Goal: Transaction & Acquisition: Purchase product/service

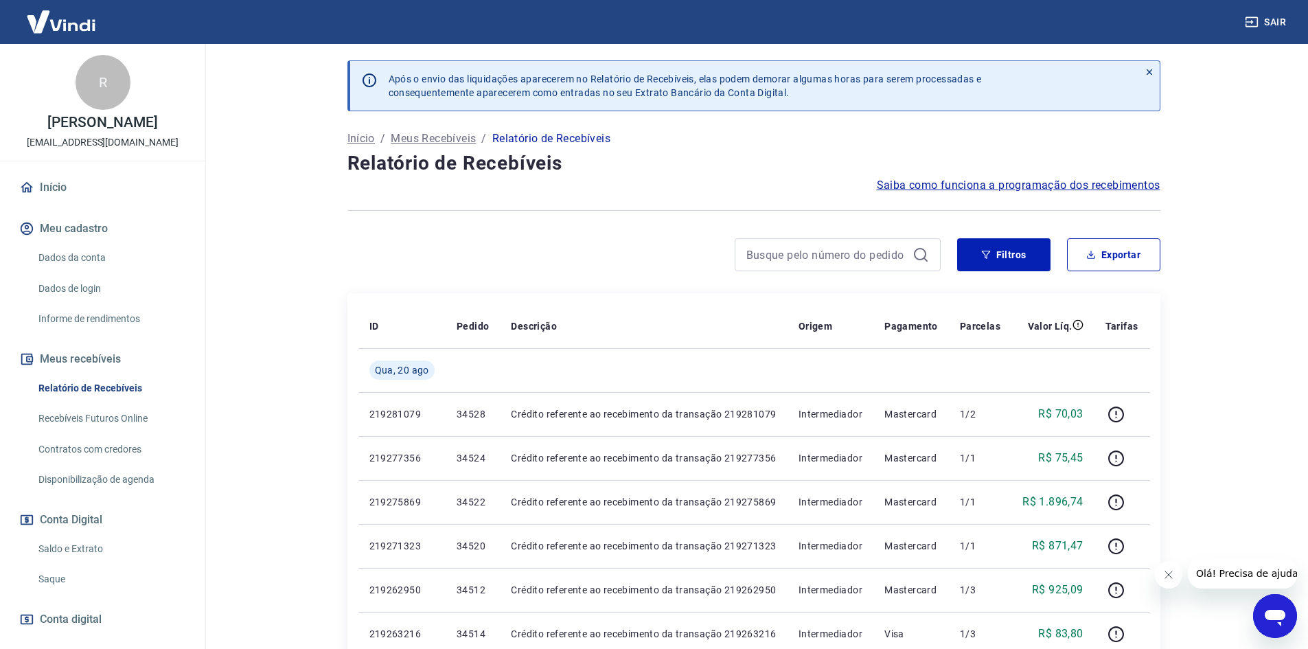
click at [1294, 616] on div "Abrir janela de mensagens" at bounding box center [1275, 615] width 41 height 41
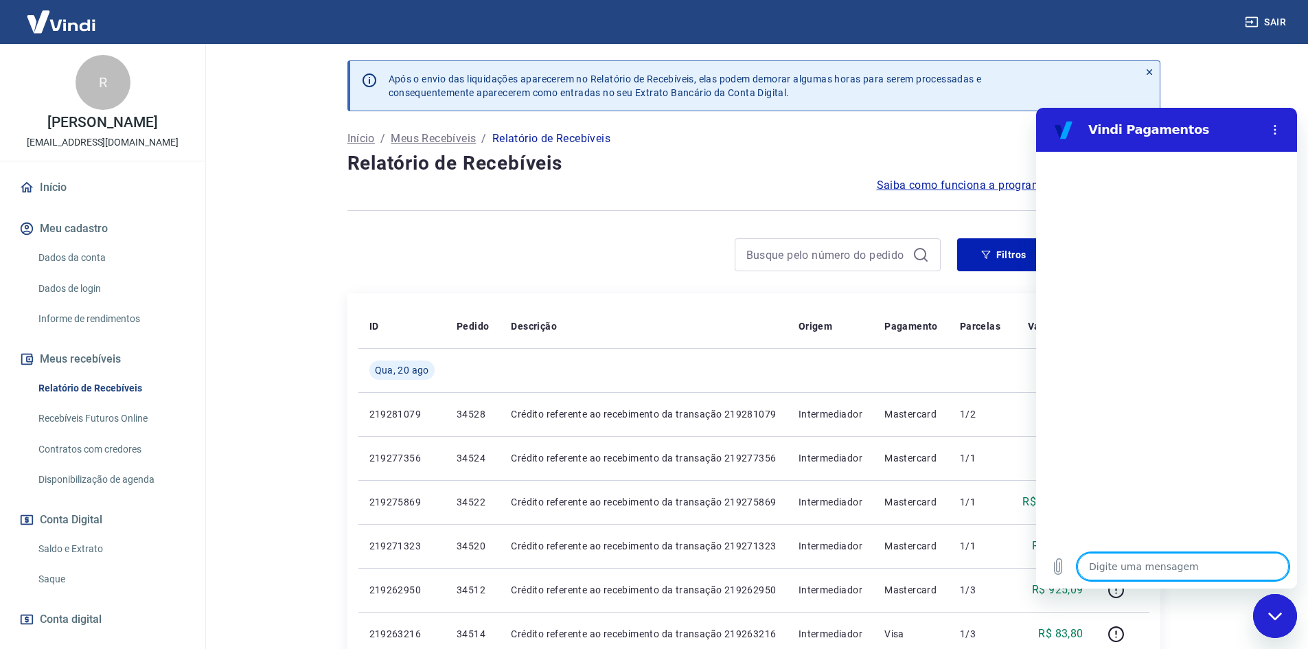
type textarea "f"
type textarea "x"
type textarea "fa"
type textarea "x"
type textarea "fal"
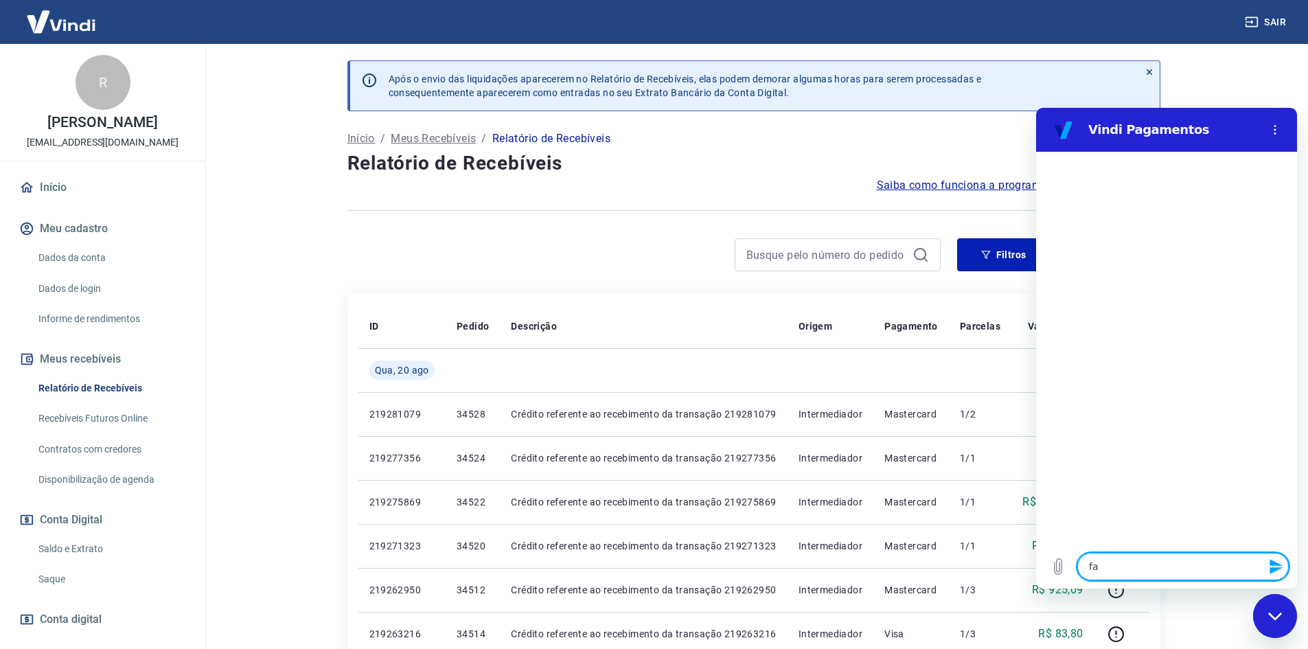
type textarea "x"
type textarea "fala"
type textarea "x"
type textarea "falar"
type textarea "x"
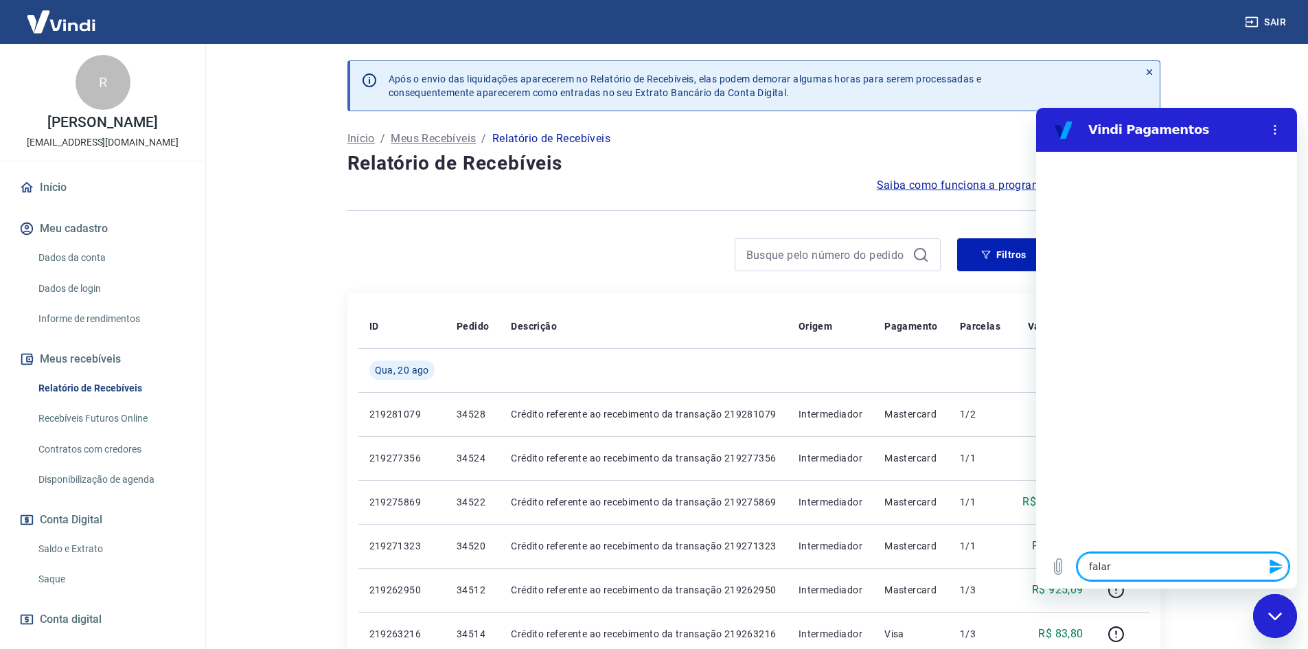
type textarea "falarc"
type textarea "x"
type textarea "falar"
type textarea "x"
type textarea "falar"
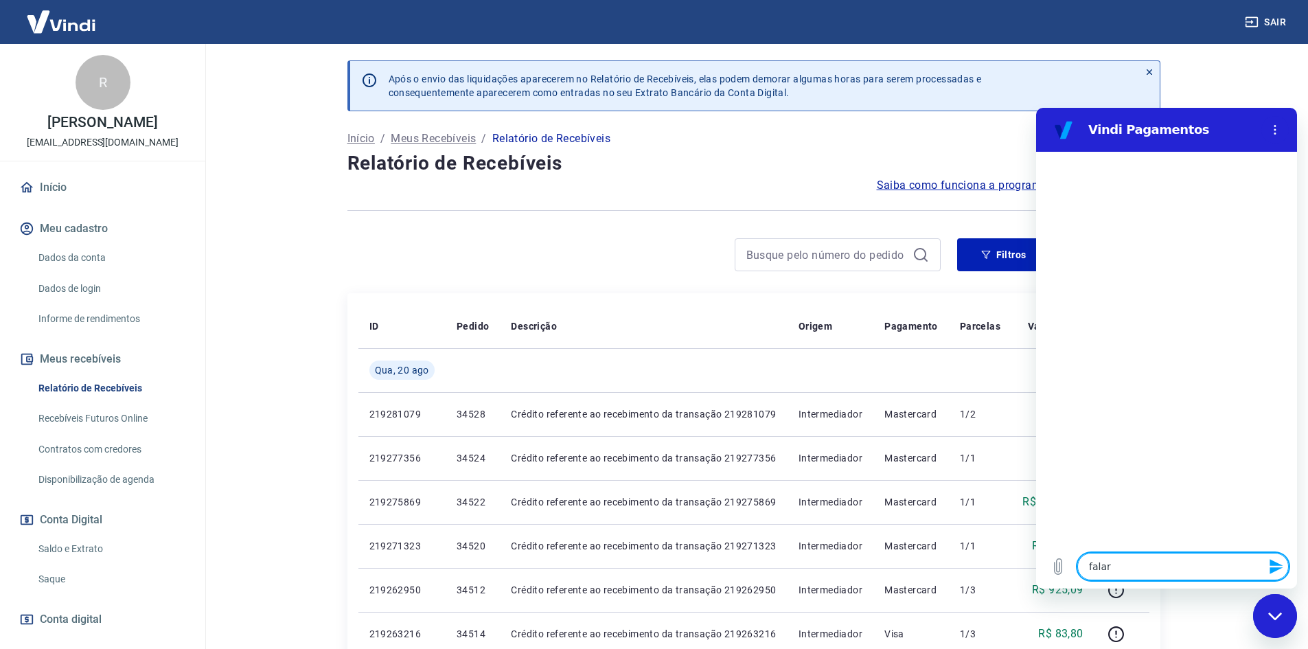
type textarea "x"
type textarea "falar c"
type textarea "x"
type textarea "falar co"
type textarea "x"
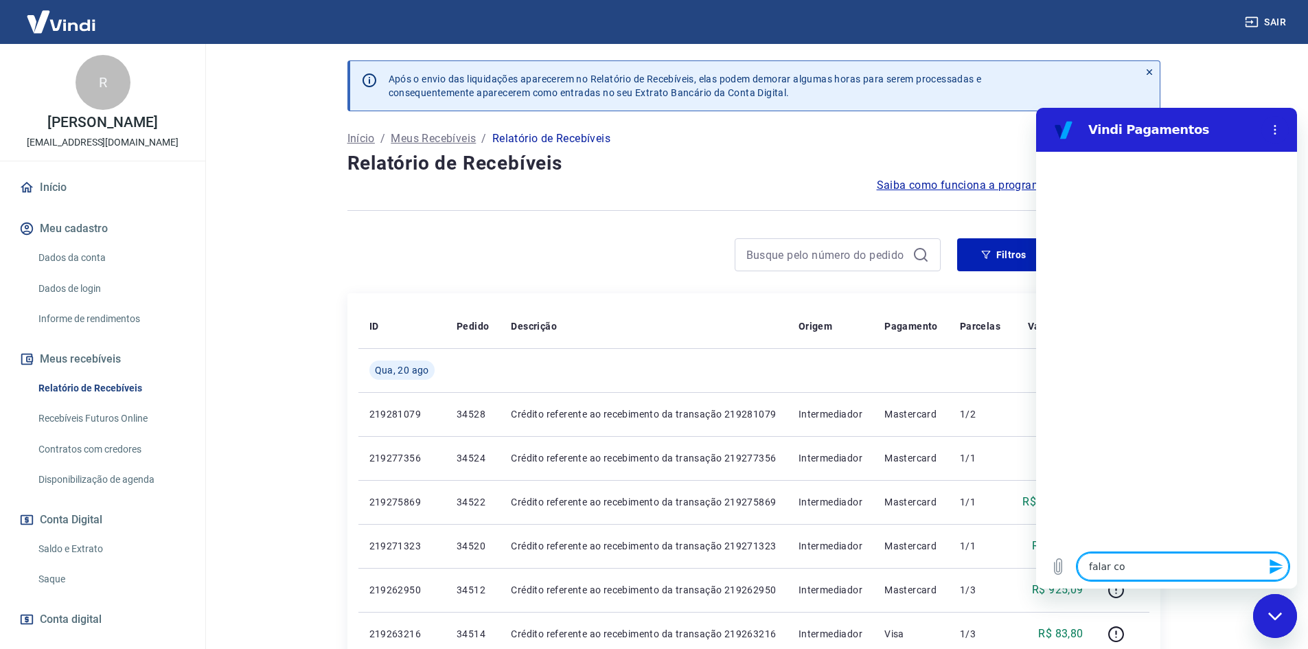
type textarea "falar com"
type textarea "x"
type textarea "falar comh"
type textarea "x"
type textarea "falar comhu"
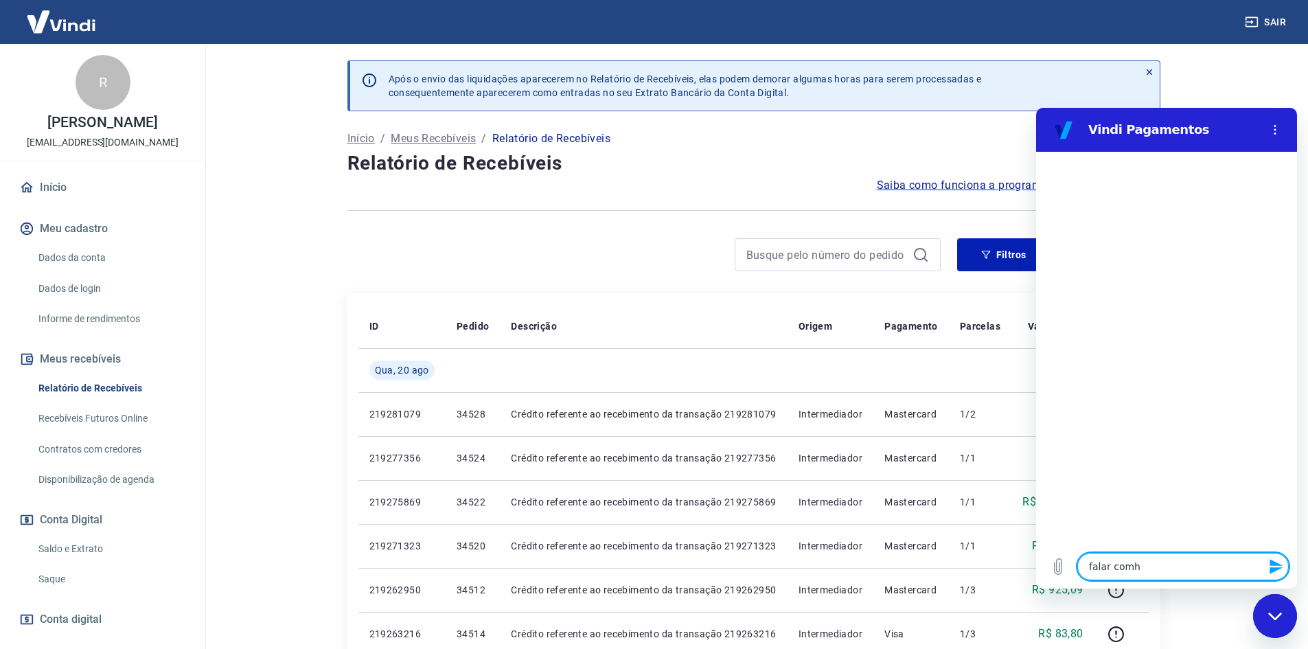
type textarea "x"
type textarea "falar comhum"
type textarea "x"
type textarea "falar comhuma"
type textarea "x"
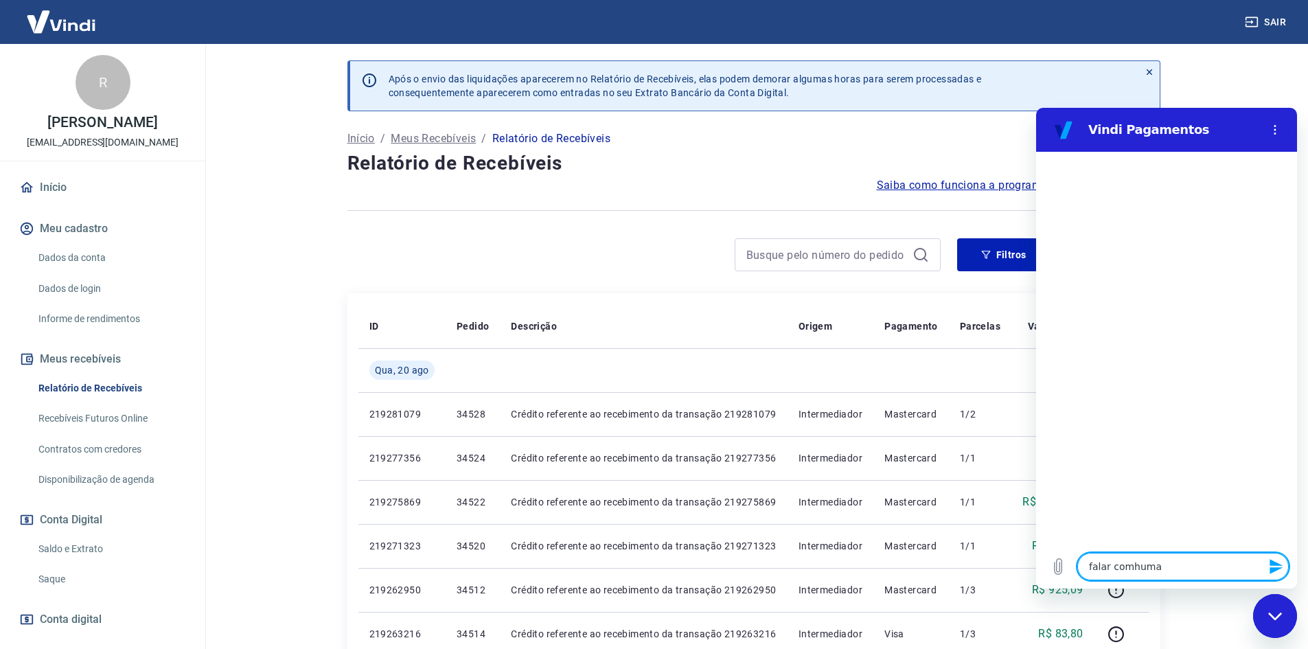
type textarea "falar comhuman"
type textarea "x"
type textarea "falar comhumano"
type textarea "x"
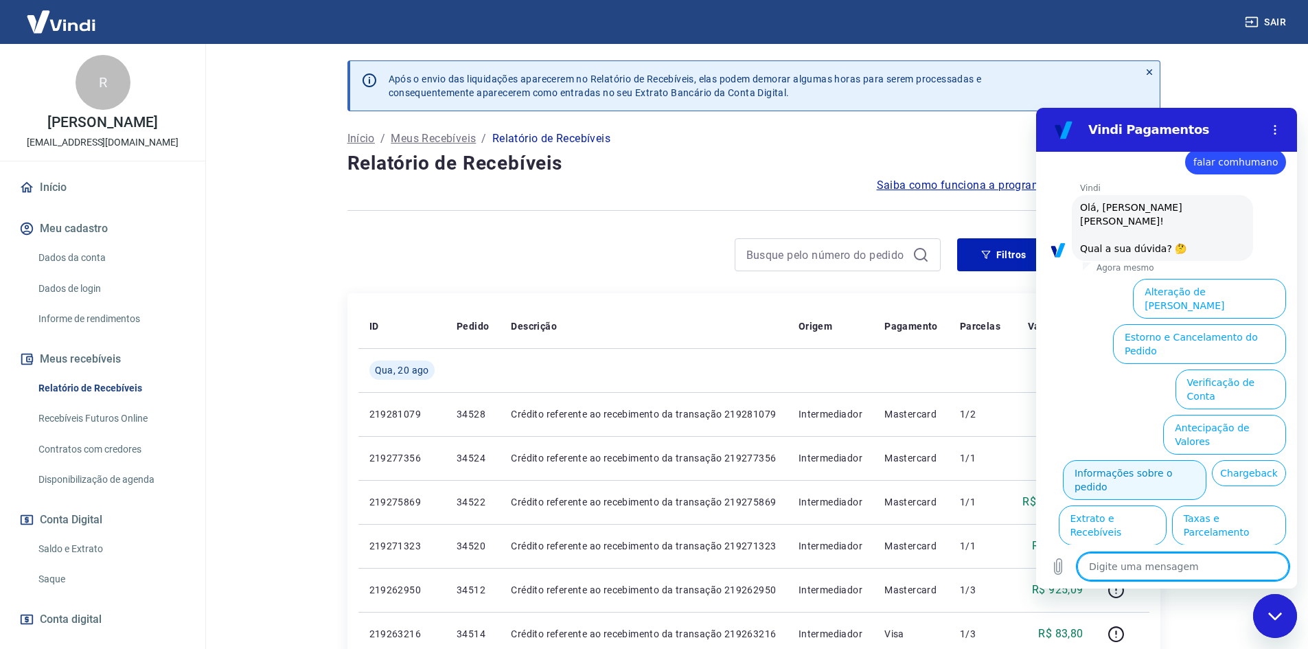
scroll to position [46, 0]
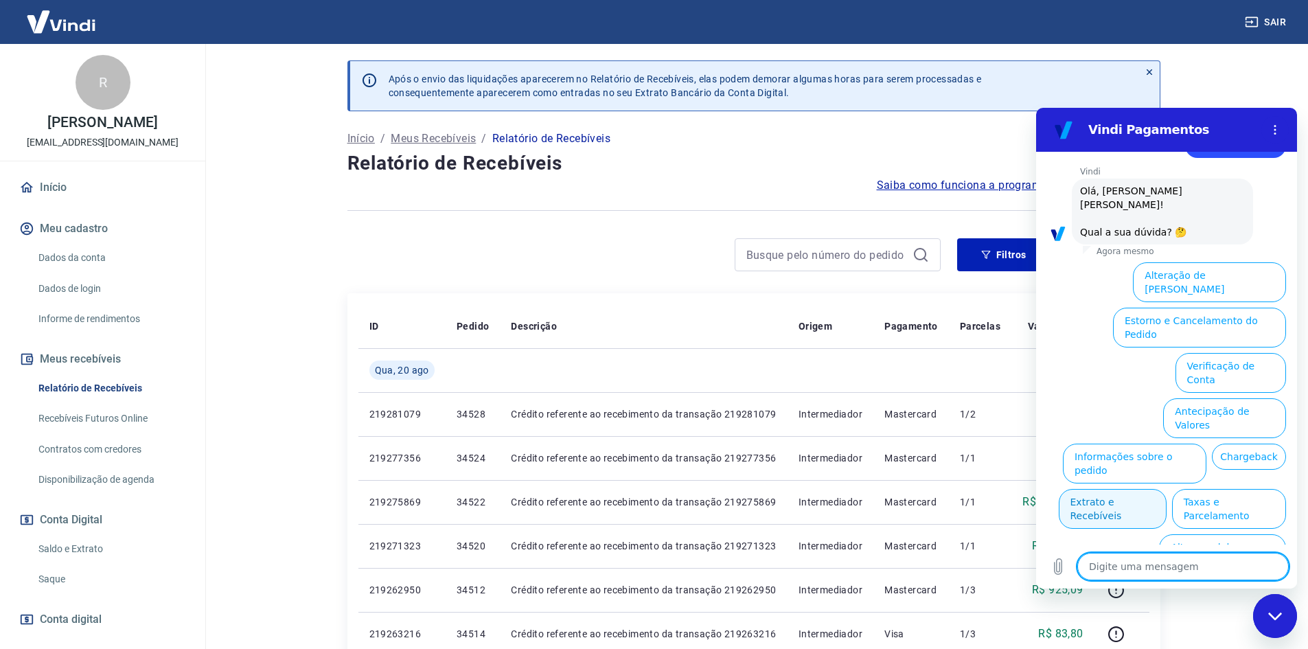
click at [1167, 489] on button "Extrato e Recebíveis" at bounding box center [1113, 509] width 108 height 40
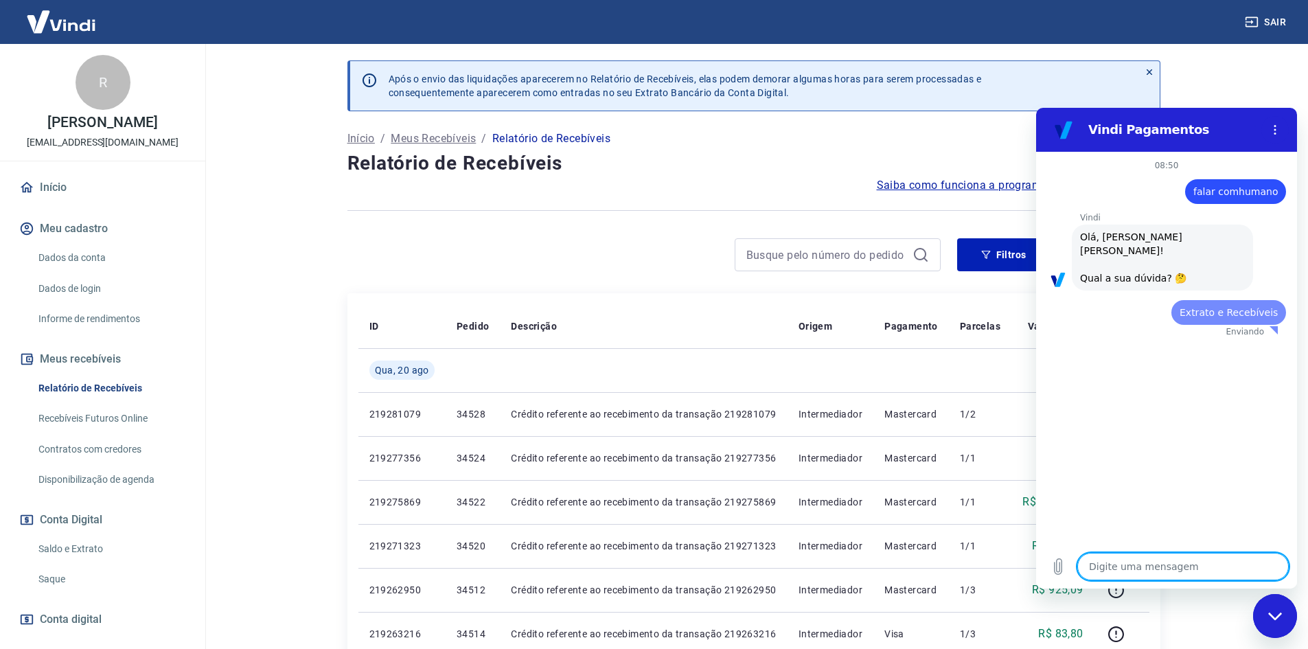
scroll to position [0, 0]
click at [1150, 567] on textarea at bounding box center [1184, 566] width 212 height 27
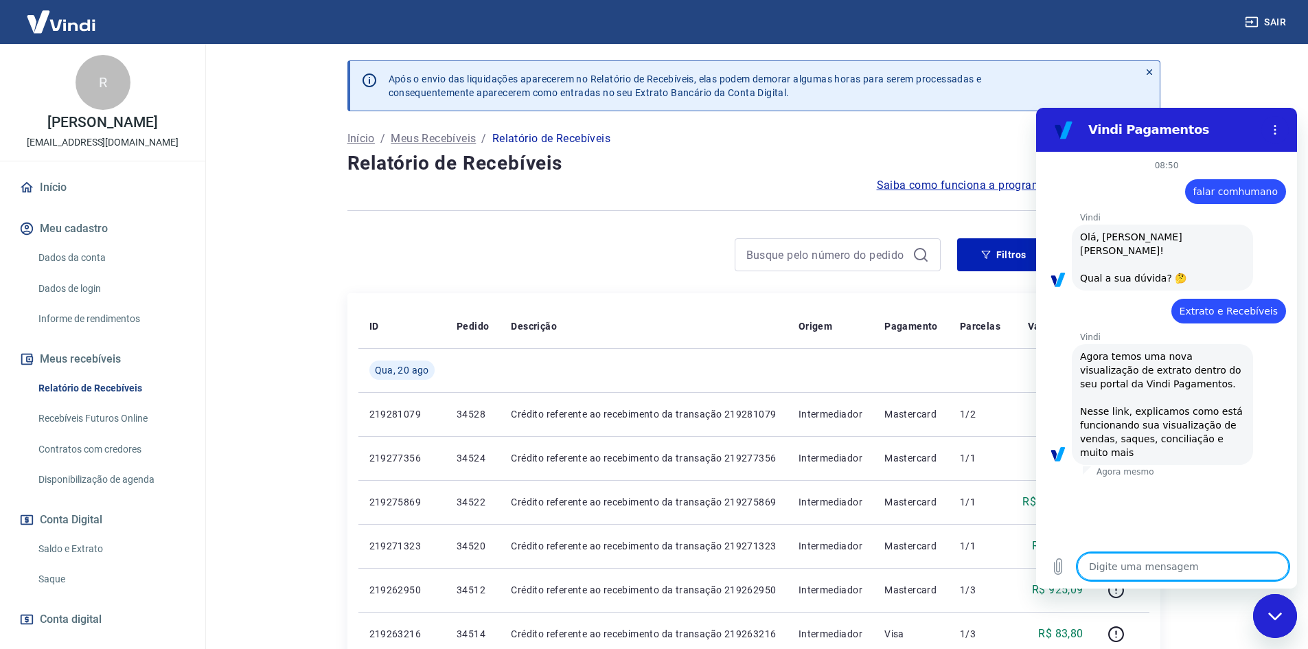
type textarea "x"
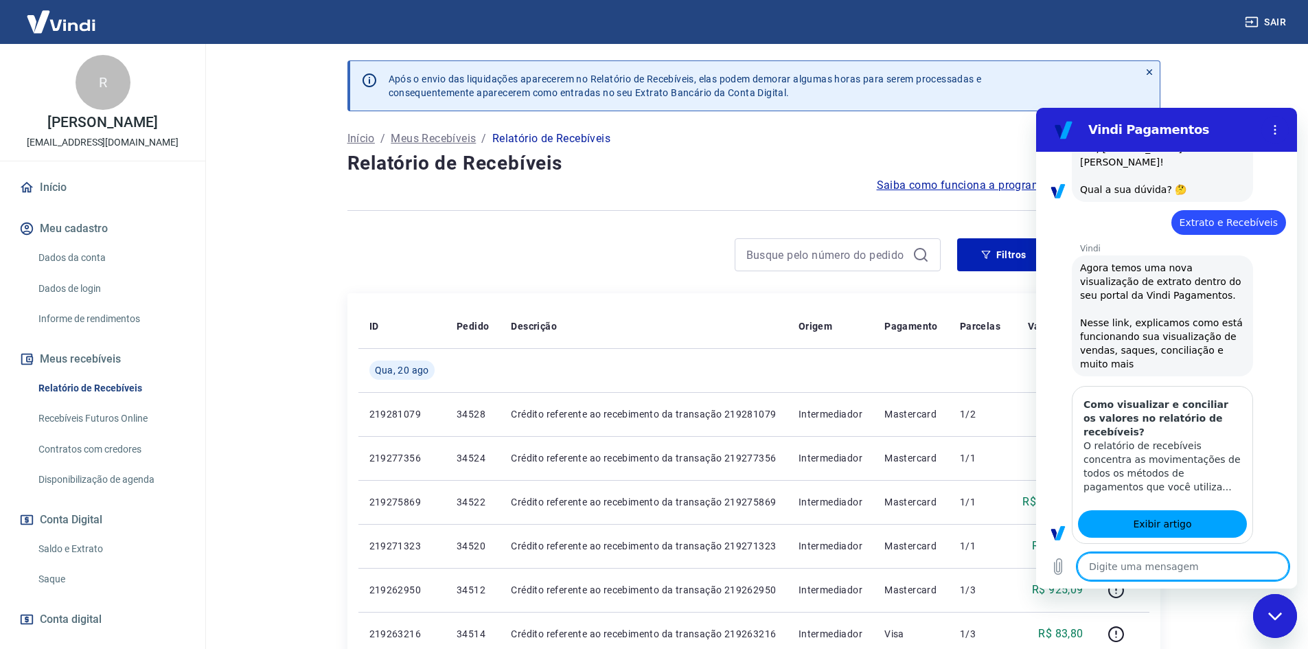
type textarea "f"
type textarea "x"
type textarea "fa"
type textarea "x"
type textarea "fal"
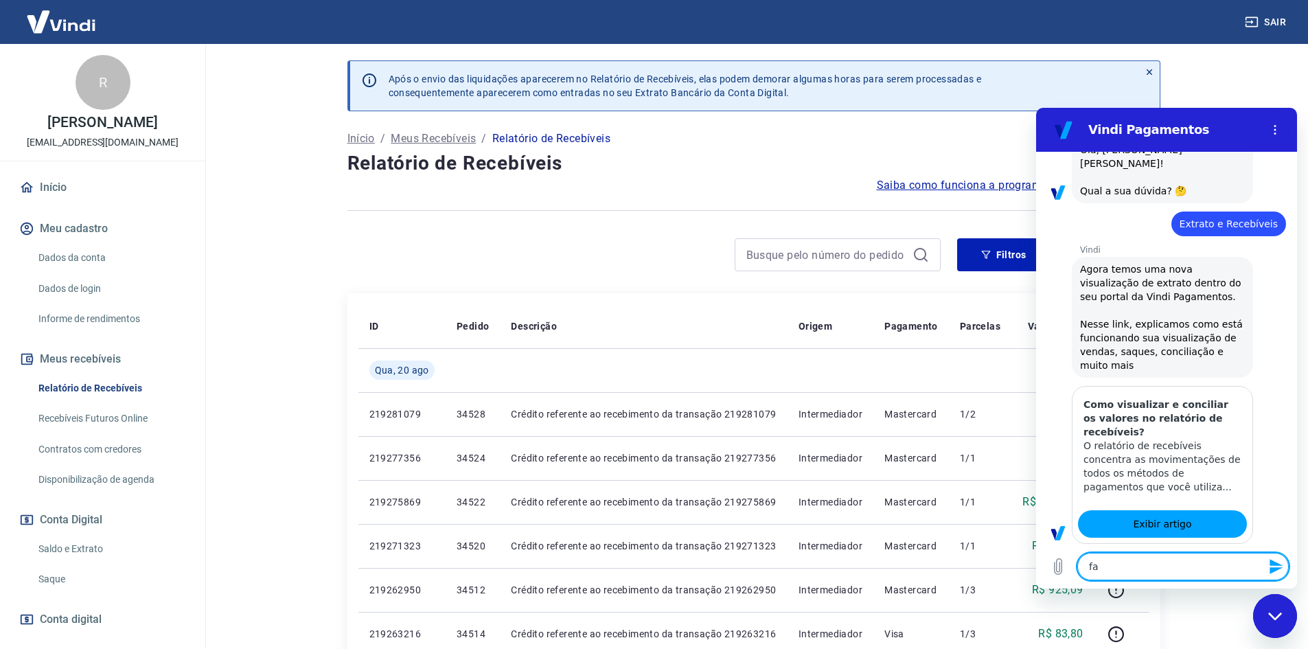
type textarea "x"
type textarea "fala"
type textarea "x"
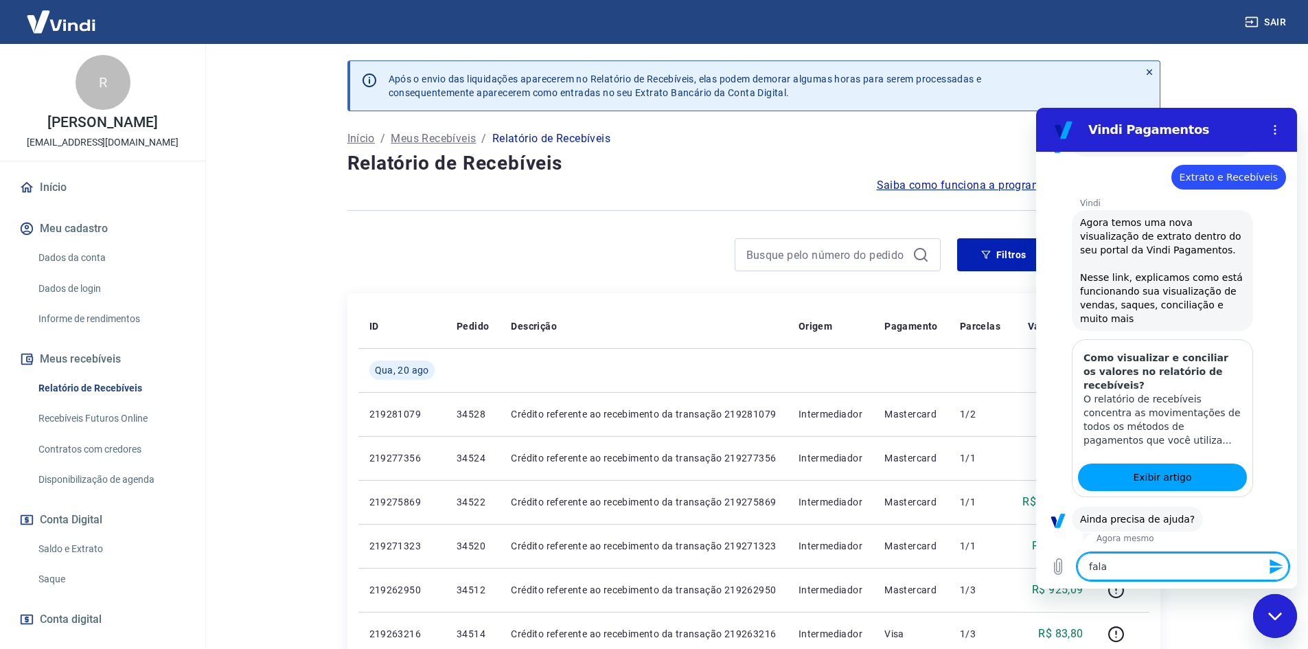
type textarea "falar"
type textarea "x"
type textarea "falar"
type textarea "x"
type textarea "falar c"
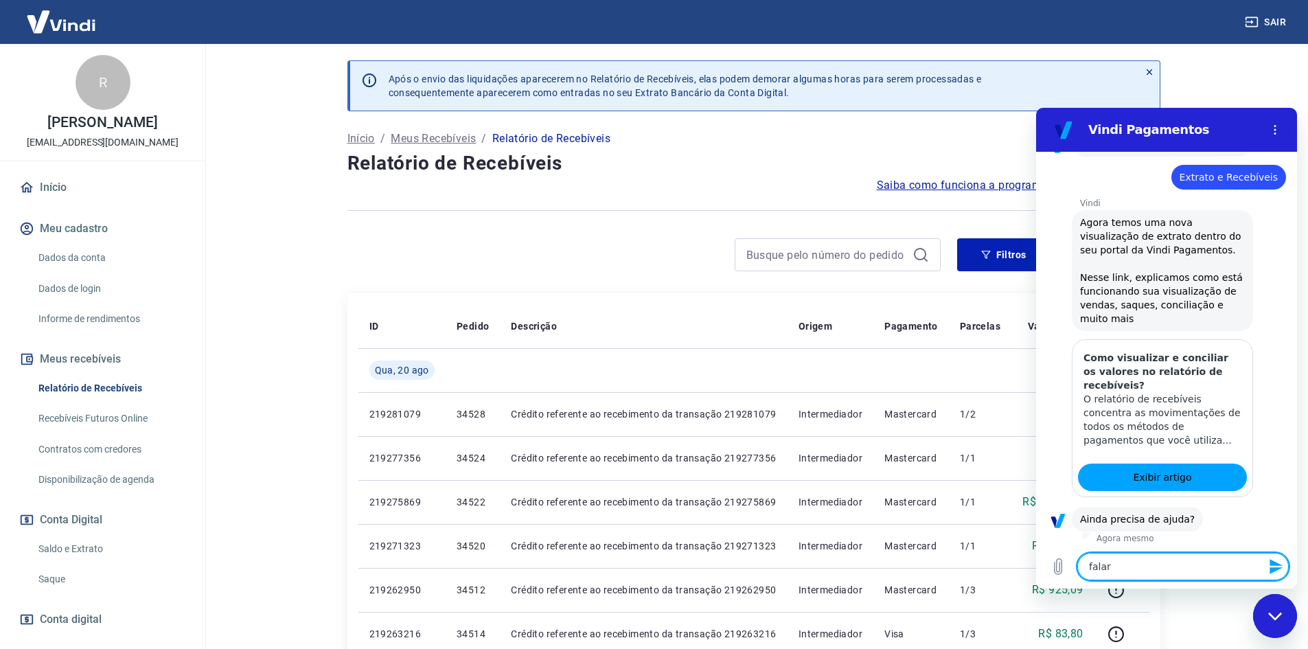
type textarea "x"
type textarea "falar co"
type textarea "x"
type textarea "falar com"
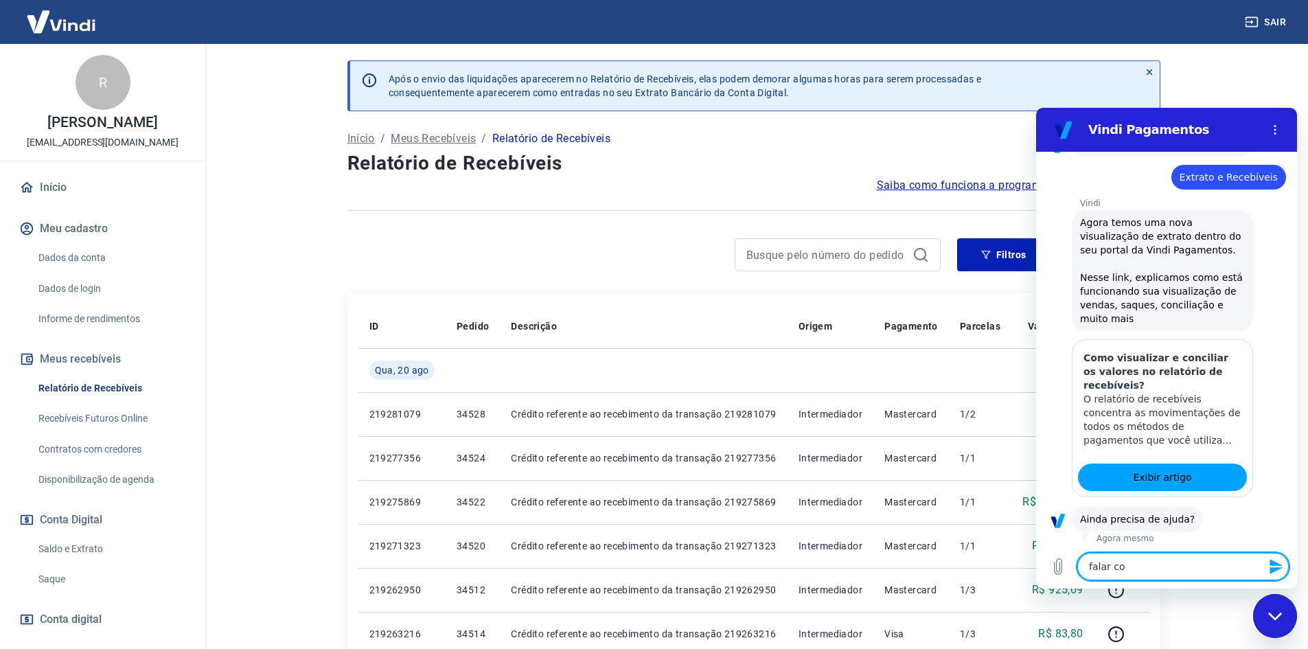
type textarea "x"
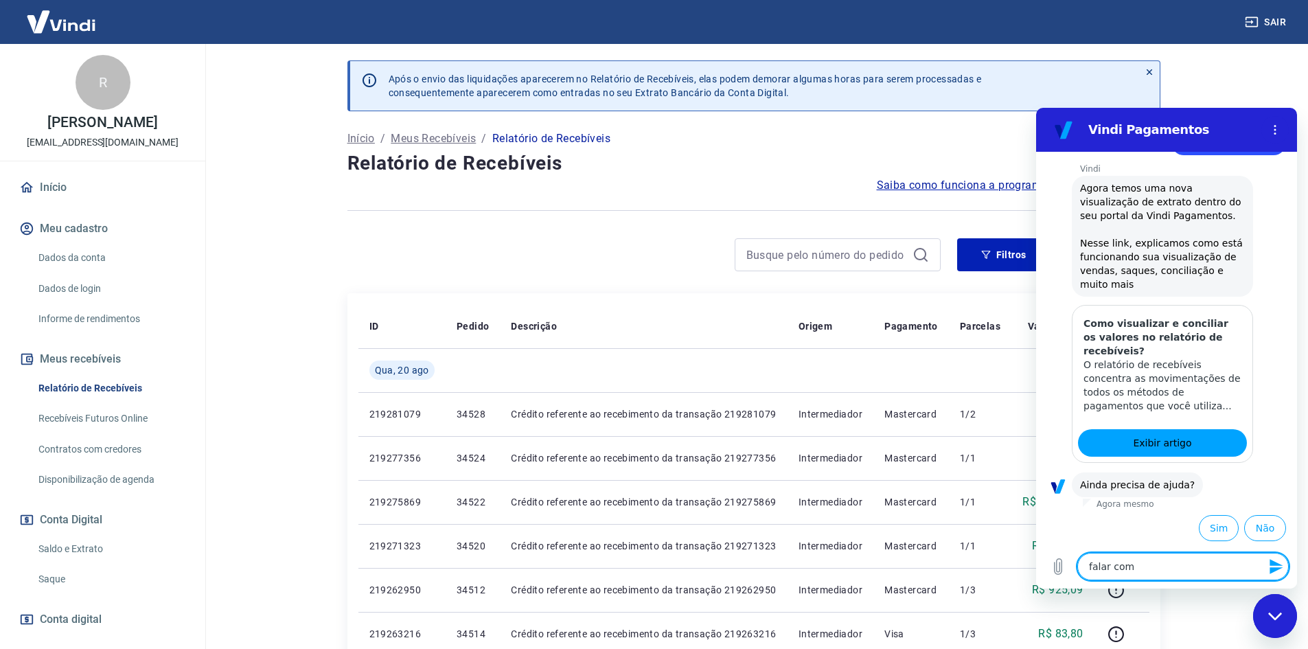
type textarea "falar com"
type textarea "x"
type textarea "falar com h"
type textarea "x"
type textarea "falar com hk"
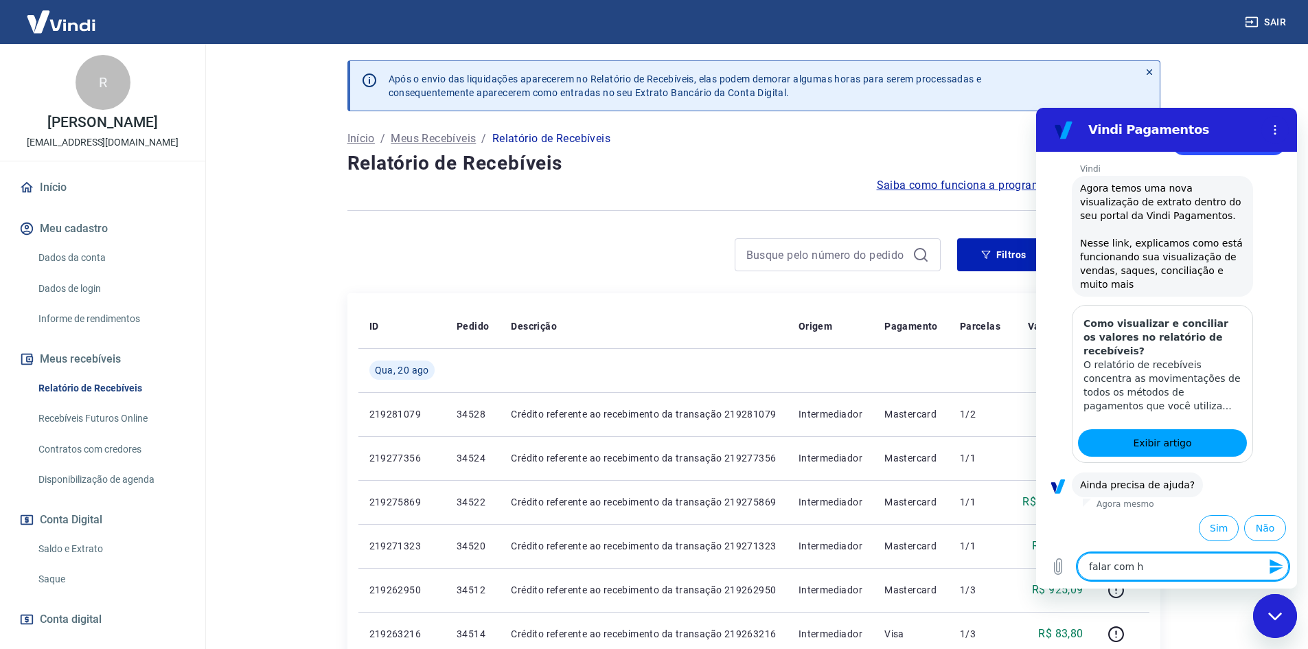
type textarea "x"
type textarea "falar com h"
type textarea "x"
type textarea "falar com hu"
type textarea "x"
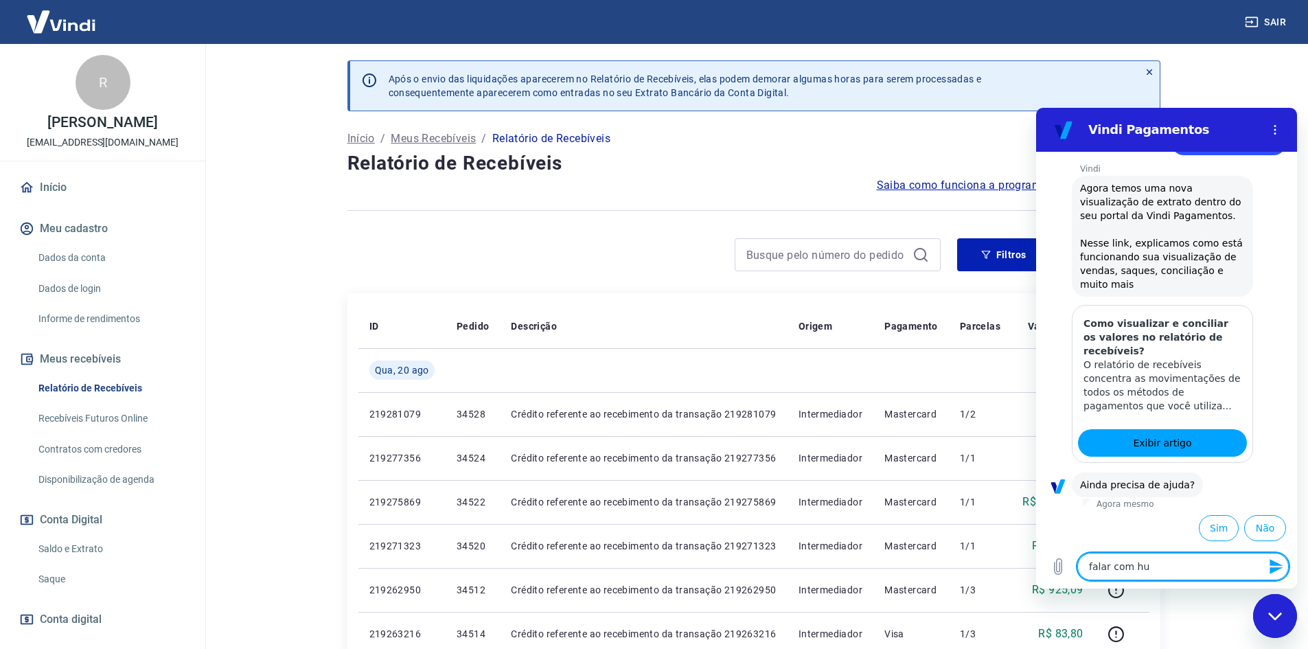
type textarea "falar com hum"
type textarea "x"
type textarea "falar com huma"
type textarea "x"
type textarea "falar com human"
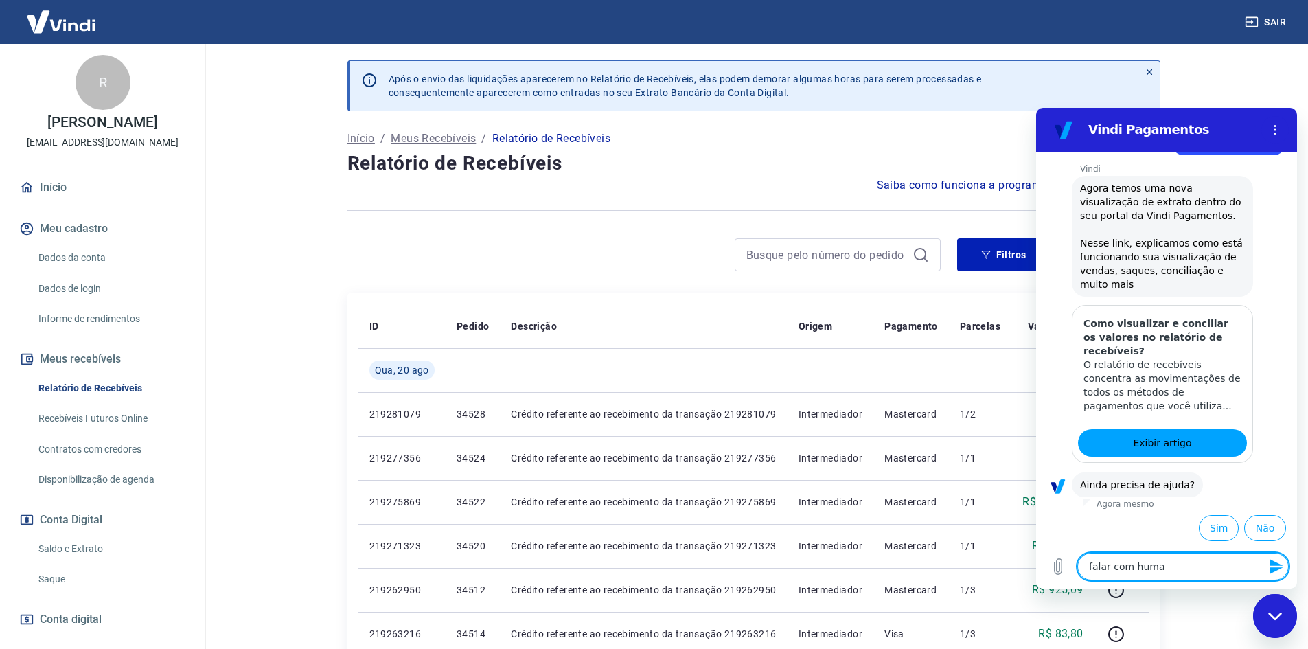
type textarea "x"
type textarea "falar com humano"
type textarea "x"
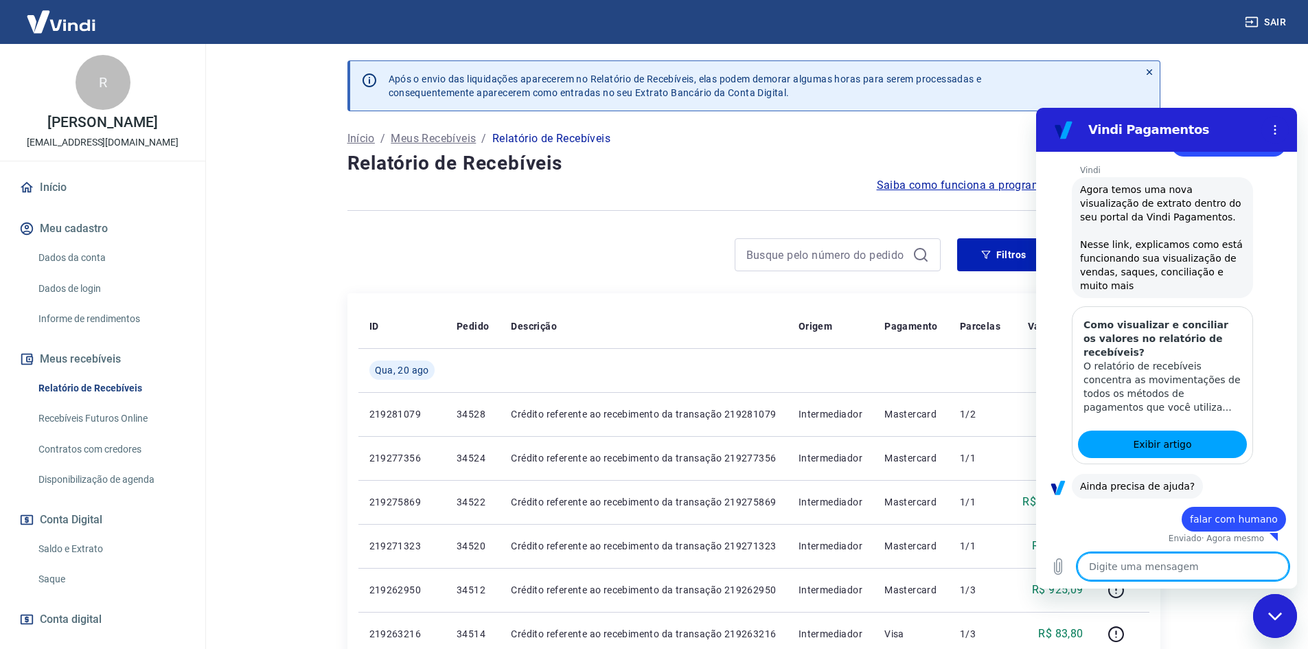
scroll to position [170, 0]
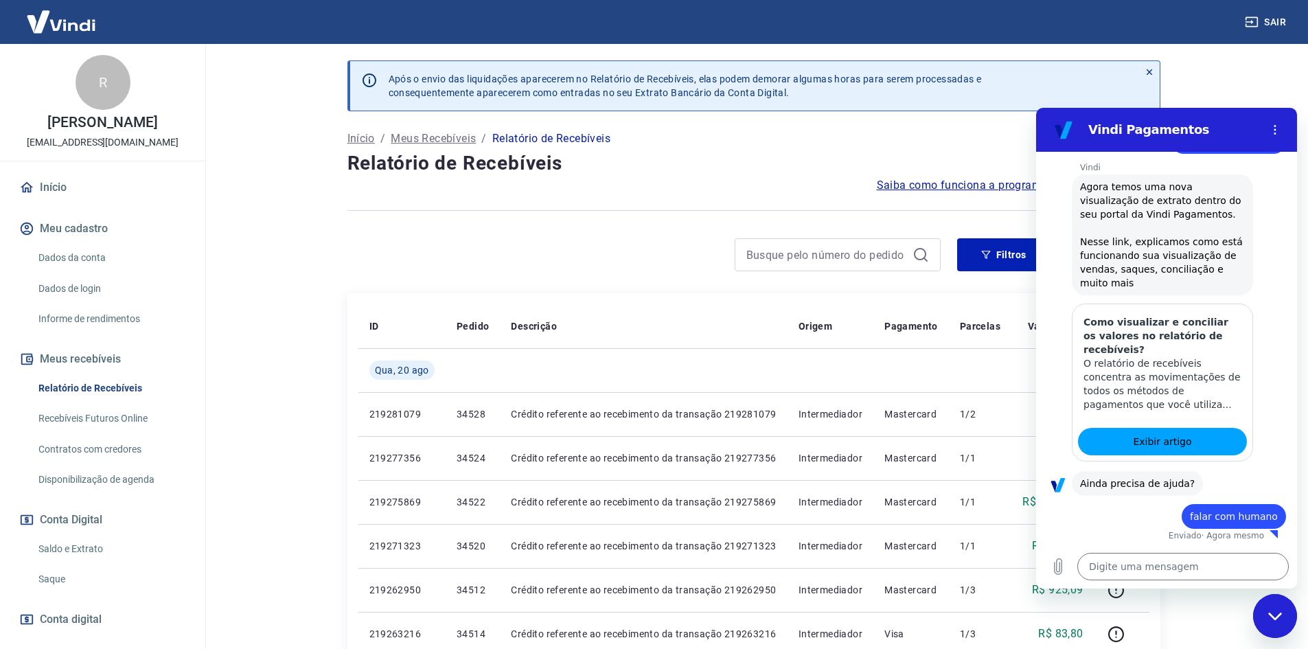
click at [630, 211] on div at bounding box center [754, 211] width 813 height 34
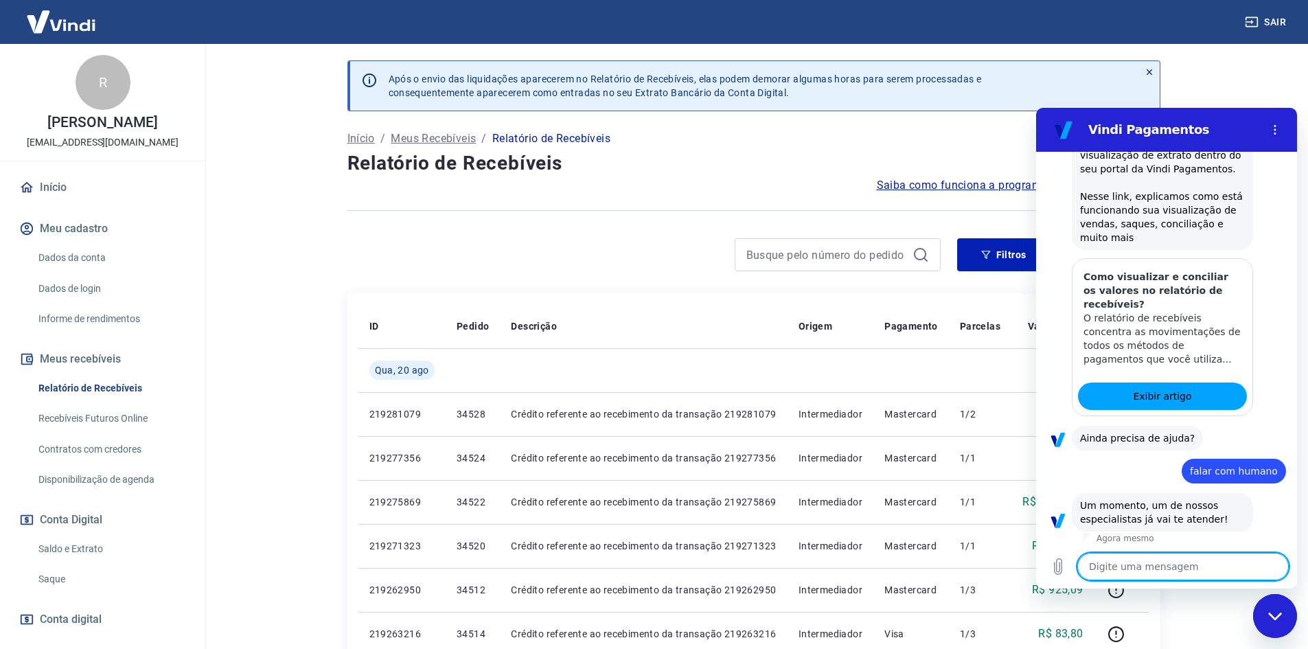
click at [1277, 602] on div "Fechar janela de mensagens" at bounding box center [1275, 615] width 41 height 41
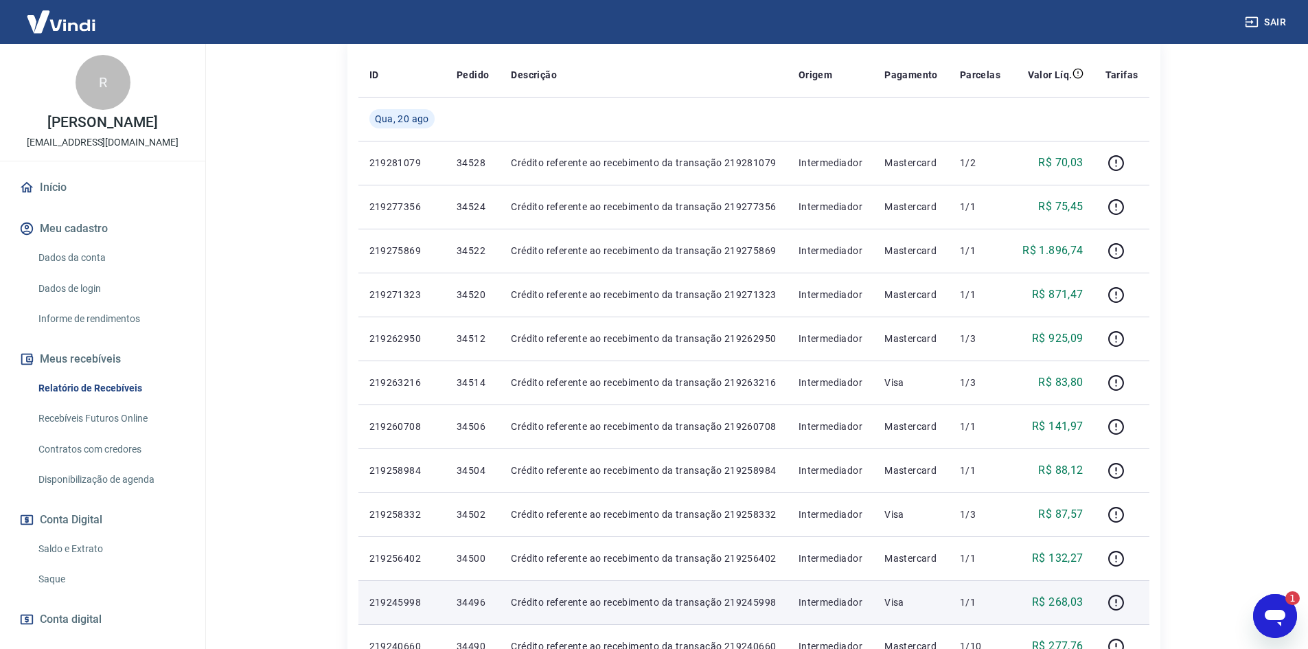
scroll to position [230, 0]
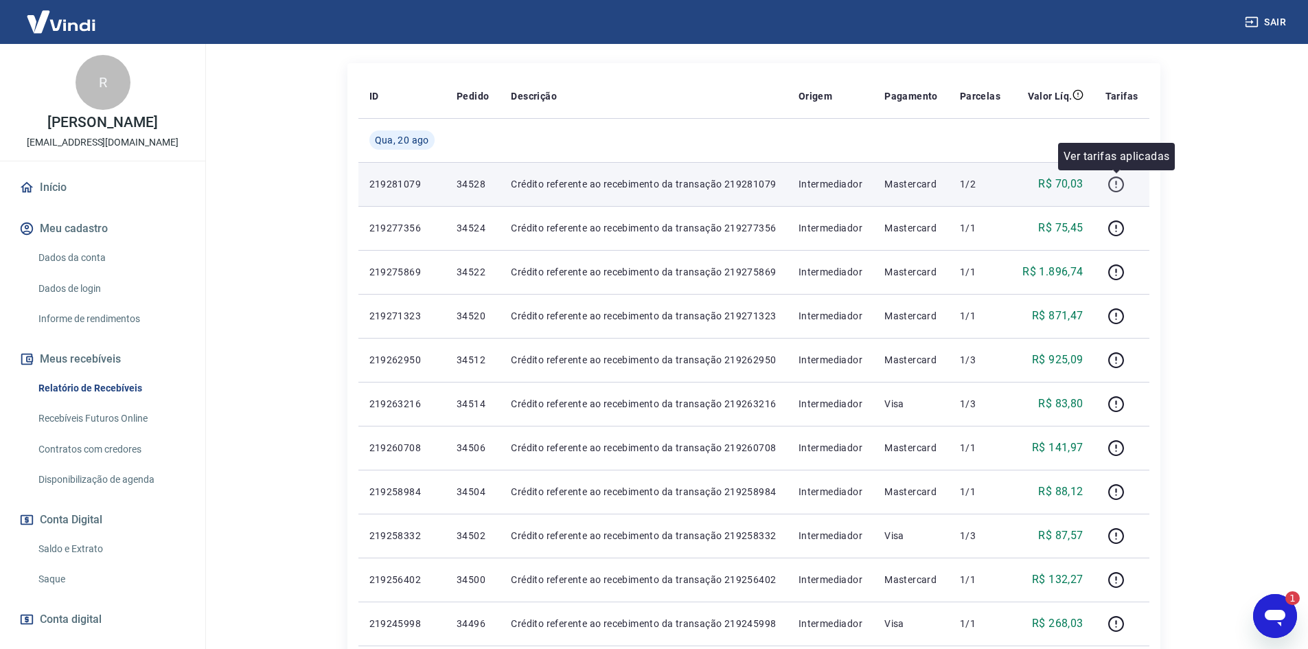
click at [1111, 185] on icon "button" at bounding box center [1116, 185] width 16 height 16
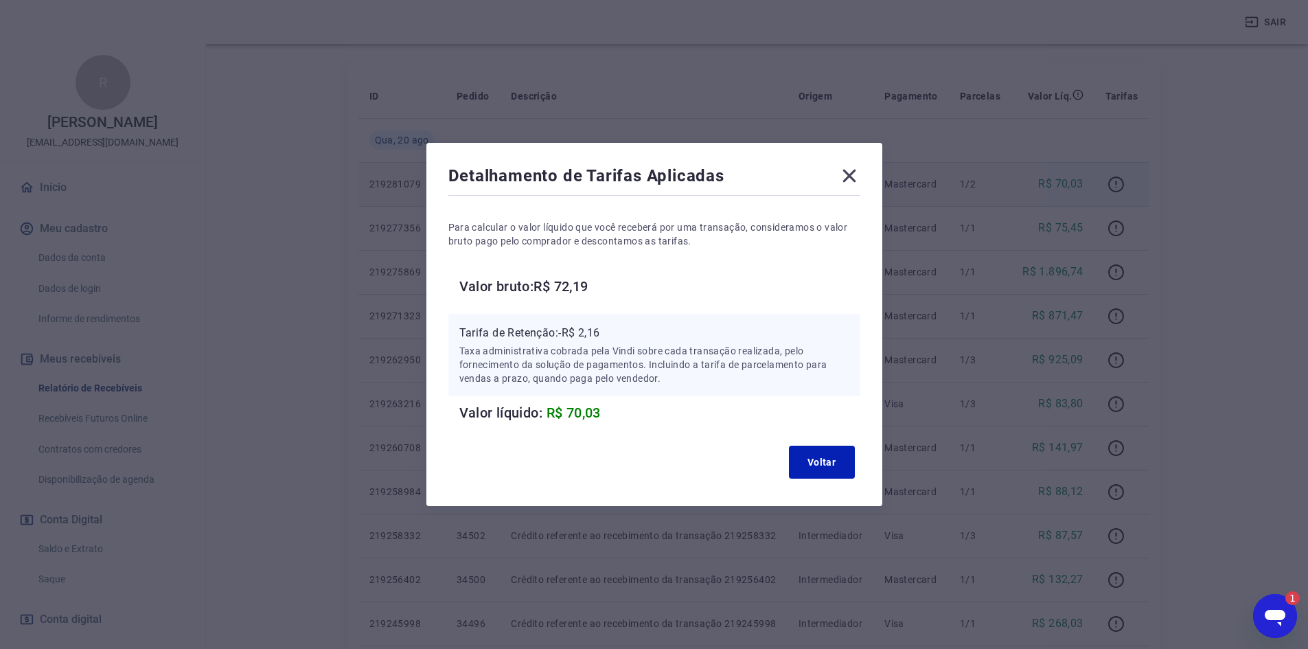
click at [856, 173] on icon at bounding box center [849, 176] width 13 height 13
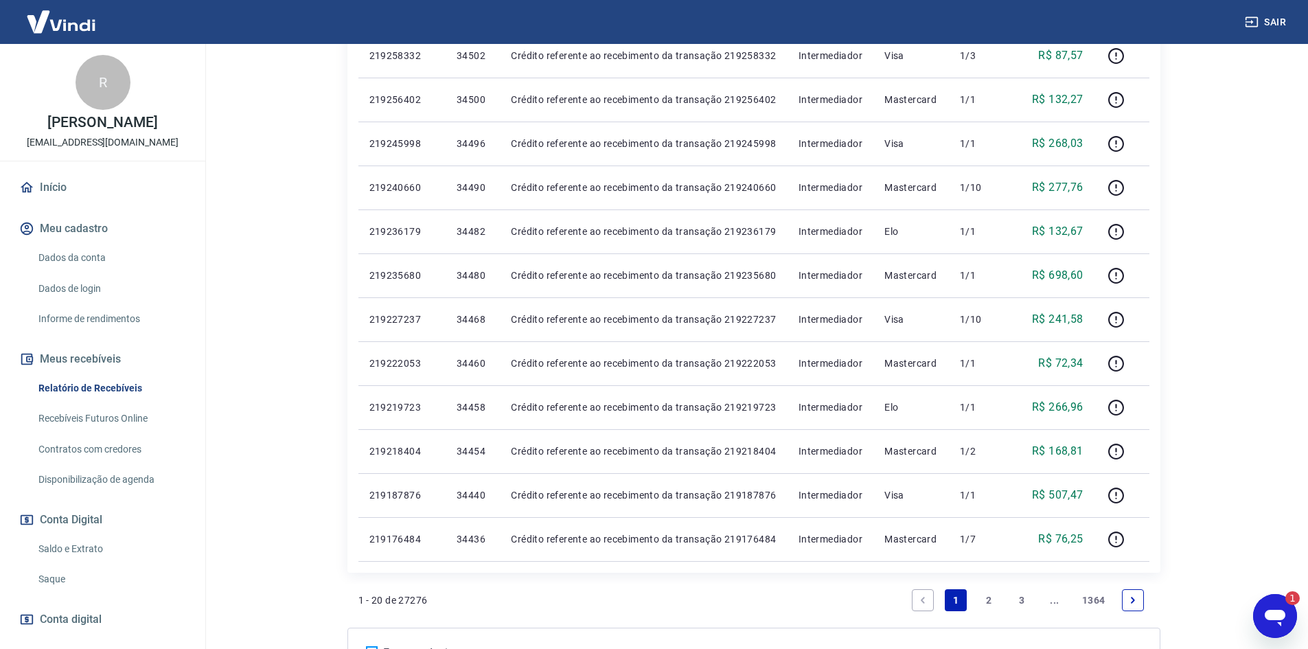
scroll to position [711, 0]
click at [1277, 614] on icon "Abrir janela de mensagens, 2 mensagens não lidas" at bounding box center [1275, 618] width 21 height 16
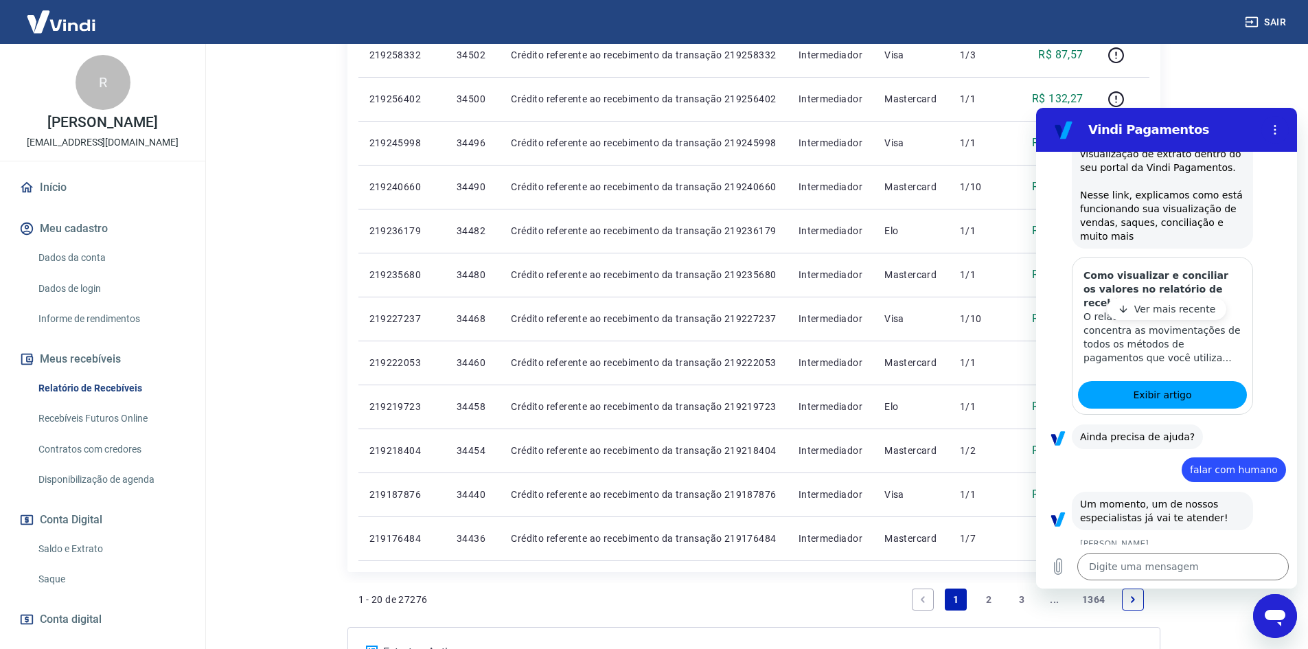
scroll to position [0, 0]
click at [1172, 566] on textarea at bounding box center [1184, 566] width 212 height 27
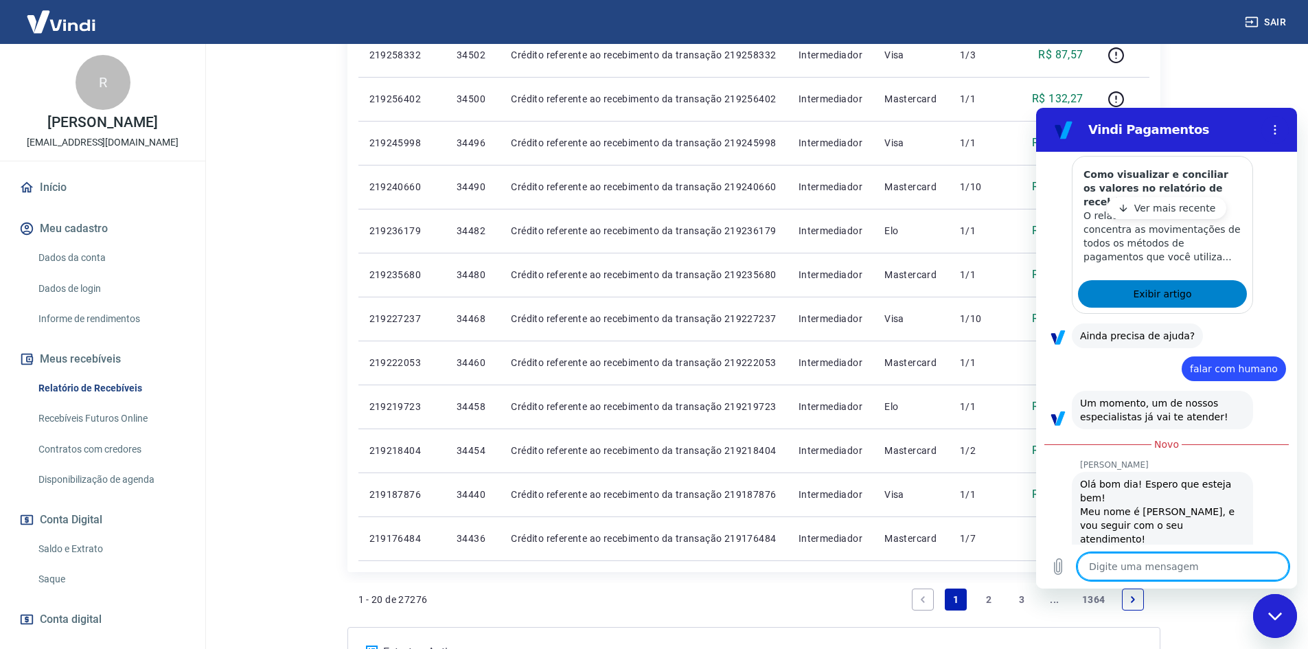
type textarea "x"
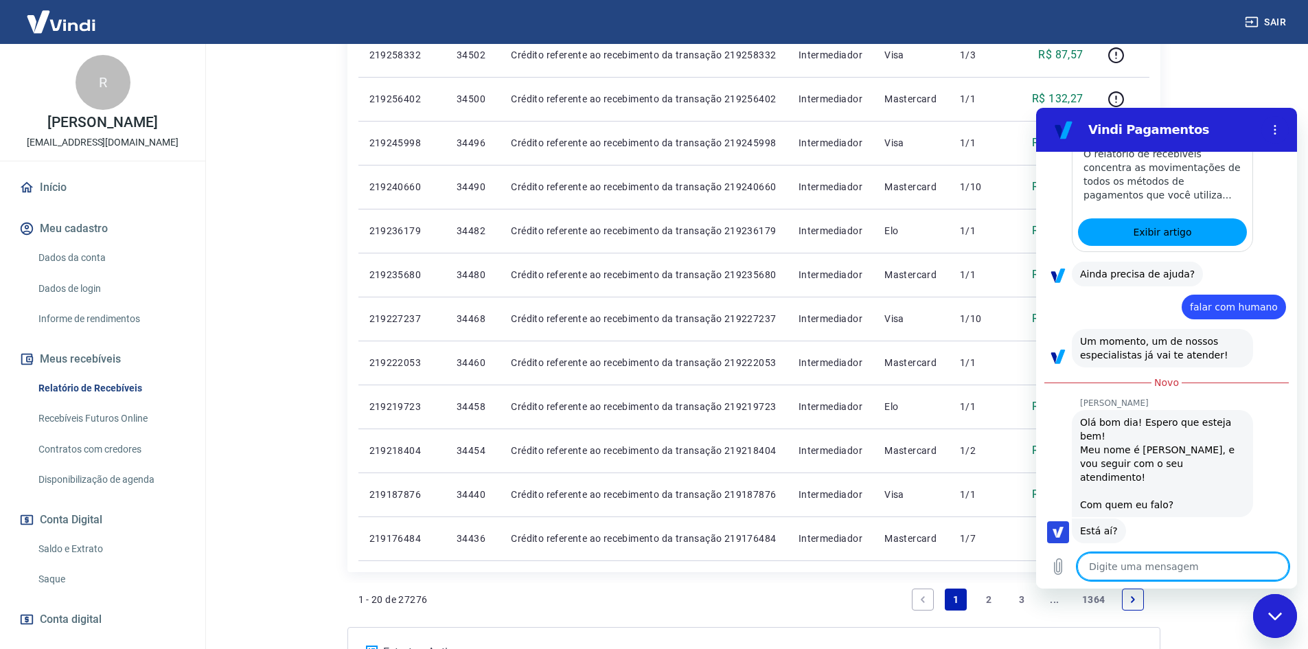
scroll to position [380, 0]
type textarea "b"
type textarea "x"
type textarea "bo"
type textarea "x"
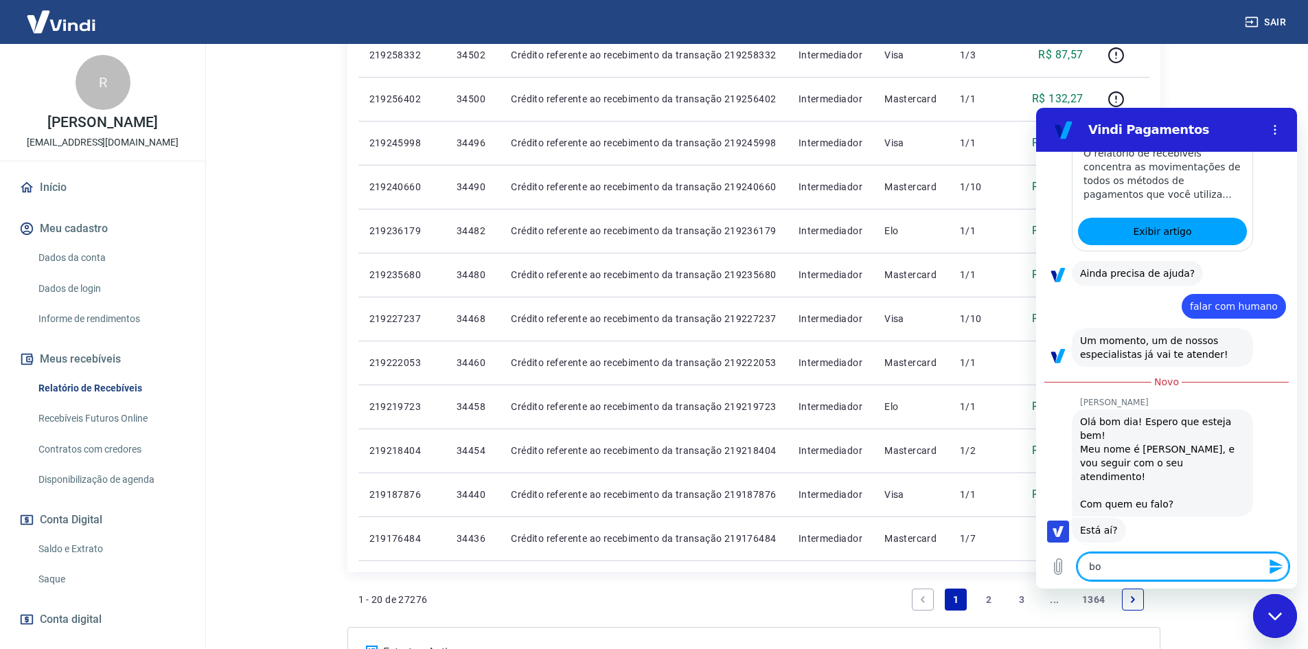
type textarea "bom"
type textarea "x"
type textarea "bom"
type textarea "x"
type textarea "bom d"
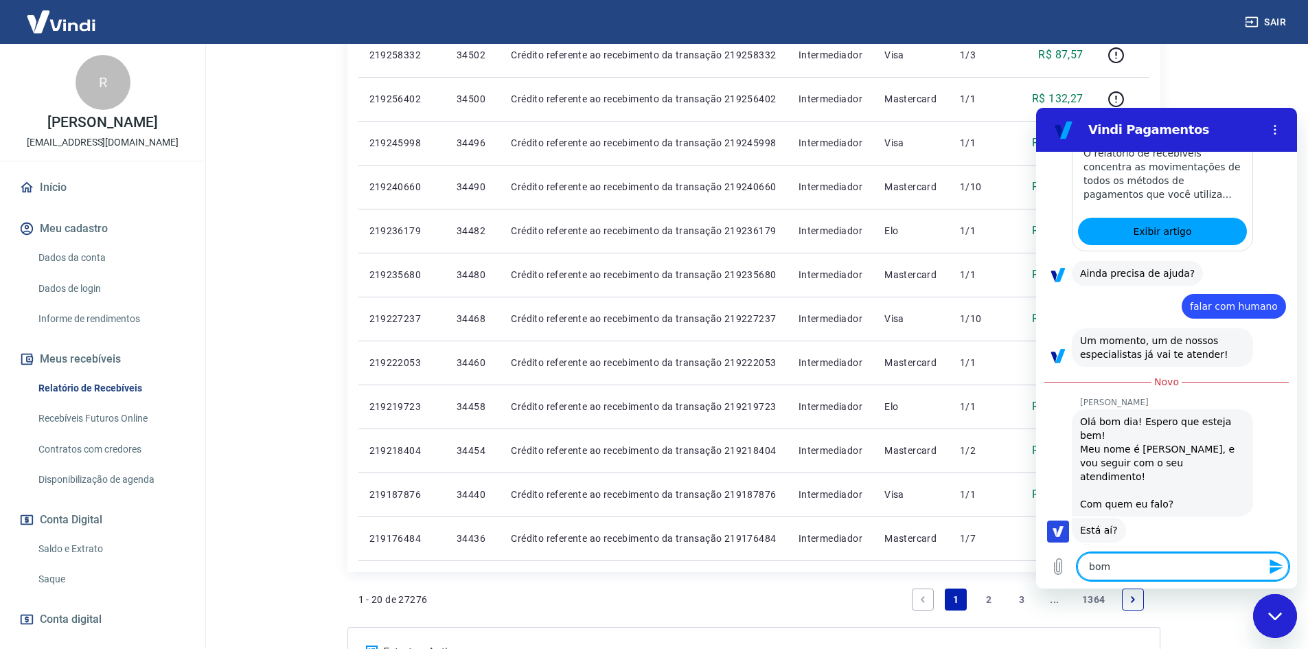
type textarea "x"
type textarea "bom di"
type textarea "x"
type textarea "bom dia"
type textarea "x"
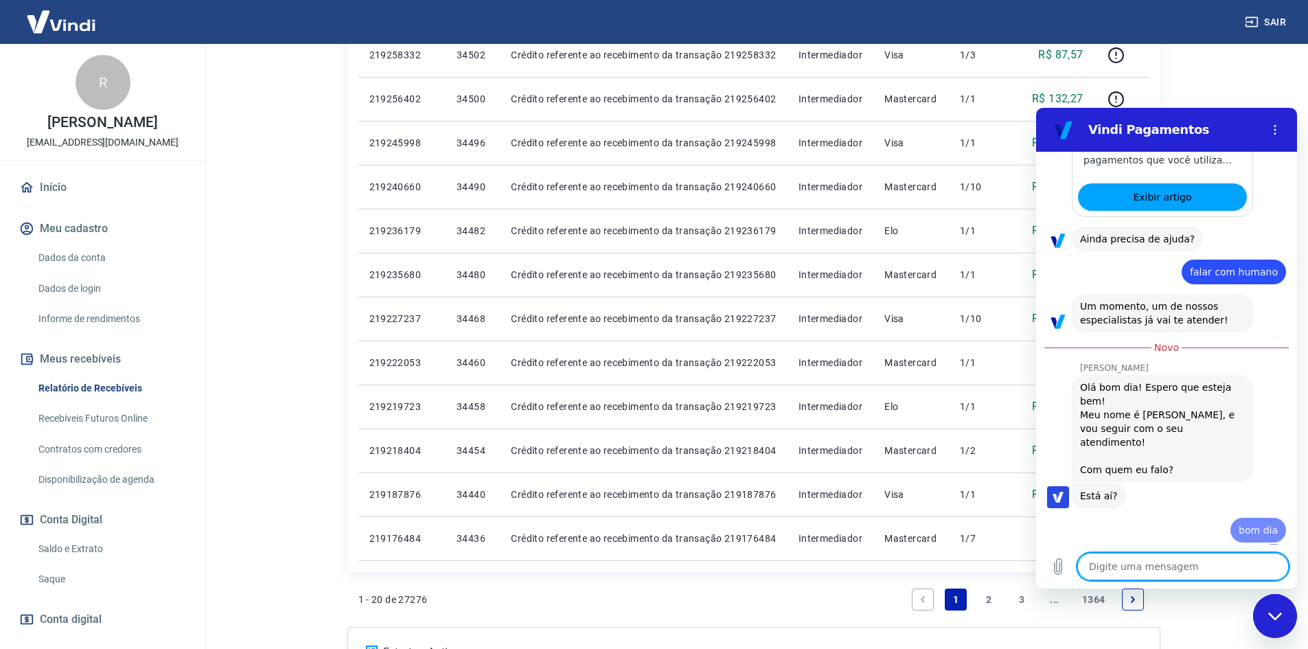
type textarea "x"
type textarea "e"
type textarea "x"
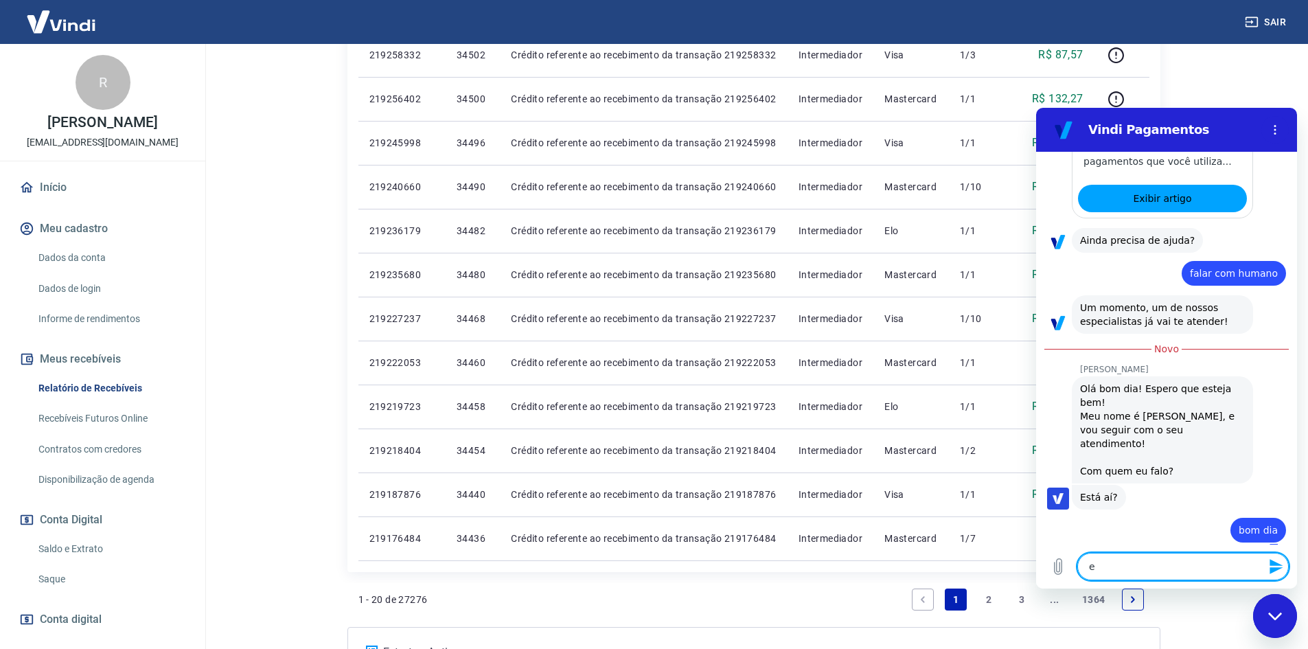
type textarea "es"
type textarea "x"
type textarea "est"
type textarea "x"
type textarea "esto"
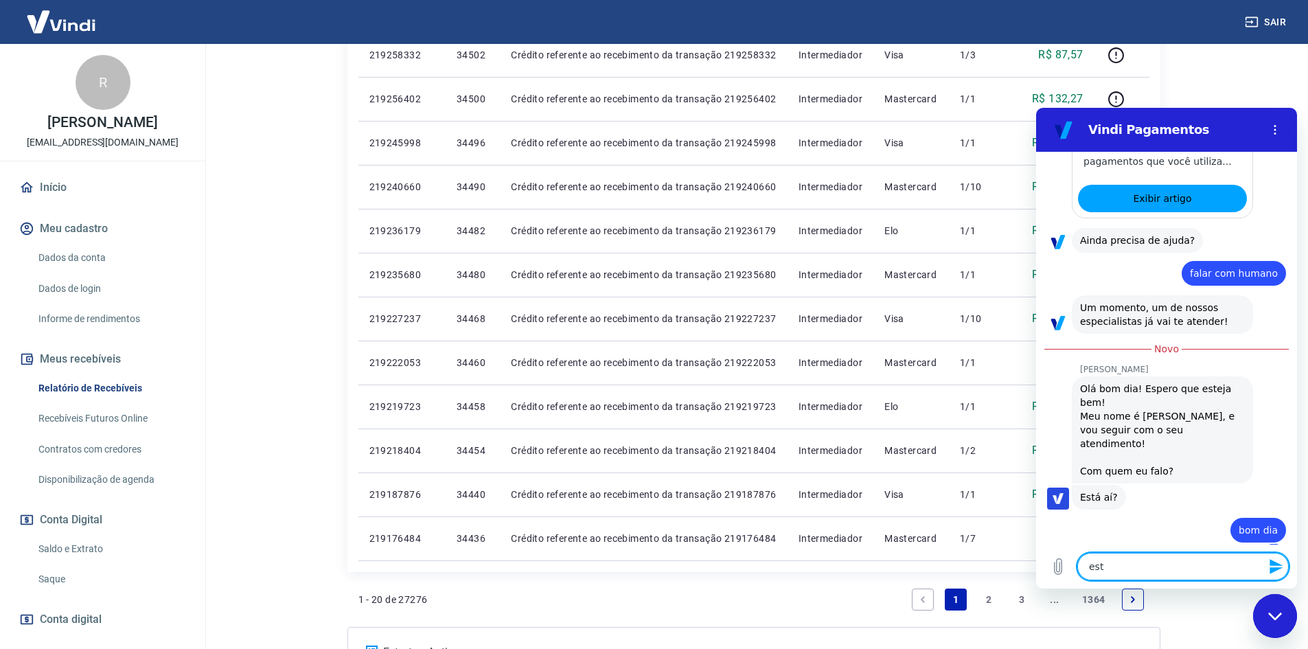
type textarea "x"
type textarea "estou"
type textarea "x"
type textarea "estou"
type textarea "x"
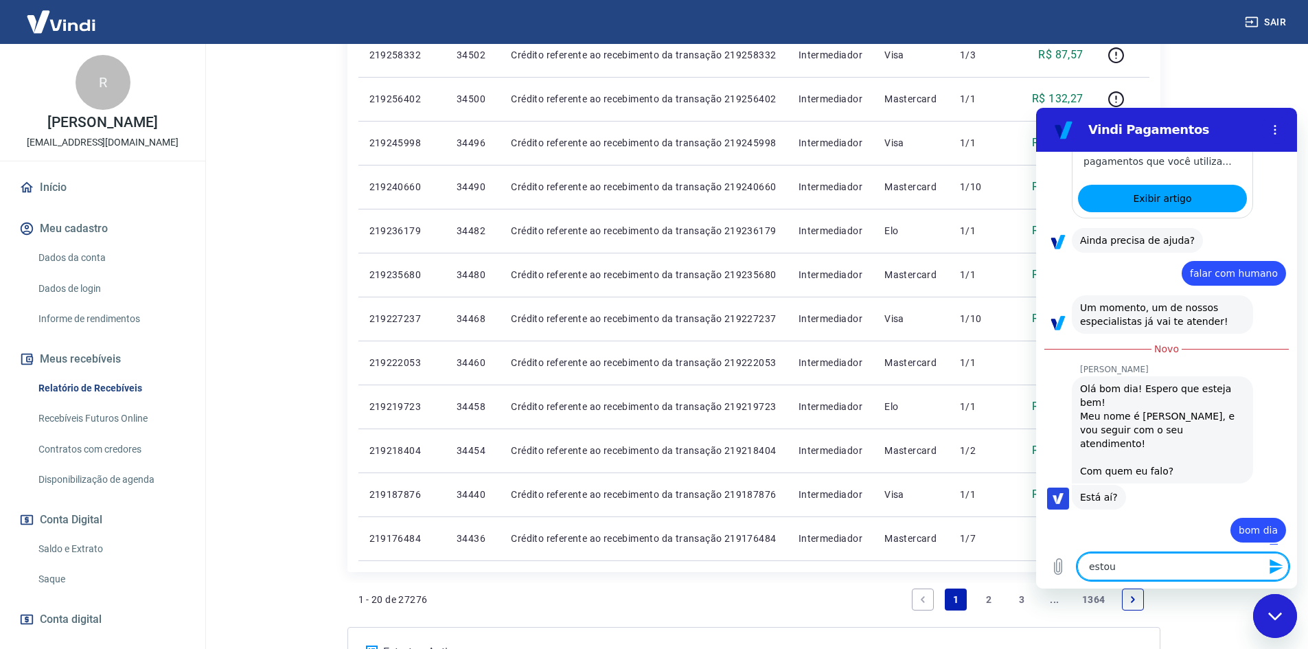
type textarea "estou s"
type textarea "x"
type textarea "estou si"
type textarea "x"
type textarea "estou sim"
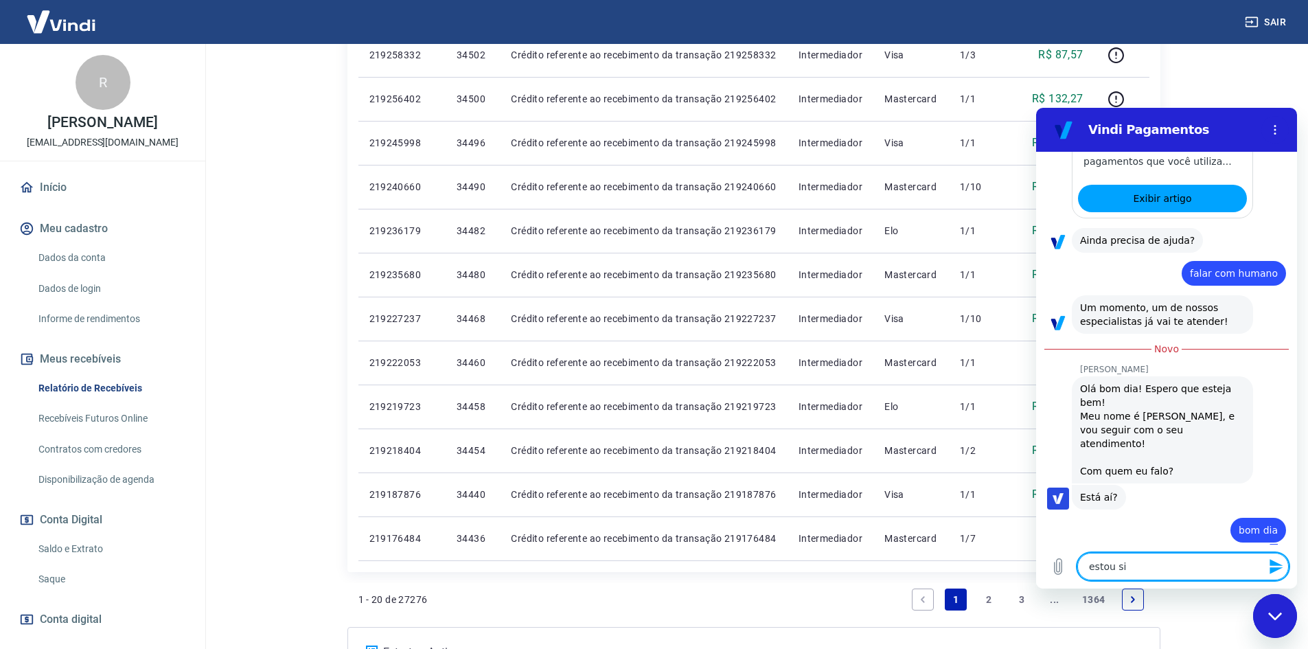
type textarea "x"
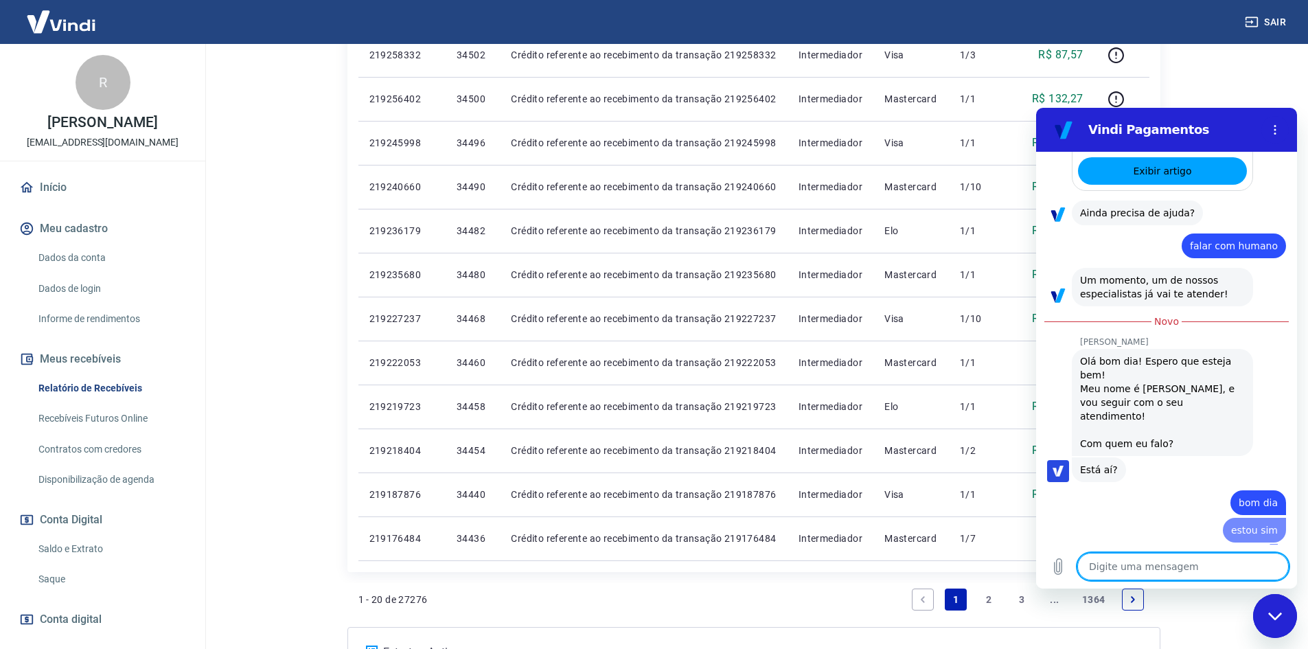
type textarea "x"
type textarea "e"
type textarea "x"
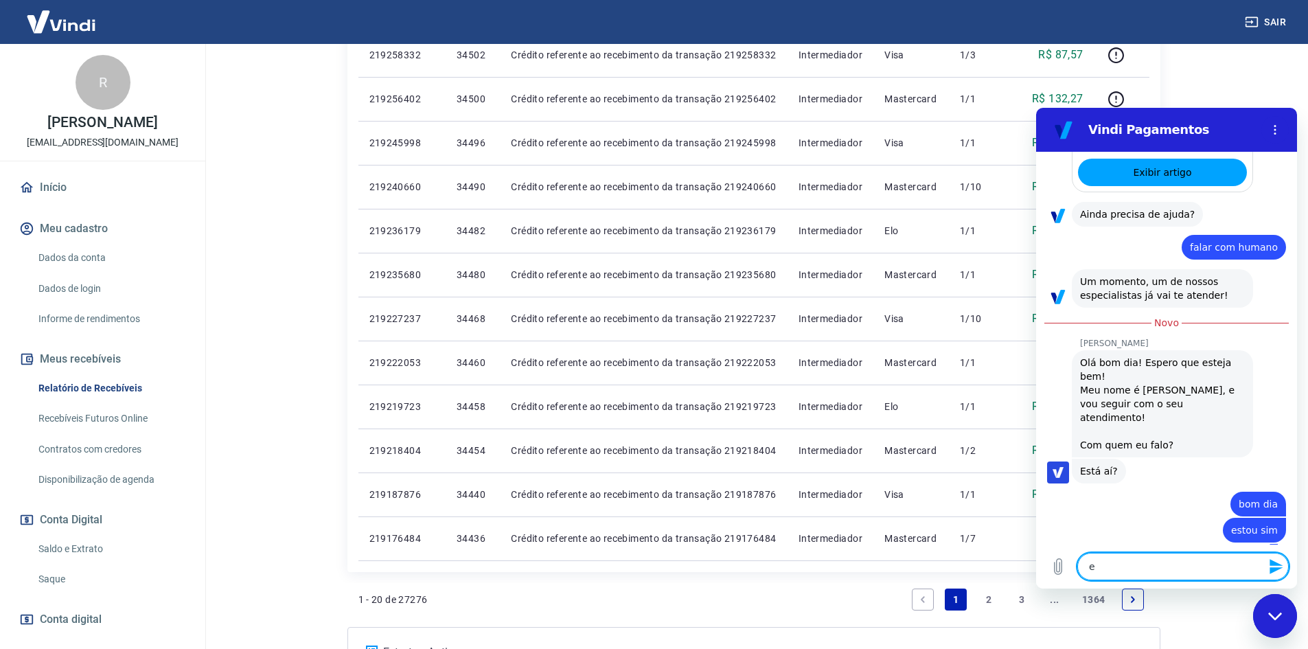
type textarea "es"
type textarea "x"
type textarea "ess"
type textarea "x"
type textarea "esse"
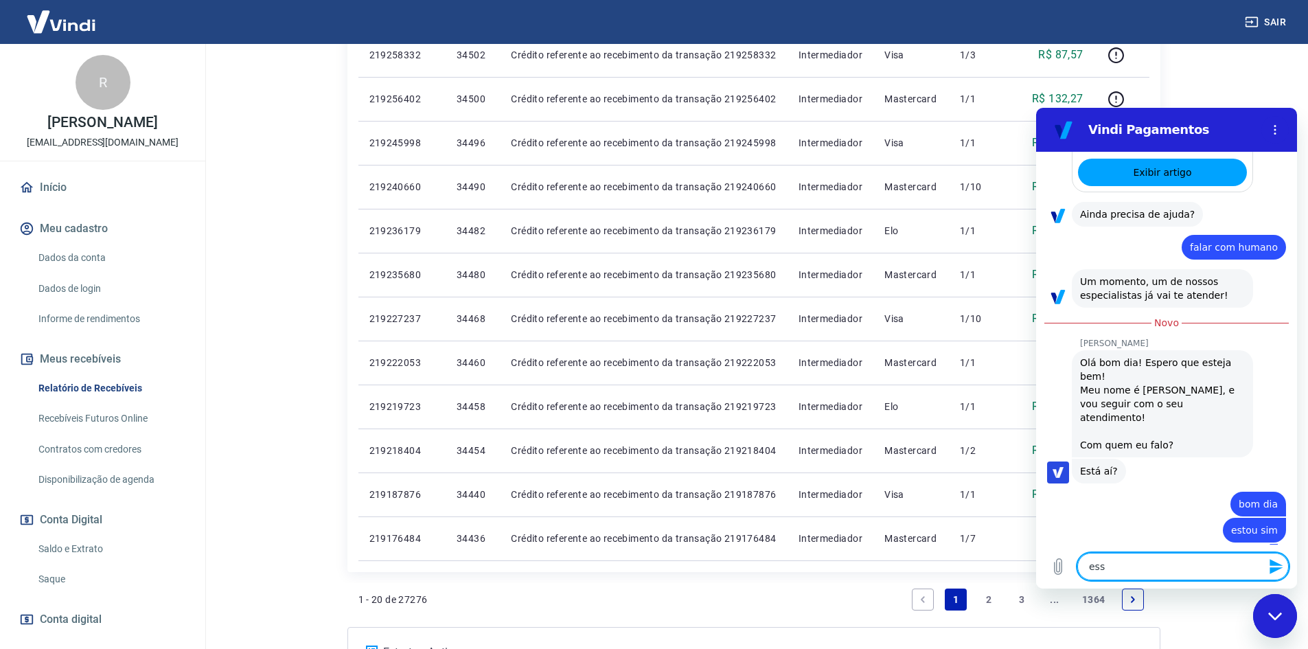
type textarea "x"
type textarea "esses"
type textarea "x"
type textarea "esses"
type textarea "x"
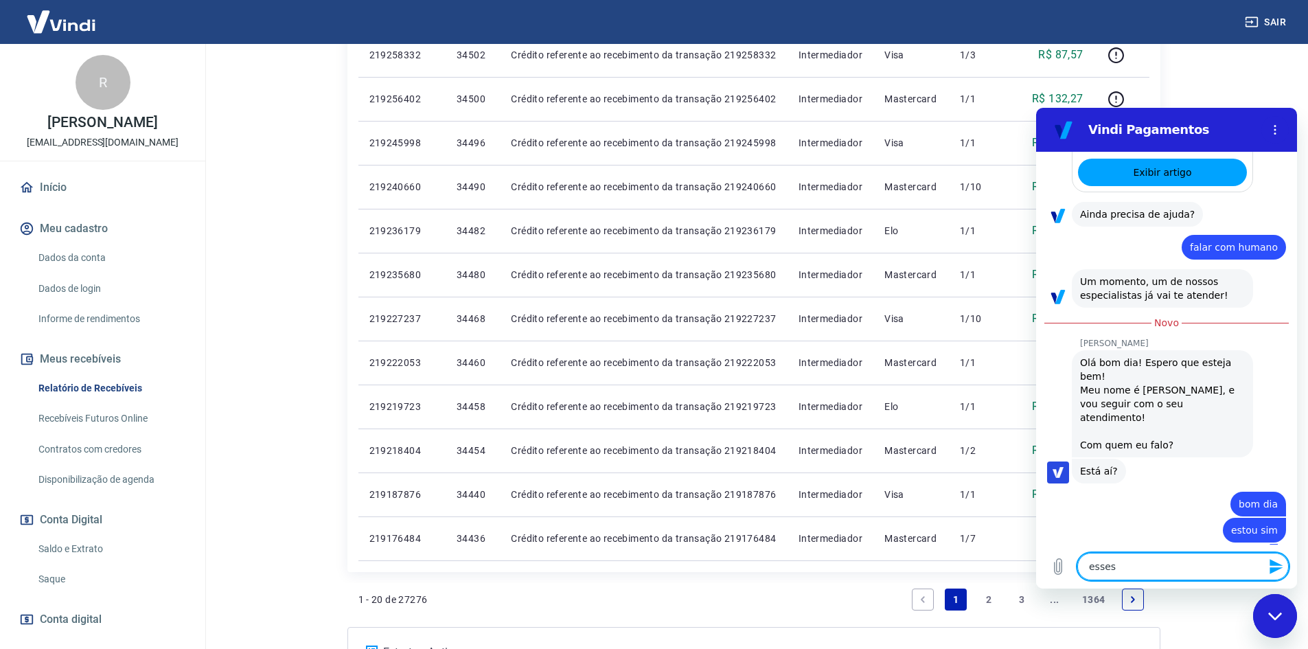
type textarea "esses d"
type textarea "x"
type textarea "esses du"
type textarea "x"
type textarea "esses dua"
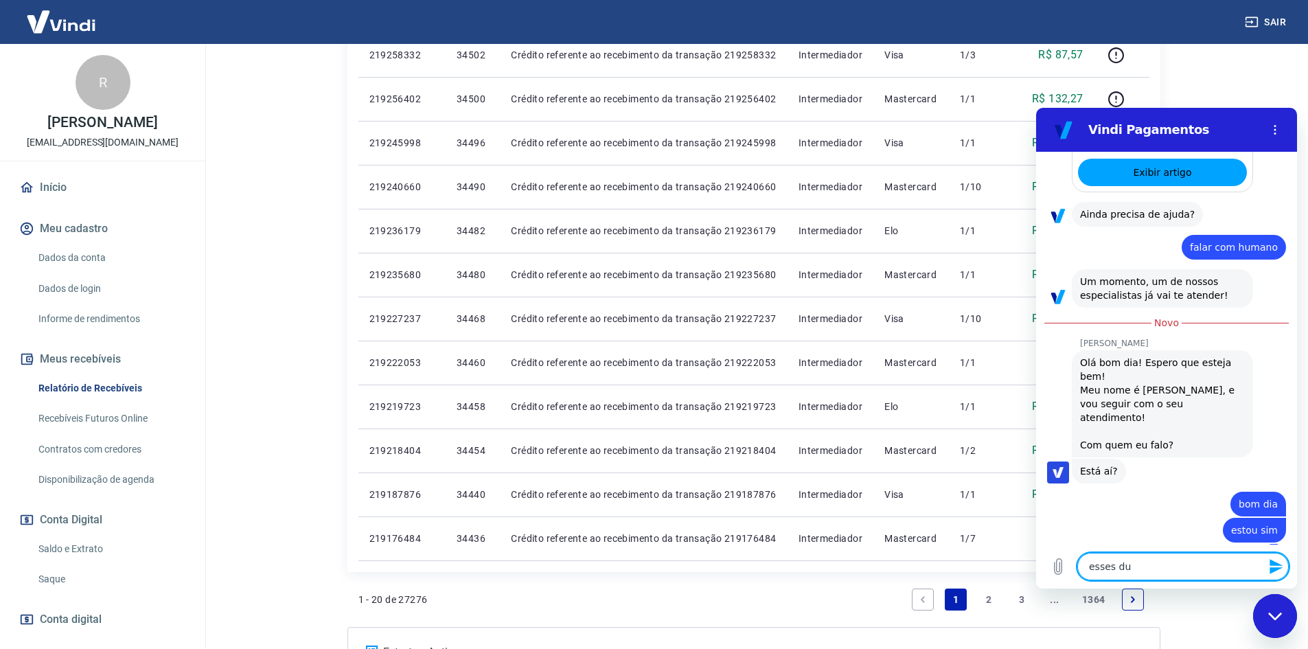
type textarea "x"
type textarea "esses du"
type textarea "x"
type textarea "esses d"
type textarea "x"
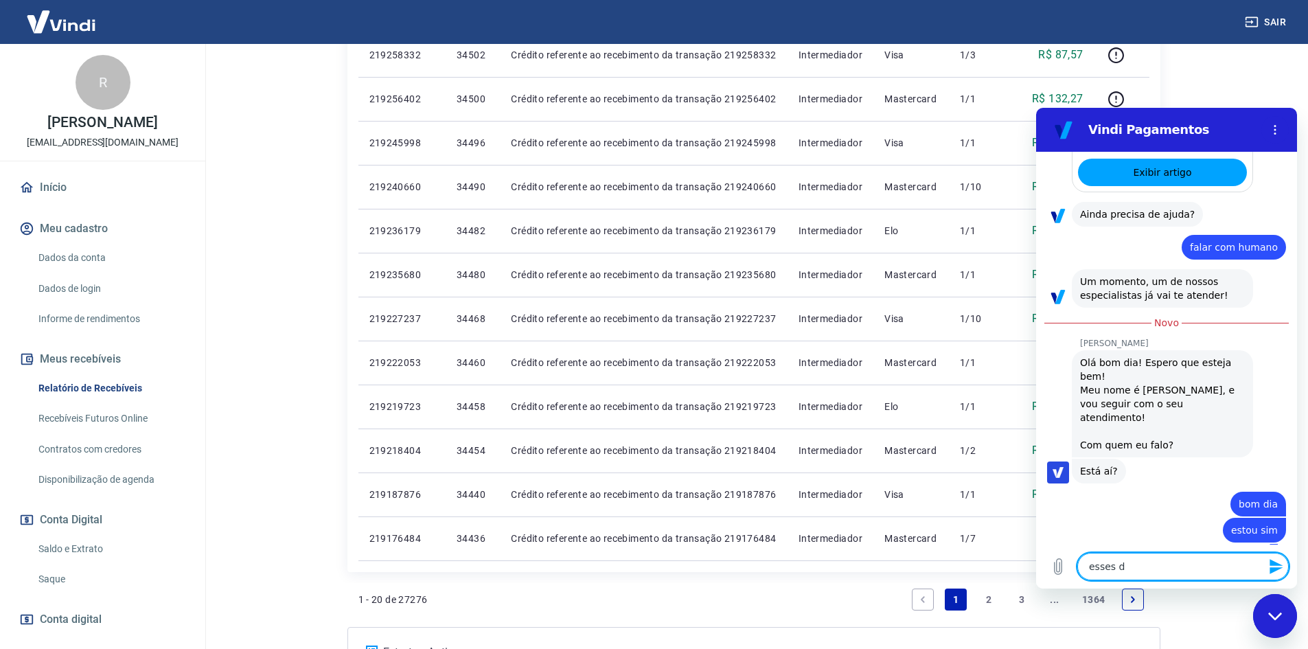
type textarea "esses di"
type textarea "x"
type textarea "esses dia"
type textarea "x"
type textarea "esses dias"
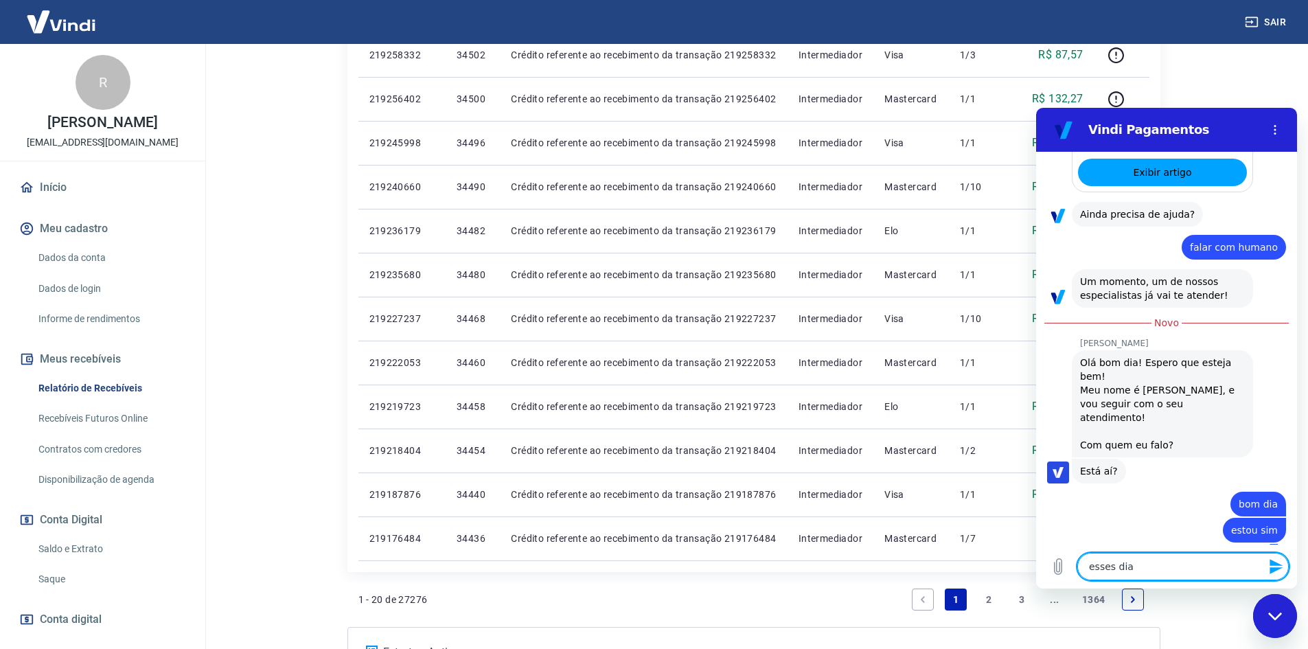
type textarea "x"
type textarea "esses dias"
type textarea "x"
type textarea "esses dias f"
type textarea "x"
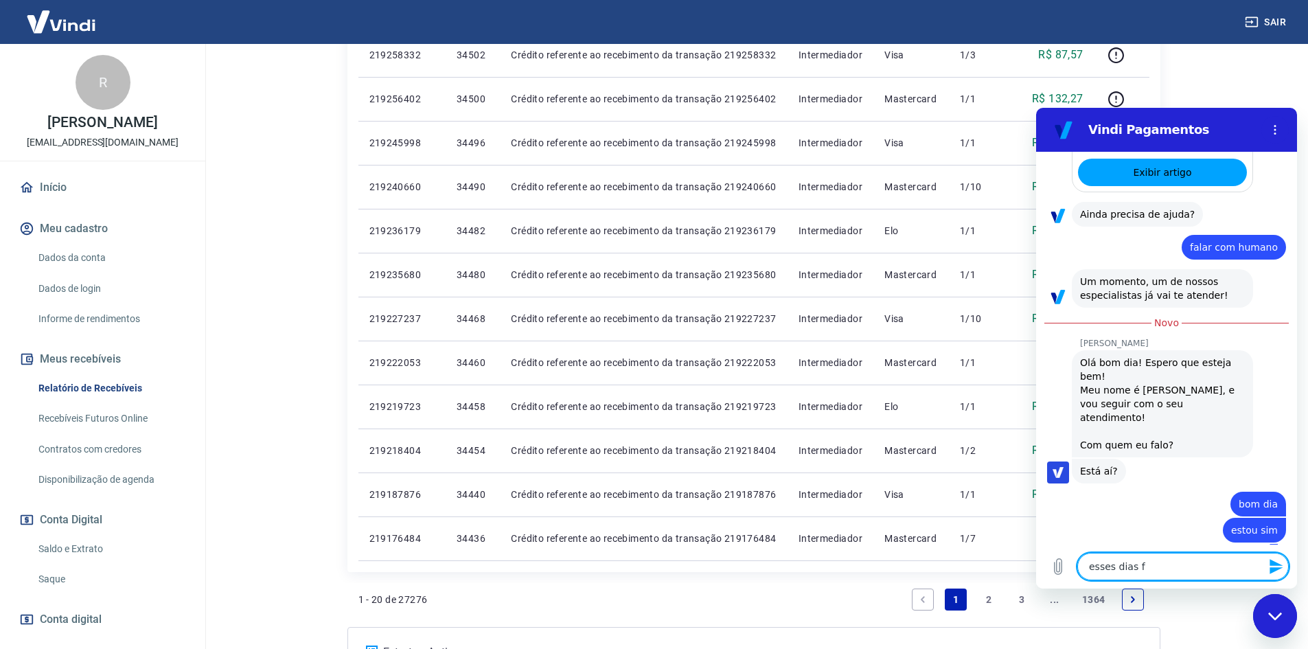
type textarea "esses dias fi"
type textarea "x"
type textarea "esses dias fiz"
type textarea "x"
type textarea "esses dias fiz"
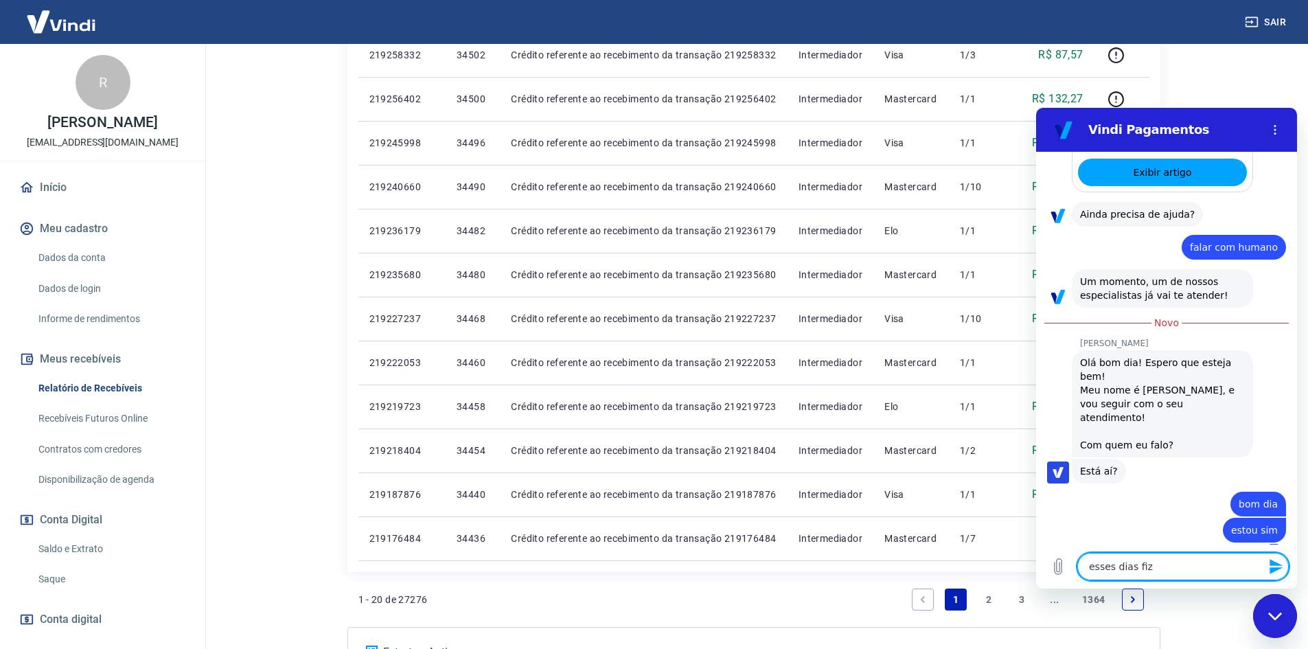
type textarea "x"
type textarea "esses dias fiz u"
type textarea "x"
type textarea "esses dias fiz um"
type textarea "x"
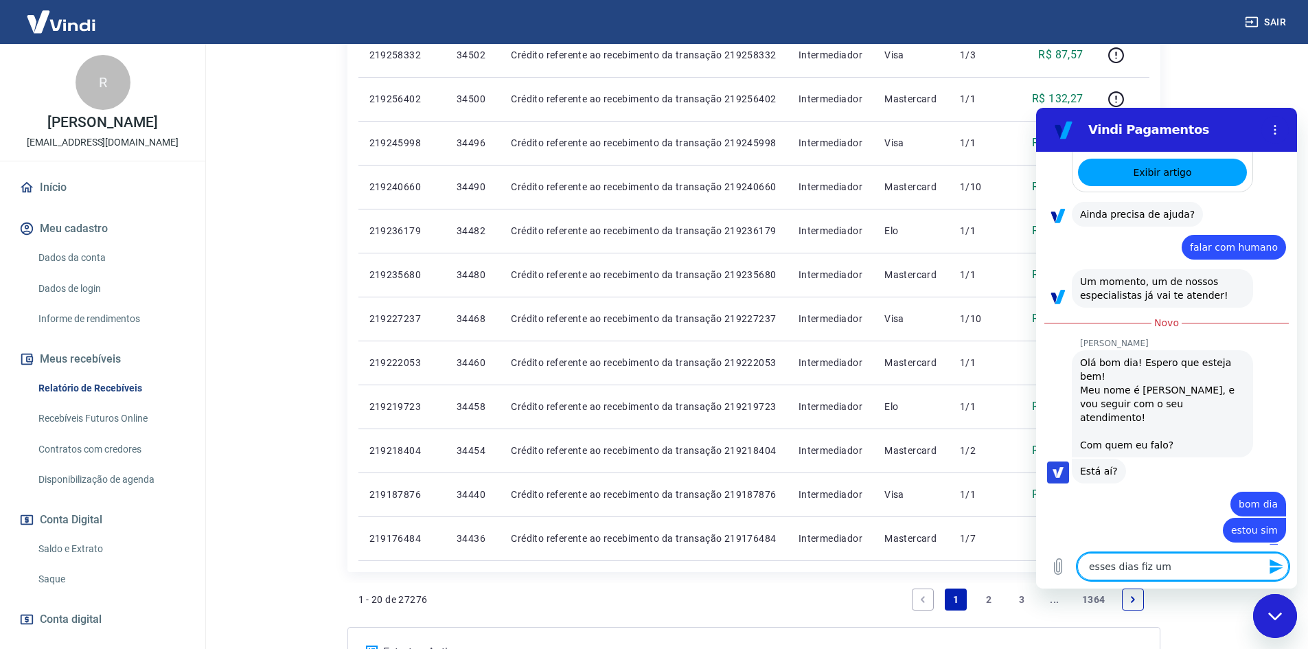
type textarea "esses dias fiz uma"
type textarea "x"
type textarea "esses dias fiz uma"
type textarea "x"
type textarea "esses dias fiz uma s"
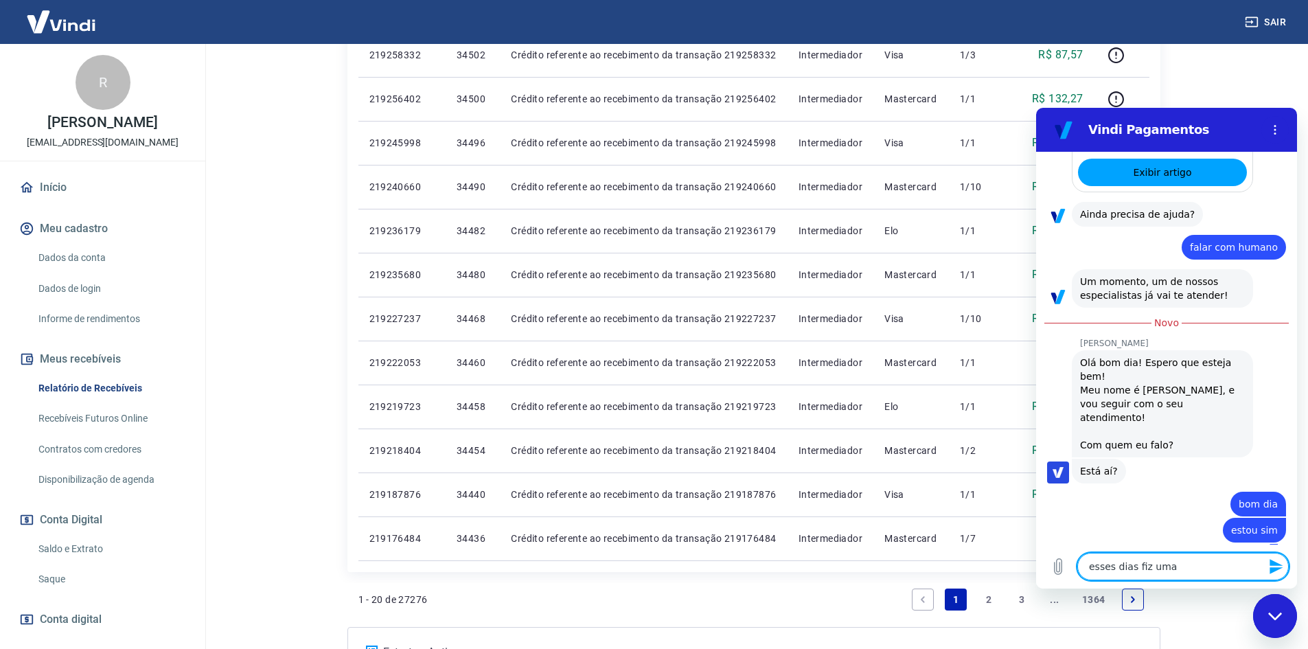
type textarea "x"
type textarea "esses dias fiz uma so"
type textarea "x"
type textarea "esses dias fiz uma sol"
type textarea "x"
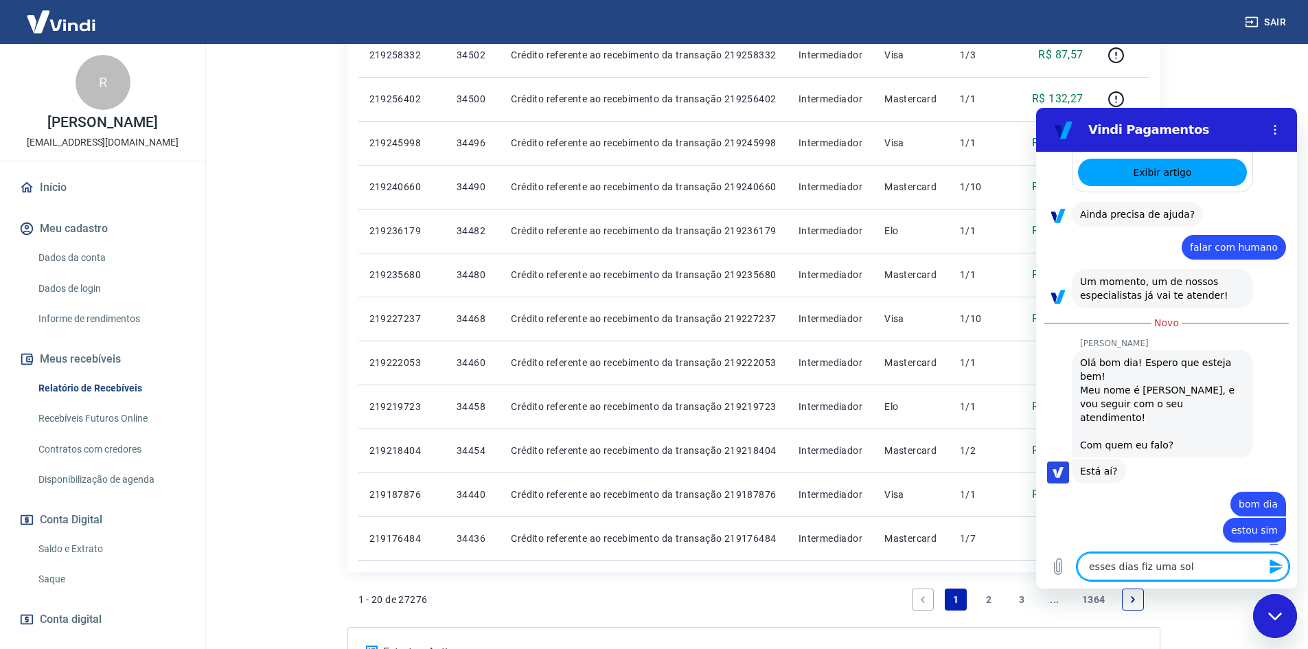
type textarea "esses dias fiz uma soli"
type textarea "x"
type textarea "esses dias fiz uma solic"
type textarea "x"
type textarea "esses dias fiz uma solici"
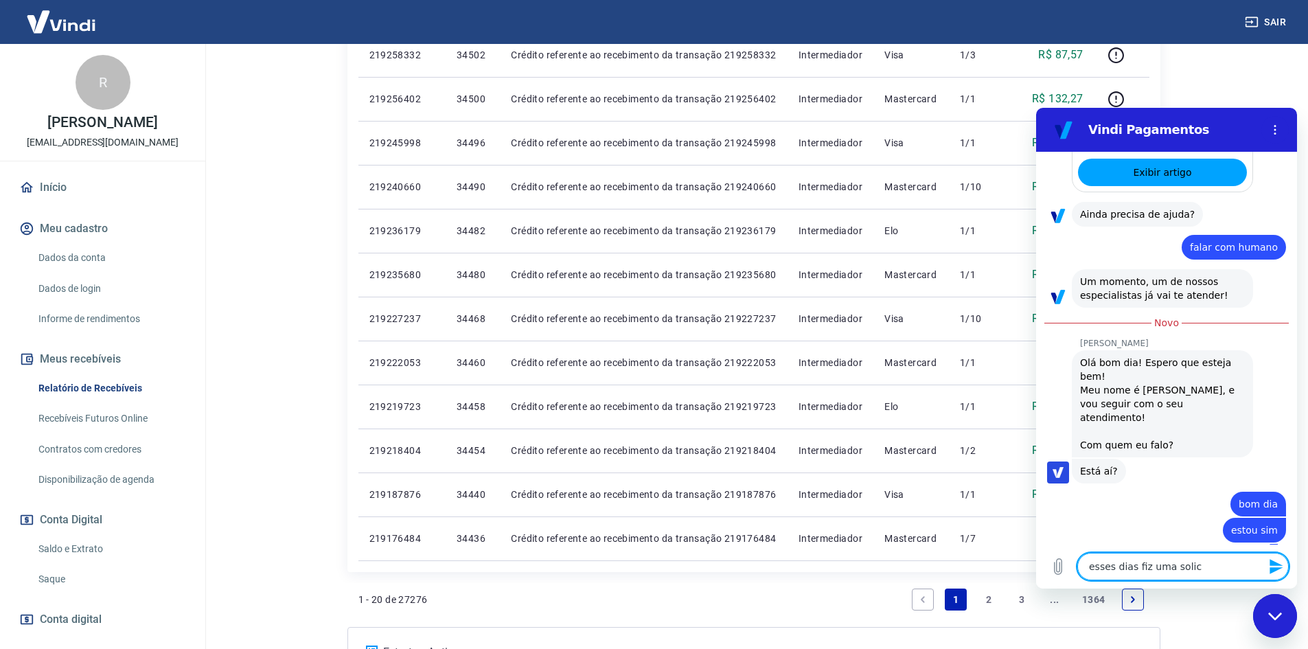
type textarea "x"
type textarea "esses dias fiz uma solicit"
type textarea "x"
type textarea "esses dias fiz uma solicita"
type textarea "x"
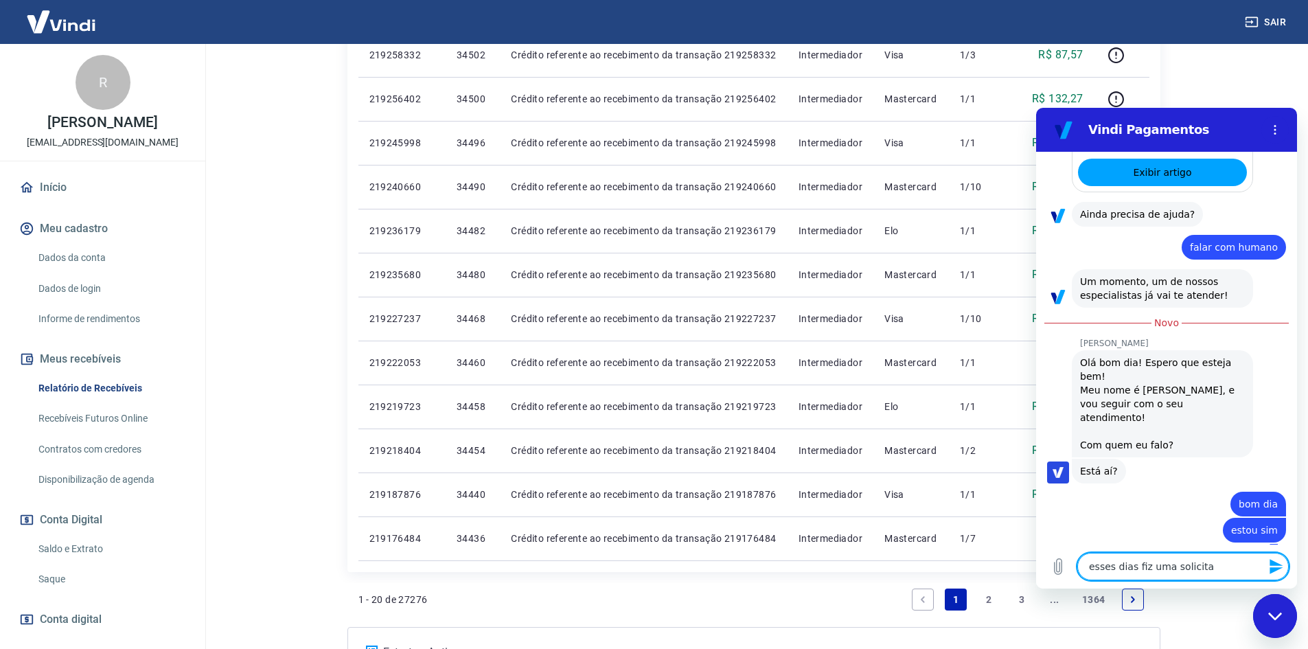
type textarea "esses dias fiz uma solicitaç"
type textarea "x"
type textarea "esses dias fiz uma solicitaçã"
type textarea "x"
type textarea "esses dias fiz uma solicitação"
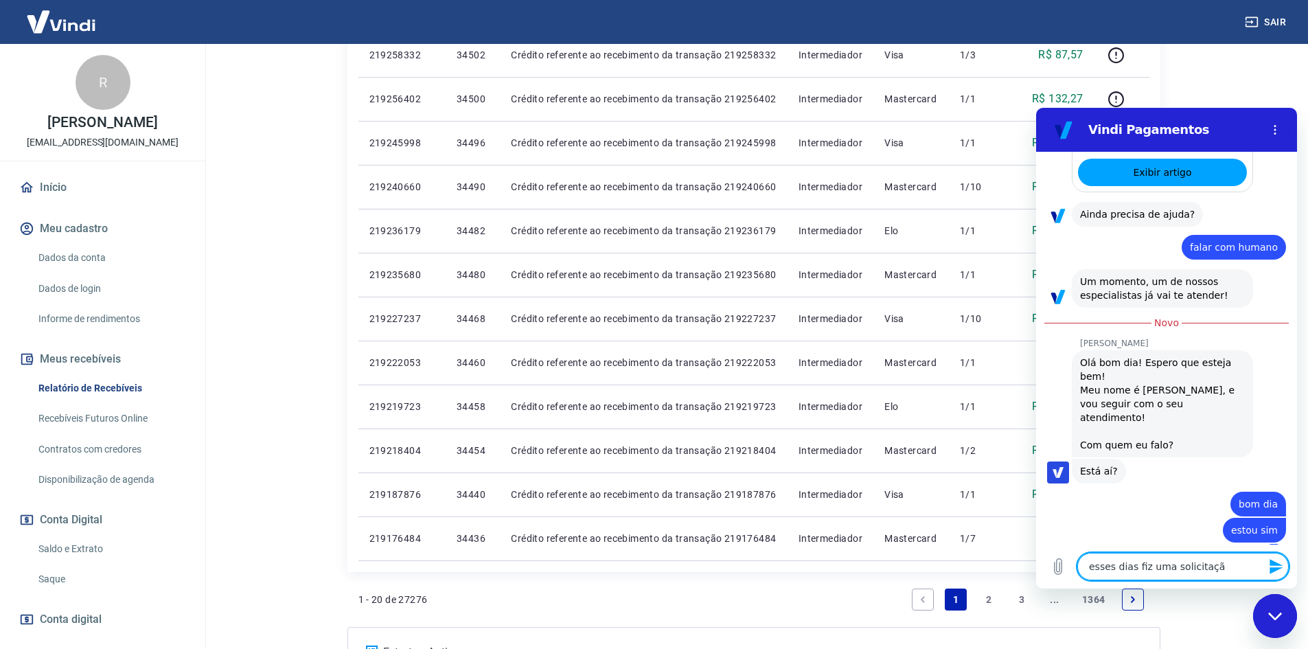
type textarea "x"
type textarea "esses dias fiz uma solicitação"
type textarea "x"
type textarea "esses dias fiz uma solicitação s"
type textarea "x"
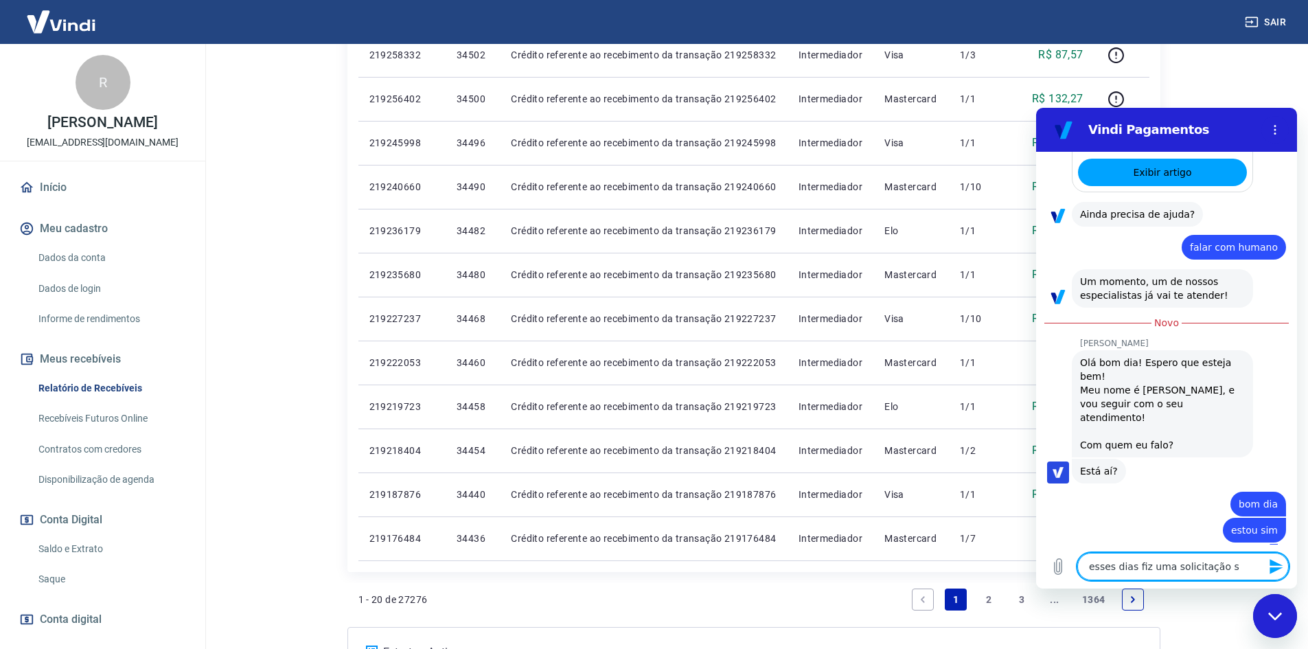
type textarea "esses dias fiz uma solicitação so"
type textarea "x"
type textarea "esses dias fiz uma solicitação sob"
type textarea "x"
type textarea "esses dias fiz uma solicitação sobr"
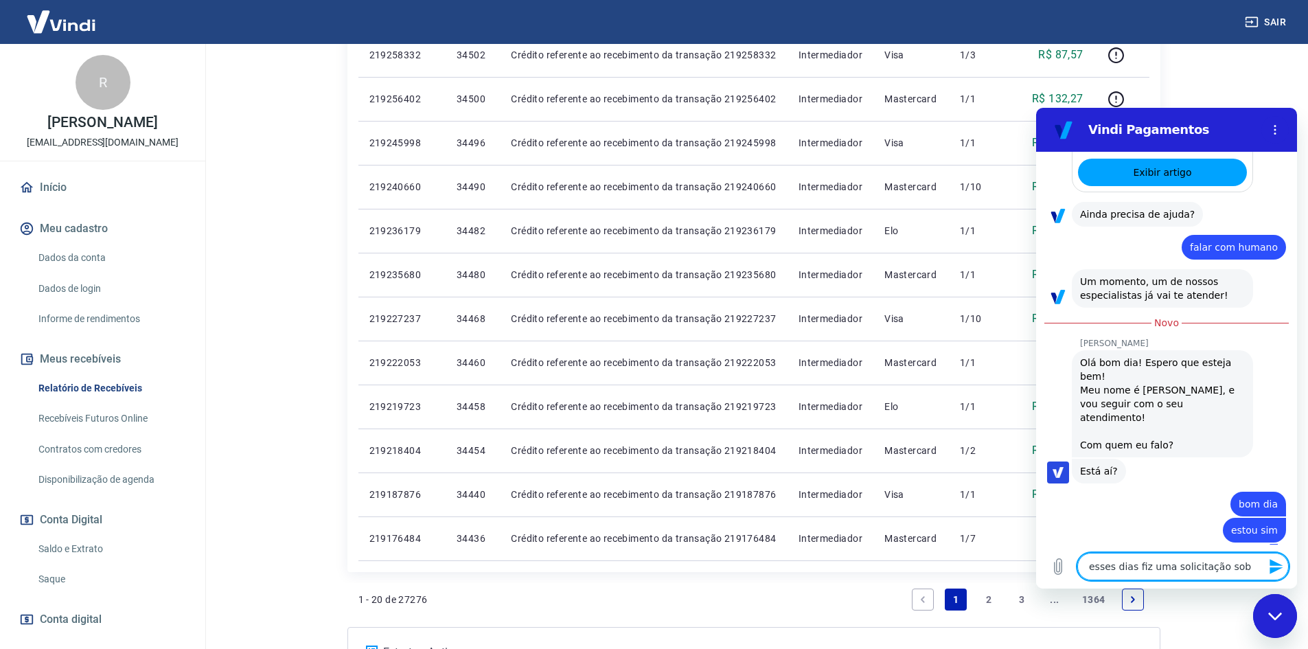
type textarea "x"
type textarea "esses dias fiz uma solicitação sobre"
type textarea "x"
type textarea "esses dias fiz uma solicitação sobre"
type textarea "x"
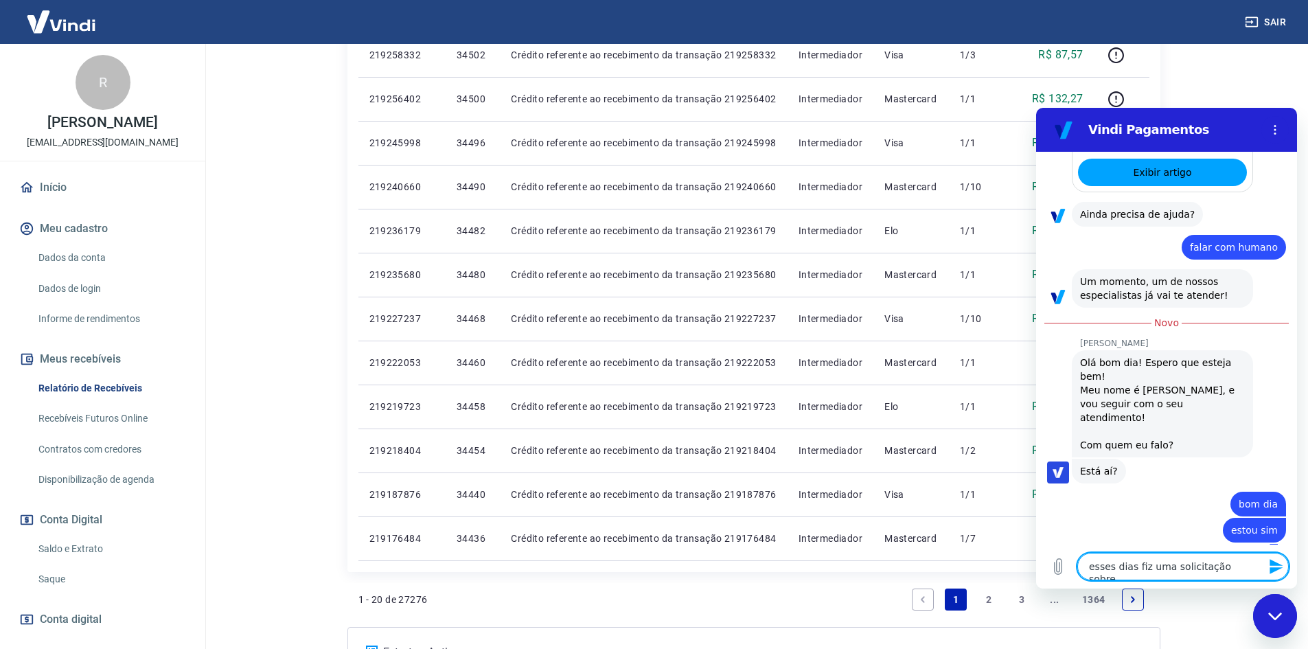
type textarea "esses dias fiz uma solicitação sobre n"
type textarea "x"
type textarea "esses dias fiz uma solicitação sobre no"
type textarea "x"
type textarea "esses dias fiz uma solicitação sobre nos"
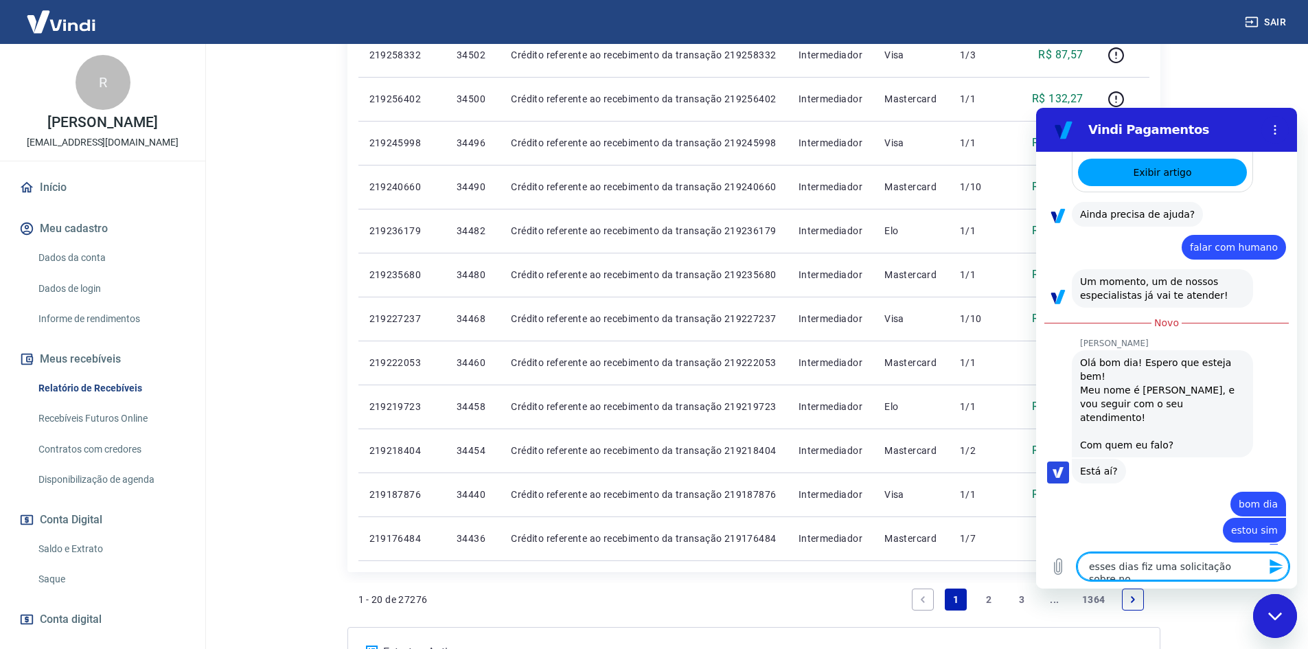
type textarea "x"
type textarea "esses dias fiz uma solicitação sobre noso"
type textarea "x"
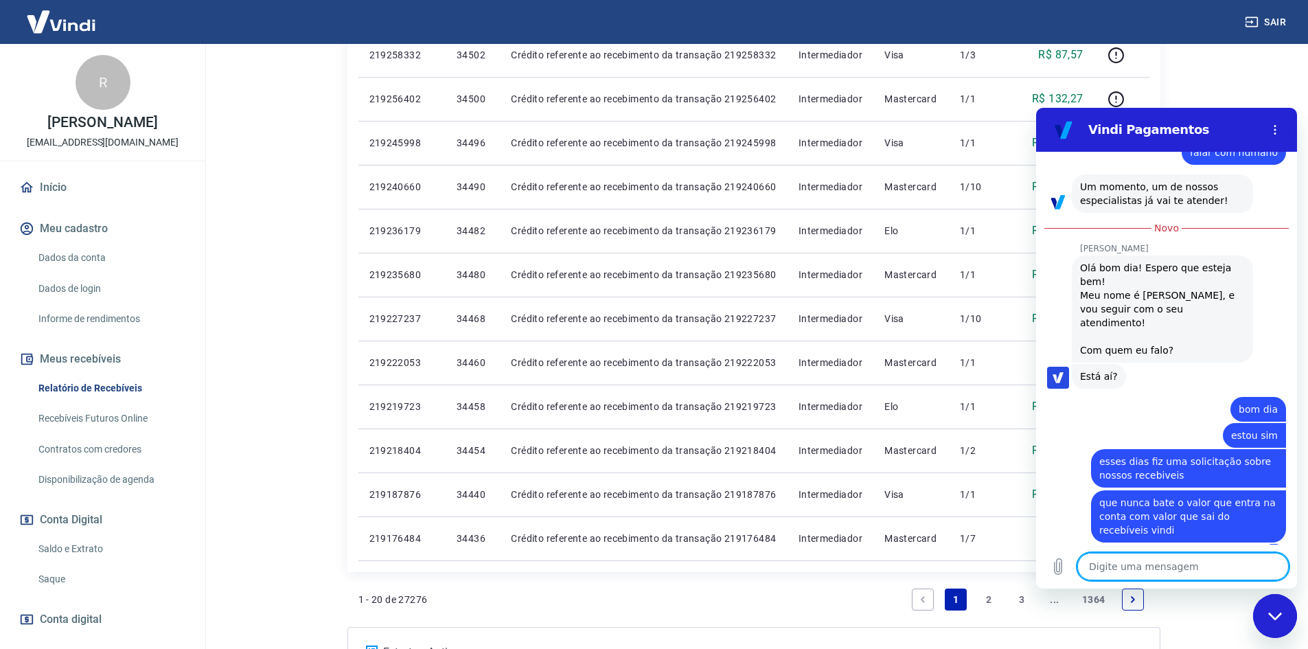
scroll to position [532, 0]
drag, startPoint x: 1183, startPoint y: 567, endPoint x: 1172, endPoint y: 573, distance: 12.3
click at [1246, 571] on textarea "preciso com urgência resolver isso" at bounding box center [1184, 566] width 212 height 27
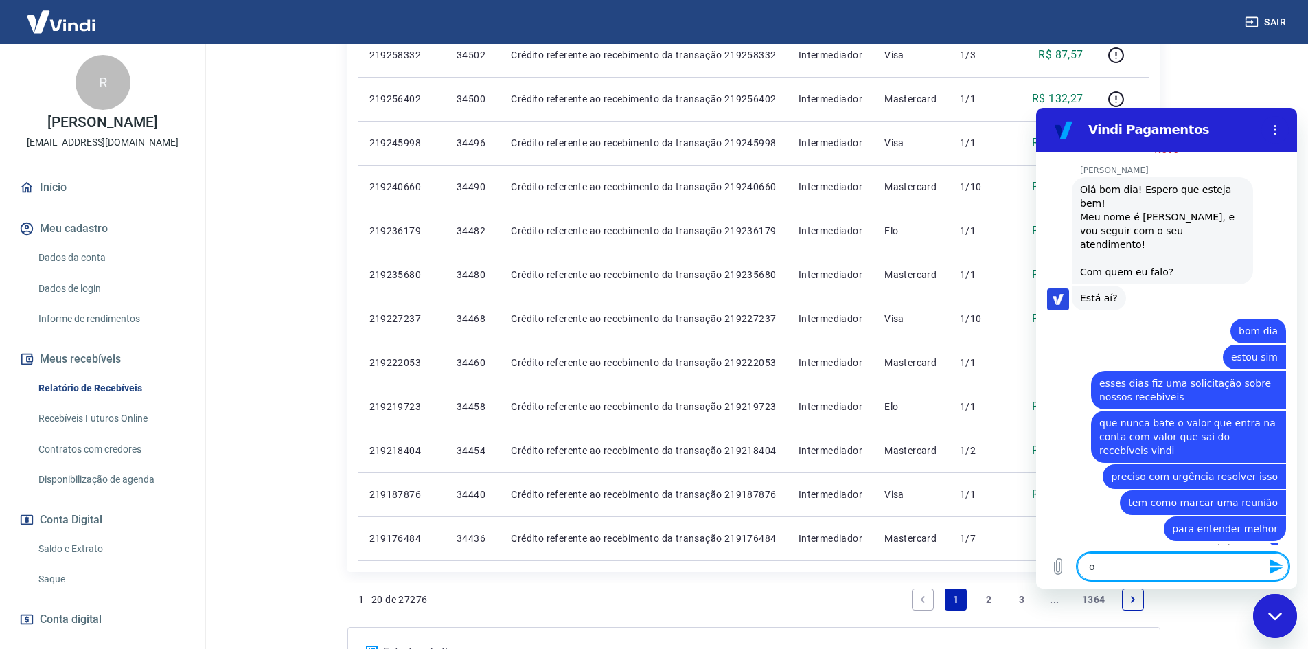
scroll to position [611, 0]
drag, startPoint x: 1161, startPoint y: 567, endPoint x: 1182, endPoint y: 566, distance: 20.6
click at [1182, 566] on textarea "o valor que vocês vbo" at bounding box center [1184, 566] width 212 height 27
click at [1187, 570] on textarea "o valor que vocês vbo" at bounding box center [1184, 566] width 212 height 27
drag, startPoint x: 1181, startPoint y: 570, endPoint x: 1166, endPoint y: 569, distance: 14.5
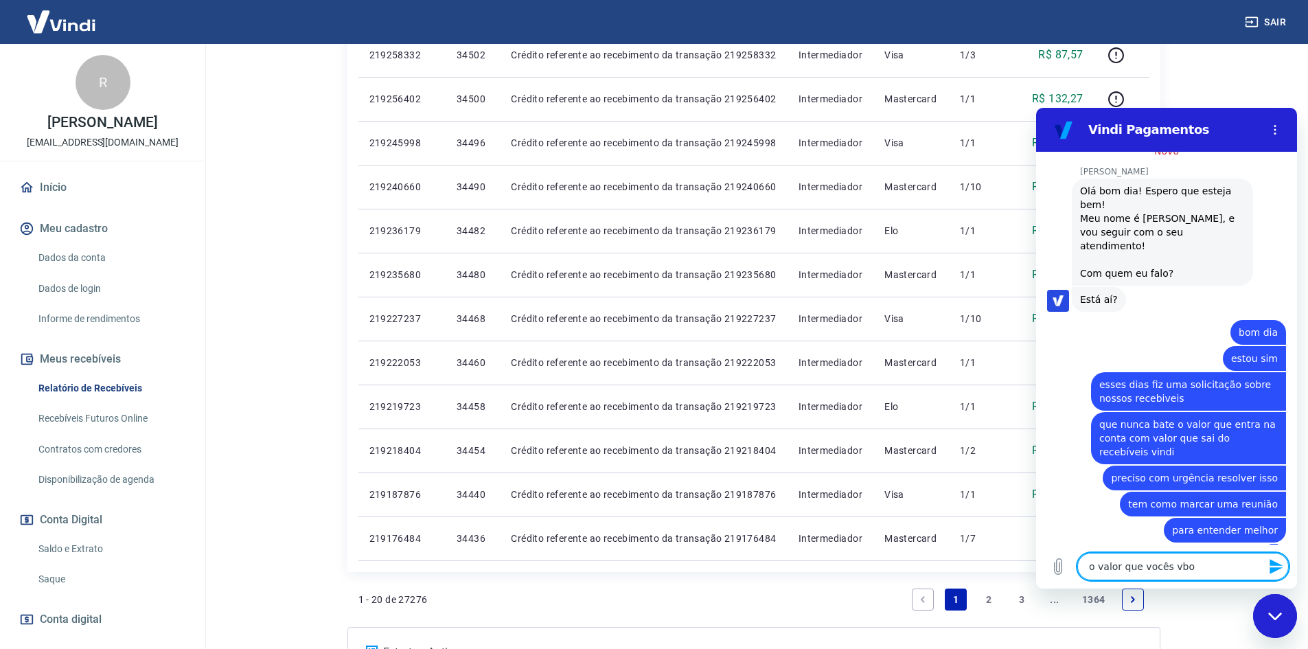
click at [1166, 569] on textarea "o valor que vocês vbo" at bounding box center [1184, 566] width 212 height 27
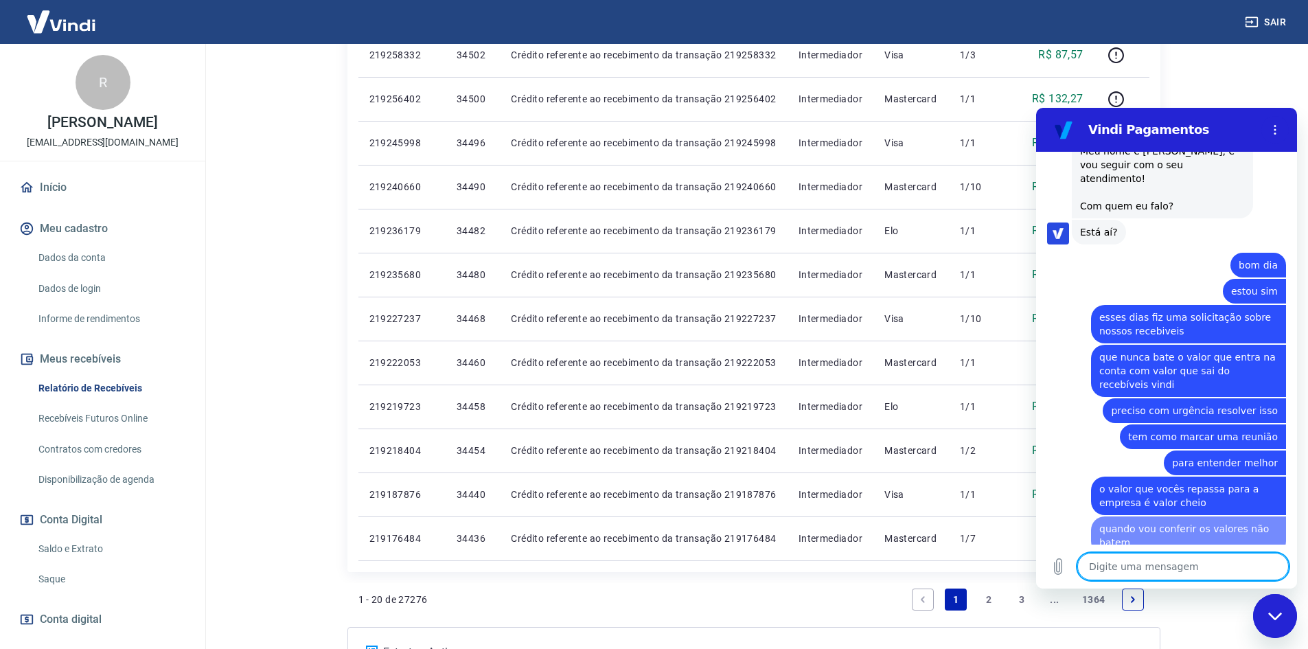
scroll to position [716, 0]
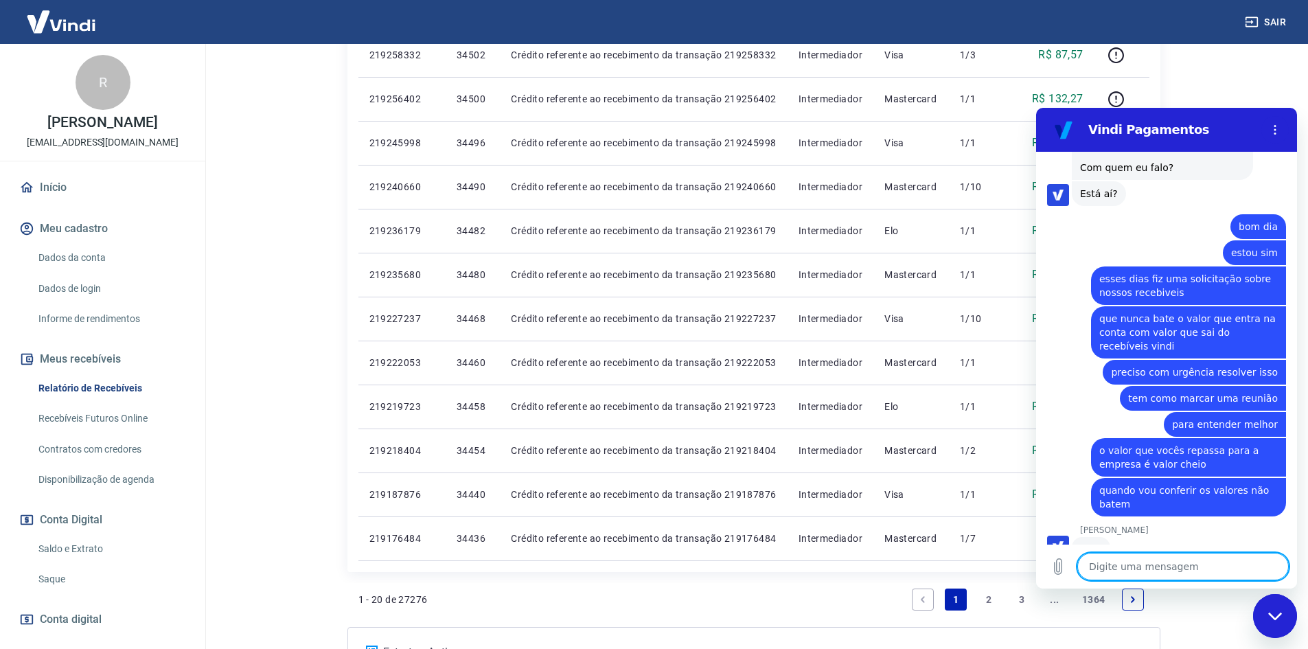
click at [1154, 562] on textarea at bounding box center [1184, 566] width 212 height 27
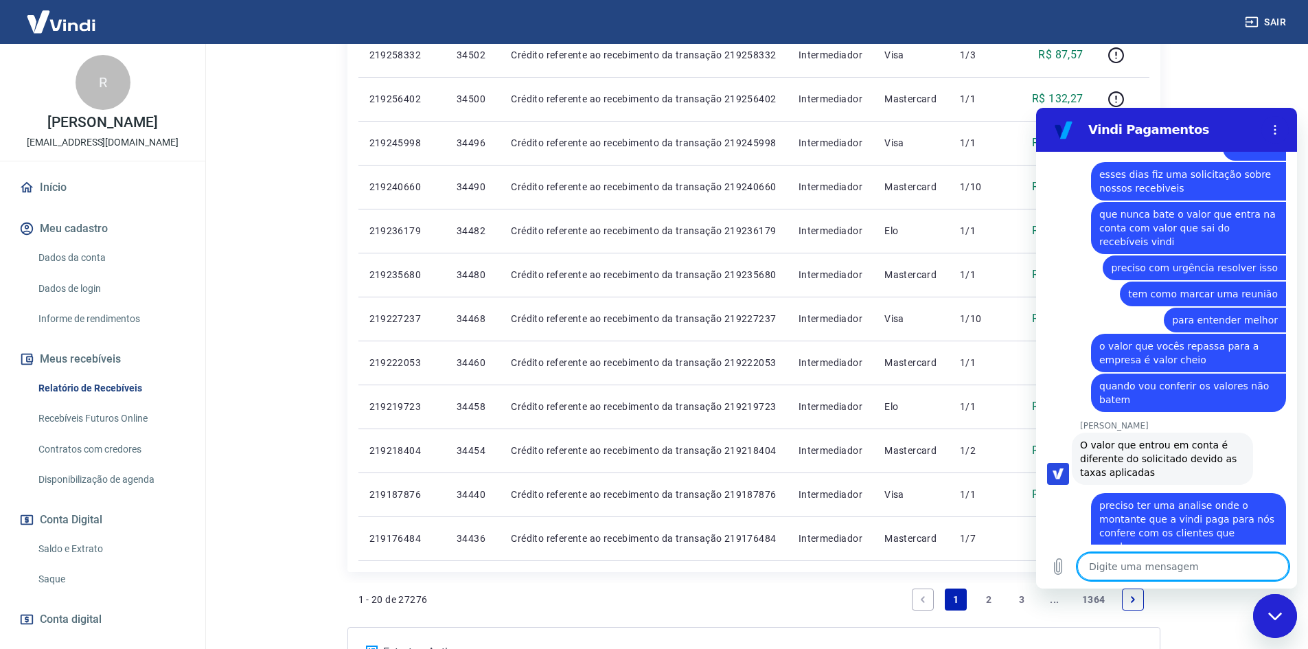
scroll to position [823, 0]
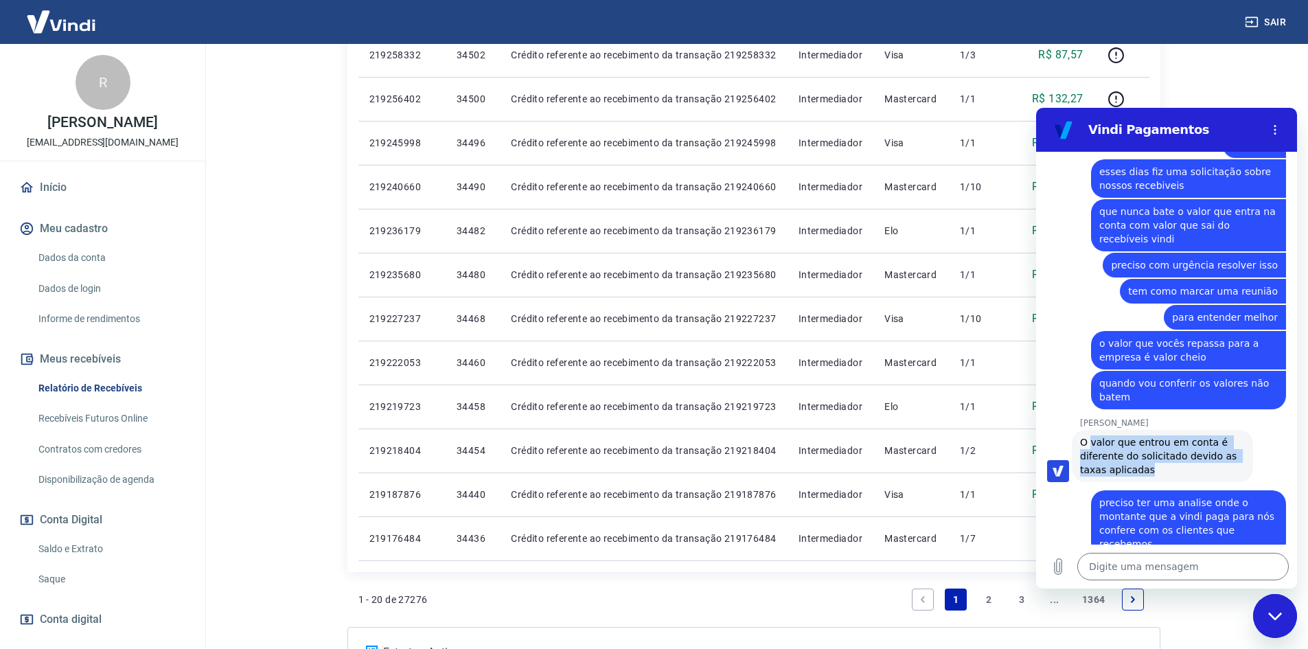
drag, startPoint x: 1091, startPoint y: 429, endPoint x: 1160, endPoint y: 451, distance: 72.3
click at [1160, 451] on div "[PERSON_NAME] diz: O valor que entrou em conta é diferente do solicitado devido…" at bounding box center [1162, 456] width 181 height 52
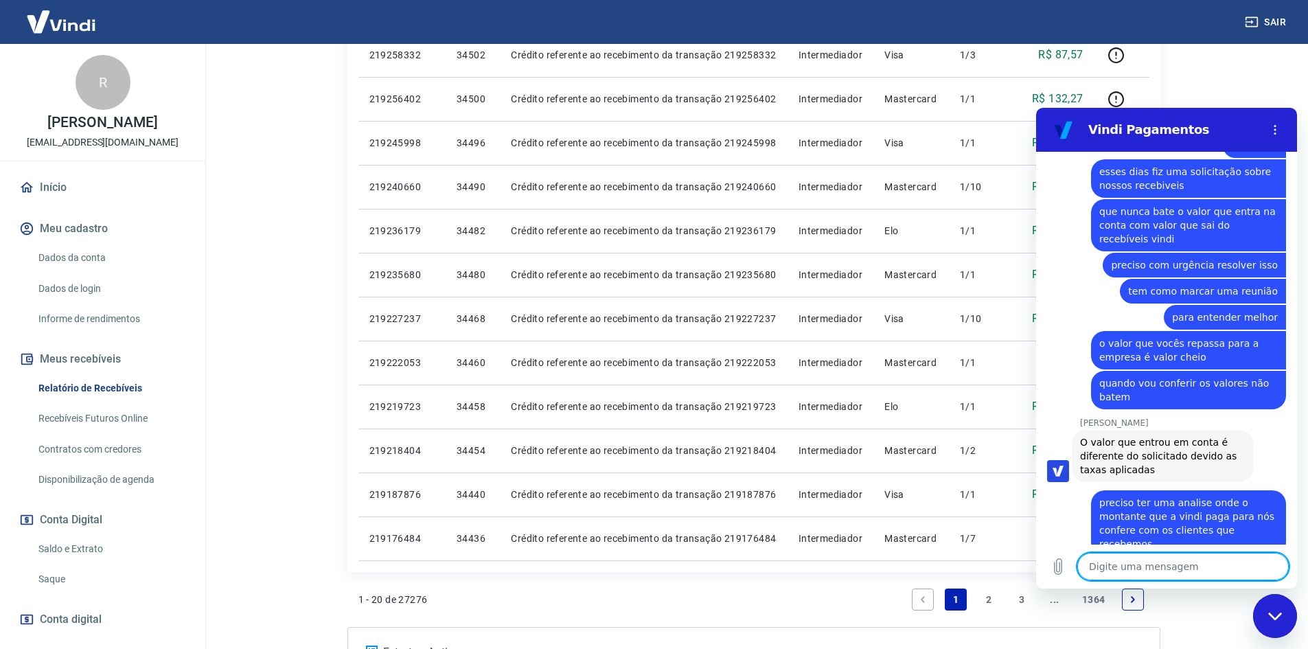
click at [1113, 575] on textarea at bounding box center [1184, 566] width 212 height 27
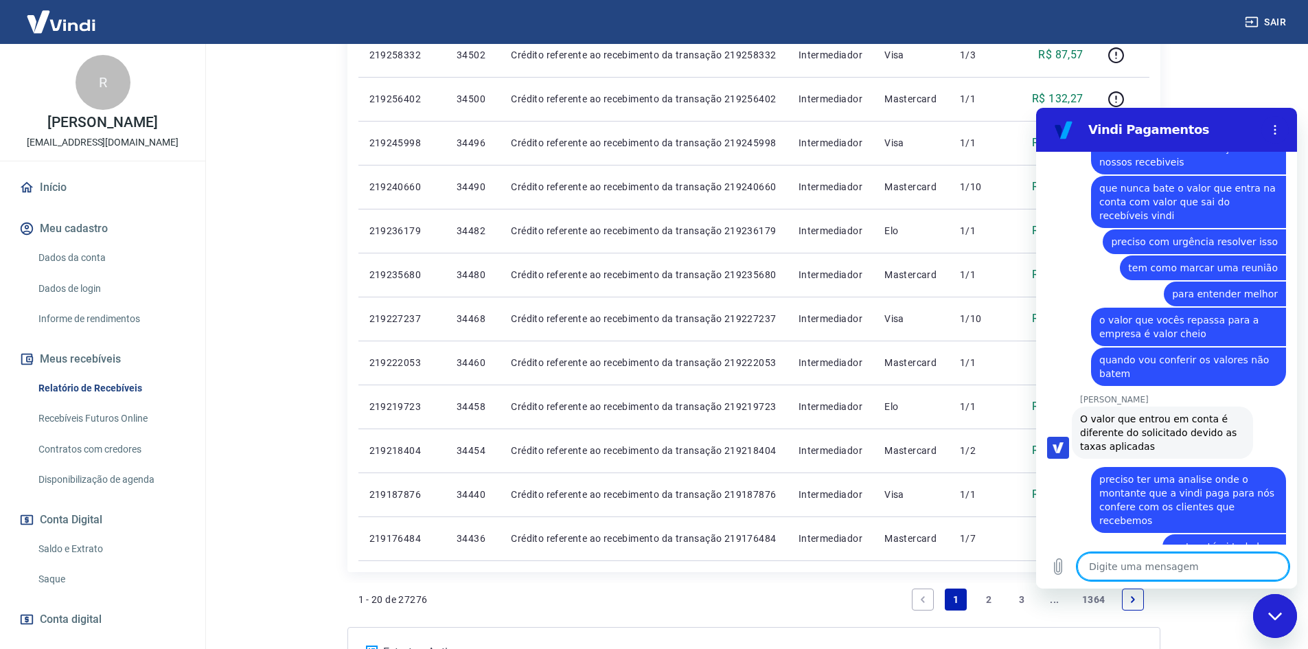
scroll to position [850, 0]
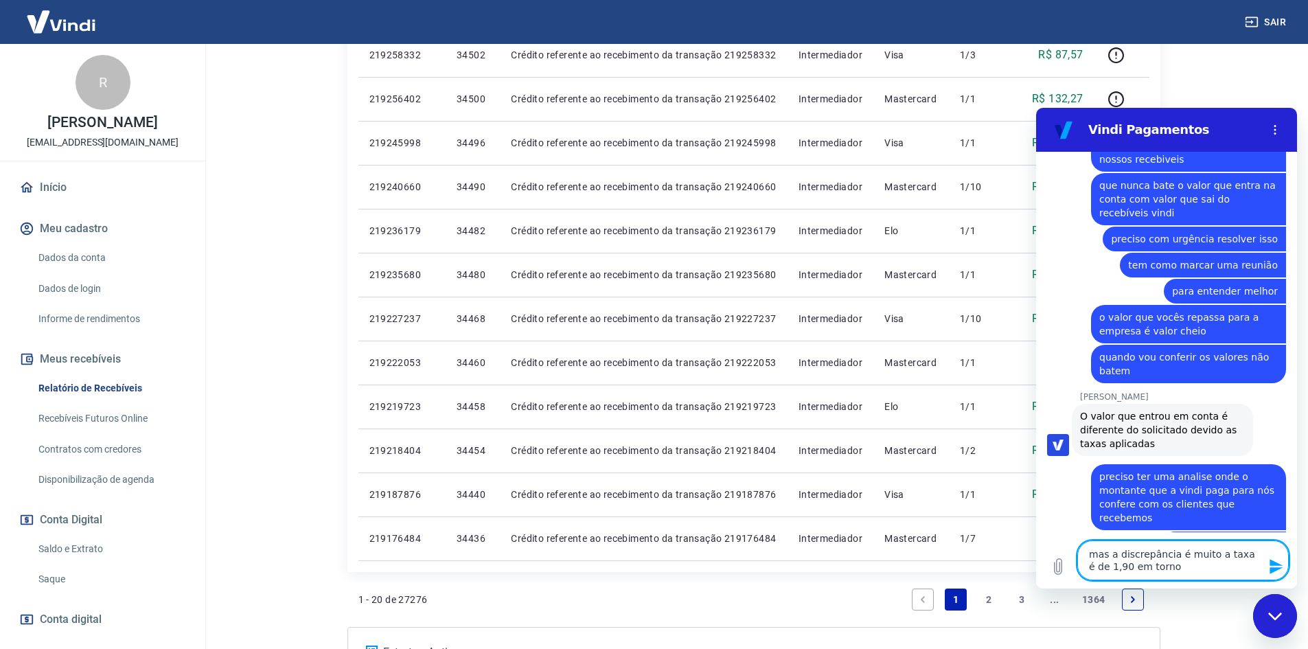
click at [1169, 567] on textarea "mas a discrepância é muito a taxa é de 1,90 em torno" at bounding box center [1184, 560] width 212 height 40
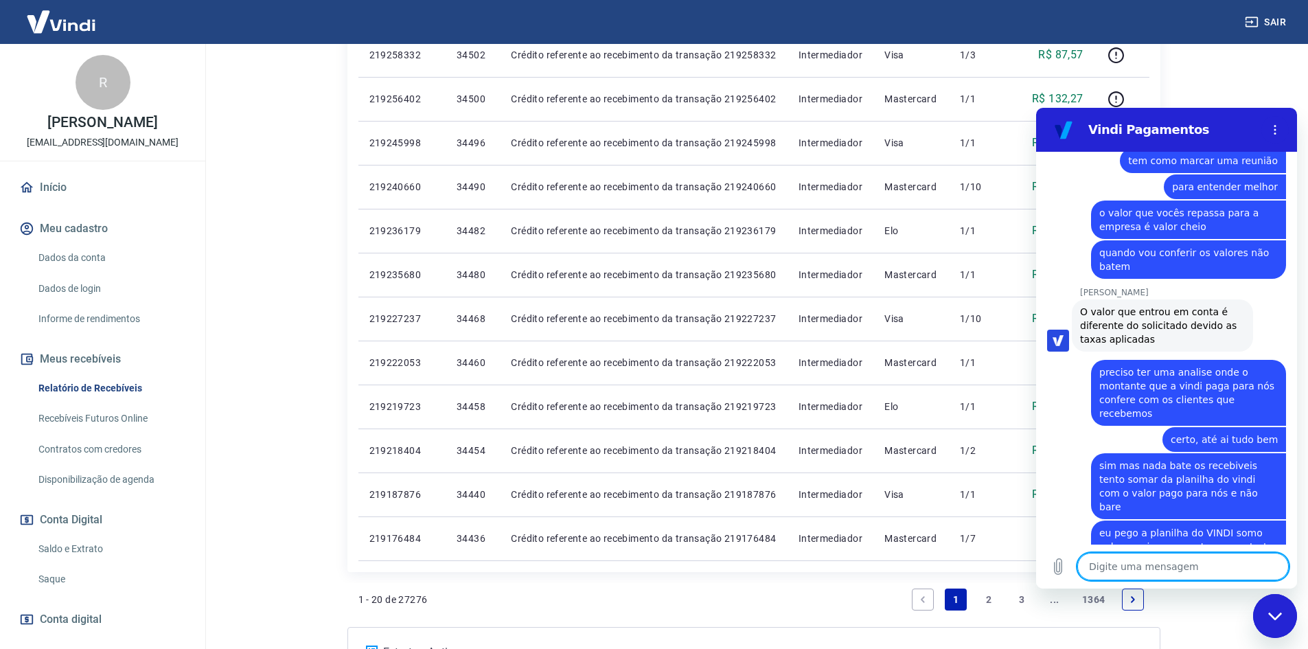
scroll to position [957, 0]
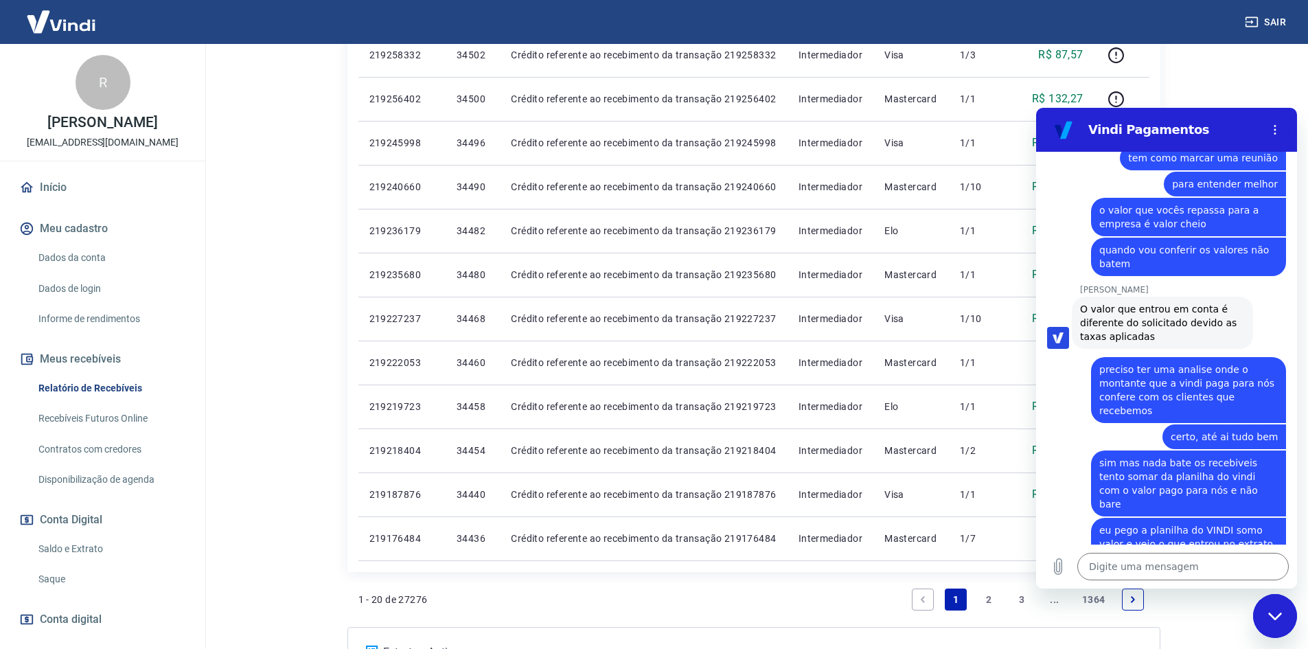
click at [1294, 622] on div "Fechar janela de mensagens" at bounding box center [1275, 615] width 41 height 41
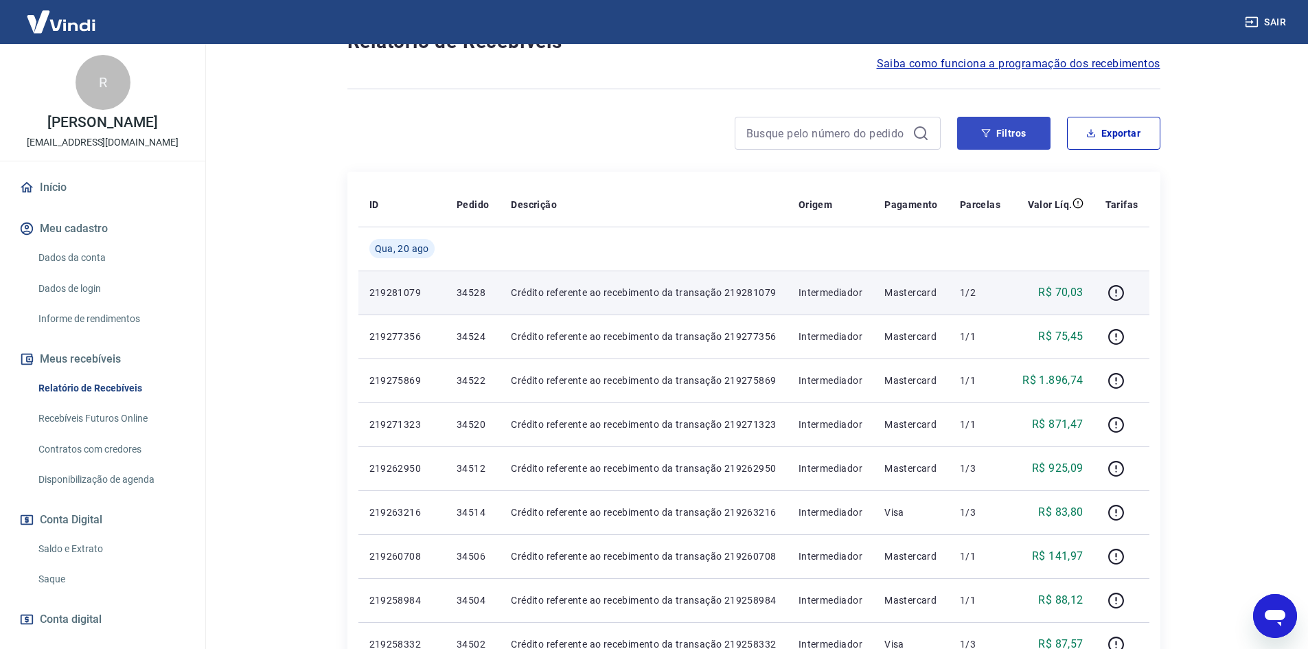
scroll to position [0, 0]
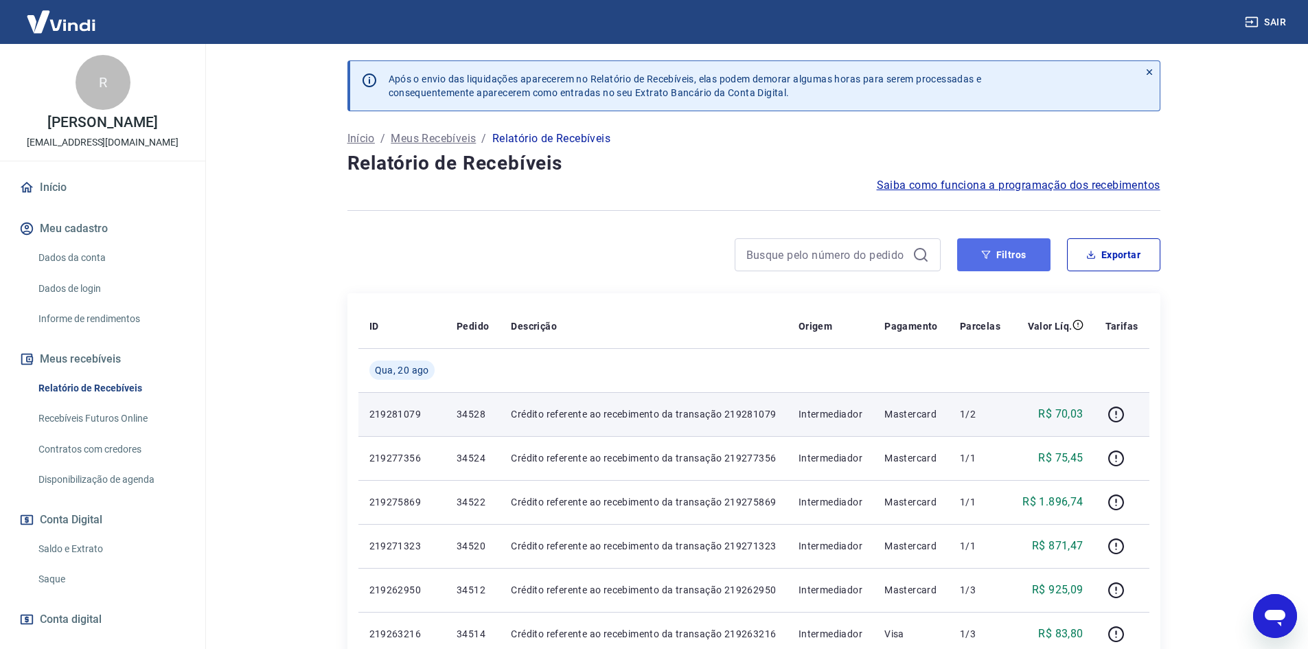
click at [1034, 253] on button "Filtros" at bounding box center [1003, 254] width 93 height 33
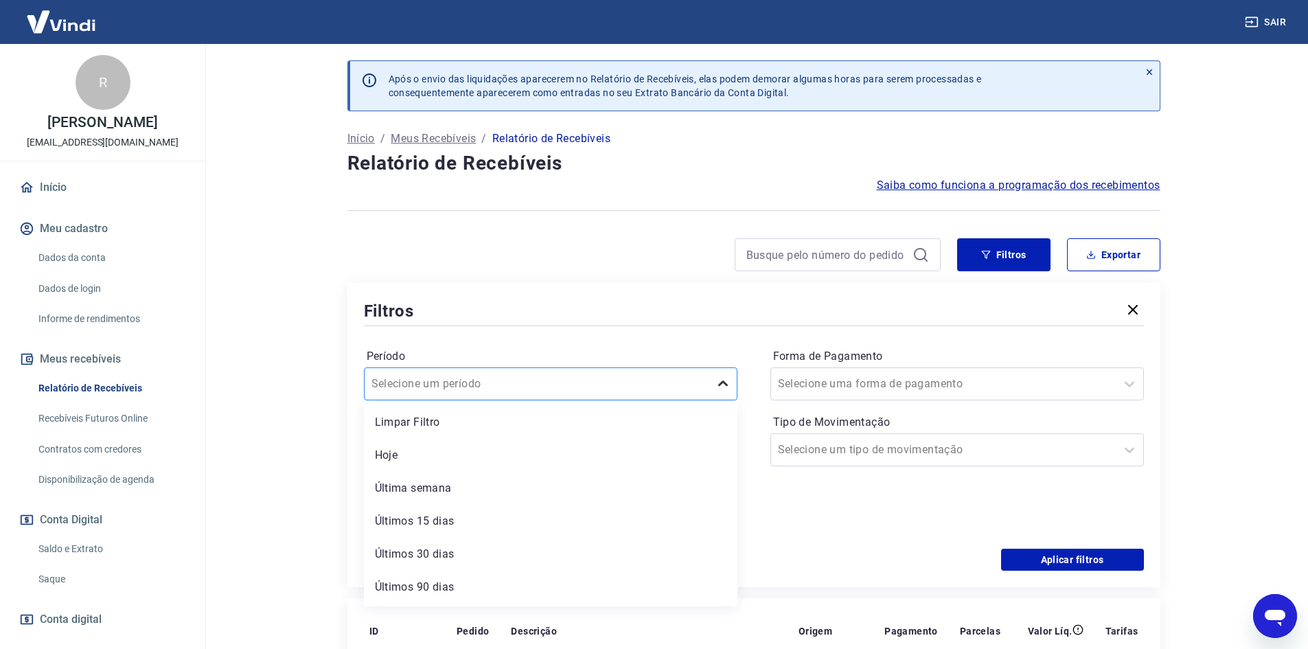
click at [722, 387] on icon at bounding box center [723, 384] width 16 height 16
click at [718, 453] on icon at bounding box center [717, 450] width 16 height 16
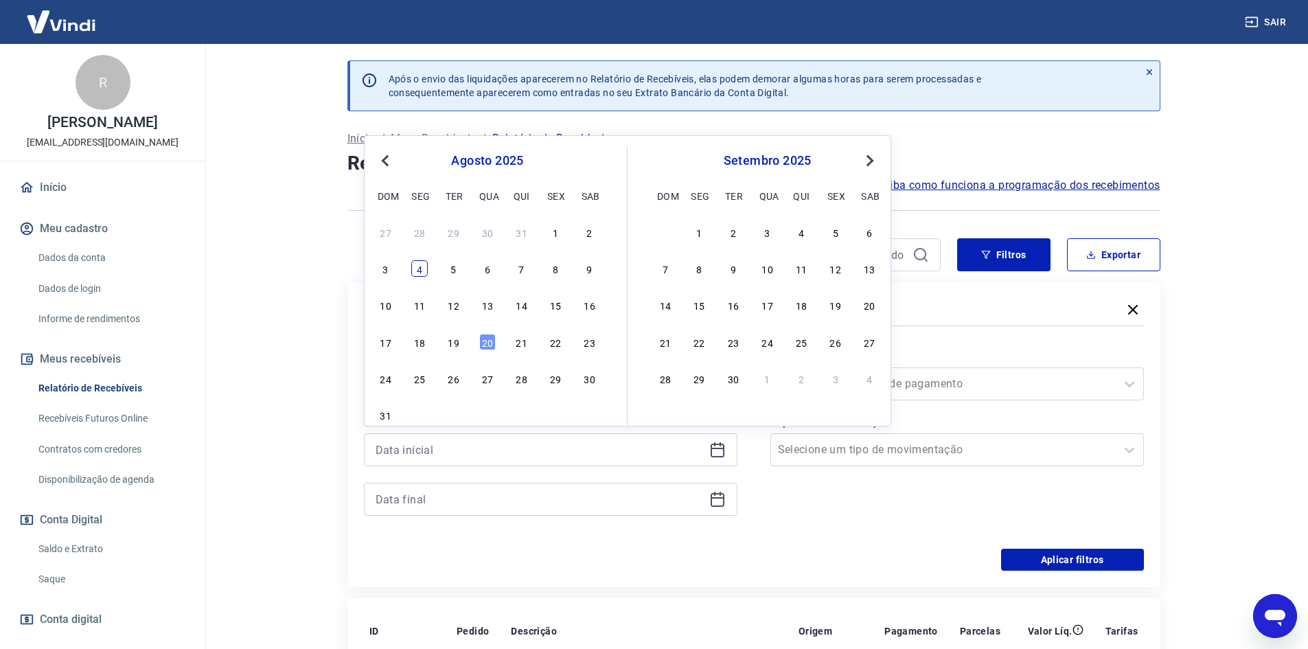
click at [420, 267] on div "4" at bounding box center [419, 268] width 16 height 16
click at [420, 267] on div at bounding box center [644, 254] width 593 height 33
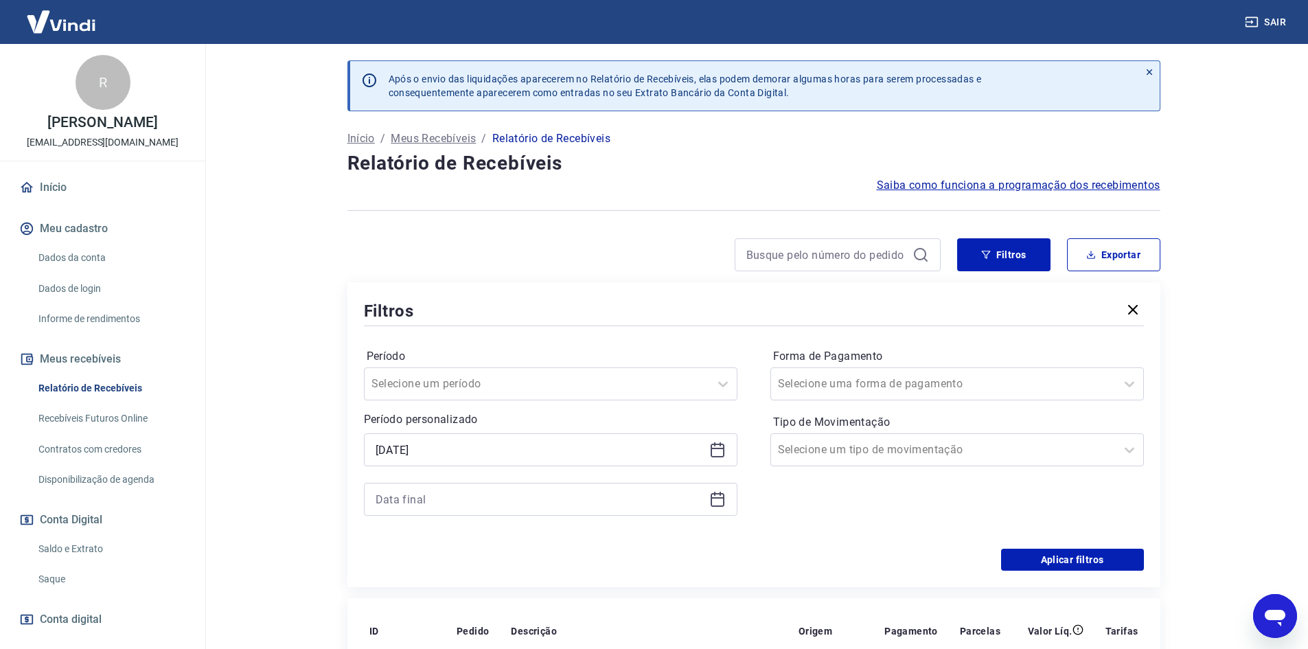
click at [718, 503] on icon at bounding box center [717, 499] width 16 height 16
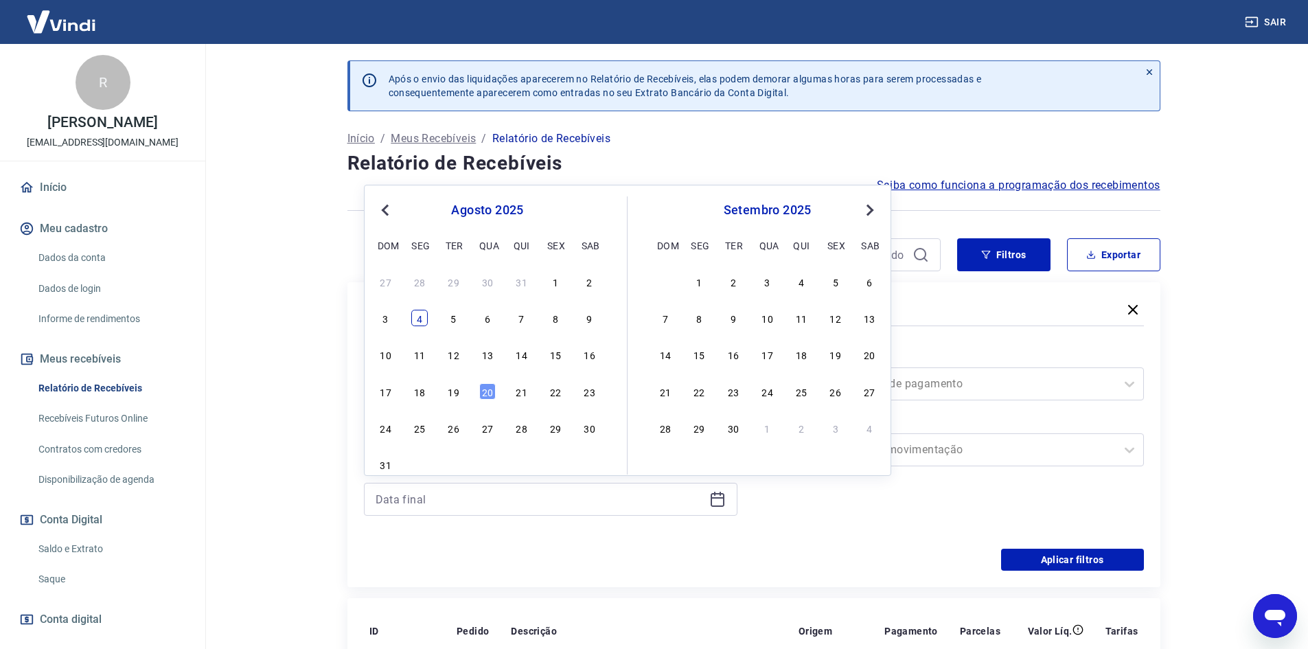
click at [422, 318] on div "4" at bounding box center [419, 318] width 16 height 16
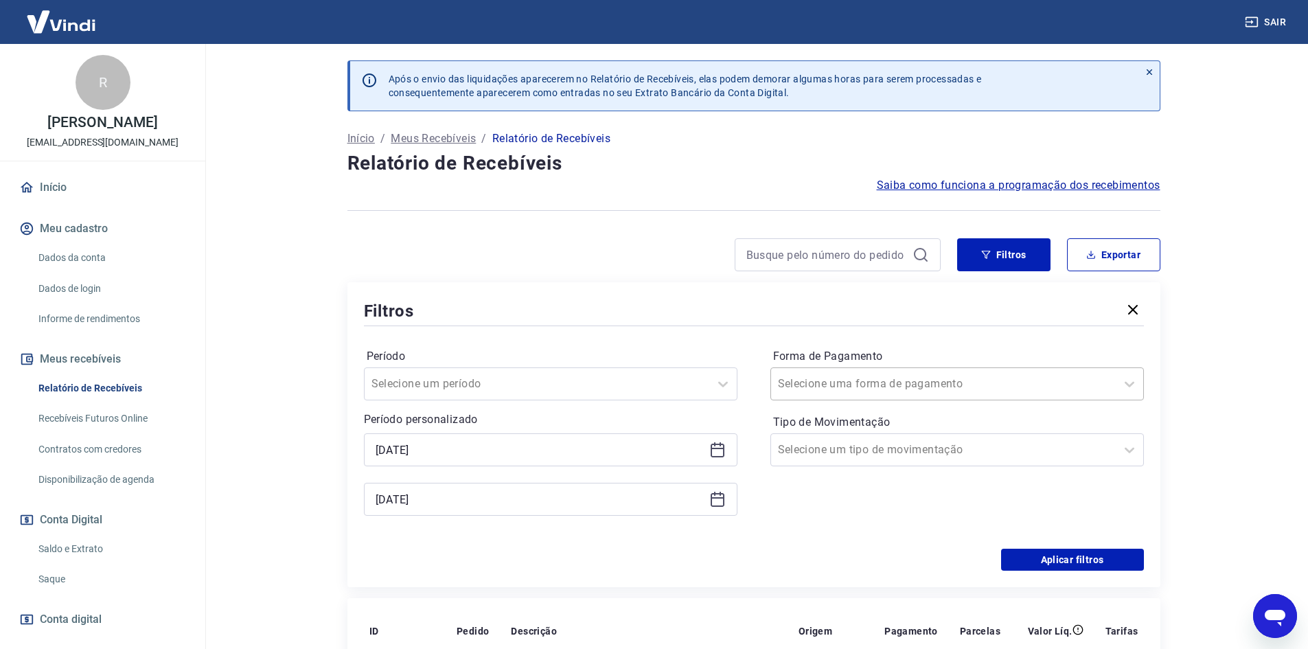
click at [1087, 381] on div at bounding box center [943, 383] width 331 height 19
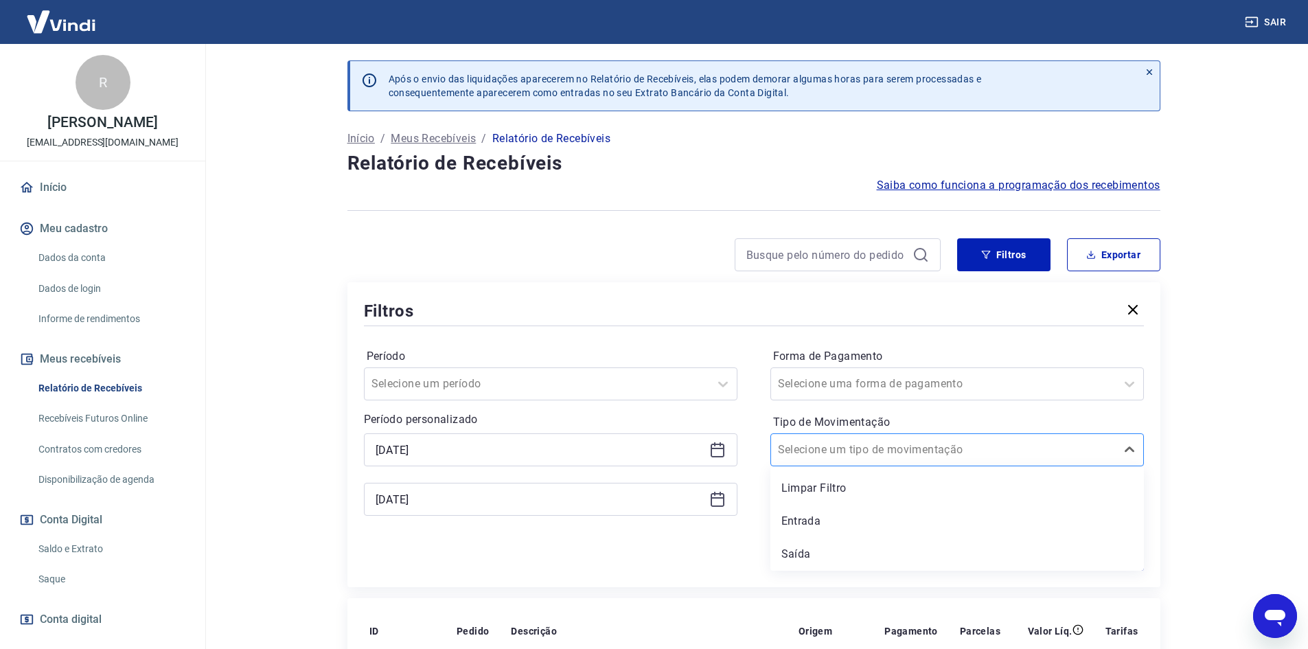
click at [1034, 444] on div at bounding box center [943, 449] width 331 height 19
drag, startPoint x: 790, startPoint y: 546, endPoint x: 1093, endPoint y: 536, distance: 303.7
click at [790, 546] on div "Saída" at bounding box center [958, 553] width 374 height 27
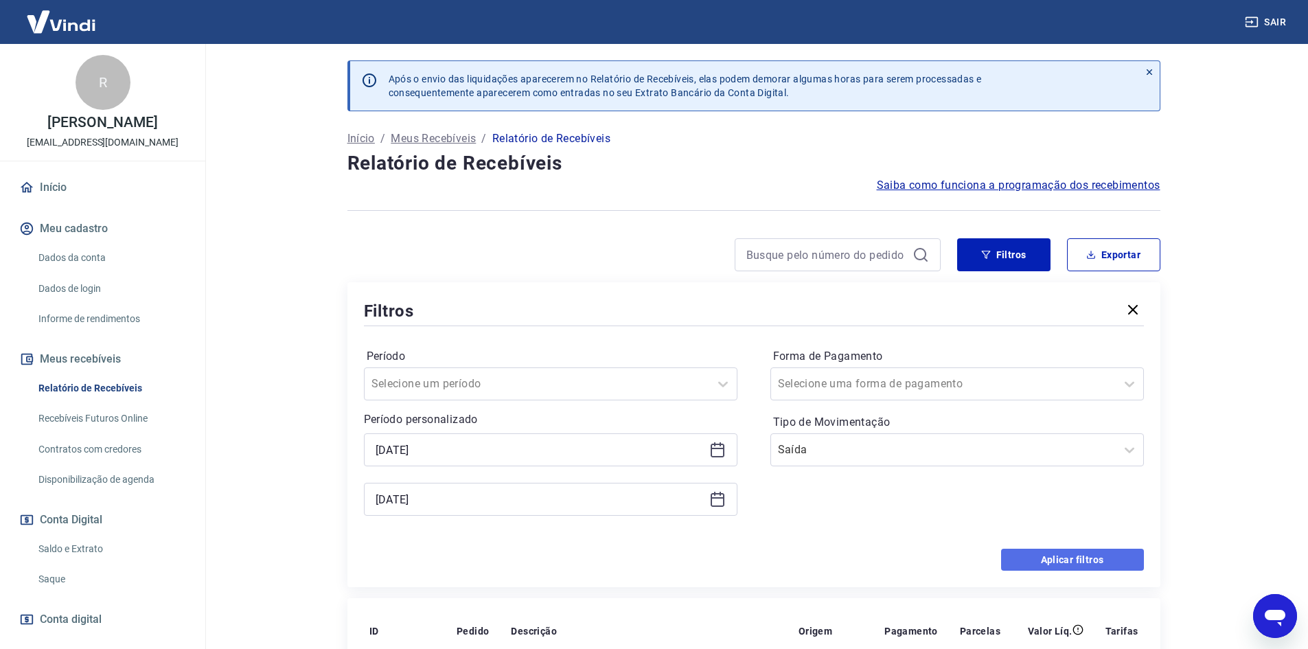
click at [1095, 561] on button "Aplicar filtros" at bounding box center [1072, 560] width 143 height 22
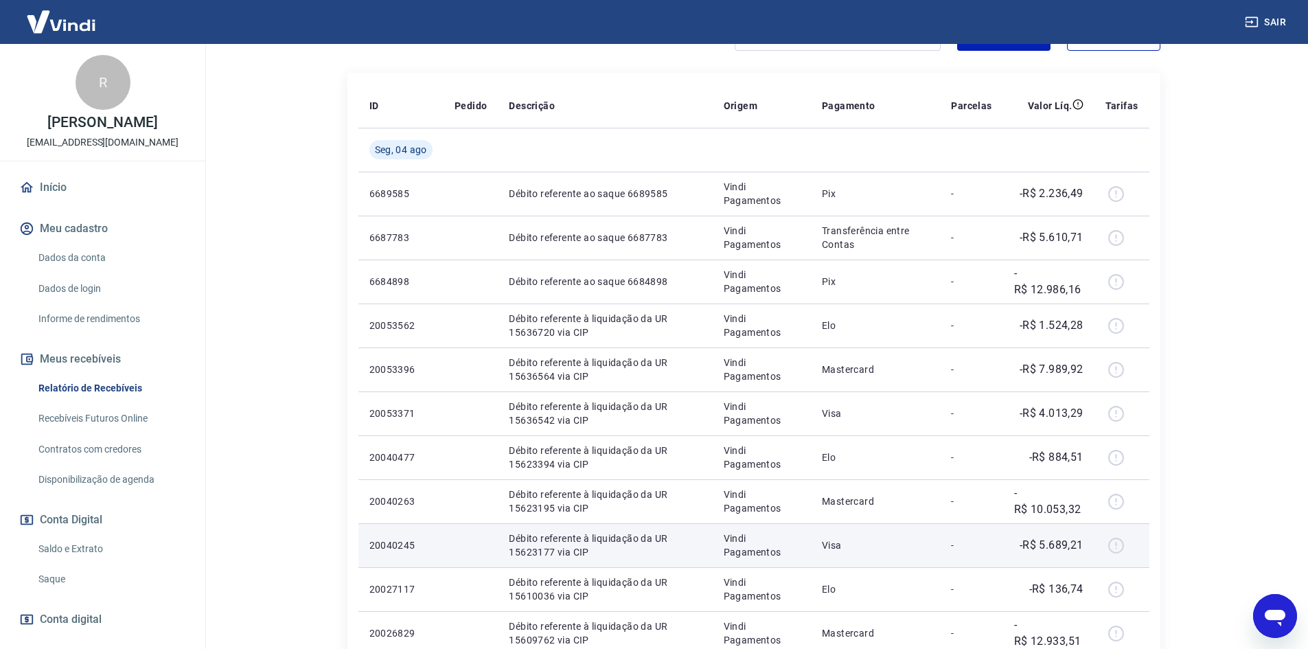
scroll to position [206, 0]
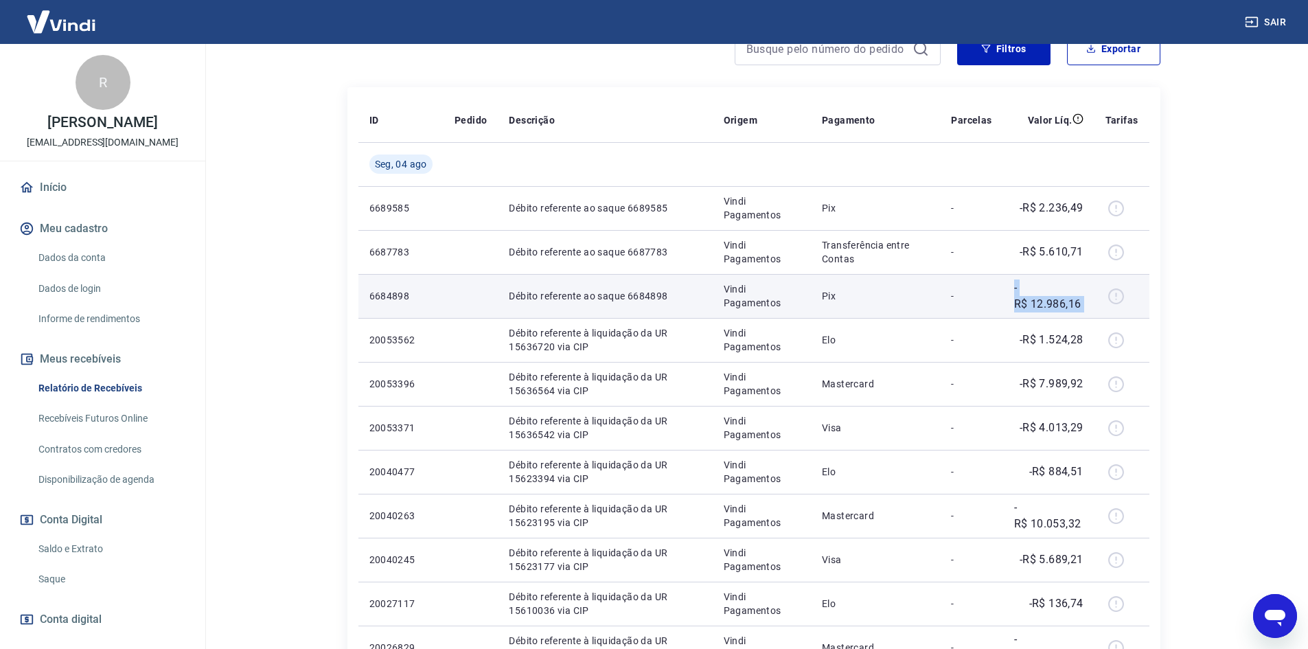
drag, startPoint x: 994, startPoint y: 312, endPoint x: 1102, endPoint y: 301, distance: 109.1
click at [1102, 301] on tr "6684898 Débito referente ao saque 6684898 Vindi Pagamentos Pix - -R$ 12.986,16" at bounding box center [753, 296] width 791 height 44
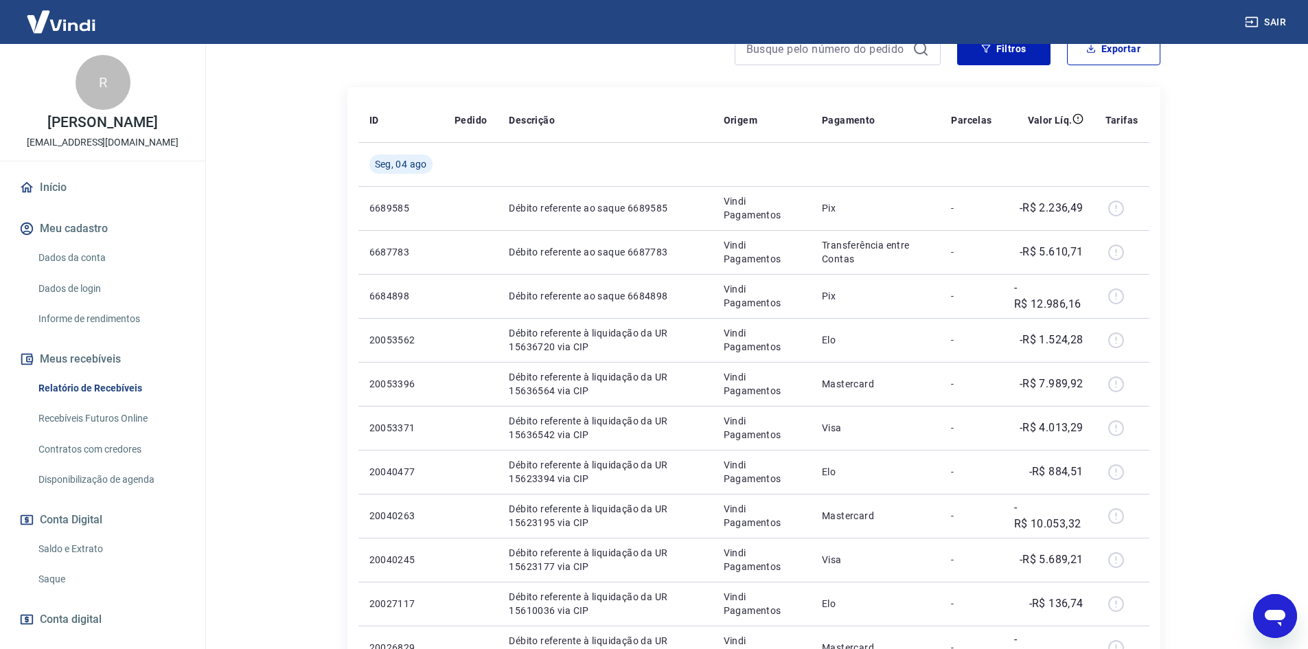
click at [1284, 229] on main "Após o envio das liquidações aparecerem no Relatório de Recebíveis, elas podem …" at bounding box center [753, 140] width 1109 height 605
click at [1261, 617] on div "Abrir janela de mensagens" at bounding box center [1275, 615] width 41 height 41
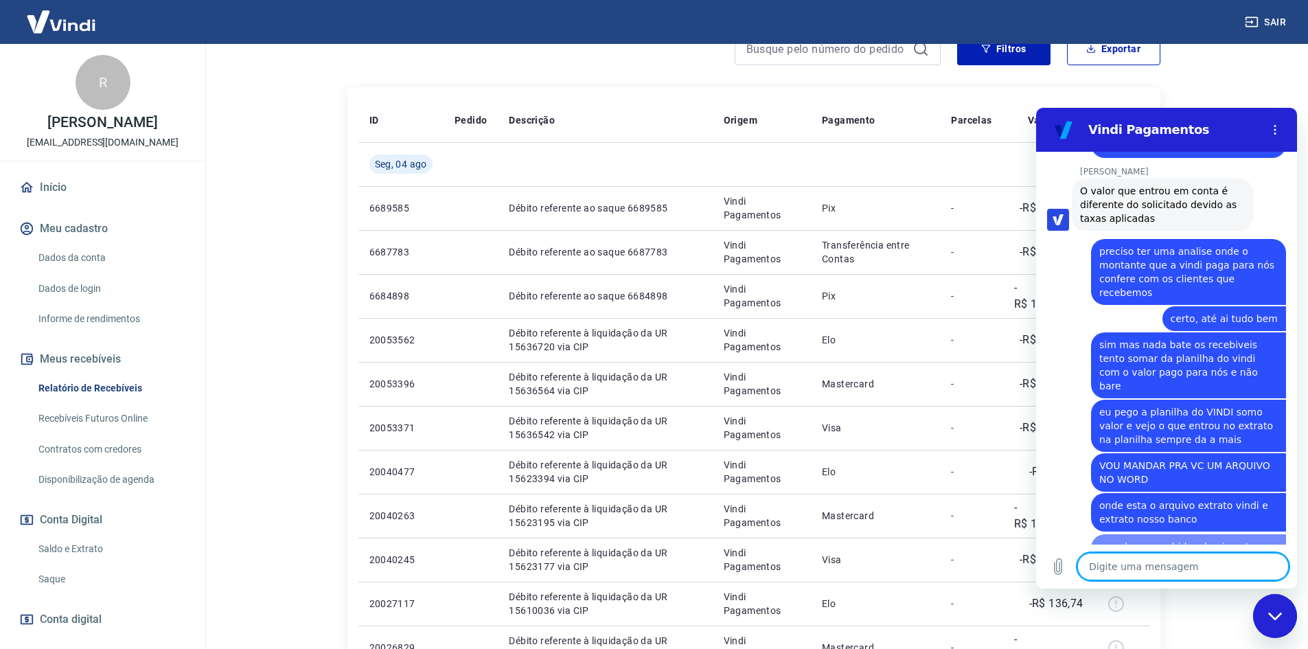
scroll to position [1182, 0]
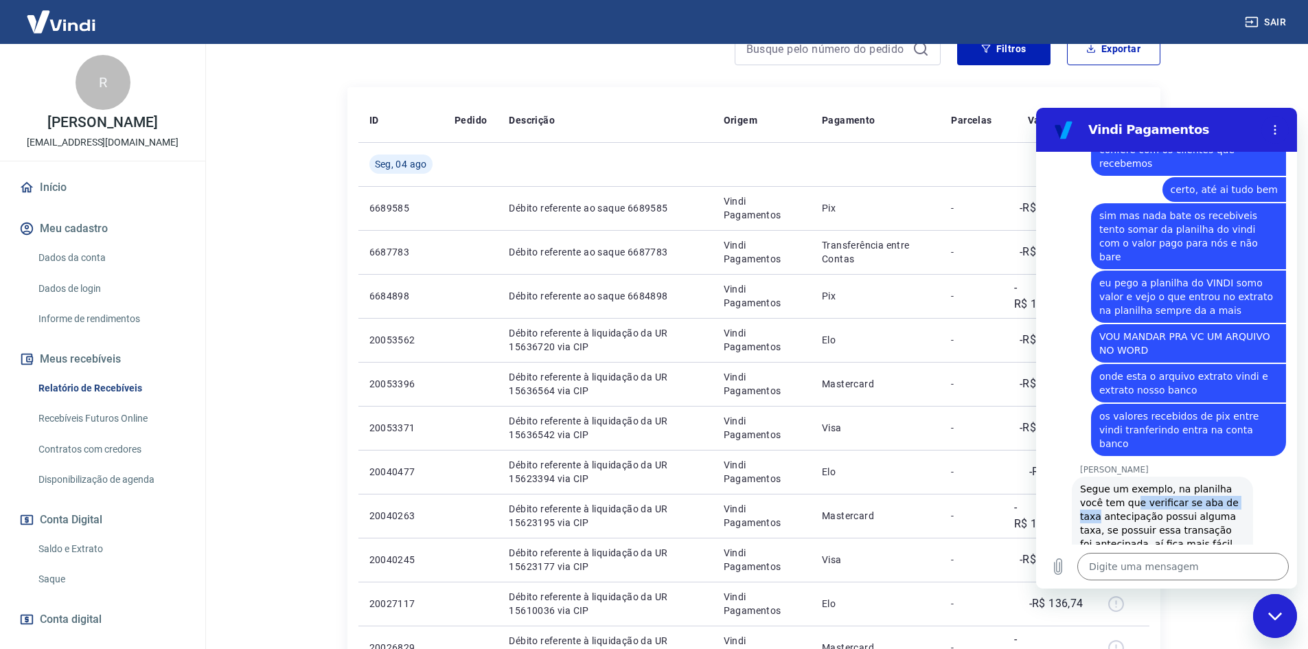
drag, startPoint x: 1095, startPoint y: 455, endPoint x: 1131, endPoint y: 453, distance: 35.7
click at [1131, 482] on div "Segue um exemplo, na planilha você tem que verificar se aba de taxa antecipação…" at bounding box center [1162, 530] width 165 height 96
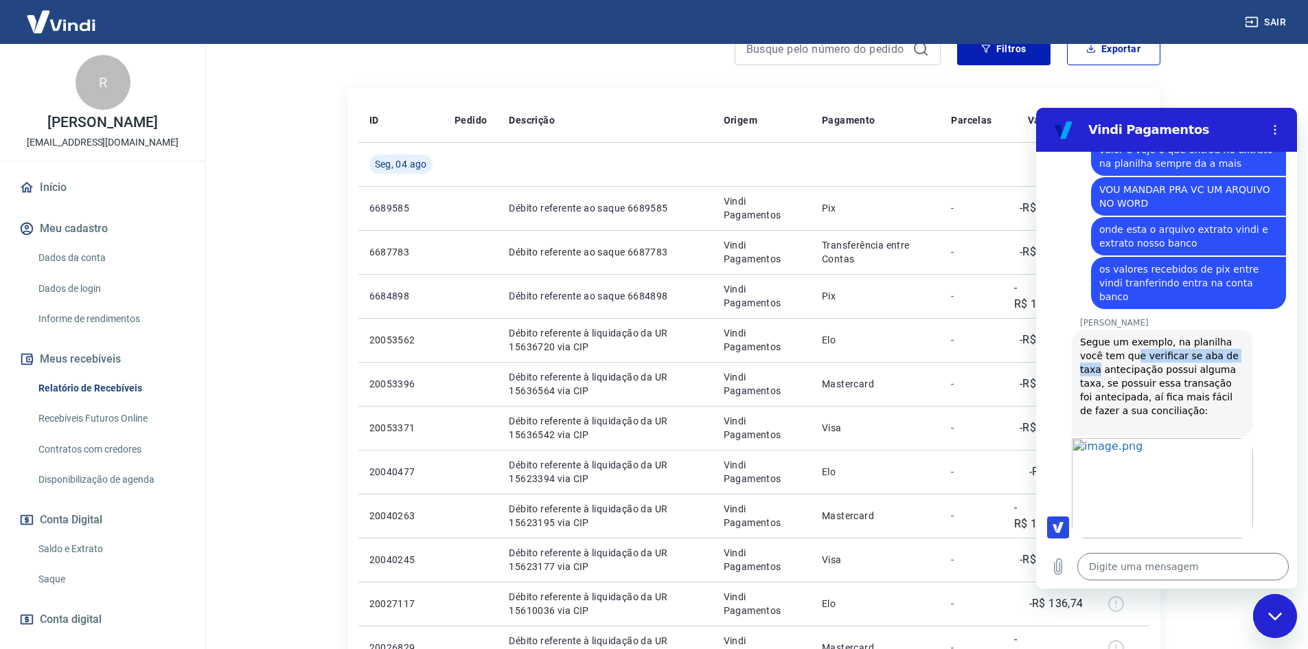
scroll to position [1330, 0]
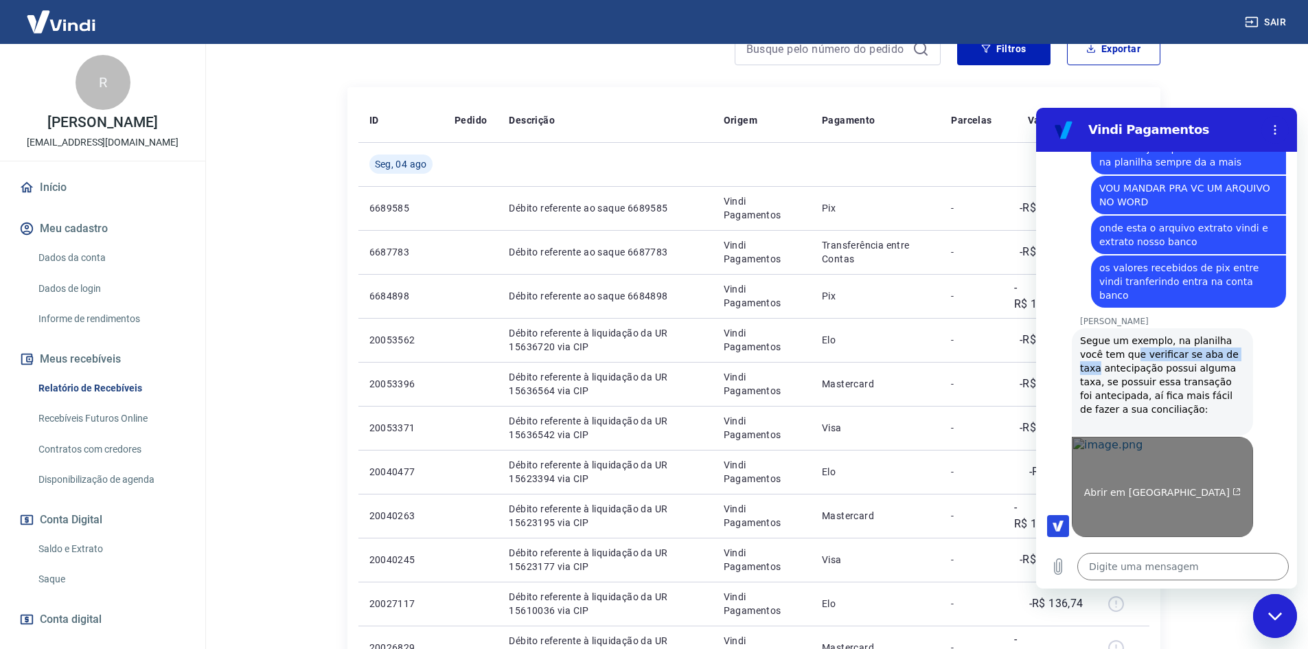
click at [1126, 487] on span "Abrir em [GEOGRAPHIC_DATA]" at bounding box center [1162, 492] width 157 height 11
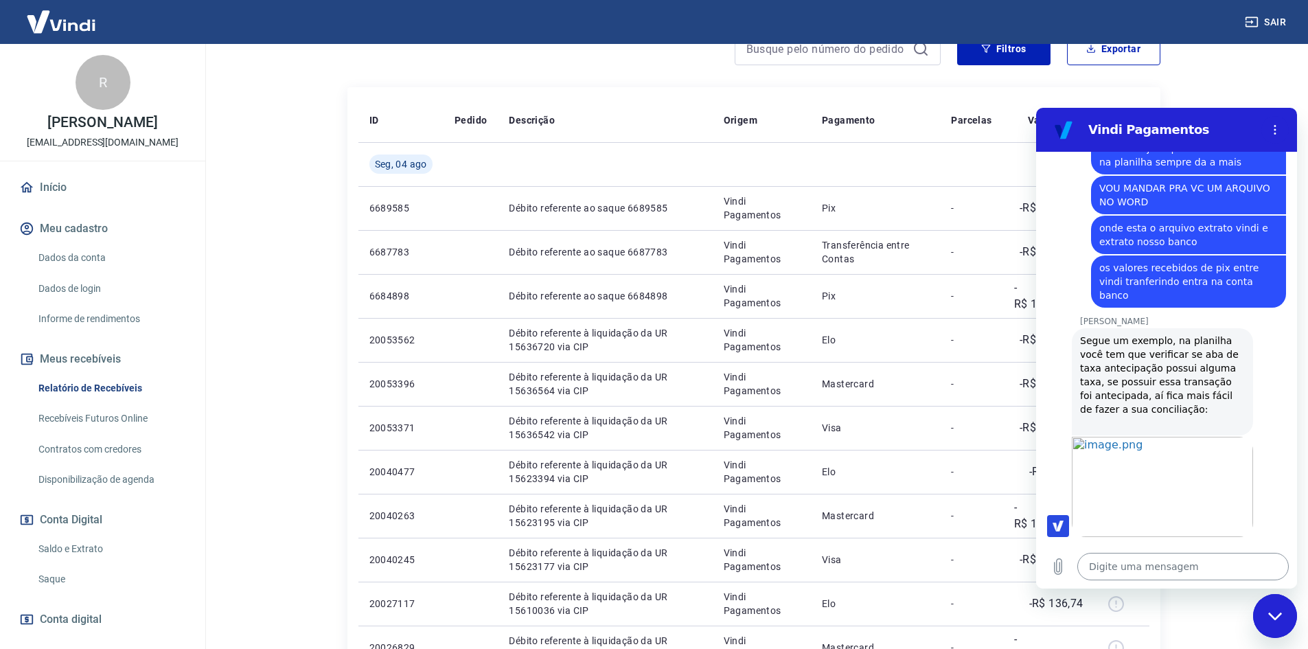
drag, startPoint x: 1114, startPoint y: 571, endPoint x: 1124, endPoint y: 563, distance: 12.8
click at [1114, 571] on textarea at bounding box center [1184, 566] width 212 height 27
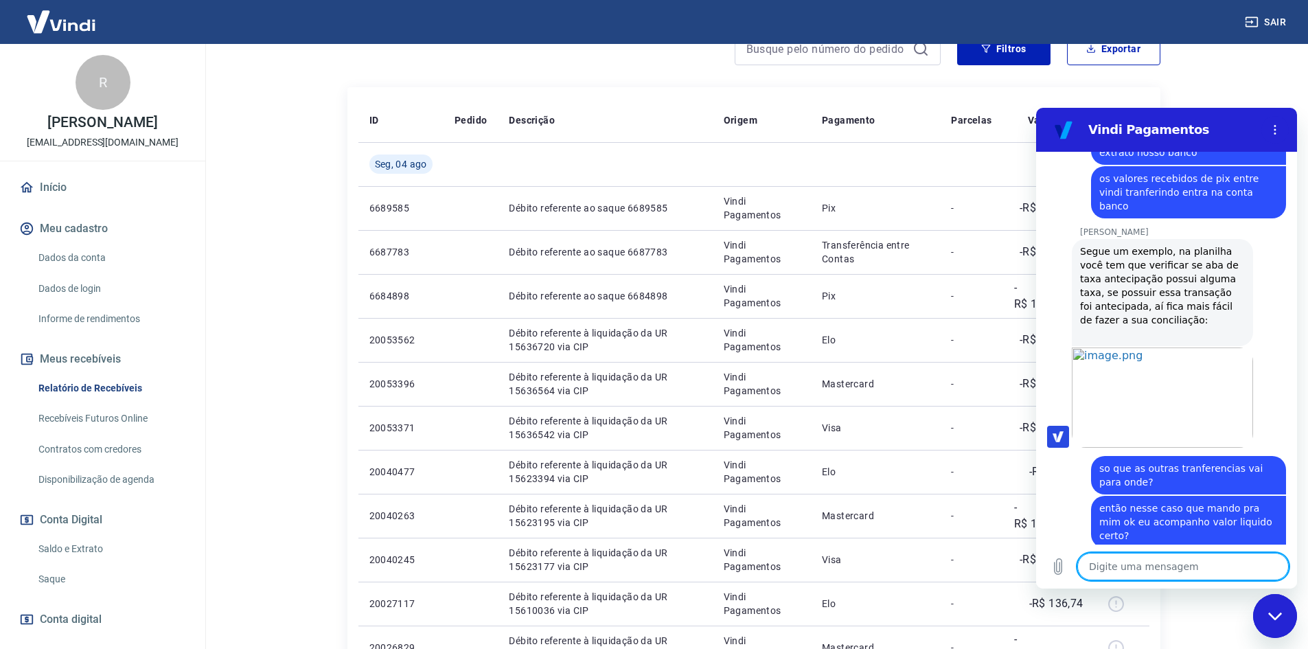
scroll to position [1422, 0]
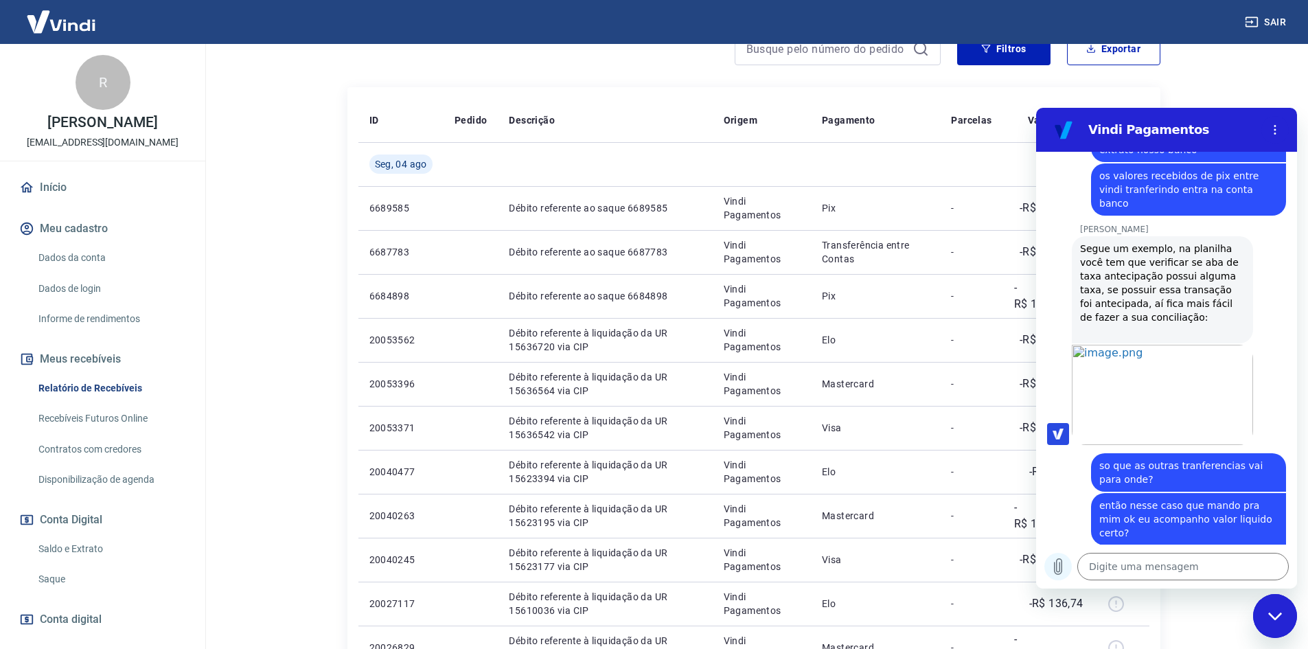
click at [1056, 567] on icon "Carregar arquivo" at bounding box center [1059, 567] width 8 height 16
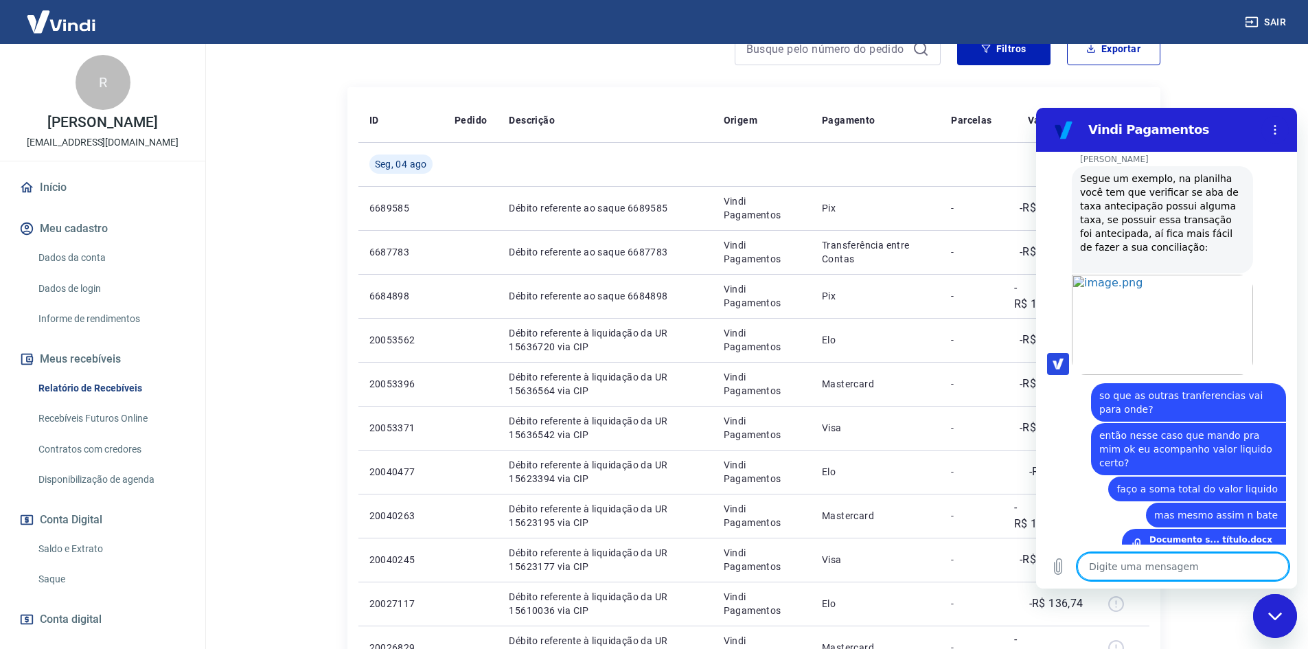
scroll to position [1483, 0]
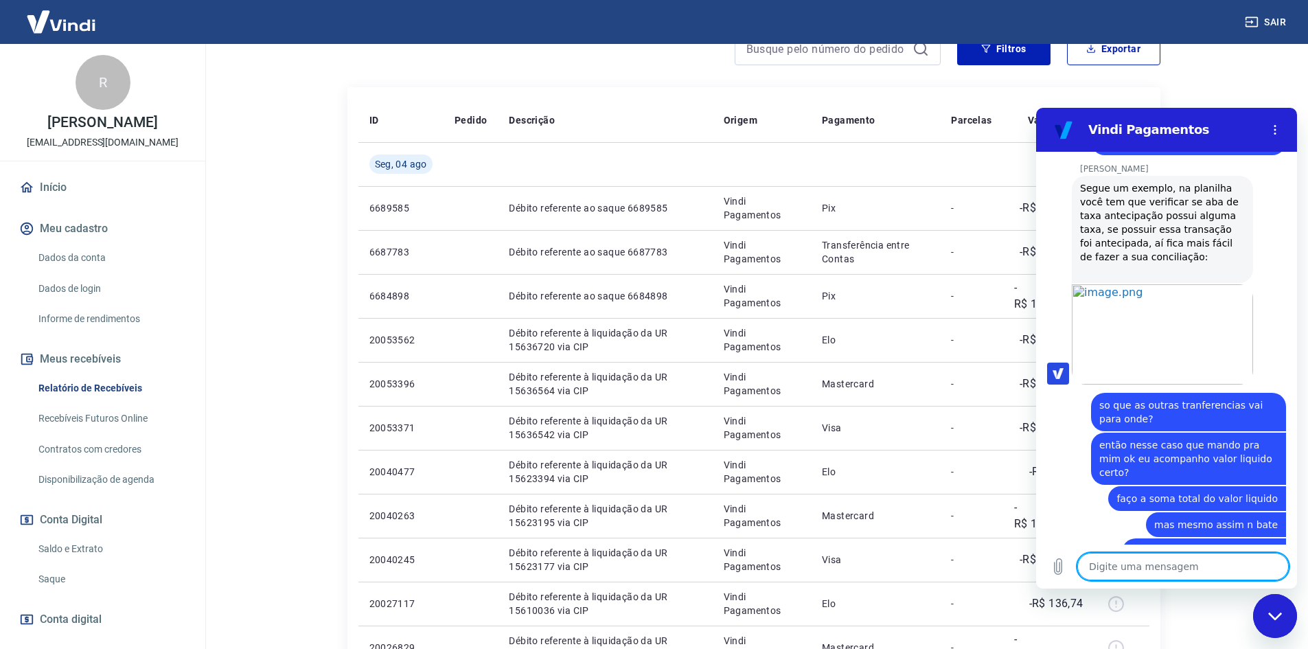
click at [1139, 556] on textarea at bounding box center [1184, 566] width 212 height 27
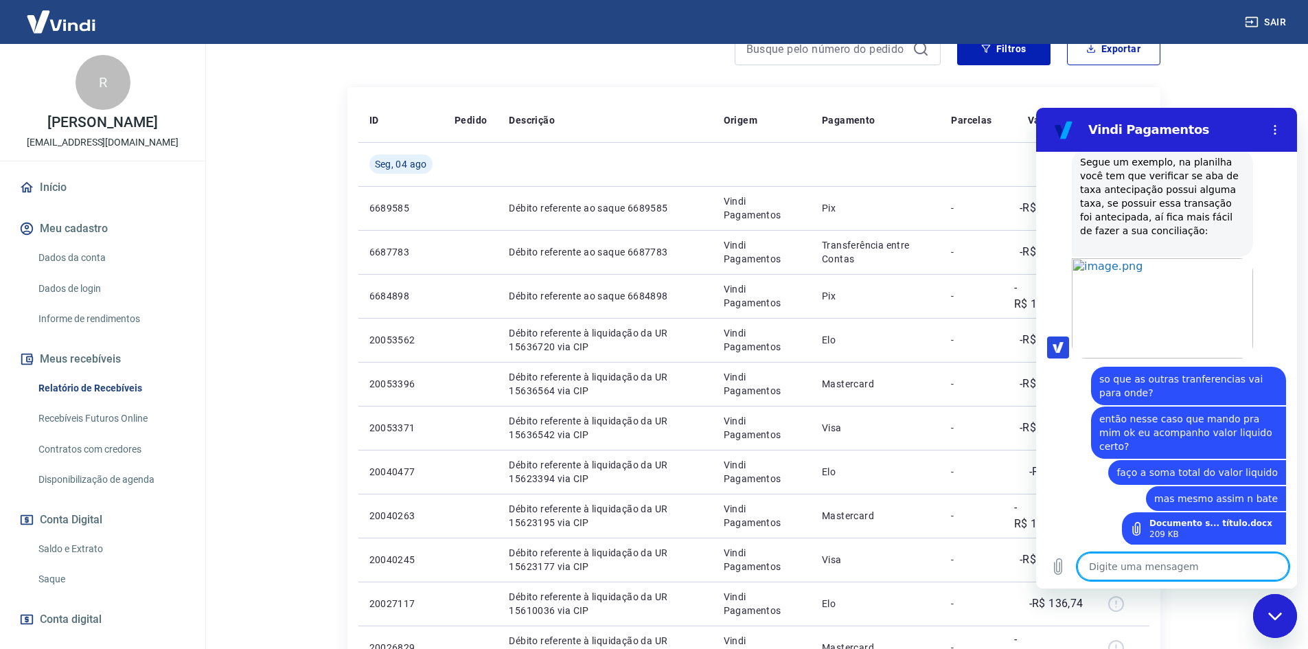
scroll to position [1535, 0]
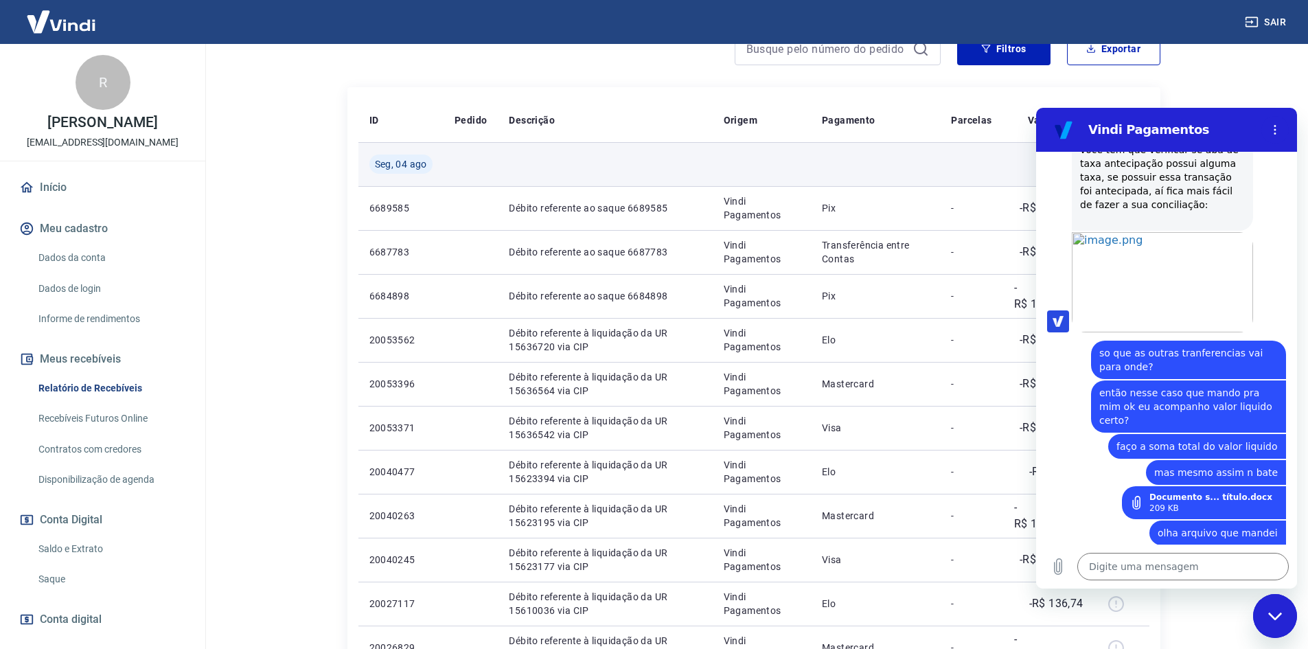
click at [849, 155] on td at bounding box center [875, 164] width 129 height 44
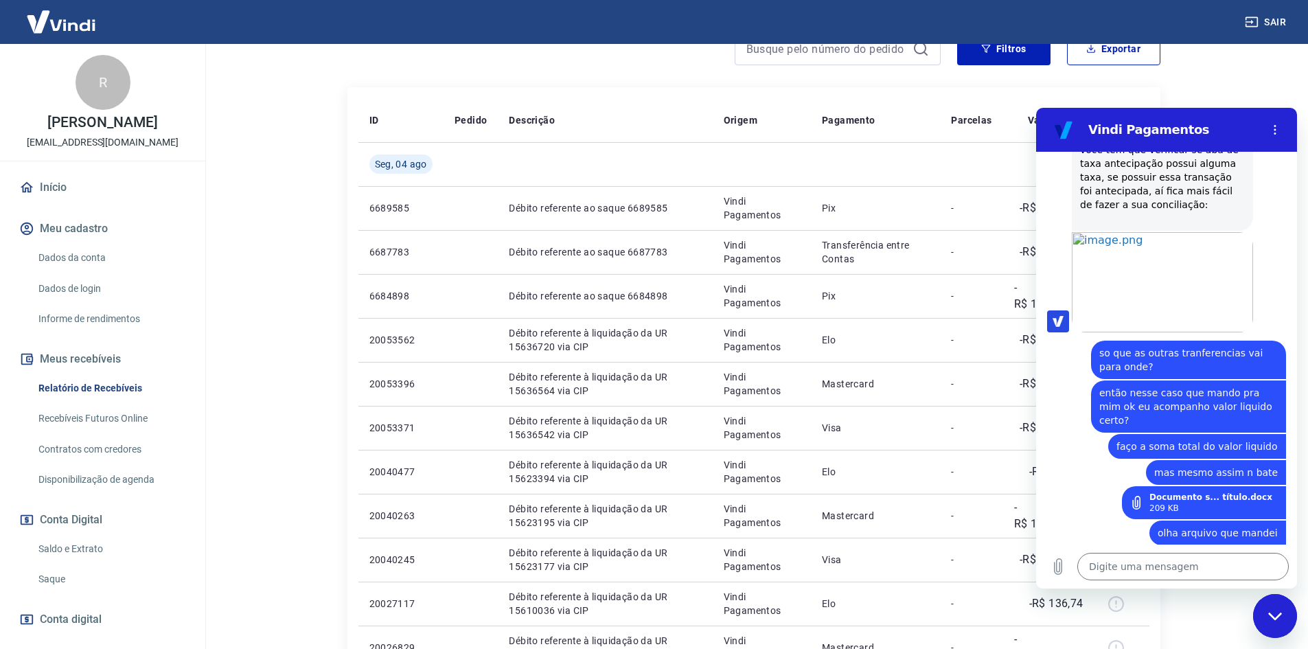
click at [1243, 130] on h2 "Vindi Pagamentos" at bounding box center [1173, 130] width 168 height 16
click at [1060, 130] on figure at bounding box center [1063, 129] width 27 height 27
click at [1114, 77] on div "Após o envio das liquidações aparecerem no Relatório de Recebíveis, elas podem …" at bounding box center [754, 359] width 846 height 1043
click at [1268, 129] on button "Menu de opções" at bounding box center [1275, 129] width 27 height 27
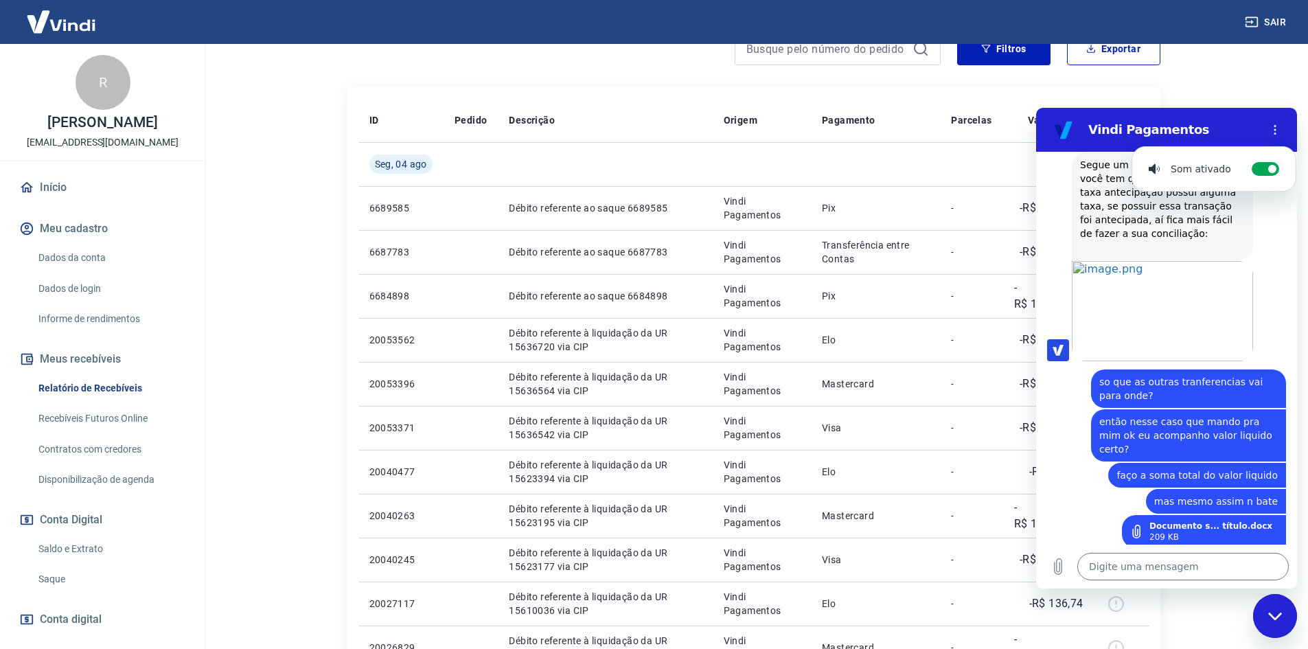
click at [1230, 124] on h2 "Vindi Pagamentos" at bounding box center [1173, 130] width 168 height 16
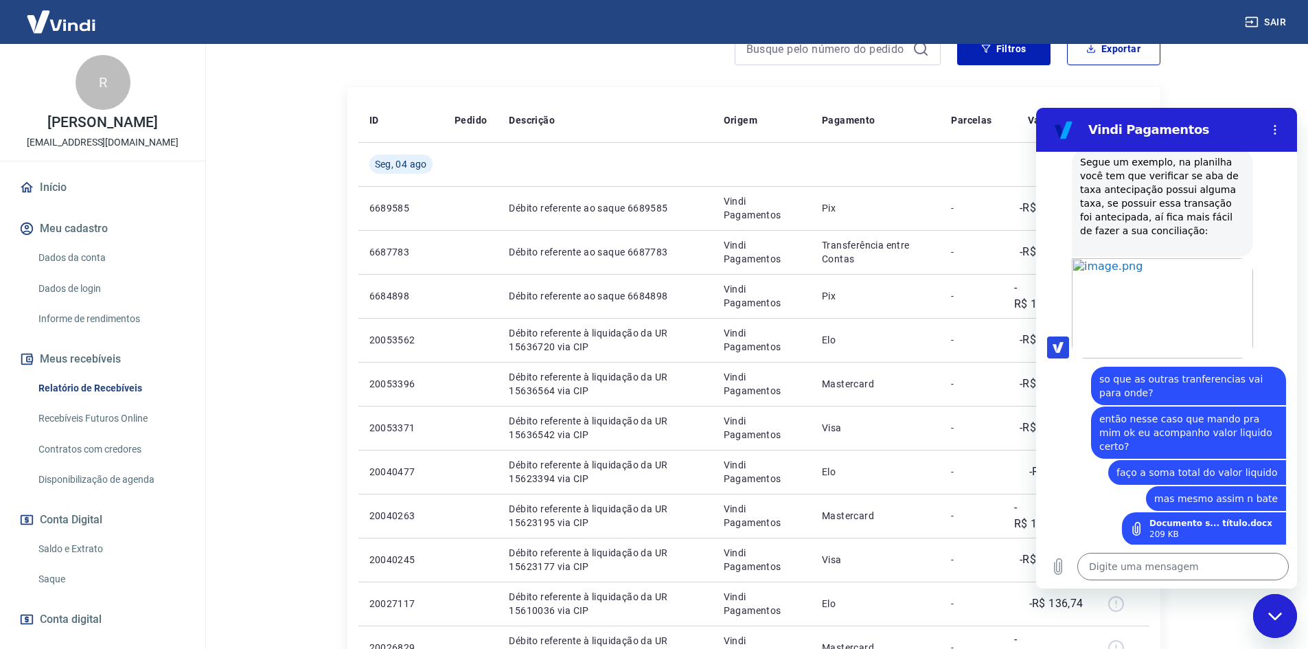
click at [1284, 626] on div "Fechar janela de mensagens" at bounding box center [1275, 615] width 41 height 41
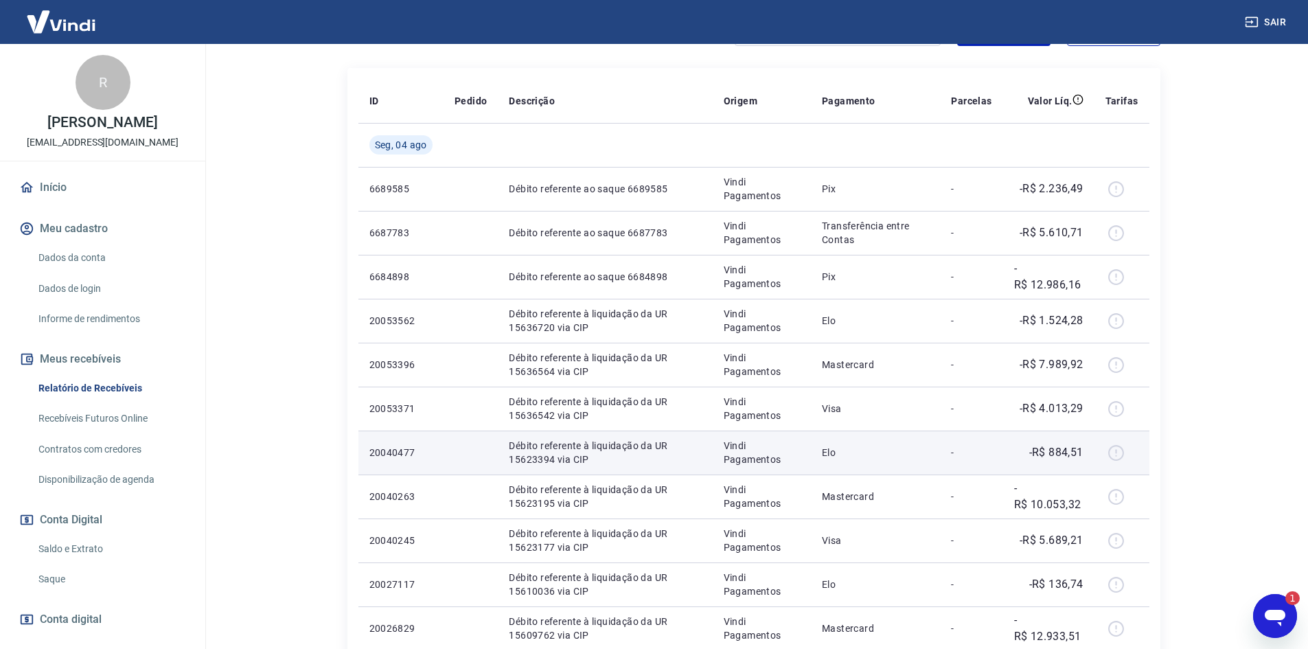
scroll to position [222, 0]
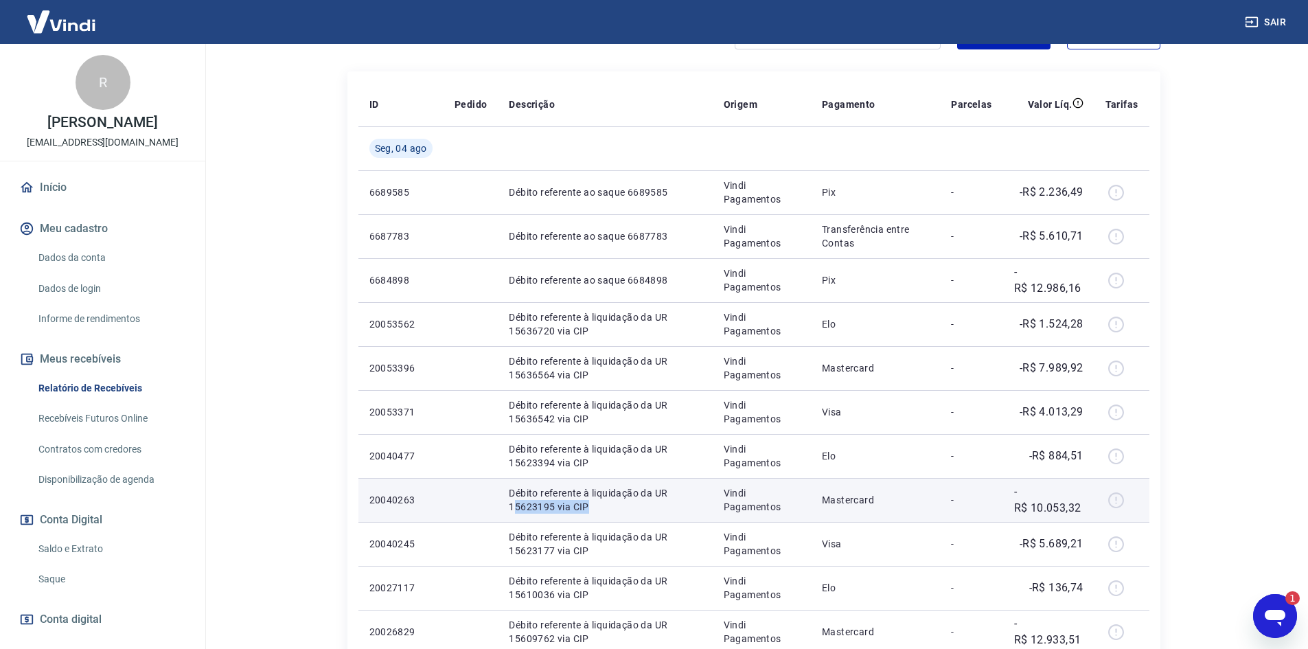
drag, startPoint x: 512, startPoint y: 500, endPoint x: 591, endPoint y: 510, distance: 79.6
click at [591, 510] on p "Débito referente à liquidação da UR 15623195 via CIP" at bounding box center [605, 499] width 192 height 27
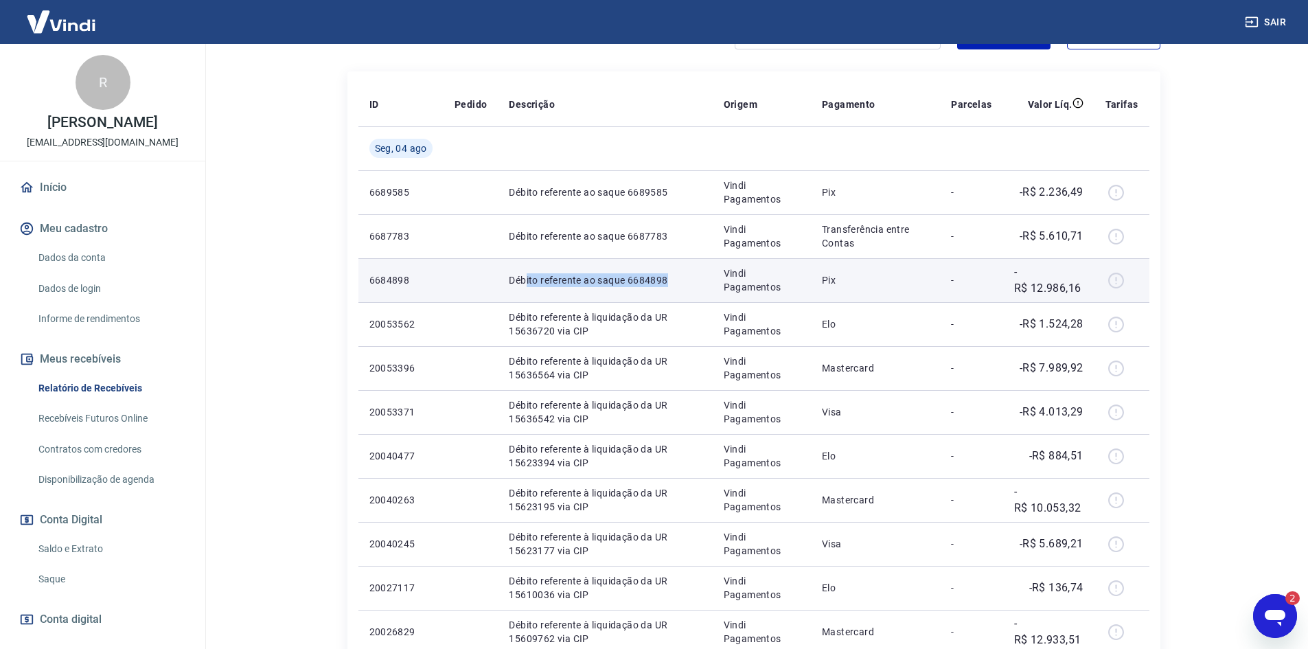
drag, startPoint x: 536, startPoint y: 282, endPoint x: 676, endPoint y: 286, distance: 140.8
click at [676, 286] on p "Débito referente ao saque 6684898" at bounding box center [605, 280] width 192 height 14
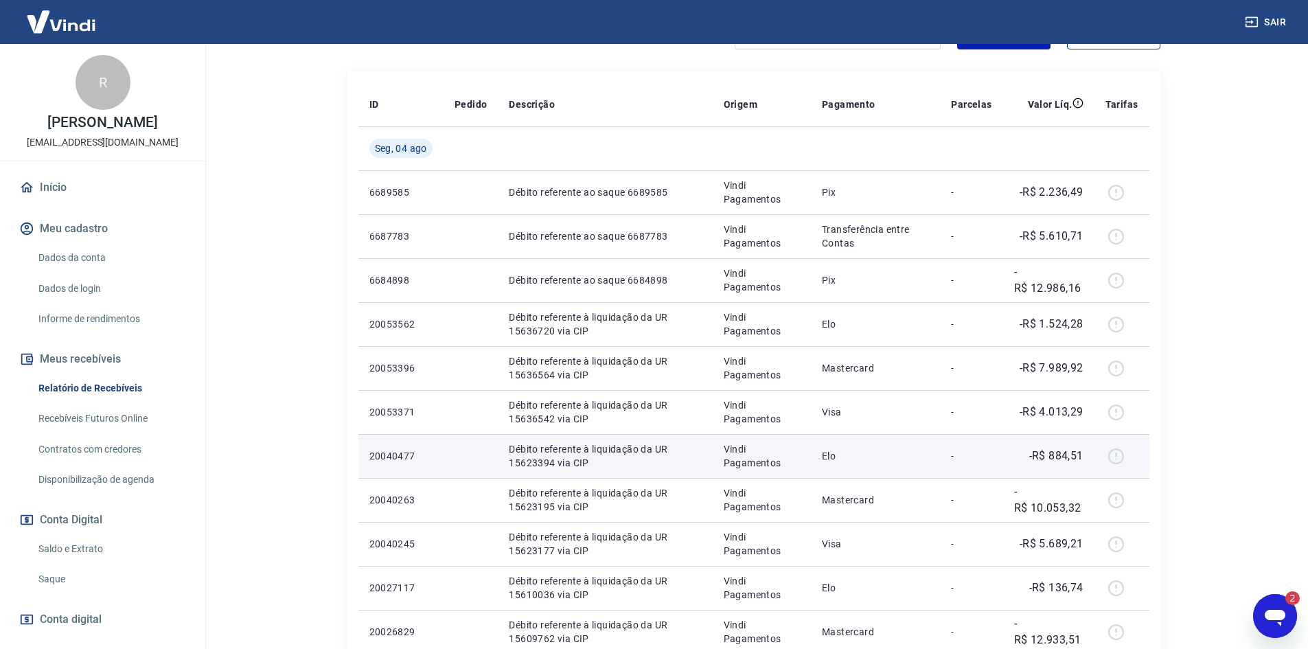
click at [416, 448] on td "20040477" at bounding box center [400, 456] width 85 height 44
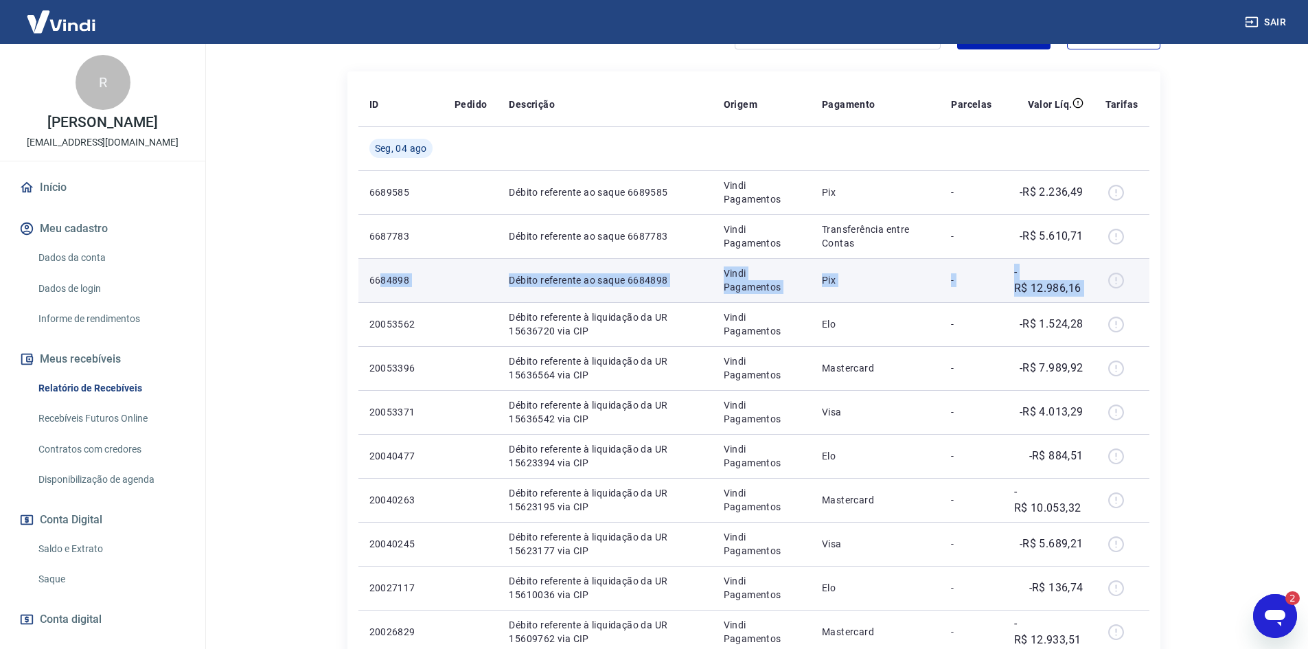
drag, startPoint x: 381, startPoint y: 273, endPoint x: 1097, endPoint y: 288, distance: 716.5
click at [1097, 288] on tr "6684898 Débito referente ao saque 6684898 Vindi Pagamentos Pix - -R$ 12.986,16" at bounding box center [753, 280] width 791 height 44
click at [850, 277] on p "Pix" at bounding box center [875, 280] width 107 height 14
drag, startPoint x: 379, startPoint y: 278, endPoint x: 1043, endPoint y: 277, distance: 664.1
click at [1086, 292] on tr "6684898 Débito referente ao saque 6684898 Vindi Pagamentos Pix - -R$ 12.986,16" at bounding box center [753, 280] width 791 height 44
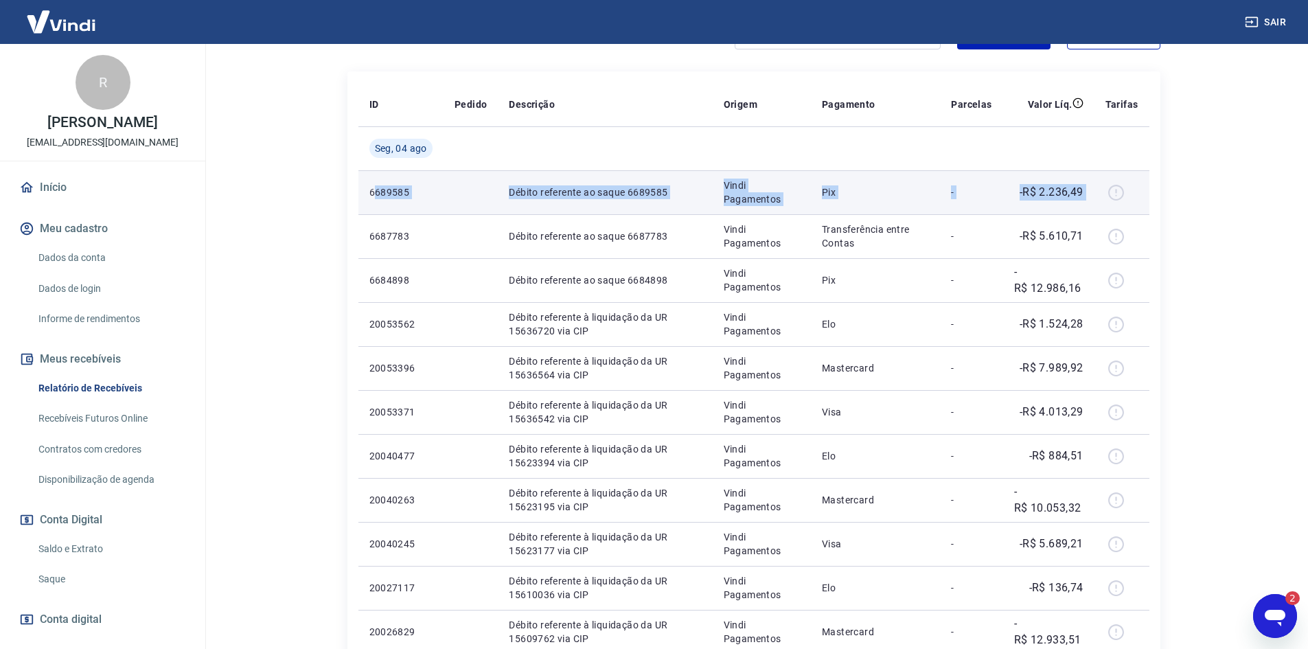
drag, startPoint x: 473, startPoint y: 191, endPoint x: 1132, endPoint y: 188, distance: 659.3
click at [1132, 188] on tr "6689585 Débito referente ao saque 6689585 Vindi Pagamentos Pix - -R$ 2.236,49" at bounding box center [753, 192] width 791 height 44
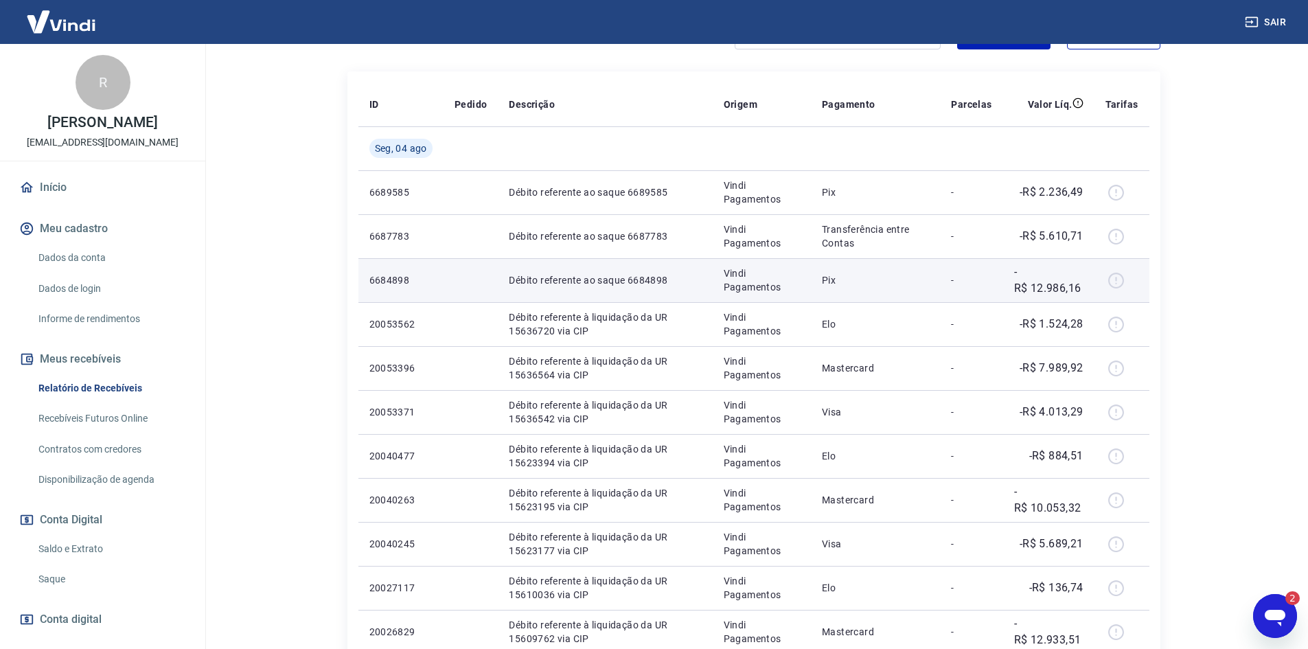
drag, startPoint x: 822, startPoint y: 269, endPoint x: 801, endPoint y: 292, distance: 31.1
click at [821, 269] on td "Pix" at bounding box center [875, 280] width 129 height 44
drag, startPoint x: 819, startPoint y: 297, endPoint x: 918, endPoint y: 299, distance: 98.2
click at [918, 299] on tr "6684898 Débito referente ao saque 6684898 Vindi Pagamentos Pix - -R$ 12.986,16" at bounding box center [753, 280] width 791 height 44
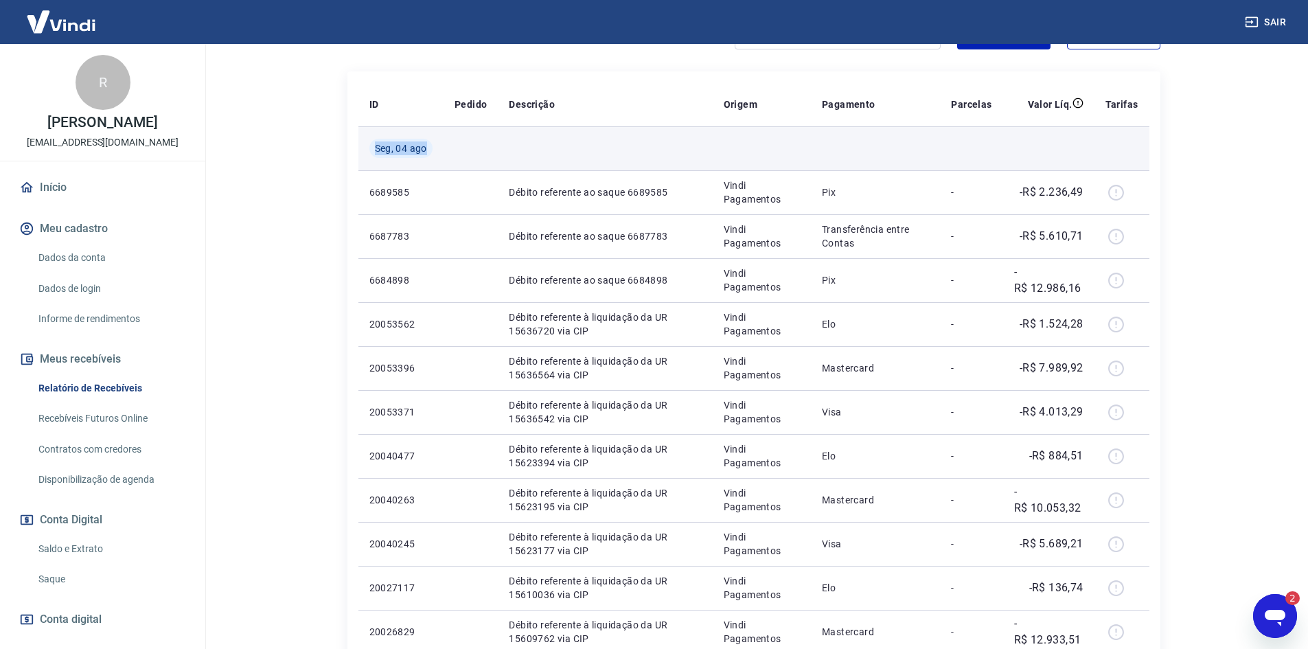
drag, startPoint x: 375, startPoint y: 158, endPoint x: 466, endPoint y: 157, distance: 90.7
click at [466, 157] on tr "Seg, 04 ago" at bounding box center [753, 148] width 791 height 44
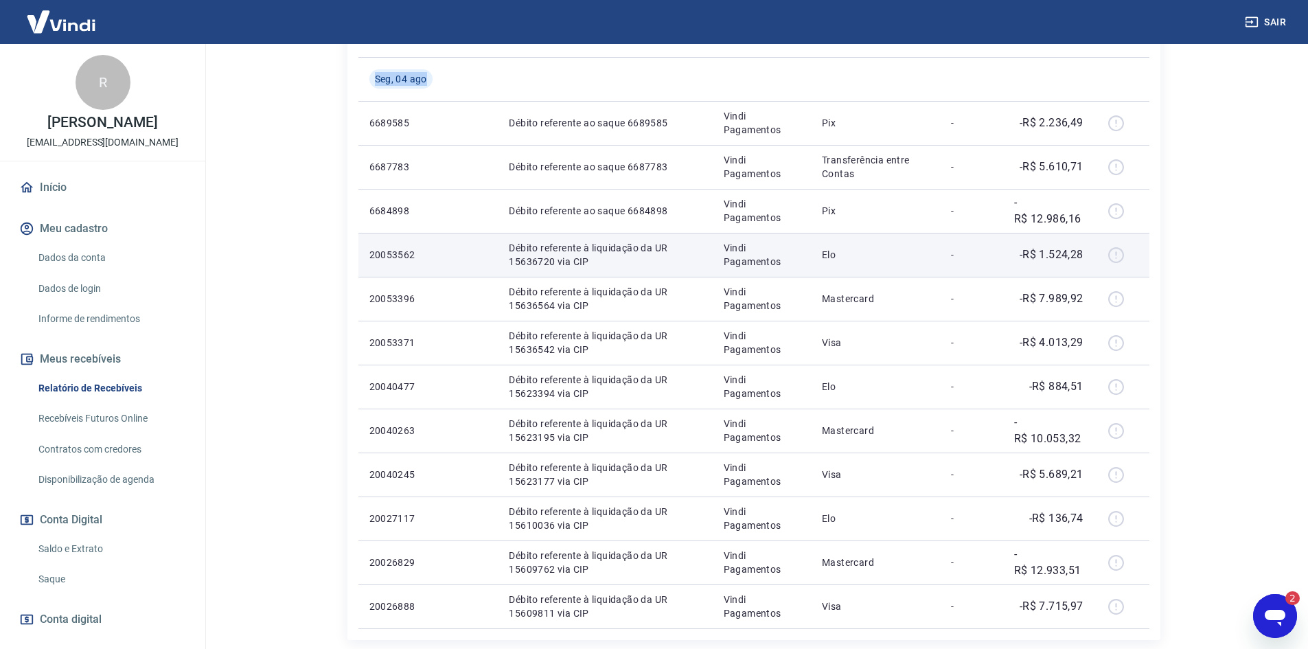
scroll to position [428, 0]
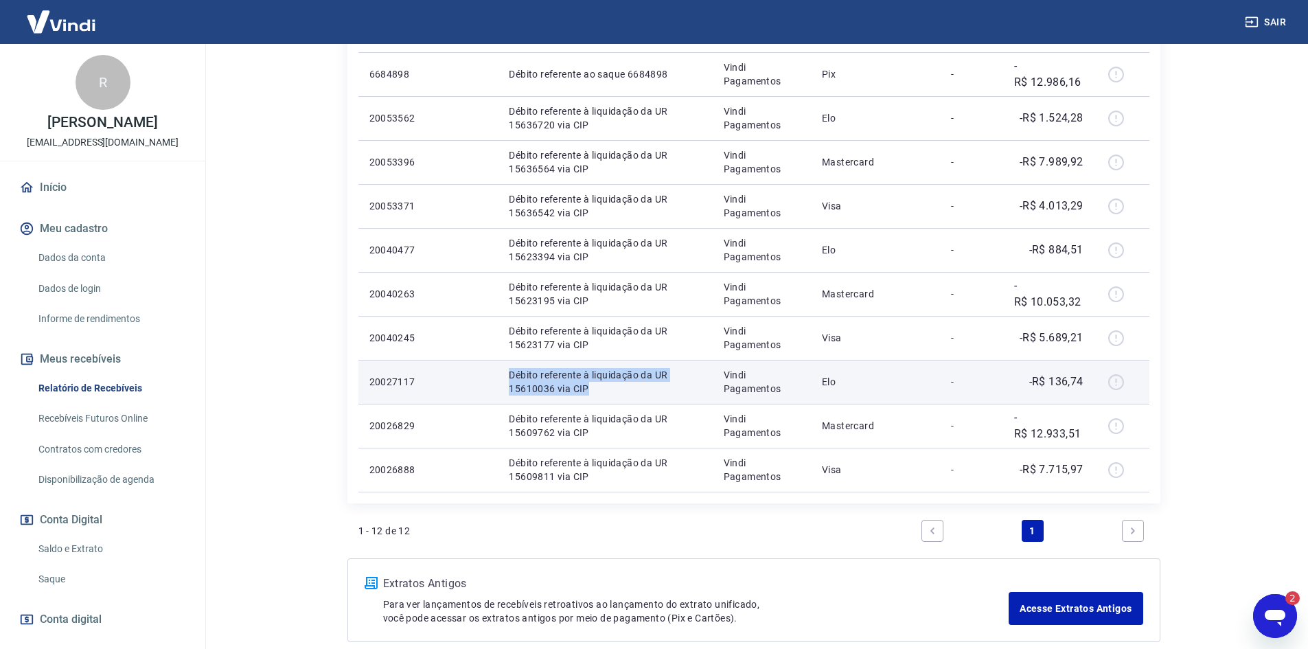
drag, startPoint x: 499, startPoint y: 369, endPoint x: 627, endPoint y: 383, distance: 128.5
click at [627, 383] on tr "20027117 Débito referente à liquidação da UR 15610036 via CIP Vindi Pagamentos …" at bounding box center [753, 382] width 791 height 44
click at [761, 387] on p "Vindi Pagamentos" at bounding box center [762, 381] width 76 height 27
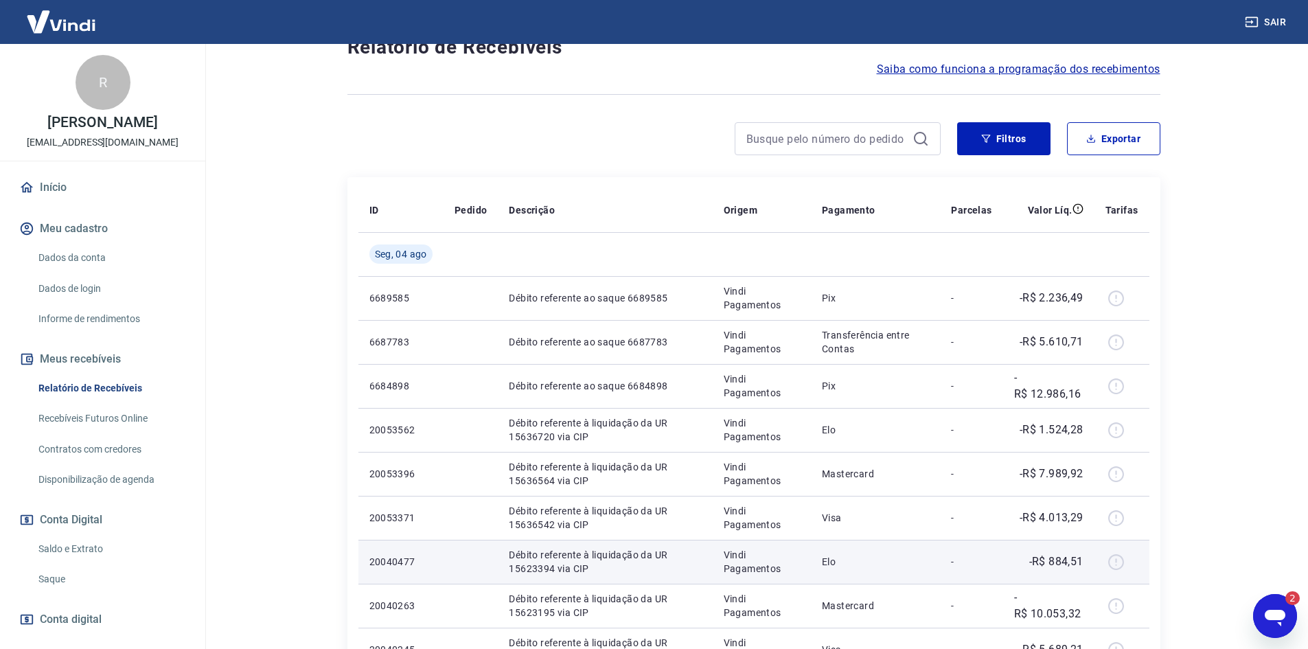
scroll to position [84, 0]
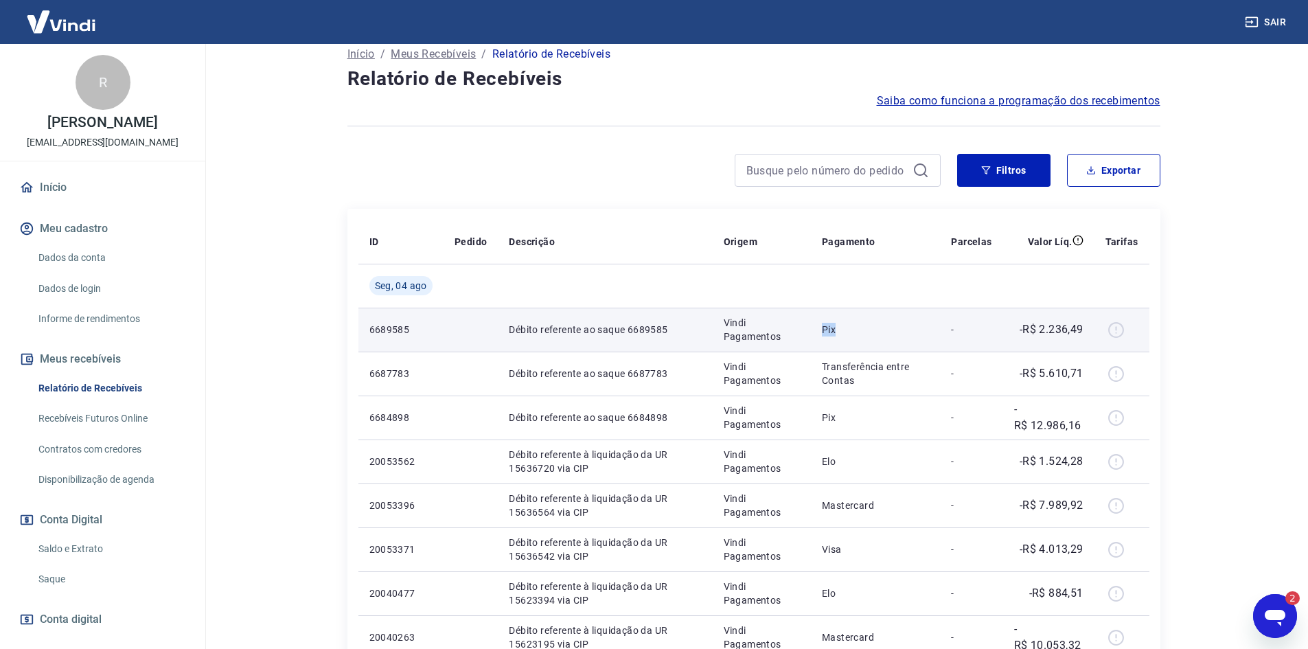
drag, startPoint x: 835, startPoint y: 330, endPoint x: 907, endPoint y: 346, distance: 73.3
click at [907, 346] on td "Pix" at bounding box center [875, 330] width 129 height 44
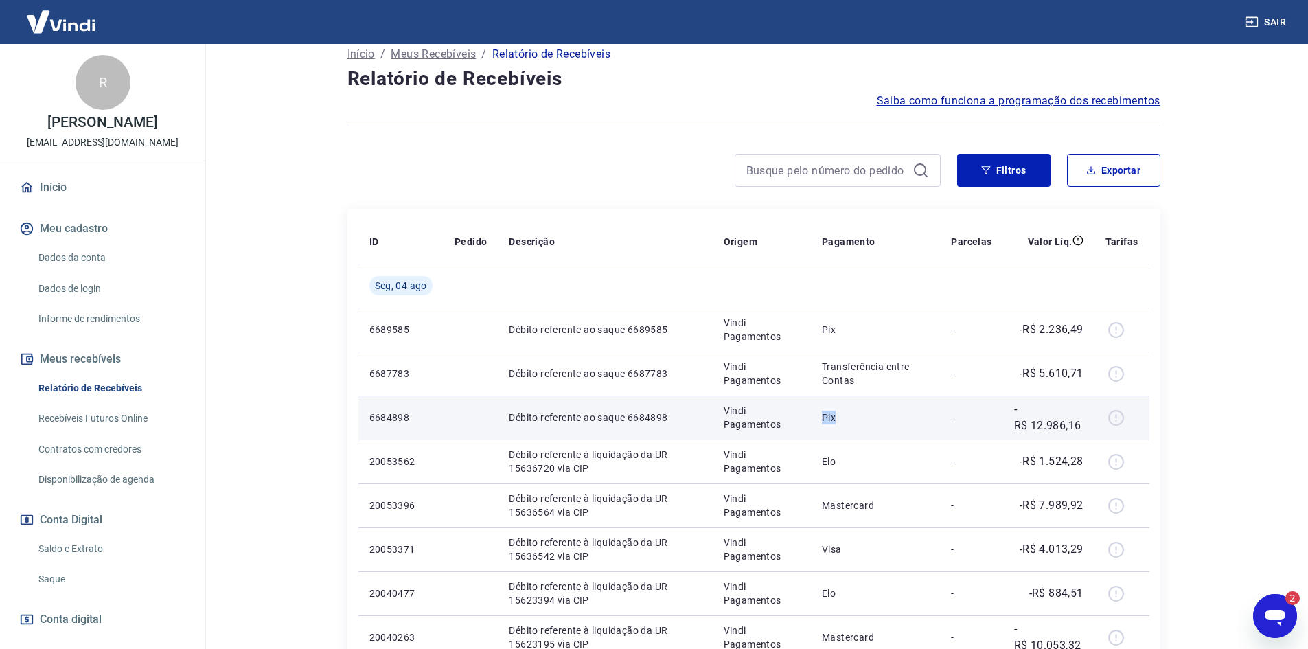
drag, startPoint x: 823, startPoint y: 418, endPoint x: 863, endPoint y: 418, distance: 39.2
click at [863, 418] on p "Pix" at bounding box center [875, 418] width 107 height 14
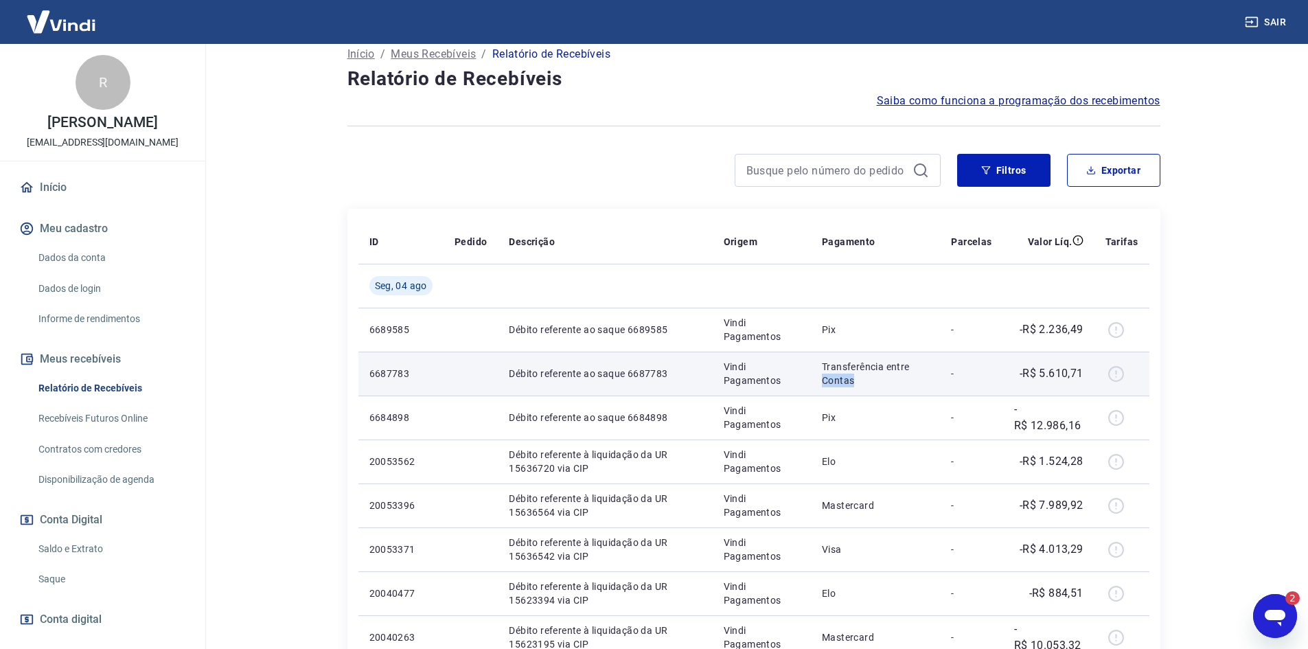
drag, startPoint x: 812, startPoint y: 378, endPoint x: 878, endPoint y: 380, distance: 65.3
click at [878, 380] on td "Transferência entre Contas" at bounding box center [875, 374] width 129 height 44
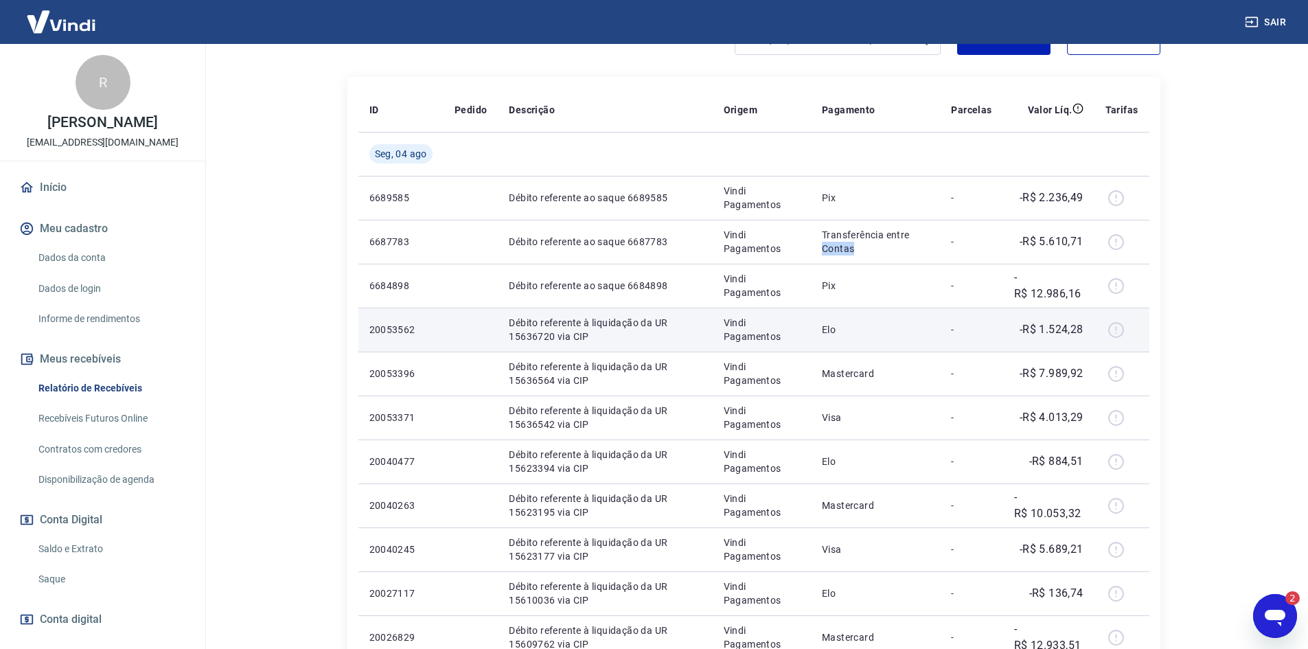
scroll to position [222, 0]
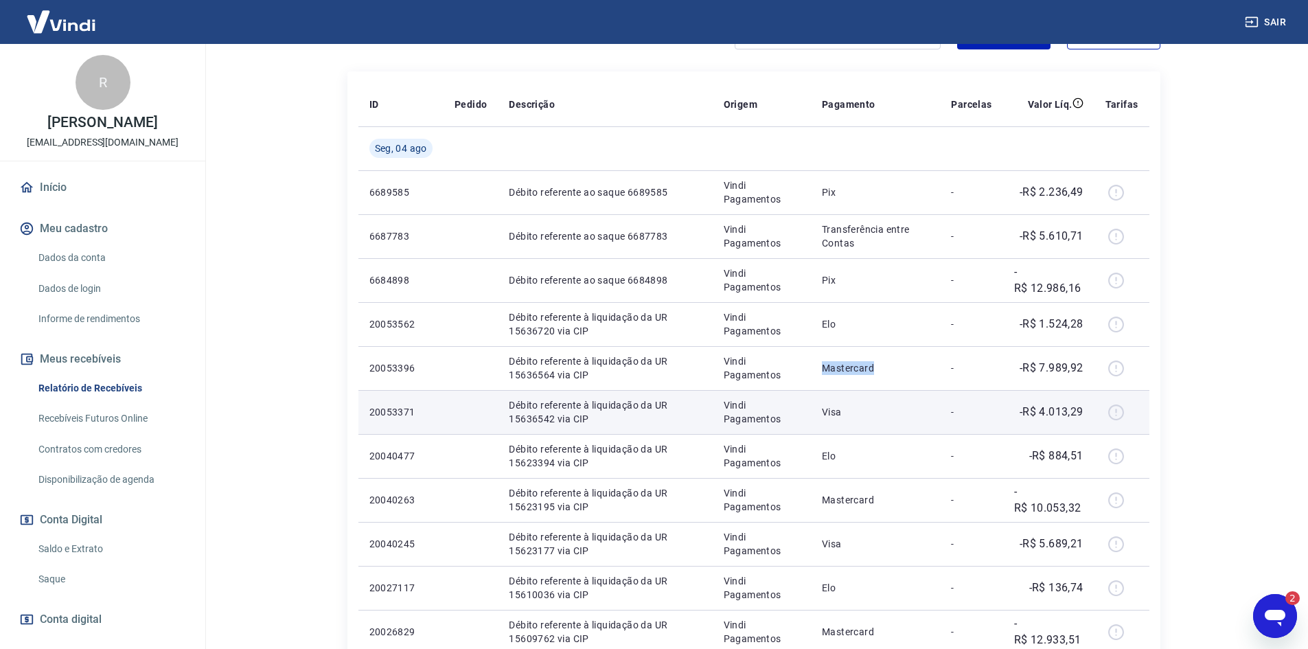
drag, startPoint x: 823, startPoint y: 367, endPoint x: 893, endPoint y: 398, distance: 76.2
click at [893, 369] on p "Mastercard" at bounding box center [875, 368] width 107 height 14
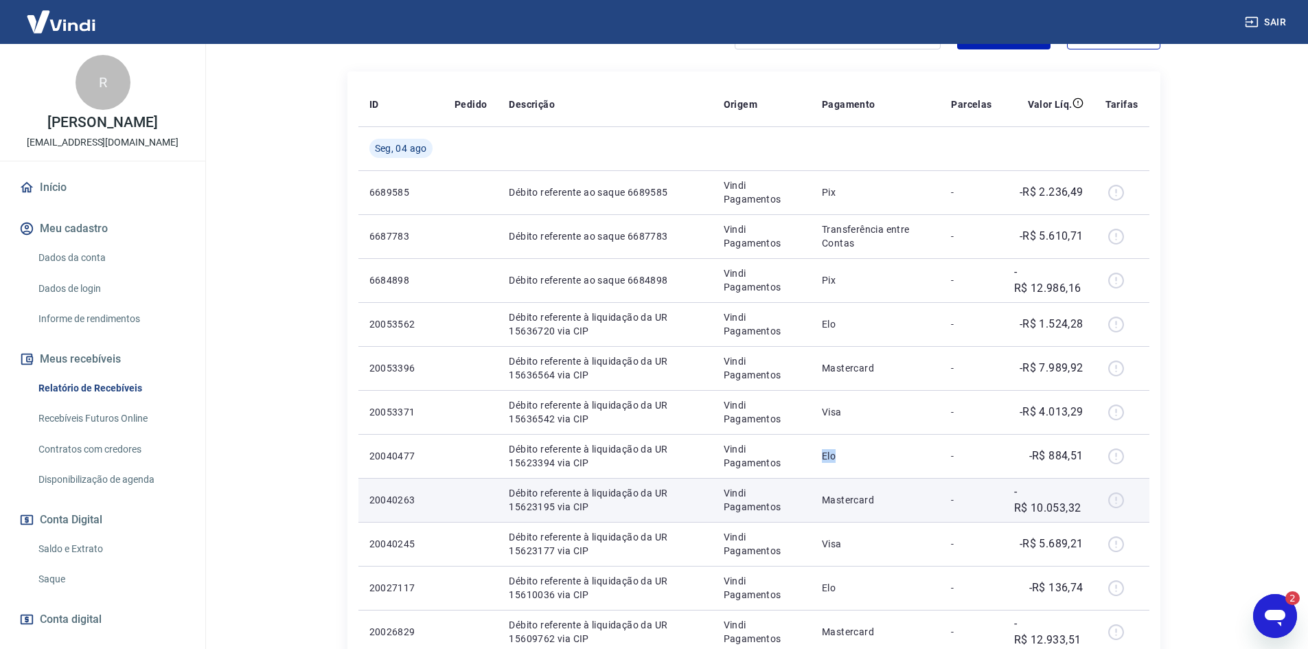
drag, startPoint x: 801, startPoint y: 457, endPoint x: 876, endPoint y: 487, distance: 80.7
click at [876, 486] on tbody "[DATE] 6689585 Débito referente ao saque 6689585 Vindi Pagamentos Pix - -R$ 2.2…" at bounding box center [753, 411] width 791 height 571
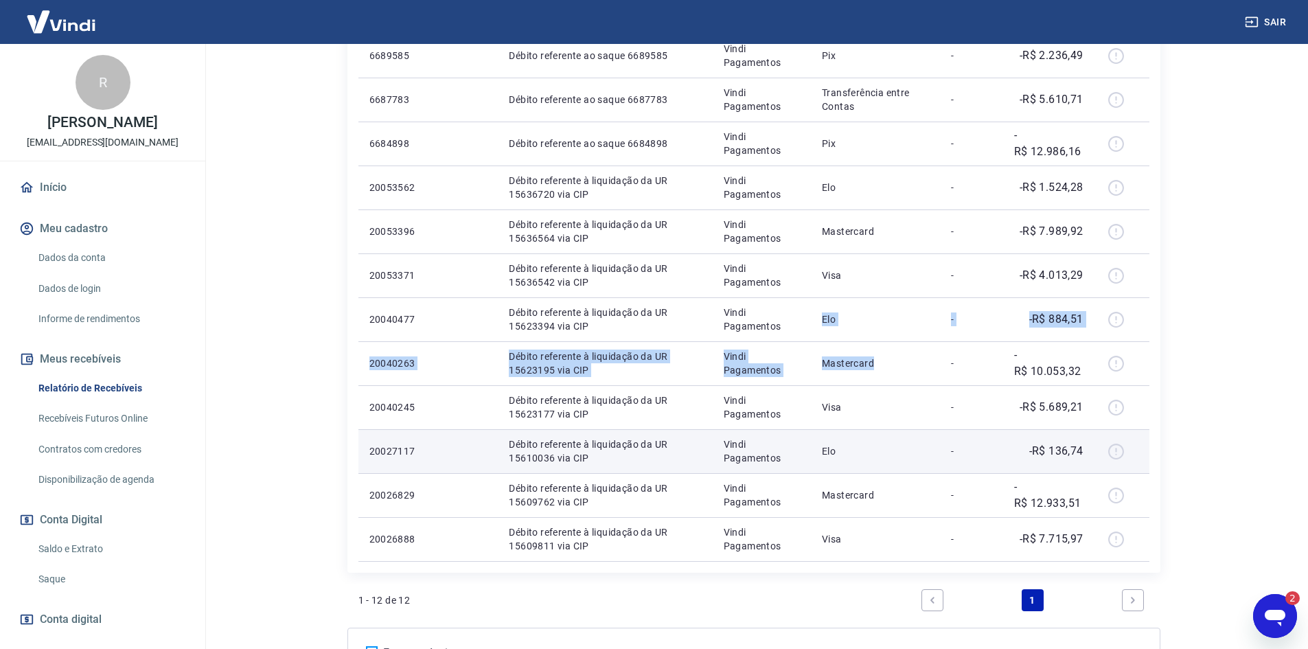
scroll to position [359, 0]
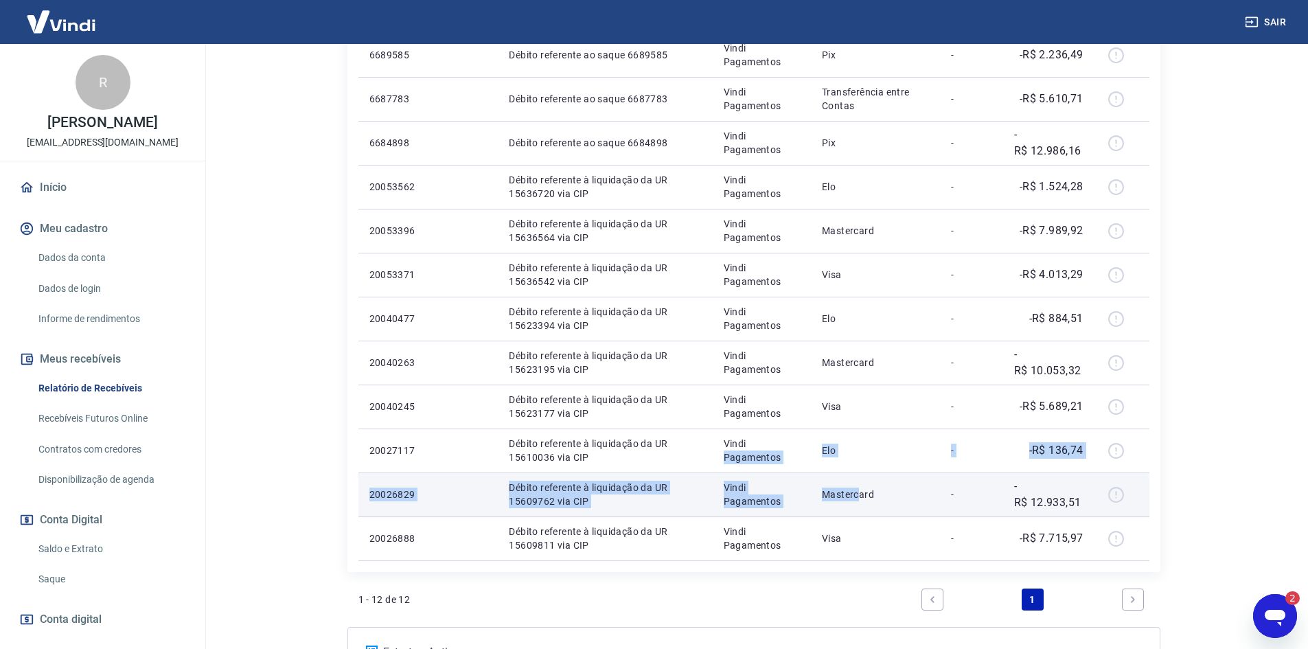
drag, startPoint x: 806, startPoint y: 471, endPoint x: 915, endPoint y: 514, distance: 117.8
click at [878, 508] on tbody "[DATE] 6689585 Débito referente ao saque 6689585 Vindi Pagamentos Pix - -R$ 2.2…" at bounding box center [753, 274] width 791 height 571
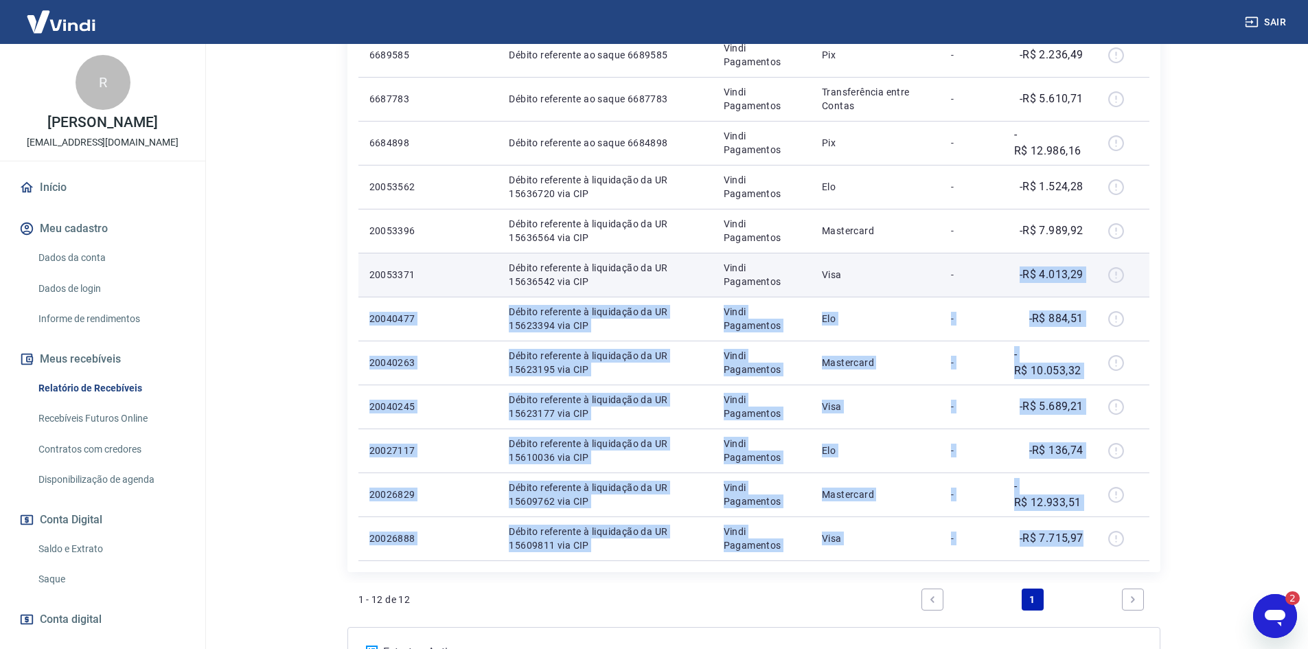
drag, startPoint x: 1085, startPoint y: 536, endPoint x: 973, endPoint y: 280, distance: 279.6
click at [973, 280] on tbody "[DATE] 6689585 Débito referente ao saque 6689585 Vindi Pagamentos Pix - -R$ 2.2…" at bounding box center [753, 274] width 791 height 571
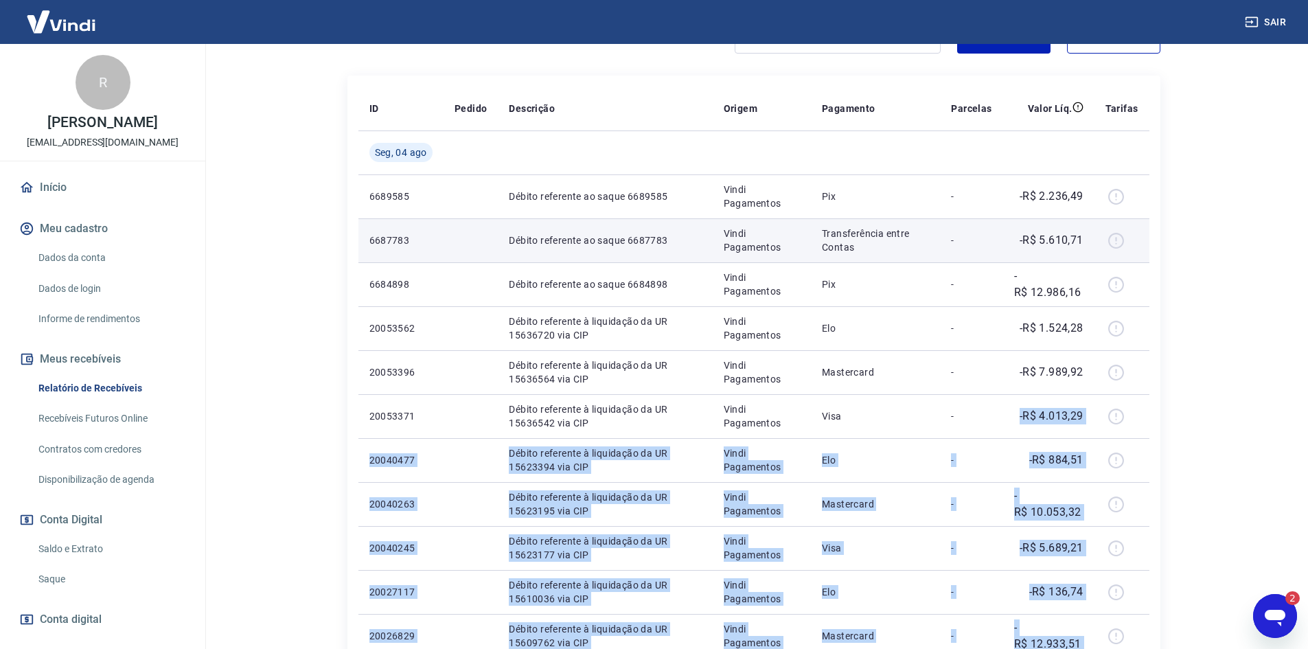
scroll to position [153, 0]
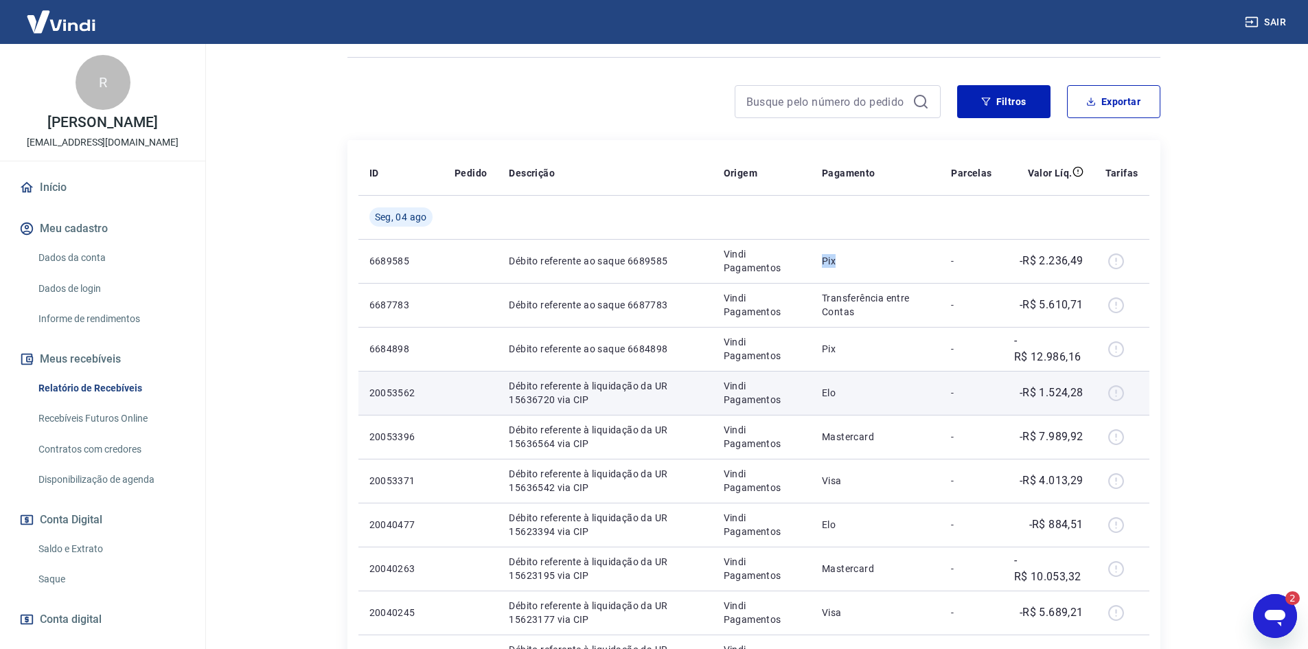
drag, startPoint x: 826, startPoint y: 253, endPoint x: 818, endPoint y: 378, distance: 124.5
click at [887, 271] on td "Pix" at bounding box center [875, 261] width 129 height 44
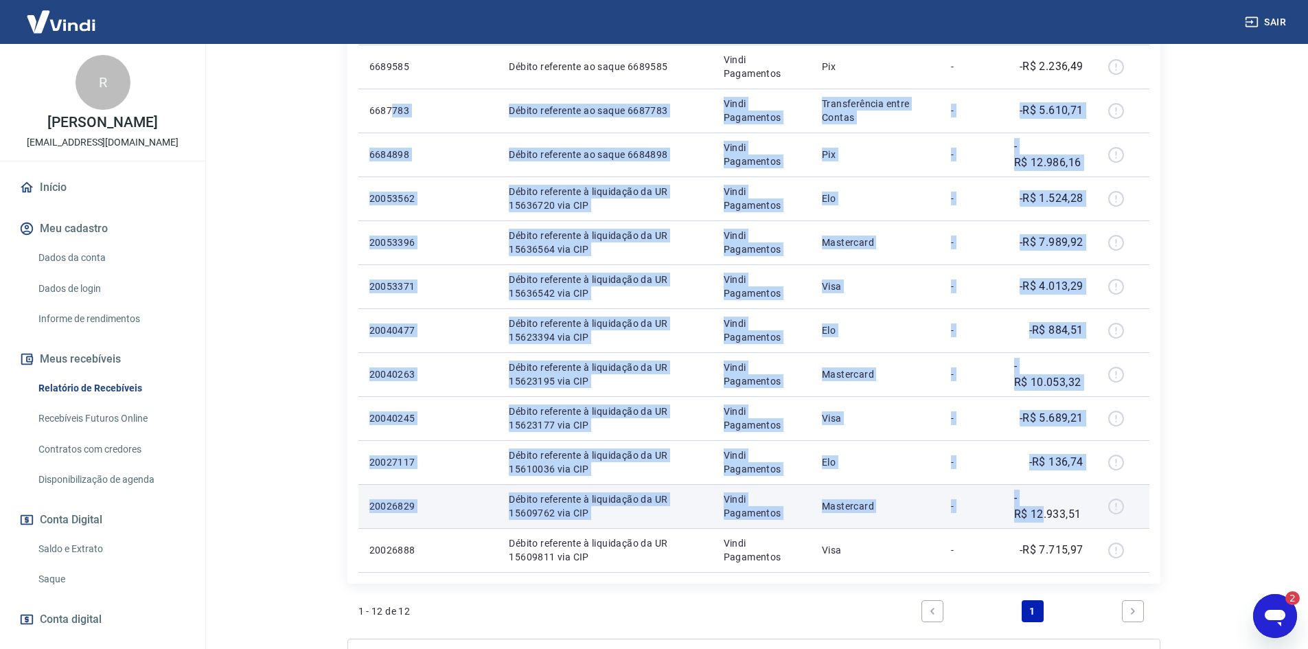
scroll to position [359, 0]
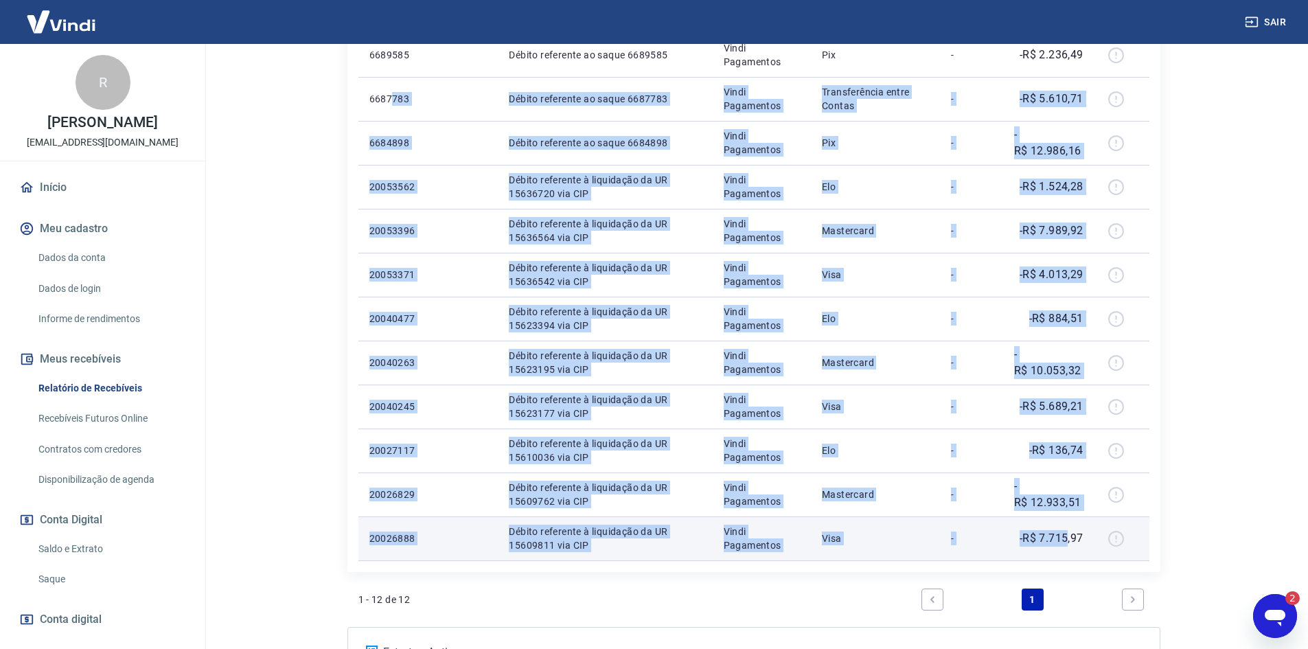
drag, startPoint x: 394, startPoint y: 231, endPoint x: 1071, endPoint y: 523, distance: 736.5
click at [1071, 523] on tbody "[DATE] 6689585 Débito referente ao saque 6689585 Vindi Pagamentos Pix - -R$ 2.2…" at bounding box center [753, 274] width 791 height 571
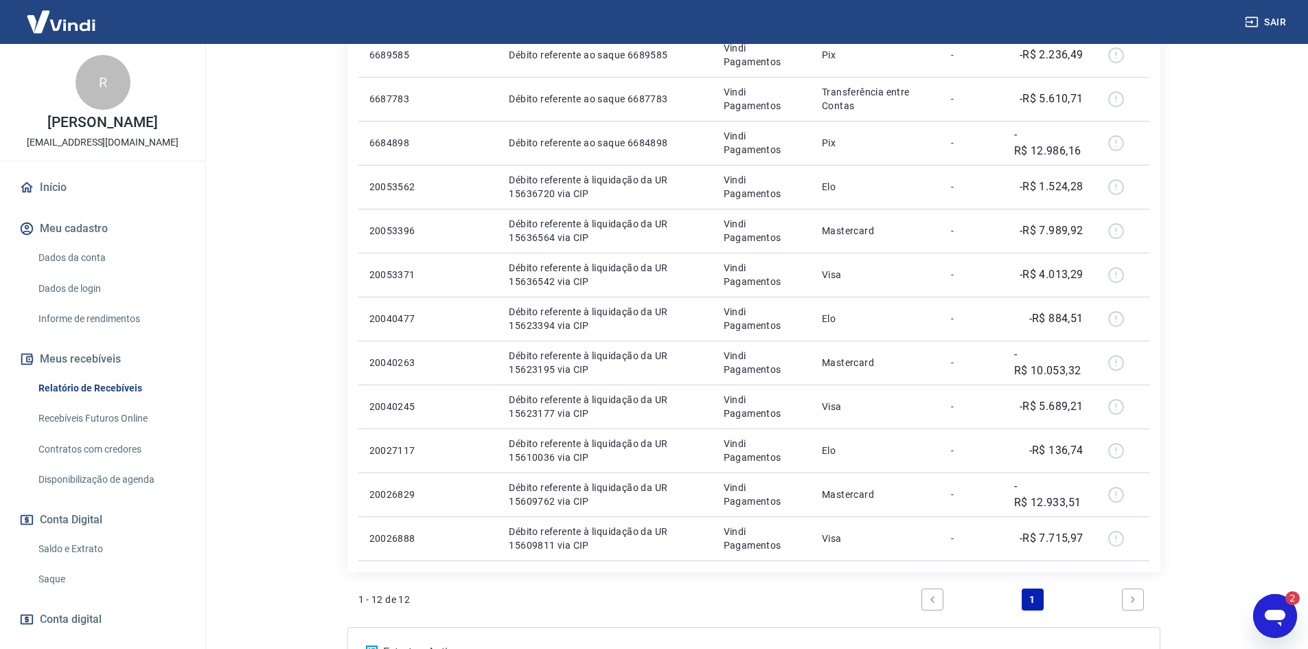
click at [1152, 273] on div "ID Pedido Descrição Origem Pagamento Parcelas Valor Líq. Tarifas [DATE] 6689585…" at bounding box center [754, 253] width 813 height 638
click at [1286, 614] on icon "Abrir janela de mensagens, 2 mensagens não lidas" at bounding box center [1275, 616] width 25 height 25
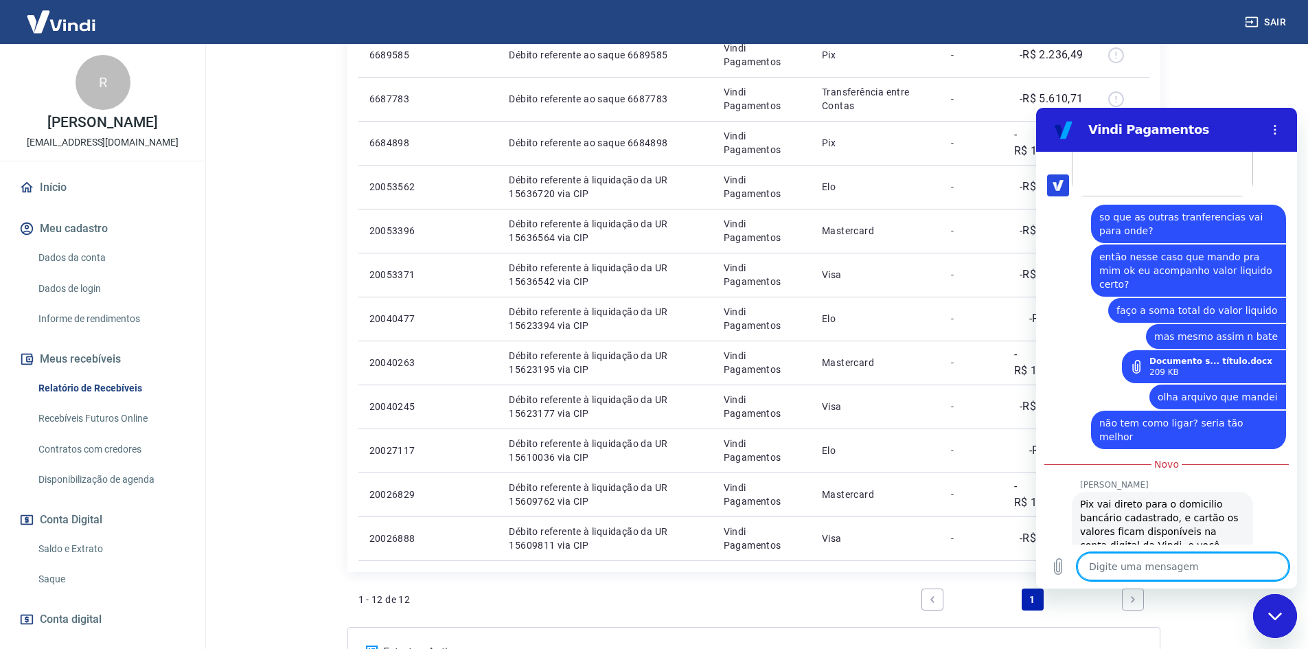
scroll to position [1671, 0]
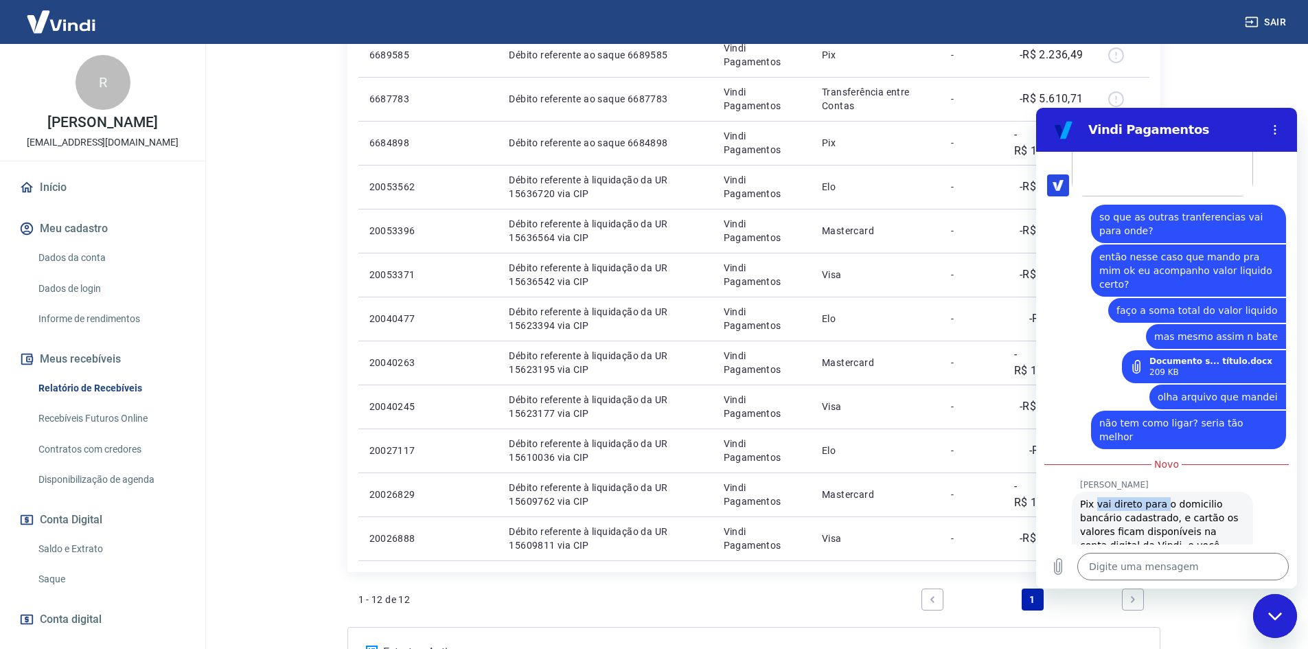
drag, startPoint x: 1096, startPoint y: 417, endPoint x: 1159, endPoint y: 425, distance: 63.7
click at [1159, 499] on span "Pix vai direto para o domicilio bancário cadastrado, e cartão os valores ficam …" at bounding box center [1160, 532] width 161 height 66
drag, startPoint x: 1133, startPoint y: 442, endPoint x: 1150, endPoint y: 440, distance: 16.7
click at [1134, 499] on span "Pix vai direto para o domicilio bancário cadastrado, e cartão os valores ficam …" at bounding box center [1160, 532] width 161 height 66
drag, startPoint x: 1089, startPoint y: 436, endPoint x: 1173, endPoint y: 440, distance: 84.5
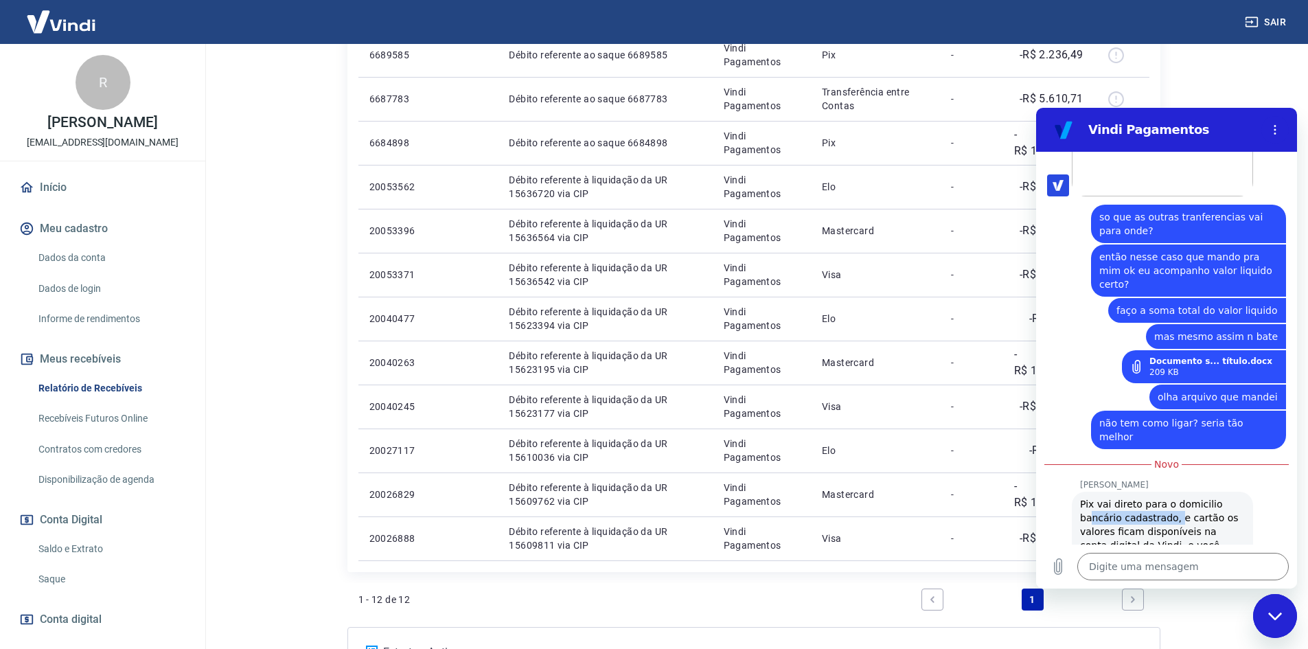
click at [1173, 499] on span "Pix vai direto para o domicilio bancário cadastrado, e cartão os valores ficam …" at bounding box center [1160, 532] width 161 height 66
drag, startPoint x: 1139, startPoint y: 464, endPoint x: 1174, endPoint y: 467, distance: 35.2
click at [1174, 499] on span "Pix vai direto para o domicilio bancário cadastrado, e cartão os valores ficam …" at bounding box center [1160, 532] width 161 height 66
drag, startPoint x: 1129, startPoint y: 471, endPoint x: 1117, endPoint y: 457, distance: 18.5
click at [1117, 492] on div "[PERSON_NAME] diz: Pix vai direto para o domicilio bancário cadastrado, e cartã…" at bounding box center [1162, 532] width 181 height 80
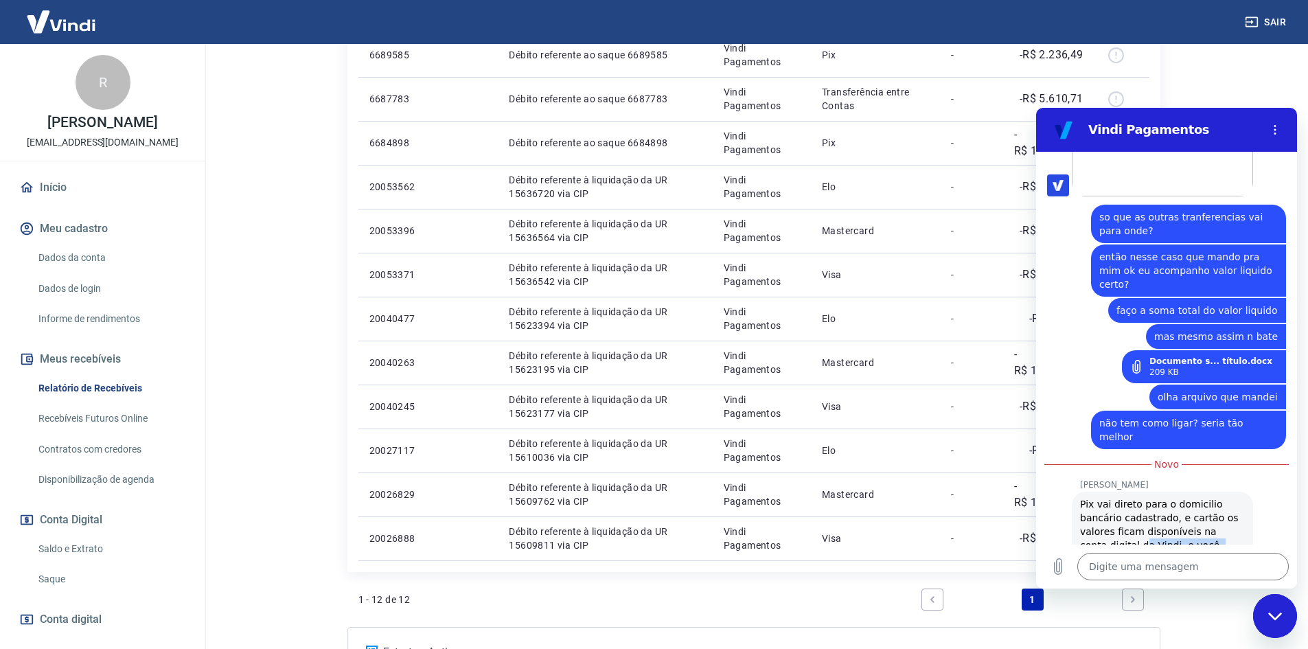
click at [1208, 492] on div "[PERSON_NAME] diz: Pix vai direto para o domicilio bancário cadastrado, e cartã…" at bounding box center [1162, 532] width 181 height 80
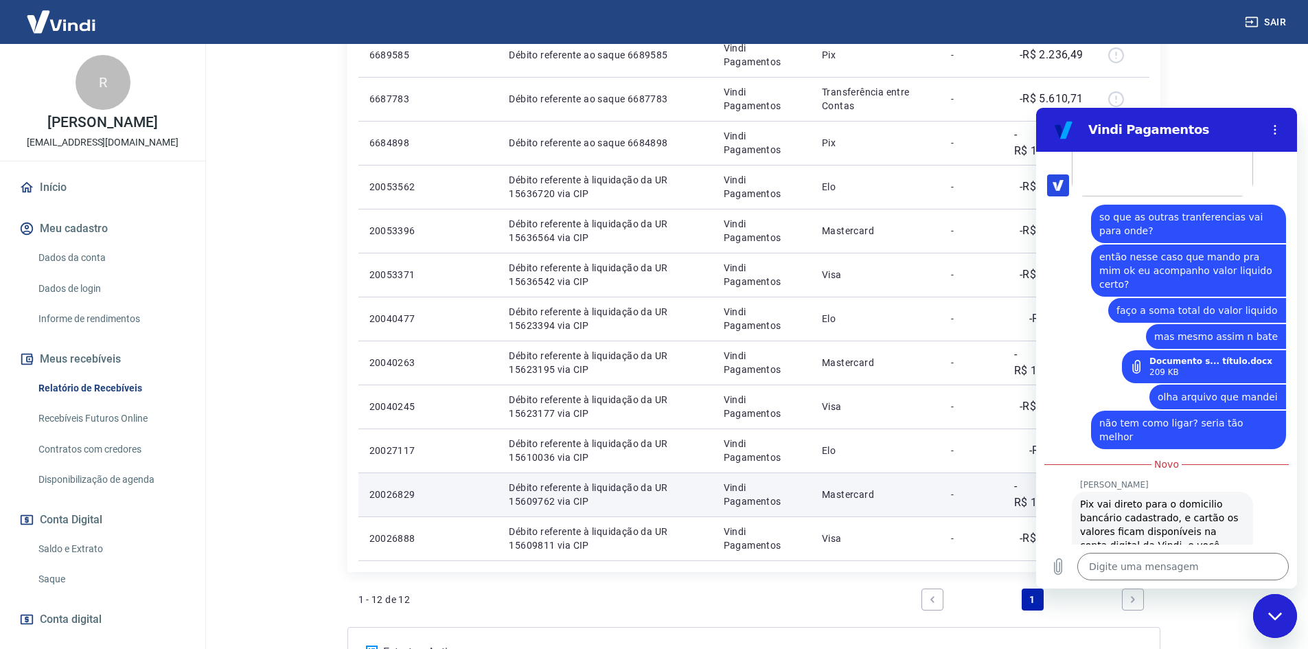
click at [922, 499] on p "Mastercard" at bounding box center [875, 495] width 107 height 14
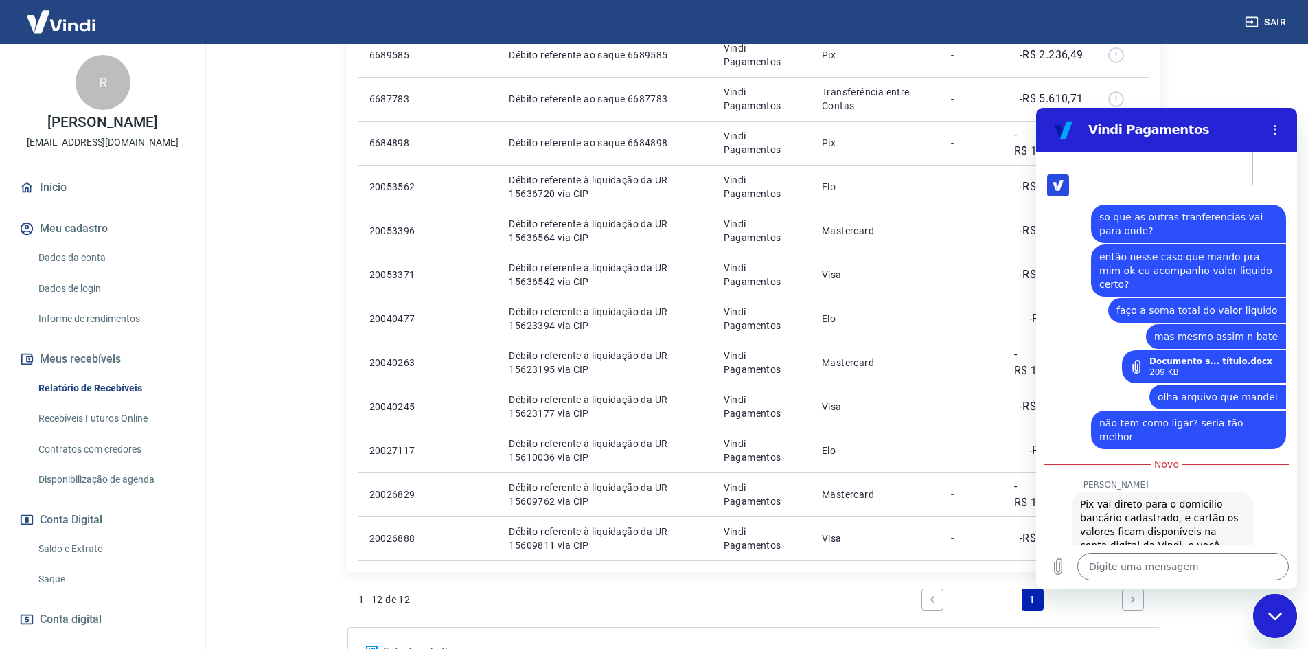
click at [1264, 109] on section "Vindi Pagamentos" at bounding box center [1166, 130] width 261 height 44
click at [1208, 571] on textarea at bounding box center [1184, 566] width 212 height 27
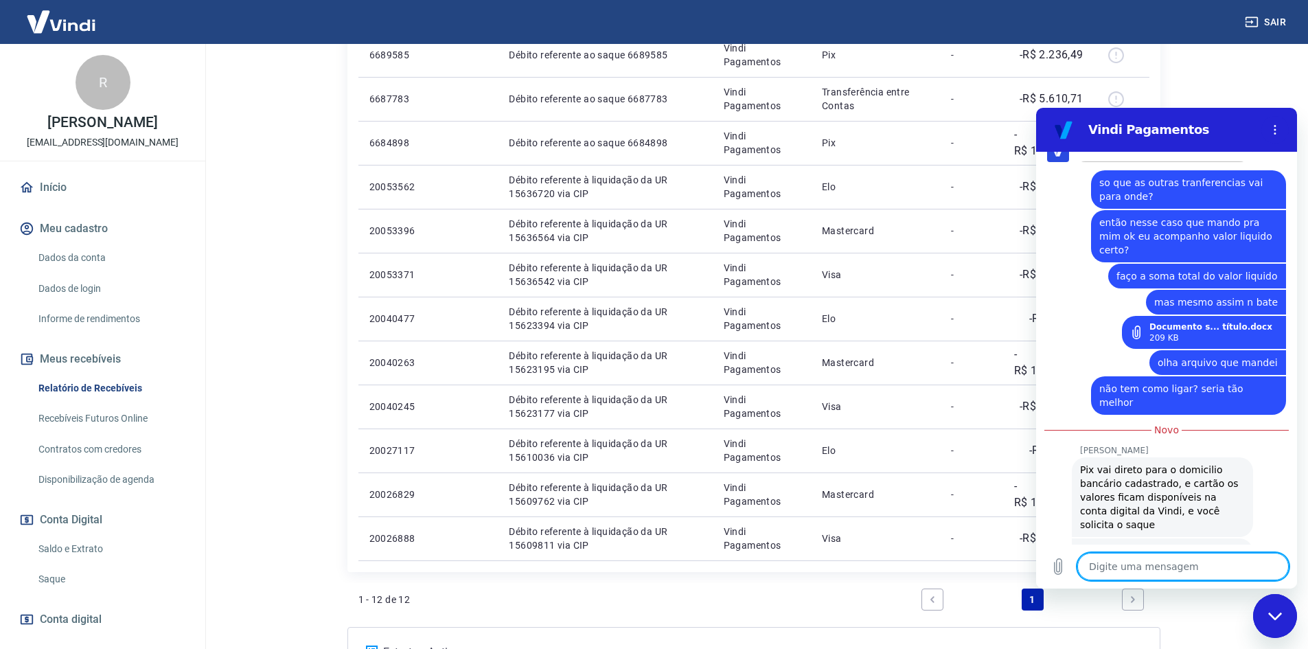
scroll to position [1704, 0]
click at [1250, 120] on div "Vindi Pagamentos" at bounding box center [1151, 129] width 212 height 27
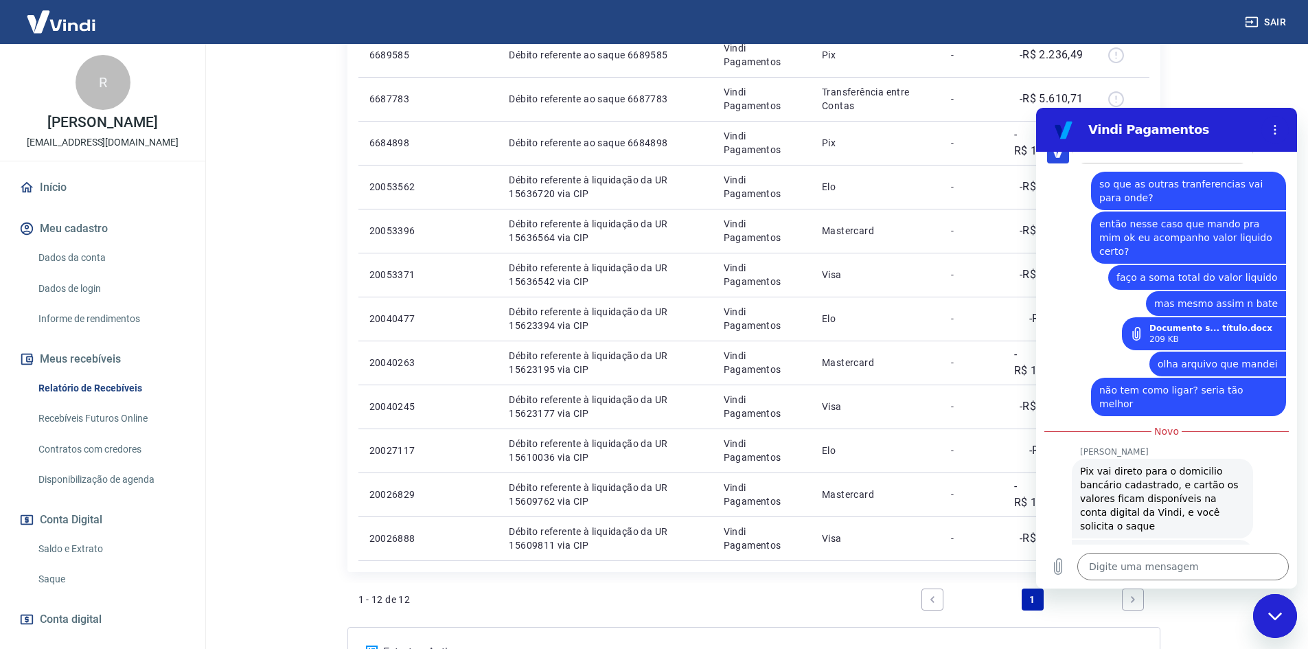
click at [1268, 613] on div "Fechar janela de mensagens" at bounding box center [1275, 615] width 41 height 41
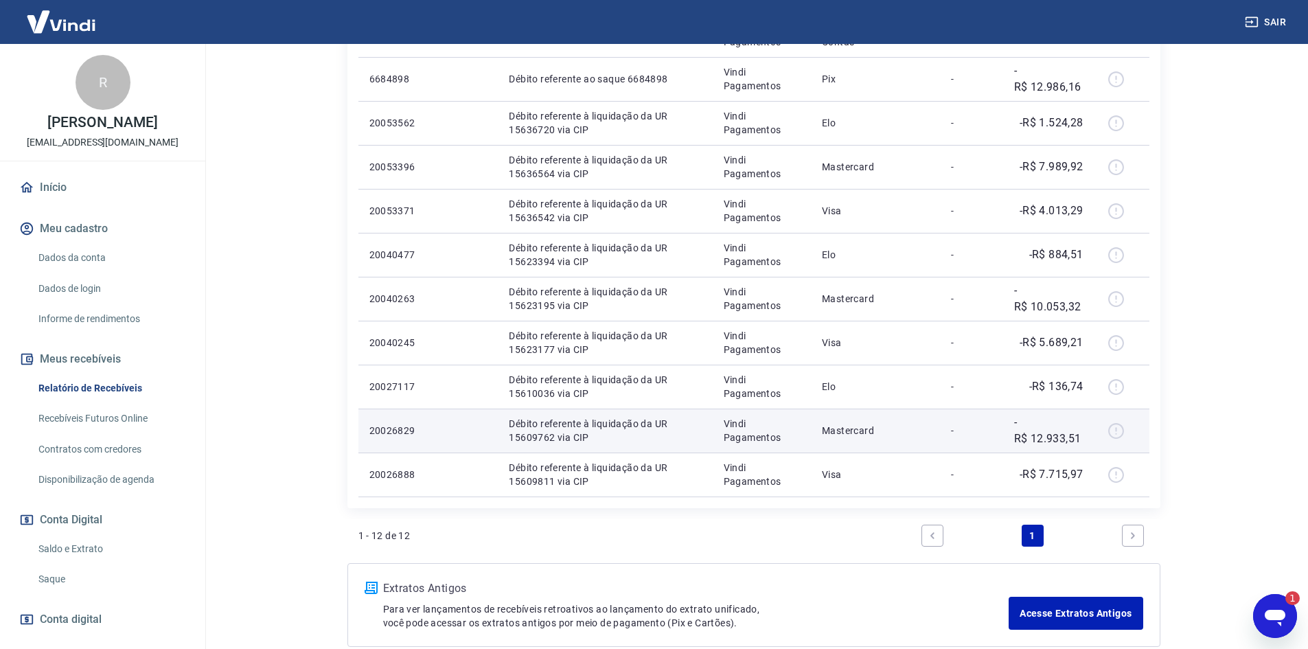
scroll to position [222, 0]
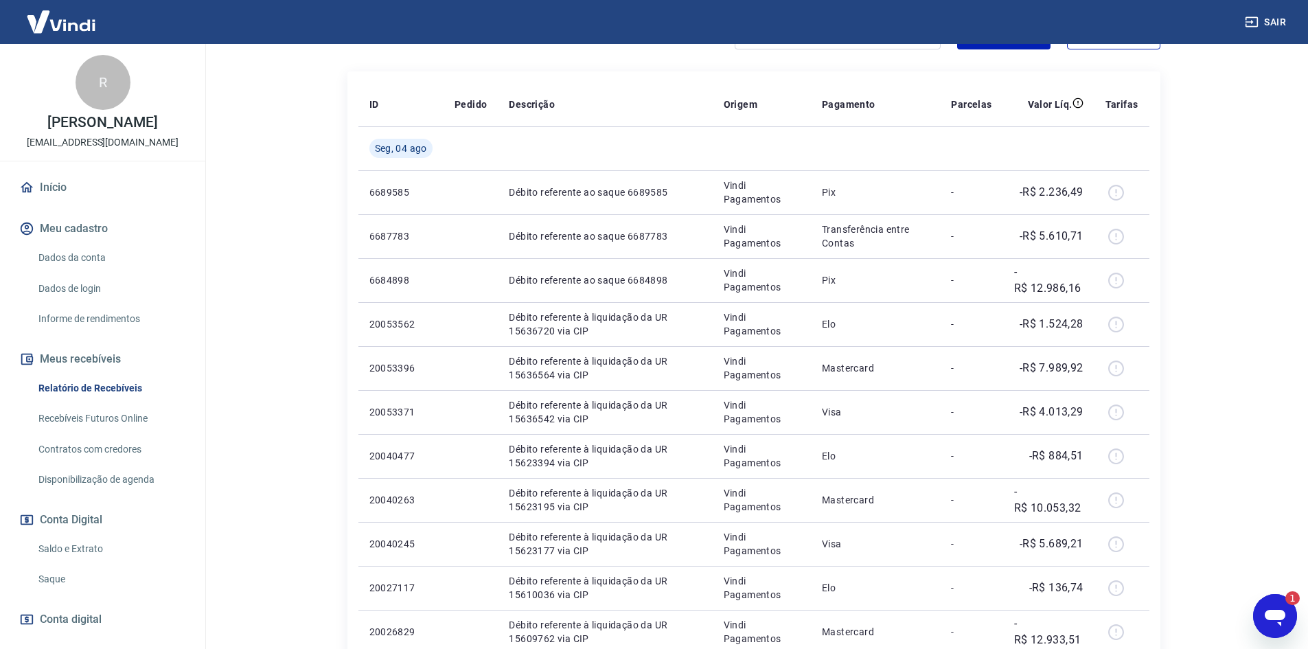
click at [1270, 615] on icon "Abrir janela de mensagens, 1 mensagem não lida" at bounding box center [1275, 618] width 21 height 16
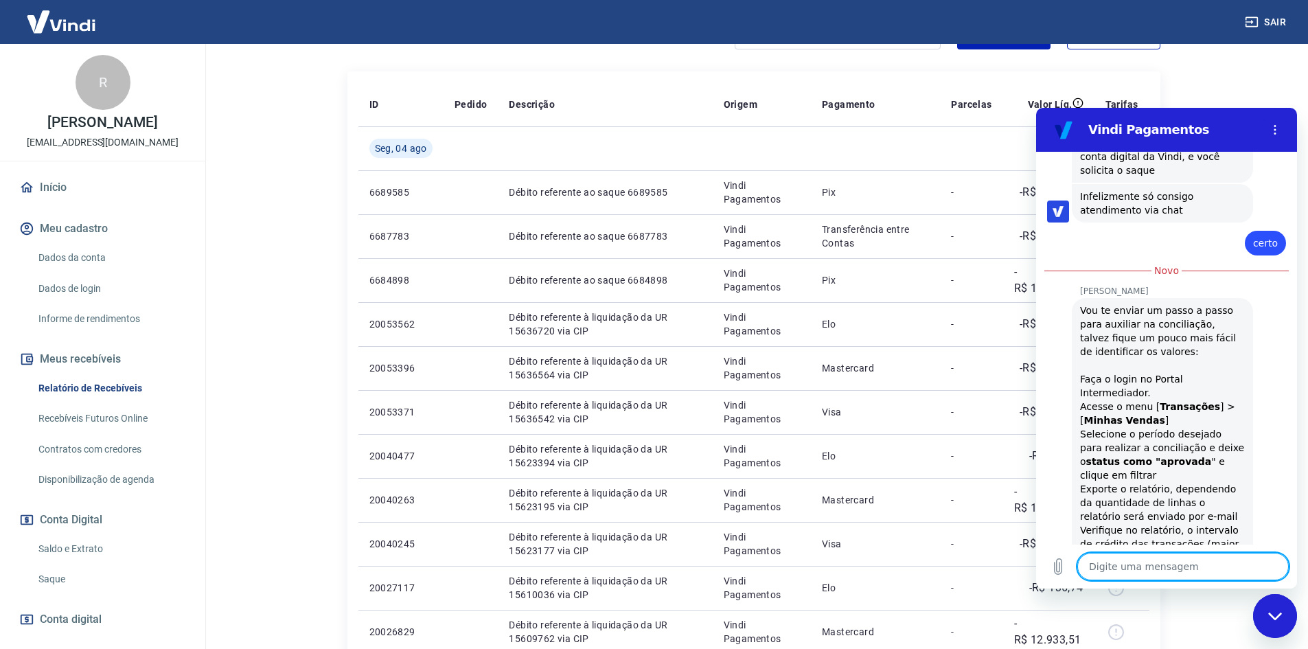
scroll to position [2106, 0]
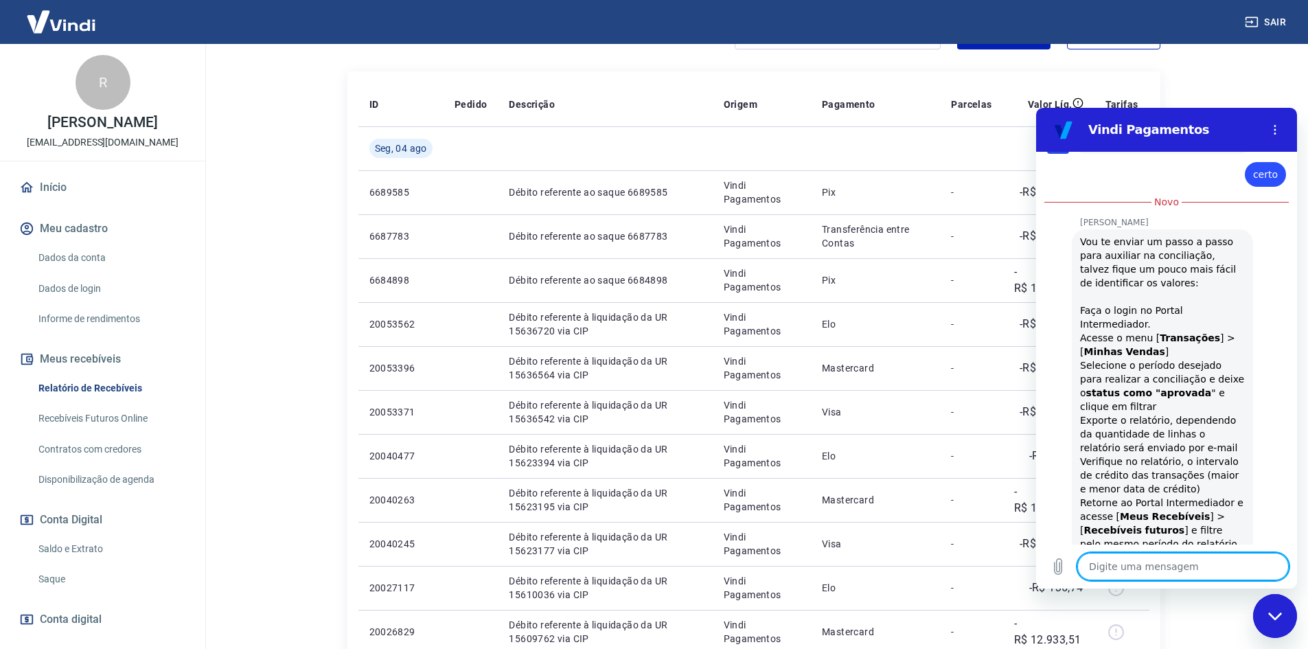
click at [1159, 560] on textarea at bounding box center [1184, 566] width 212 height 27
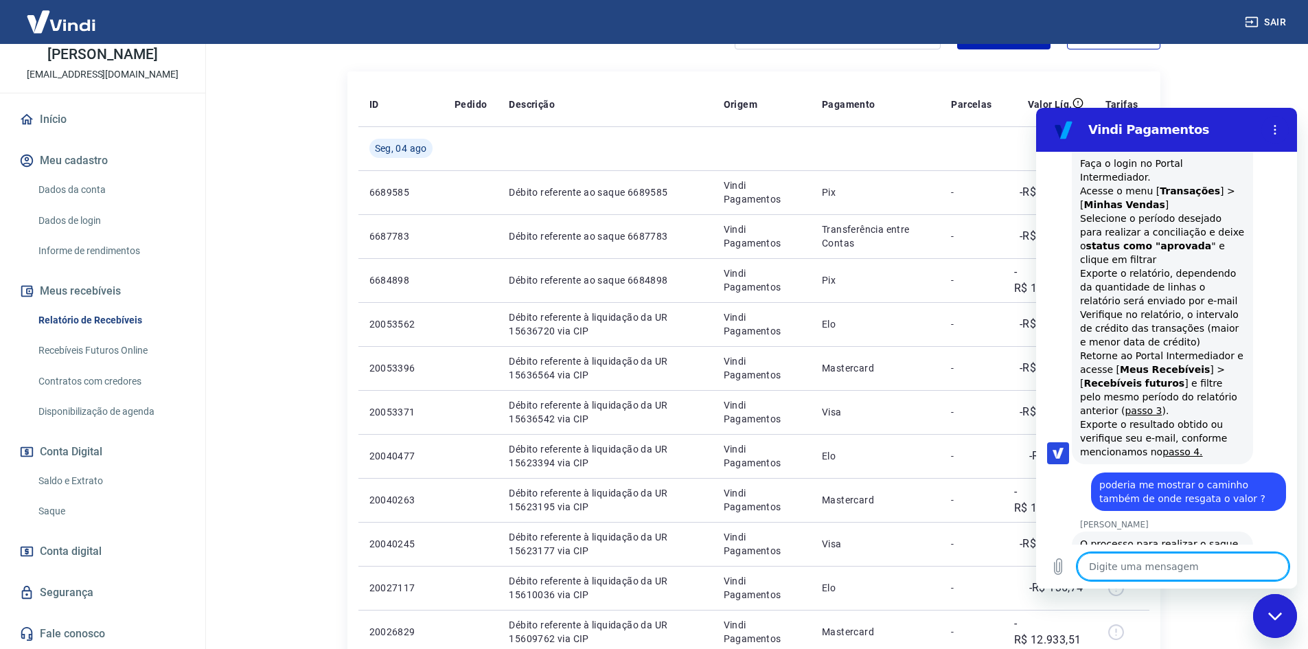
scroll to position [0, 0]
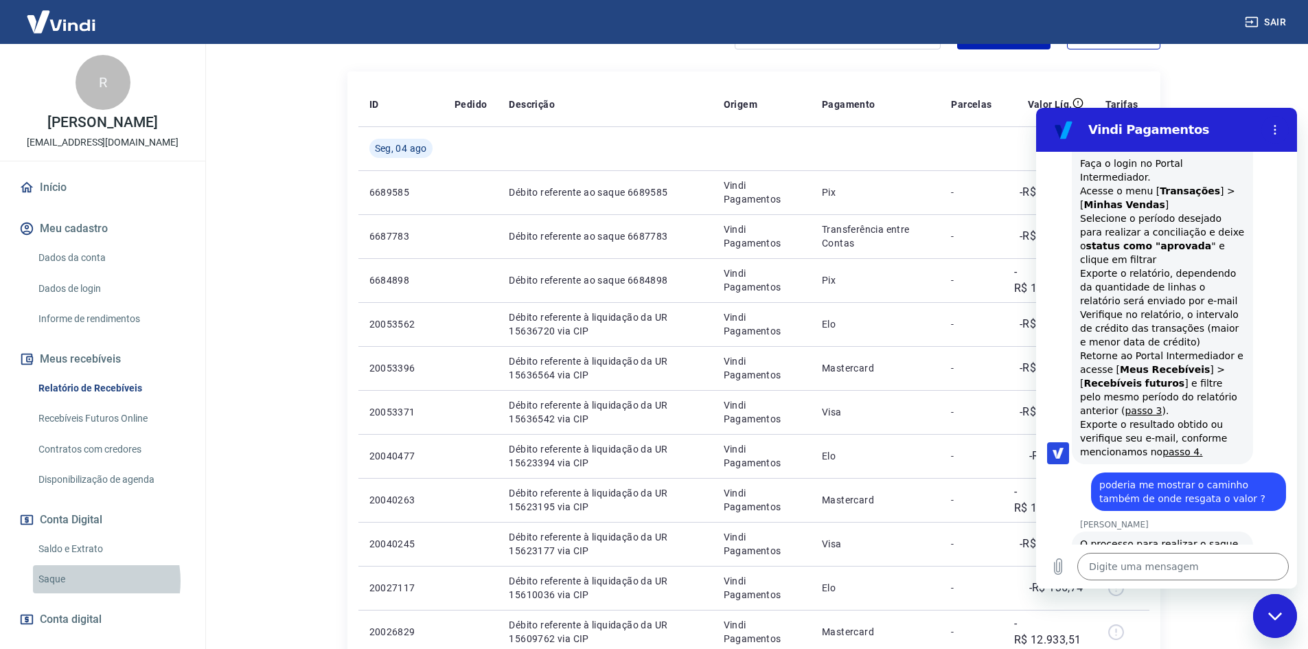
click at [78, 581] on link "Saque" at bounding box center [111, 579] width 156 height 28
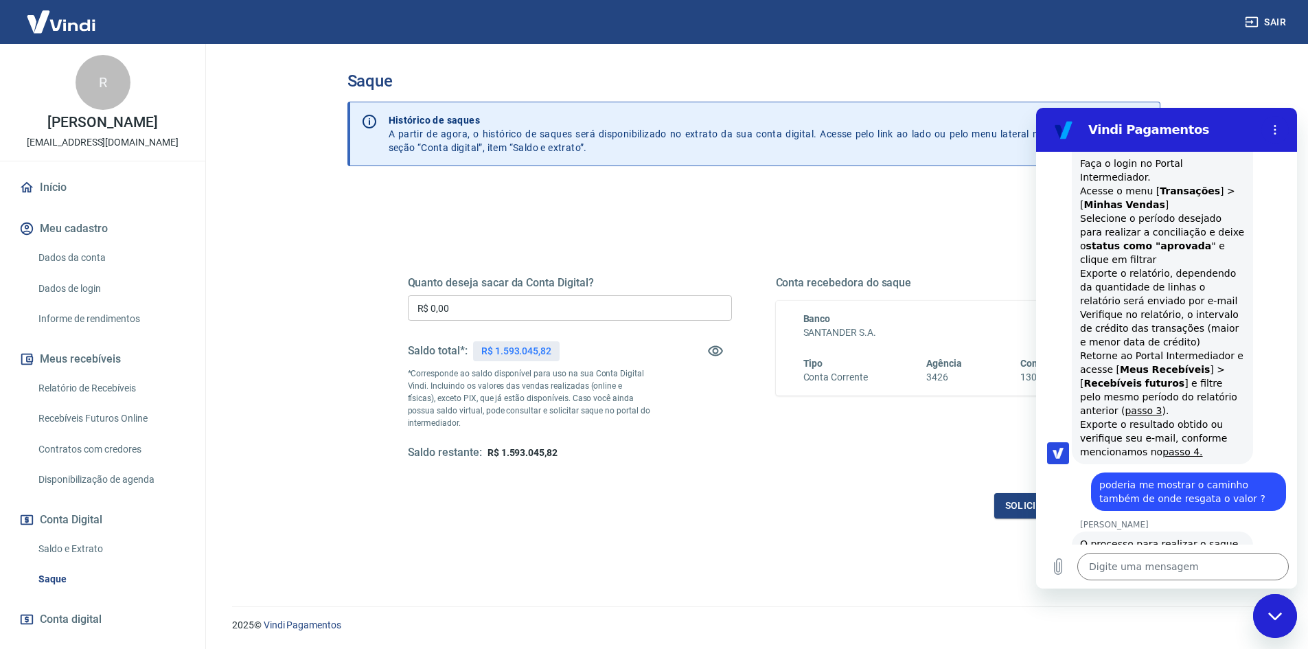
click at [1269, 615] on icon "Fechar janela de mensagens" at bounding box center [1275, 616] width 14 height 9
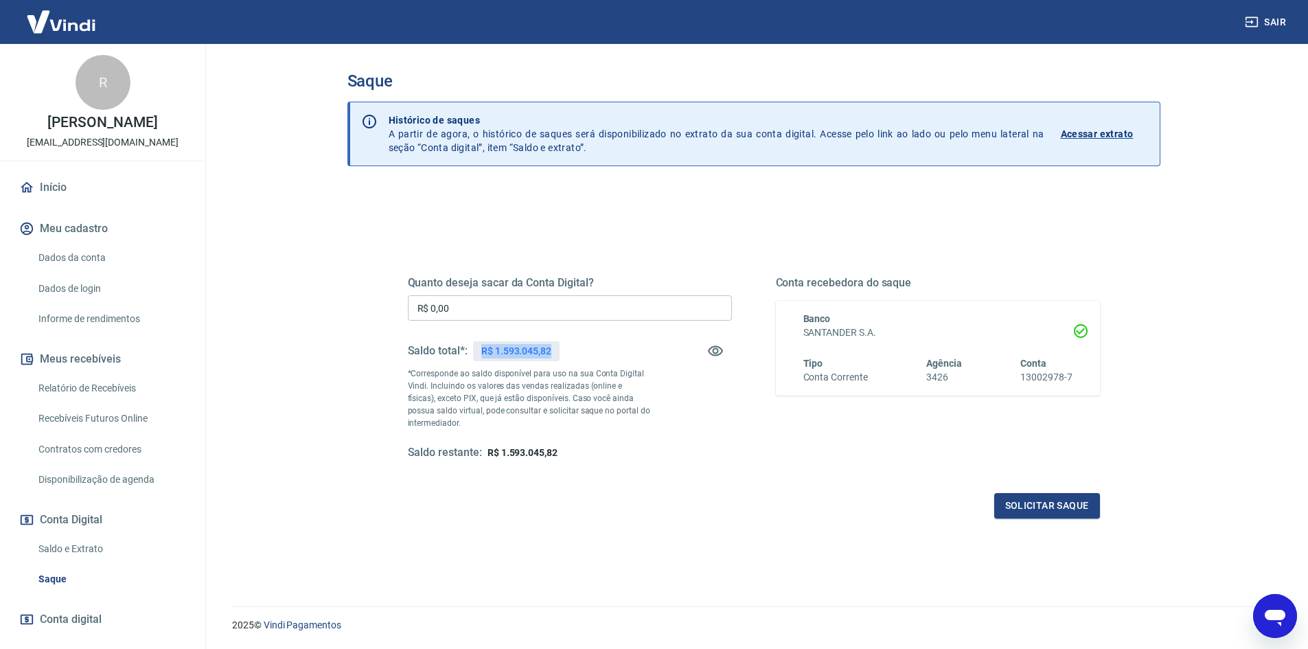
drag, startPoint x: 470, startPoint y: 356, endPoint x: 563, endPoint y: 355, distance: 93.4
click at [563, 355] on div "Saldo total*: R$ 1.593.045,82" at bounding box center [570, 350] width 324 height 33
drag, startPoint x: 448, startPoint y: 458, endPoint x: 559, endPoint y: 459, distance: 111.3
click at [559, 459] on div "Saldo restante: R$ 1.593.045,82" at bounding box center [570, 453] width 324 height 14
click at [551, 316] on input "R$ 0,00" at bounding box center [570, 307] width 324 height 25
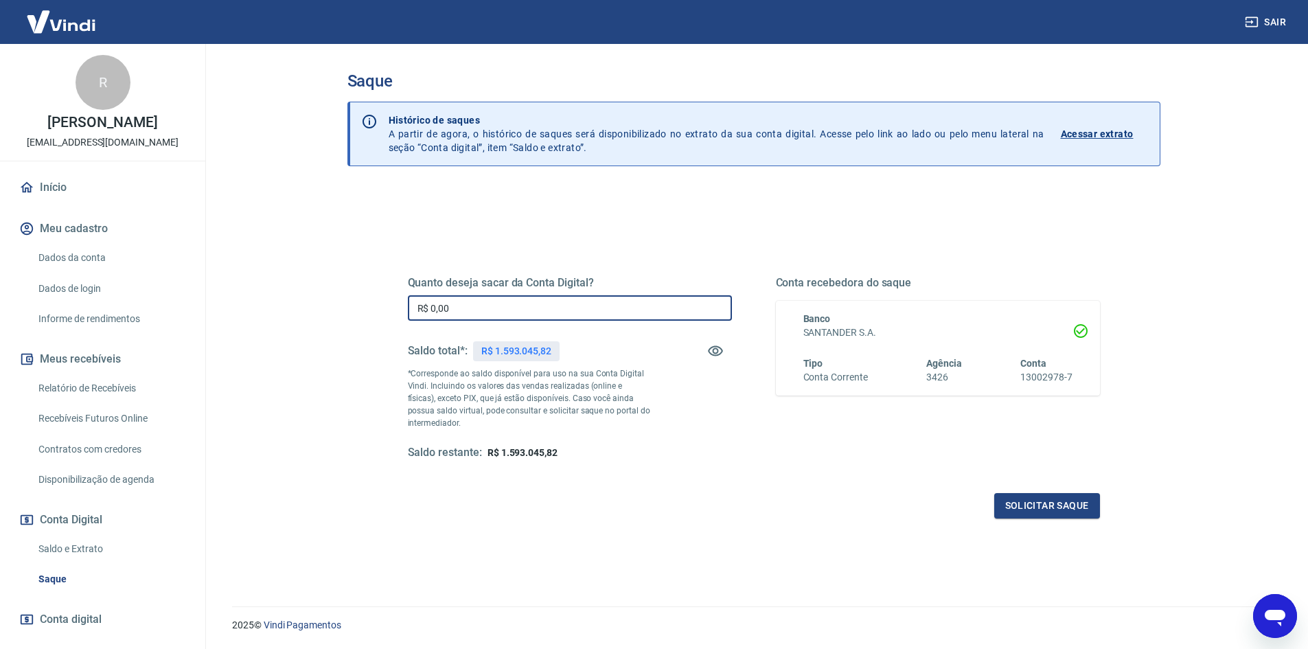
drag, startPoint x: 551, startPoint y: 316, endPoint x: 305, endPoint y: 322, distance: 245.9
click at [305, 322] on main "Saque Histórico de saques A partir de agora, o histórico de saques será disponi…" at bounding box center [753, 346] width 1109 height 605
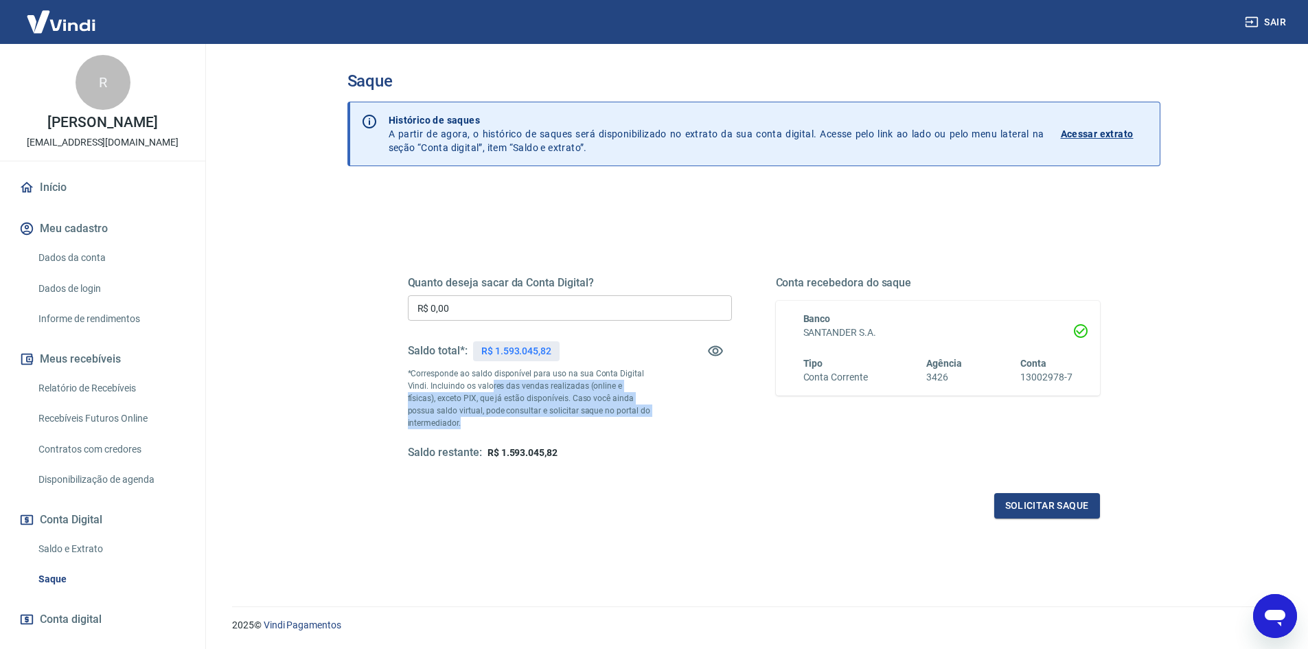
drag, startPoint x: 512, startPoint y: 383, endPoint x: 626, endPoint y: 420, distance: 119.7
click at [626, 420] on p "*Corresponde ao saldo disponível para uso na sua Conta Digital Vindi. Incluindo…" at bounding box center [529, 398] width 243 height 62
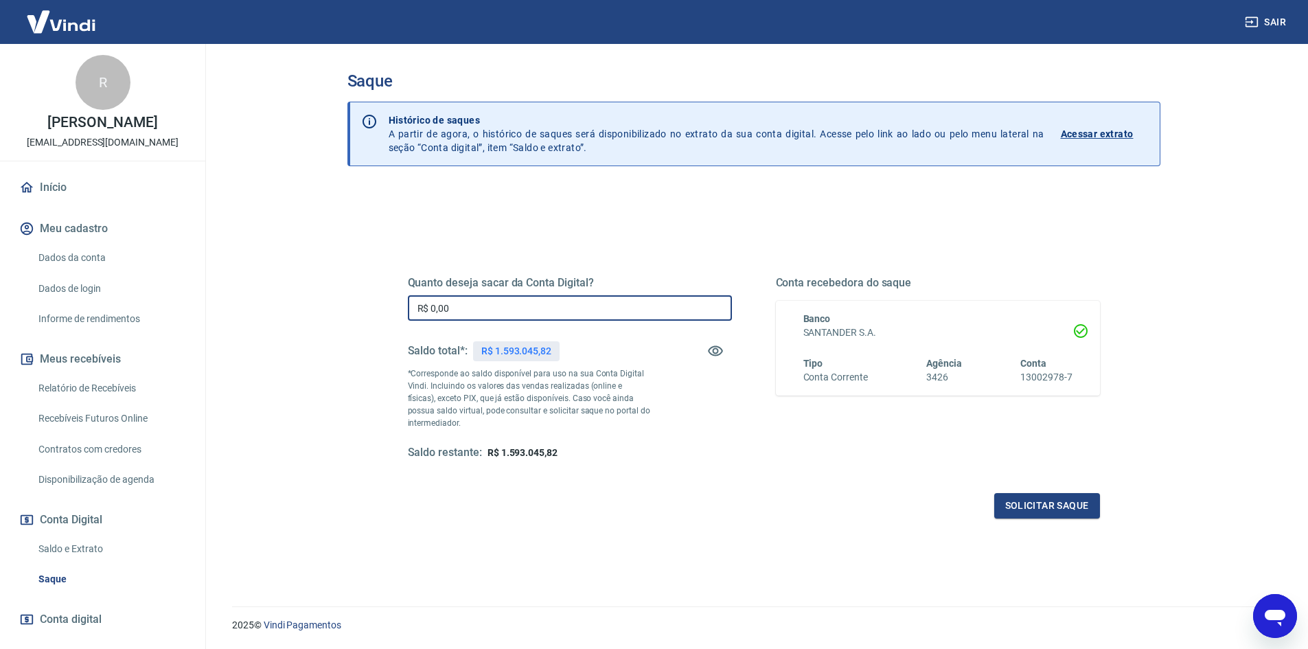
drag, startPoint x: 465, startPoint y: 302, endPoint x: 398, endPoint y: 301, distance: 66.6
click at [398, 301] on div "Quanto deseja sacar da Conta Digital? R$ 0,00 ​ Saldo total*: R$ 1.593.045,82 *…" at bounding box center [753, 375] width 725 height 319
drag, startPoint x: 519, startPoint y: 314, endPoint x: 420, endPoint y: 322, distance: 99.9
click at [420, 322] on div "Quanto deseja sacar da Conta Digital? R$ 159.345,82 ​ Saldo total*: R$ 1.593.04…" at bounding box center [570, 368] width 324 height 184
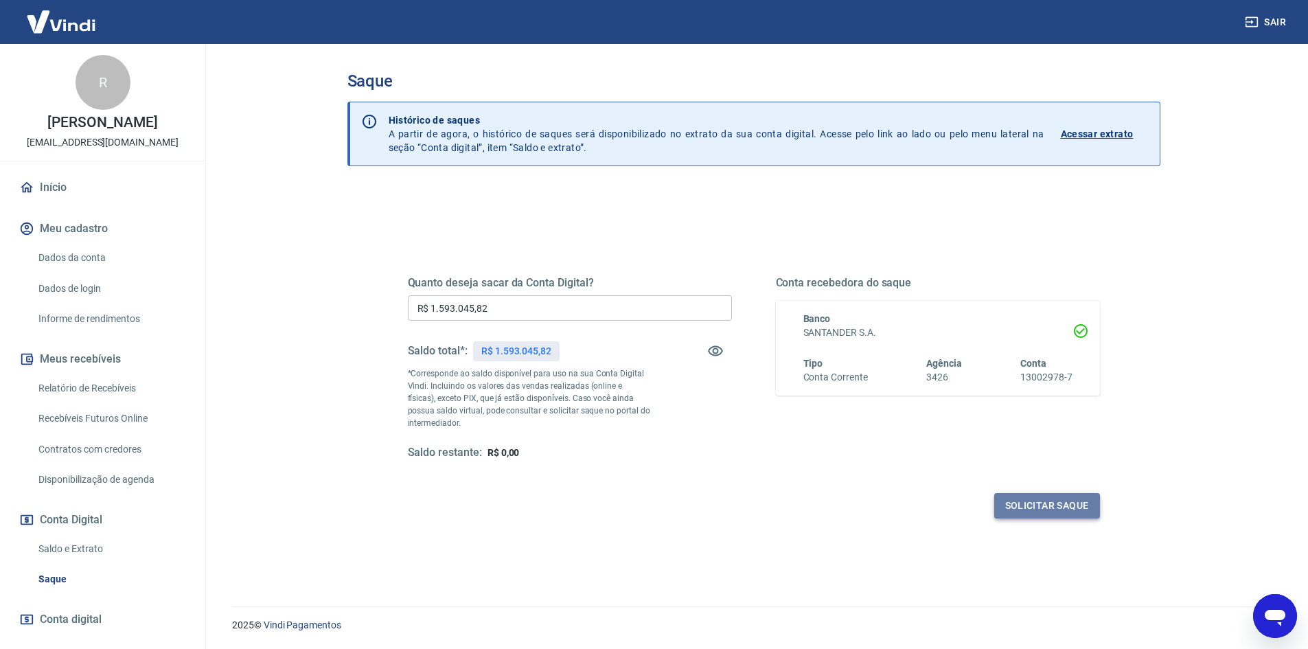
click at [1051, 505] on button "Solicitar saque" at bounding box center [1047, 505] width 106 height 25
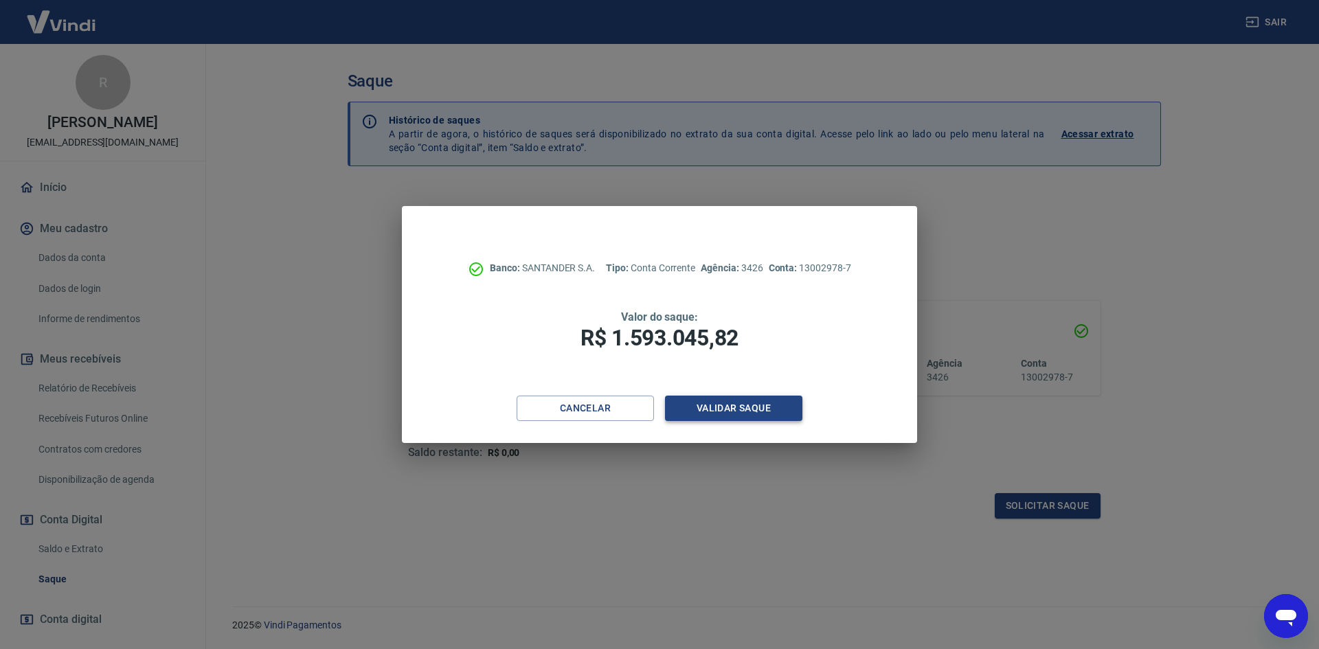
click at [770, 411] on button "Validar saque" at bounding box center [733, 408] width 137 height 25
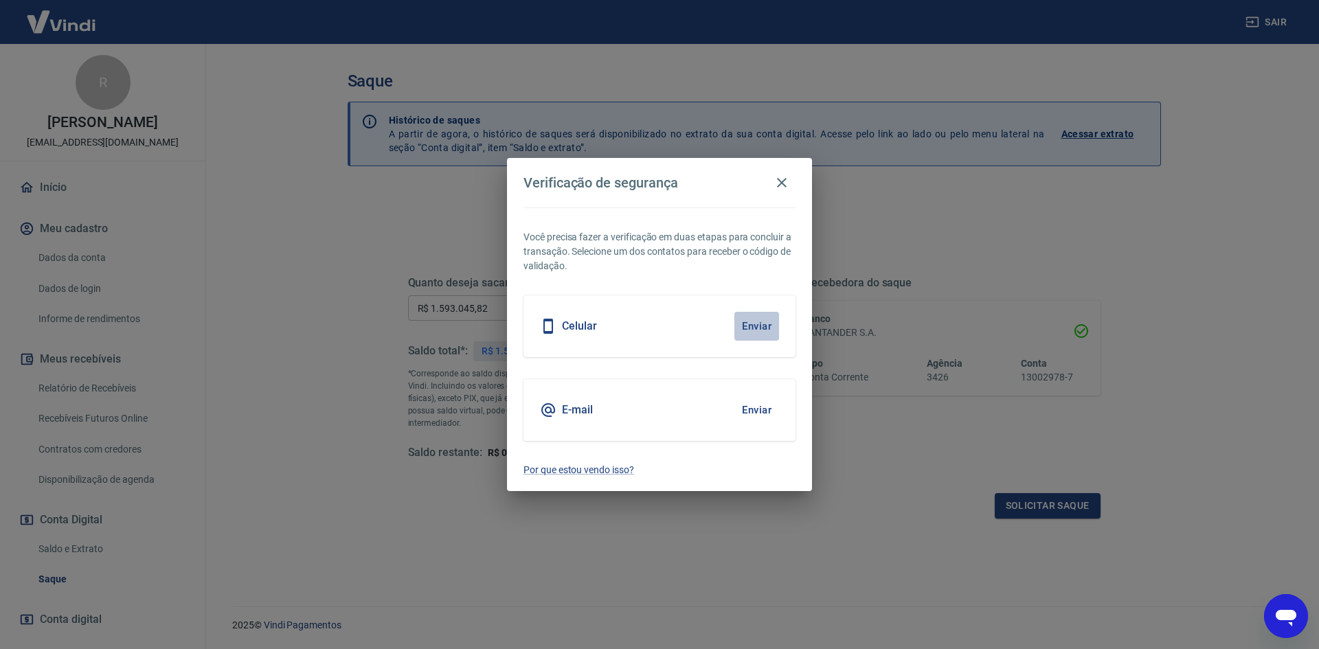
click at [748, 328] on button "Enviar" at bounding box center [756, 326] width 45 height 29
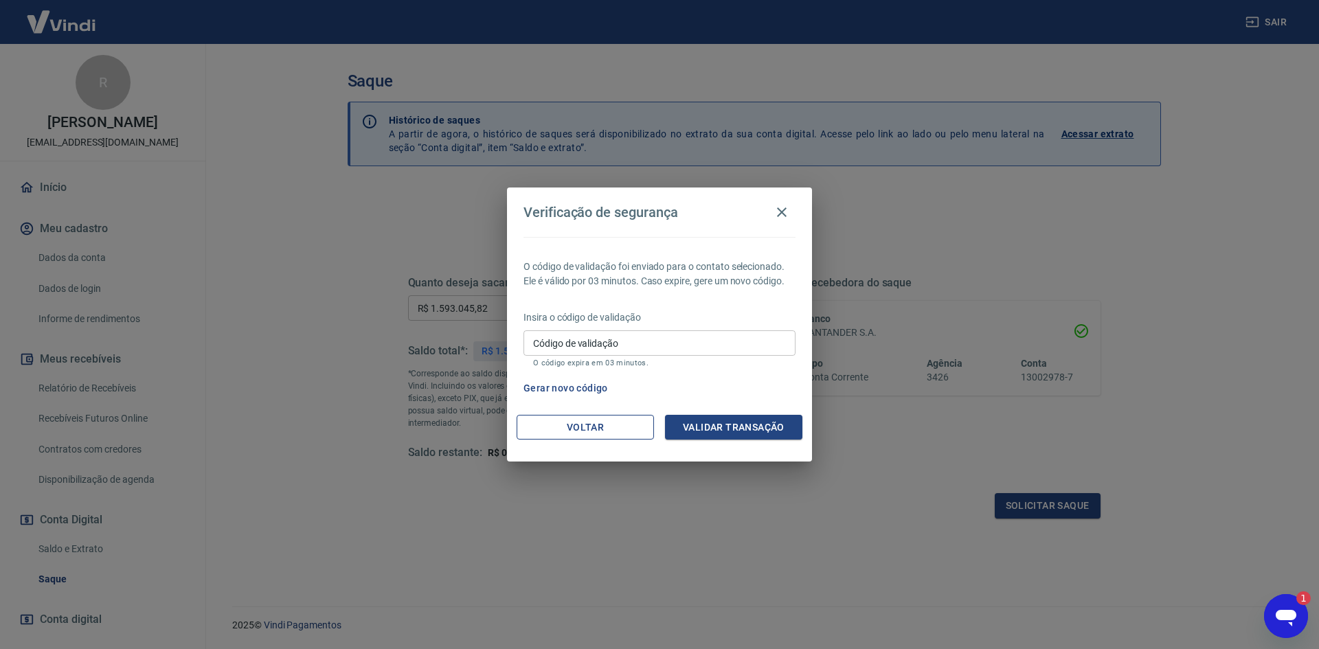
click at [608, 420] on button "Voltar" at bounding box center [584, 427] width 137 height 25
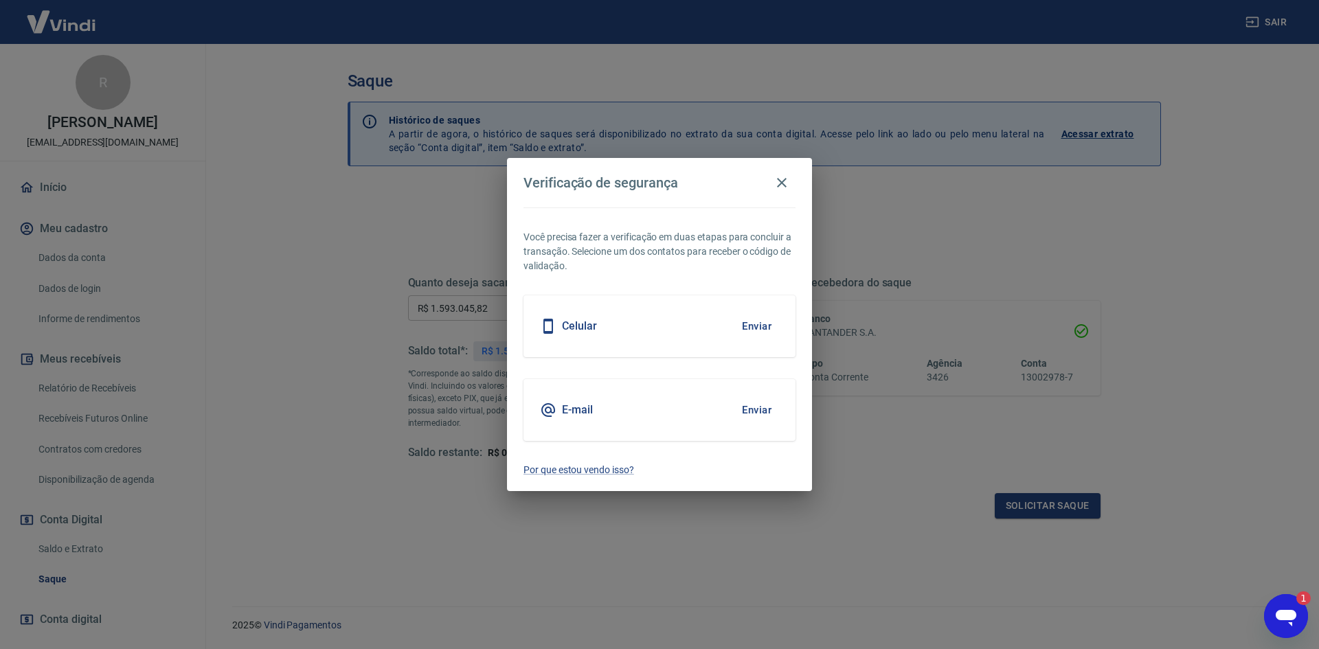
click at [664, 422] on div "E-mail Enviar" at bounding box center [659, 410] width 272 height 62
click at [761, 405] on button "Enviar" at bounding box center [756, 410] width 45 height 29
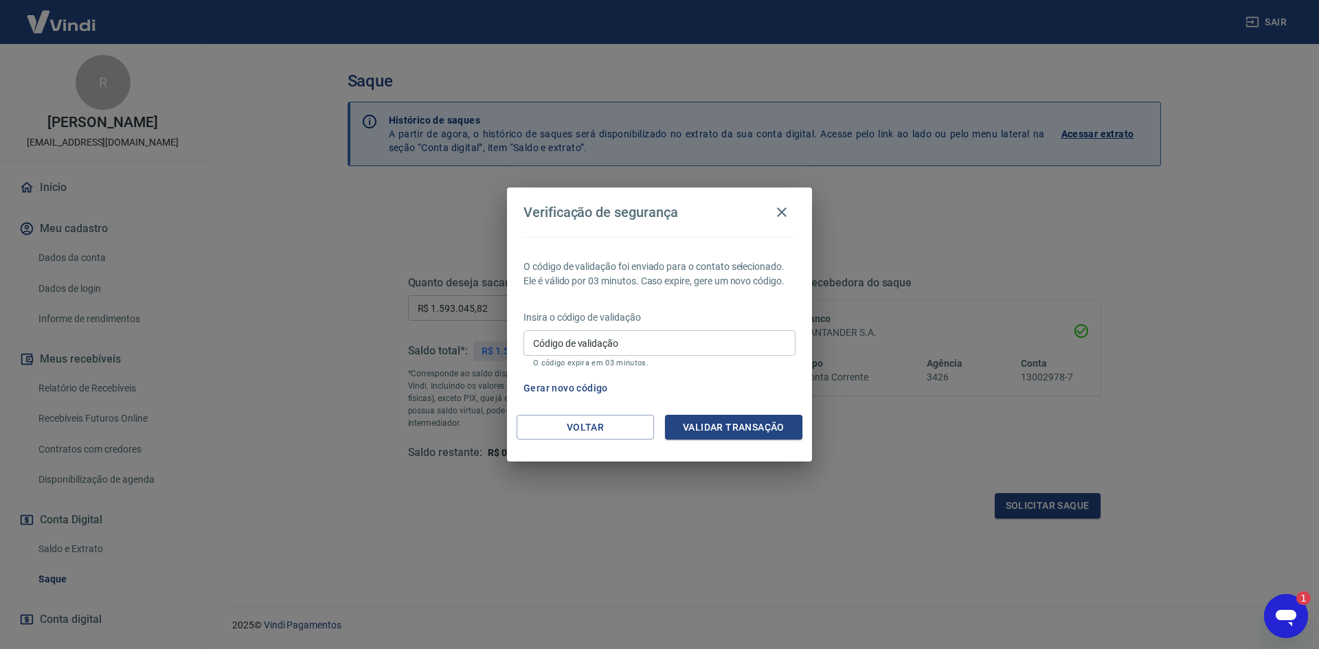
click at [730, 342] on input "Código de validação" at bounding box center [659, 342] width 272 height 25
click at [629, 423] on button "Voltar" at bounding box center [584, 427] width 137 height 25
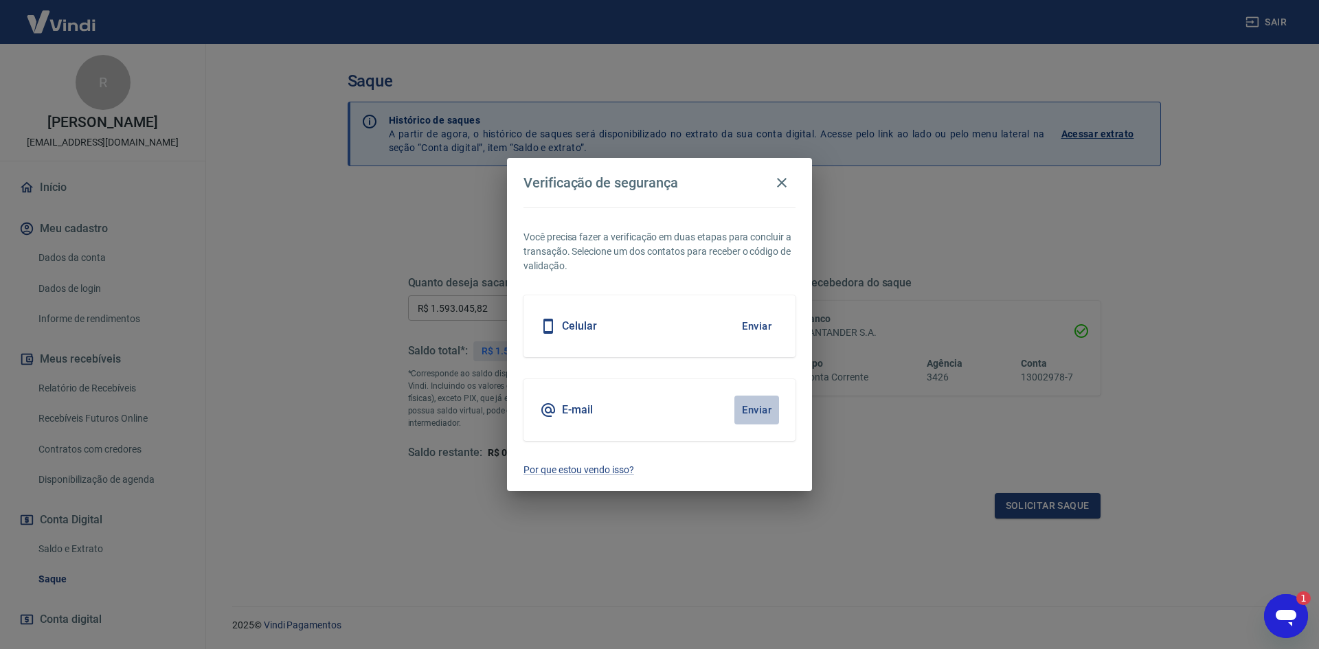
click at [740, 411] on button "Enviar" at bounding box center [756, 410] width 45 height 29
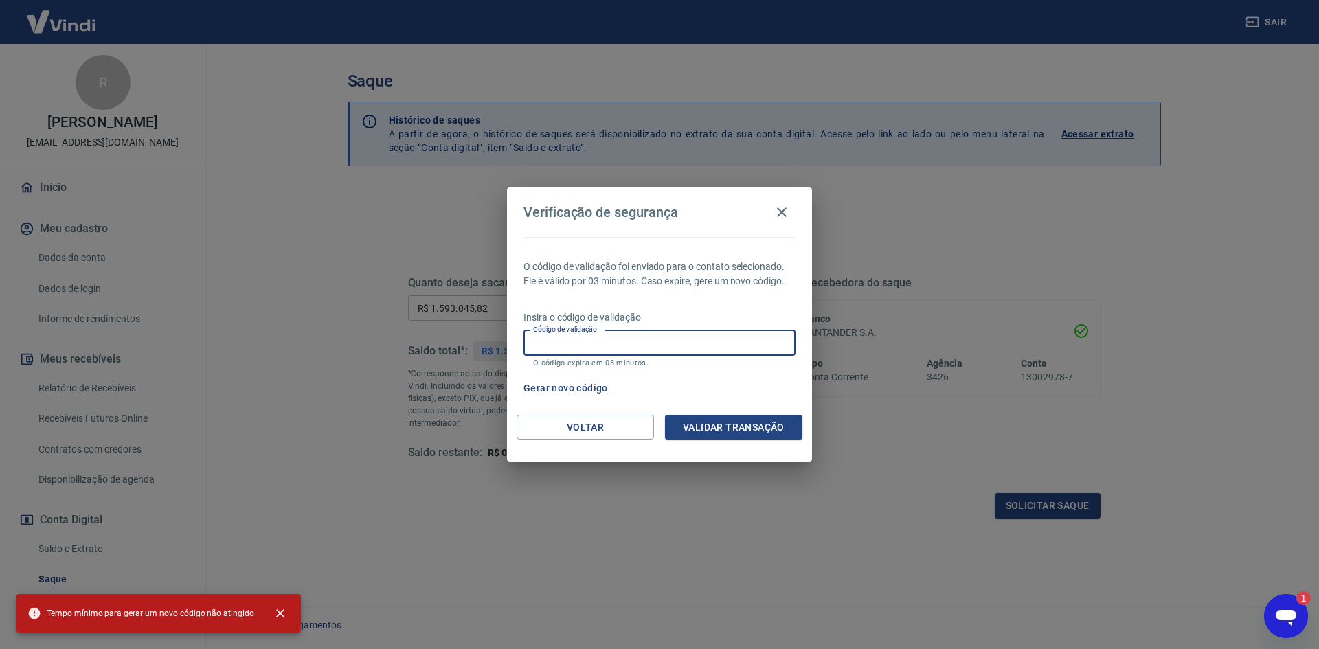
click at [648, 336] on input "Código de validação" at bounding box center [659, 342] width 272 height 25
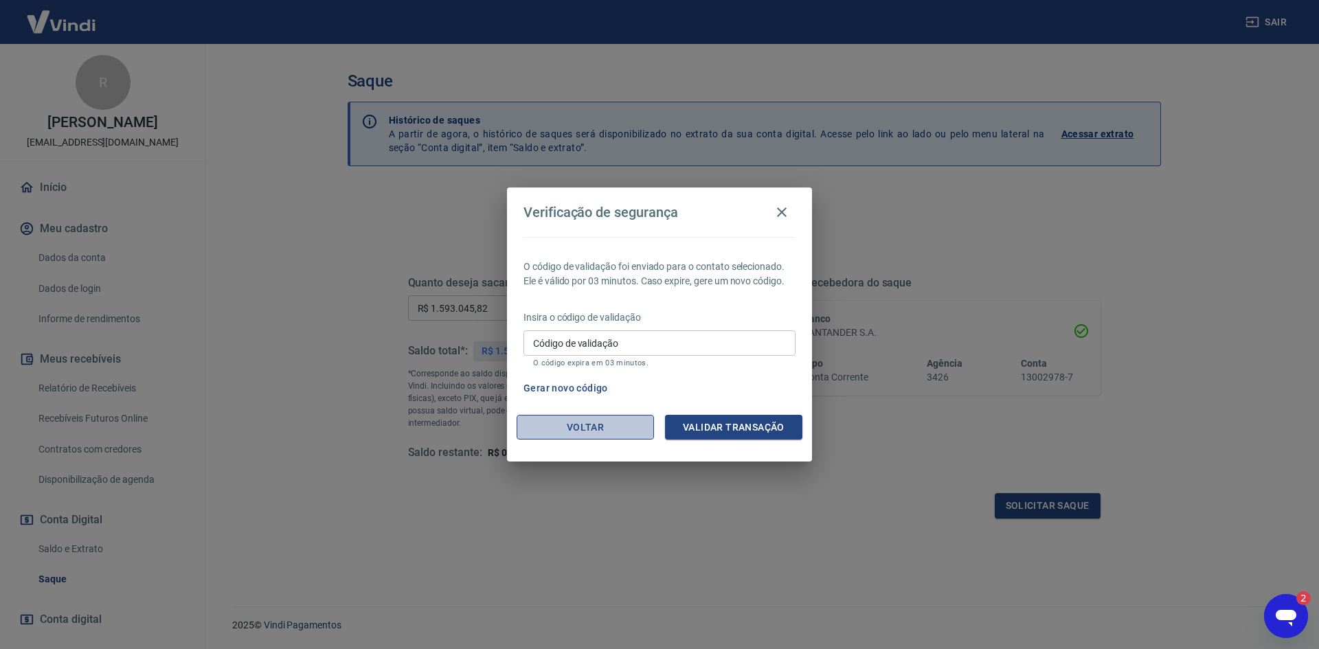
click at [613, 427] on button "Voltar" at bounding box center [584, 427] width 137 height 25
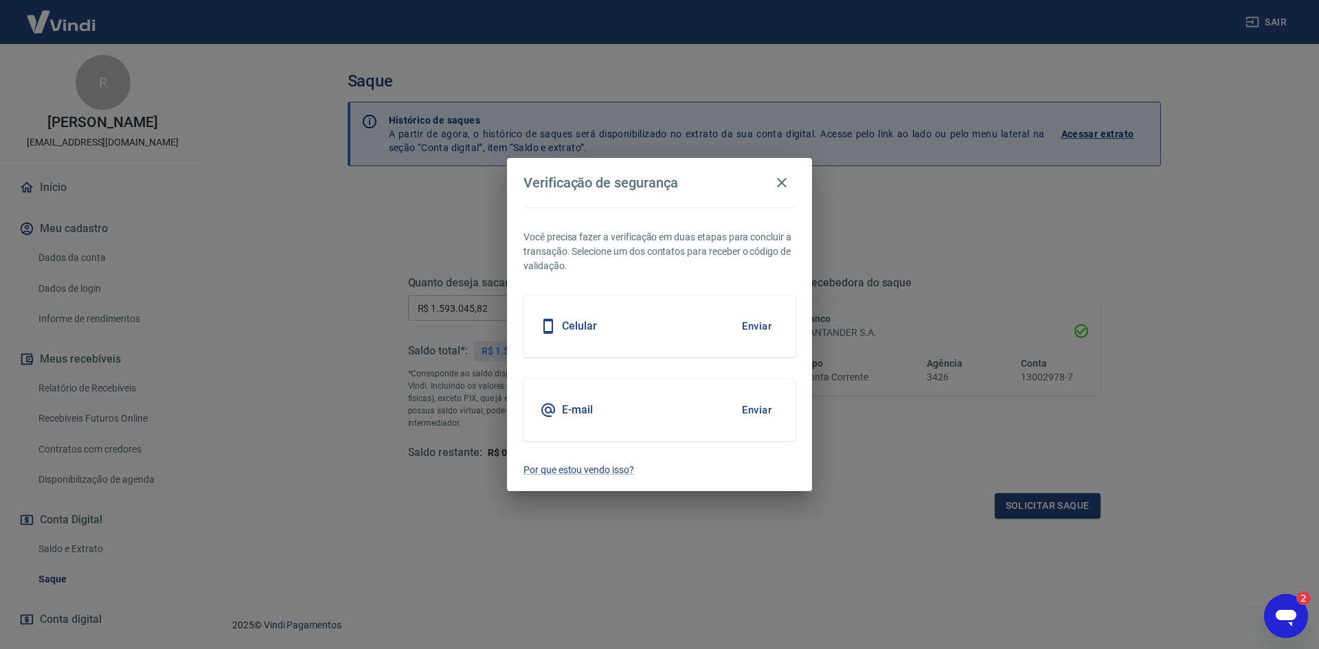
click at [793, 170] on div "Verificação de segurança" at bounding box center [659, 182] width 272 height 27
click at [783, 186] on icon "button" at bounding box center [781, 182] width 16 height 16
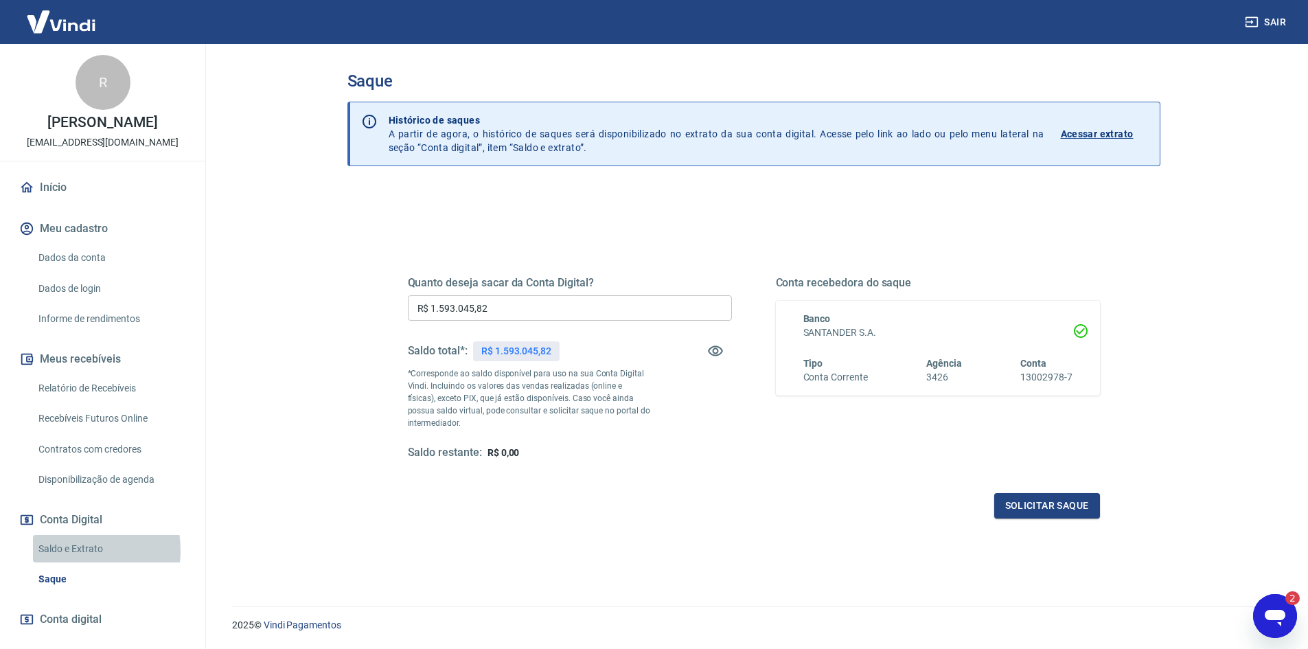
click at [66, 550] on link "Saldo e Extrato" at bounding box center [111, 549] width 156 height 28
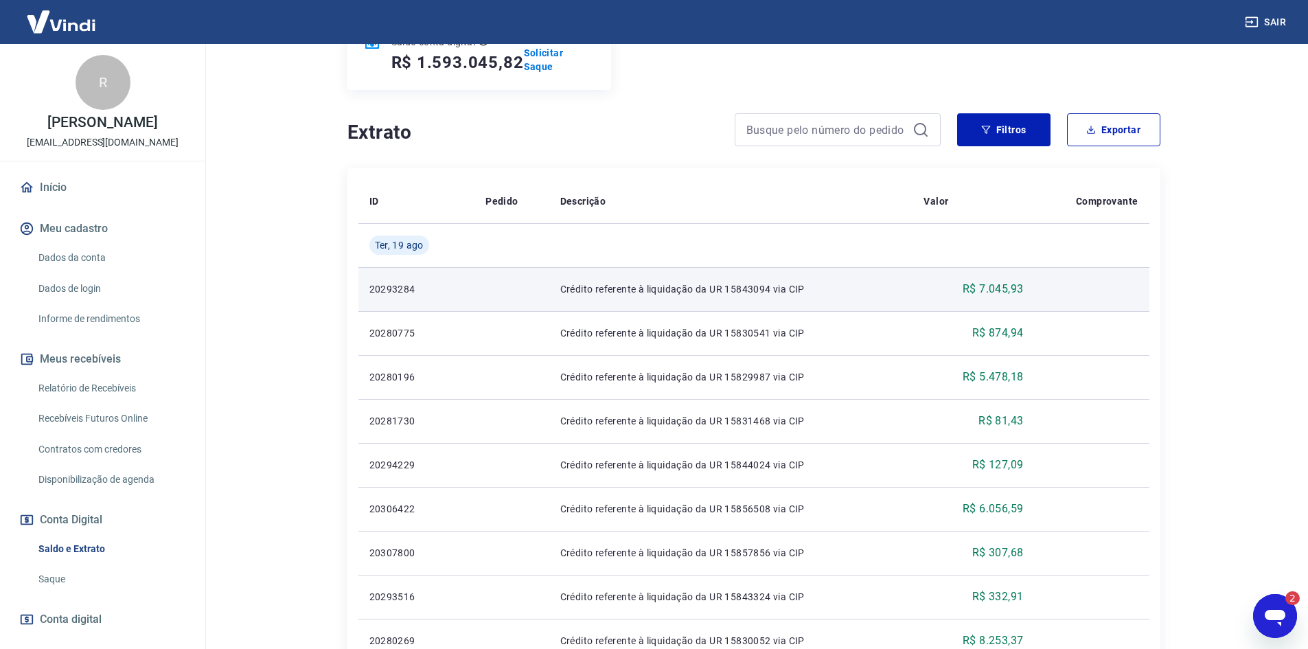
scroll to position [206, 0]
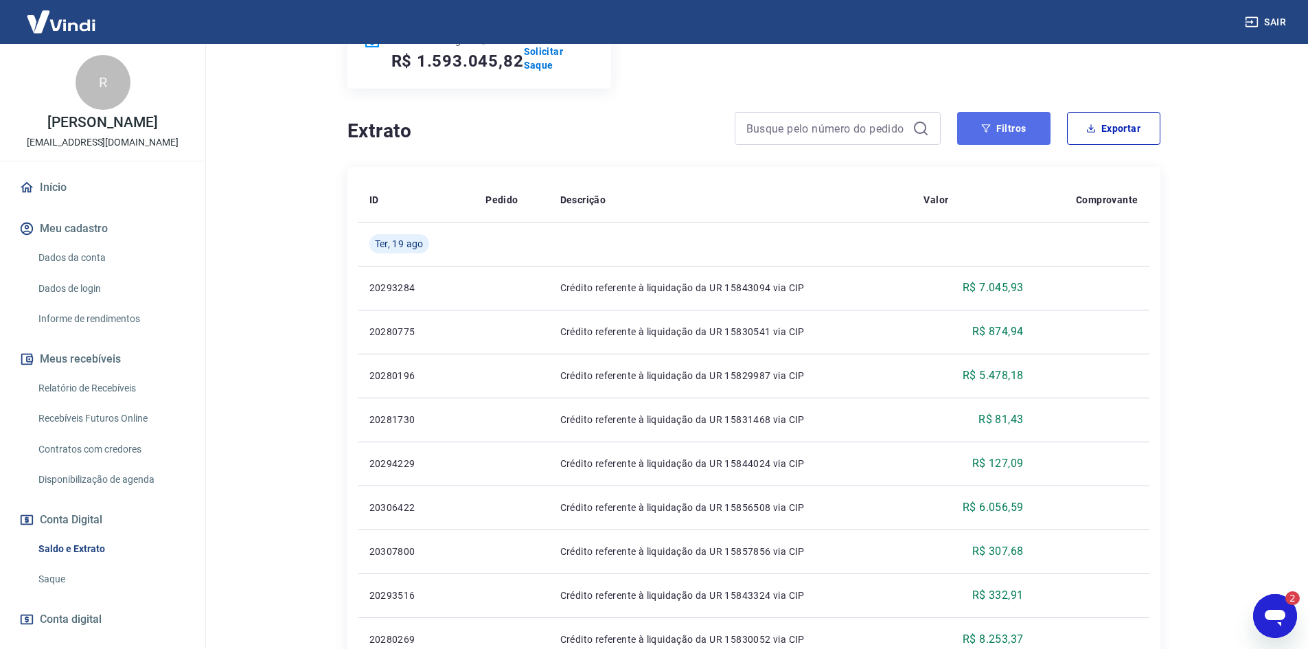
click at [1010, 135] on button "Filtros" at bounding box center [1003, 128] width 93 height 33
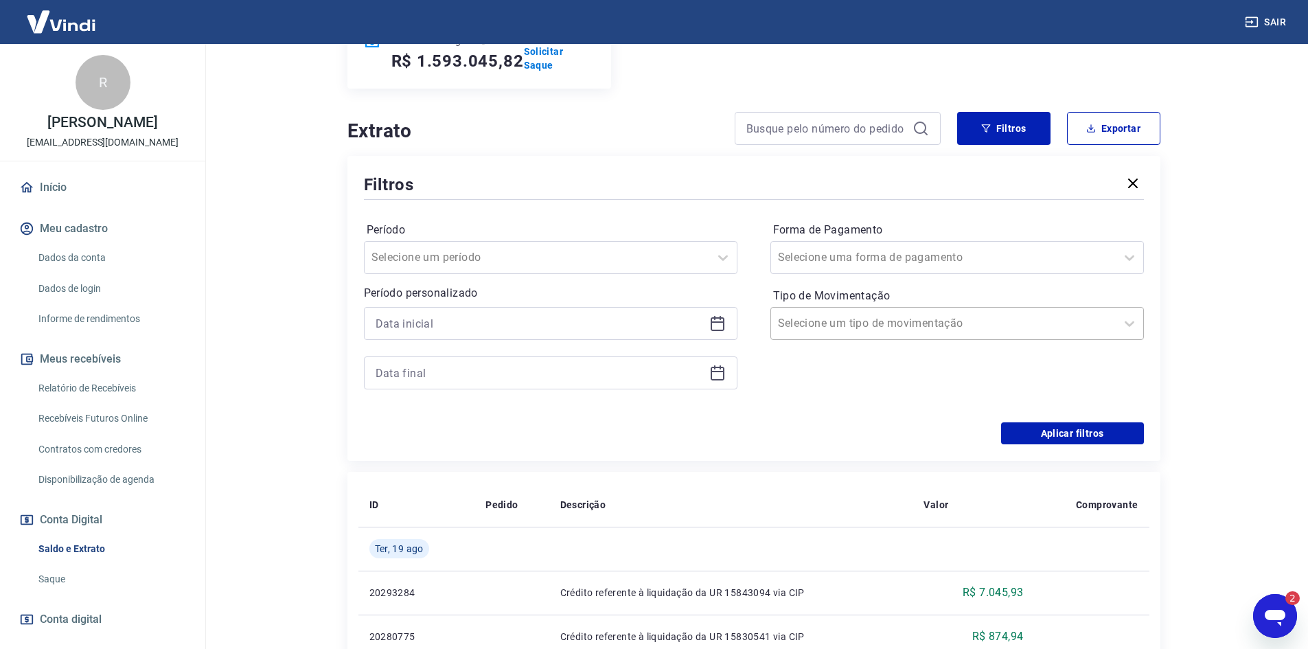
click at [890, 332] on div at bounding box center [943, 323] width 331 height 19
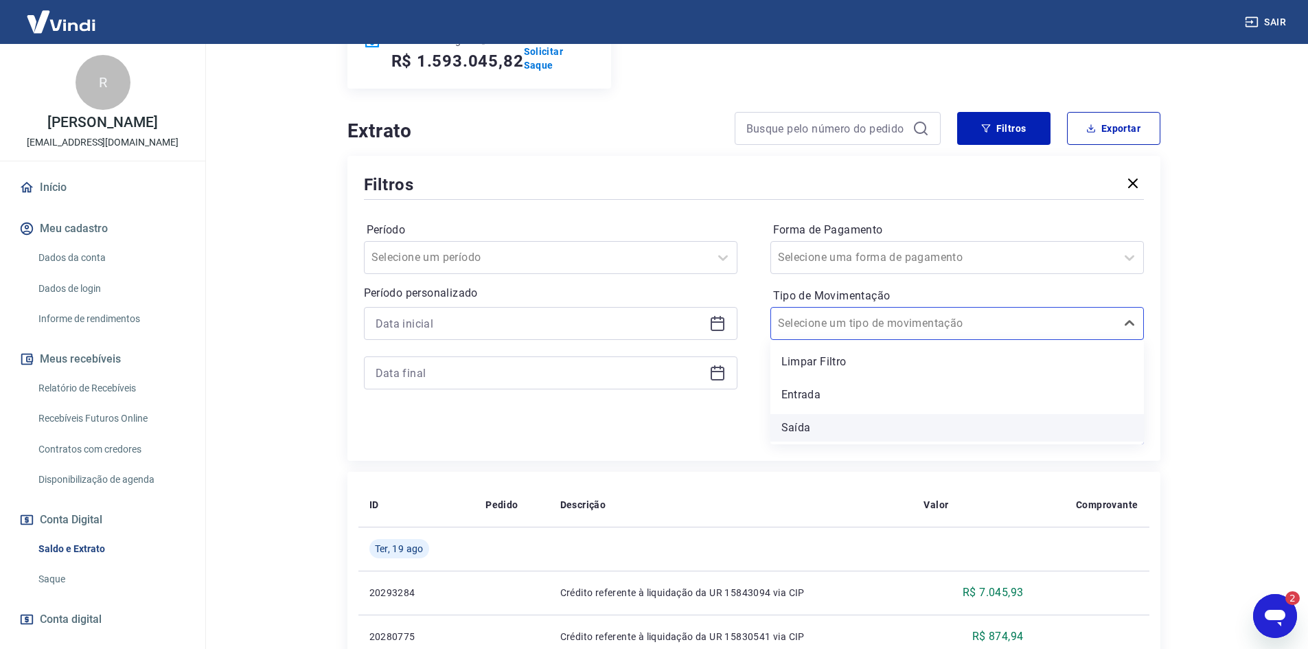
click at [814, 423] on div "Saída" at bounding box center [958, 427] width 374 height 27
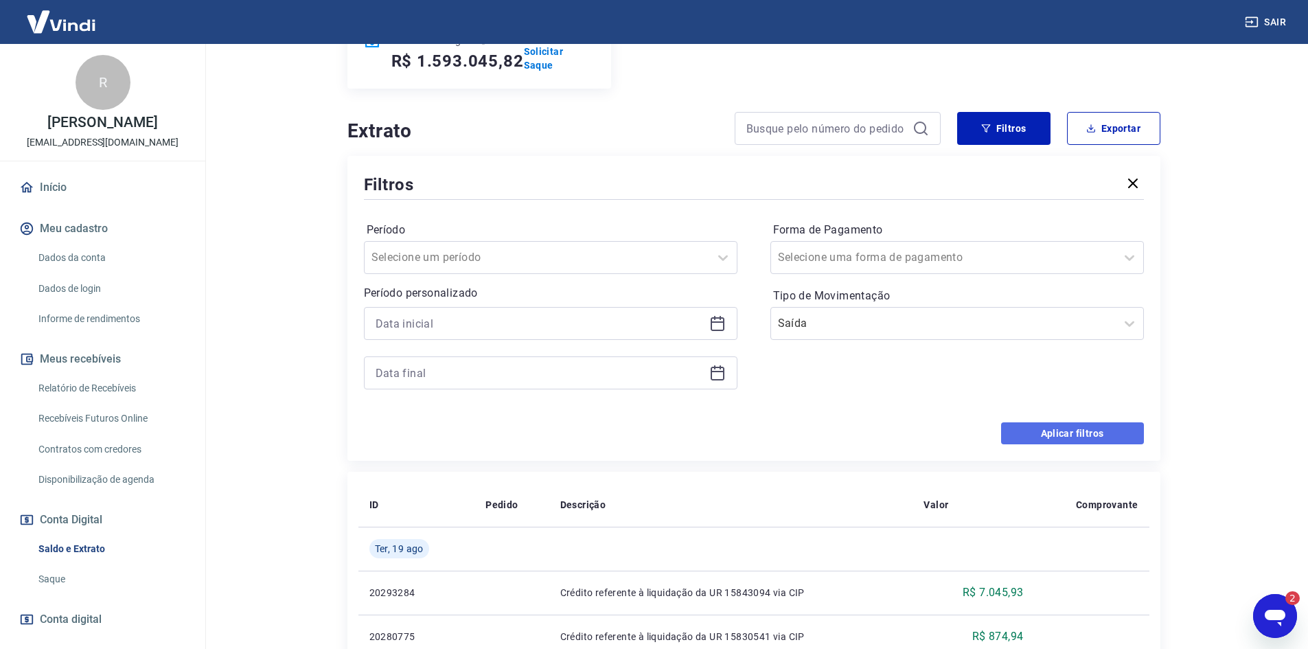
click at [1068, 442] on button "Aplicar filtros" at bounding box center [1072, 433] width 143 height 22
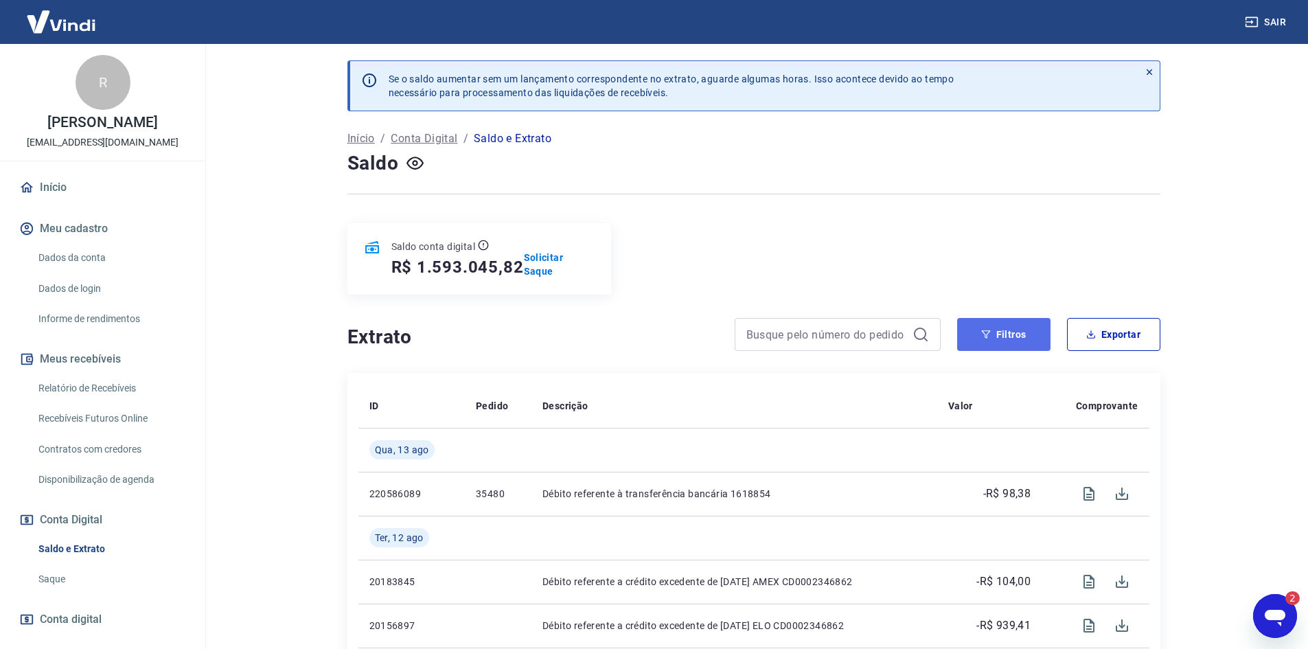
click at [1002, 339] on button "Filtros" at bounding box center [1003, 334] width 93 height 33
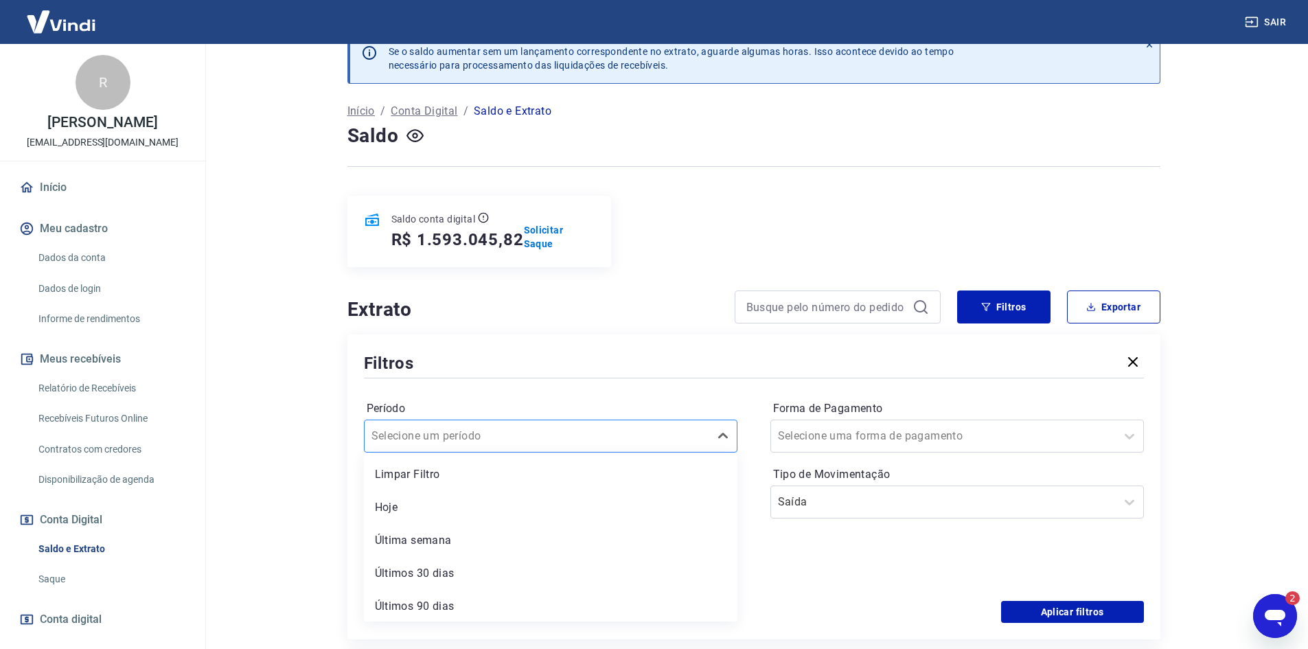
click at [658, 453] on div "option Limpar Filtro focused, 1 of 6. 6 results available. Use Up and Down to c…" at bounding box center [551, 436] width 374 height 33
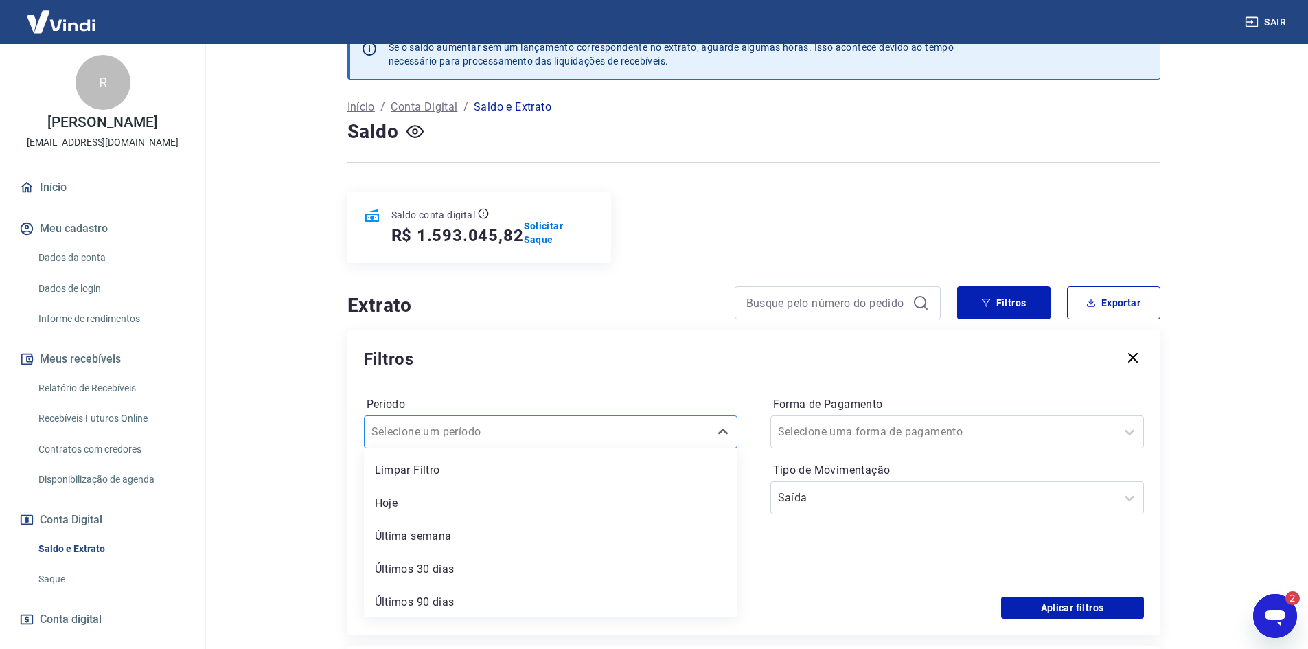
scroll to position [34, 0]
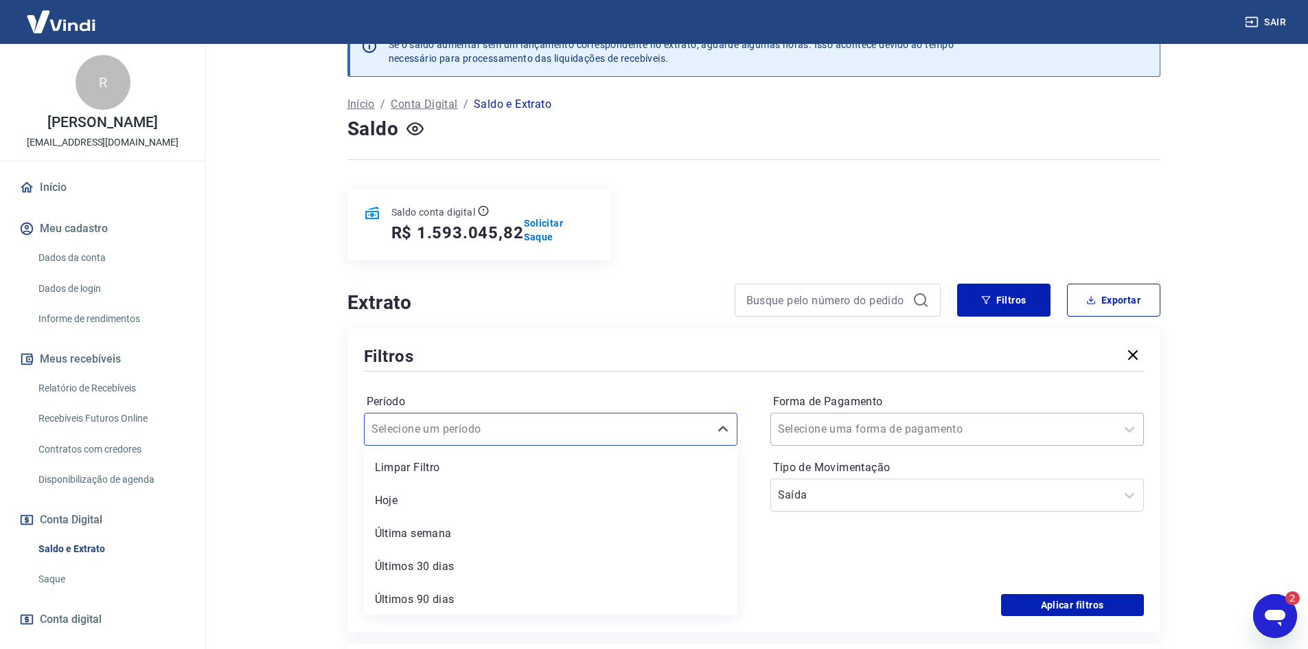
click at [841, 431] on input "Forma de Pagamento" at bounding box center [847, 429] width 139 height 16
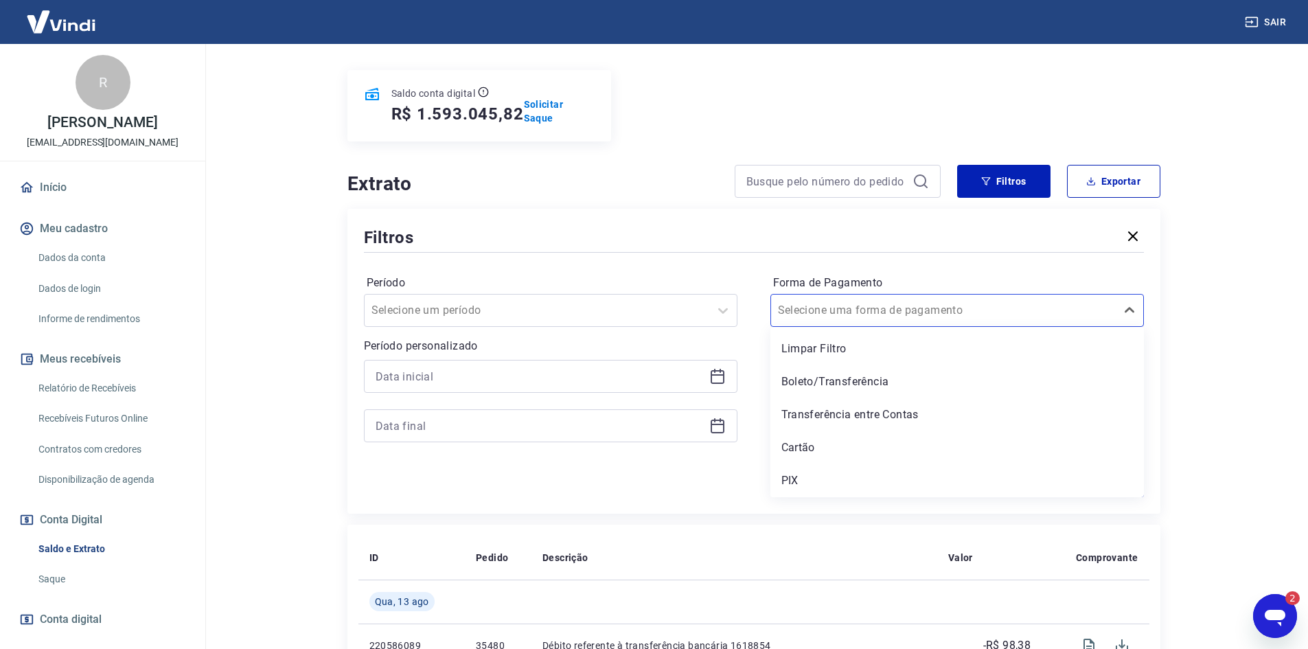
scroll to position [172, 0]
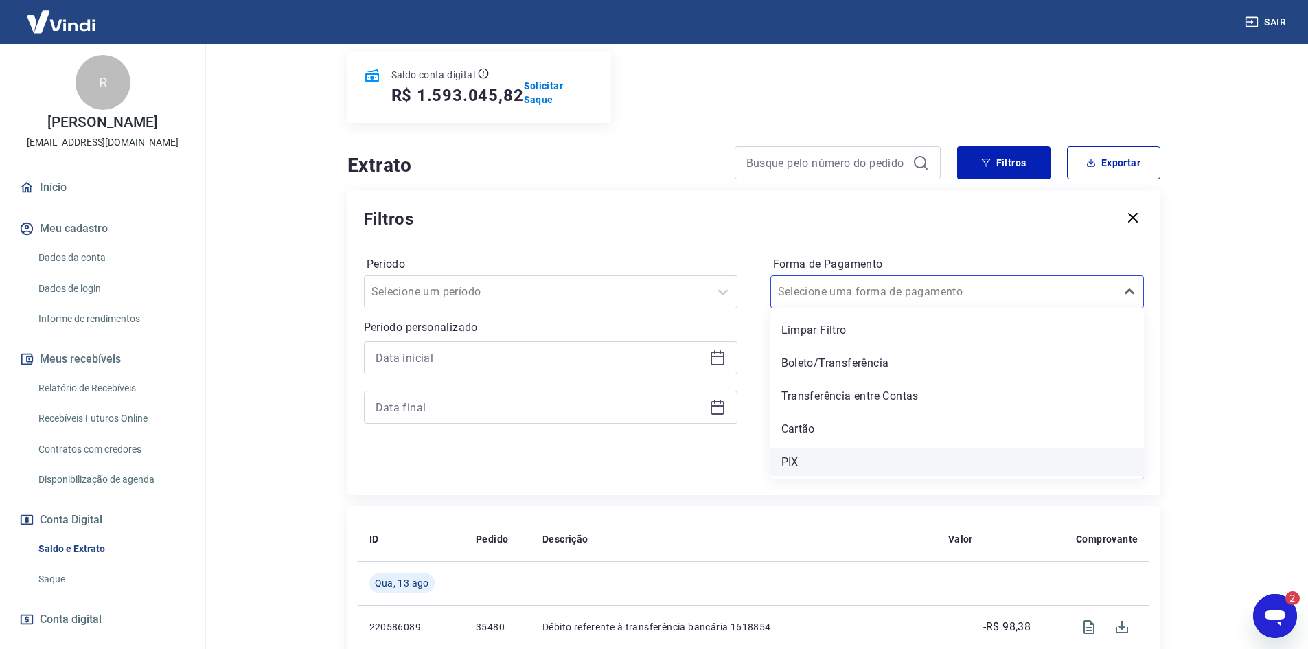
click at [834, 452] on div "PIX" at bounding box center [958, 461] width 374 height 27
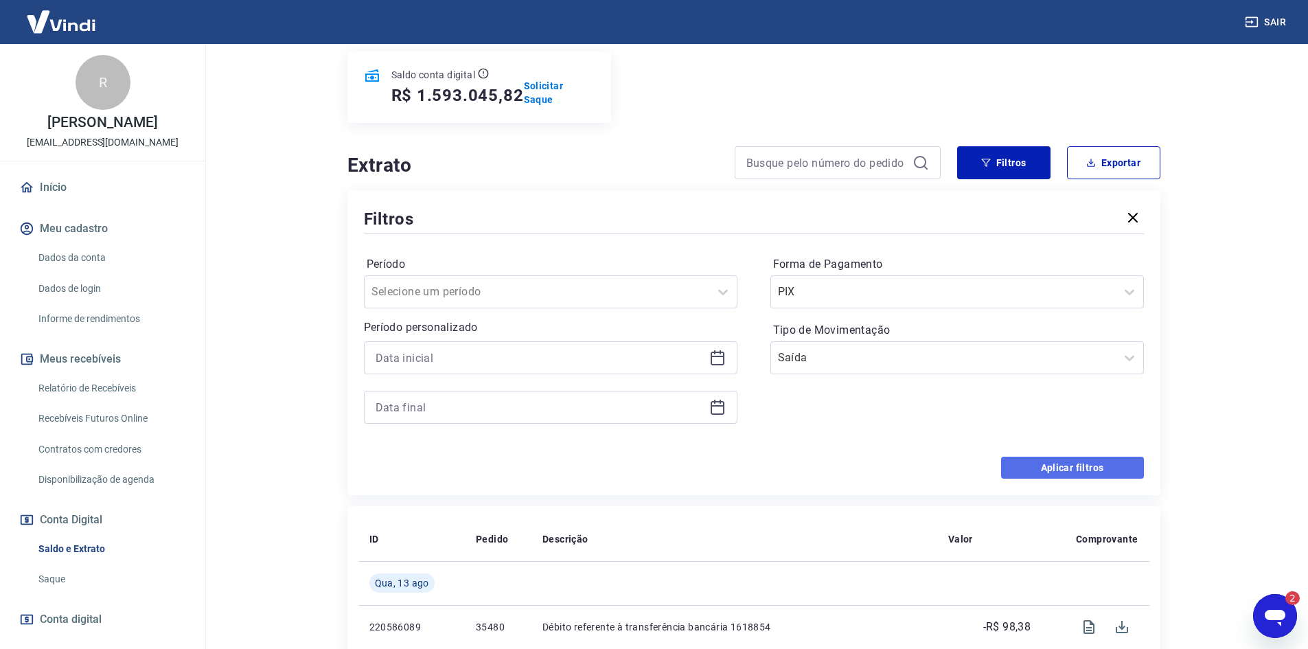
click at [1083, 468] on button "Aplicar filtros" at bounding box center [1072, 468] width 143 height 22
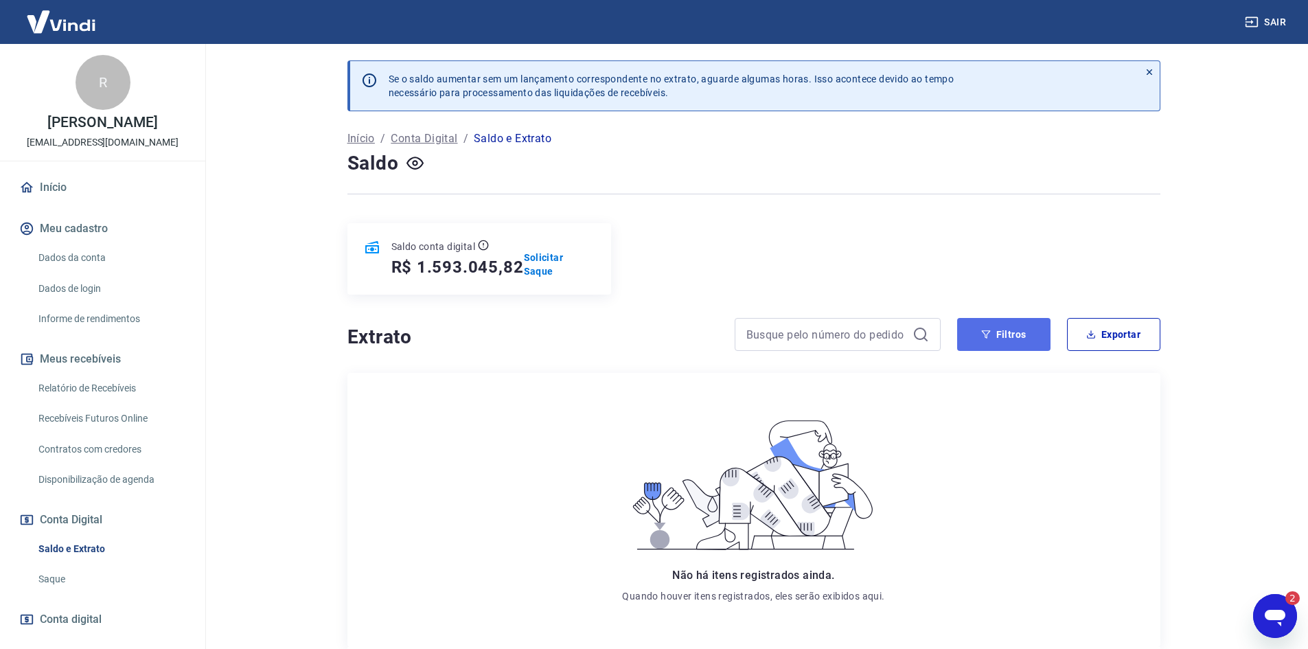
click at [963, 329] on button "Filtros" at bounding box center [1003, 334] width 93 height 33
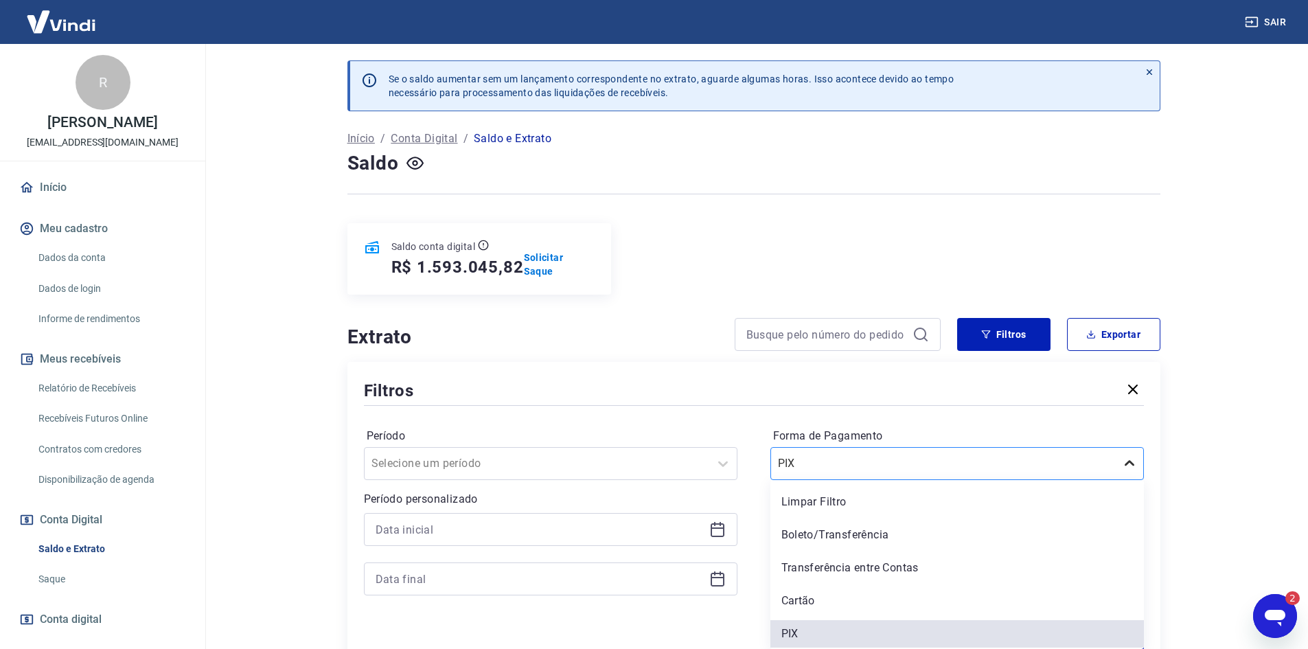
scroll to position [1, 0]
click at [1136, 469] on icon at bounding box center [1130, 463] width 16 height 16
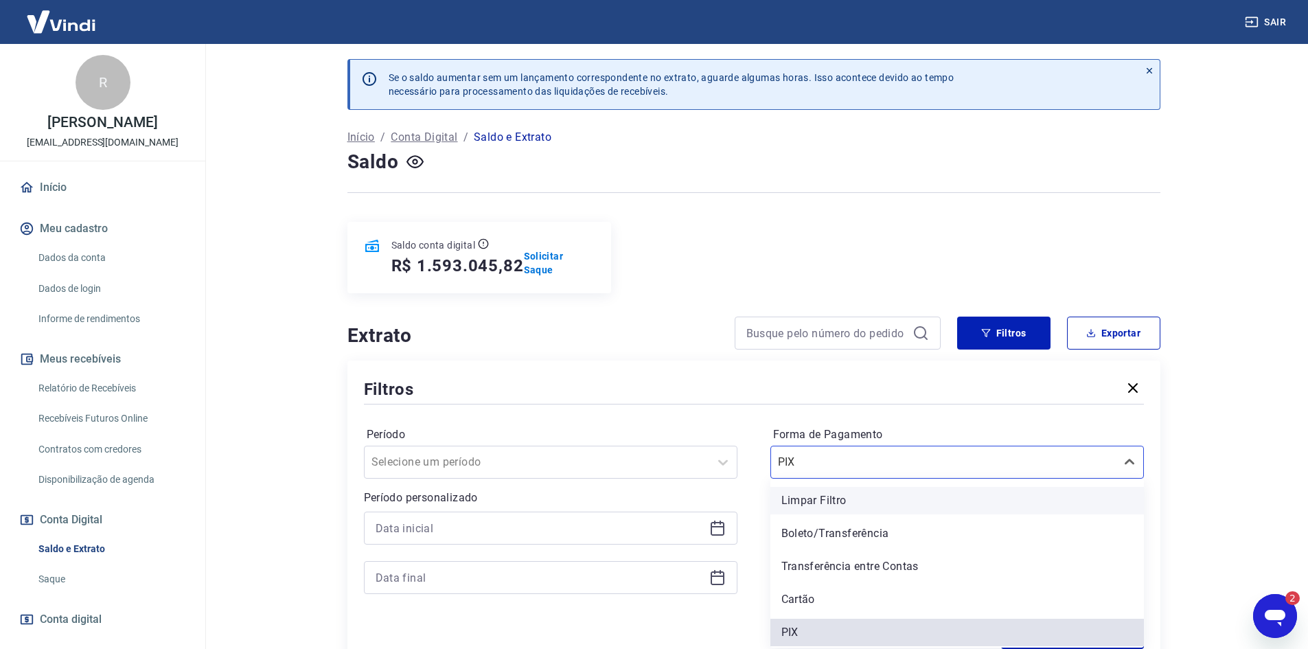
click at [930, 501] on div "Limpar Filtro" at bounding box center [958, 500] width 374 height 27
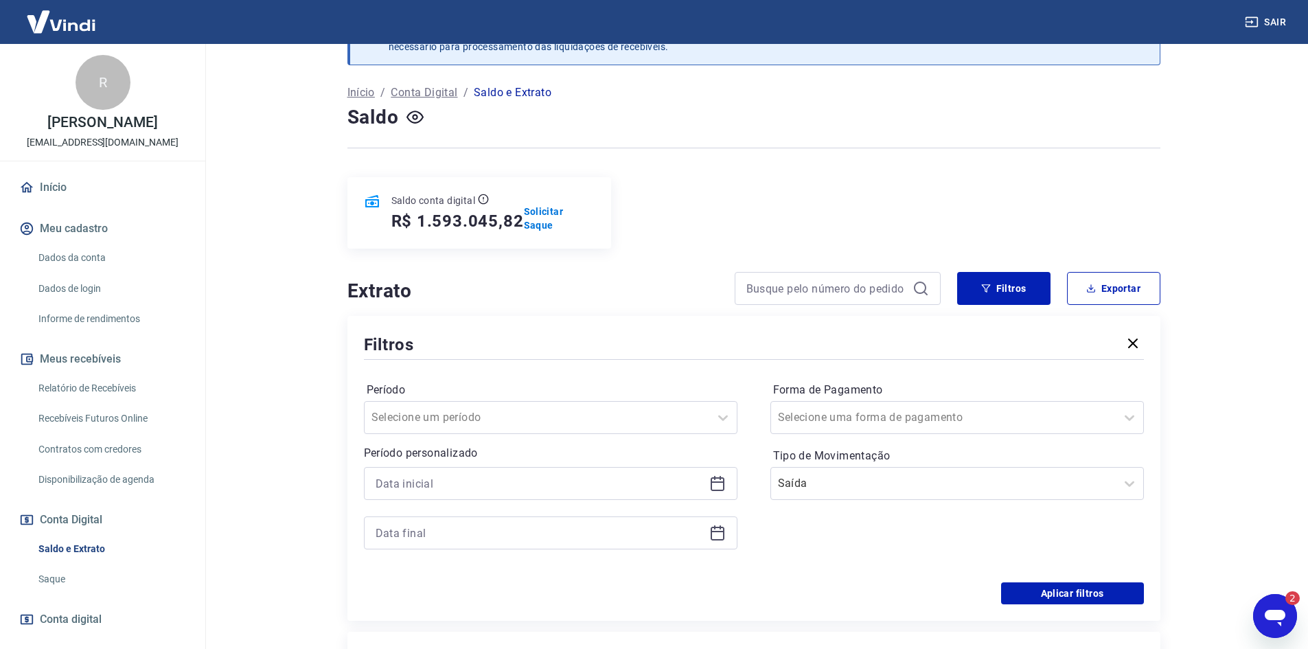
scroll to position [70, 0]
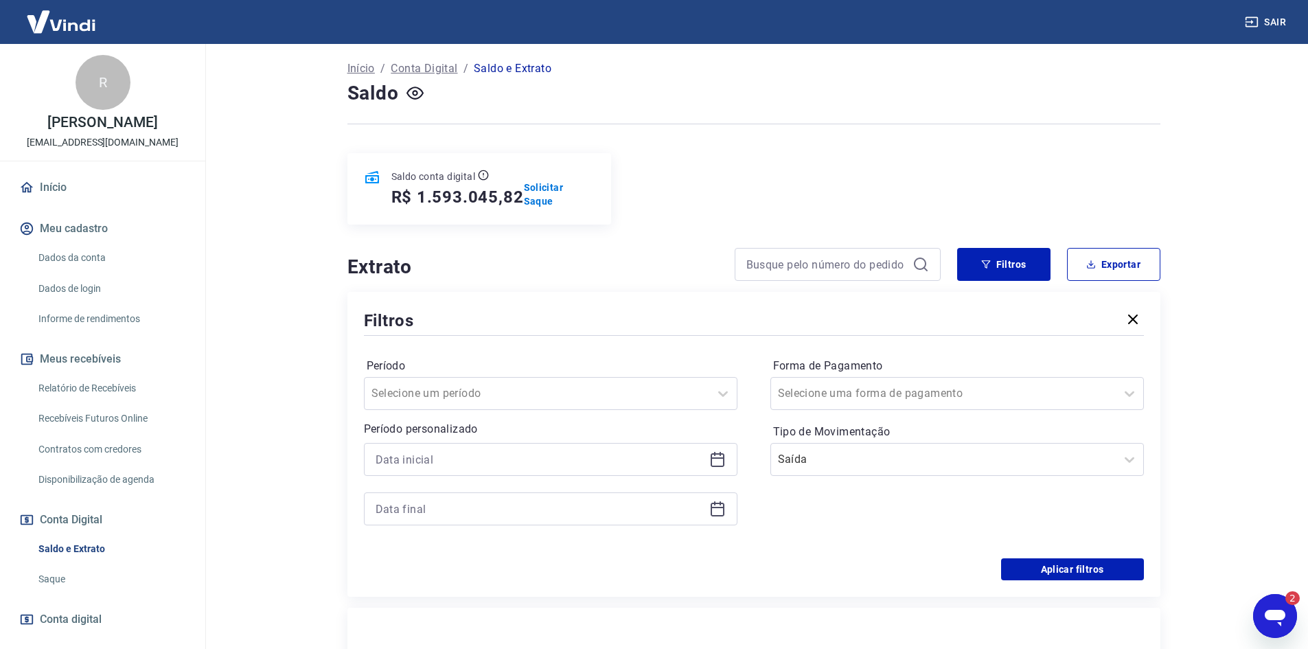
click at [826, 276] on div at bounding box center [838, 264] width 206 height 33
click at [830, 269] on input at bounding box center [827, 264] width 161 height 21
click at [669, 350] on div "Período Selecione um período Período personalizado Forma de Pagamento Selecione…" at bounding box center [754, 449] width 780 height 220
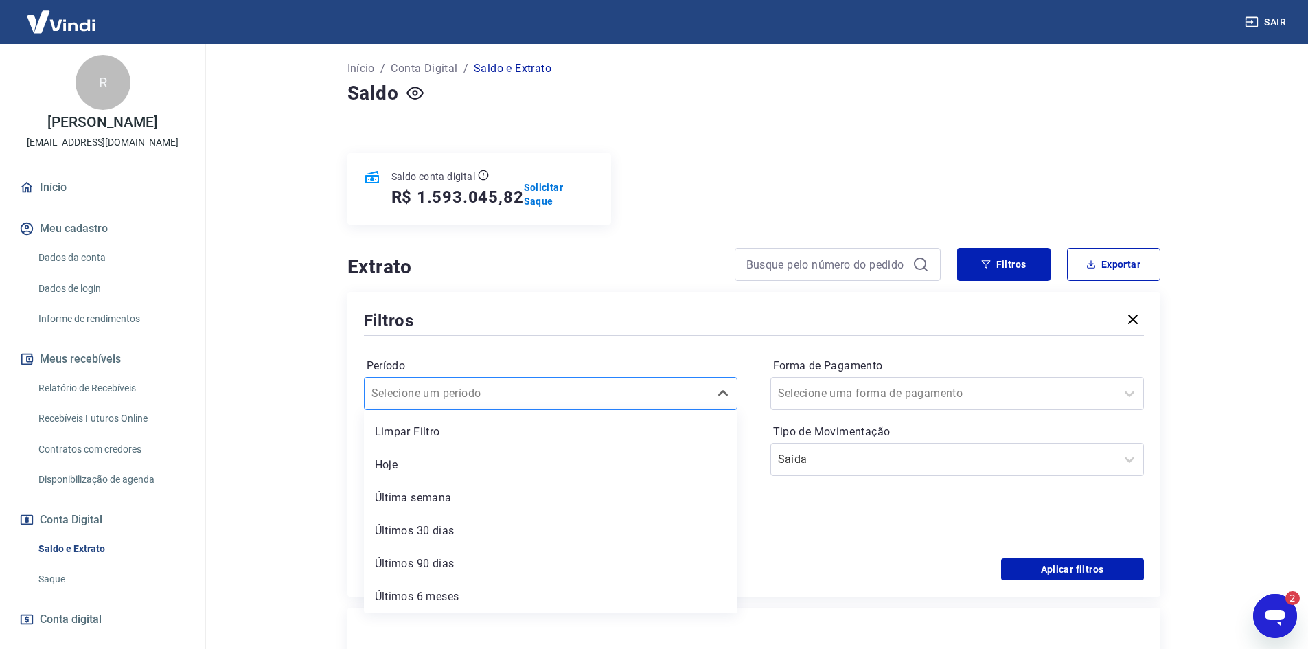
click at [593, 387] on div at bounding box center [537, 393] width 331 height 19
click at [633, 315] on div "Filtros" at bounding box center [754, 320] width 780 height 24
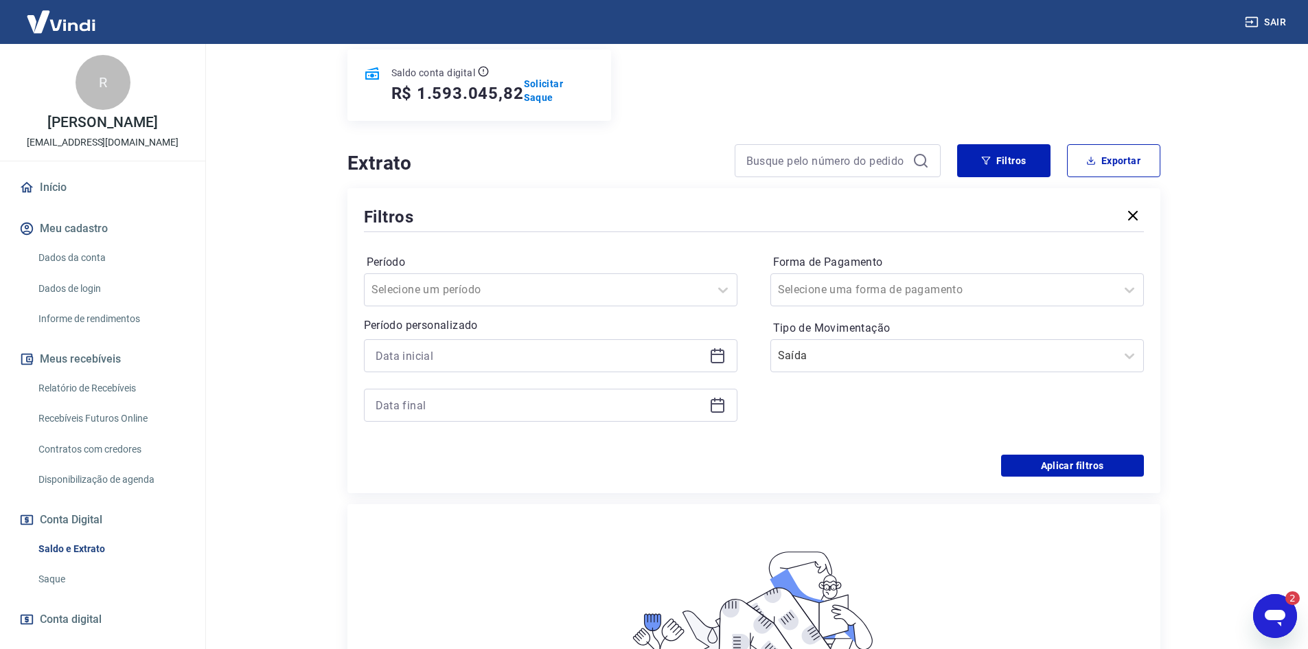
scroll to position [206, 0]
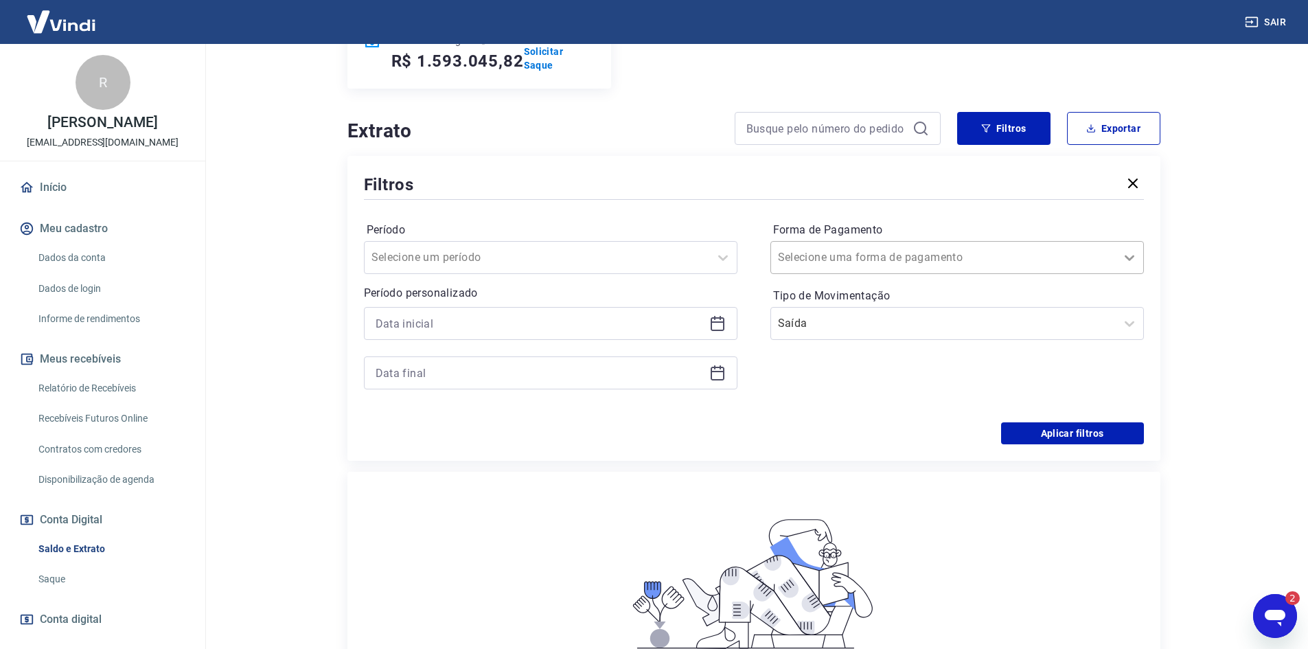
click at [1139, 263] on div at bounding box center [1129, 257] width 27 height 27
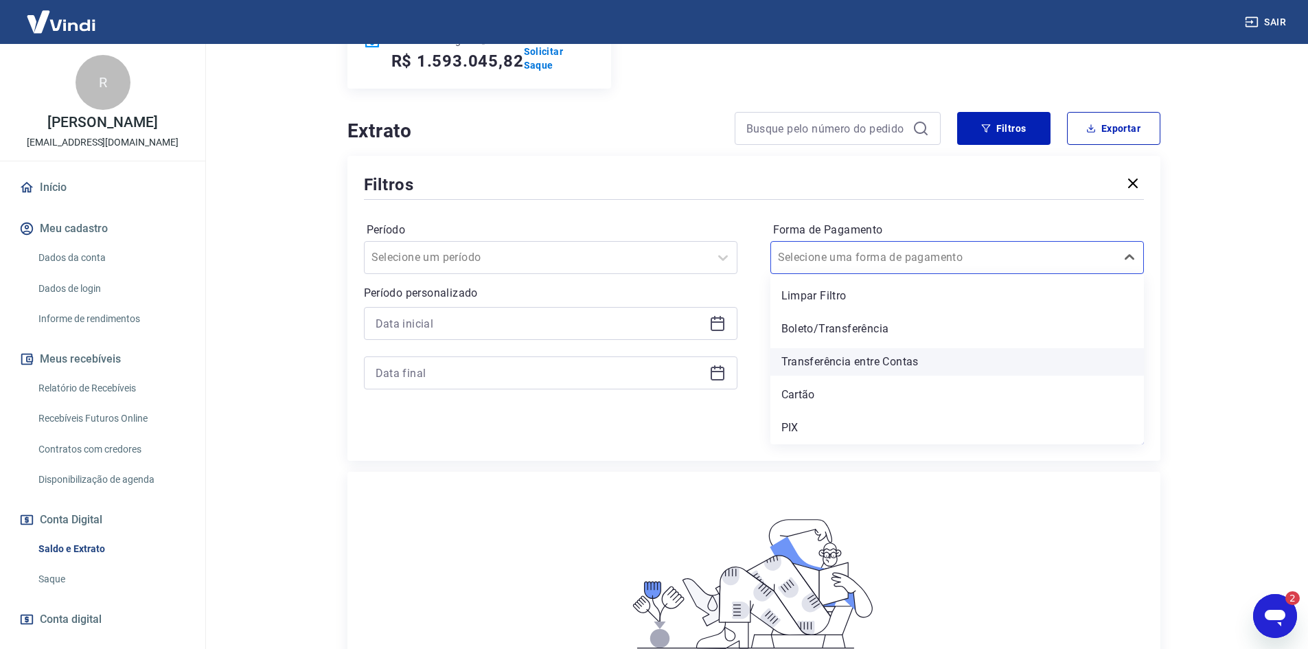
click at [883, 363] on div "Transferência entre Contas" at bounding box center [958, 361] width 374 height 27
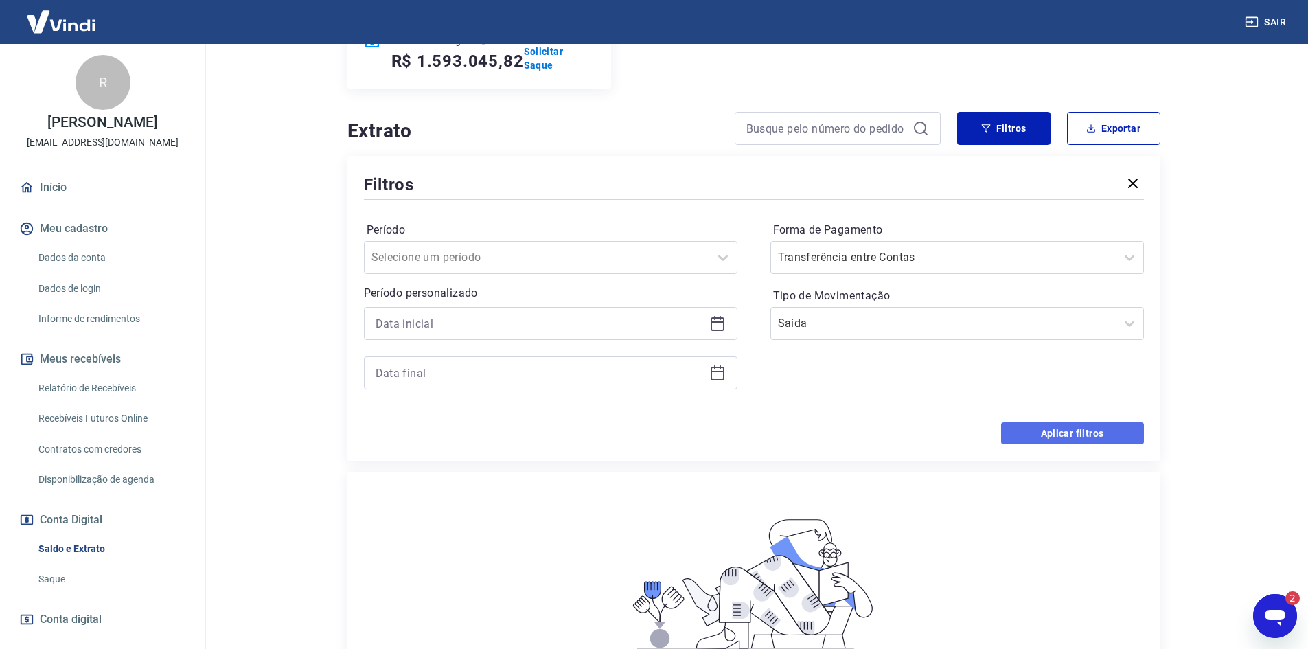
click at [1058, 429] on button "Aplicar filtros" at bounding box center [1072, 433] width 143 height 22
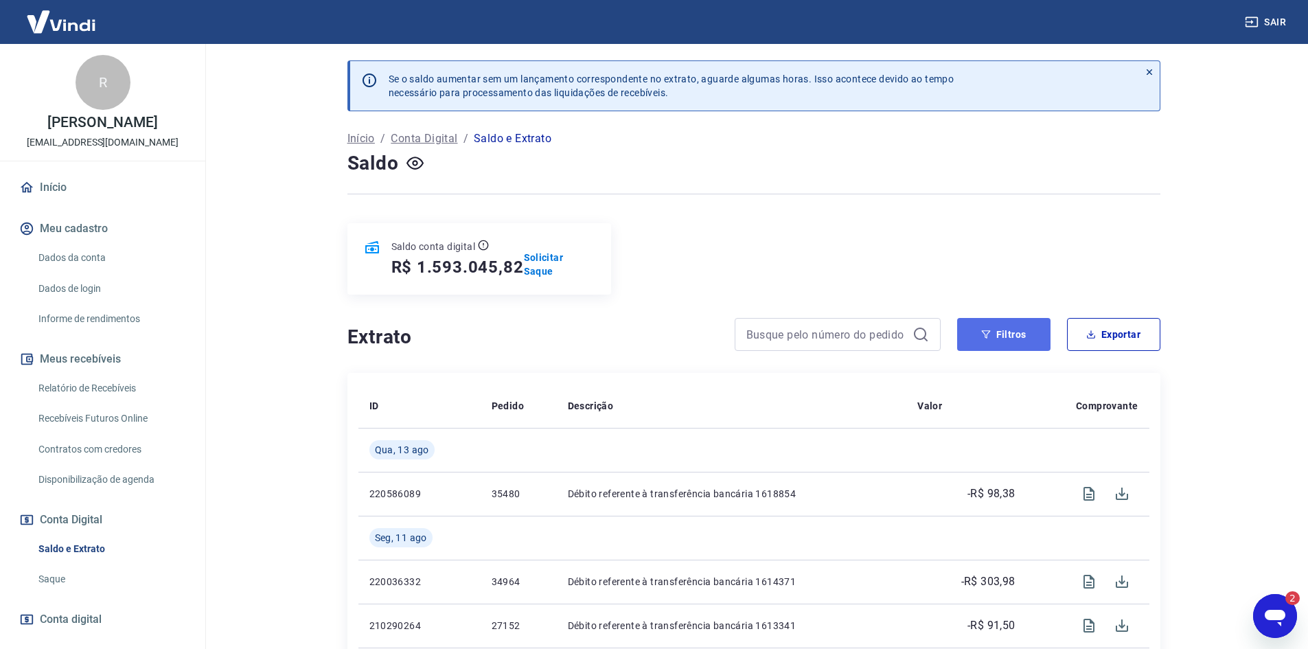
click at [975, 331] on button "Filtros" at bounding box center [1003, 334] width 93 height 33
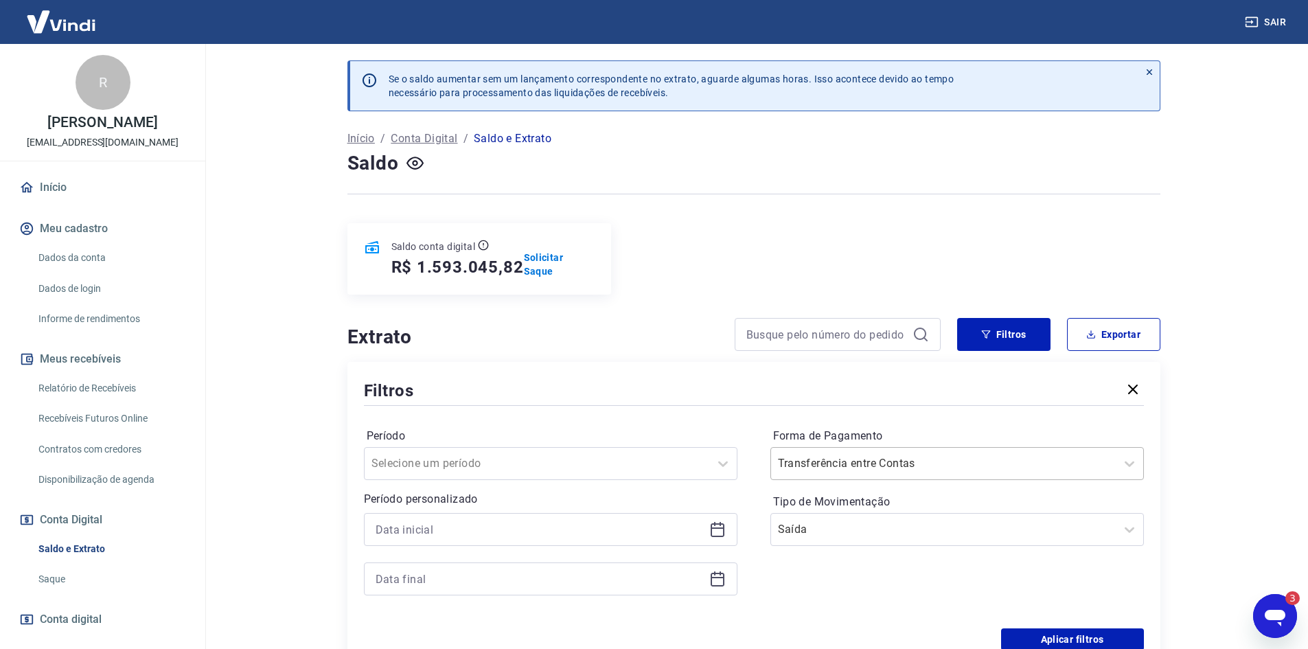
click at [870, 470] on input "Forma de Pagamento" at bounding box center [847, 463] width 139 height 16
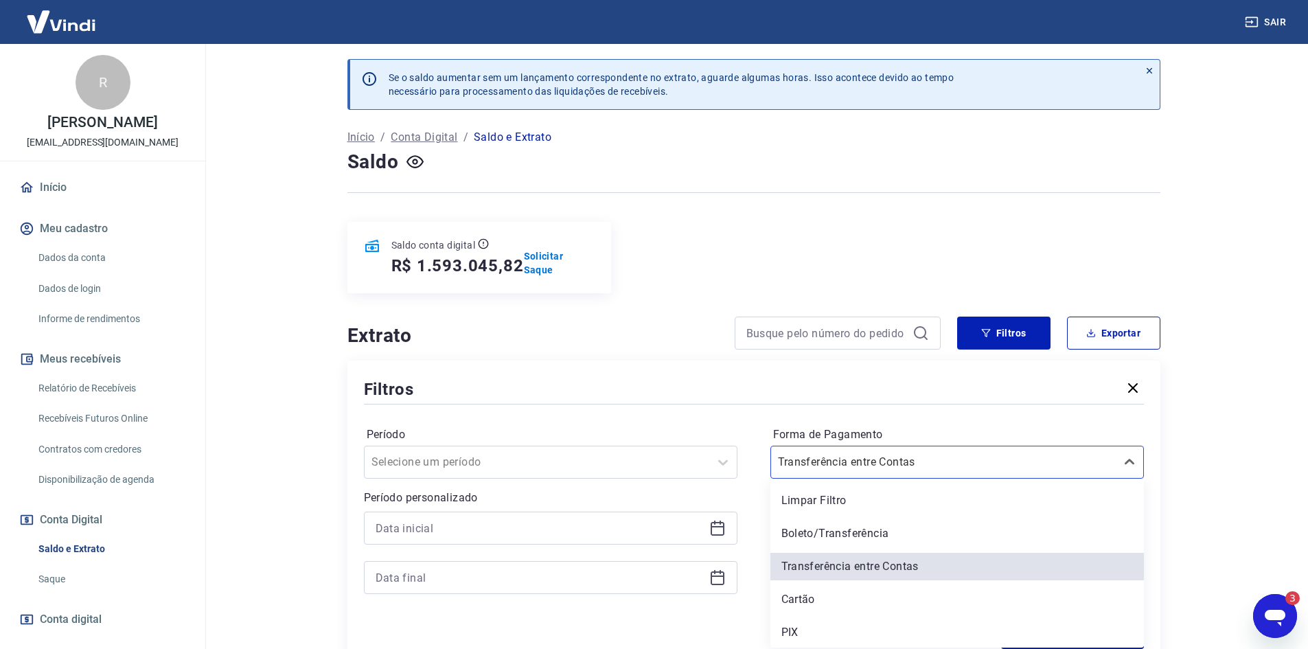
scroll to position [1, 0]
click at [834, 500] on div "Limpar Filtro" at bounding box center [958, 499] width 374 height 27
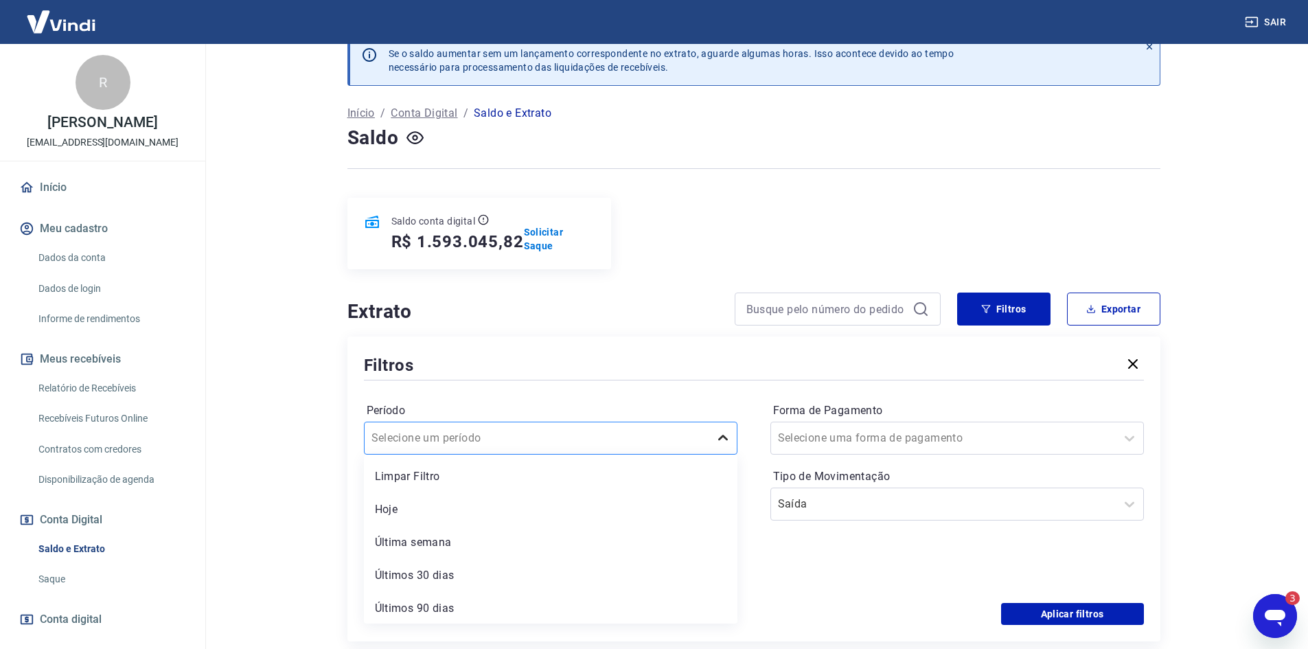
click at [711, 455] on div "option Limpar Filtro focused, 1 of 6. 6 results available. Use Up and Down to c…" at bounding box center [551, 438] width 374 height 33
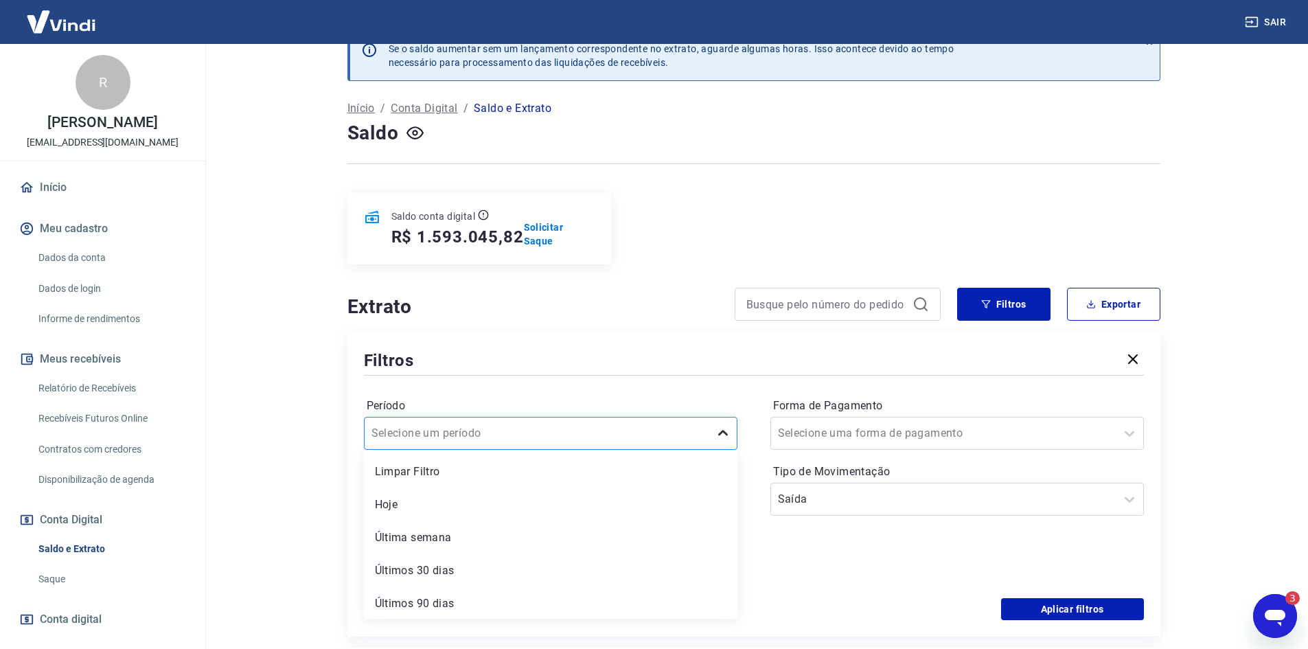
scroll to position [34, 0]
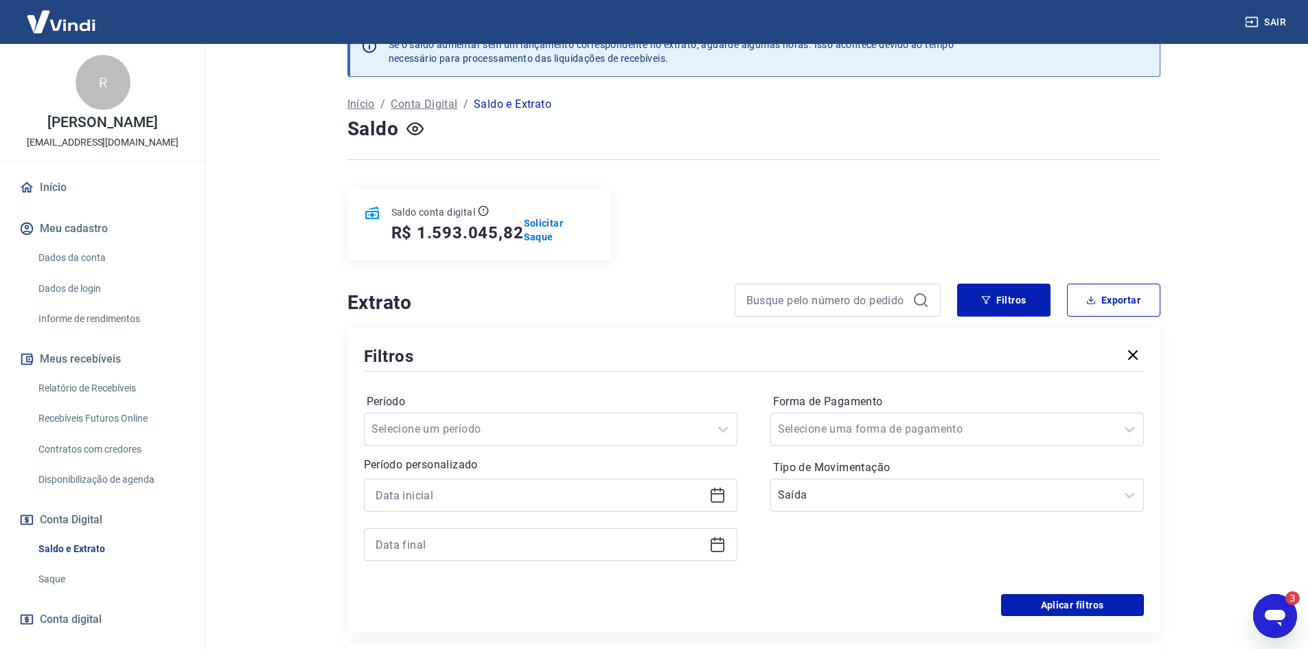
click at [771, 322] on div "Extrato Filtros Exportar Filtros Período Selecione um período Período personali…" at bounding box center [754, 458] width 813 height 349
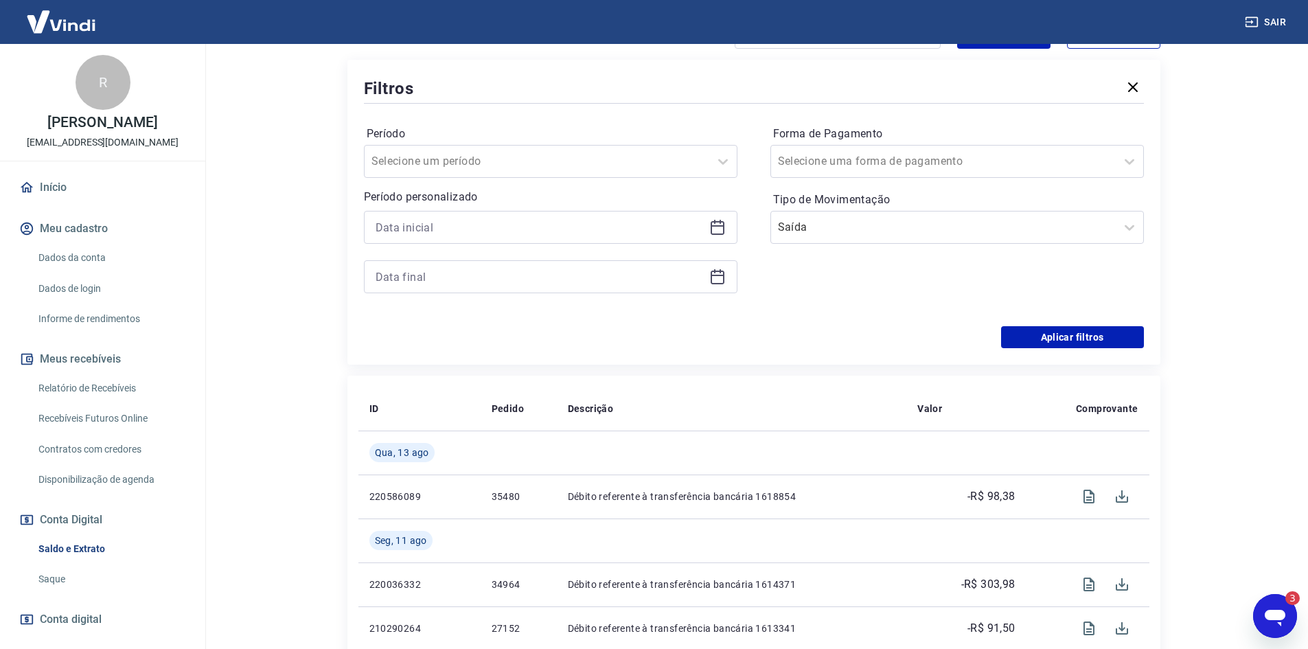
scroll to position [309, 0]
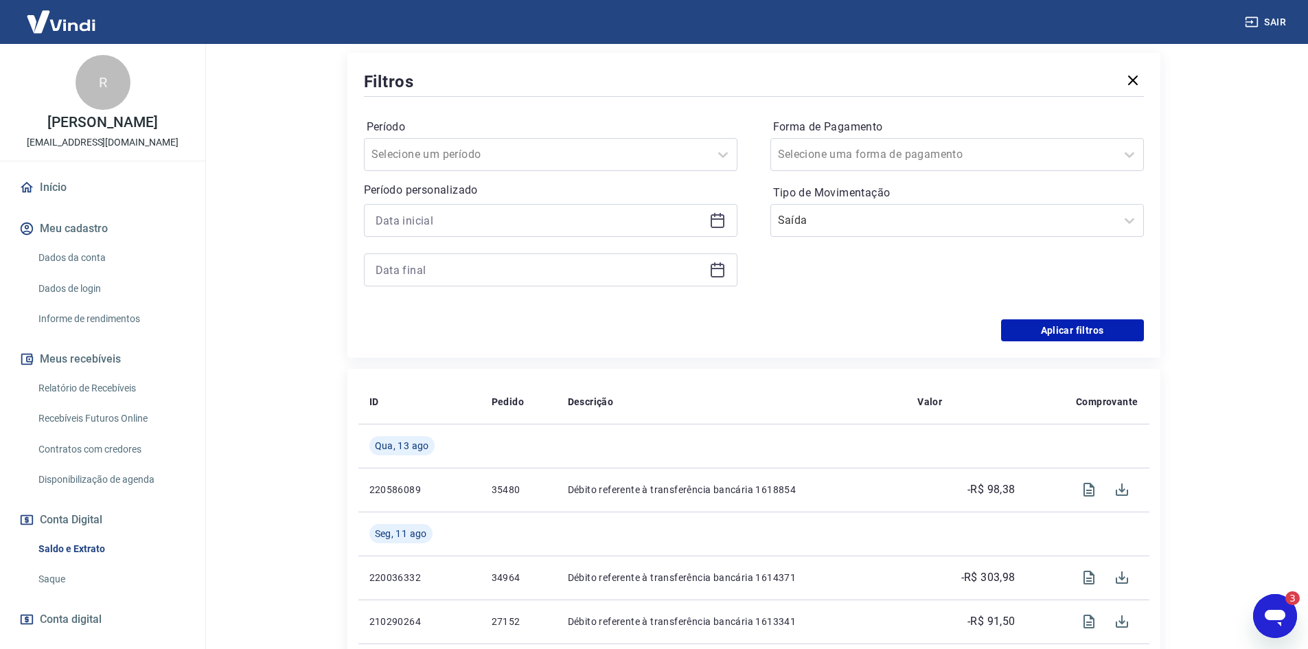
click at [57, 572] on link "Saque" at bounding box center [111, 579] width 156 height 28
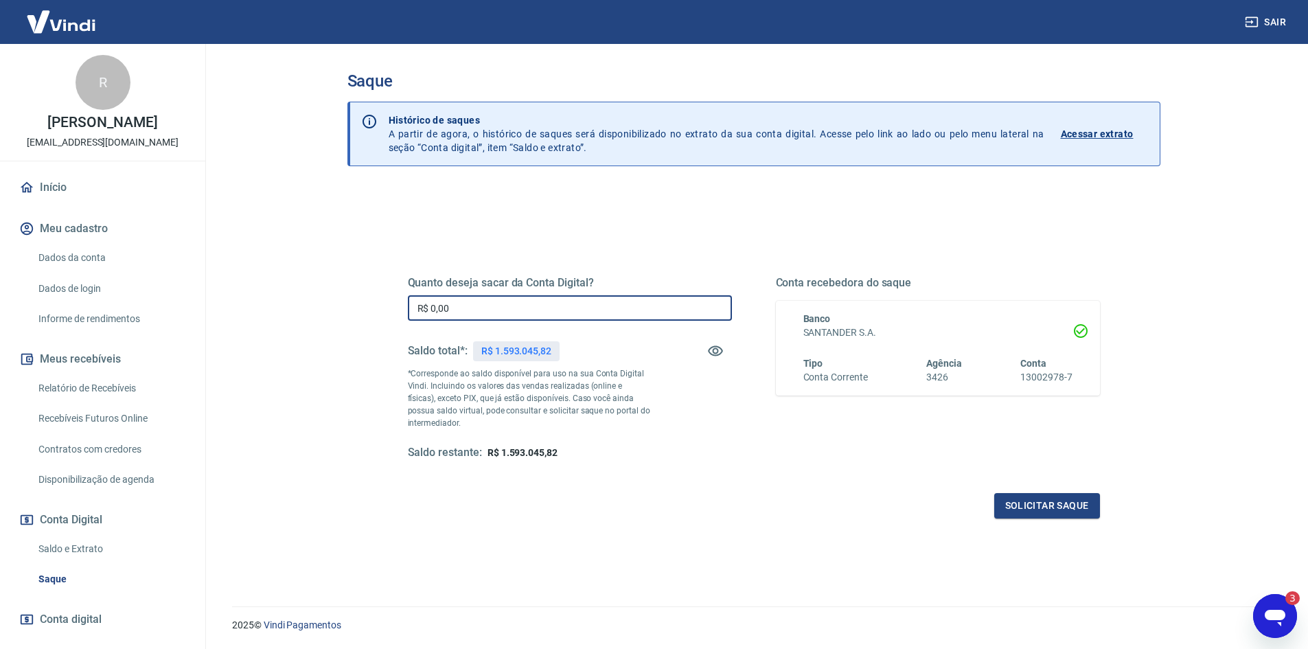
click at [657, 307] on input "R$ 0,00" at bounding box center [570, 307] width 324 height 25
click at [1284, 612] on icon "Abrir janela de mensagens, 4 mensagens não lidas" at bounding box center [1275, 618] width 21 height 16
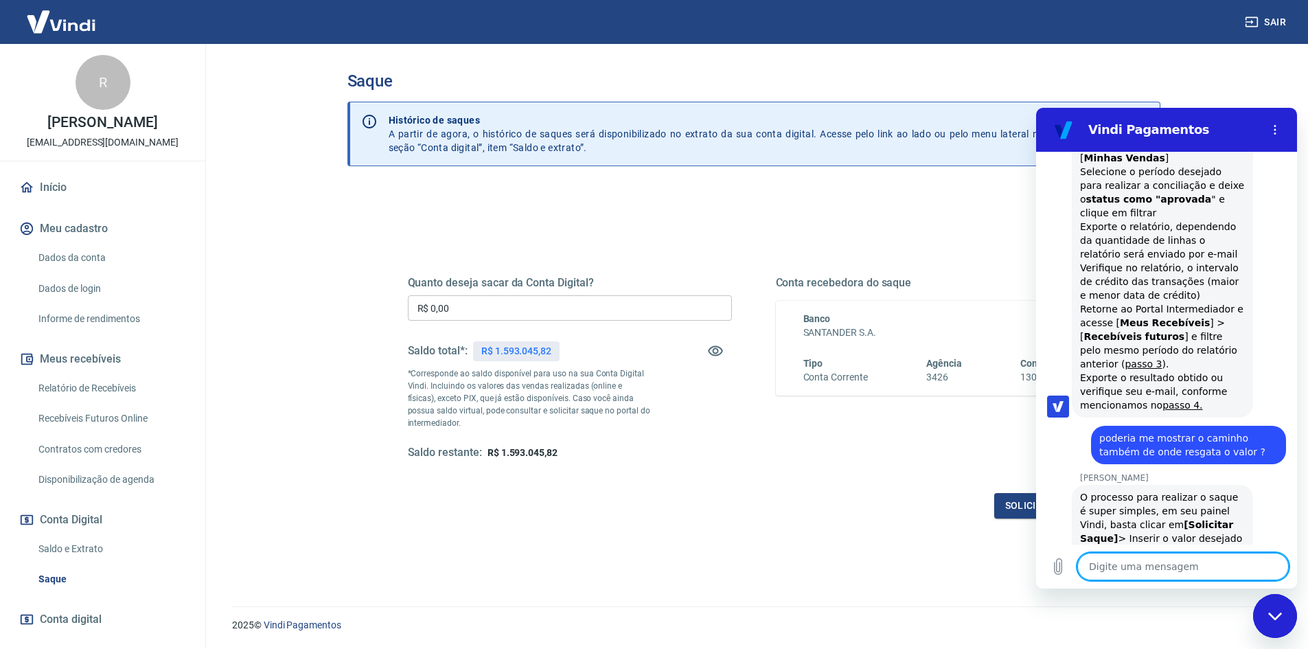
scroll to position [2538, 0]
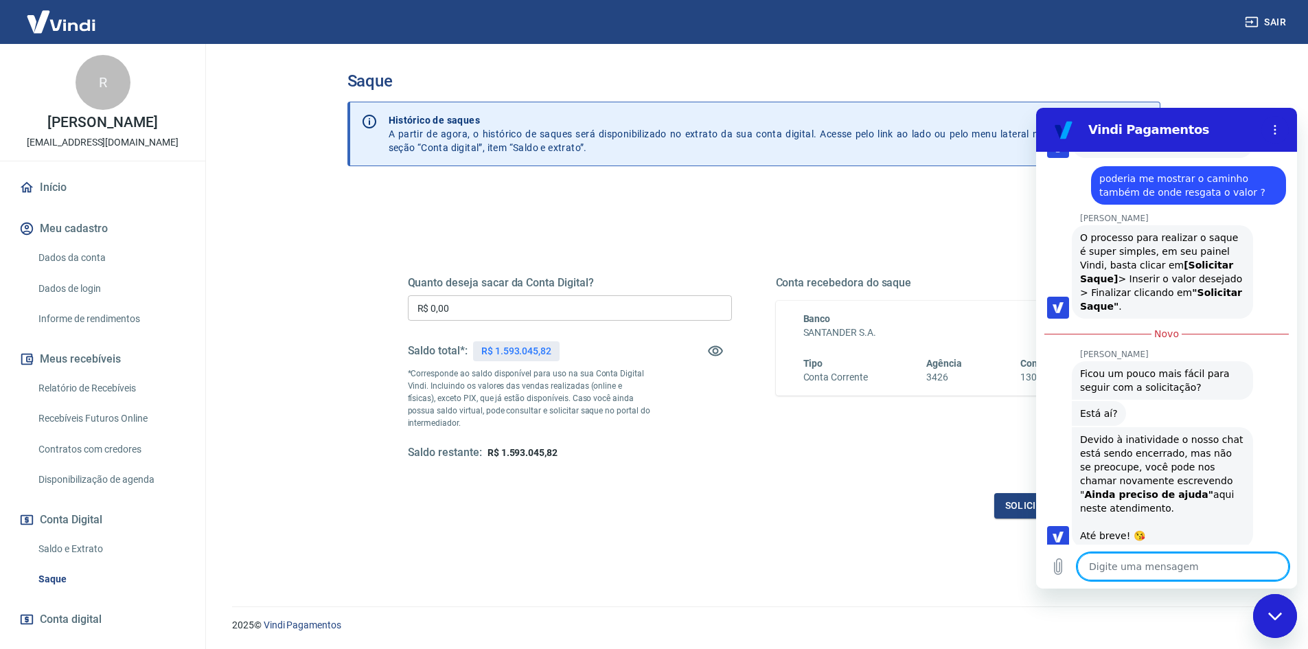
click at [1127, 566] on textarea at bounding box center [1184, 566] width 212 height 27
click at [1282, 606] on div "Fechar janela de mensagens" at bounding box center [1275, 615] width 41 height 41
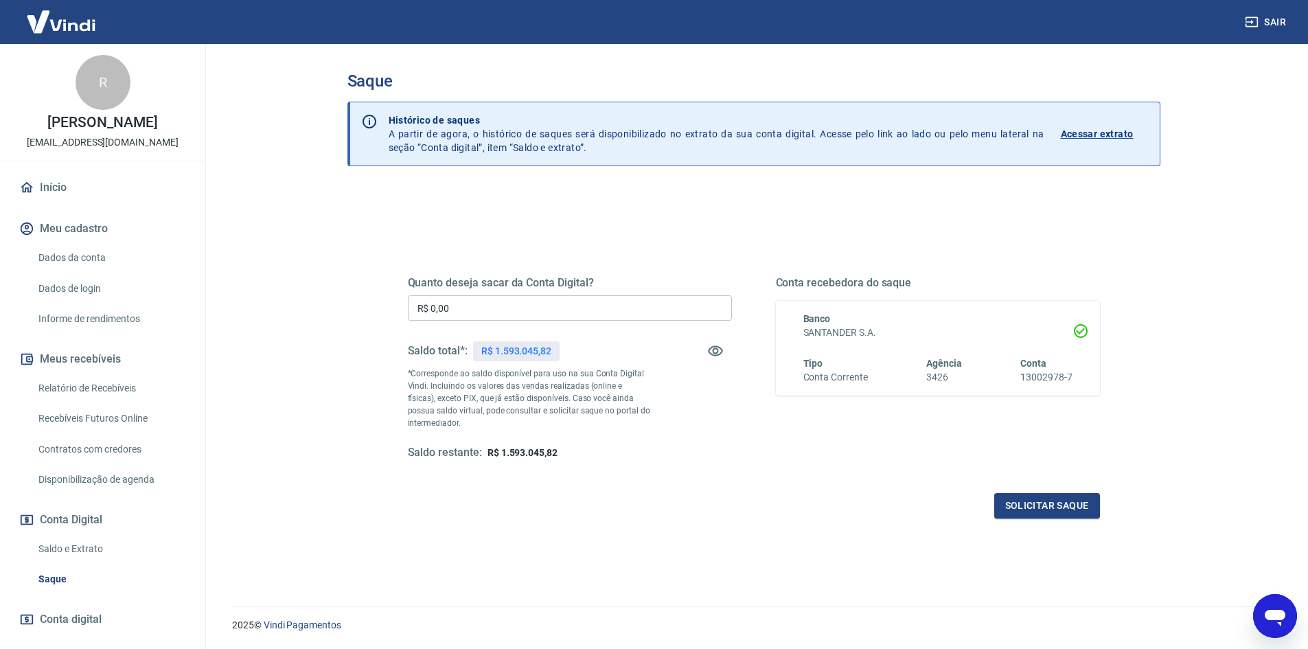
click at [1283, 626] on icon "Abrir janela de mensagens" at bounding box center [1275, 616] width 25 height 25
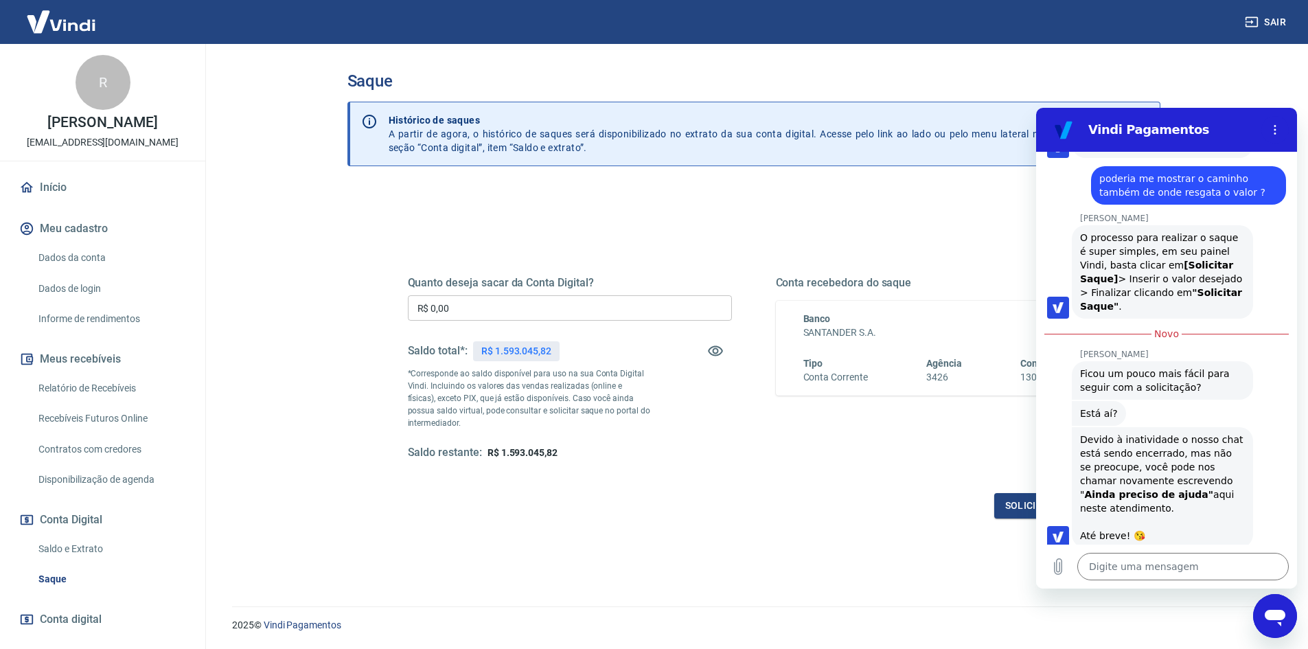
scroll to position [0, 0]
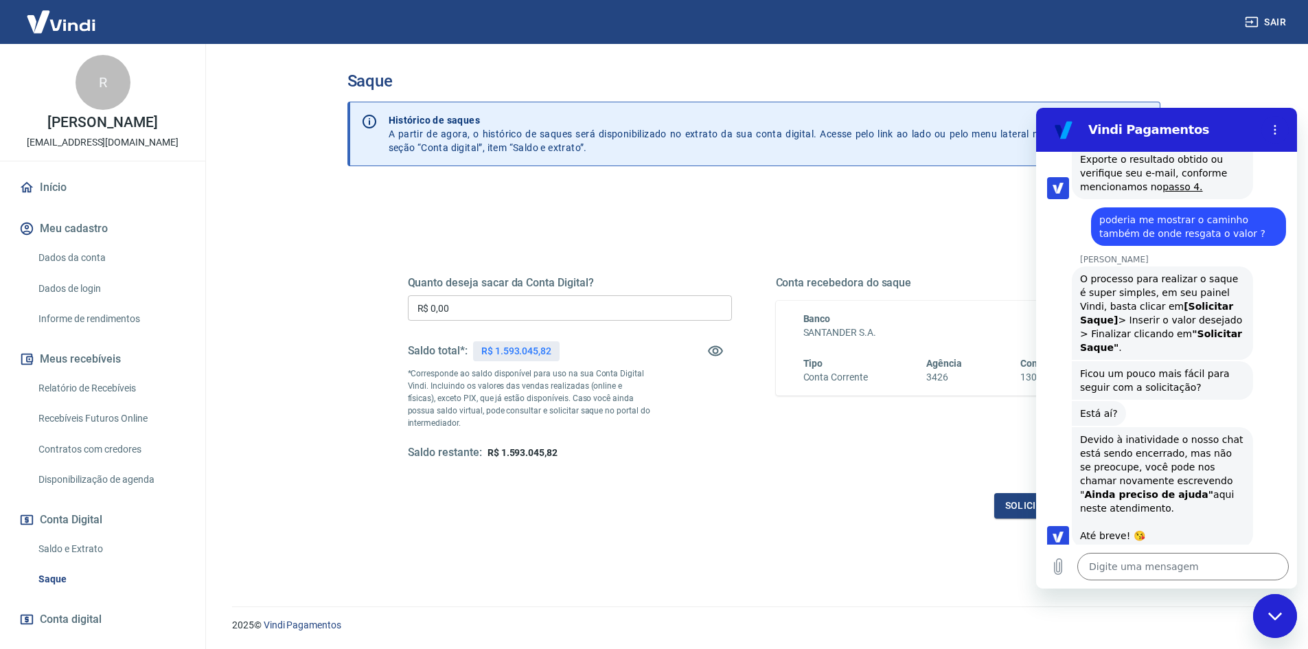
click at [1283, 626] on div "Fechar janela de mensagens" at bounding box center [1275, 615] width 41 height 41
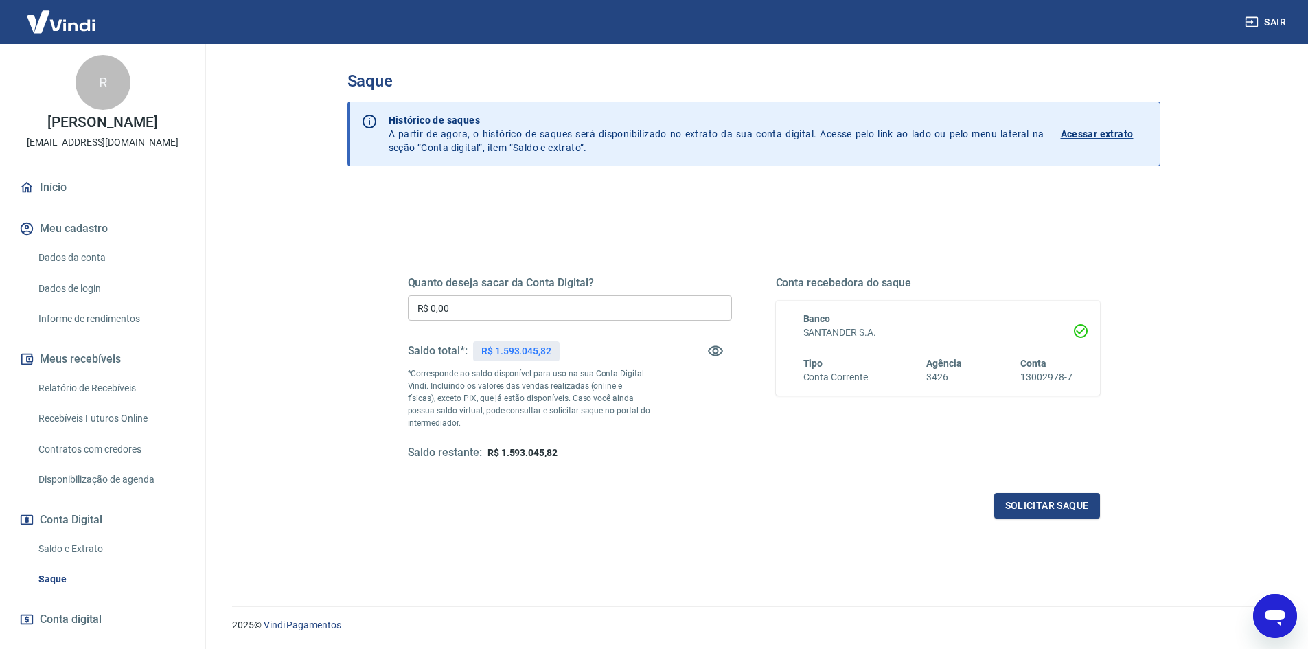
scroll to position [2606, 0]
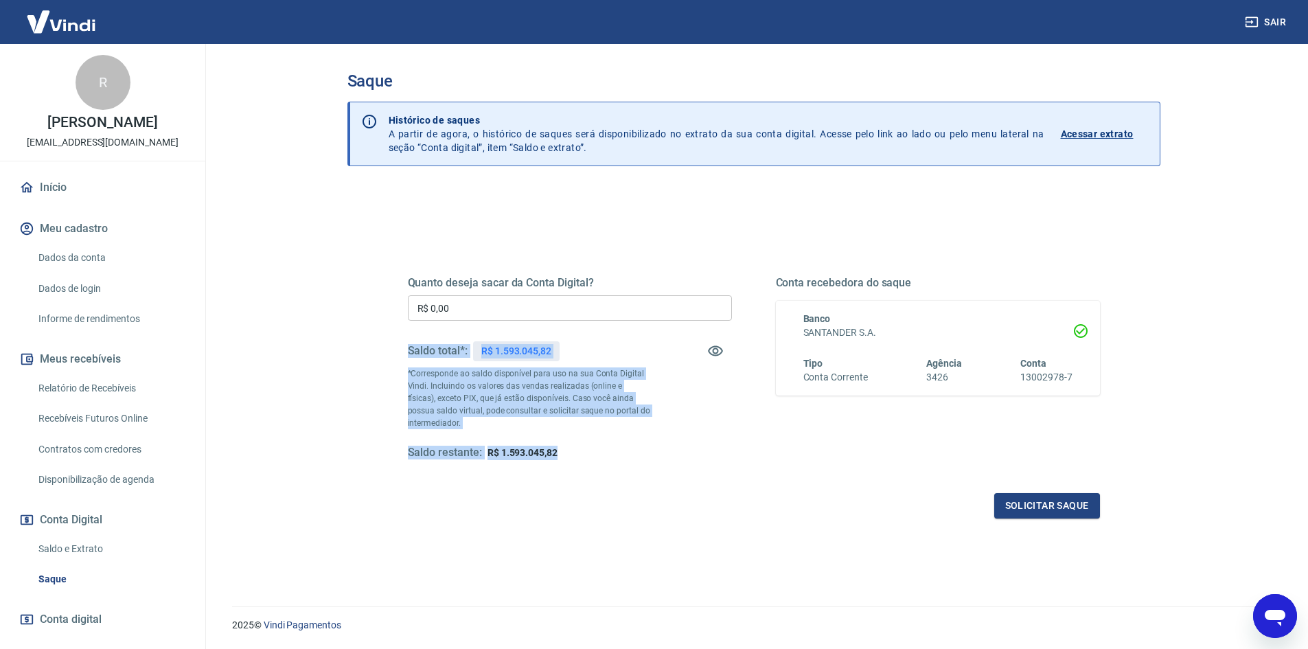
drag, startPoint x: 399, startPoint y: 347, endPoint x: 656, endPoint y: 442, distance: 274.0
click at [656, 442] on div "Quanto deseja sacar da Conta Digital? R$ 0,00 ​ Saldo total*: R$ 1.593.045,82 *…" at bounding box center [753, 375] width 725 height 319
drag, startPoint x: 814, startPoint y: 283, endPoint x: 921, endPoint y: 282, distance: 107.1
click at [921, 282] on div "Quanto deseja sacar da Conta Digital? R$ 0,00 ​ Saldo total*: R$ 1.593.045,82 *…" at bounding box center [754, 380] width 692 height 275
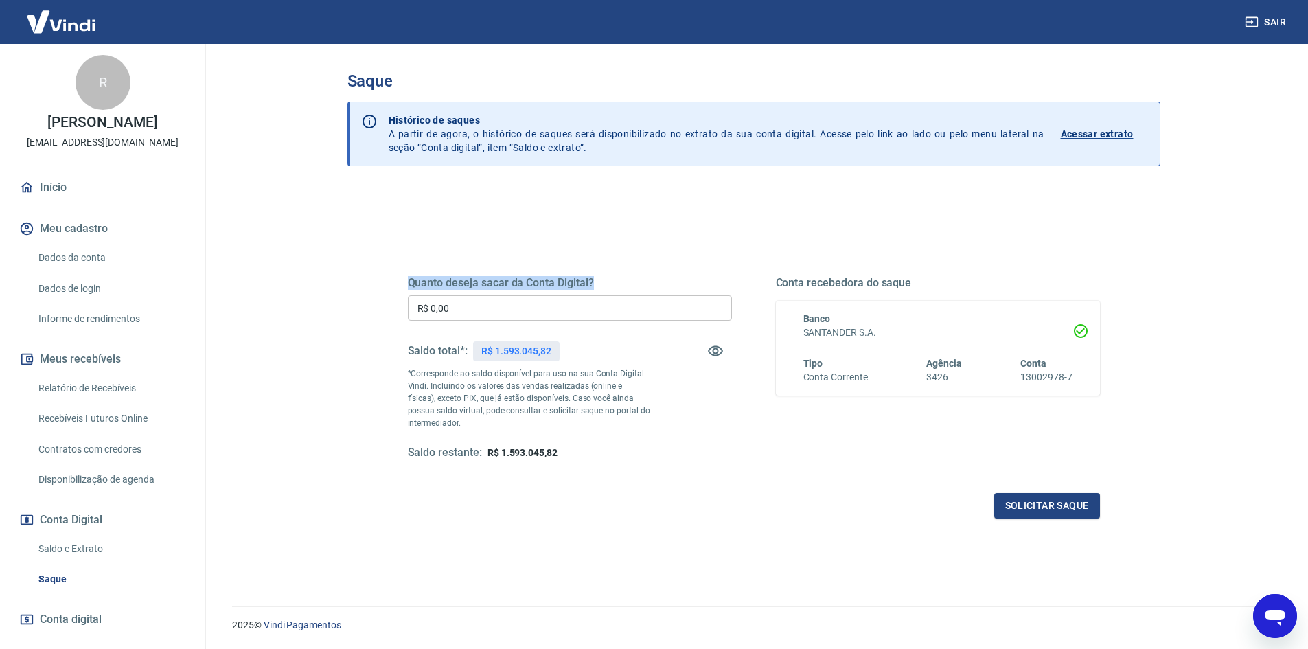
drag, startPoint x: 391, startPoint y: 281, endPoint x: 638, endPoint y: 282, distance: 246.6
click at [638, 282] on div "Quanto deseja sacar da Conta Digital? R$ 0,00 ​ Saldo total*: R$ 1.593.045,82 *…" at bounding box center [753, 375] width 725 height 319
click at [1119, 138] on p "Acessar extrato" at bounding box center [1097, 134] width 73 height 14
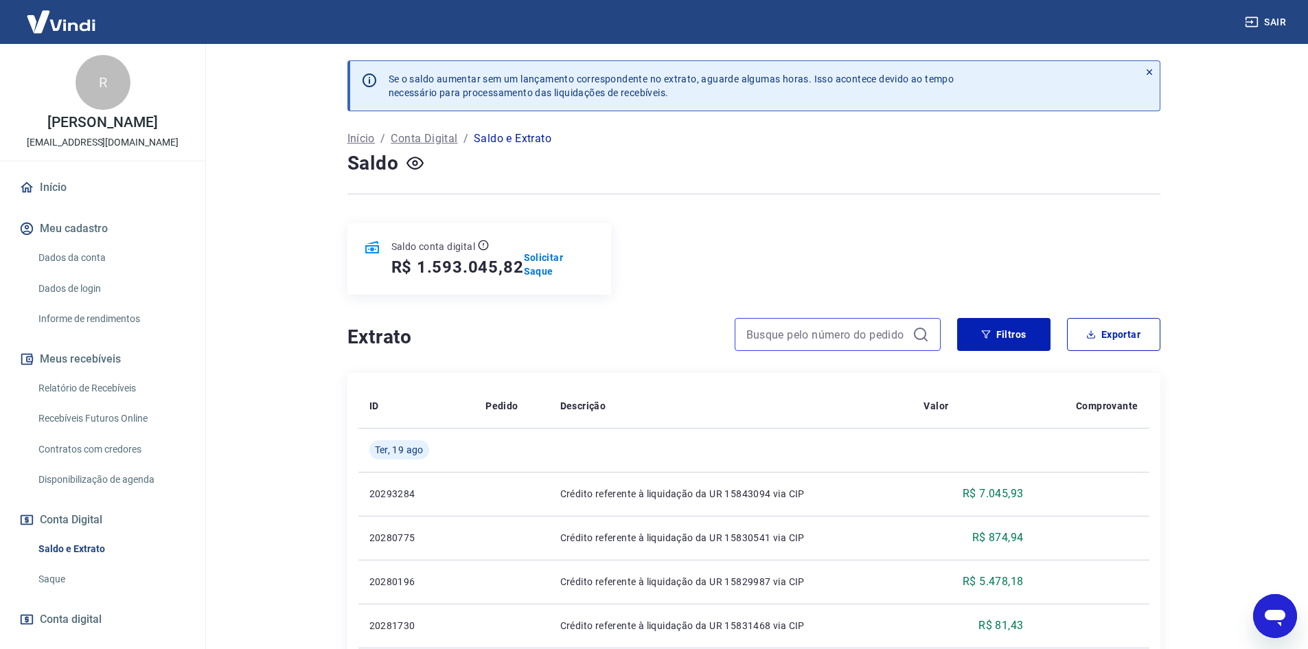
click at [893, 334] on input at bounding box center [827, 334] width 161 height 21
click at [919, 334] on icon at bounding box center [921, 334] width 16 height 16
click at [1017, 335] on button "Filtros" at bounding box center [1003, 334] width 93 height 33
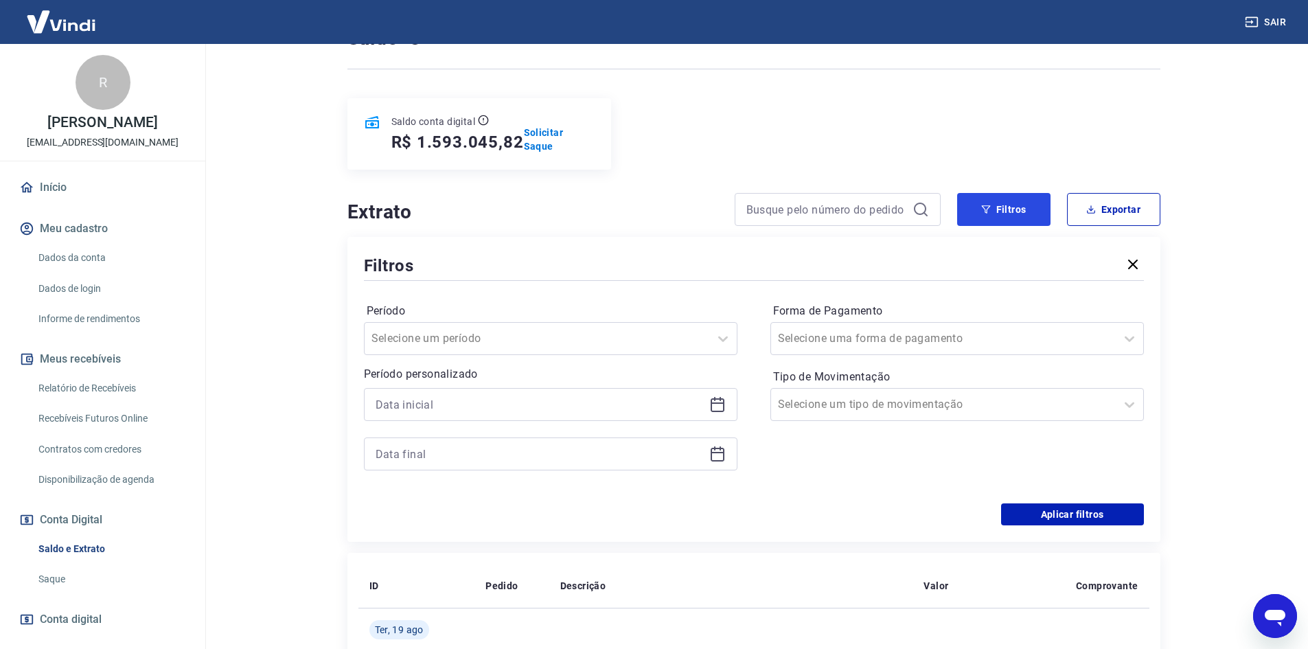
scroll to position [137, 0]
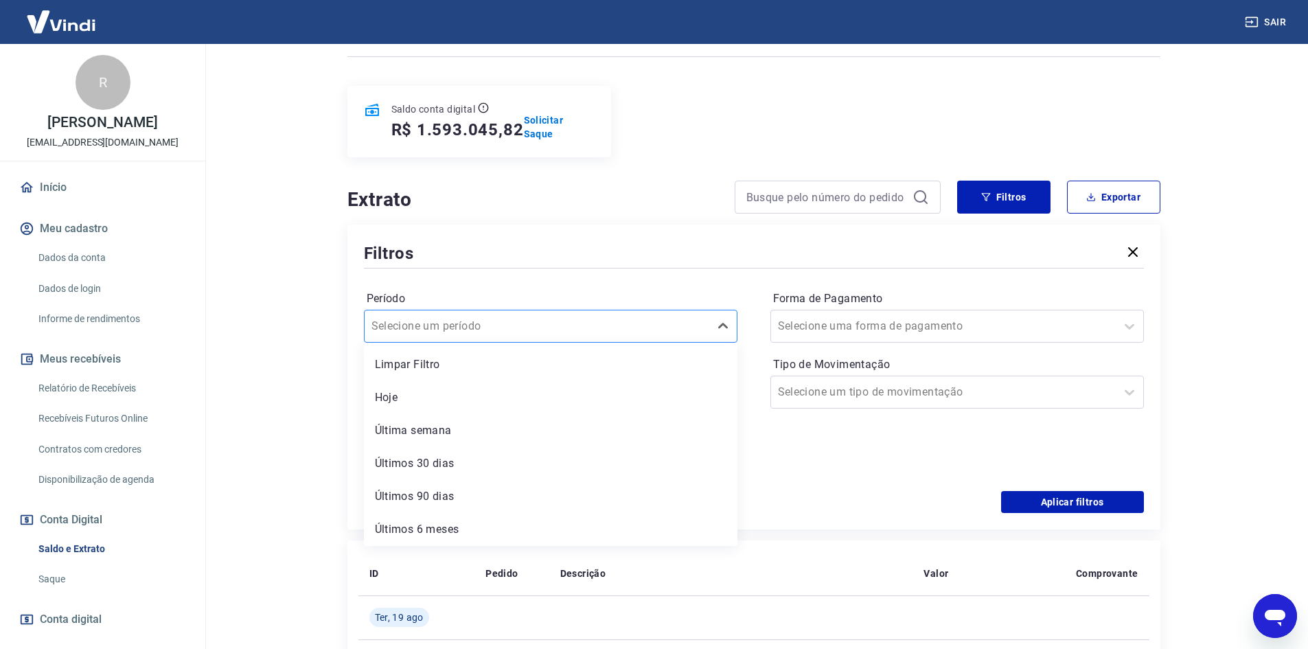
click at [602, 328] on div at bounding box center [537, 326] width 331 height 19
click at [1112, 325] on div "Selecione uma forma de pagamento" at bounding box center [943, 326] width 345 height 25
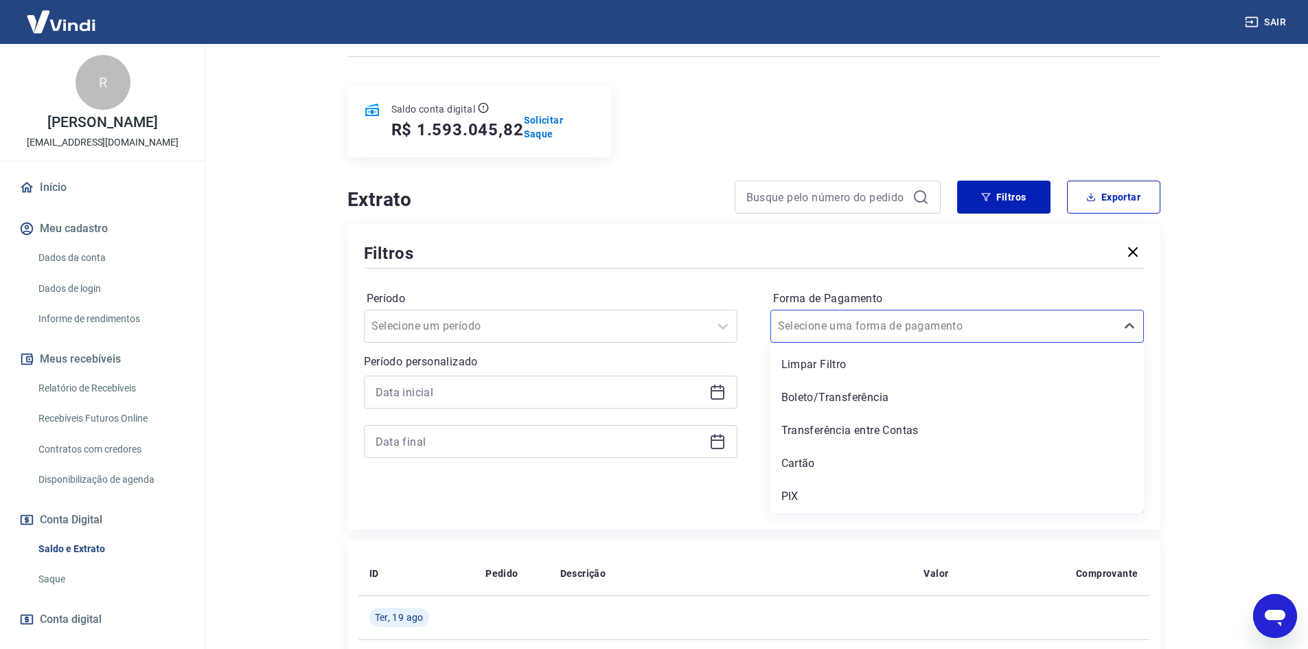
click at [813, 258] on div "Filtros" at bounding box center [754, 253] width 780 height 24
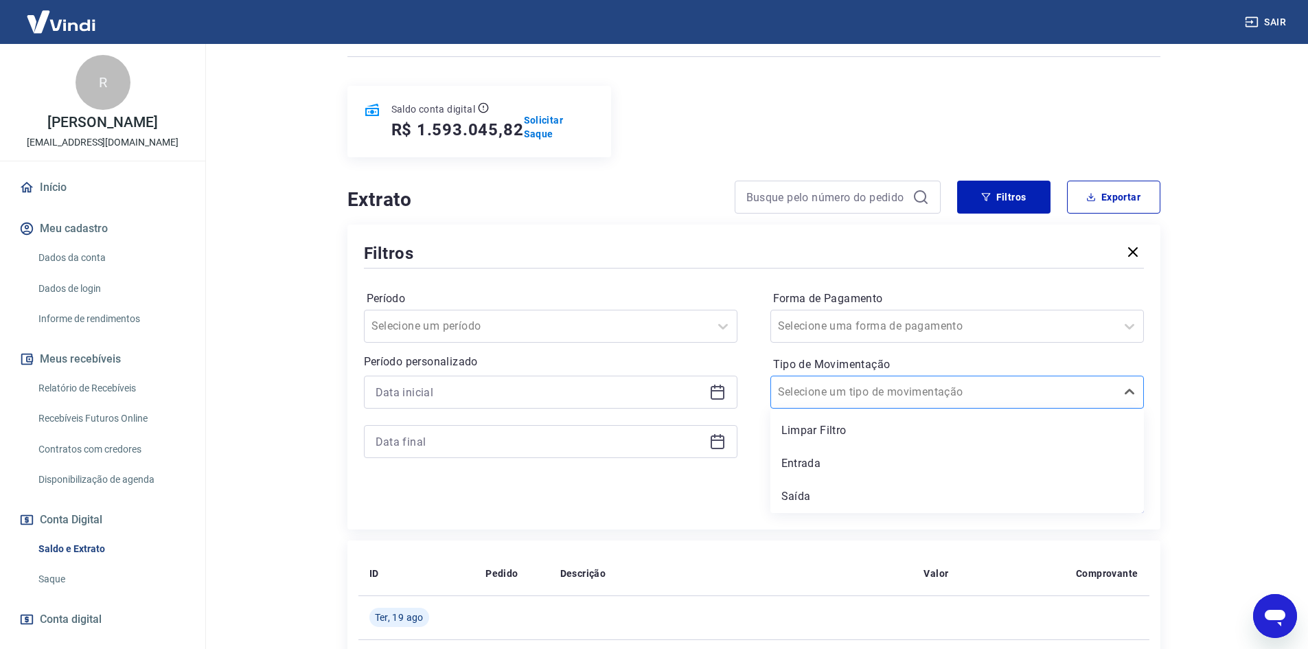
click at [1031, 383] on div at bounding box center [943, 392] width 331 height 19
click at [799, 492] on div "Saída" at bounding box center [958, 496] width 374 height 27
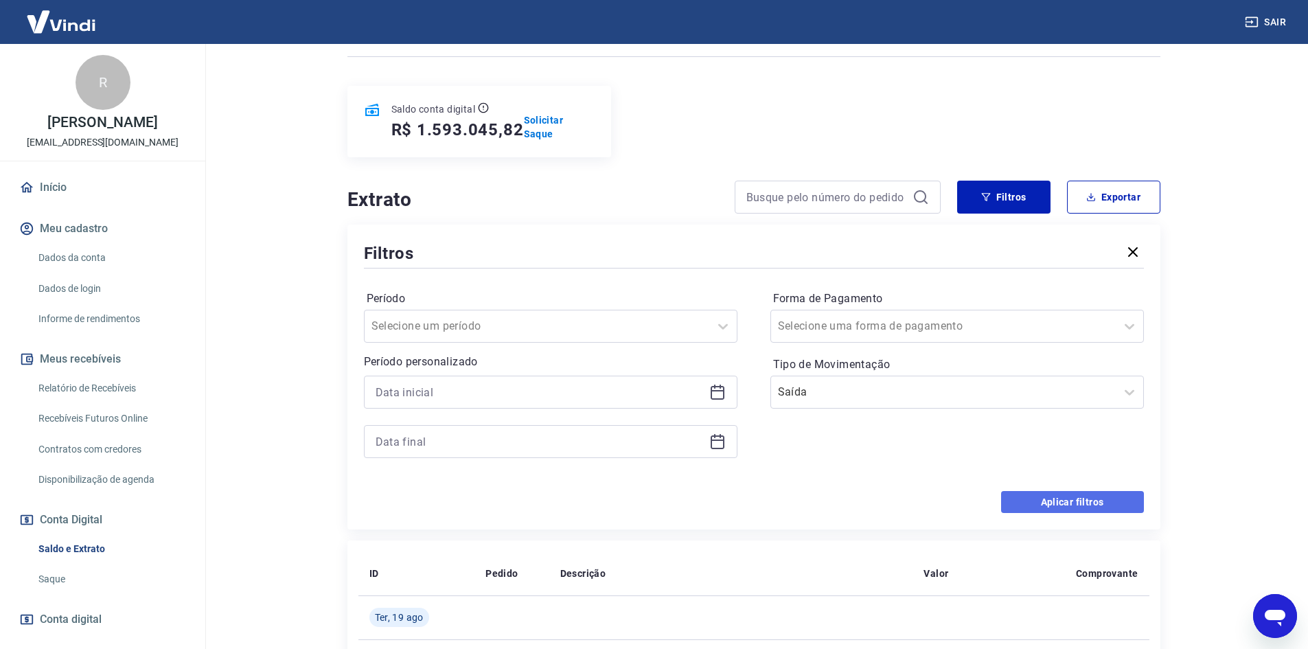
click at [1027, 504] on button "Aplicar filtros" at bounding box center [1072, 502] width 143 height 22
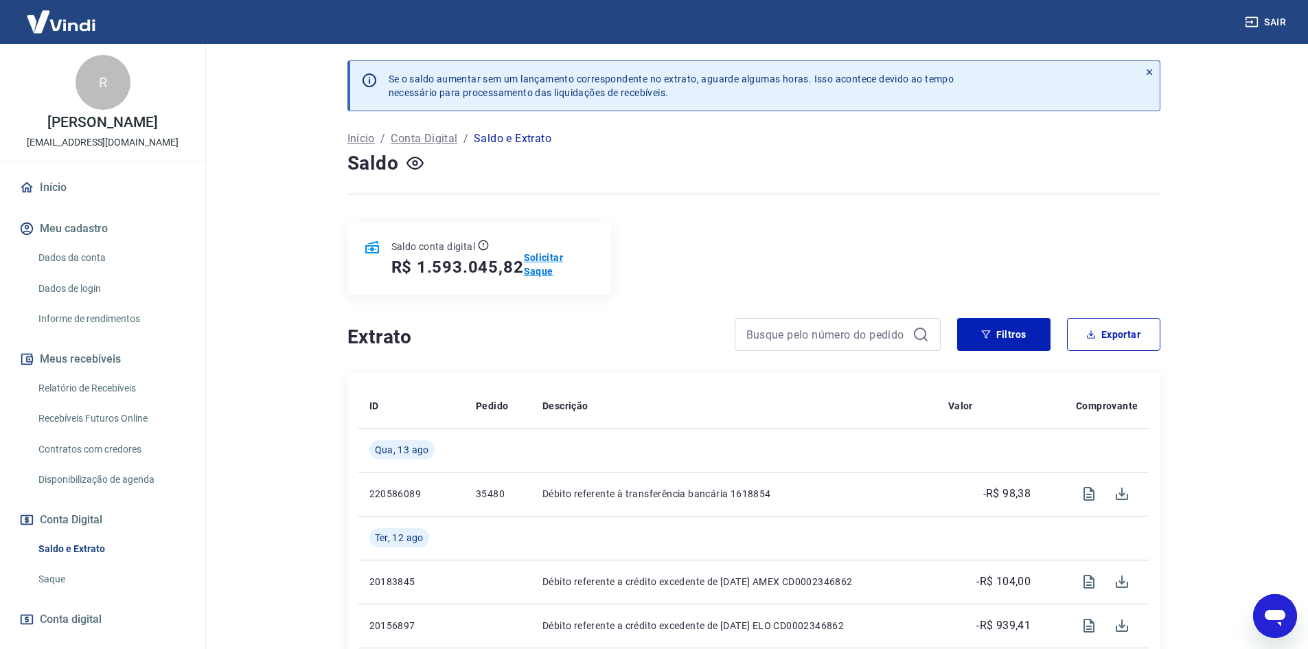
click at [555, 273] on p "Solicitar Saque" at bounding box center [559, 264] width 71 height 27
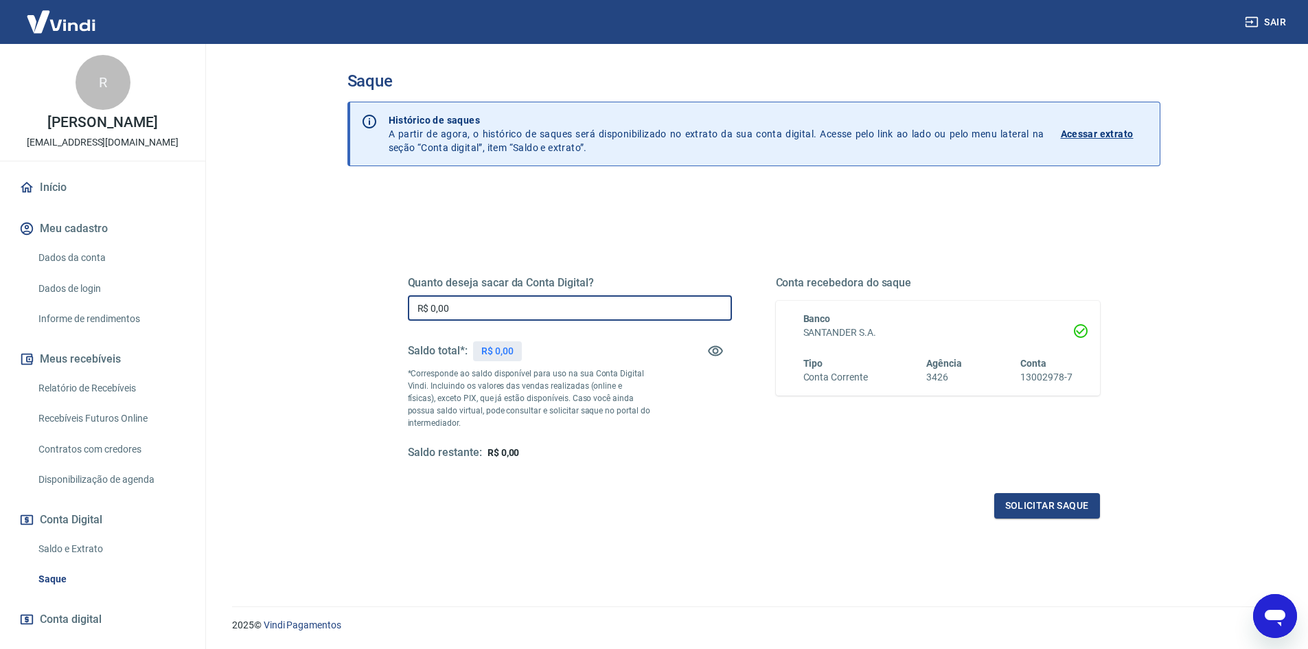
drag, startPoint x: 479, startPoint y: 313, endPoint x: 395, endPoint y: 310, distance: 83.8
click at [395, 310] on div "Quanto deseja sacar da Conta Digital? R$ 0,00 ​ Saldo total*: R$ 0,00 *Correspo…" at bounding box center [753, 375] width 725 height 319
drag, startPoint x: 492, startPoint y: 306, endPoint x: 327, endPoint y: 267, distance: 169.9
click at [331, 280] on div "Saque Histórico de saques A partir de agora, o histórico de saques será disponi…" at bounding box center [754, 317] width 846 height 546
type input "R$ 1.593.045,82"
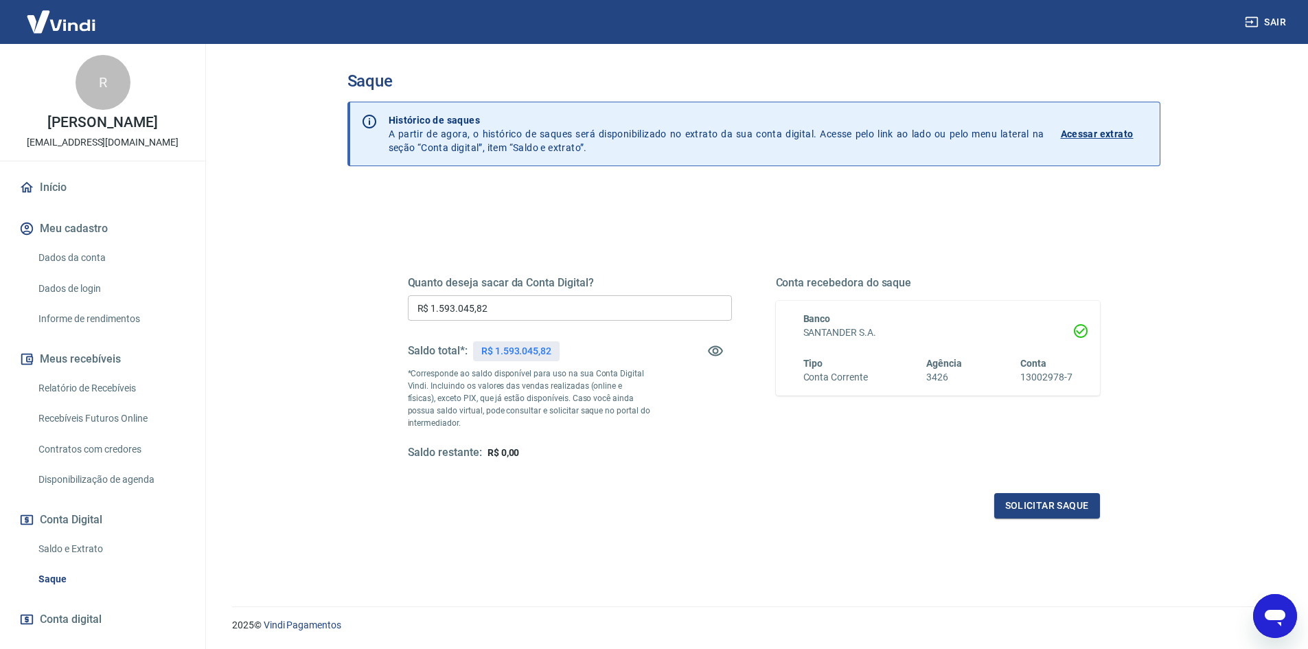
click at [611, 479] on div "Quanto deseja sacar da Conta Digital? R$ 1.593.045,82 ​ Saldo total*: R$ 1.593.…" at bounding box center [754, 380] width 692 height 275
click at [1021, 503] on button "Solicitar saque" at bounding box center [1047, 505] width 106 height 25
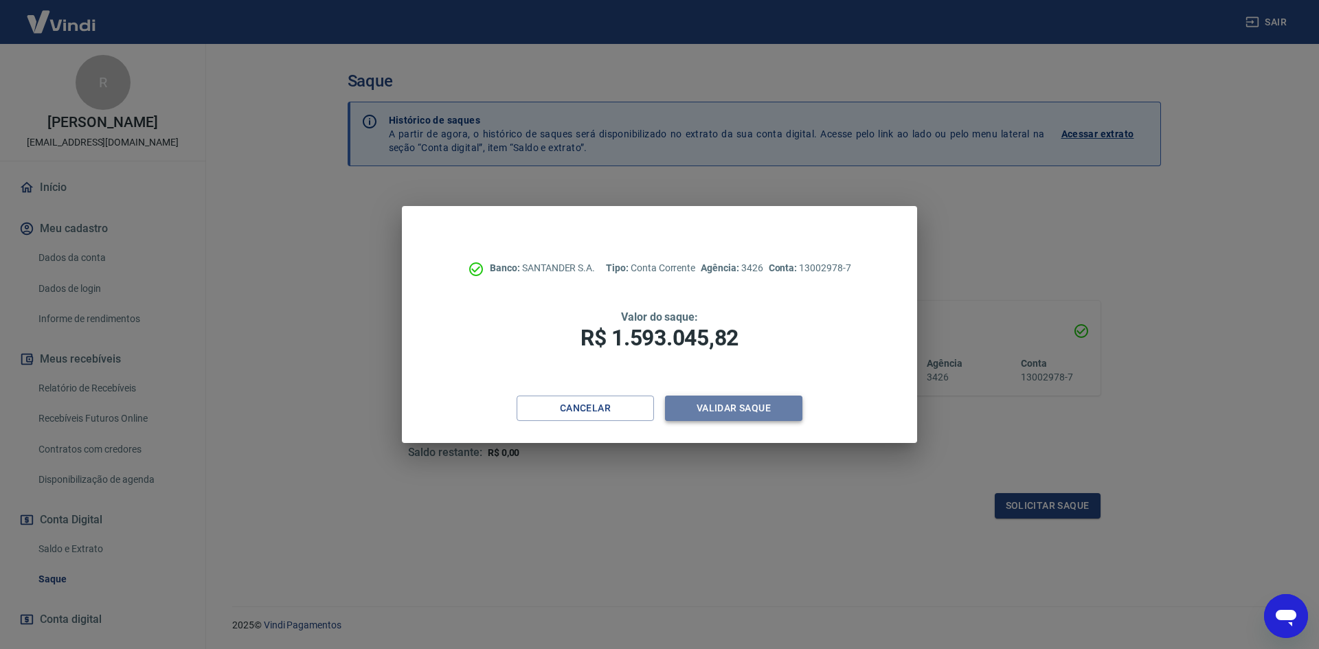
click at [736, 412] on button "Validar saque" at bounding box center [733, 408] width 137 height 25
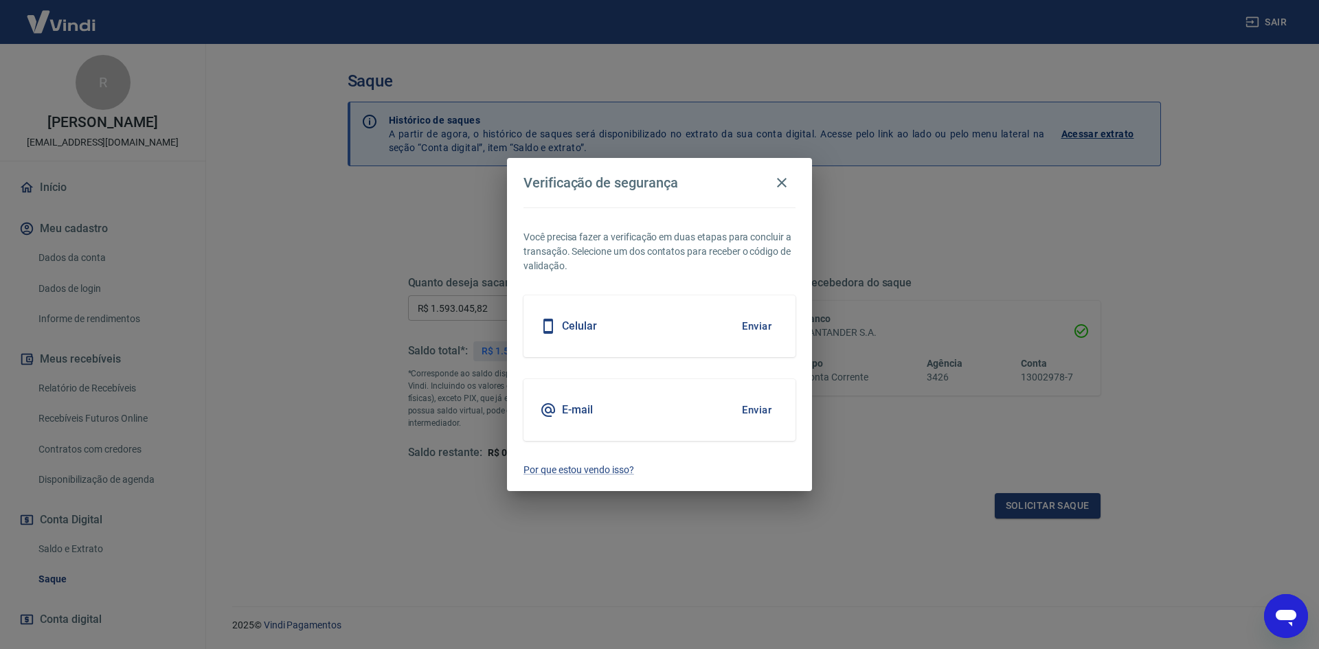
click at [637, 332] on div "Celular Enviar" at bounding box center [659, 326] width 272 height 62
click at [752, 318] on button "Enviar" at bounding box center [756, 326] width 45 height 29
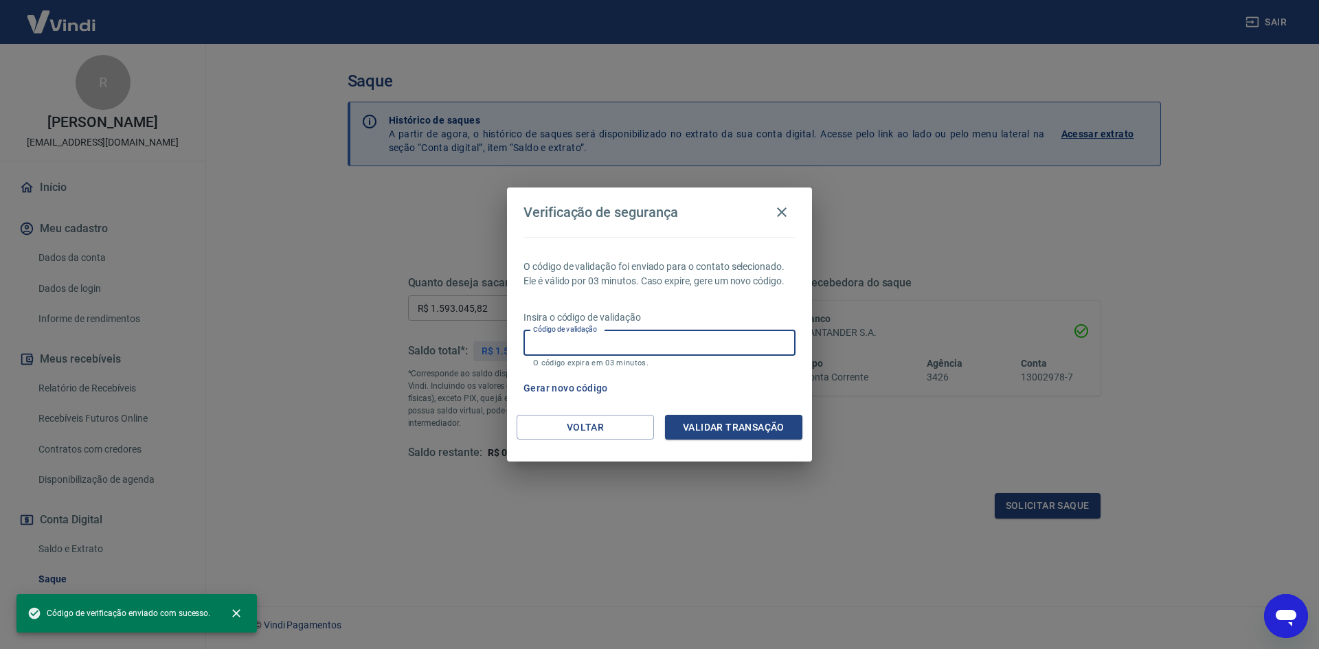
click at [635, 350] on input "Código de validação" at bounding box center [659, 342] width 272 height 25
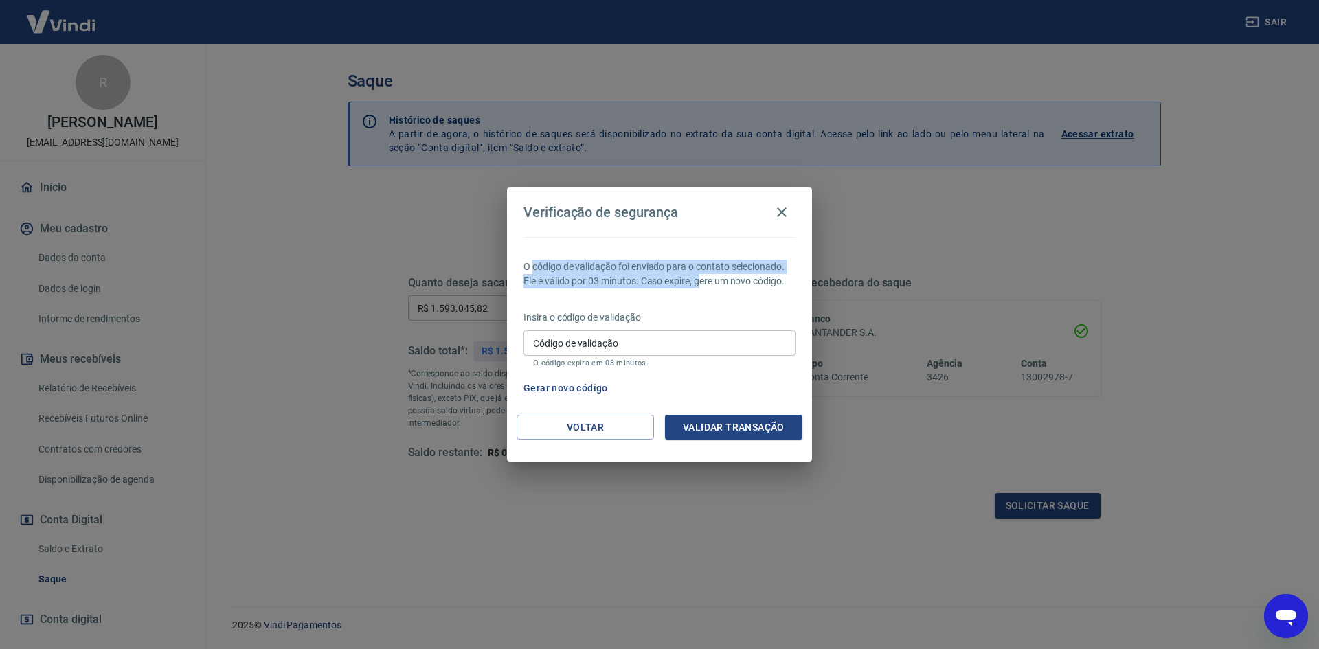
drag, startPoint x: 534, startPoint y: 266, endPoint x: 704, endPoint y: 275, distance: 170.6
click at [704, 275] on p "O código de validação foi enviado para o contato selecionado. Ele é válido por …" at bounding box center [659, 274] width 272 height 29
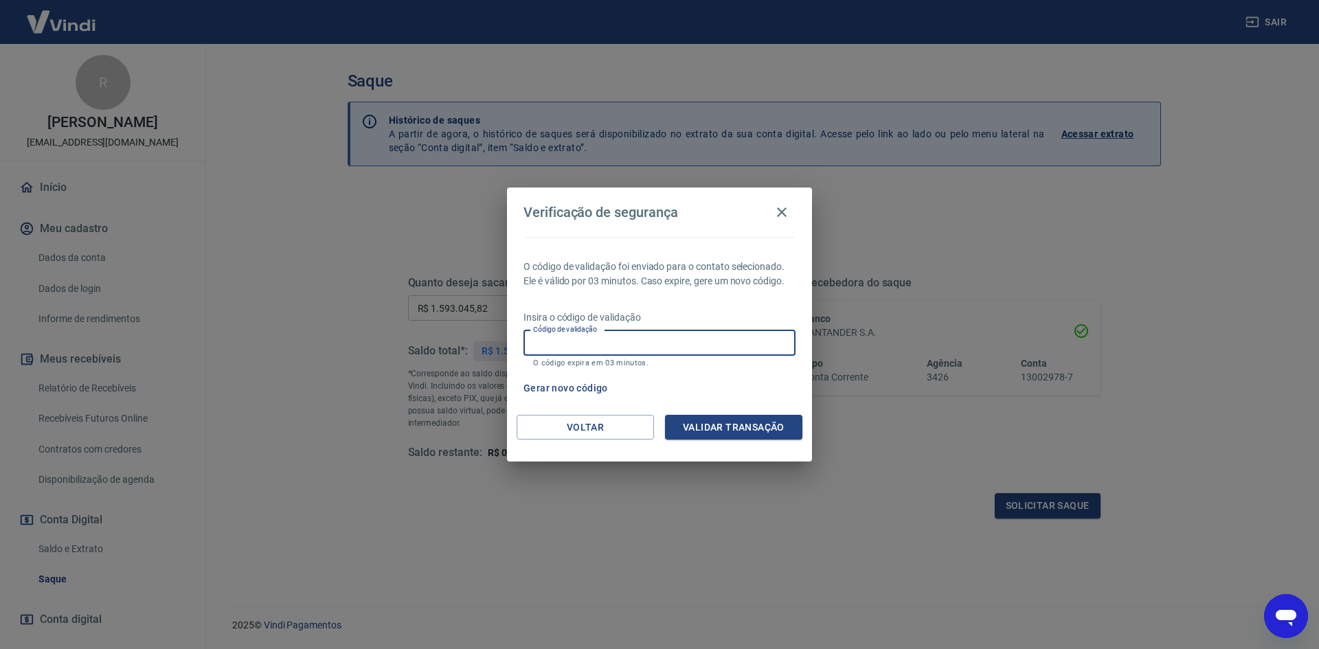
click at [584, 345] on input "Código de validação" at bounding box center [659, 342] width 272 height 25
type input "537300"
click at [753, 436] on button "Validar transação" at bounding box center [733, 427] width 137 height 25
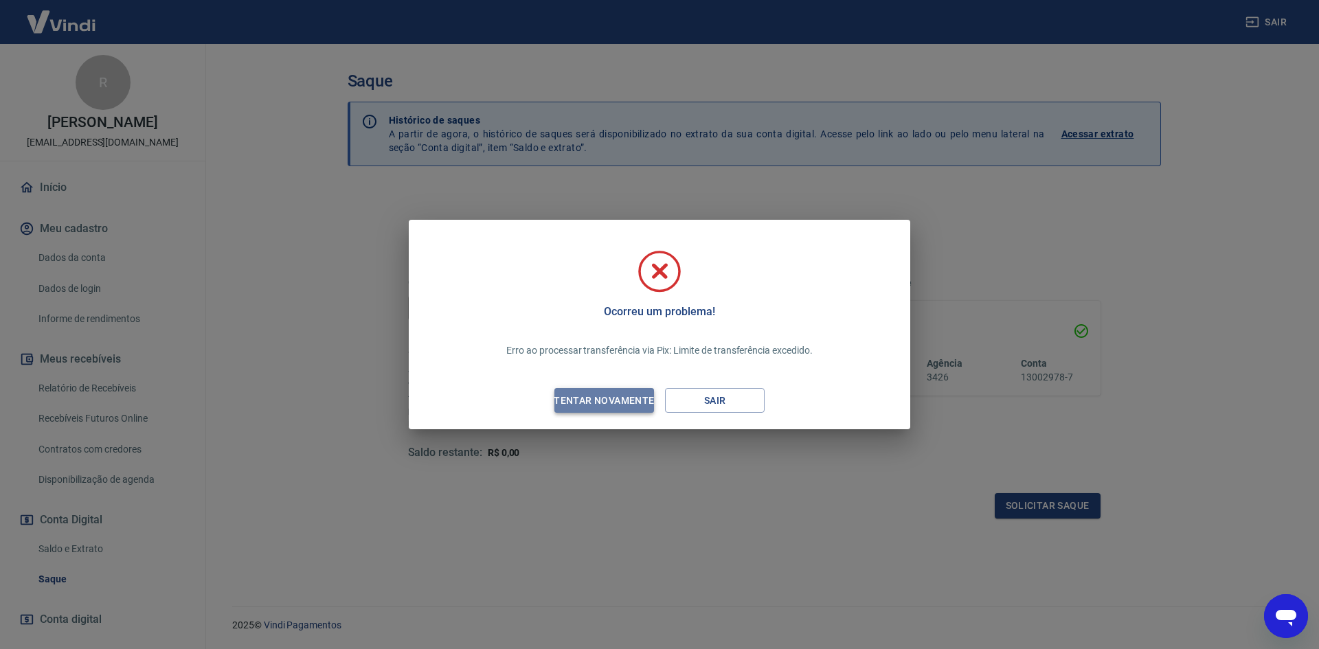
click at [637, 407] on div "Tentar novamente" at bounding box center [603, 400] width 133 height 17
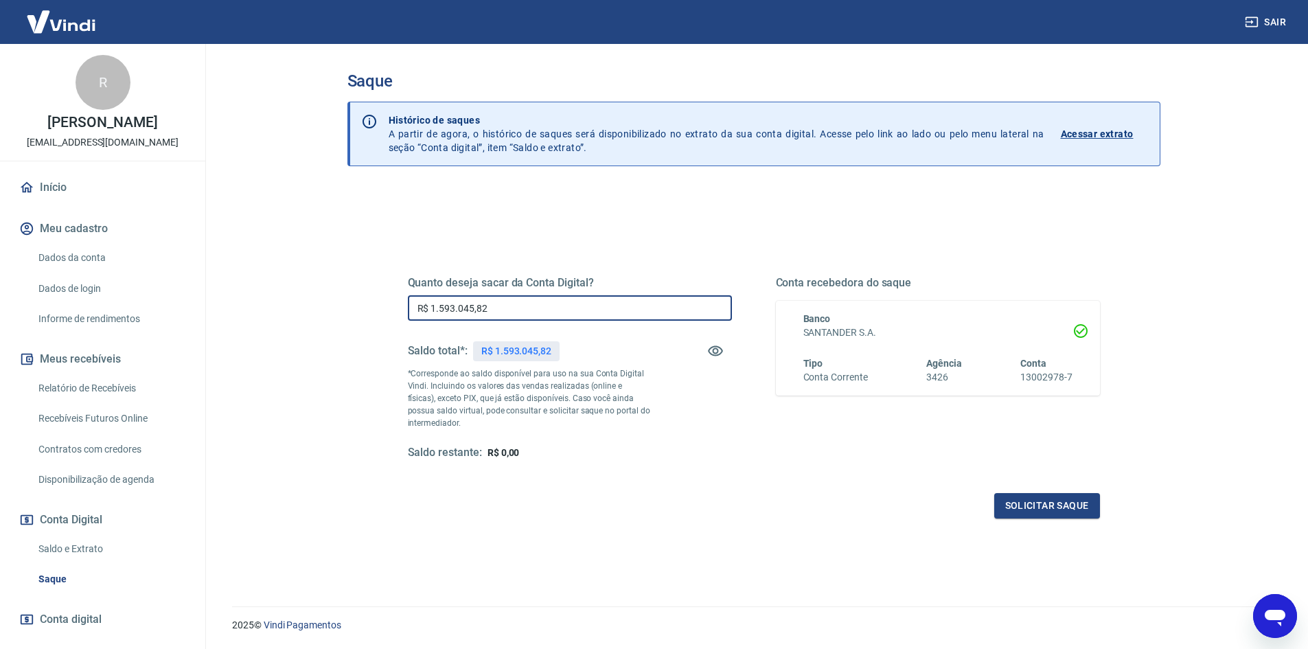
drag, startPoint x: 501, startPoint y: 317, endPoint x: 368, endPoint y: 321, distance: 133.3
click at [369, 321] on div "Quanto deseja sacar da Conta Digital? R$ 1.593.045,82 ​ Saldo total*: R$ 1.593.…" at bounding box center [754, 439] width 813 height 502
type input "R$ 1.000.000,00"
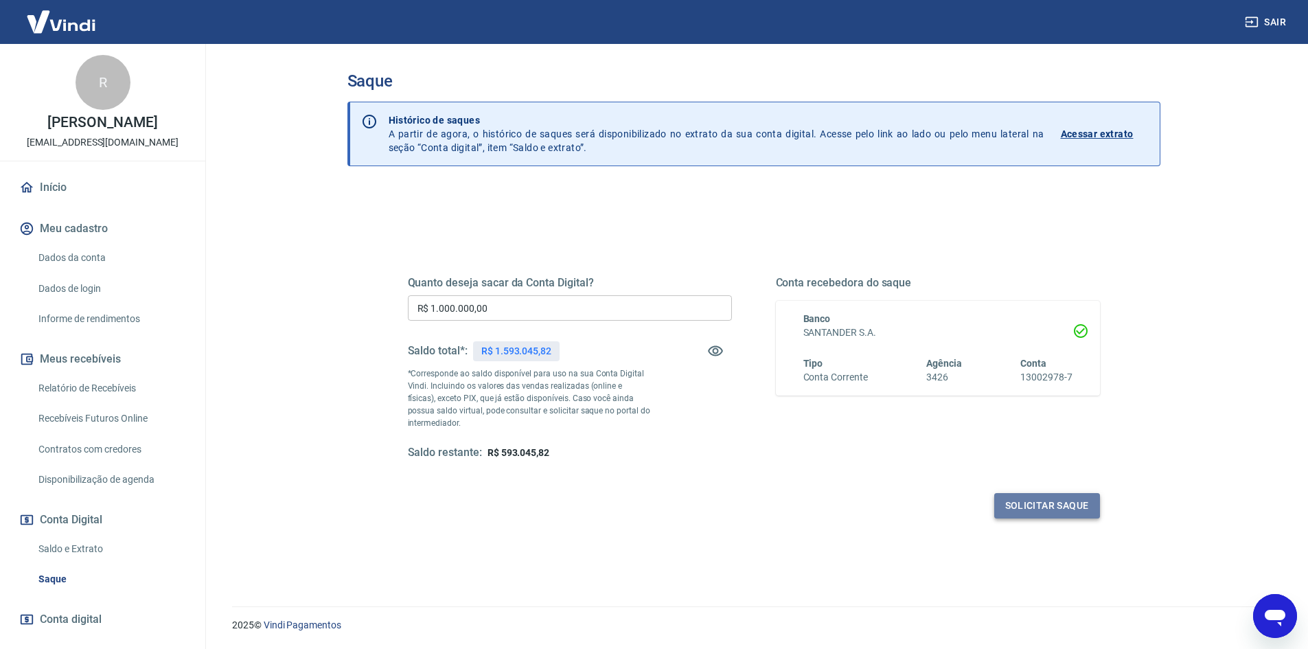
click at [1014, 505] on button "Solicitar saque" at bounding box center [1047, 505] width 106 height 25
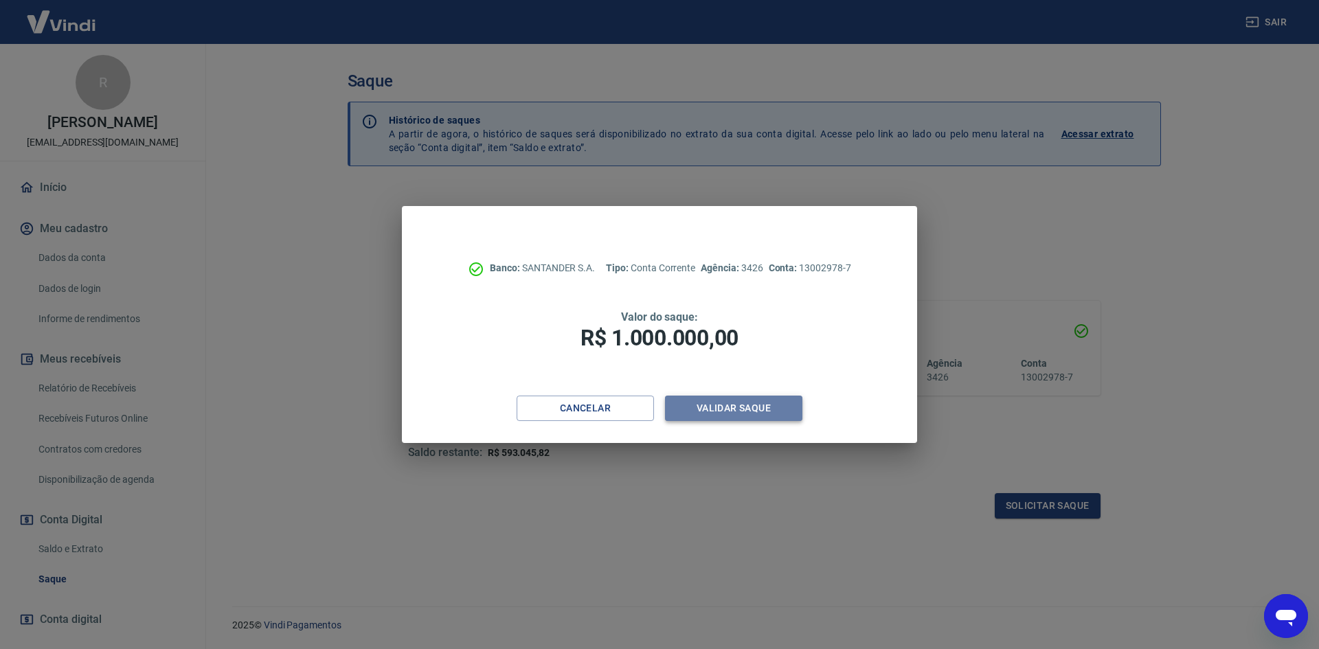
click at [740, 403] on button "Validar saque" at bounding box center [733, 408] width 137 height 25
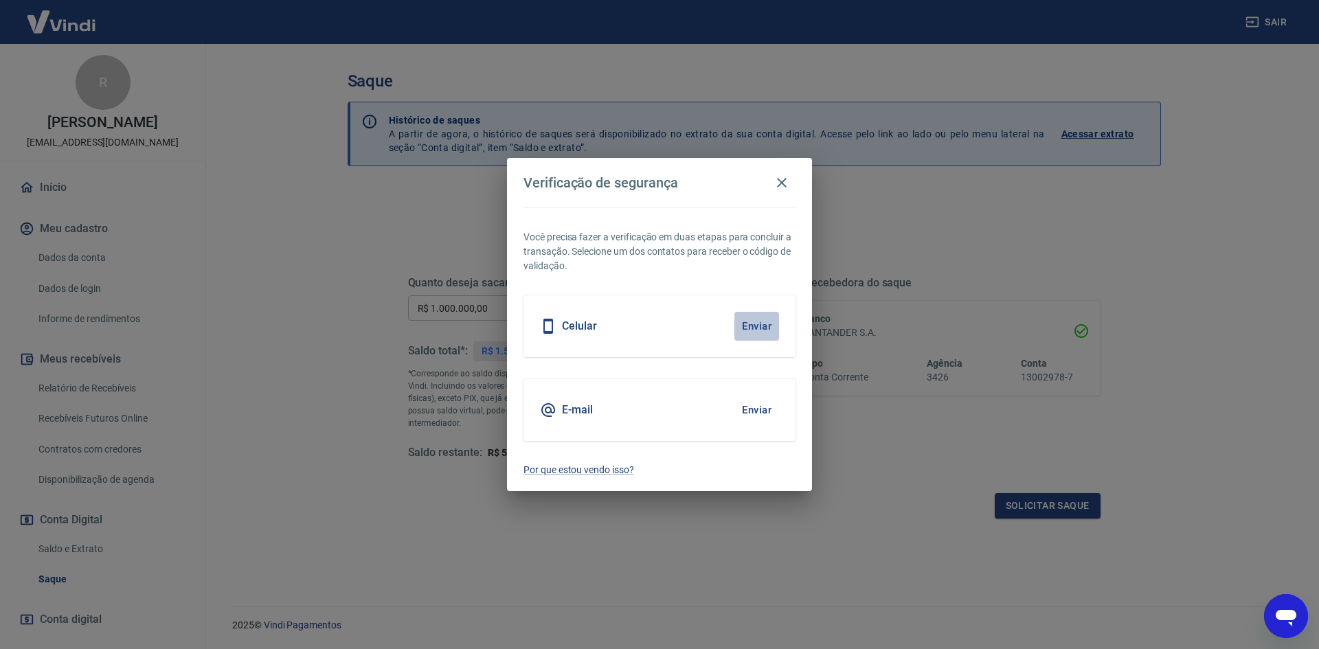
click at [750, 320] on button "Enviar" at bounding box center [756, 326] width 45 height 29
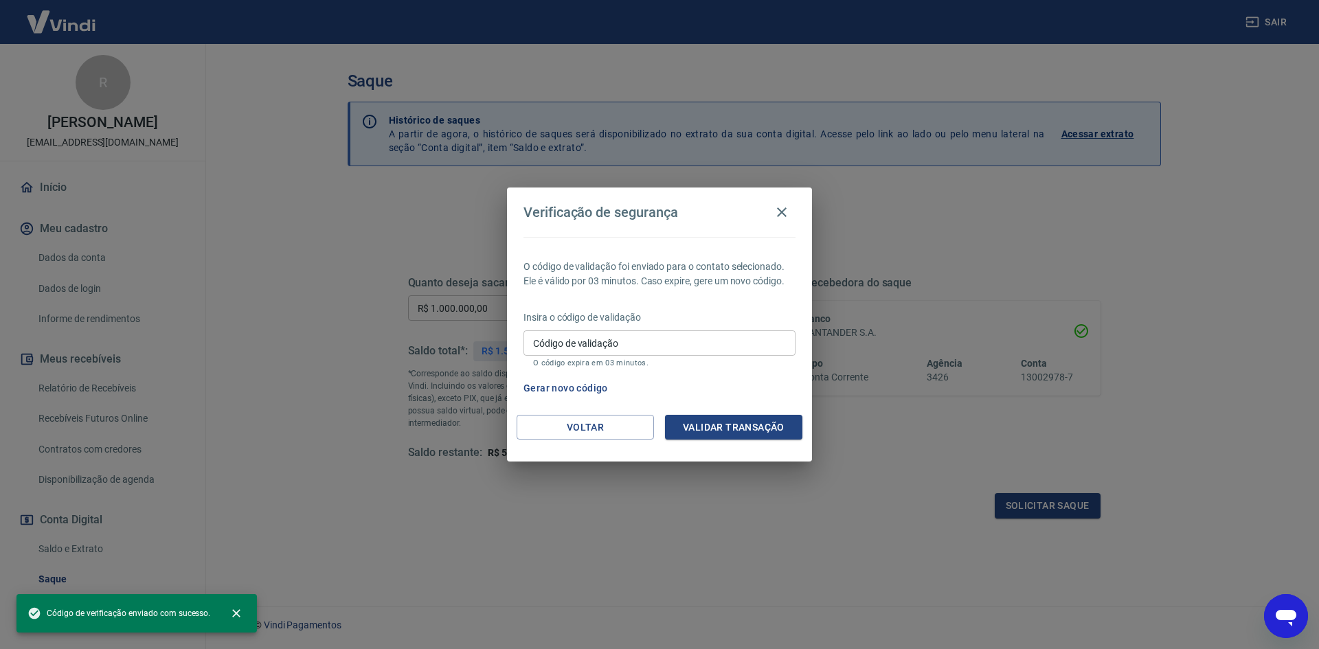
click at [682, 336] on input "Código de validação" at bounding box center [659, 342] width 272 height 25
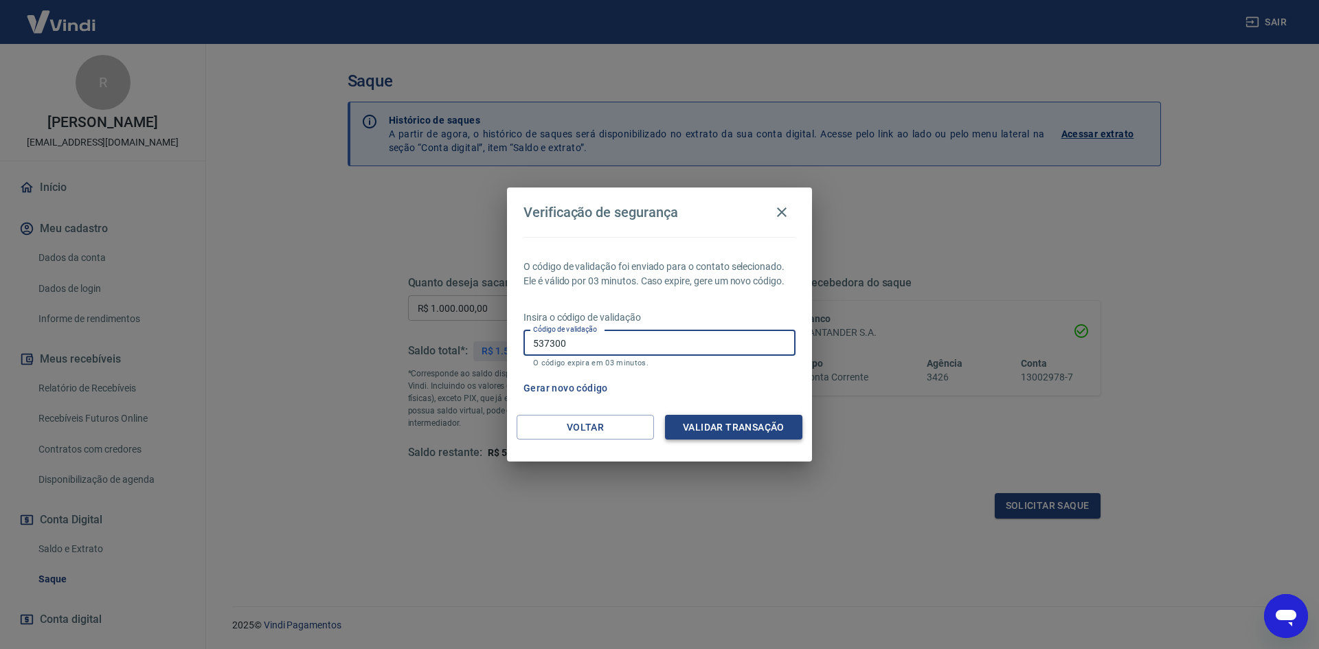
click at [717, 431] on button "Validar transação" at bounding box center [733, 427] width 137 height 25
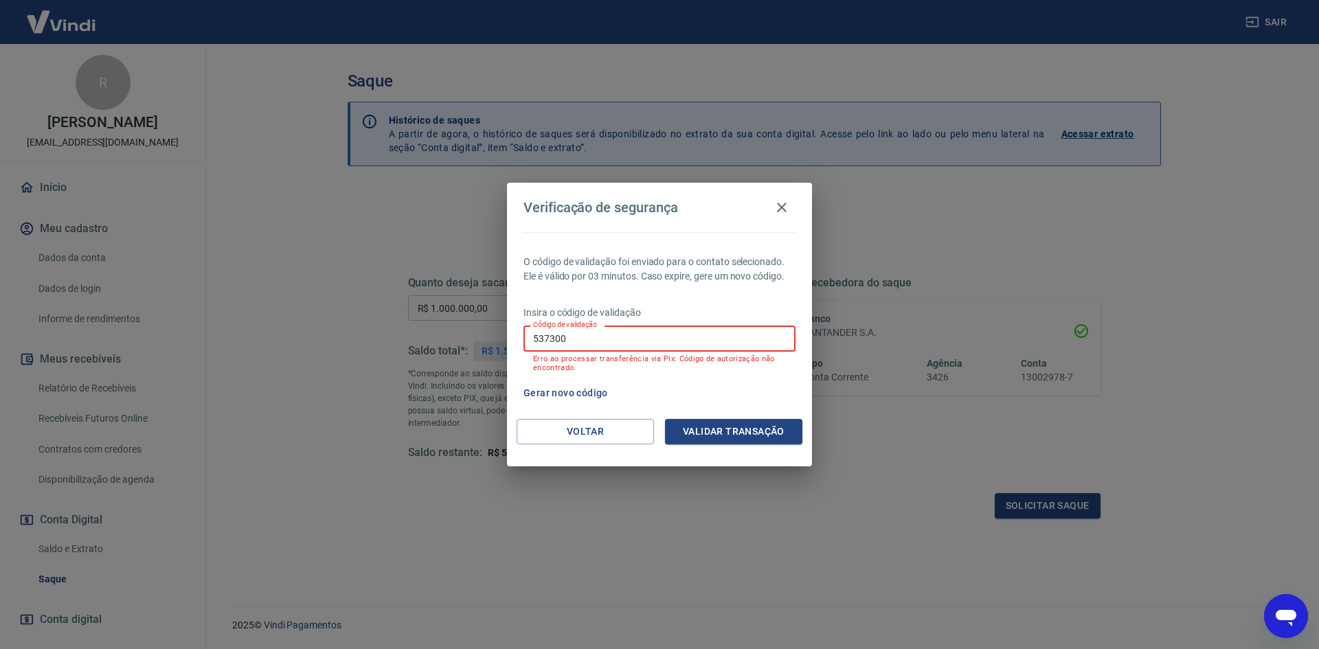
drag, startPoint x: 635, startPoint y: 338, endPoint x: 477, endPoint y: 335, distance: 158.0
click at [477, 335] on div "Verificação de segurança O código de validação foi enviado para o contato selec…" at bounding box center [659, 324] width 1319 height 649
type input "659649"
click at [725, 435] on button "Validar transação" at bounding box center [733, 431] width 137 height 25
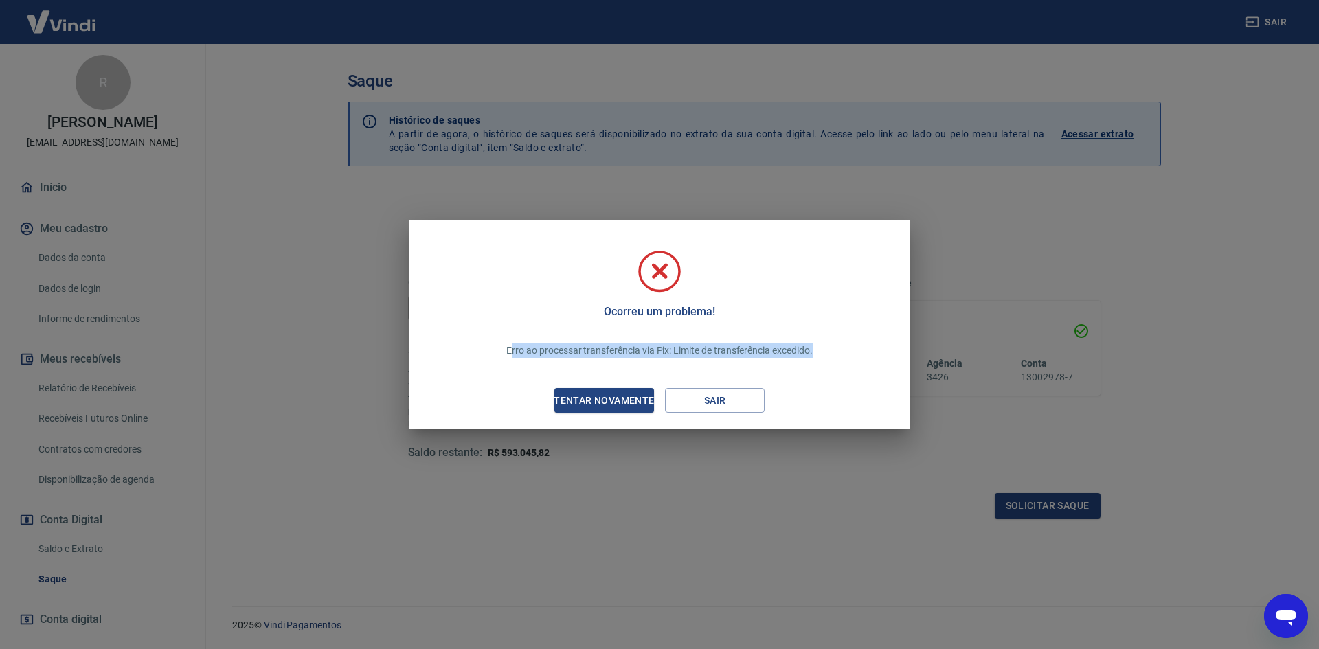
drag, startPoint x: 509, startPoint y: 347, endPoint x: 821, endPoint y: 357, distance: 312.0
click at [826, 354] on div "Erro ao processar transferência via Pix: Limite de transferência excedido." at bounding box center [659, 351] width 339 height 42
click at [623, 400] on div "Tentar novamente" at bounding box center [603, 400] width 133 height 17
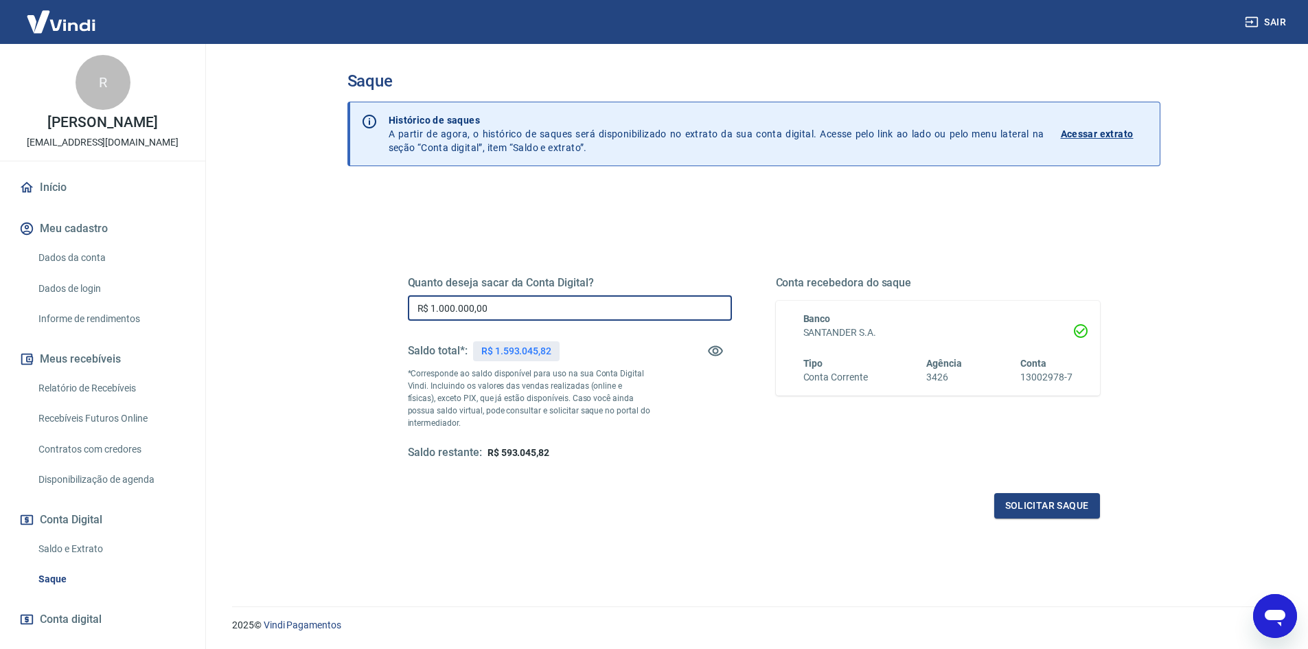
drag, startPoint x: 497, startPoint y: 316, endPoint x: 347, endPoint y: 316, distance: 150.4
click at [348, 316] on div "Quanto deseja sacar da Conta Digital? R$ 1.000.000,00 ​ Saldo total*: R$ 1.593.…" at bounding box center [754, 439] width 813 height 502
click at [1263, 626] on icon "Abrir janela de mensagens" at bounding box center [1275, 616] width 25 height 25
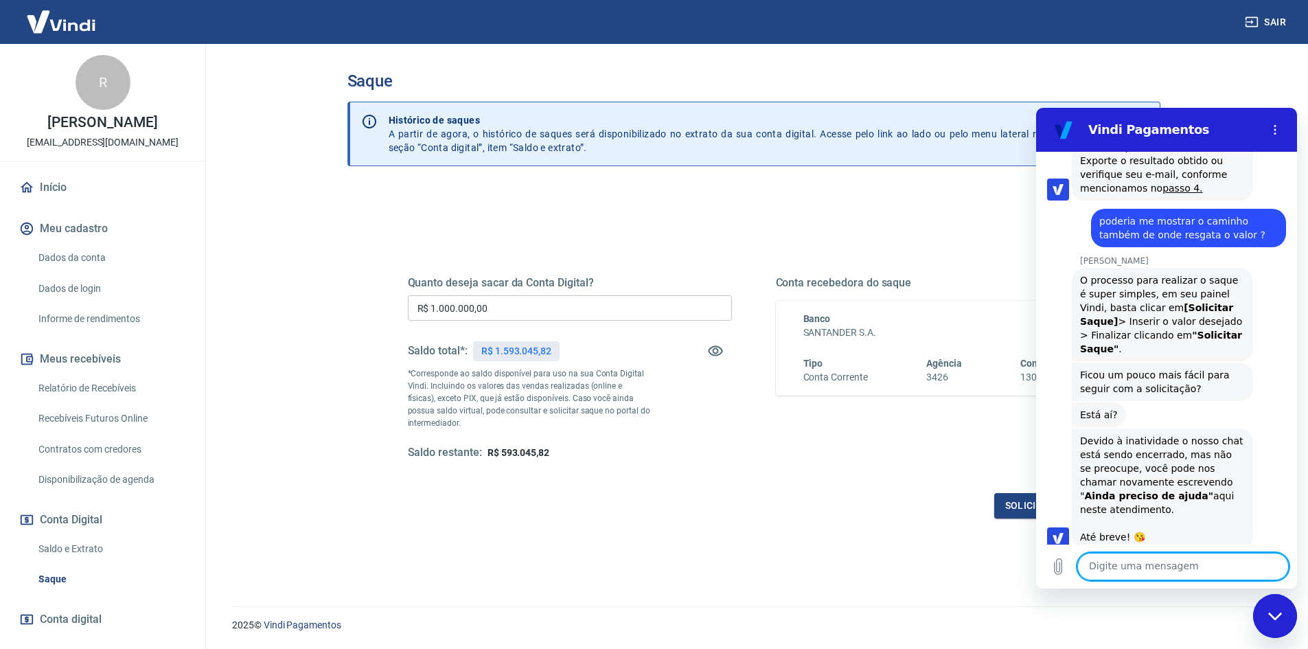
scroll to position [2496, 0]
click at [1097, 572] on textarea at bounding box center [1184, 566] width 212 height 27
type textarea "oi"
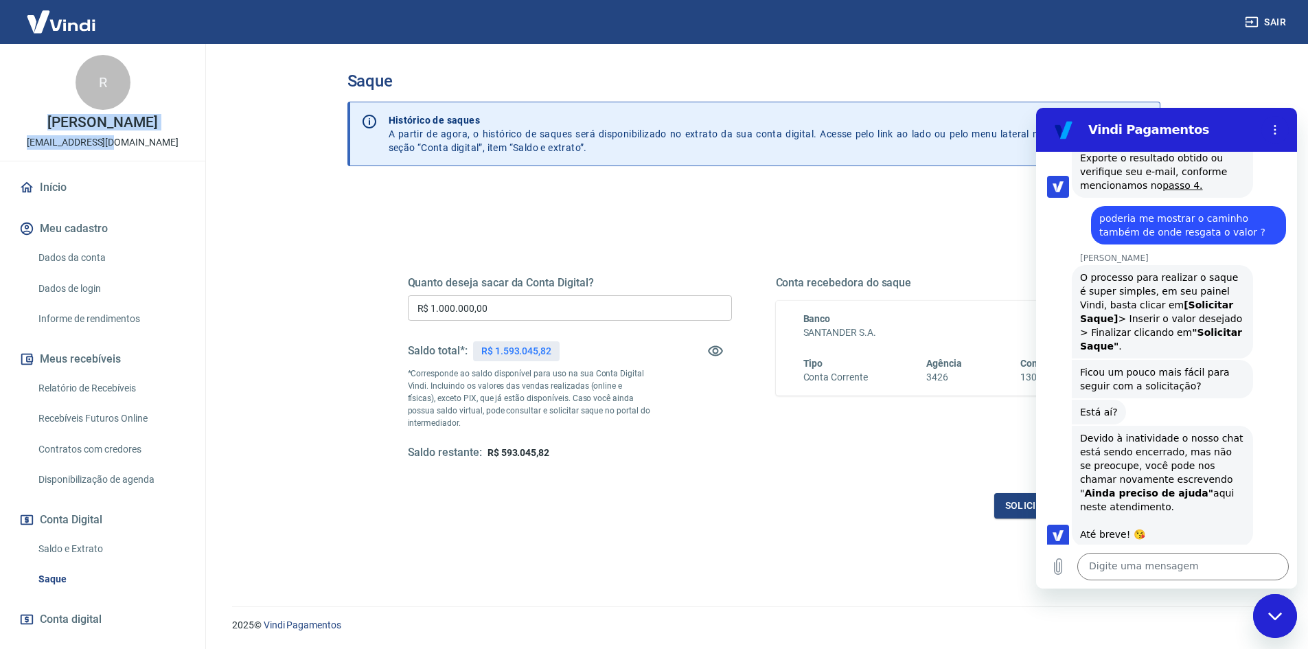
drag, startPoint x: 67, startPoint y: 141, endPoint x: 141, endPoint y: 140, distance: 74.2
click at [141, 140] on div "R Rodney Amorety ecom@smartgr.com.br" at bounding box center [102, 102] width 205 height 117
click at [148, 139] on div "R Rodney Amorety ecom@smartgr.com.br" at bounding box center [102, 102] width 205 height 117
drag, startPoint x: 150, startPoint y: 141, endPoint x: 45, endPoint y: 146, distance: 105.2
click at [45, 146] on div "R Rodney Amorety ecom@smartgr.com.br" at bounding box center [102, 102] width 205 height 117
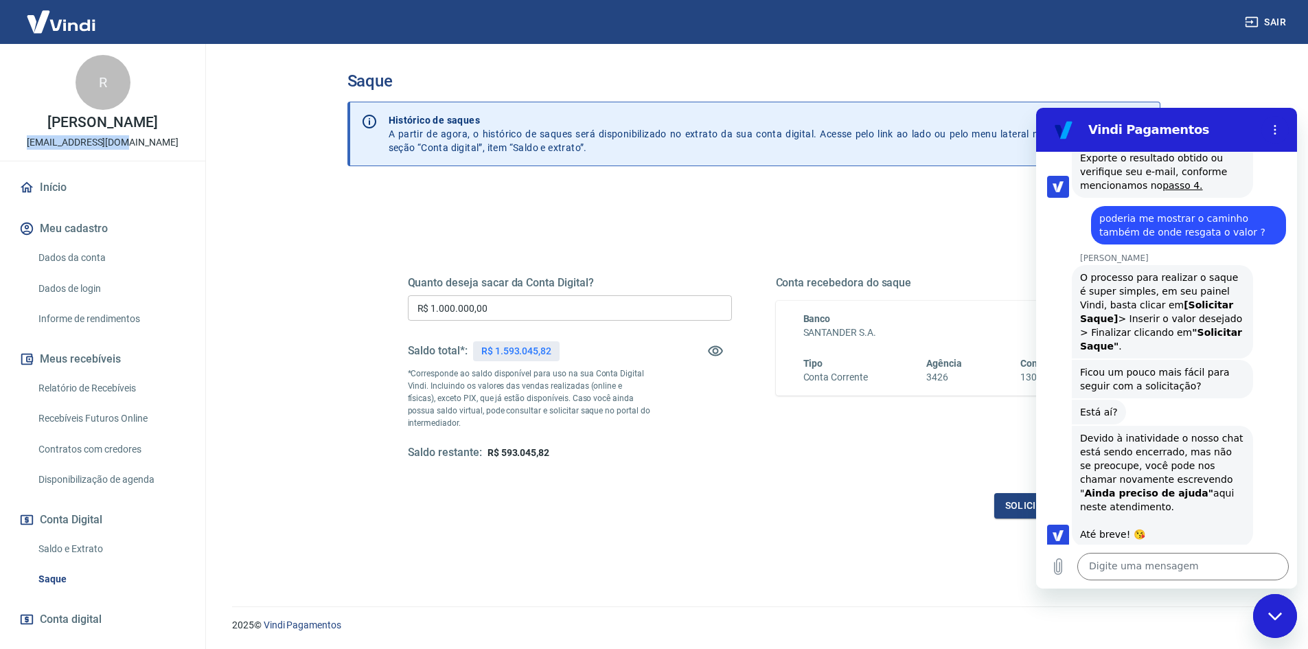
copy p "[EMAIL_ADDRESS][DOMAIN_NAME]"
click at [1184, 558] on textarea at bounding box center [1184, 566] width 212 height 27
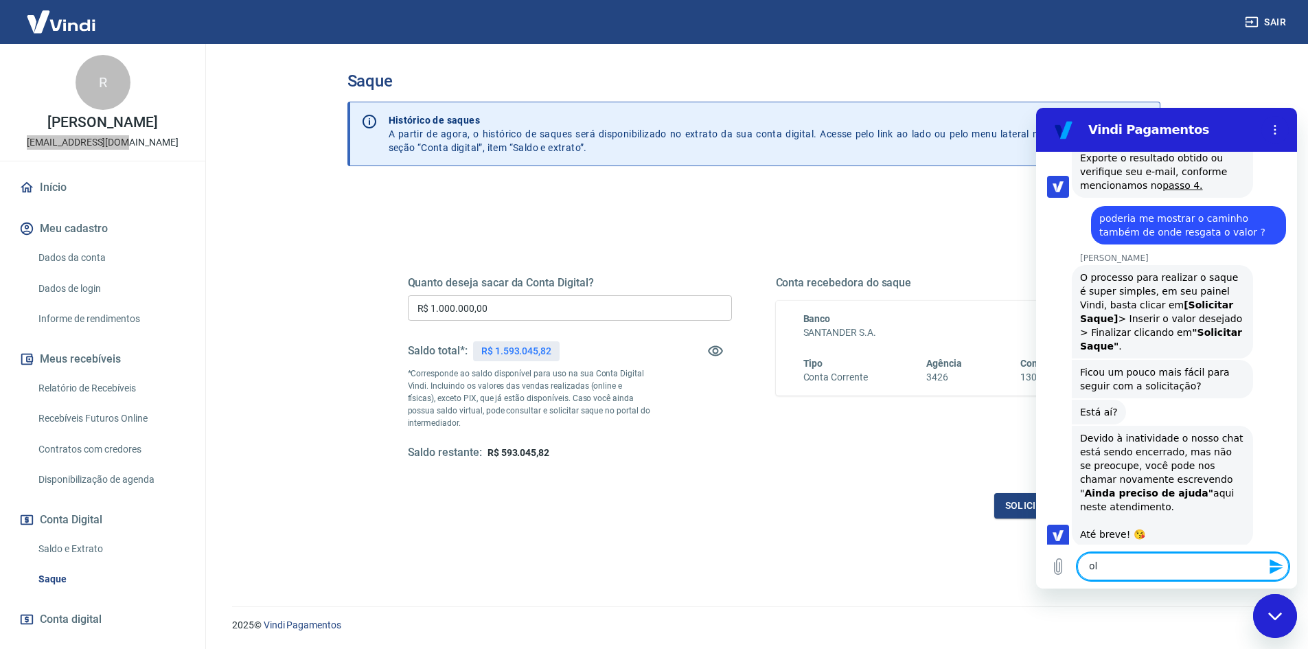
type textarea "ola"
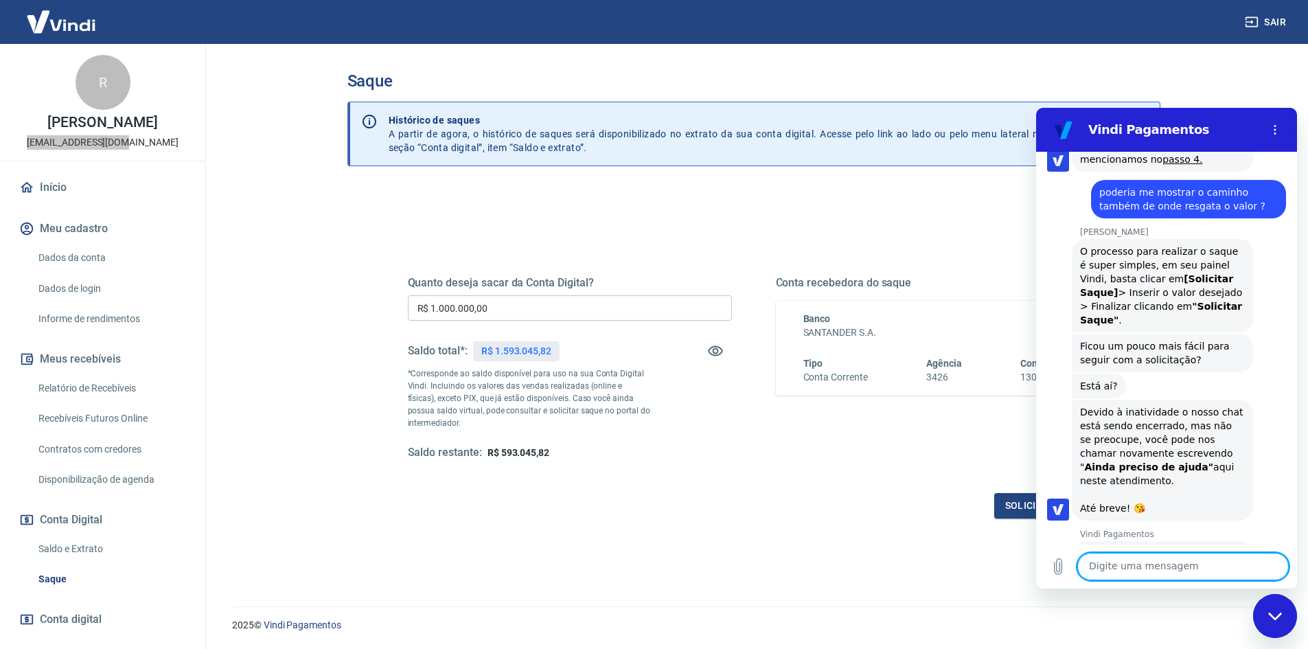
scroll to position [2569, 0]
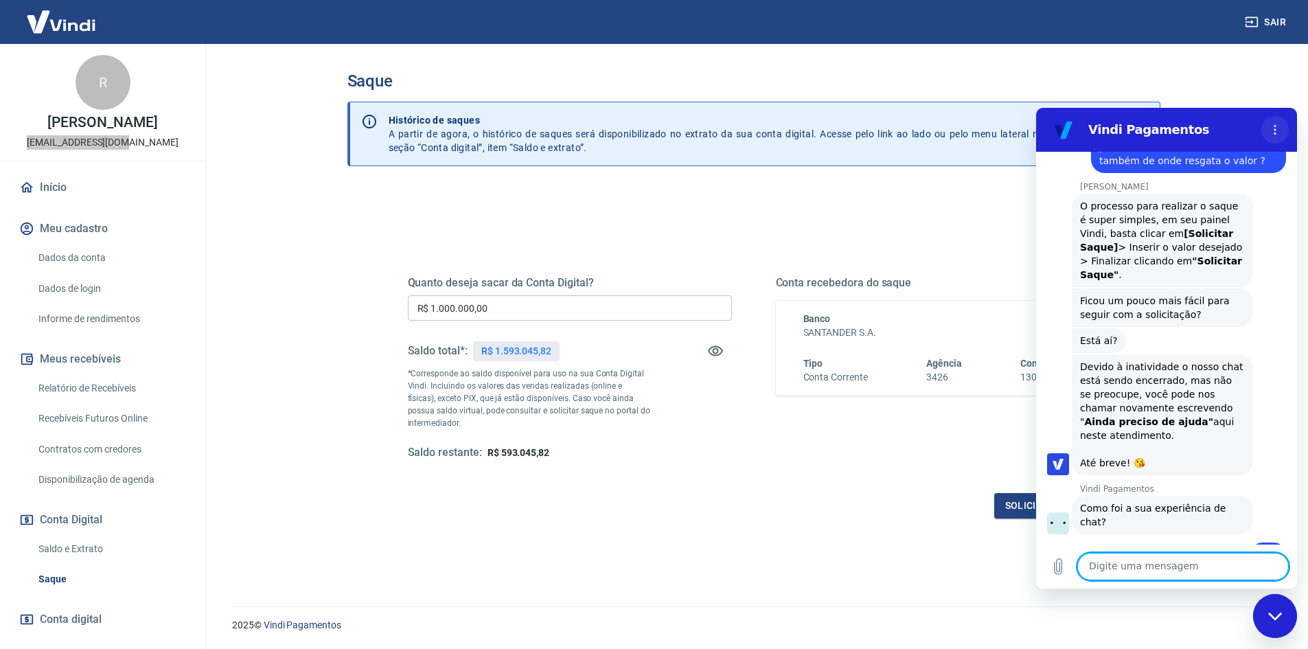
click at [1281, 126] on button "Menu de opções" at bounding box center [1275, 129] width 27 height 27
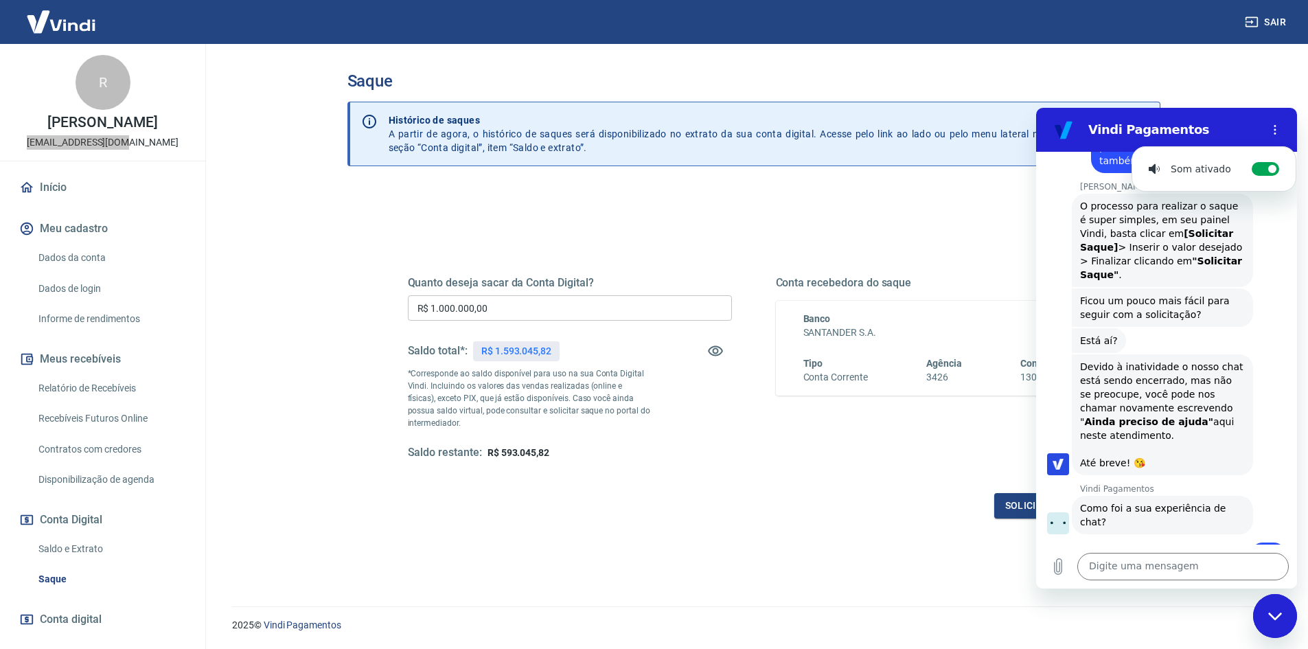
click at [1275, 21] on button "Sair" at bounding box center [1266, 22] width 49 height 25
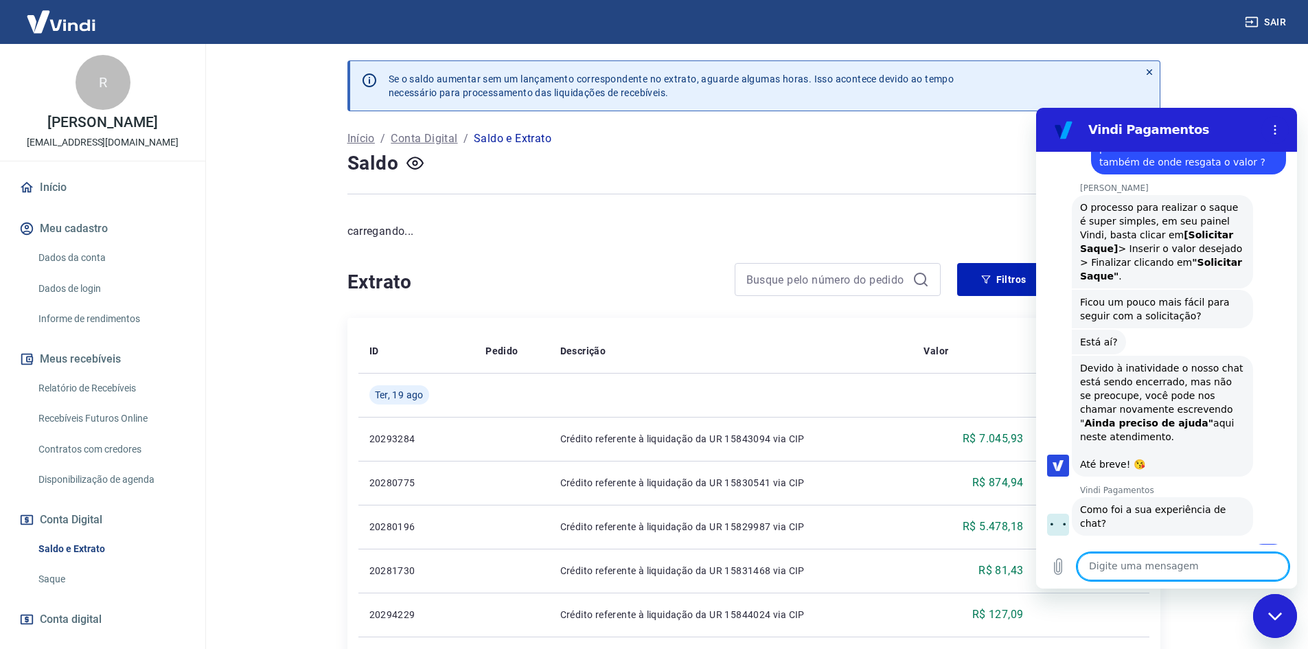
scroll to position [2569, 0]
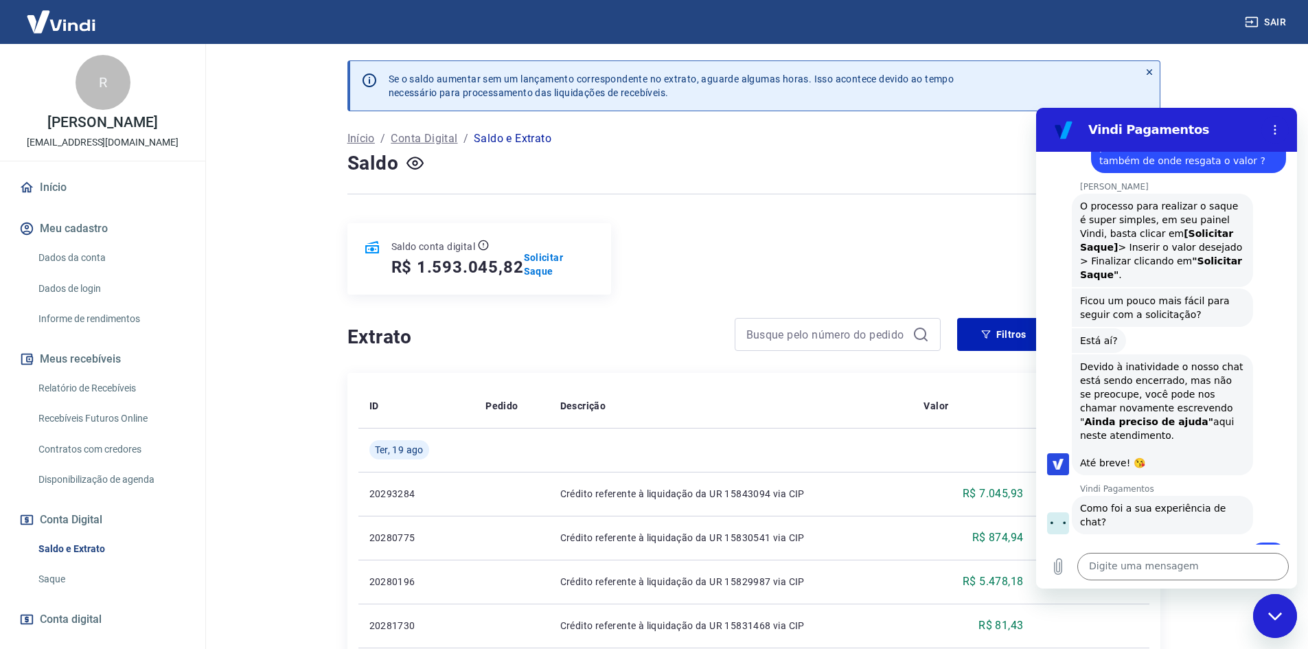
click at [109, 388] on link "Relatório de Recebíveis" at bounding box center [111, 388] width 156 height 28
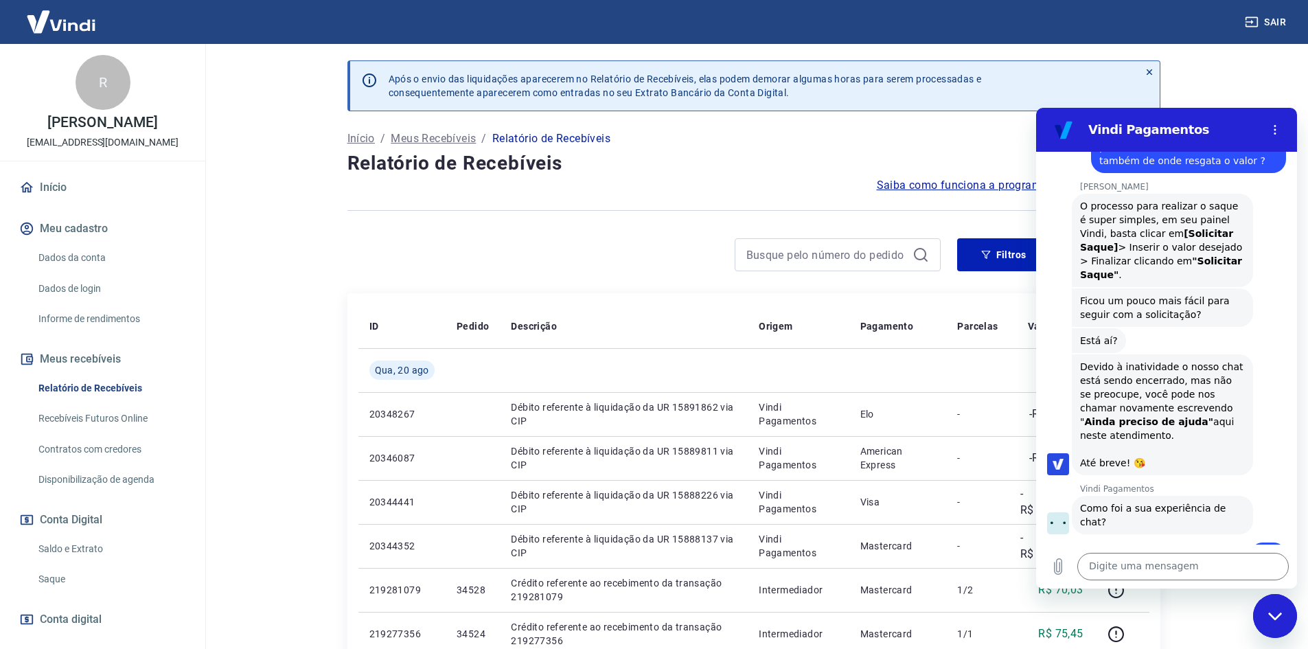
click at [68, 577] on link "Saque" at bounding box center [111, 579] width 156 height 28
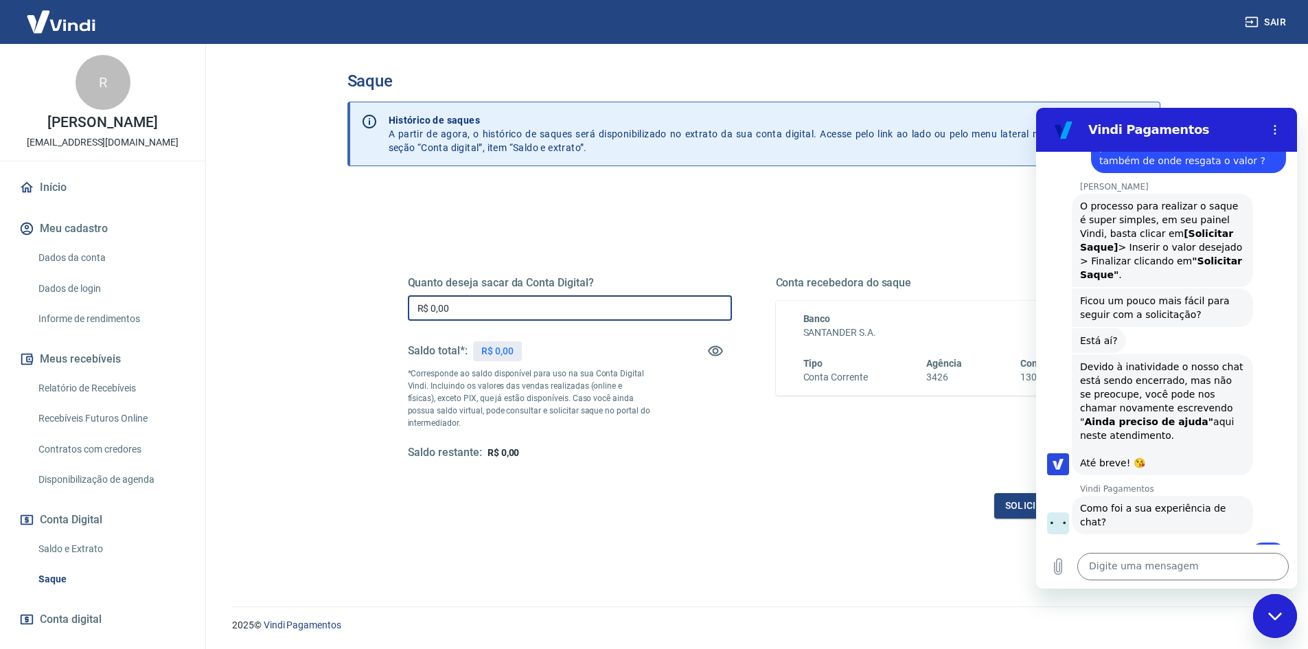
click at [477, 319] on input "R$ 0,00" at bounding box center [570, 307] width 324 height 25
drag, startPoint x: 477, startPoint y: 319, endPoint x: 329, endPoint y: 315, distance: 147.7
click at [329, 315] on div "Saque Histórico de saques A partir de agora, o histórico de saques será disponi…" at bounding box center [754, 317] width 879 height 546
type input "R$ 300.000,00"
click at [1208, 119] on div "Vindi Pagamentos" at bounding box center [1151, 129] width 212 height 27
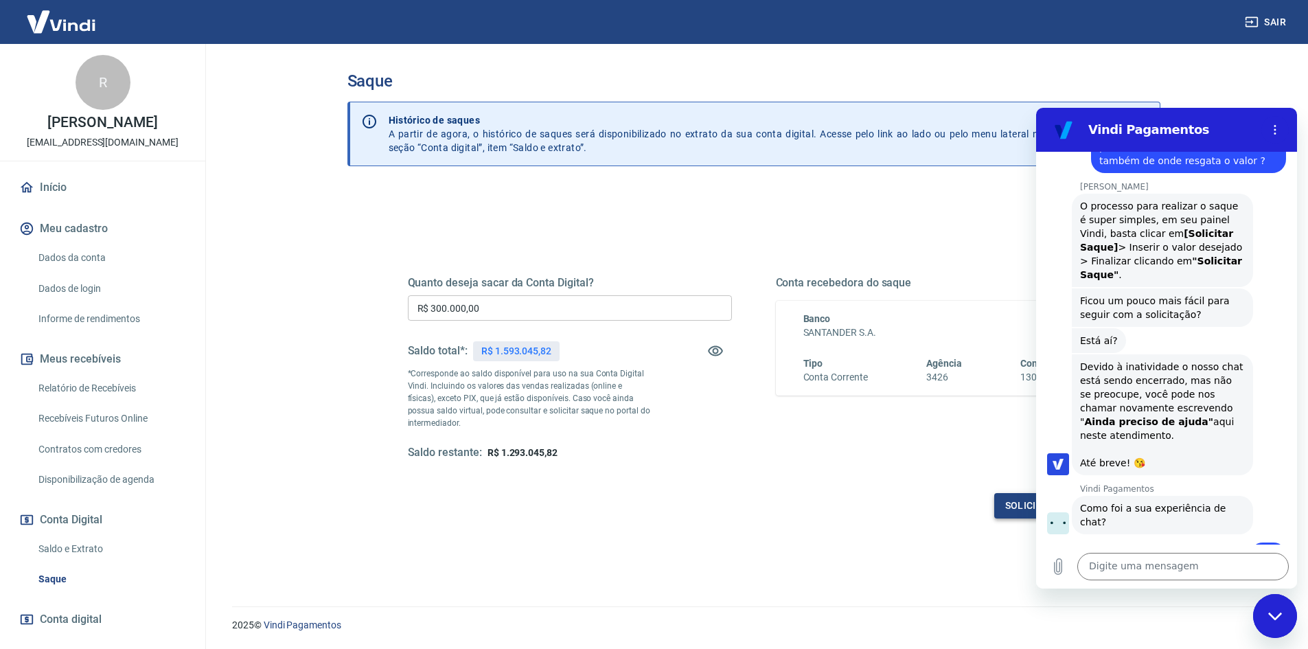
click at [1017, 504] on button "Solicitar saque" at bounding box center [1047, 505] width 106 height 25
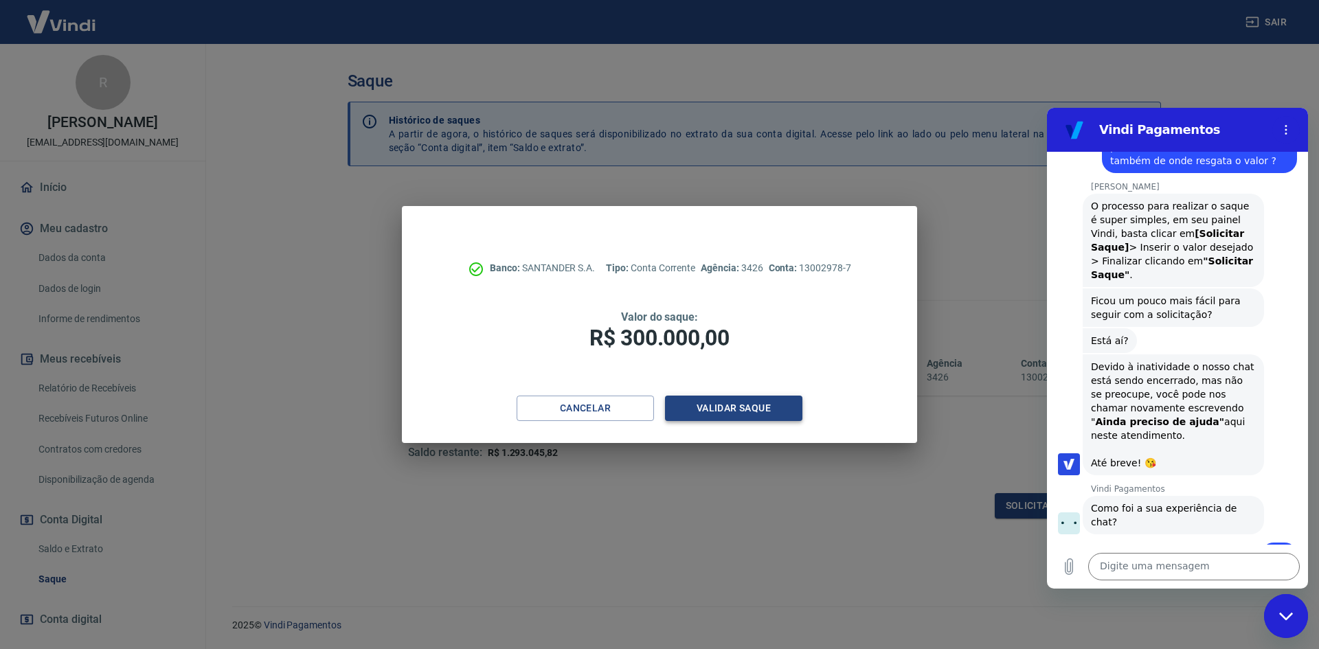
click at [724, 411] on button "Validar saque" at bounding box center [733, 408] width 137 height 25
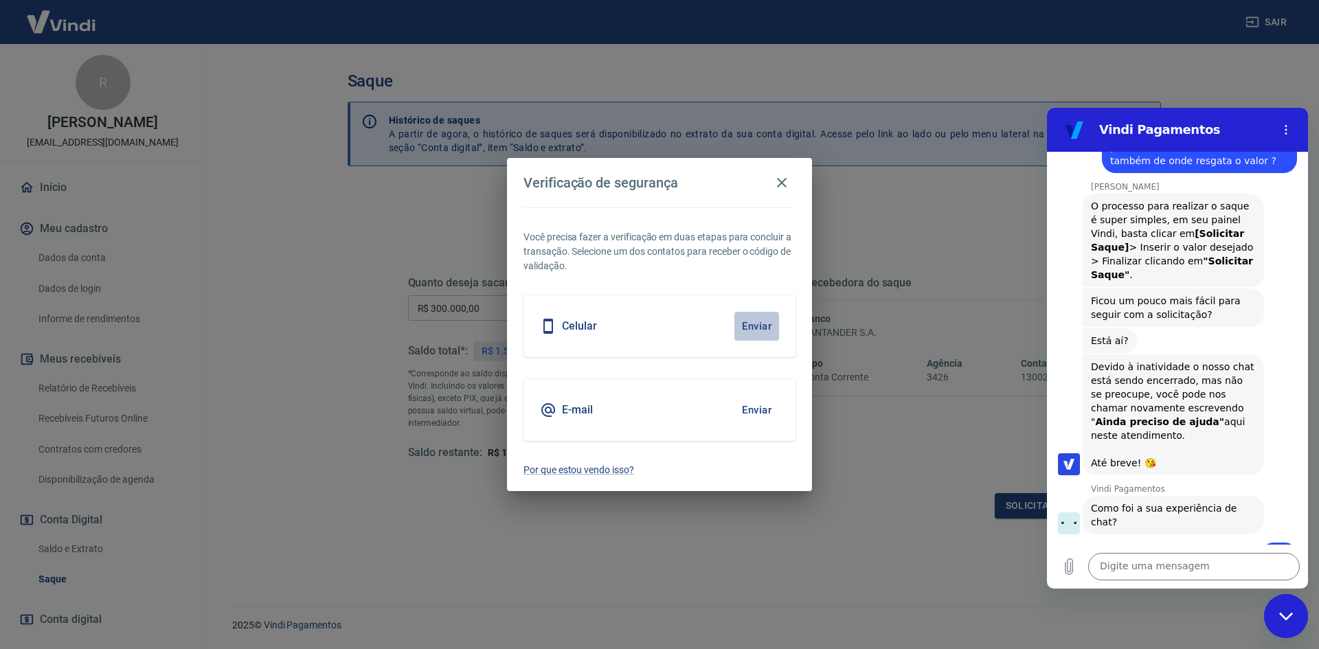
click at [765, 327] on button "Enviar" at bounding box center [756, 326] width 45 height 29
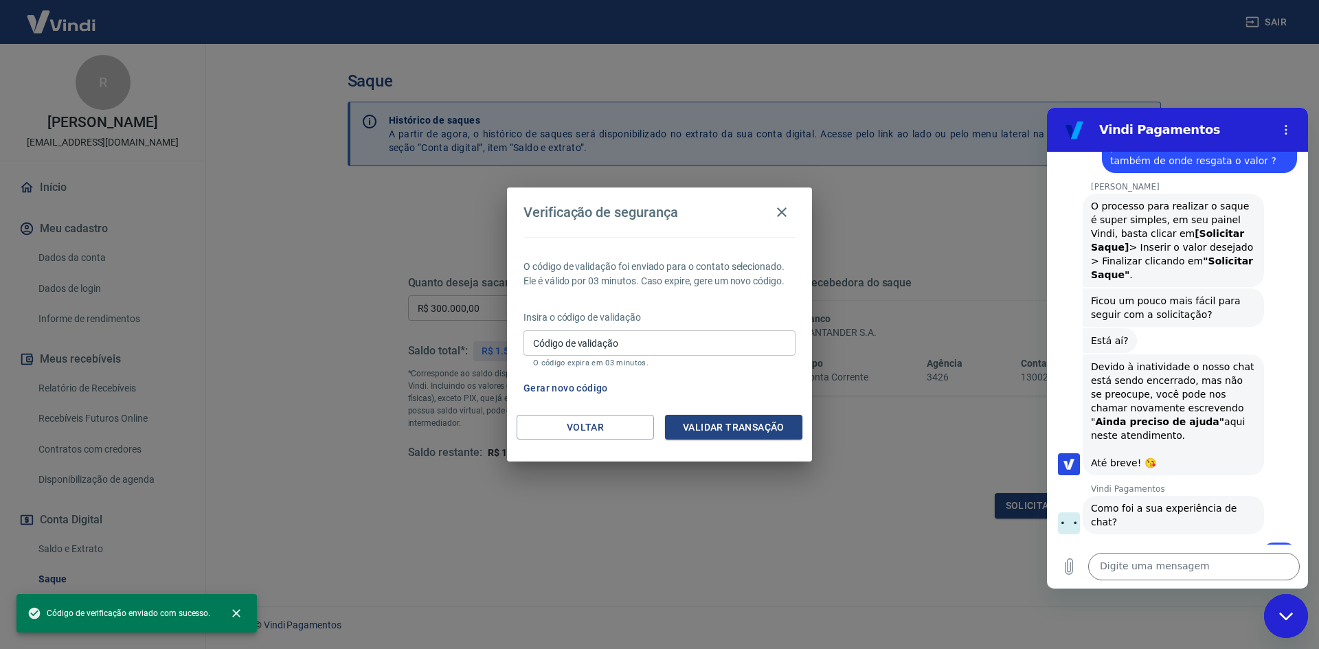
click at [623, 345] on input "Código de validação" at bounding box center [659, 342] width 272 height 25
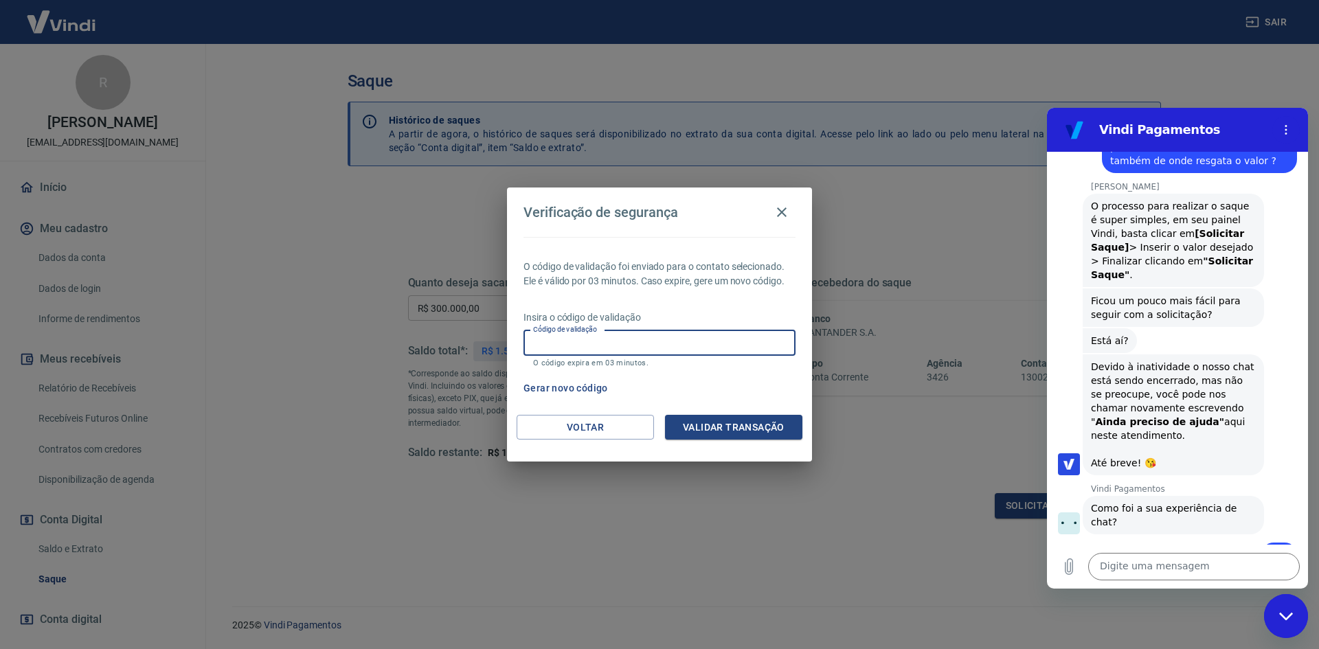
paste input "767455"
type input "767455"
click at [755, 429] on button "Validar transação" at bounding box center [733, 427] width 137 height 25
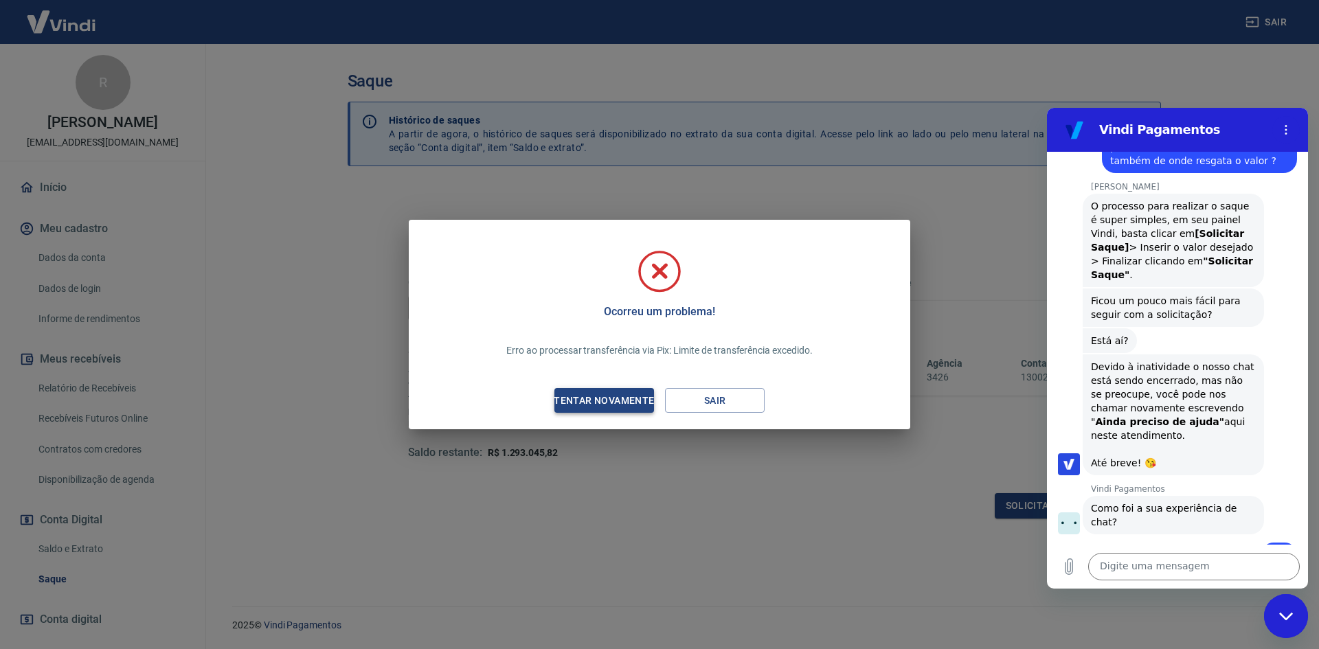
click at [628, 408] on div "Tentar novamente" at bounding box center [603, 400] width 133 height 17
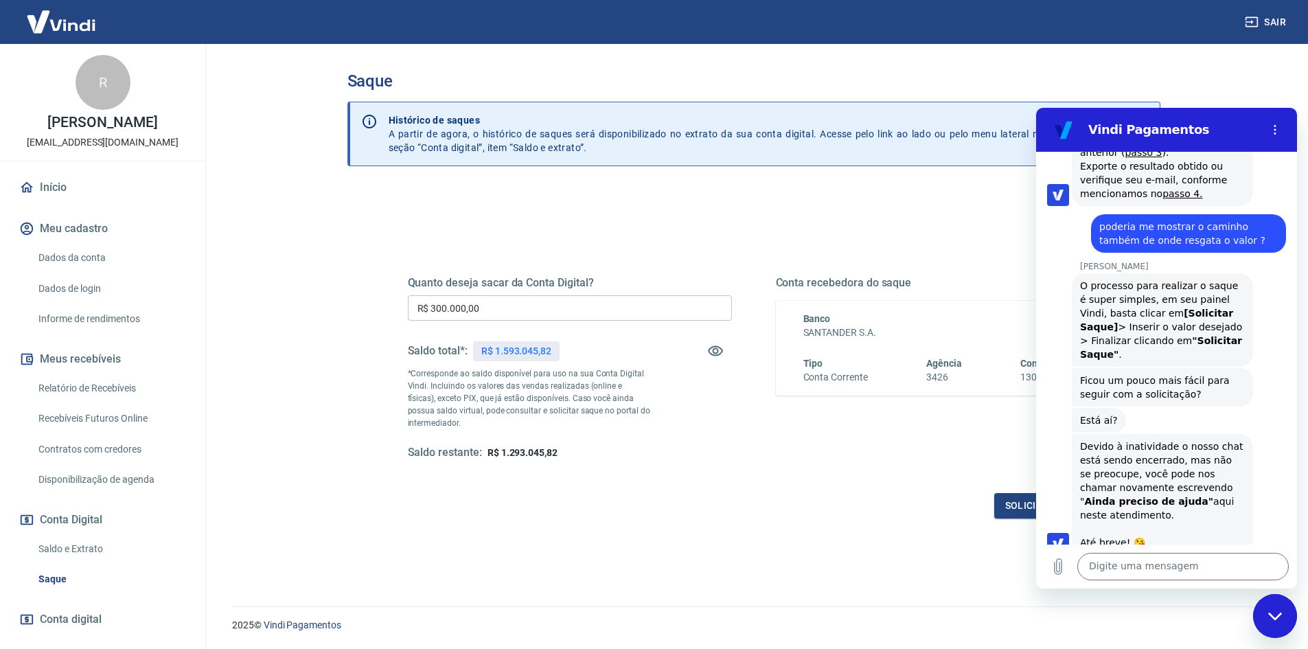
scroll to position [2569, 0]
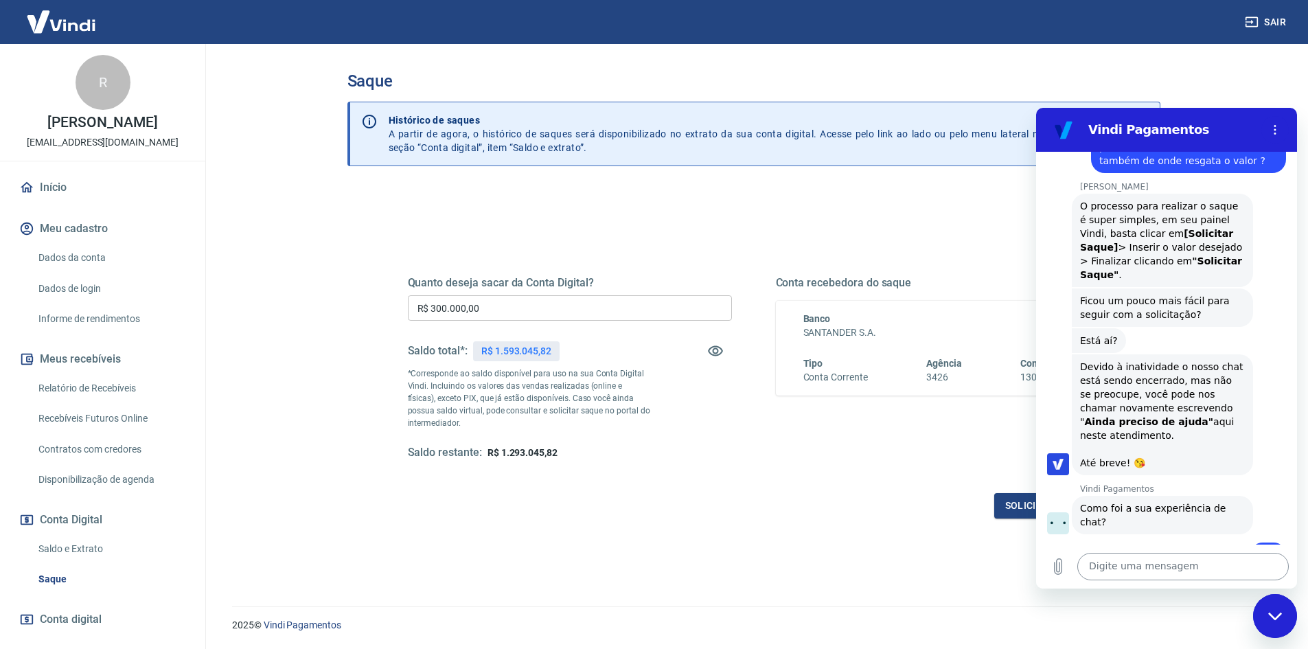
click at [1139, 564] on textarea at bounding box center [1184, 566] width 212 height 27
type textarea "qual valor do saque"
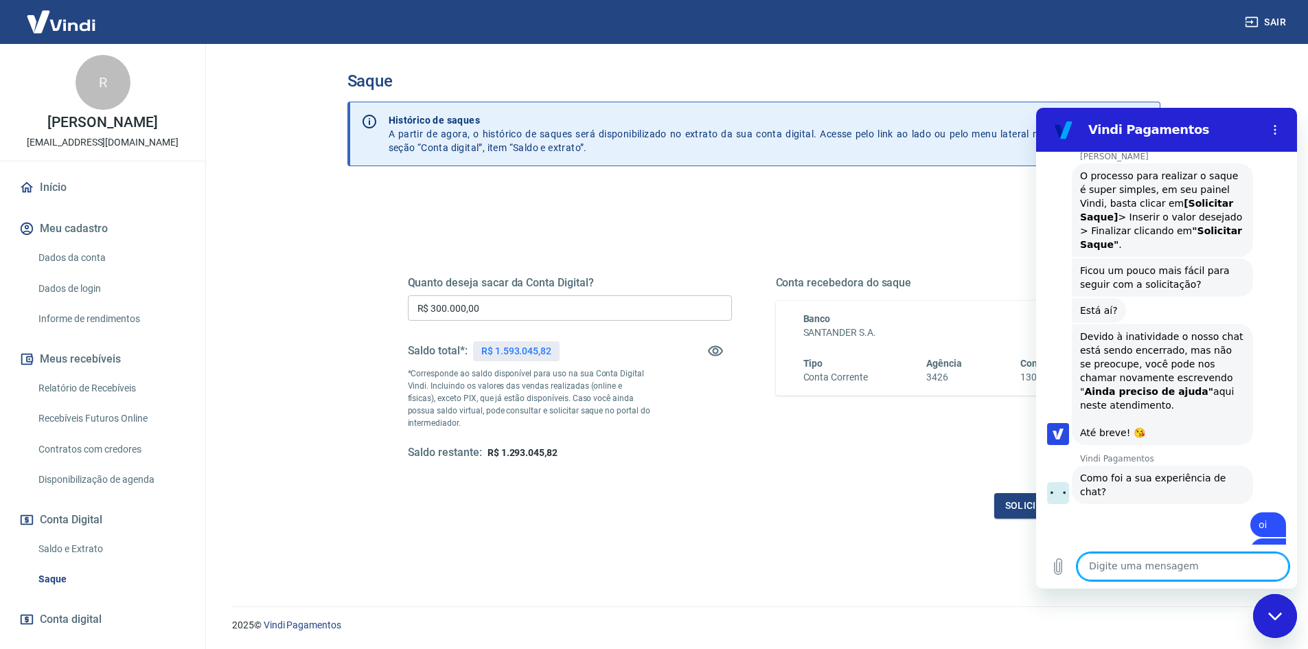
scroll to position [2602, 0]
type textarea "que consigo fazwer"
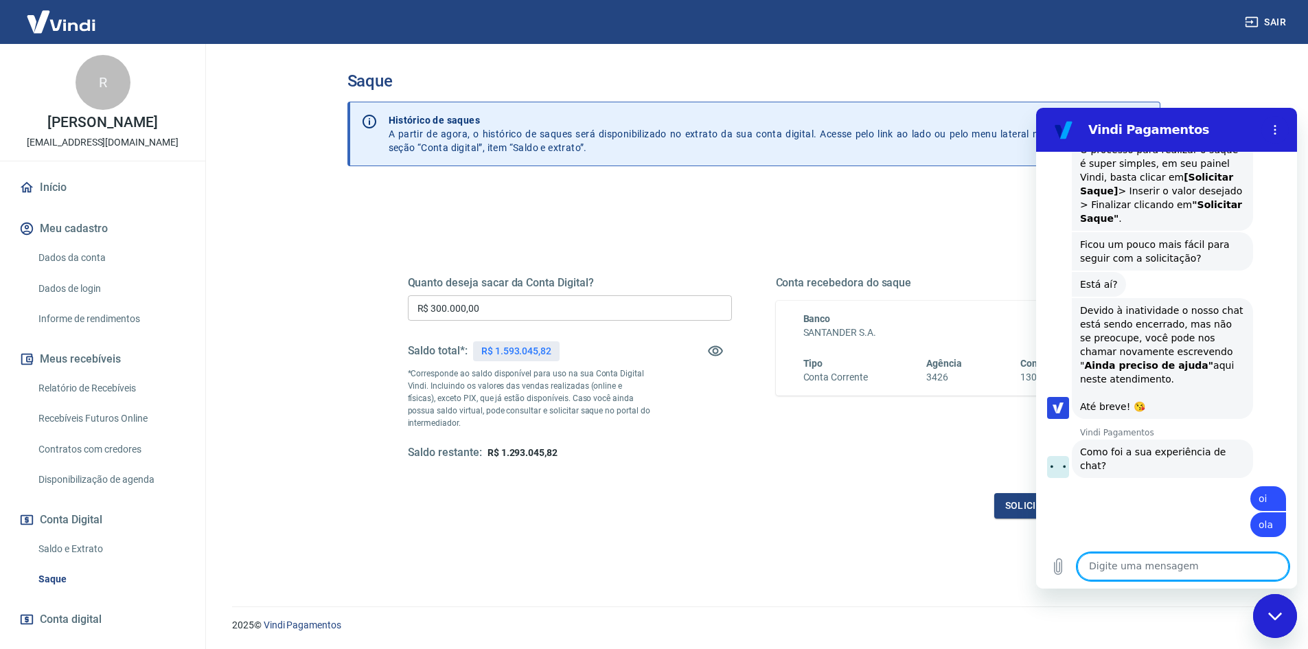
scroll to position [2628, 0]
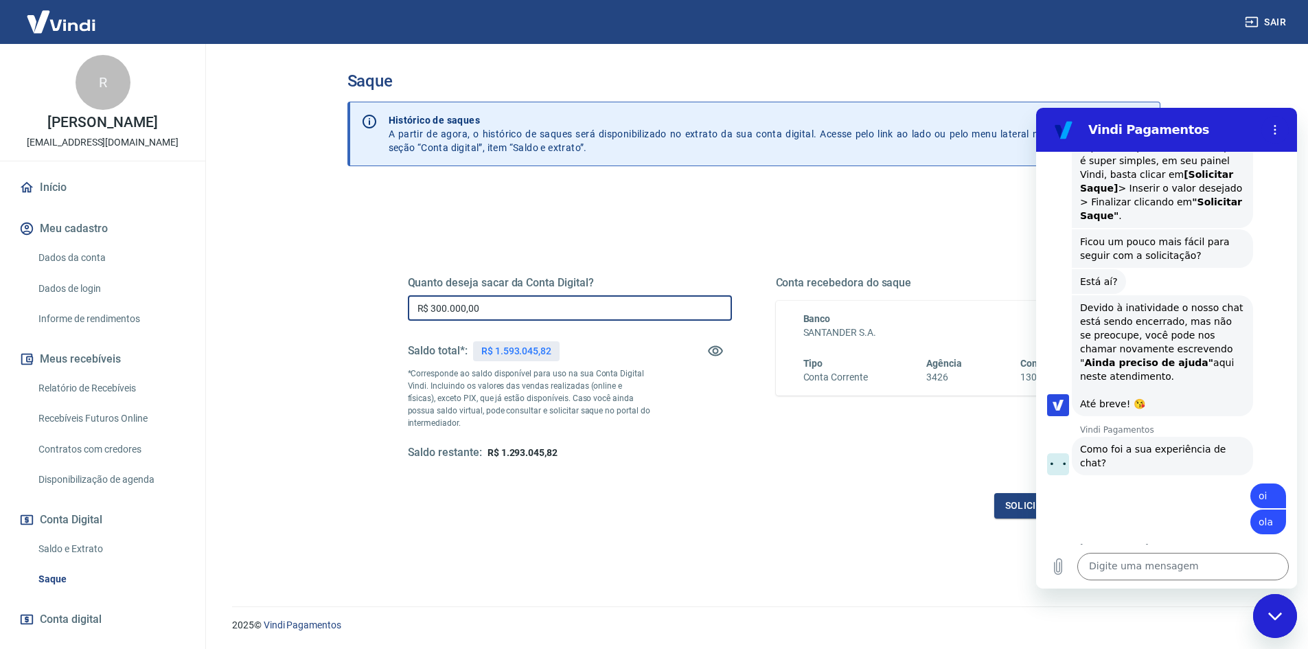
drag, startPoint x: 491, startPoint y: 312, endPoint x: 382, endPoint y: 312, distance: 109.2
click at [382, 312] on div "Quanto deseja sacar da Conta Digital? R$ 300.000,00 ​ Saldo total*: R$ 1.593.04…" at bounding box center [754, 375] width 758 height 319
type input "R$ 100.000,00"
click at [1011, 498] on button "Solicitar saque" at bounding box center [1047, 505] width 106 height 25
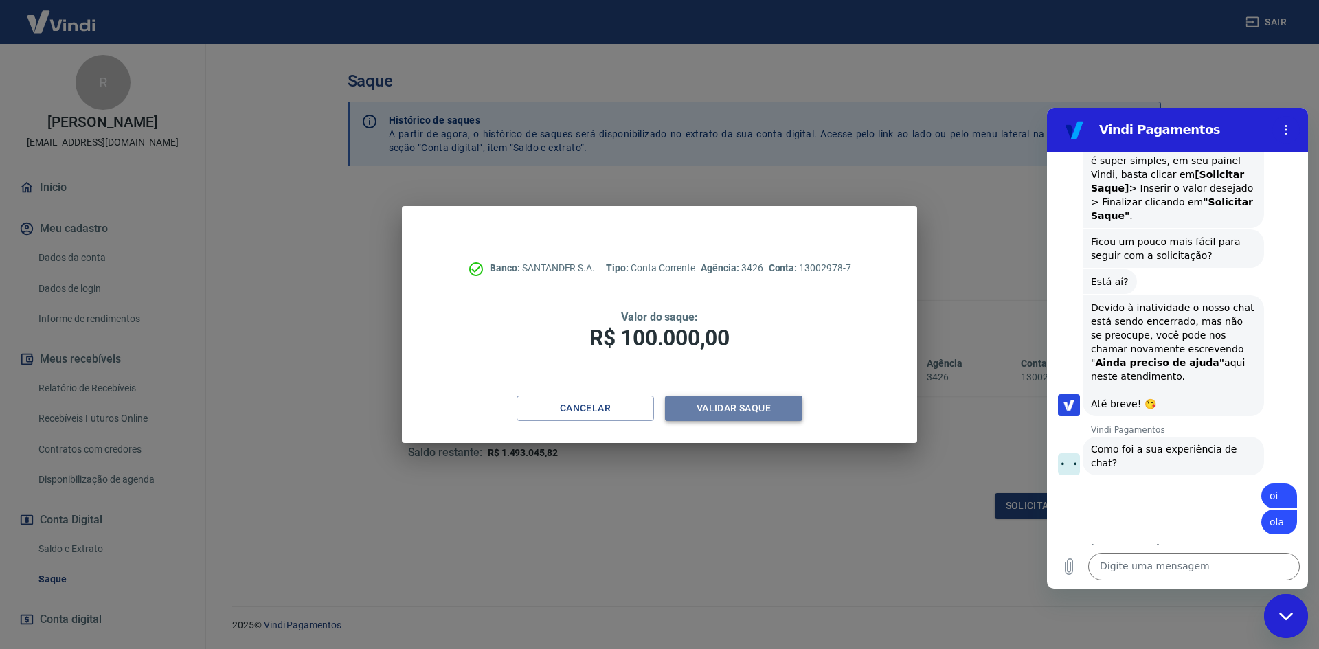
click at [703, 412] on button "Validar saque" at bounding box center [733, 408] width 137 height 25
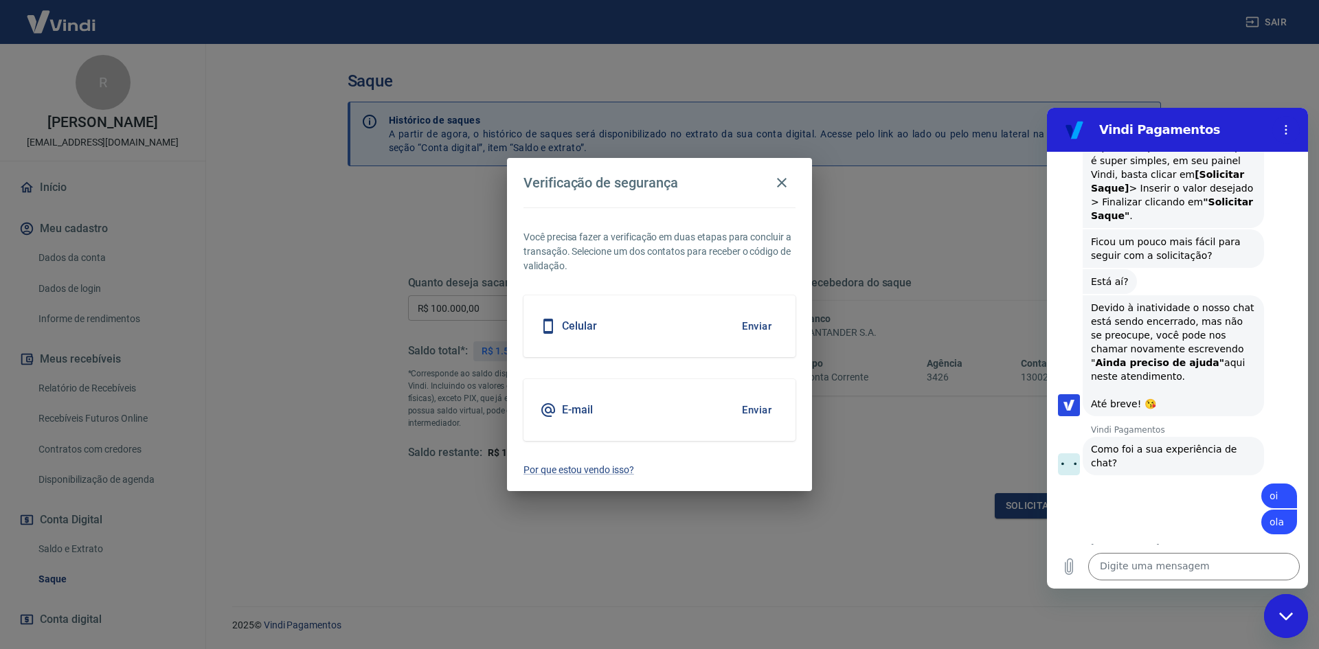
click at [755, 326] on button "Enviar" at bounding box center [756, 326] width 45 height 29
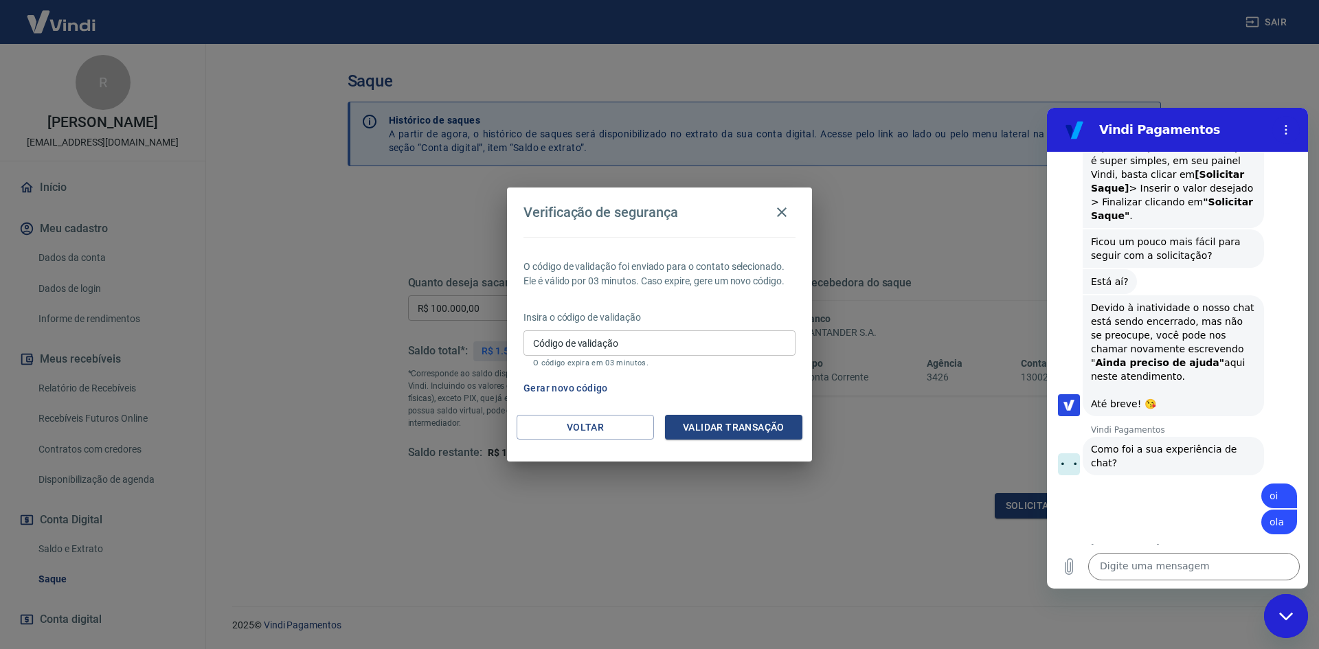
click at [1078, 130] on figure at bounding box center [1073, 129] width 27 height 27
click at [1286, 622] on div "Fechar janela de mensagens" at bounding box center [1285, 615] width 41 height 41
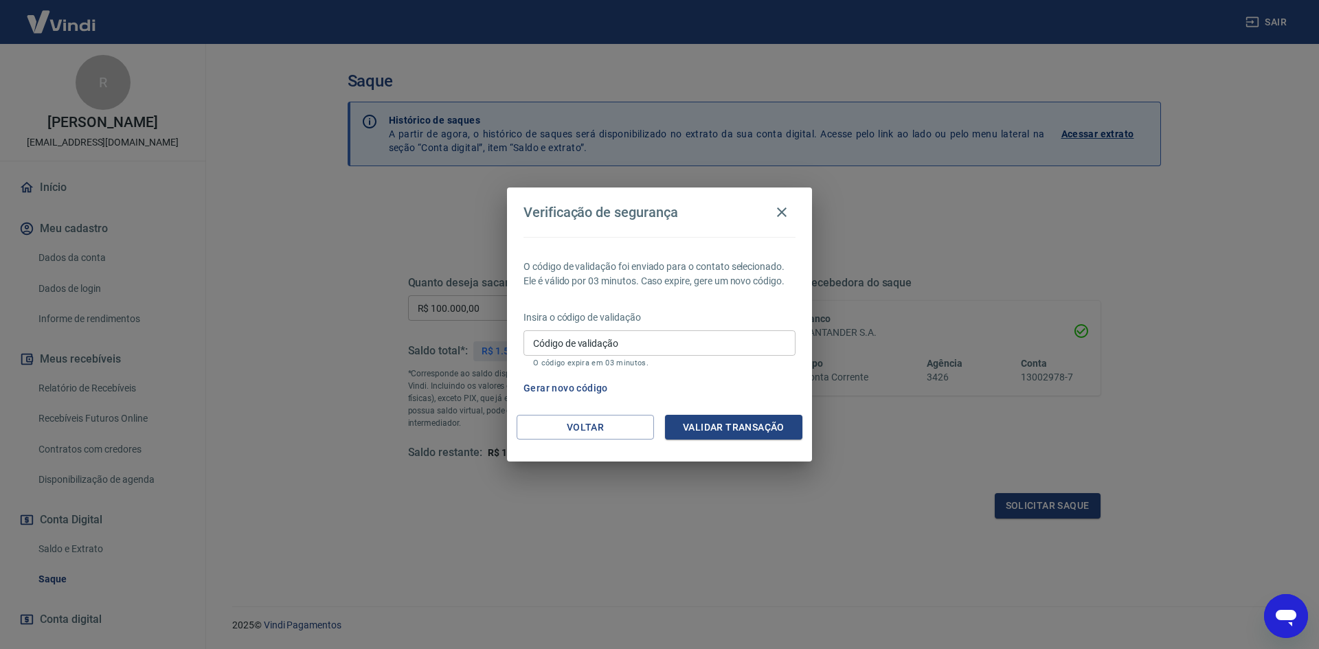
click at [624, 329] on div "Insira o código de validação Código de validação Código de validação O código e…" at bounding box center [659, 340] width 272 height 60
click at [631, 339] on input "Código de validação" at bounding box center [659, 342] width 272 height 25
paste input "714938"
type input "714938"
click at [731, 423] on button "Validar transação" at bounding box center [733, 427] width 137 height 25
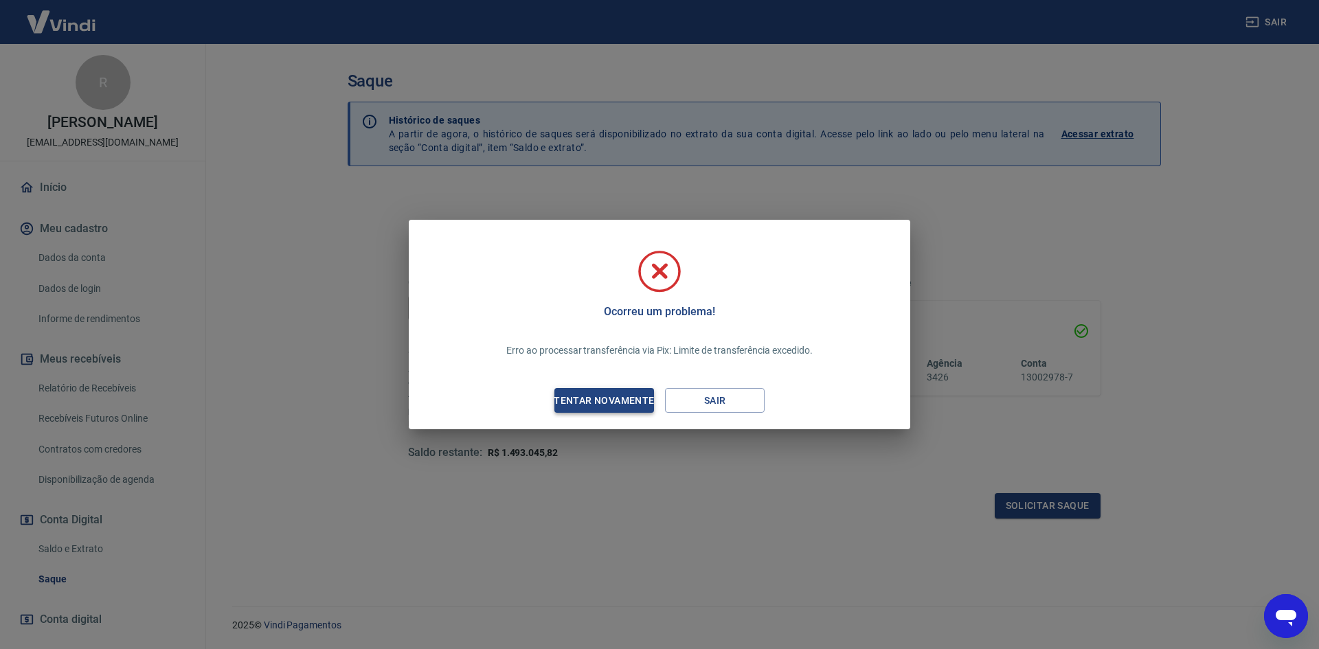
click at [632, 403] on div "Tentar novamente" at bounding box center [603, 400] width 133 height 17
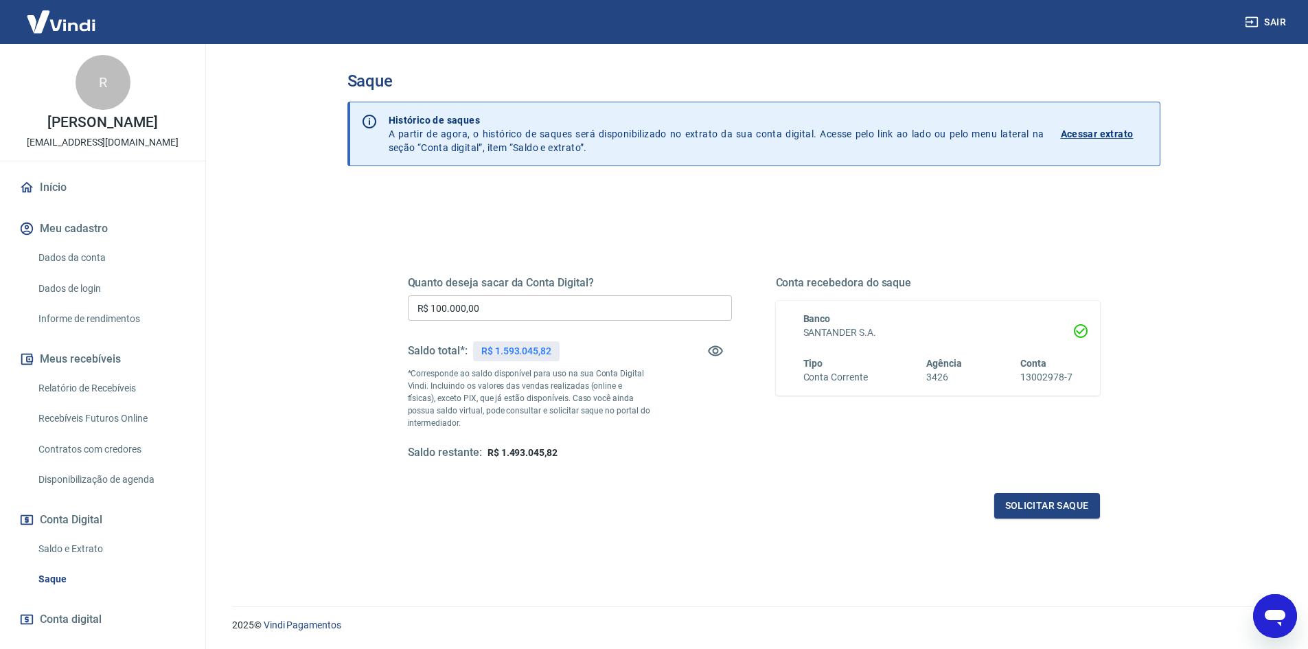
click at [1286, 616] on icon "Abrir janela de mensagens" at bounding box center [1275, 616] width 25 height 25
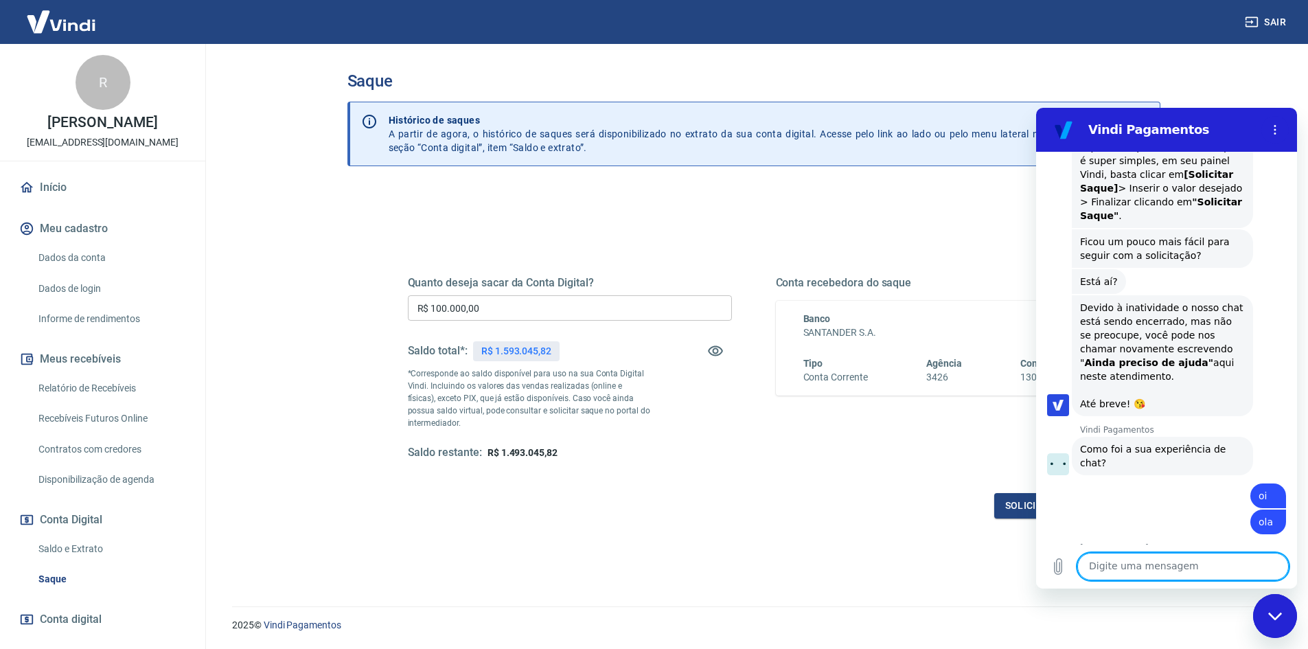
scroll to position [0, 0]
click at [1149, 572] on textarea at bounding box center [1184, 566] width 212 height 27
type textarea "por pix"
type textarea "tentei 100k"
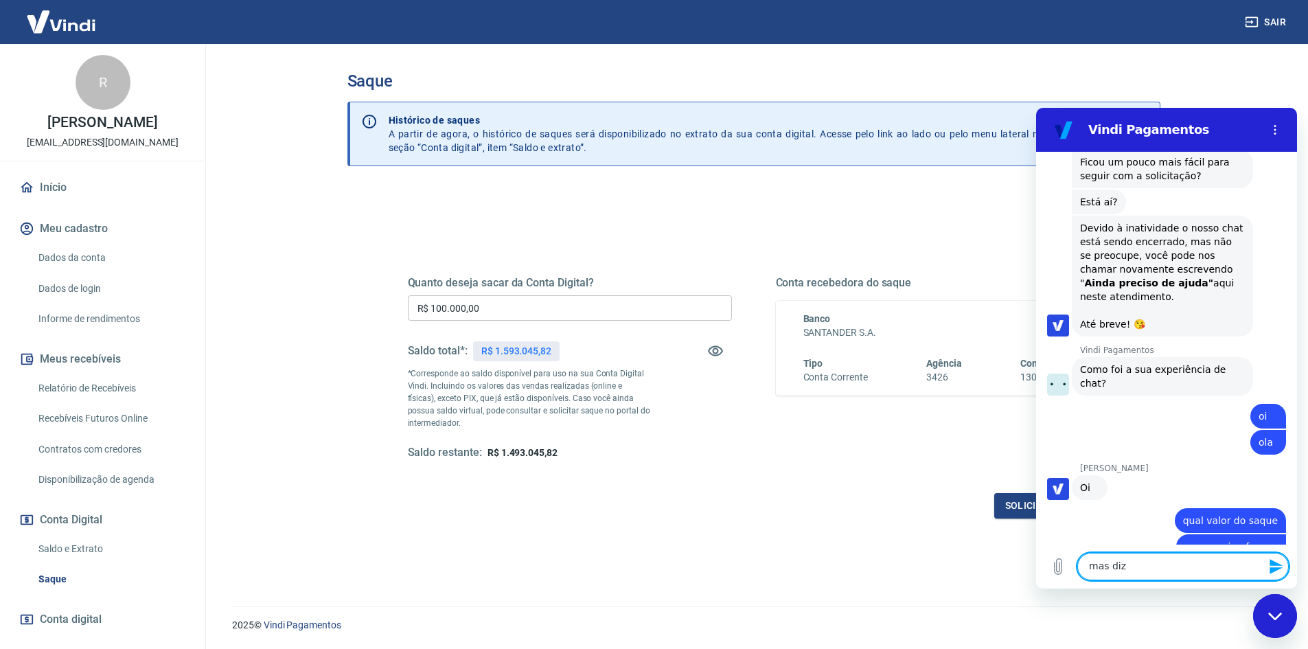
scroll to position [2707, 0]
type textarea "mas diz saldo excedente"
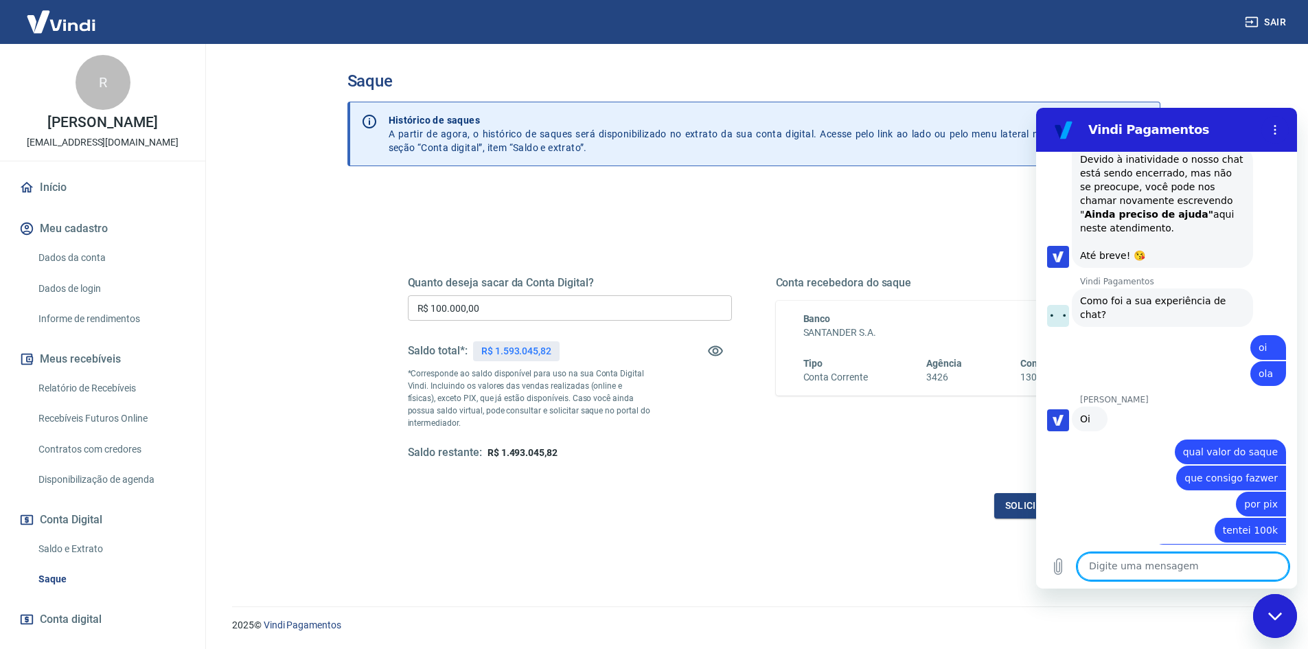
scroll to position [2779, 0]
click at [1147, 569] on textarea at bounding box center [1184, 566] width 212 height 27
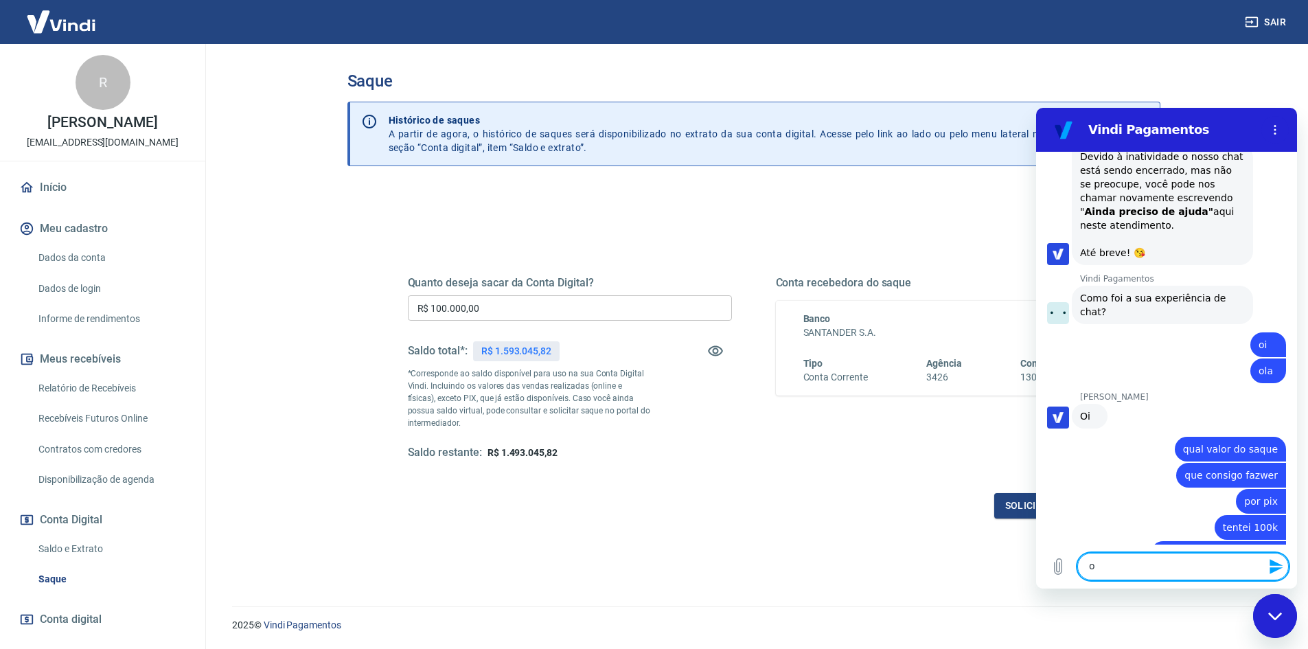
type textarea "o"
type textarea "certo digo o valor de saque"
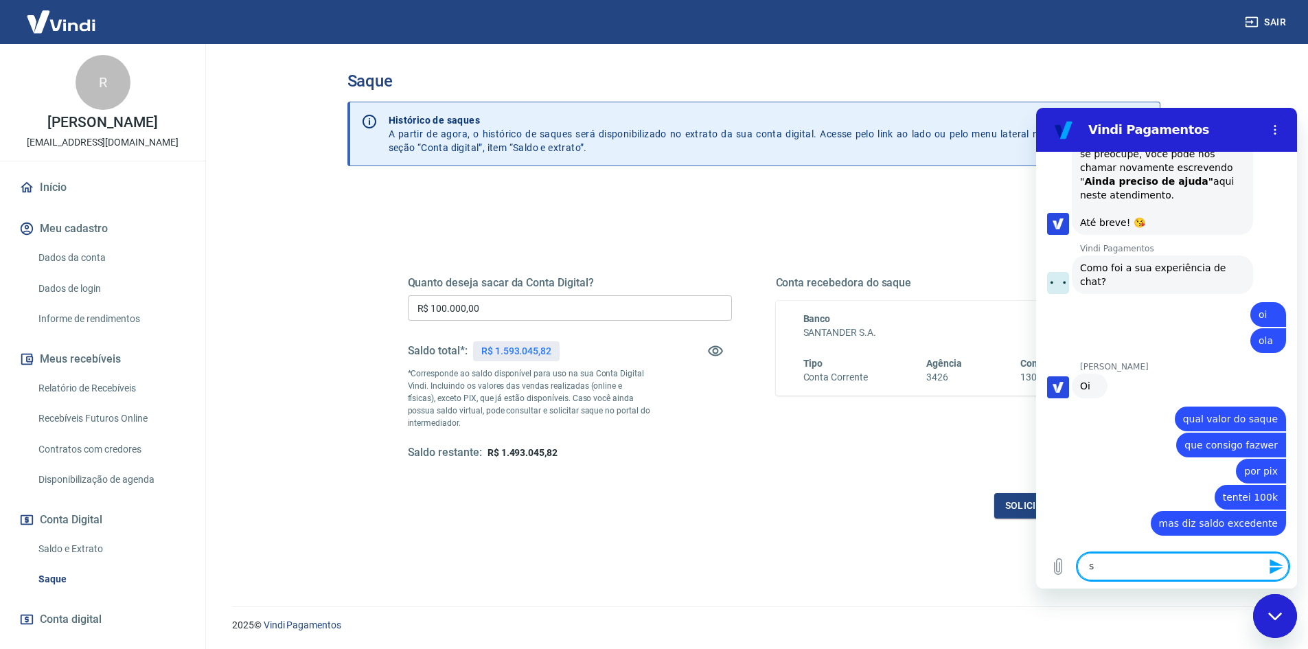
scroll to position [2812, 0]
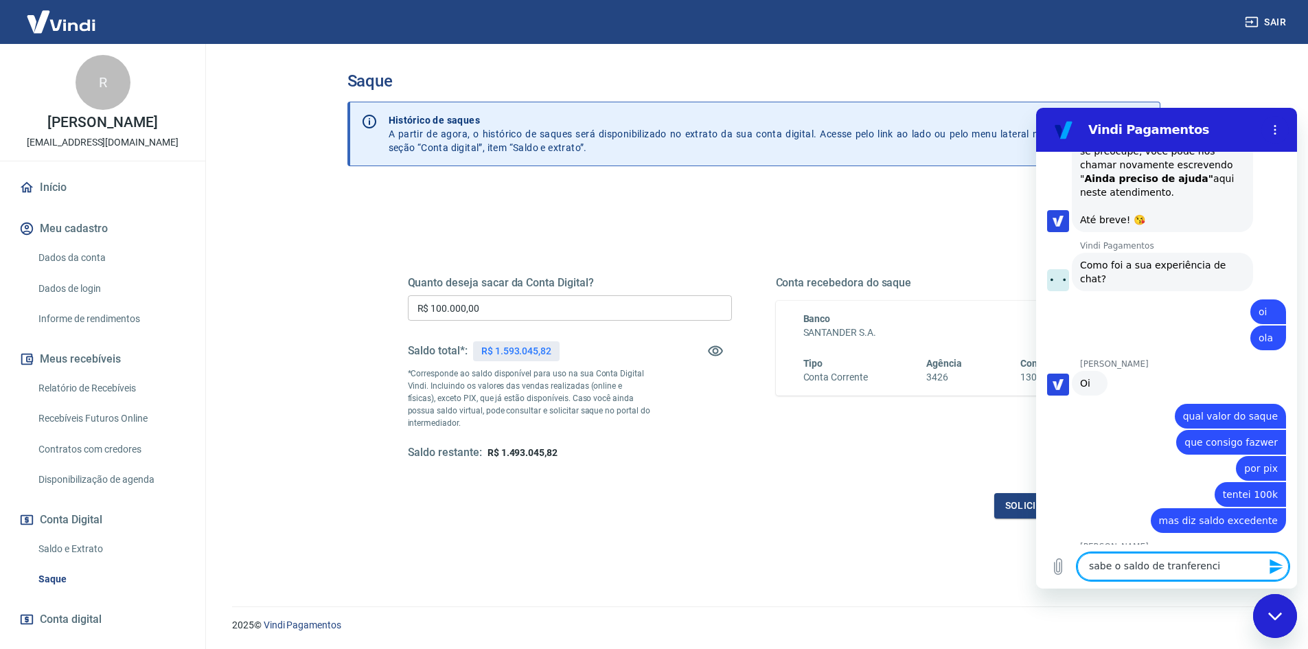
type textarea "sabe o saldo de tranferencia"
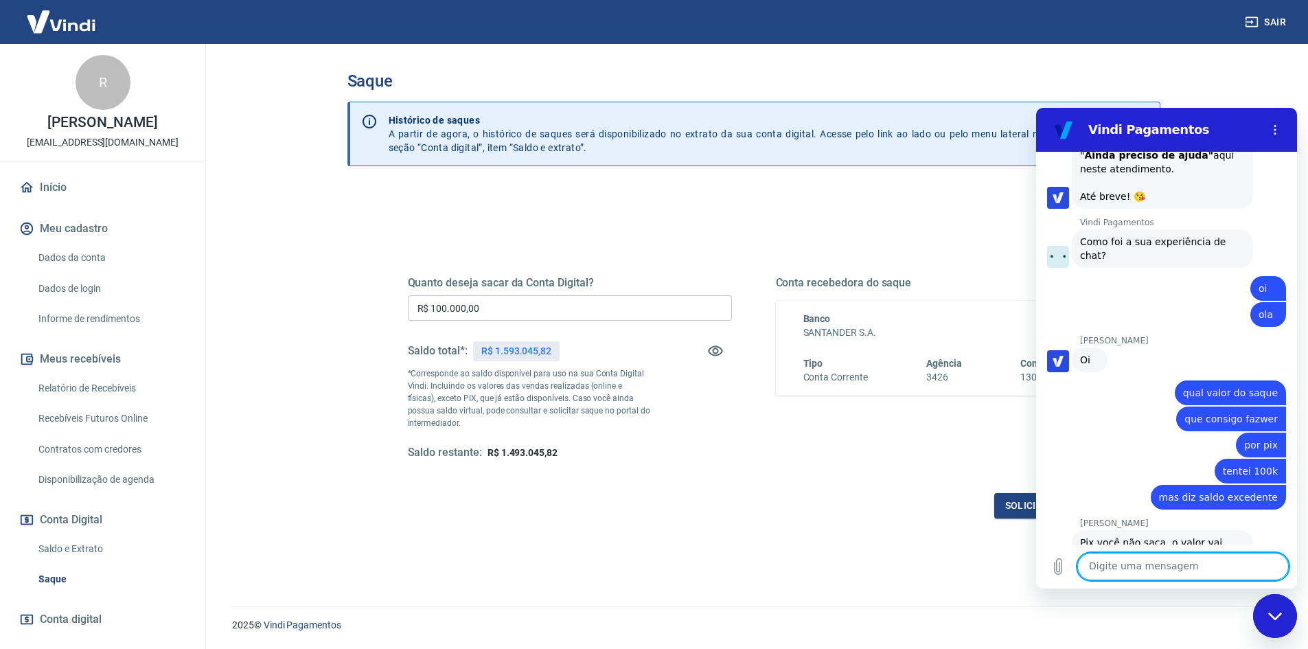
scroll to position [2838, 0]
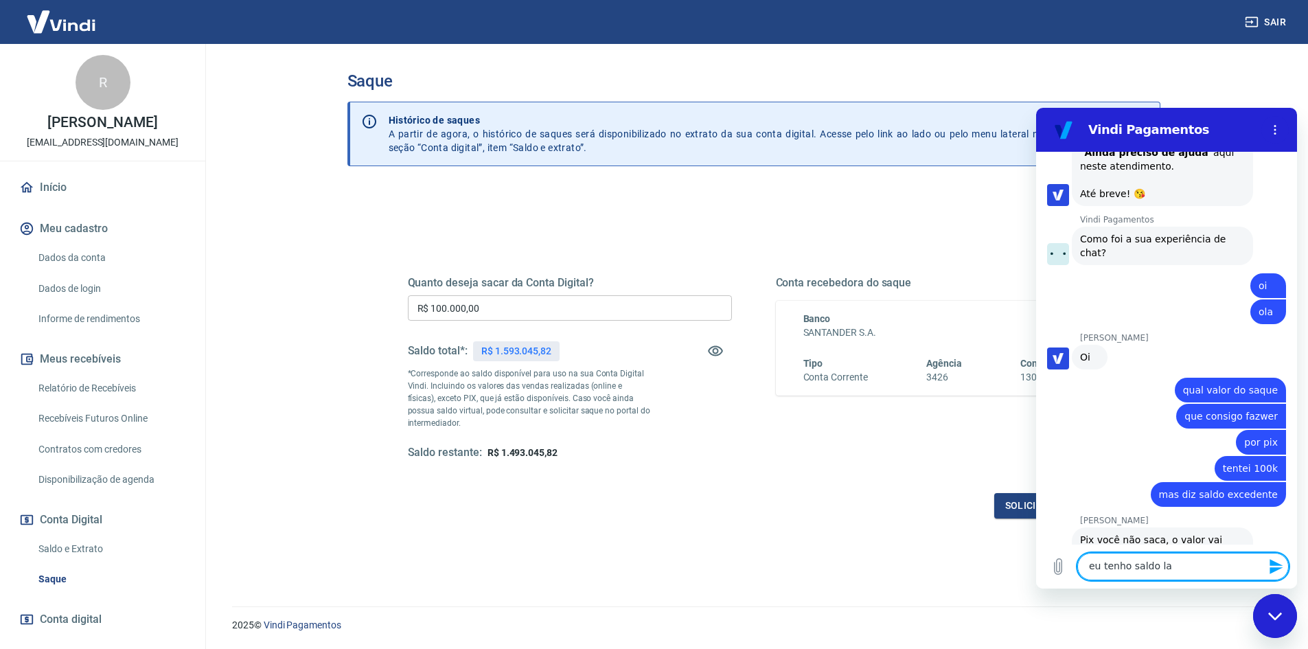
type textarea "eu tenho saldo la"
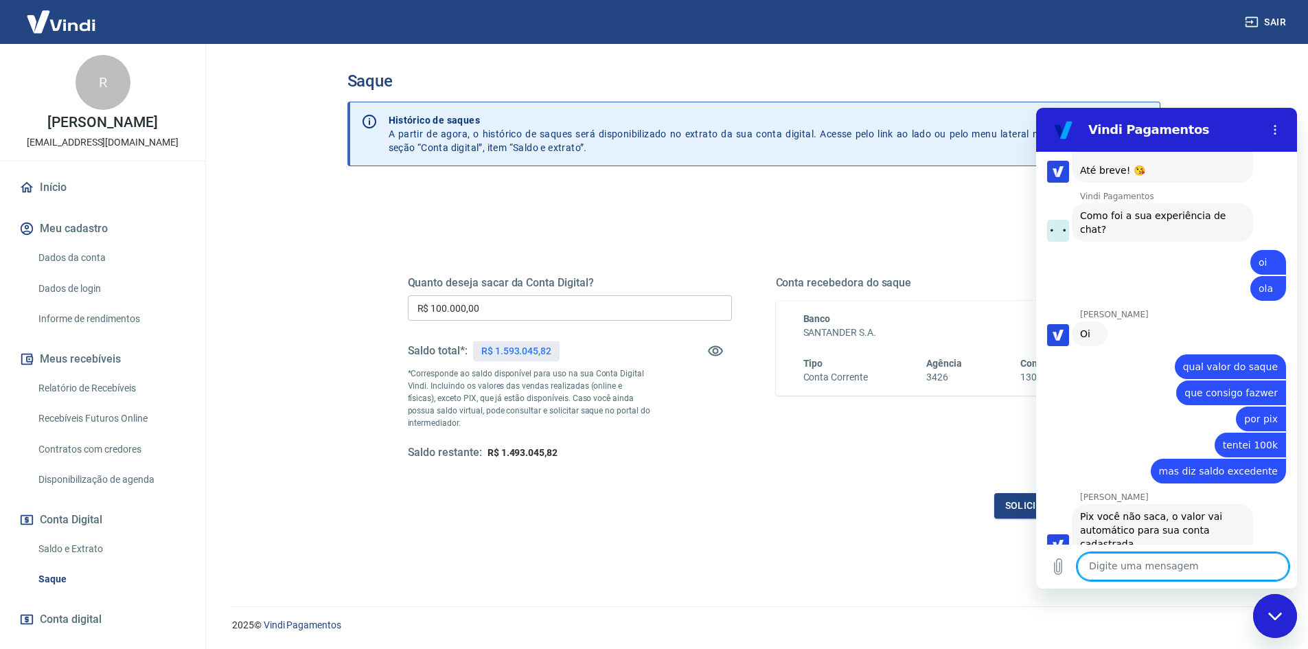
scroll to position [2865, 0]
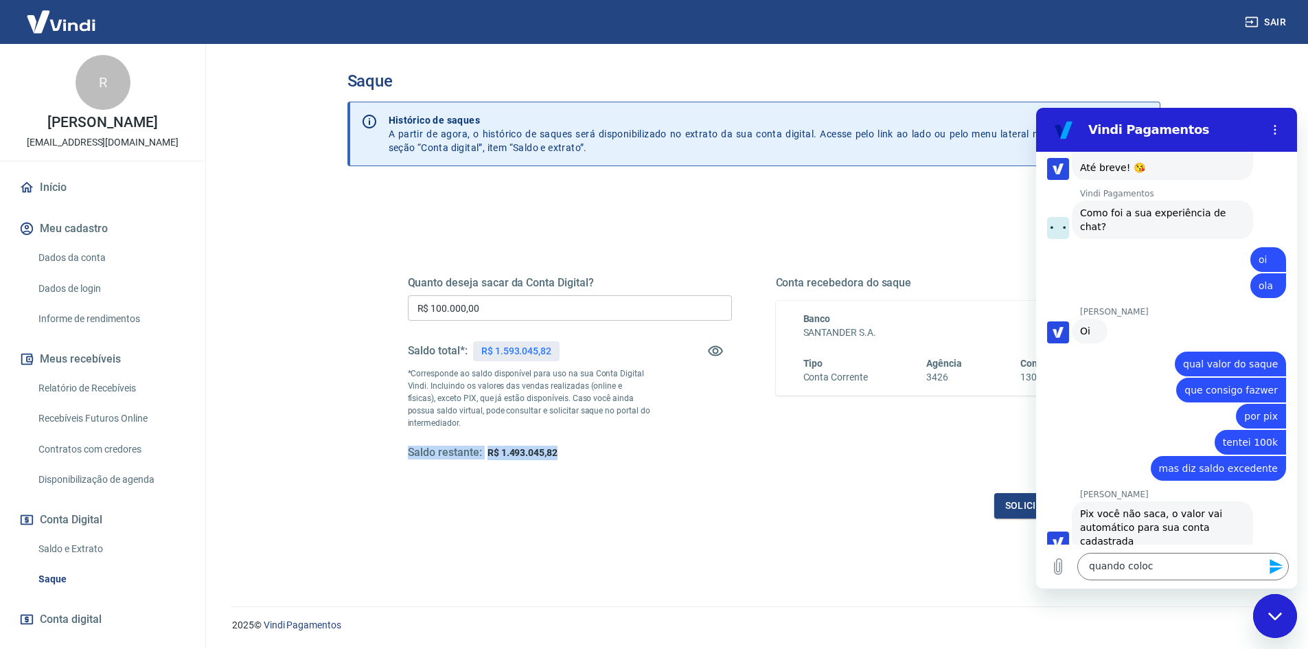
drag, startPoint x: 405, startPoint y: 452, endPoint x: 562, endPoint y: 453, distance: 156.6
click at [562, 453] on div "Quanto deseja sacar da Conta Digital? R$ 100.000,00 ​ Saldo total*: R$ 1.593.04…" at bounding box center [753, 375] width 725 height 319
click at [1156, 565] on textarea "quando coloc" at bounding box center [1184, 566] width 212 height 27
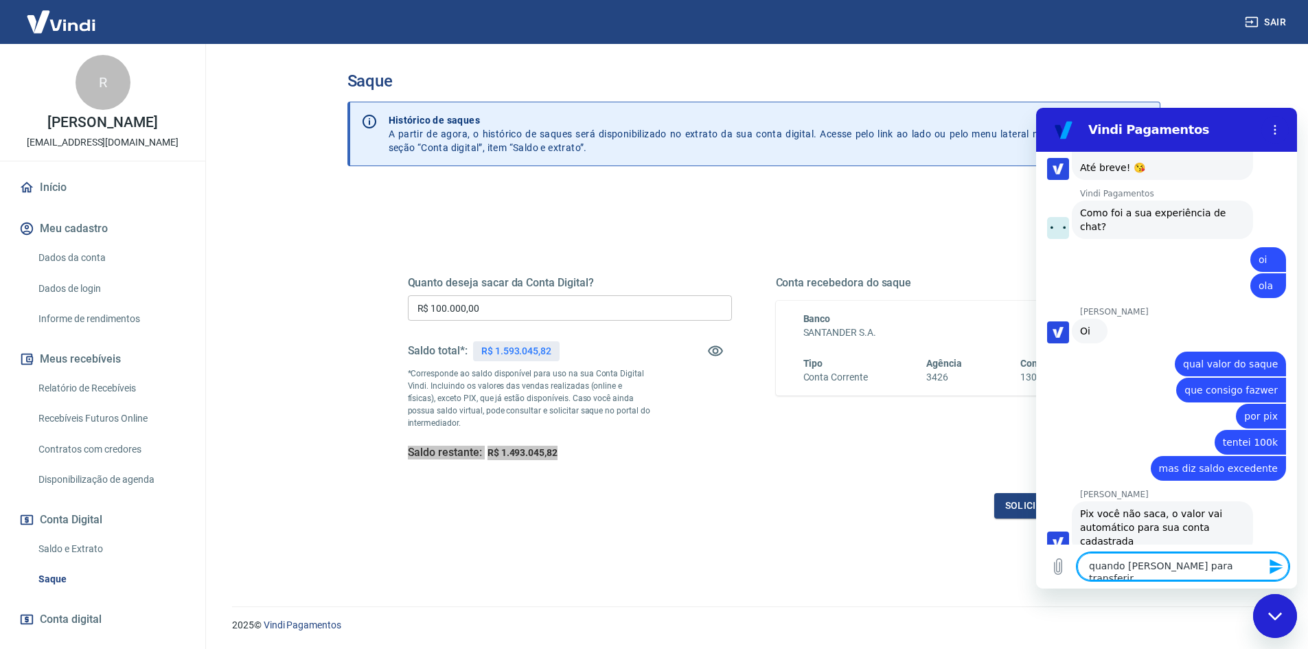
type textarea "quando coloco para transferir"
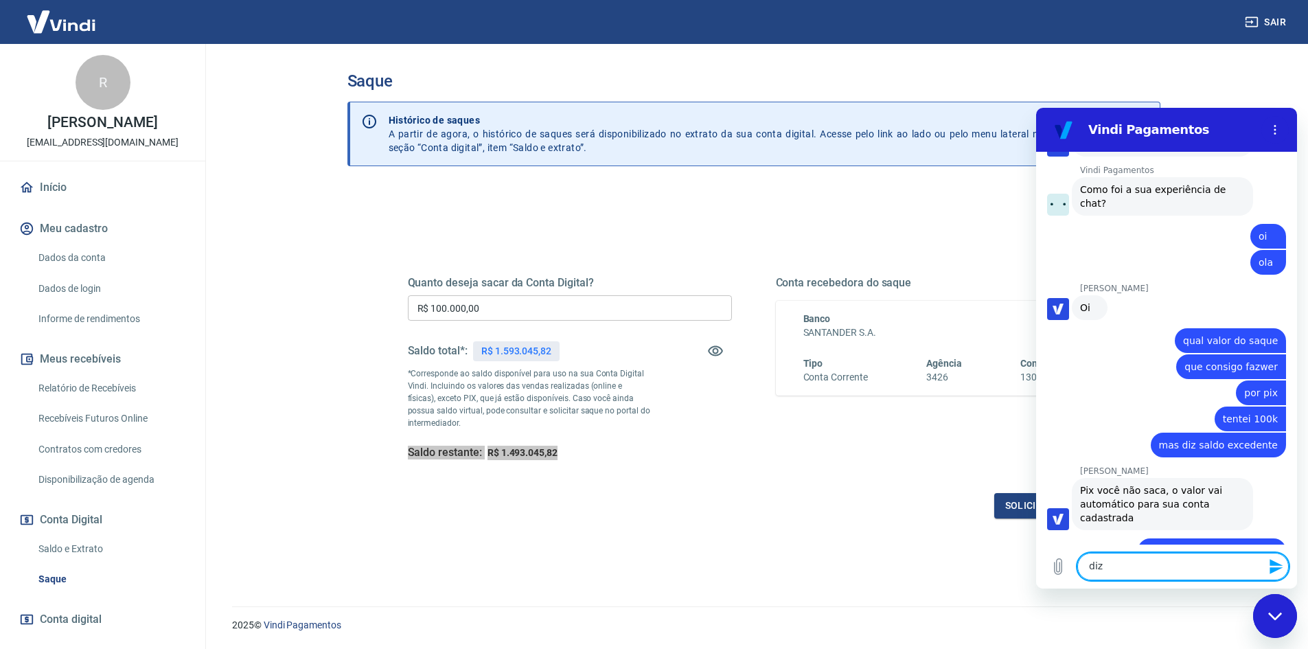
scroll to position [2891, 0]
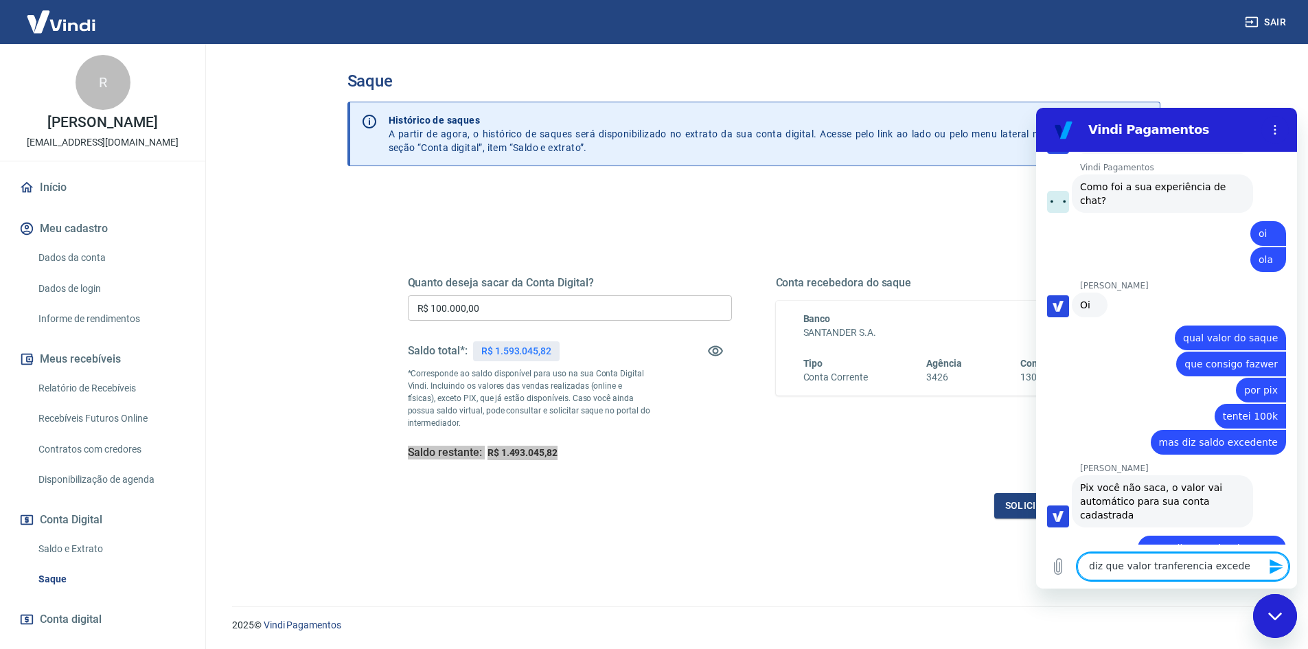
type textarea "diz que valor transferência excede"
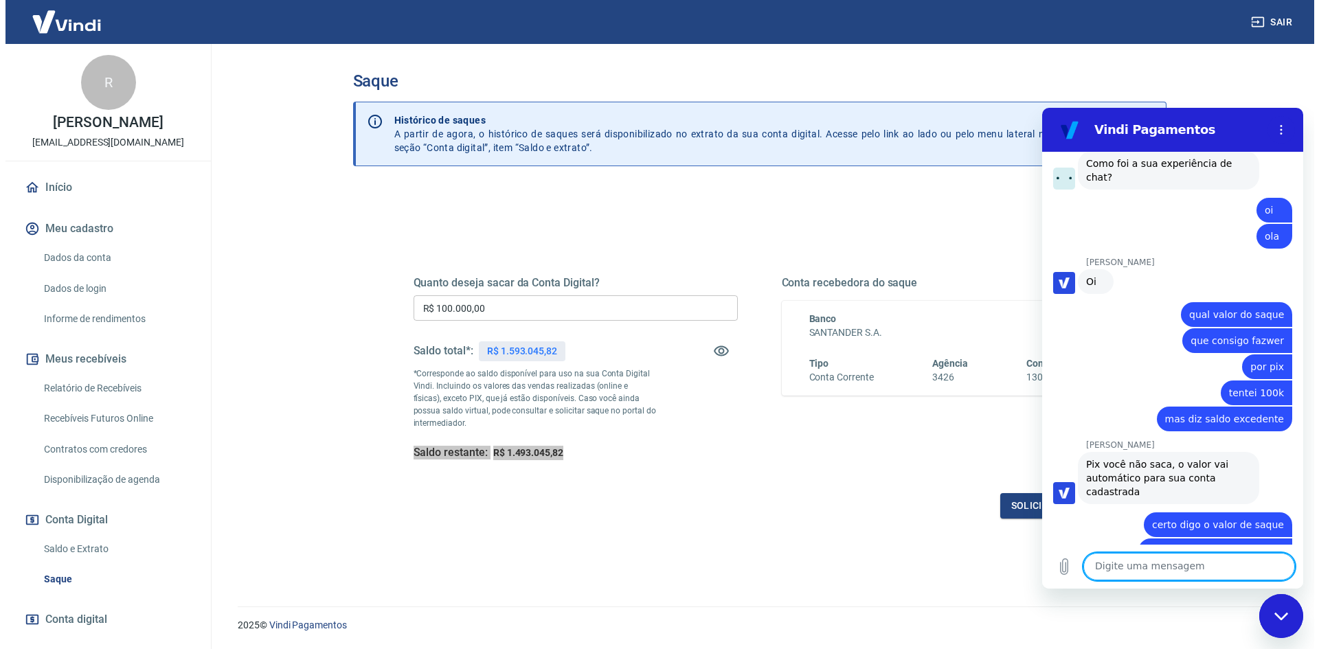
scroll to position [2917, 0]
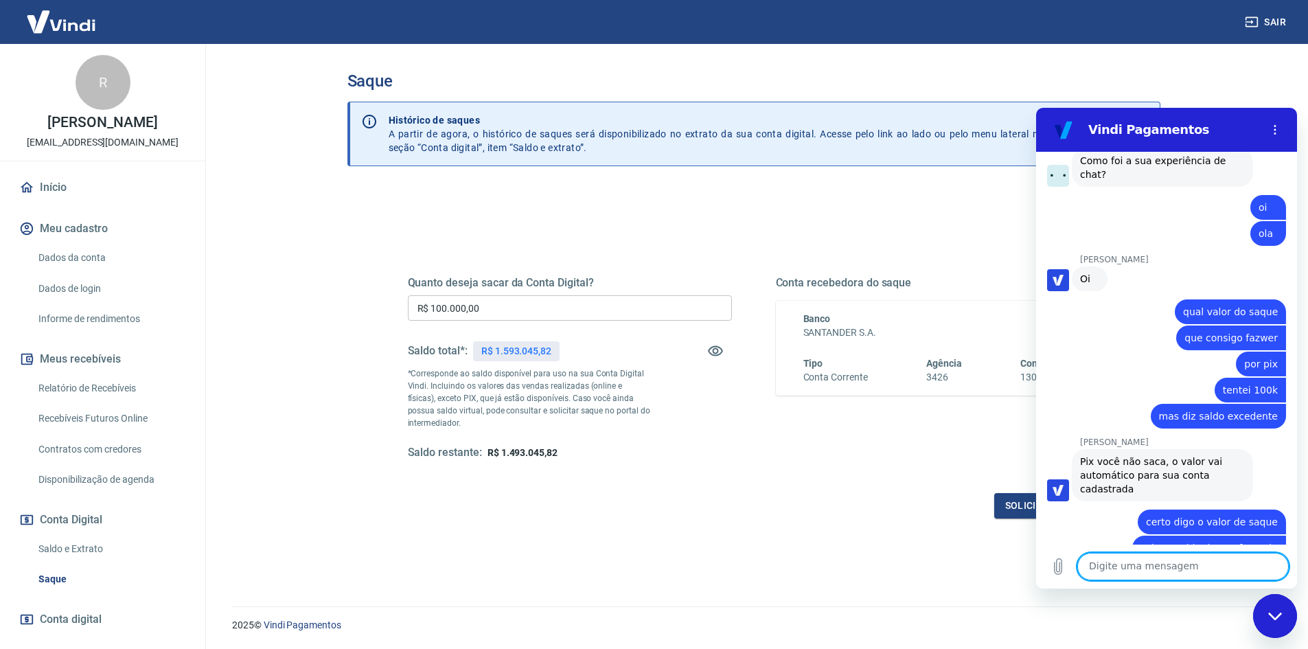
click at [538, 512] on div "Solicitar saque" at bounding box center [754, 505] width 692 height 25
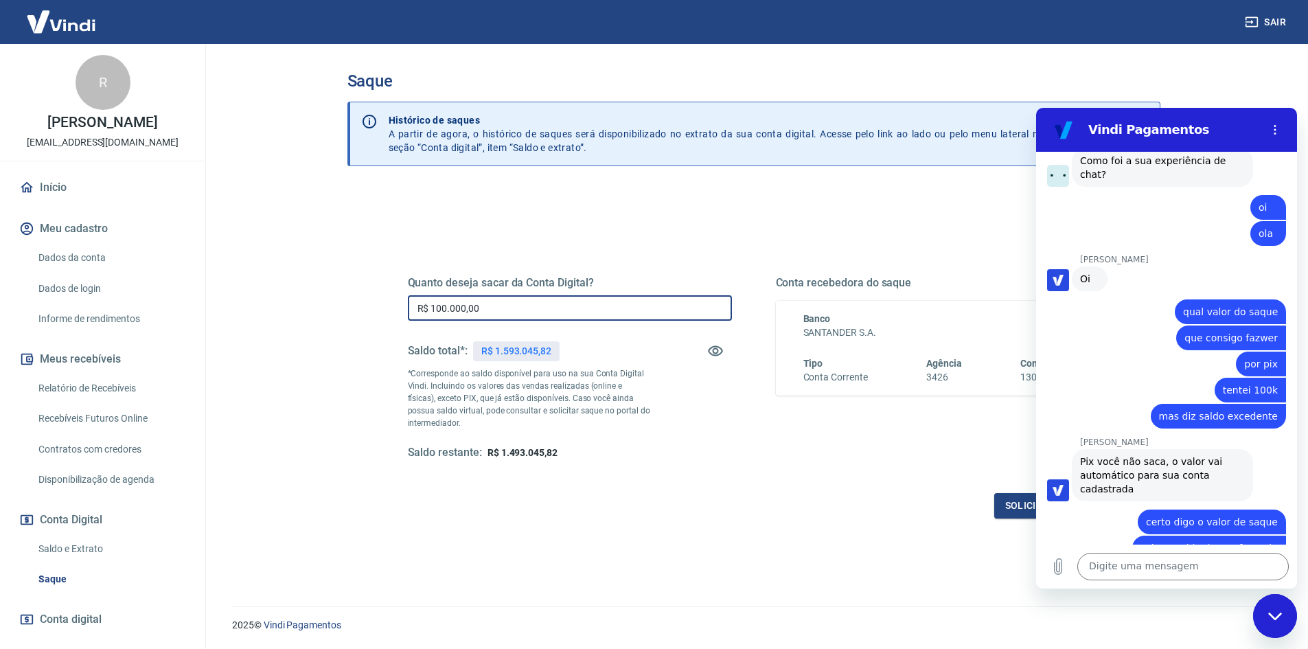
drag, startPoint x: 491, startPoint y: 308, endPoint x: 429, endPoint y: 315, distance: 62.3
click at [429, 315] on input "R$ 100.000,00" at bounding box center [570, 307] width 324 height 25
type input "R$ 10.000,00"
click at [1004, 503] on button "Solicitar saque" at bounding box center [1047, 505] width 106 height 25
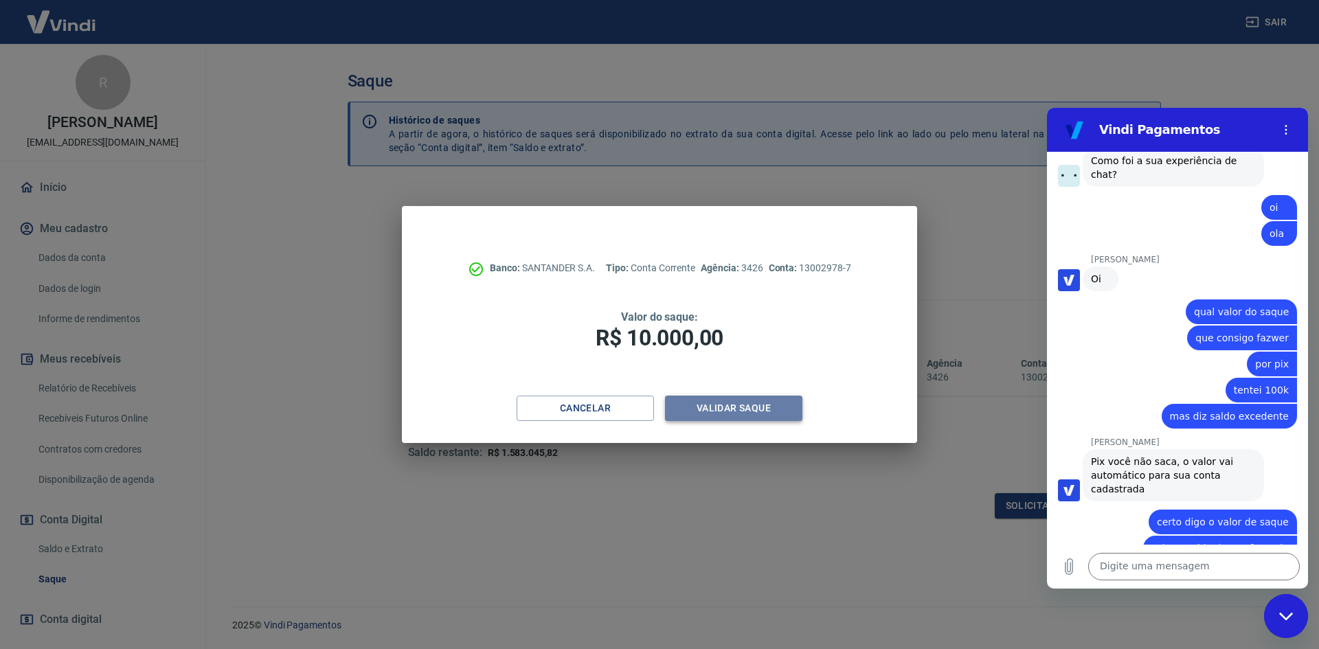
click at [732, 404] on button "Validar saque" at bounding box center [733, 408] width 137 height 25
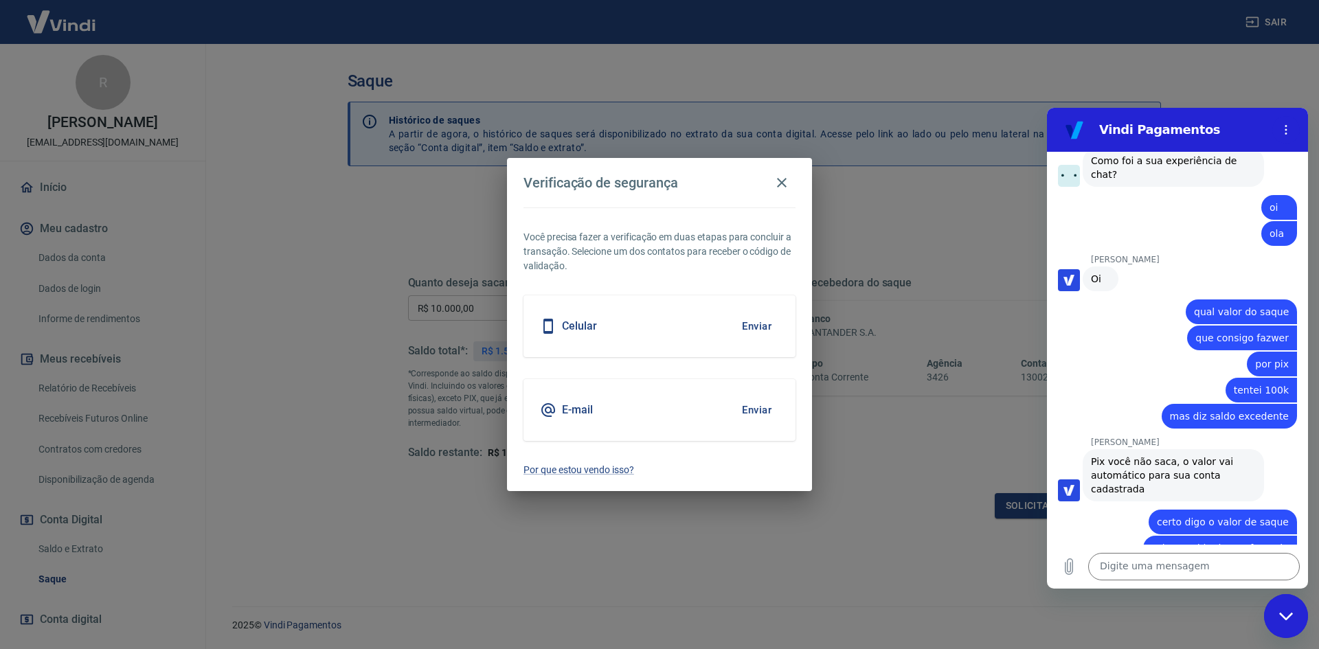
click at [763, 326] on button "Enviar" at bounding box center [756, 326] width 45 height 29
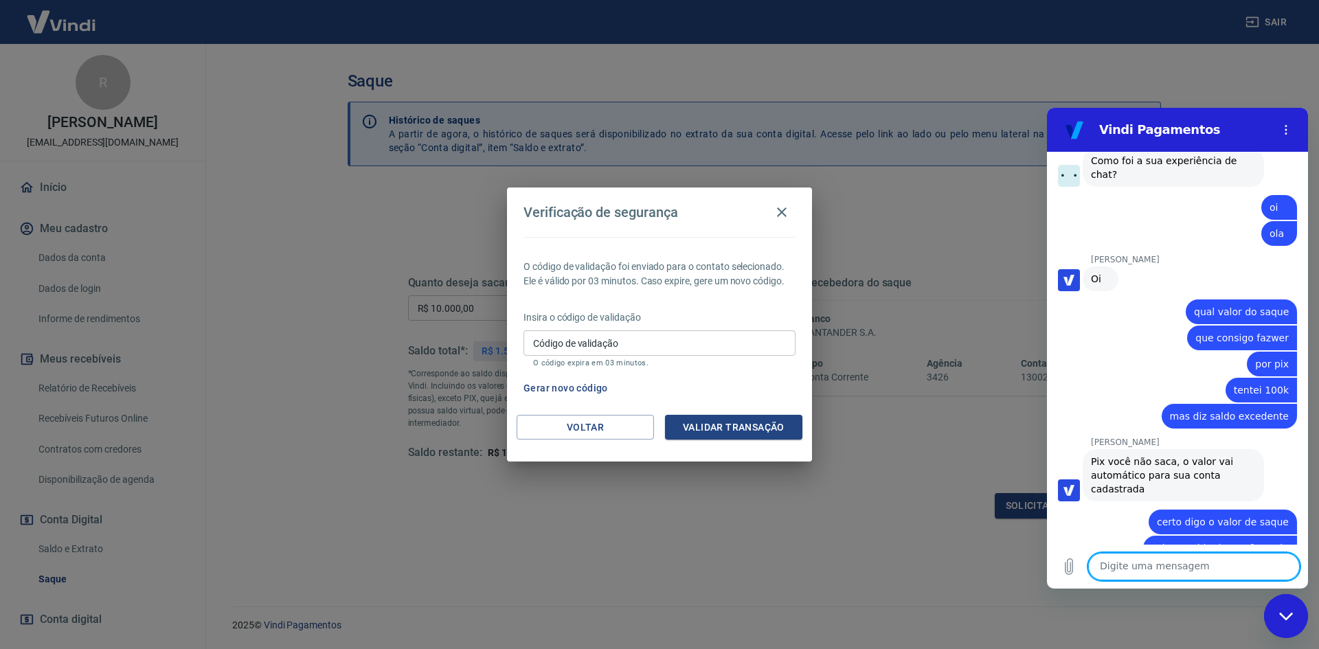
scroll to position [2962, 0]
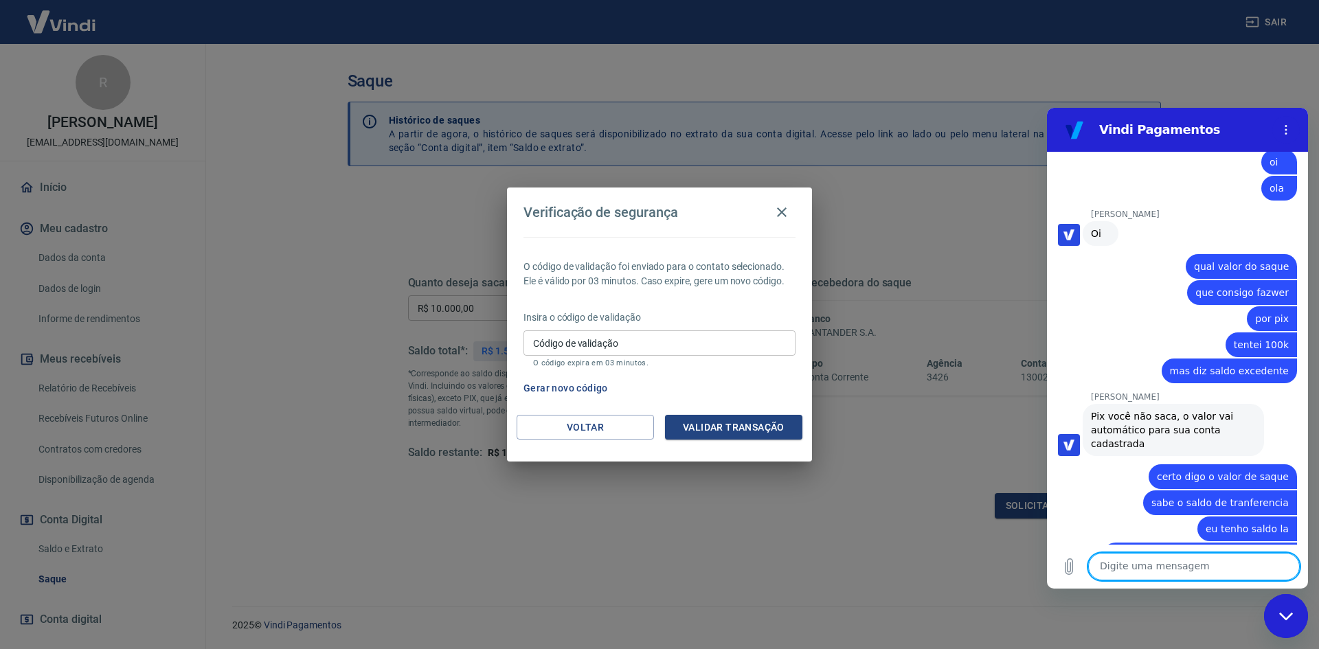
click at [1190, 565] on textarea at bounding box center [1194, 566] width 212 height 27
type textarea "o"
type textarea "ok"
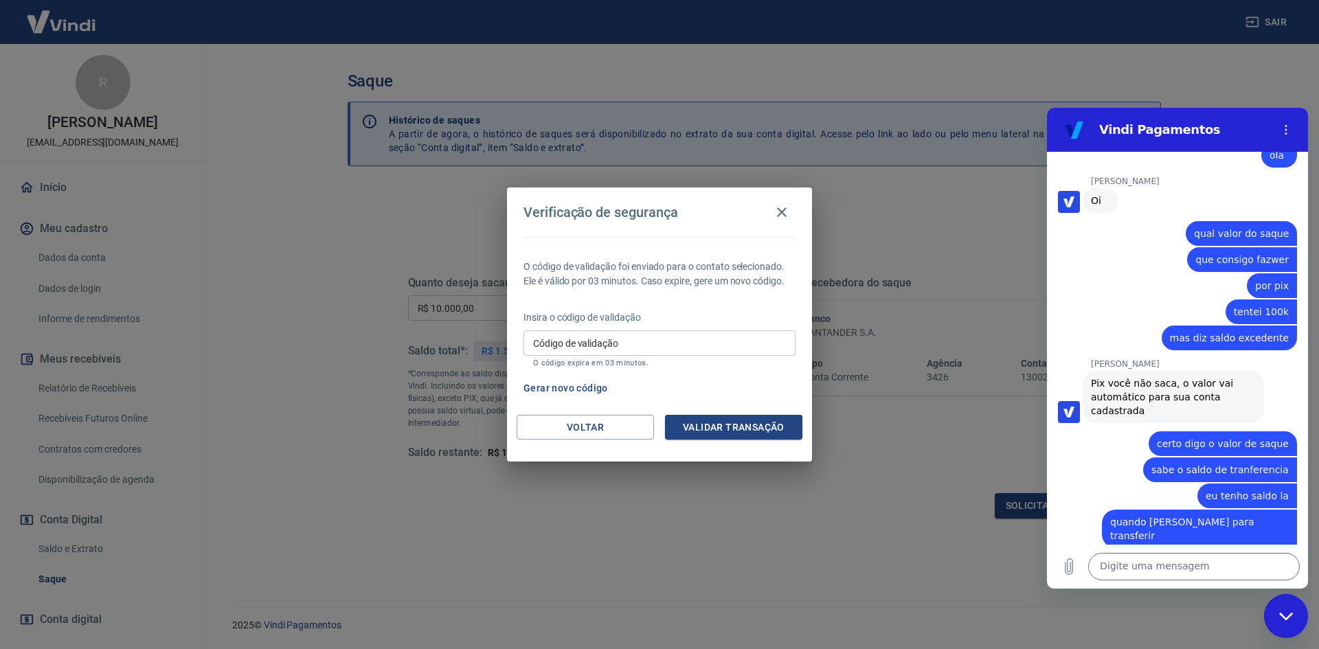
scroll to position [3054, 0]
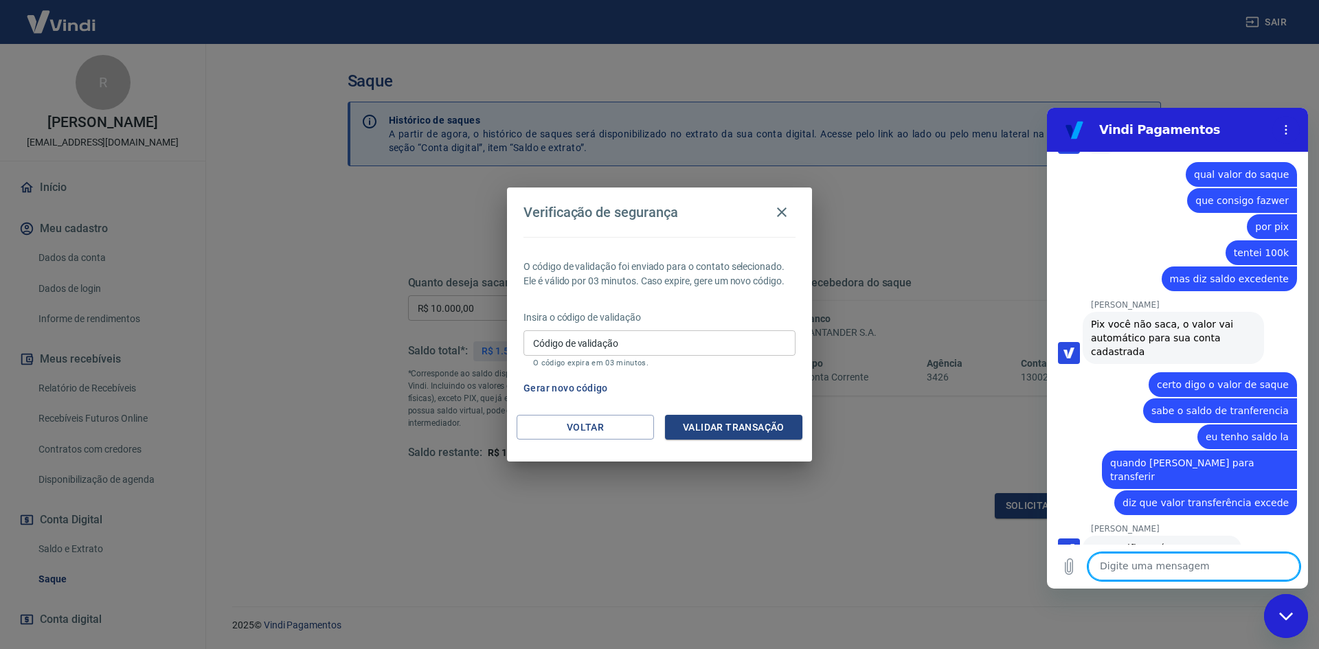
click at [629, 340] on input "Código de validação" at bounding box center [659, 342] width 272 height 25
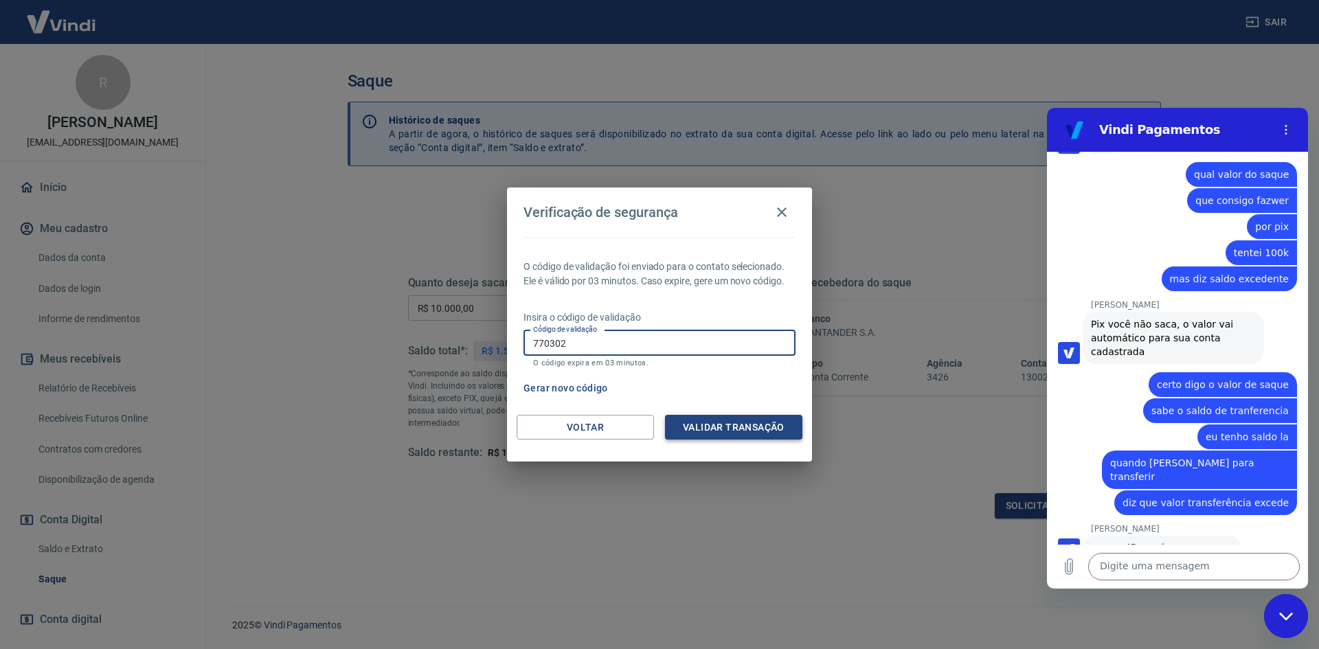
type input "770302"
click at [732, 424] on button "Validar transação" at bounding box center [733, 427] width 137 height 25
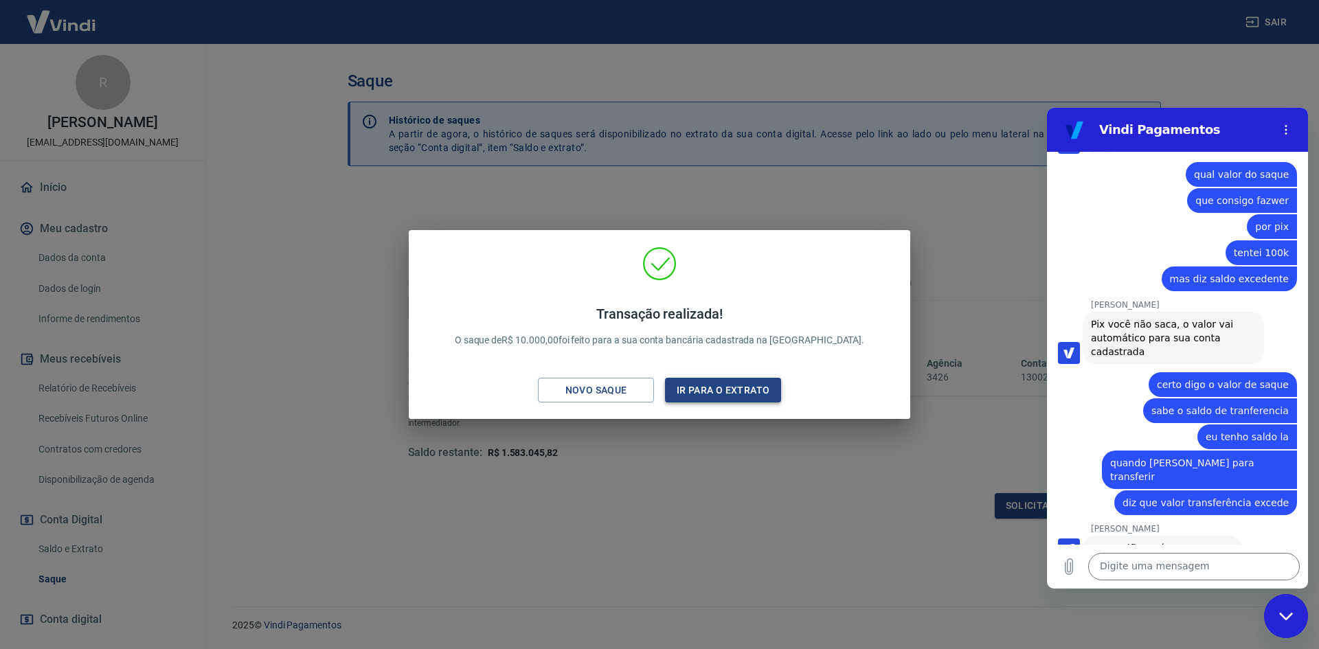
click at [681, 387] on button "Ir para o extrato" at bounding box center [723, 390] width 116 height 25
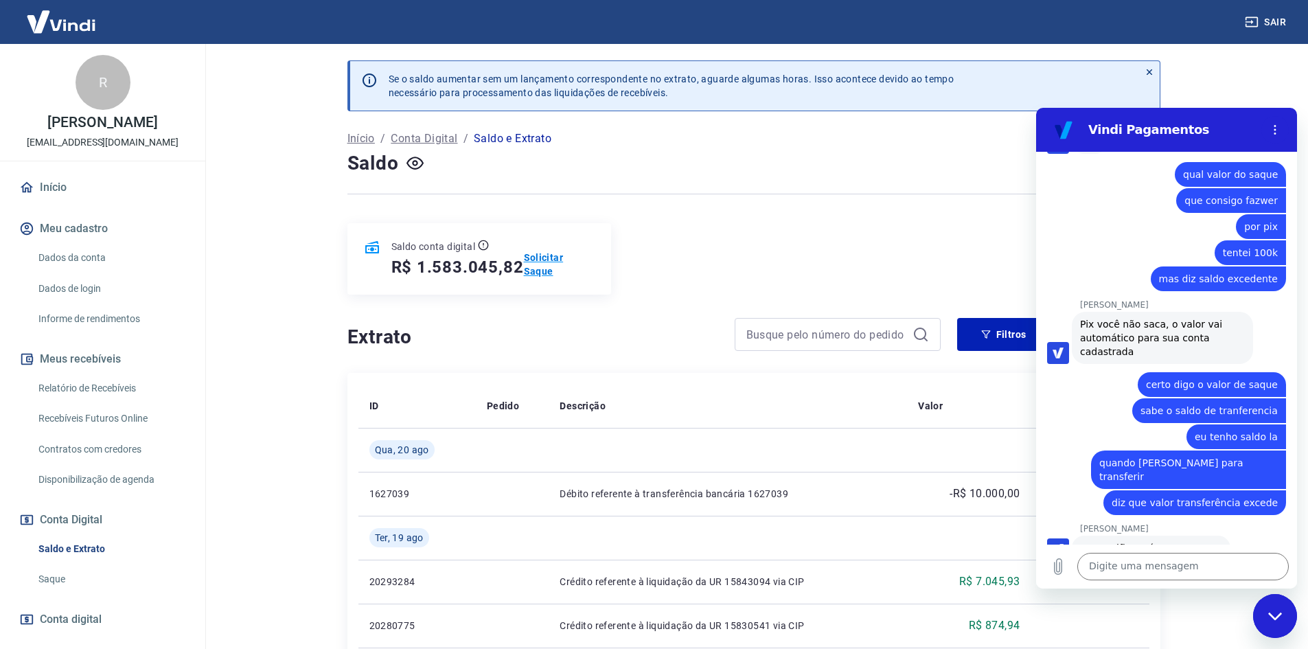
click at [557, 268] on p "Solicitar Saque" at bounding box center [559, 264] width 71 height 27
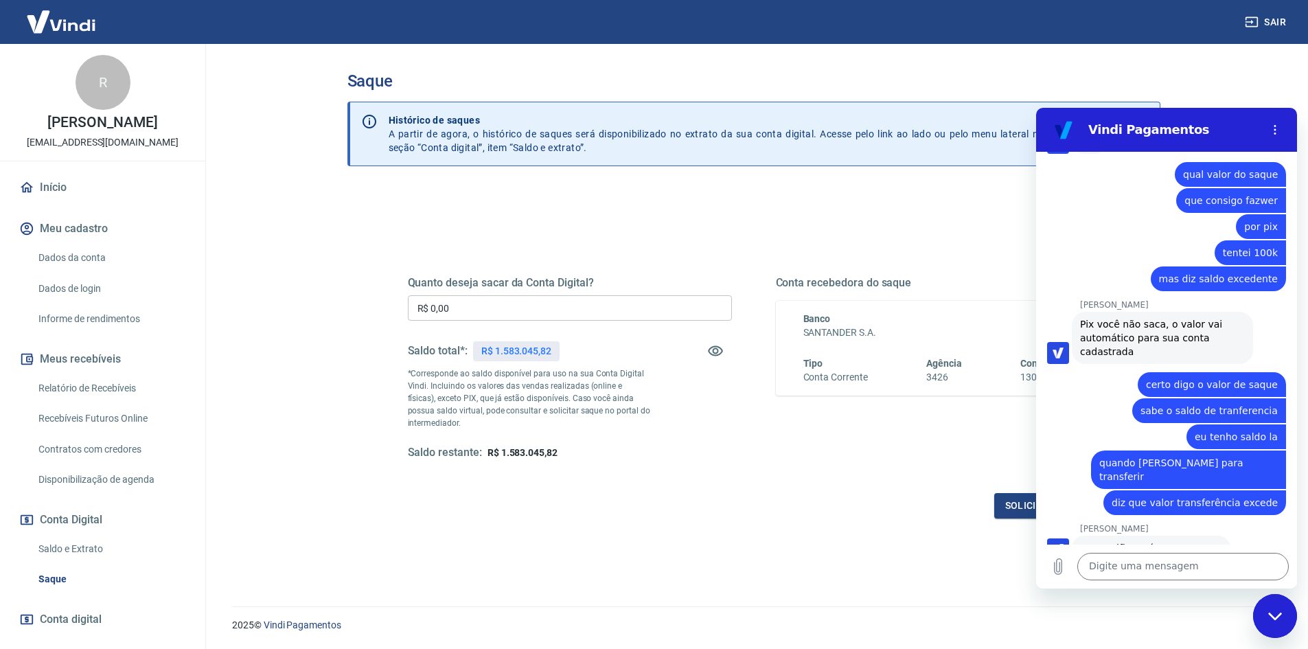
click at [492, 320] on input "R$ 0,00" at bounding box center [570, 307] width 324 height 25
drag, startPoint x: 492, startPoint y: 320, endPoint x: 350, endPoint y: 300, distance: 143.6
click at [350, 300] on div "Quanto deseja sacar da Conta Digital? R$ 0,00 ​ Saldo total*: R$ 1.583.045,82 *…" at bounding box center [754, 439] width 813 height 502
drag, startPoint x: 492, startPoint y: 317, endPoint x: 314, endPoint y: 283, distance: 181.0
click at [315, 284] on div "Saque Histórico de saques A partir de agora, o histórico de saques será disponi…" at bounding box center [754, 317] width 879 height 546
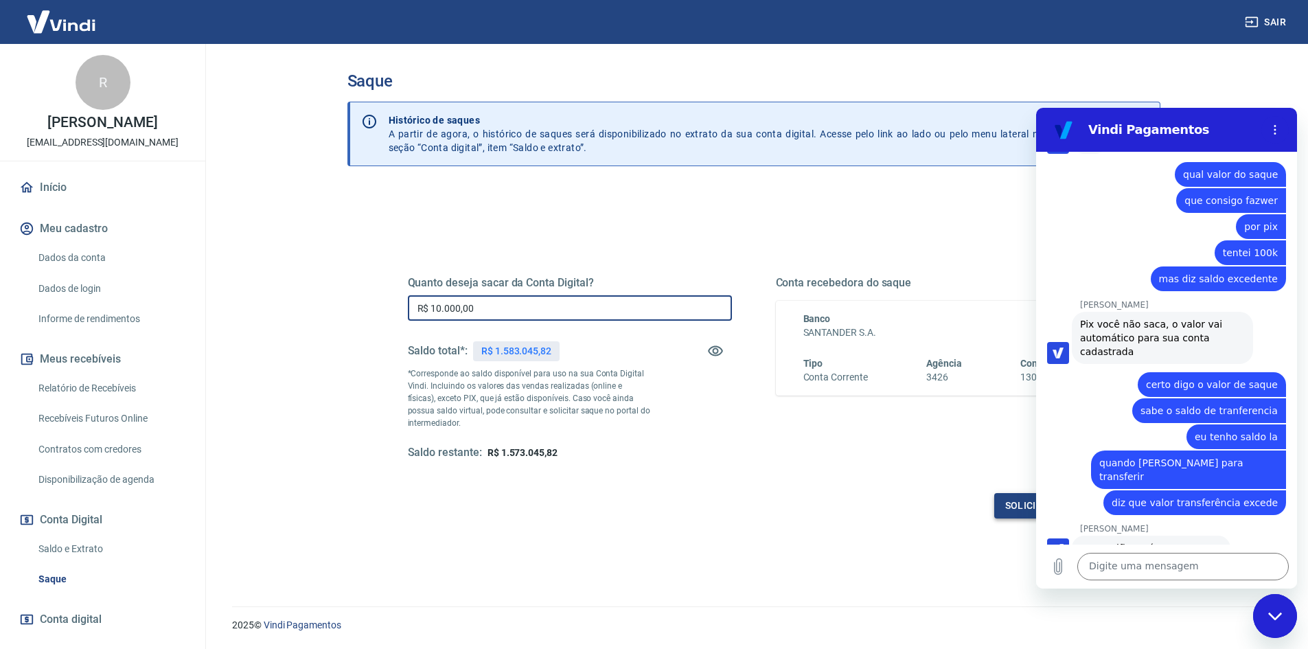
type input "R$ 10.000,00"
click at [1003, 516] on button "Solicitar saque" at bounding box center [1047, 505] width 106 height 25
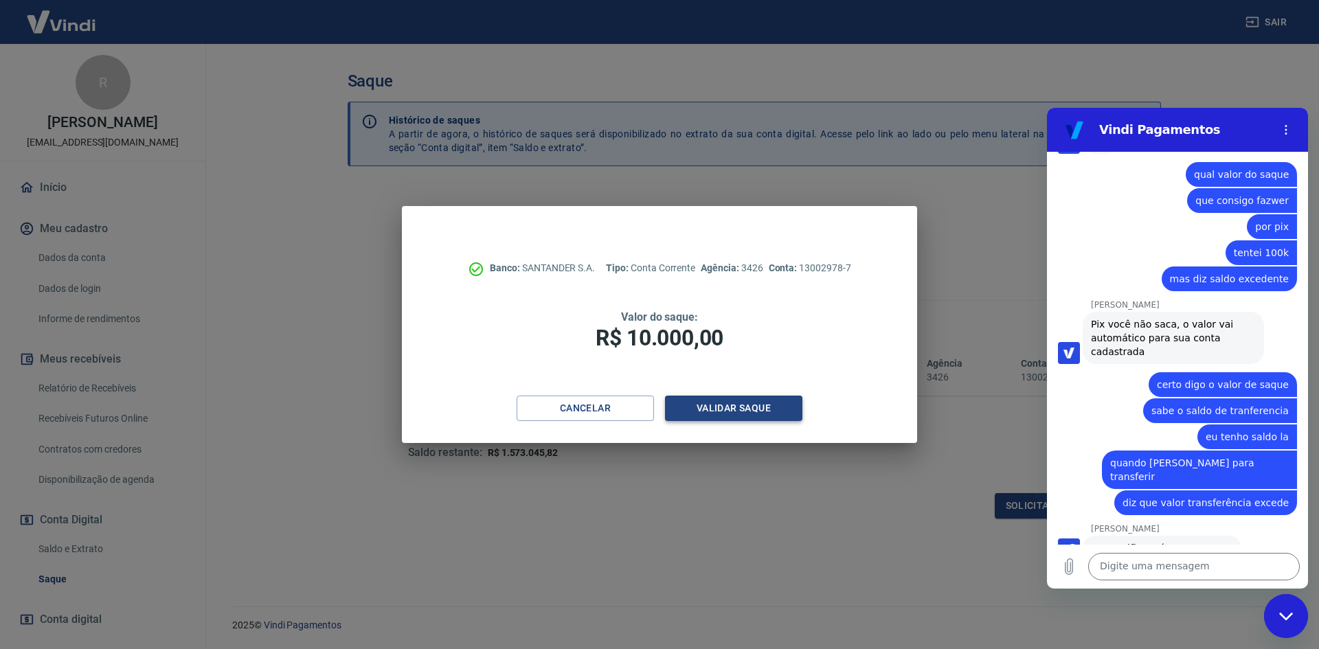
click at [699, 414] on button "Validar saque" at bounding box center [733, 408] width 137 height 25
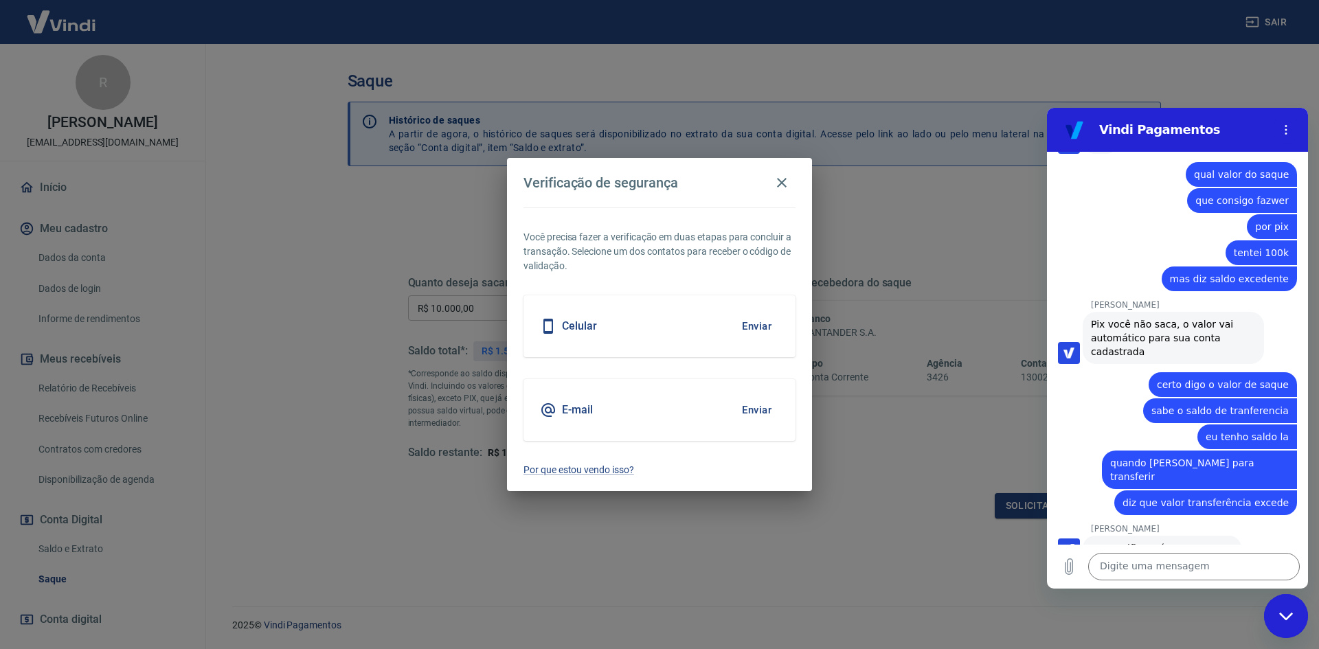
click at [751, 325] on button "Enviar" at bounding box center [756, 326] width 45 height 29
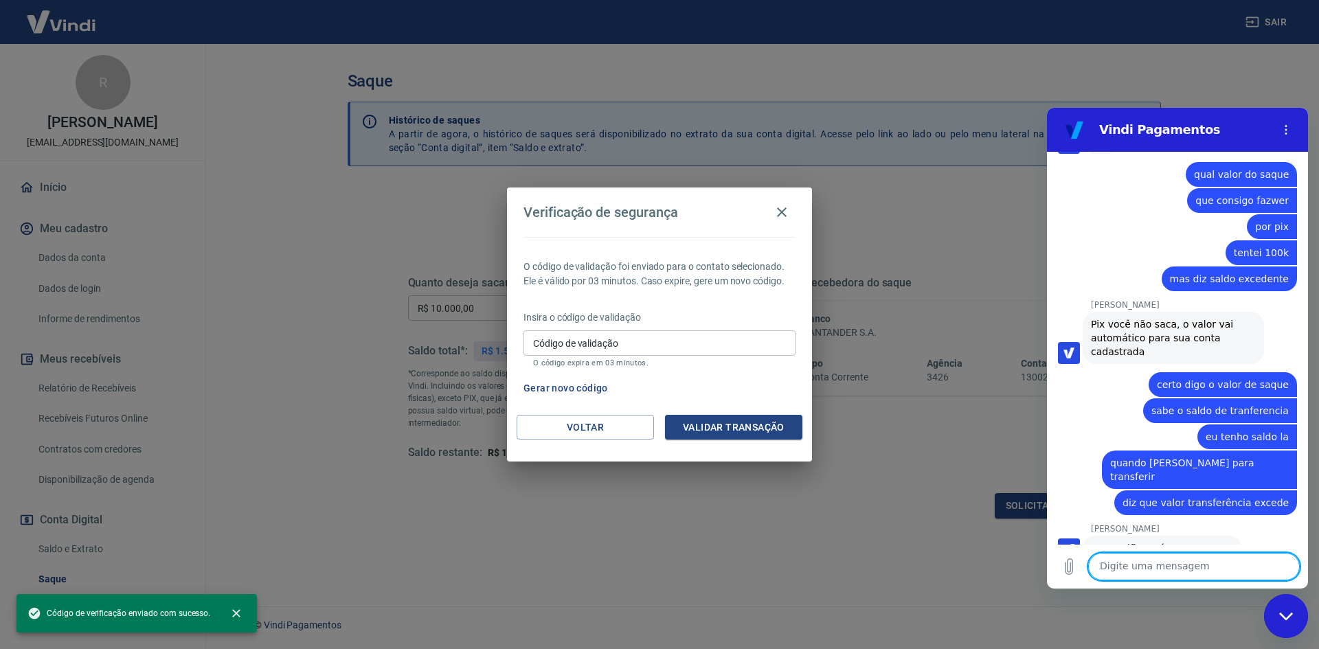
click at [1131, 566] on textarea at bounding box center [1194, 566] width 212 height 27
type textarea "eu tentei com 10 k foi"
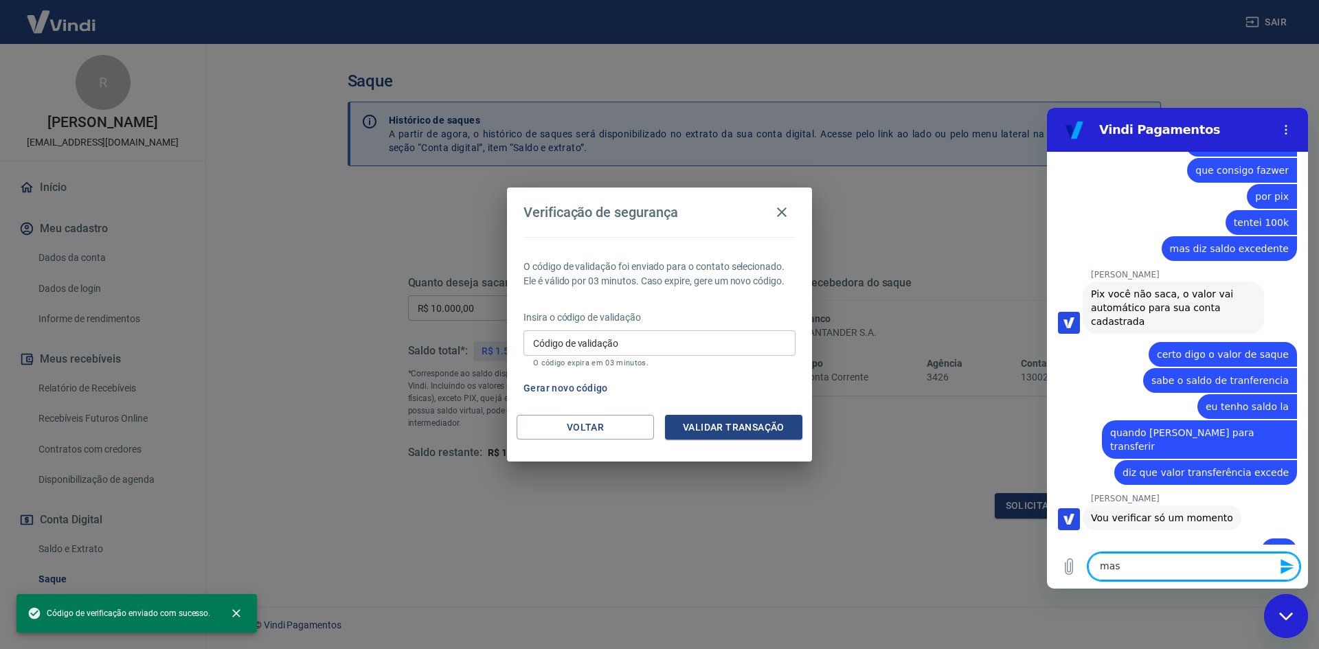
scroll to position [3087, 0]
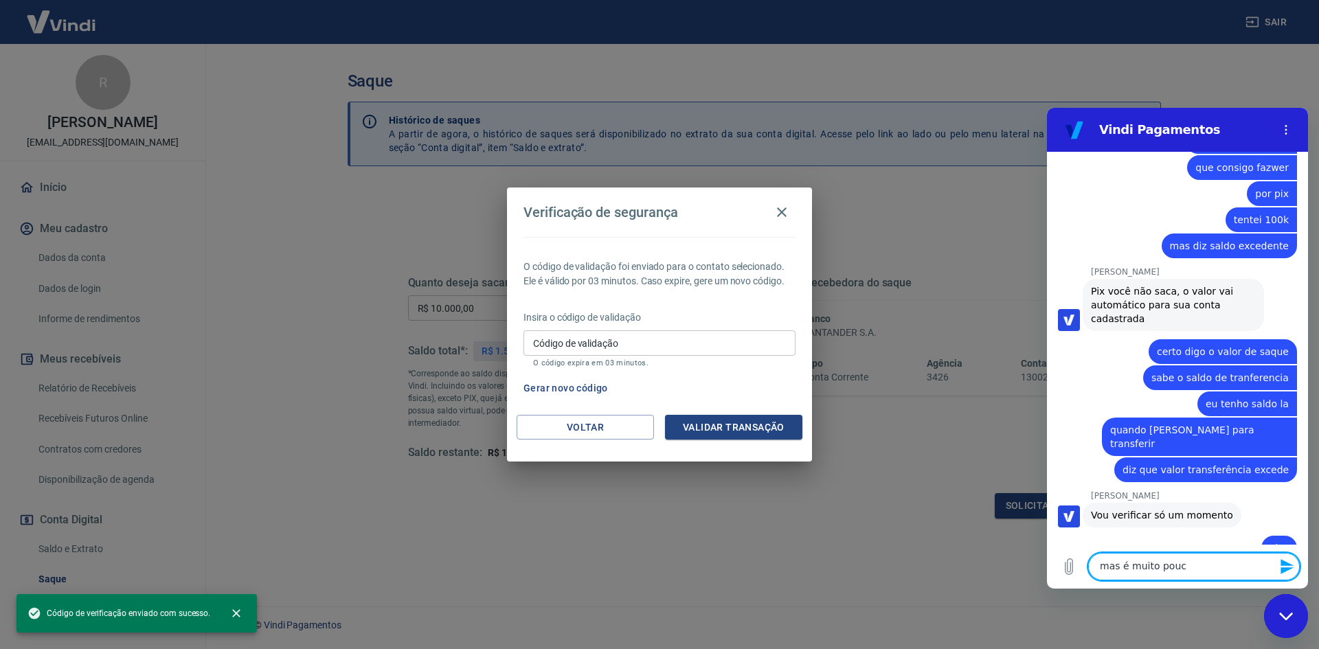
type textarea "mas é muito pouco"
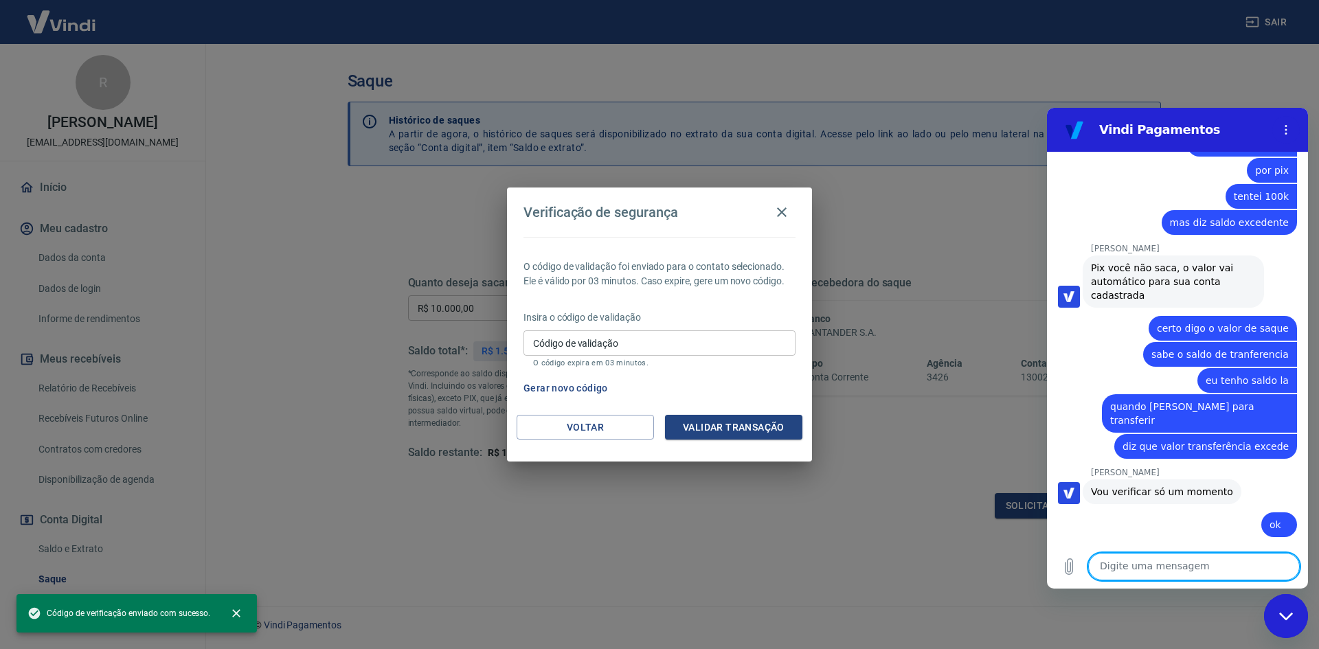
scroll to position [3113, 0]
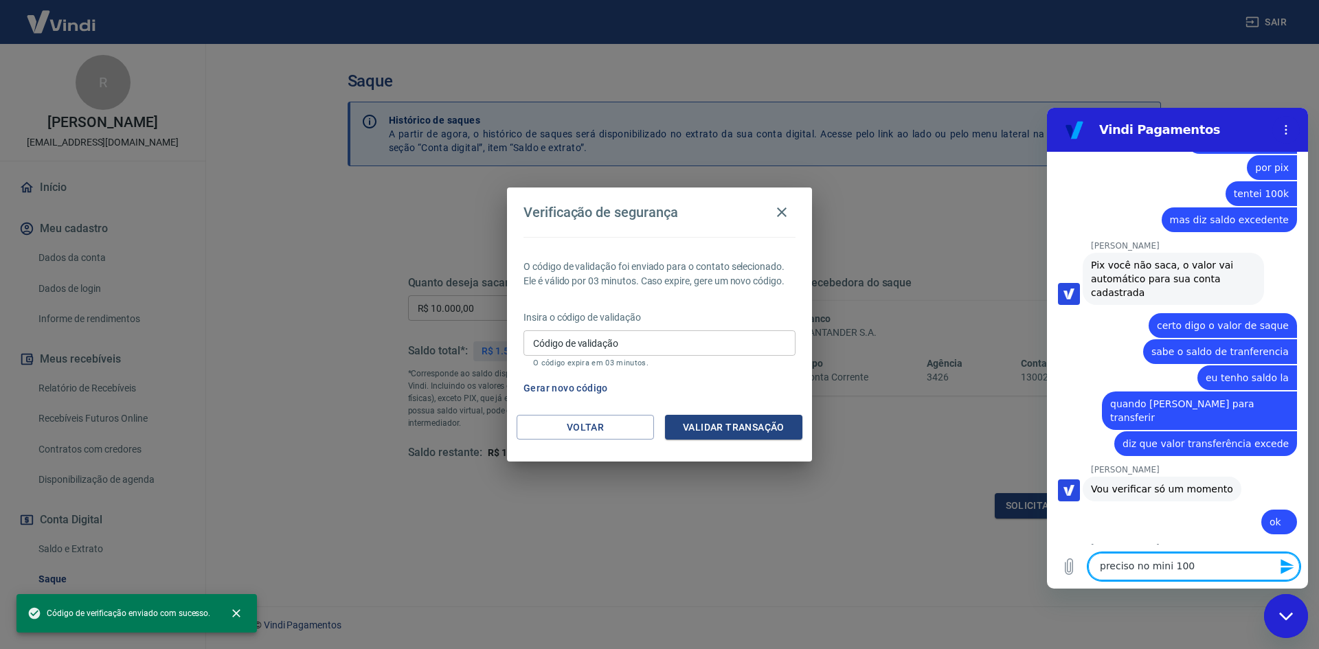
type textarea "preciso no mini 100k"
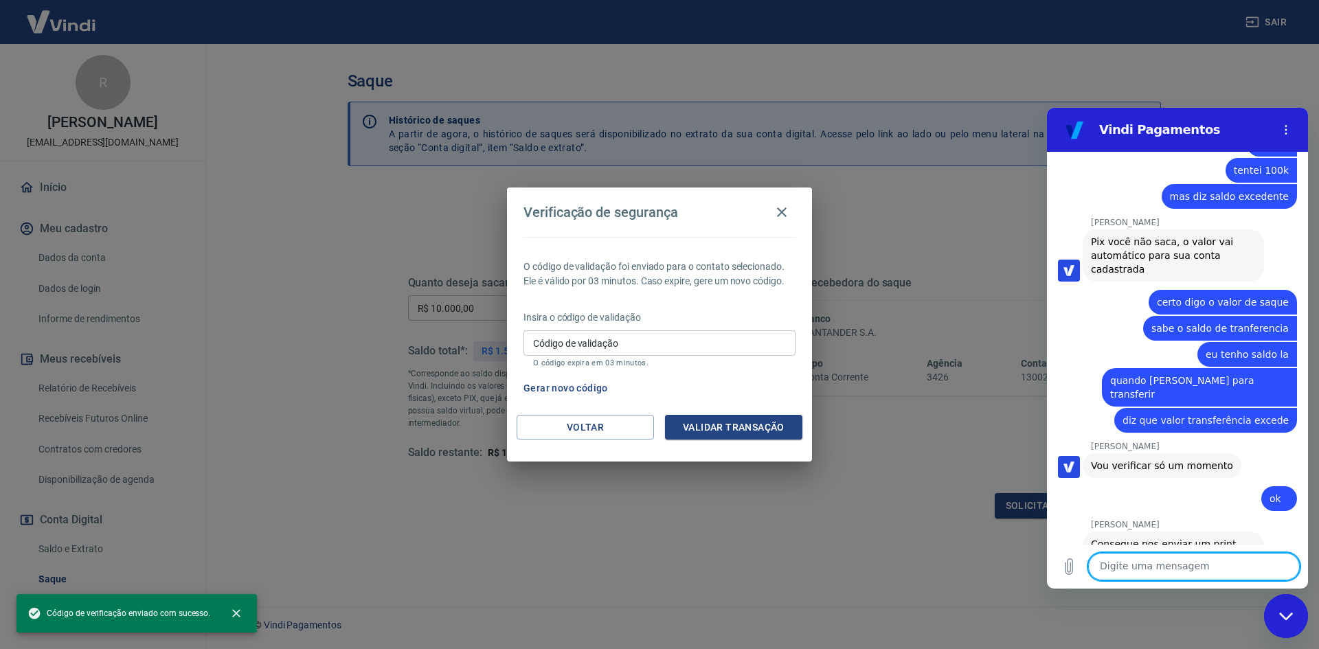
scroll to position [3139, 0]
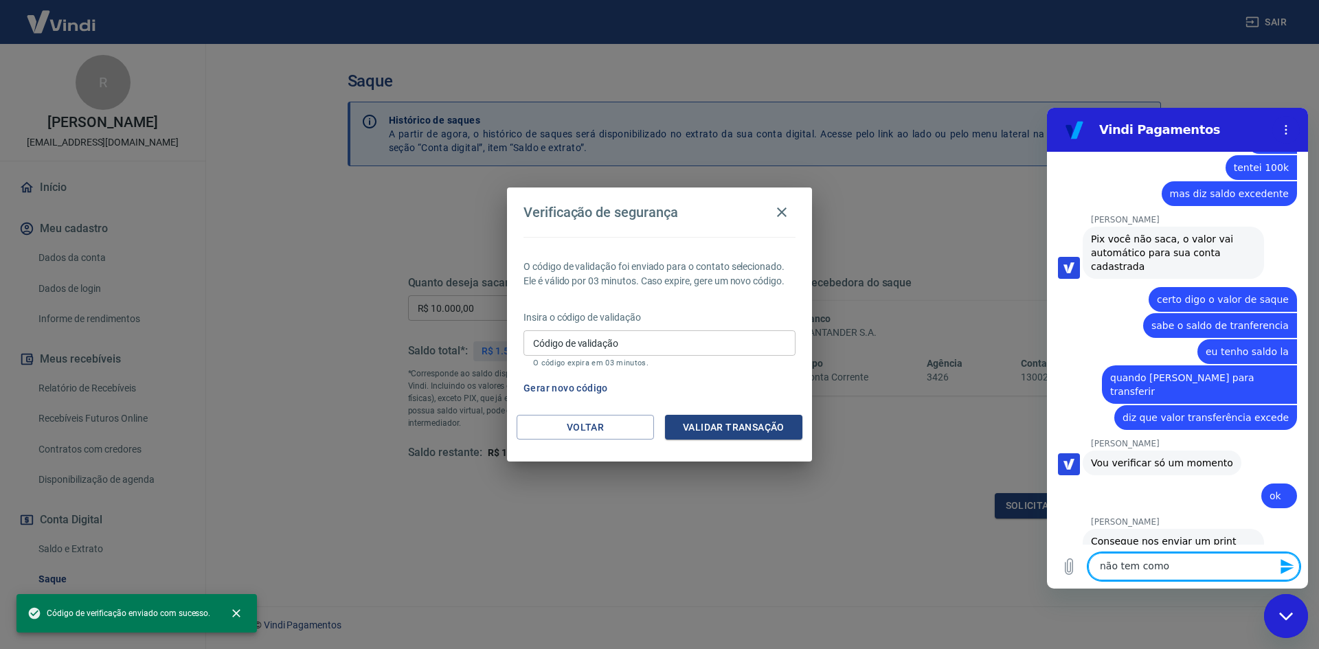
type textarea "não tem como?"
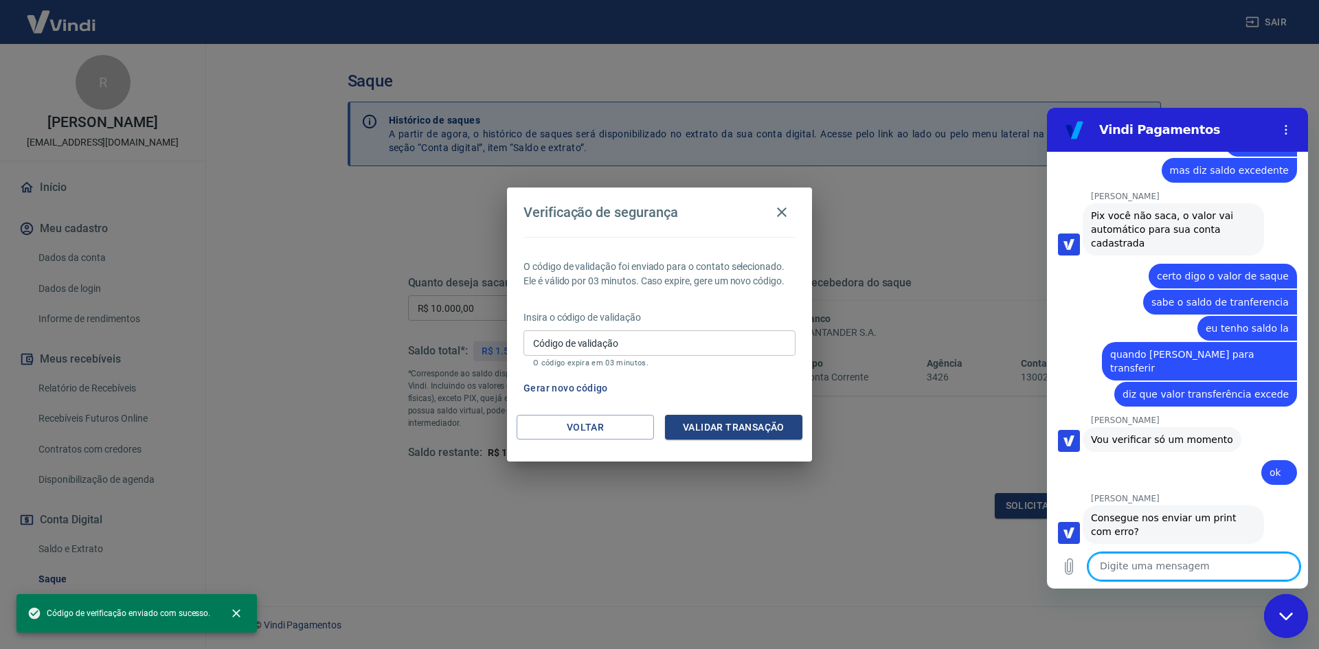
scroll to position [3165, 0]
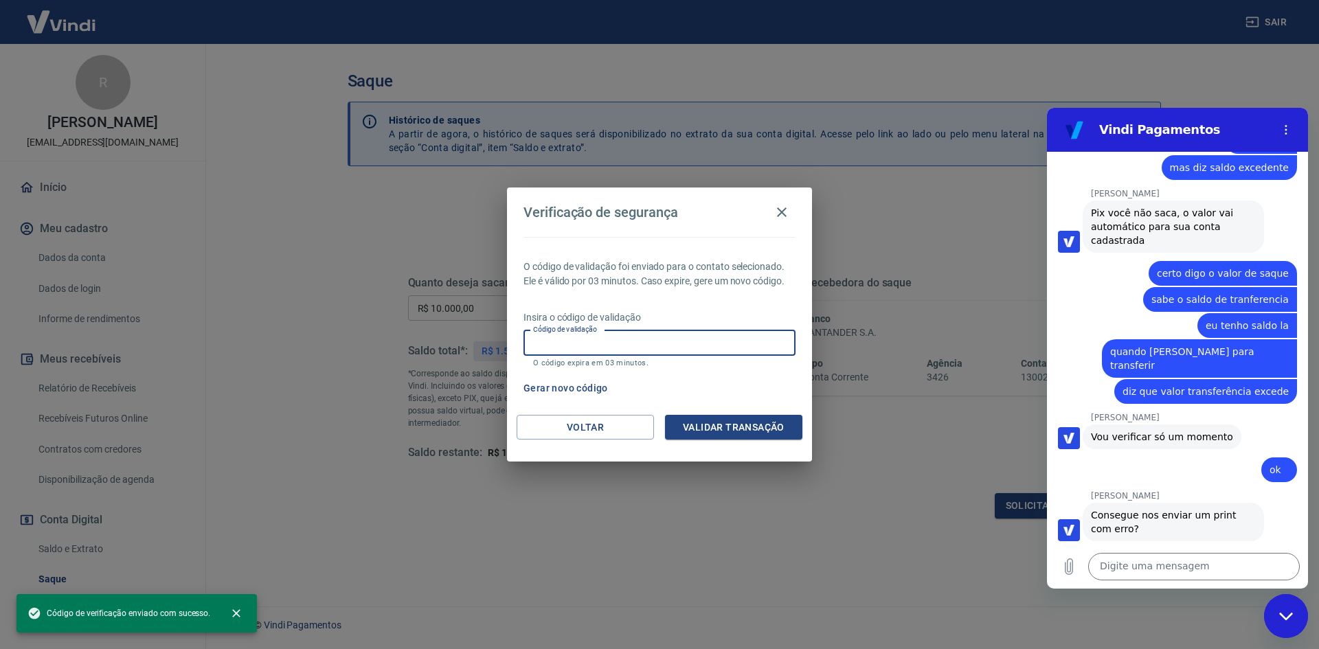
click at [620, 337] on input "Código de validação" at bounding box center [659, 342] width 272 height 25
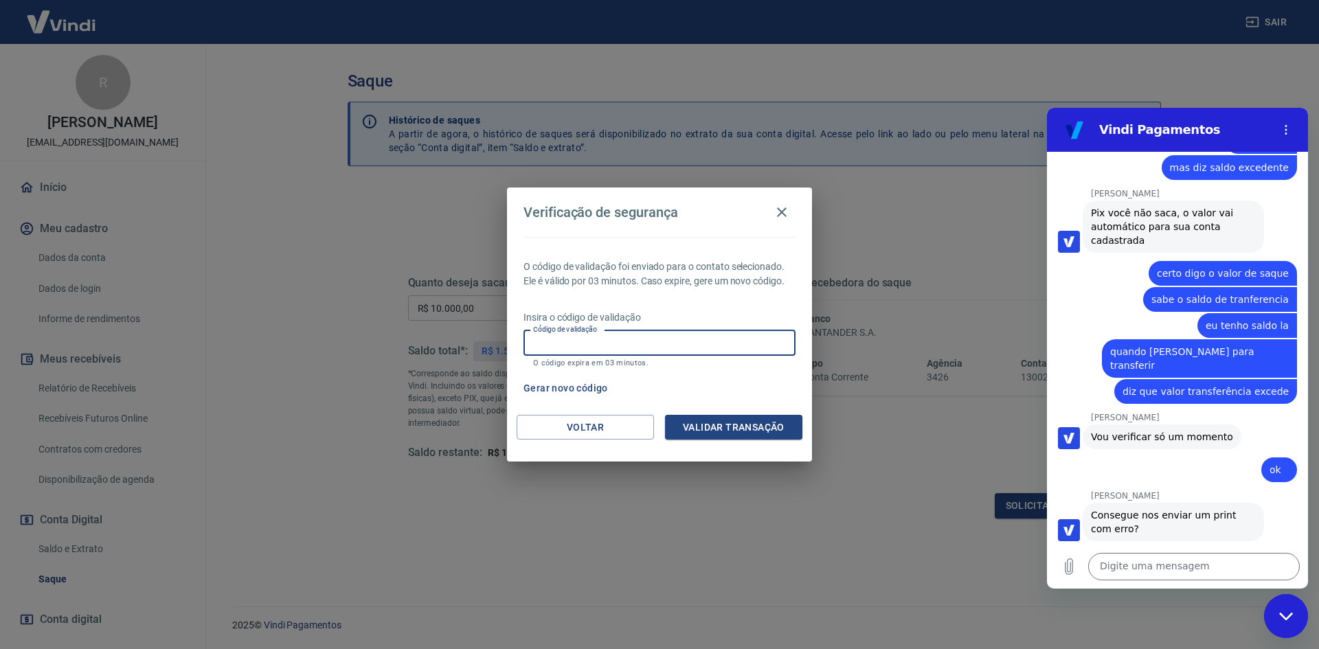
paste input "388420"
type input "388420"
click at [725, 429] on button "Validar transação" at bounding box center [733, 427] width 137 height 25
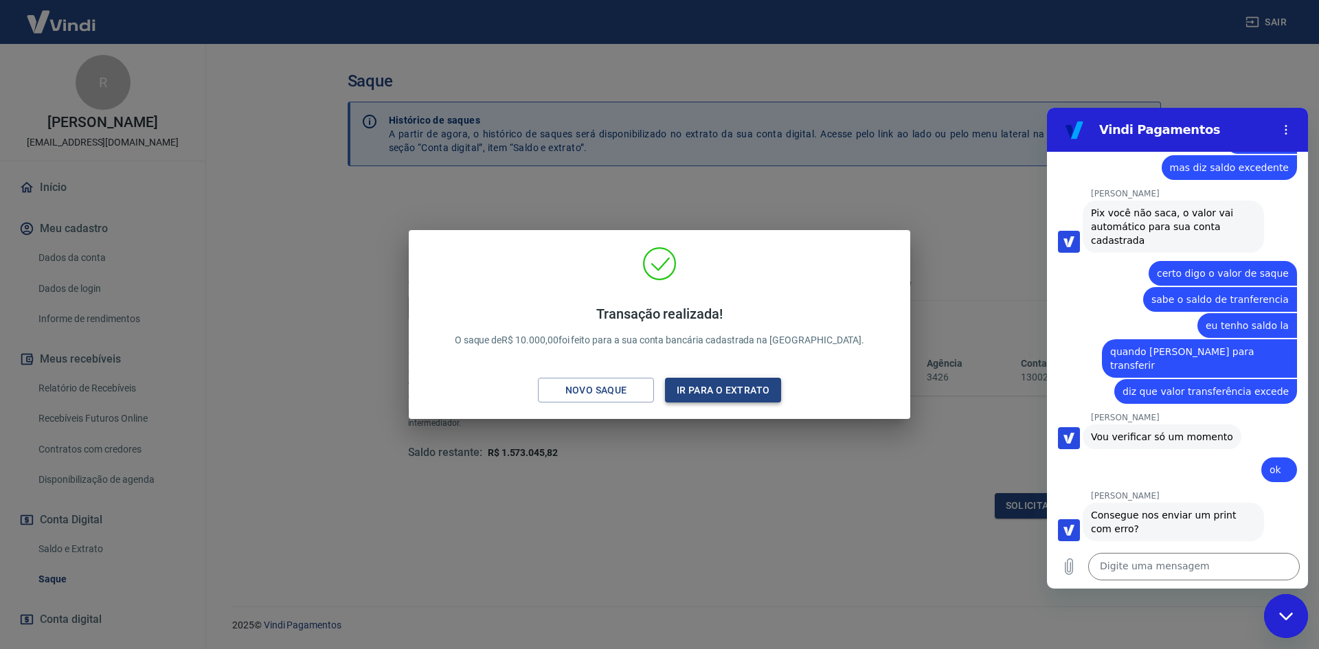
click at [715, 389] on button "Ir para o extrato" at bounding box center [723, 390] width 116 height 25
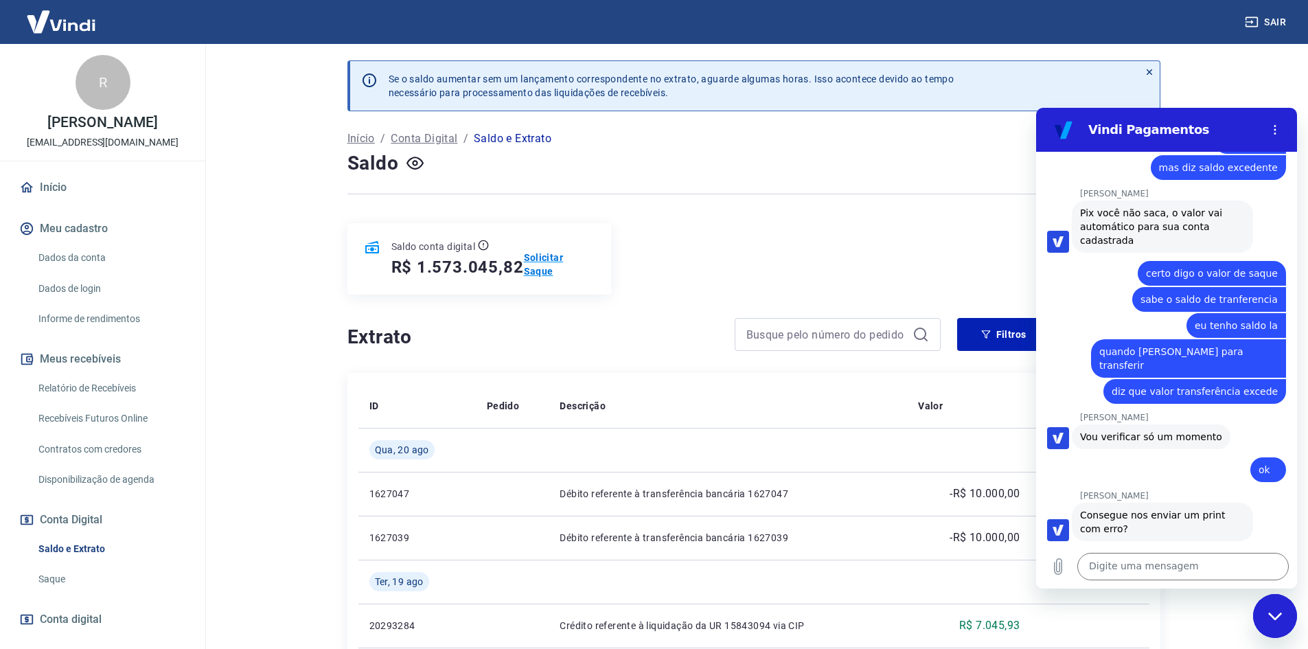
click at [562, 269] on p "Solicitar Saque" at bounding box center [559, 264] width 71 height 27
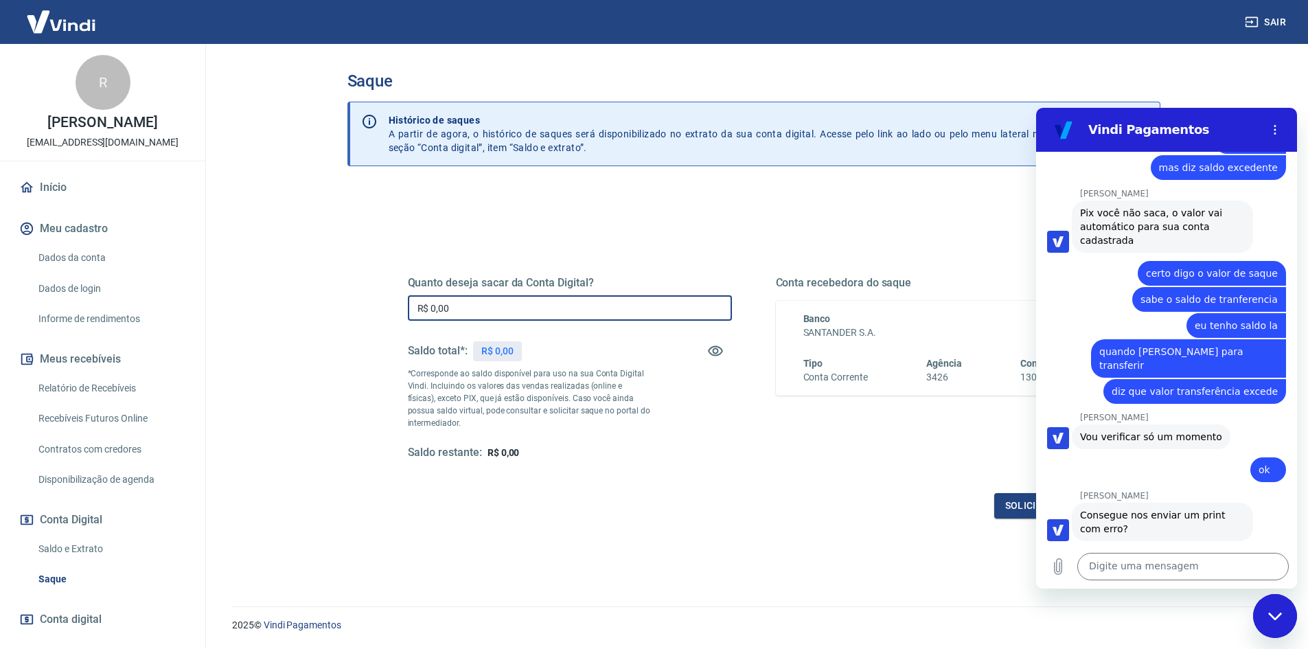
drag, startPoint x: 459, startPoint y: 301, endPoint x: 341, endPoint y: 305, distance: 118.9
click at [341, 306] on div "Saque Histórico de saques A partir de agora, o histórico de saques será disponi…" at bounding box center [754, 317] width 846 height 546
type input "R$ 20.000,00"
click at [1015, 509] on button "Solicitar saque" at bounding box center [1047, 505] width 106 height 25
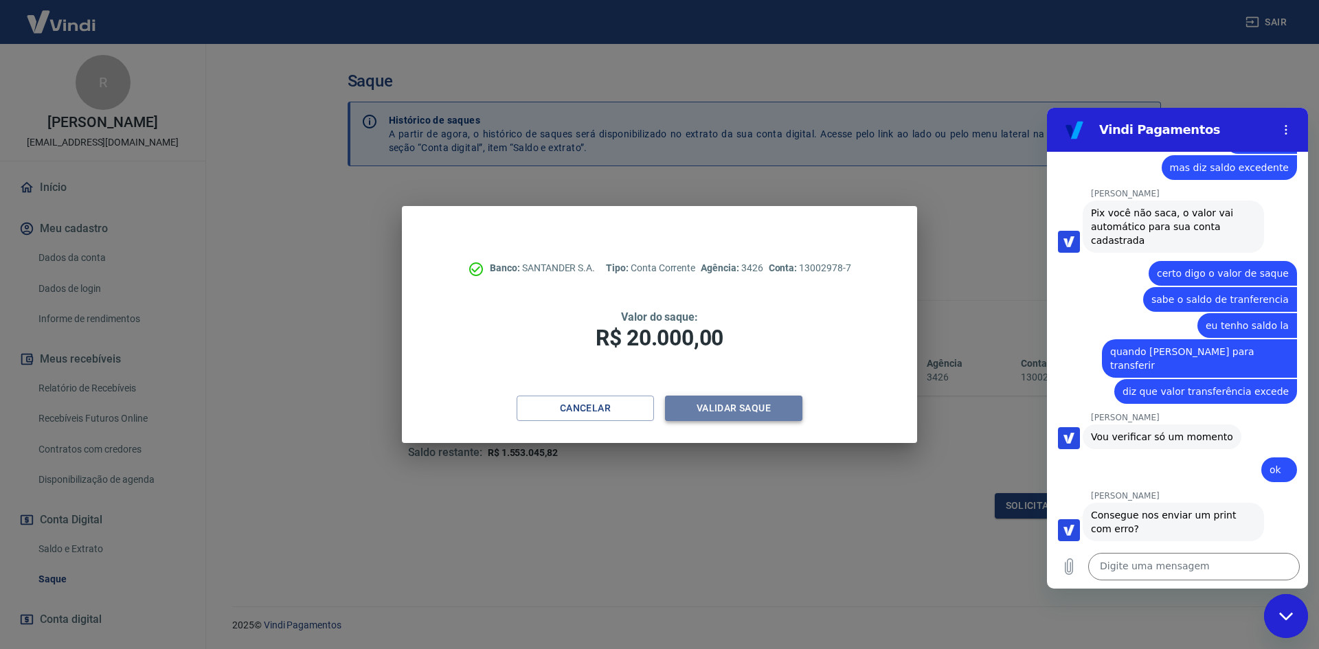
click at [758, 411] on button "Validar saque" at bounding box center [733, 408] width 137 height 25
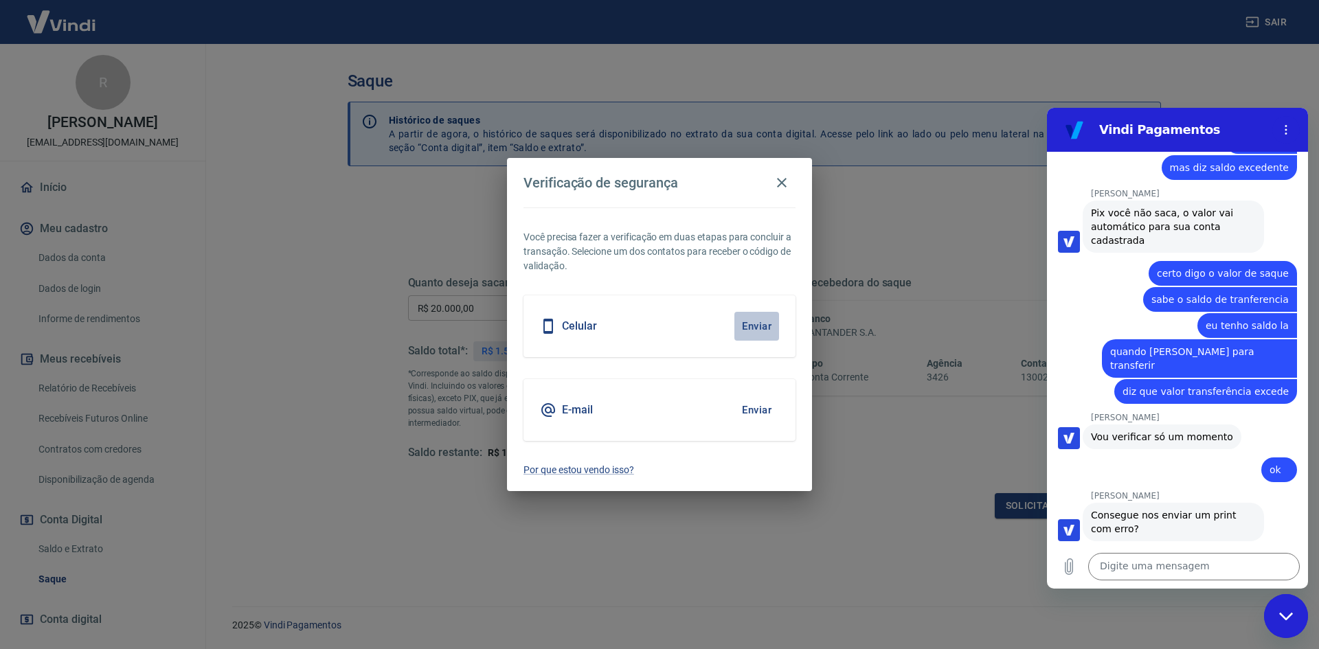
click at [763, 320] on button "Enviar" at bounding box center [756, 326] width 45 height 29
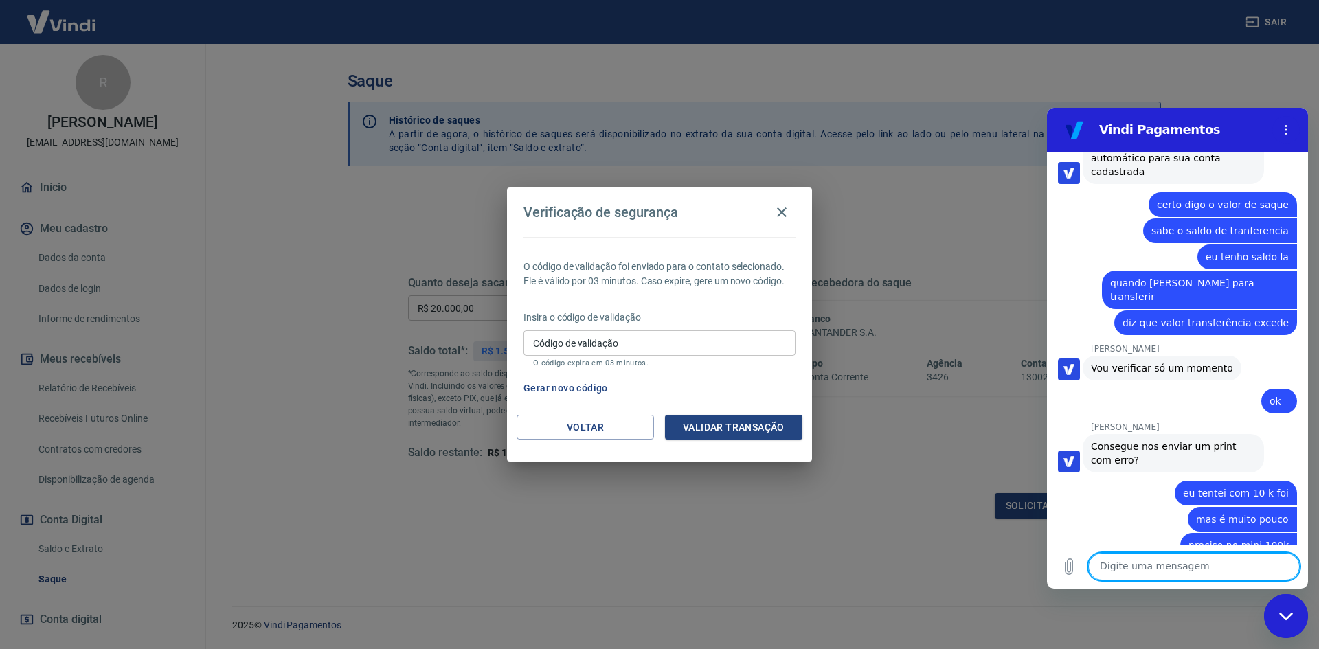
scroll to position [3238, 0]
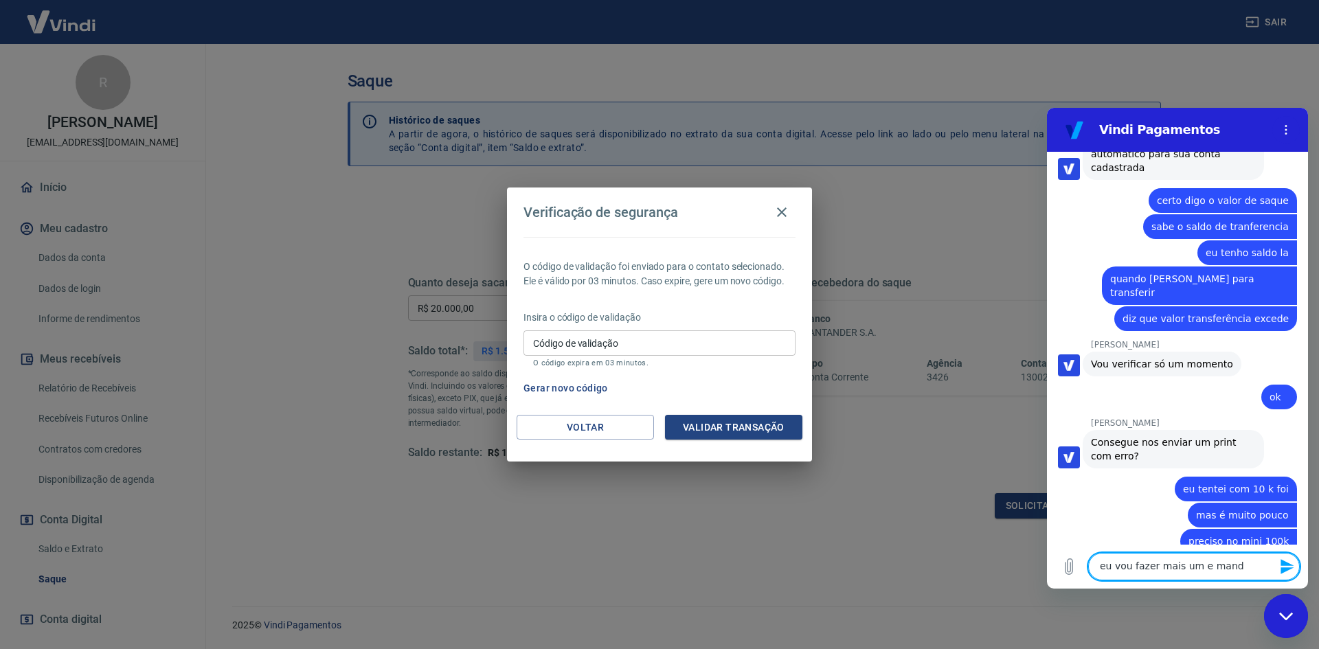
type textarea "eu vou fazer mais um e mando"
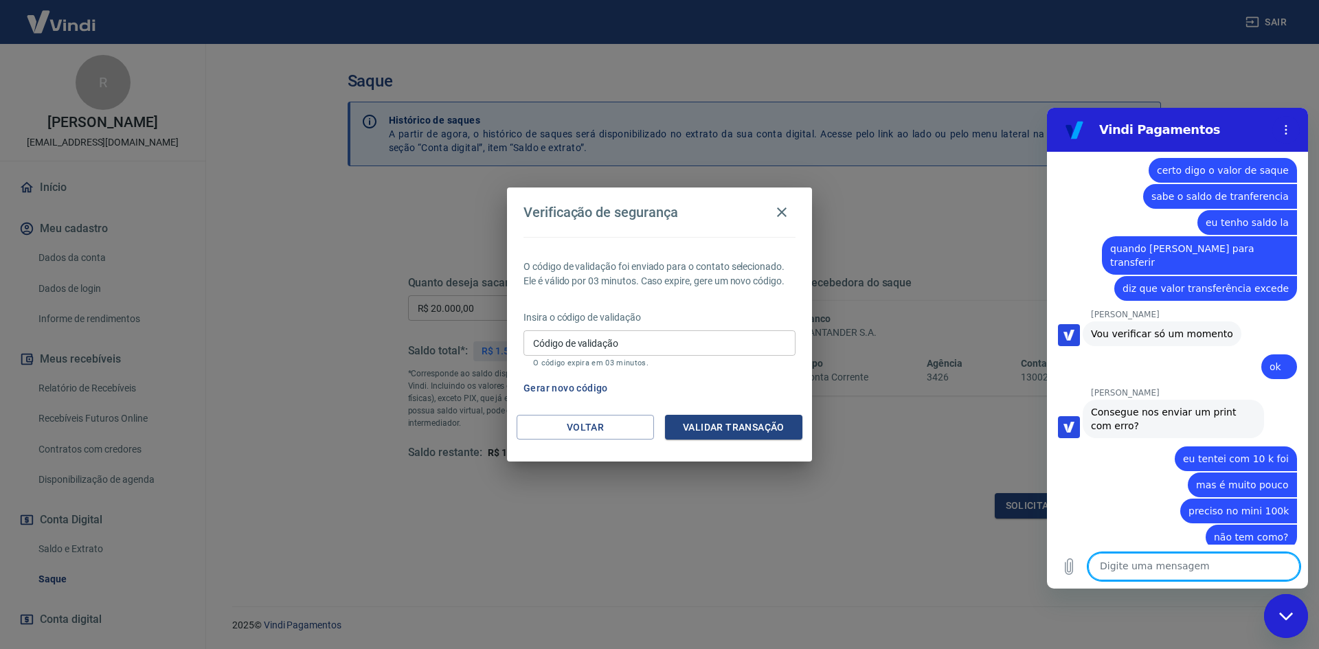
scroll to position [3271, 0]
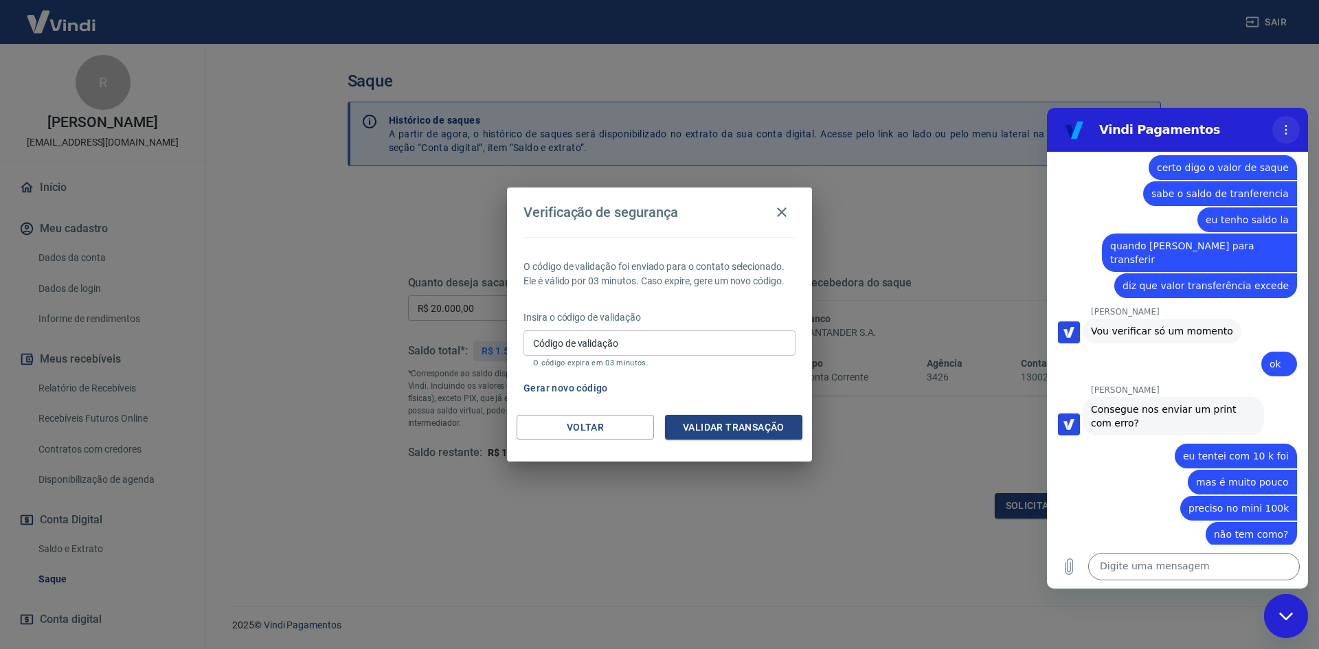
click at [1276, 122] on button "Menu de opções" at bounding box center [1285, 129] width 27 height 27
click at [1290, 602] on div "Fechar janela de mensagens" at bounding box center [1285, 615] width 41 height 41
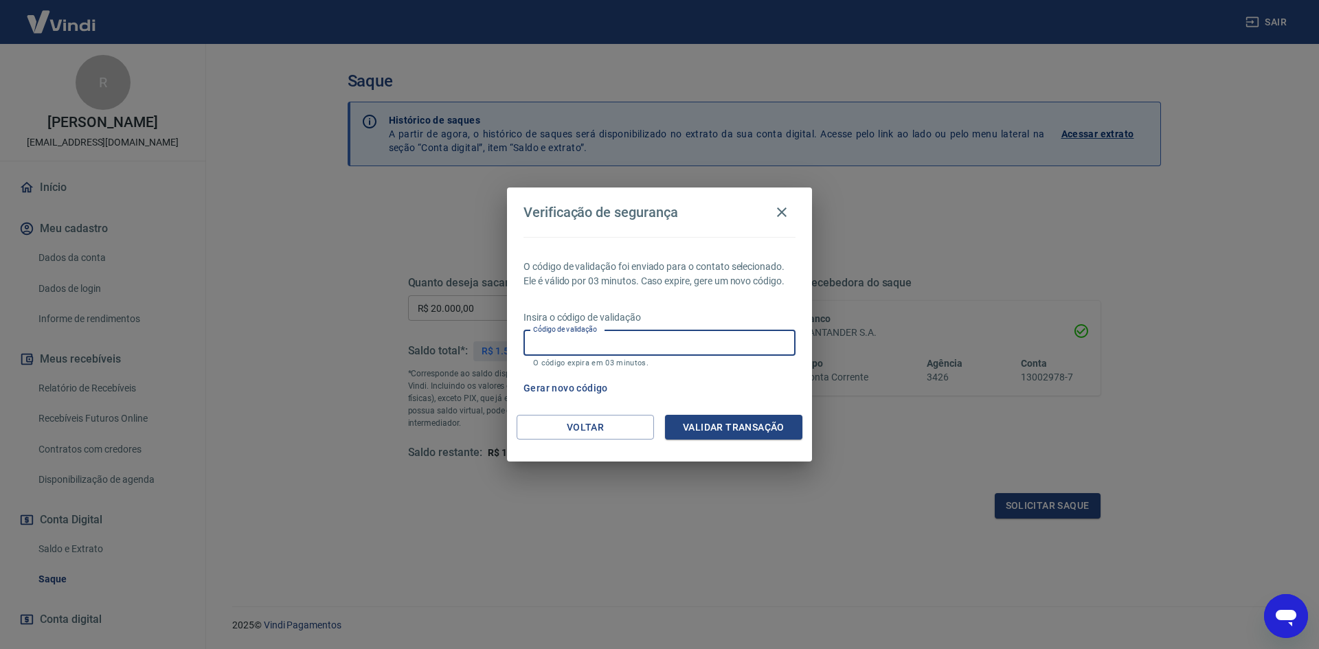
click at [629, 342] on input "Código de validação" at bounding box center [659, 342] width 272 height 25
type input "596627"
click at [744, 433] on button "Validar transação" at bounding box center [733, 427] width 137 height 25
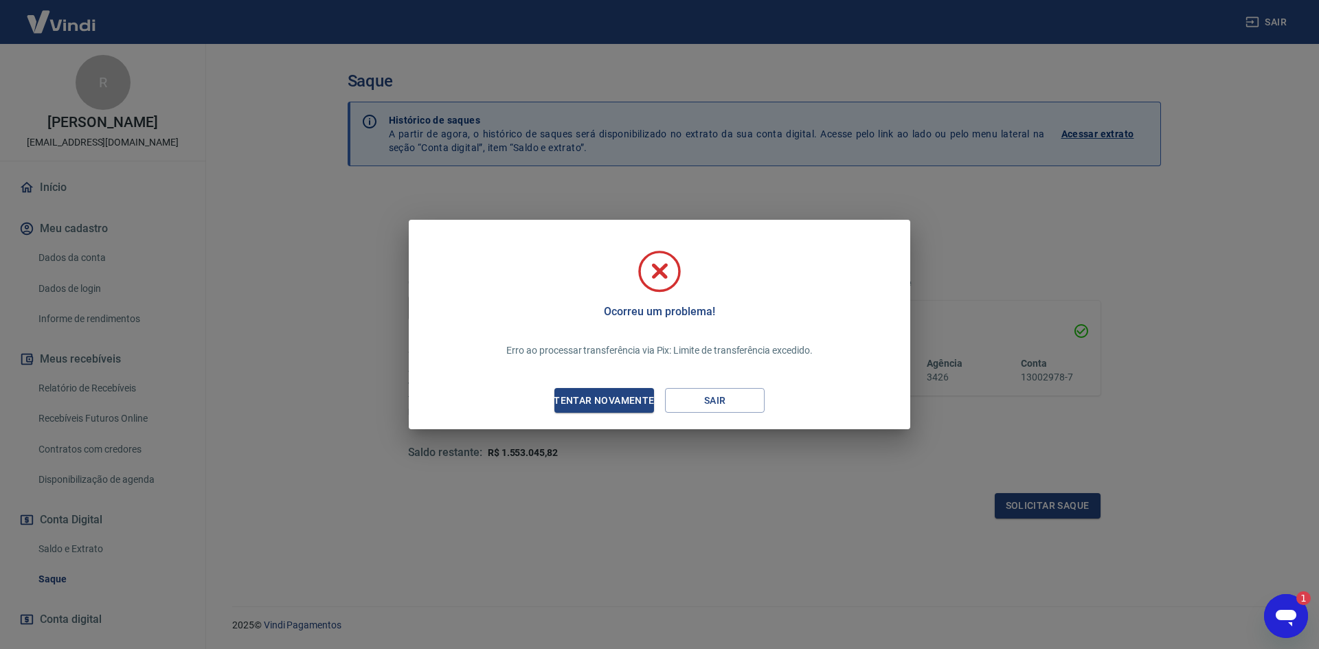
scroll to position [0, 0]
drag, startPoint x: 1278, startPoint y: 606, endPoint x: 1478, endPoint y: 719, distance: 229.4
click at [1278, 606] on icon "Abrir janela de mensagens, 1 mensagem não lida" at bounding box center [1285, 616] width 25 height 25
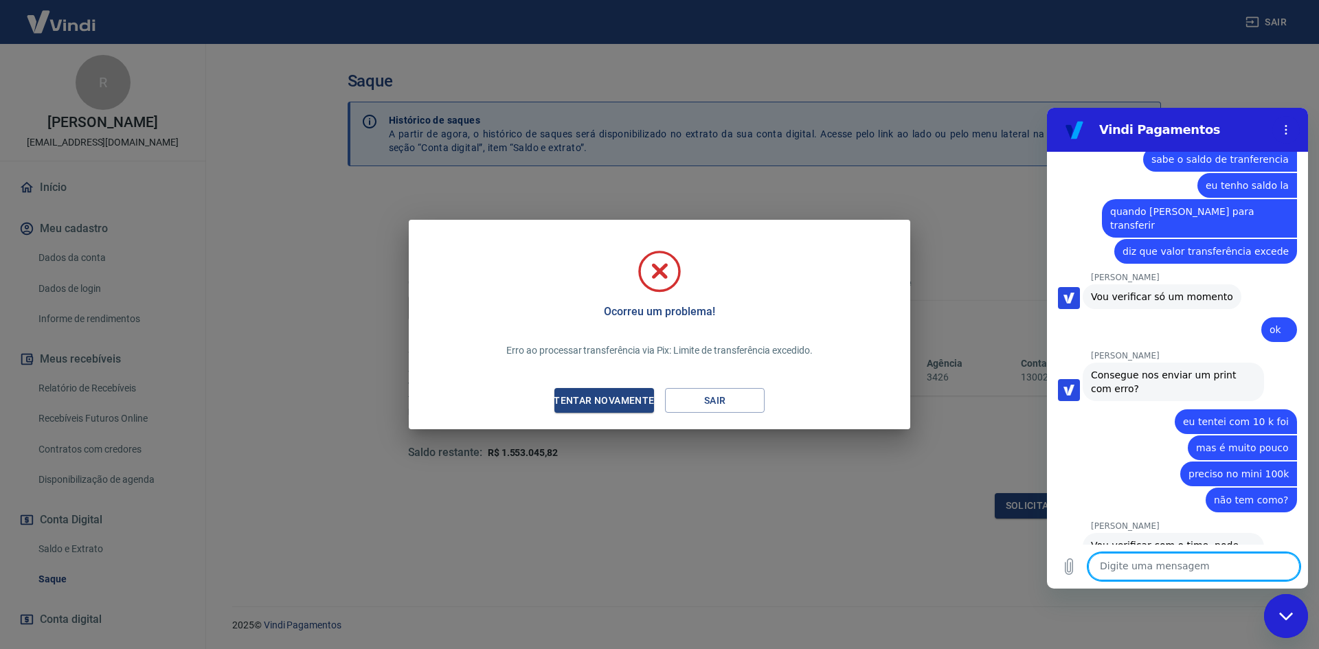
scroll to position [3338, 0]
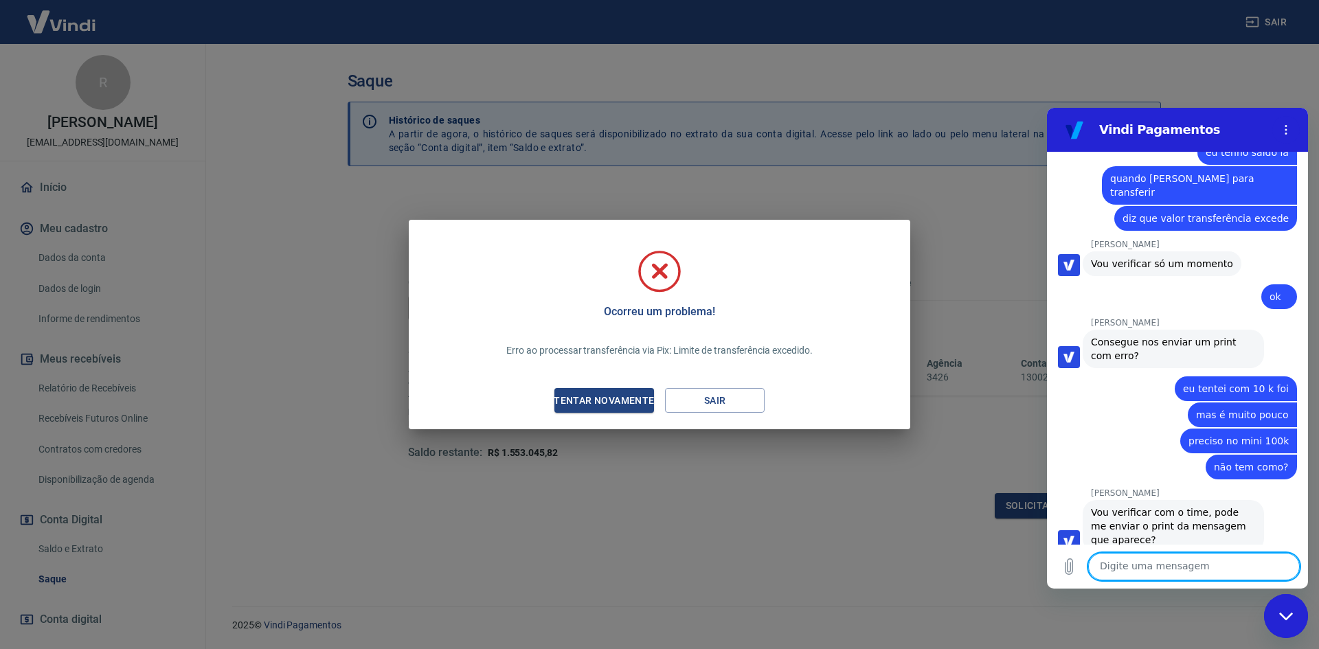
click at [1130, 567] on textarea at bounding box center [1194, 566] width 212 height 27
click at [1128, 567] on textarea at bounding box center [1194, 566] width 212 height 27
click at [1066, 571] on icon "Carregar arquivo" at bounding box center [1068, 566] width 16 height 16
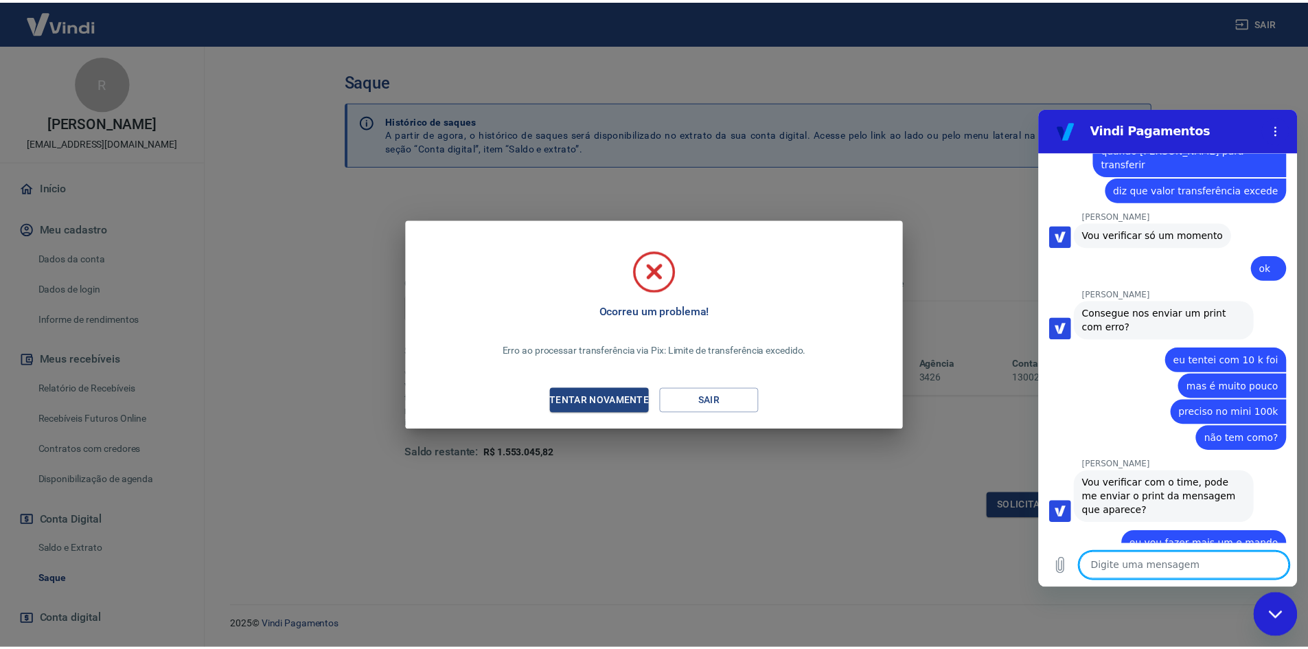
scroll to position [3377, 0]
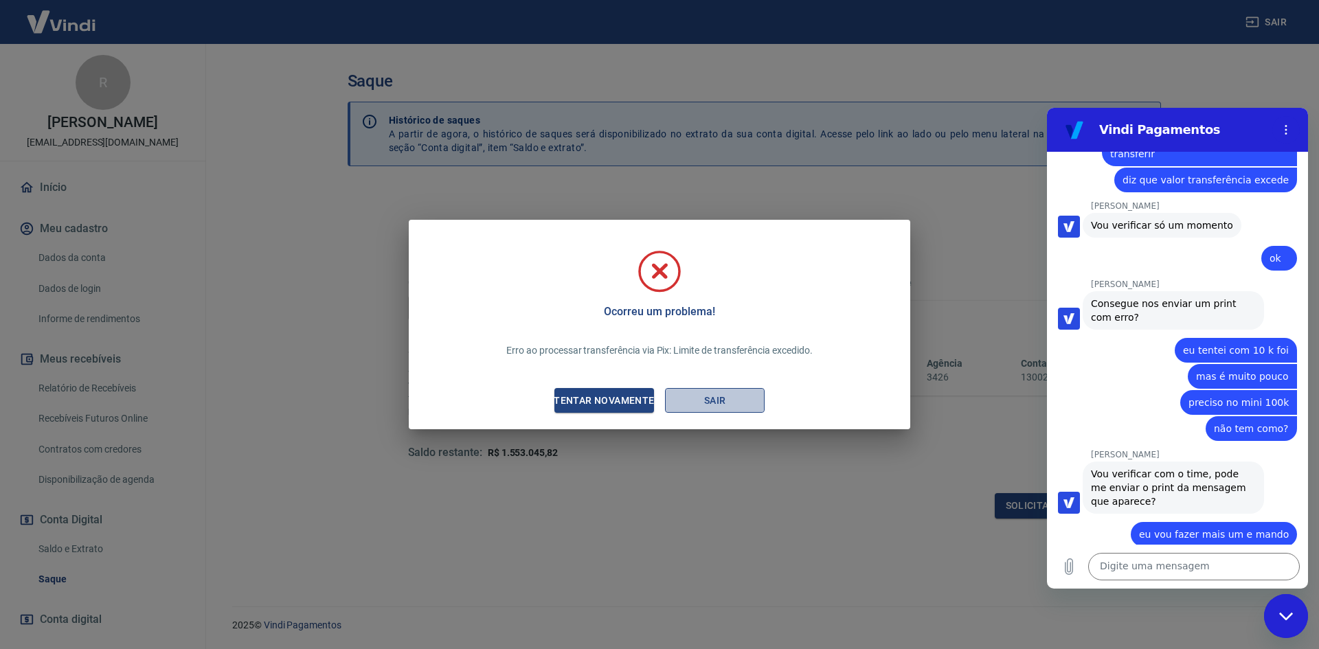
click at [755, 395] on button "Sair" at bounding box center [715, 400] width 100 height 25
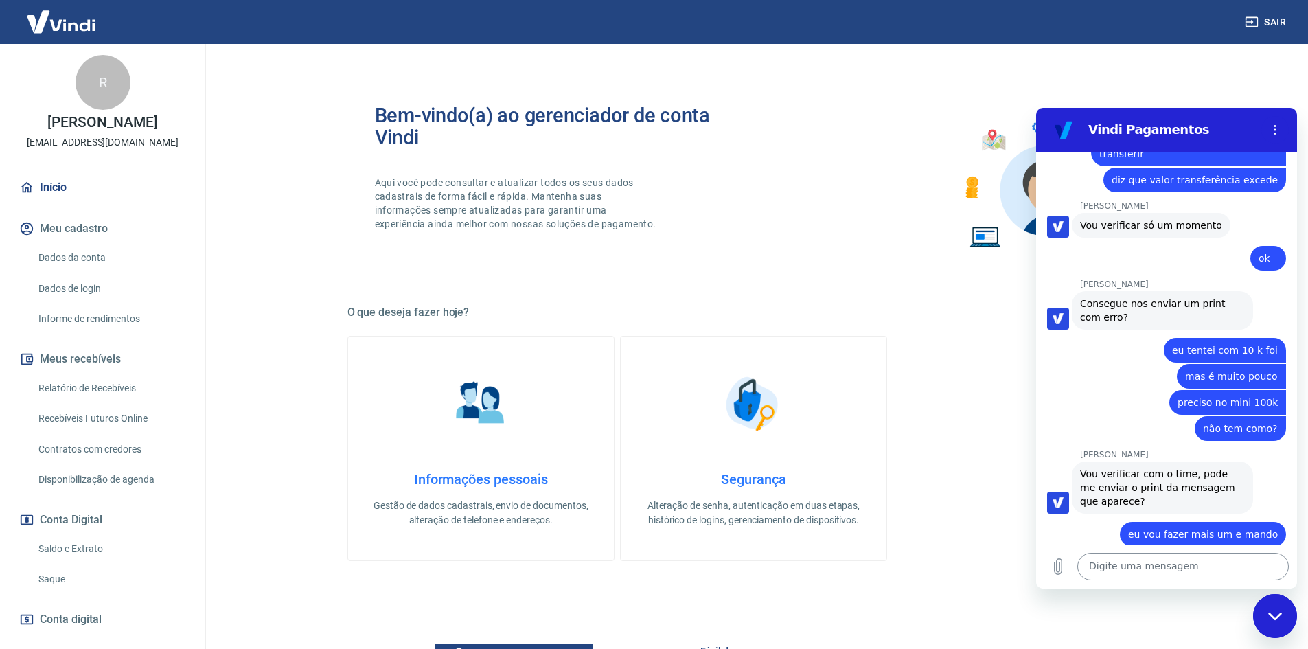
click at [1128, 571] on textarea at bounding box center [1184, 566] width 212 height 27
type textarea "m"
type textarea "preciso fazer valor total da conta"
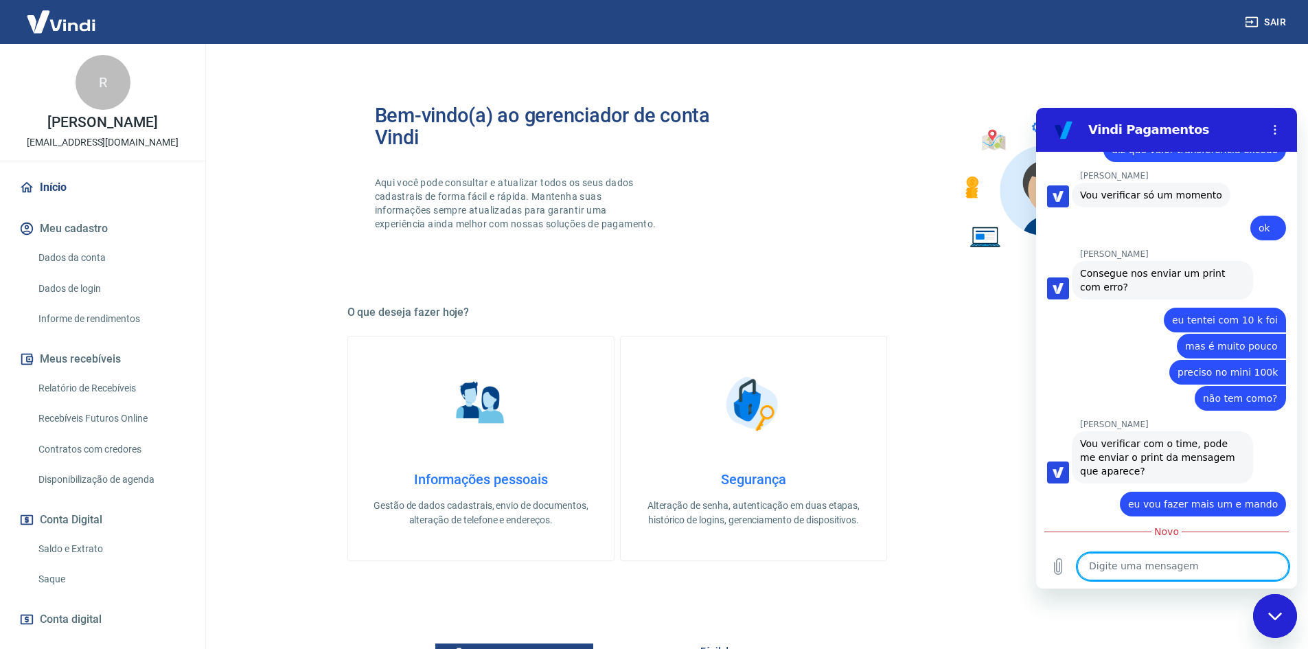
scroll to position [3406, 0]
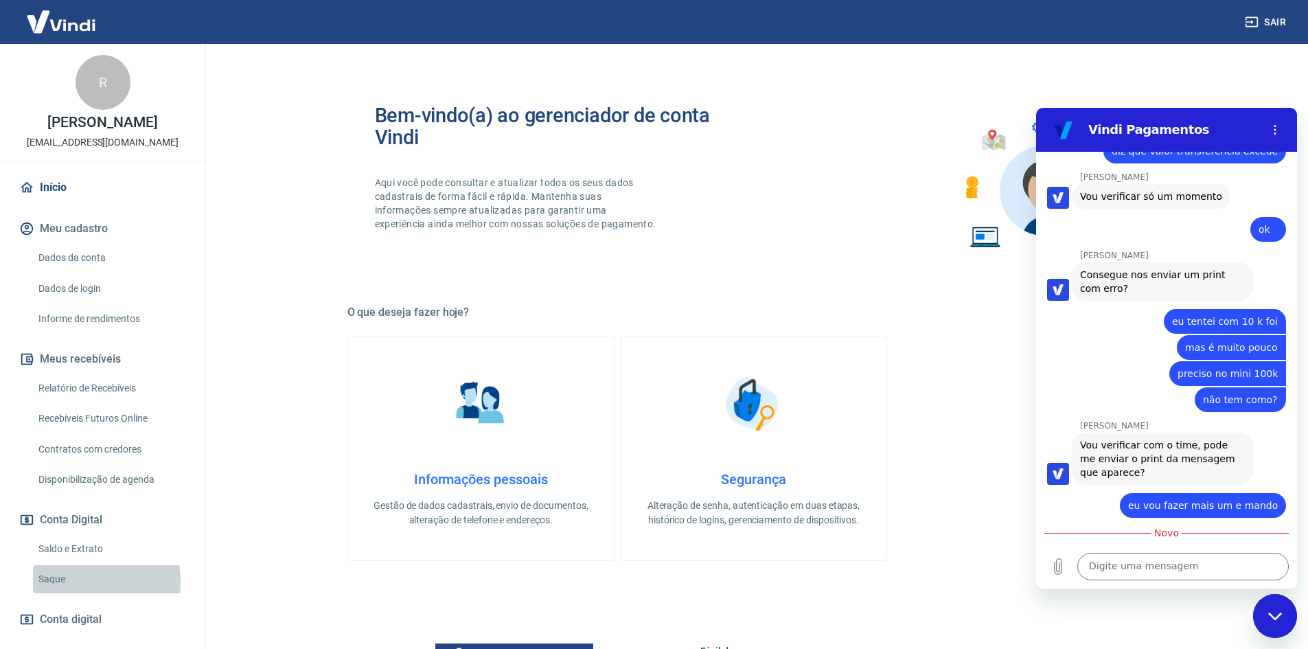
click at [54, 583] on link "Saque" at bounding box center [111, 579] width 156 height 28
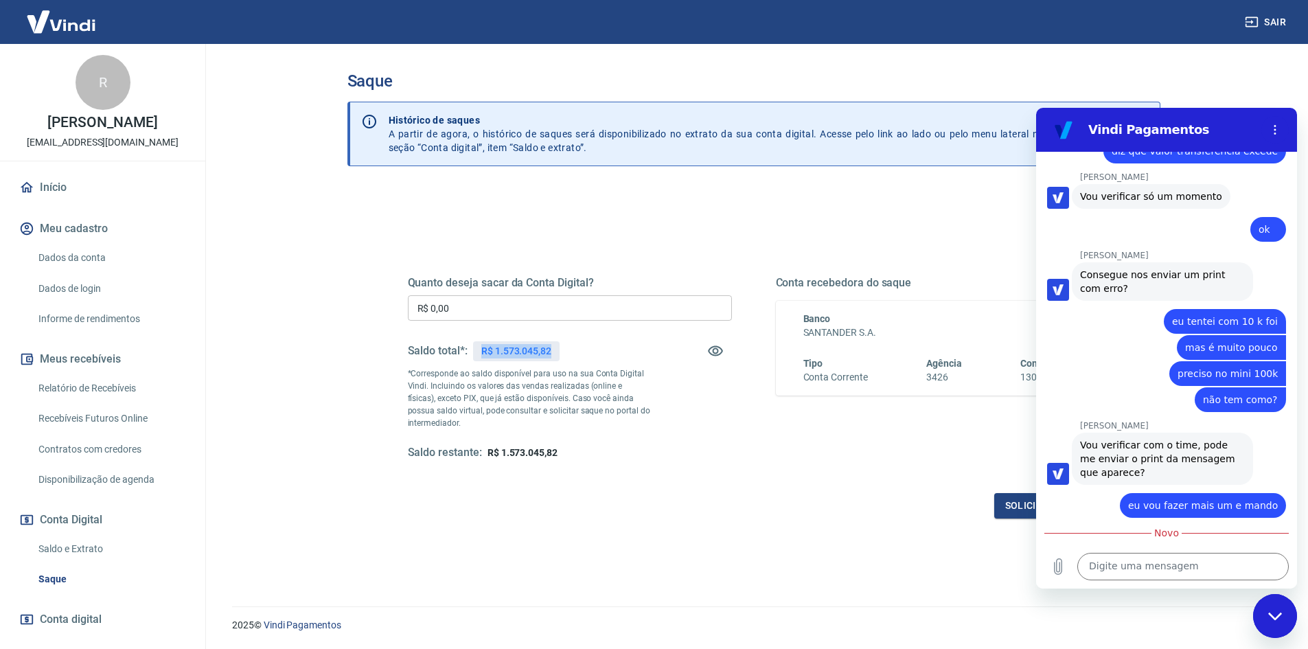
drag, startPoint x: 480, startPoint y: 349, endPoint x: 554, endPoint y: 354, distance: 74.3
click at [554, 354] on div "R$ 1.573.045,82" at bounding box center [516, 351] width 87 height 20
copy p "R$ 1.573.045,82"
click at [1164, 565] on textarea at bounding box center [1184, 566] width 212 height 27
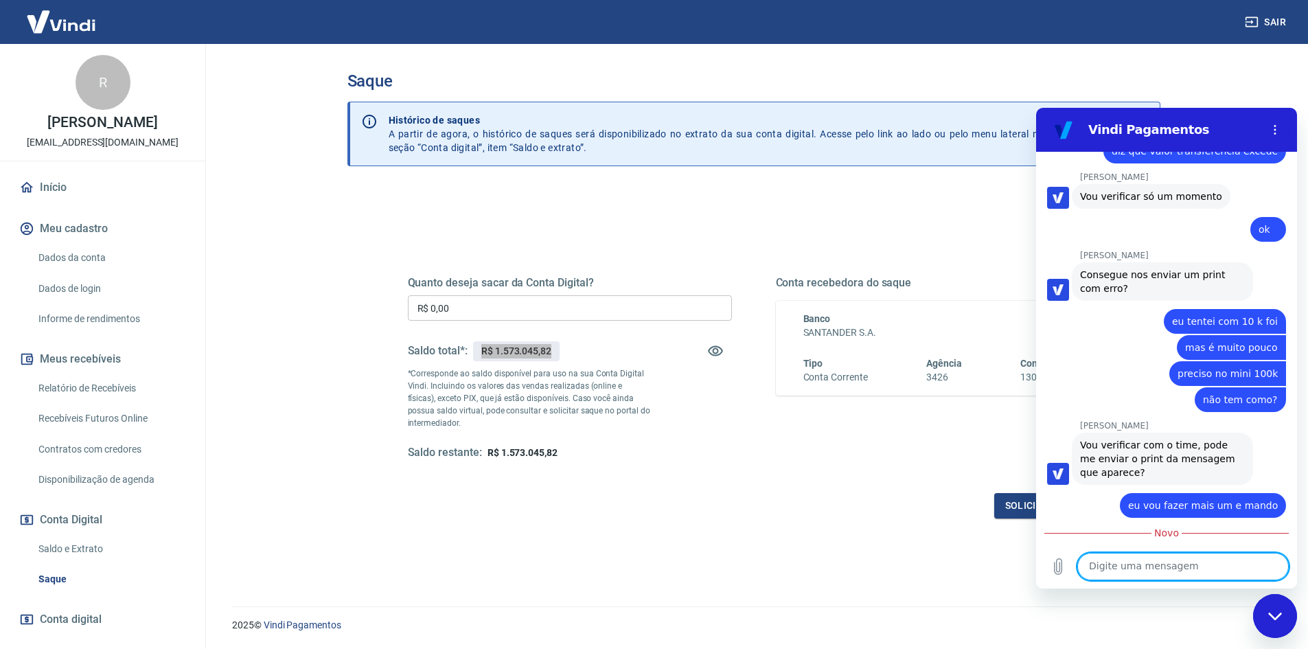
paste textarea "R$ 1.573.045,82"
type textarea "R$ 1.573.045,82"
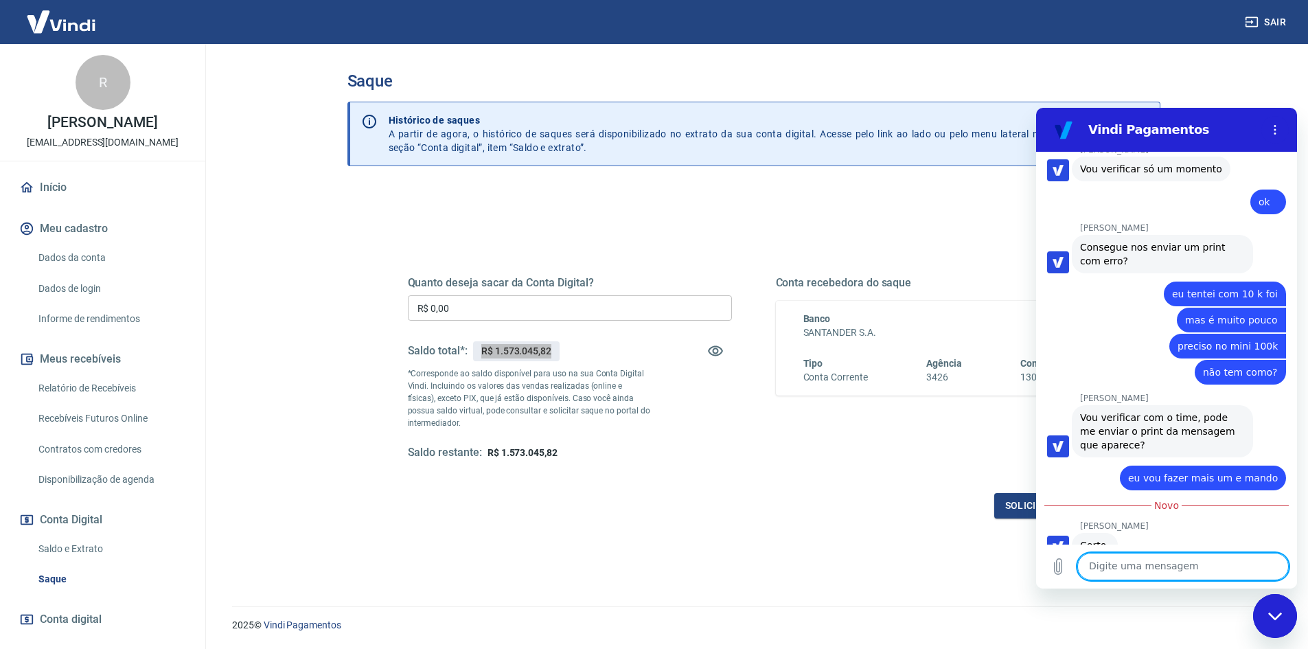
scroll to position [3432, 0]
type textarea "esse é nosso saldo hoje"
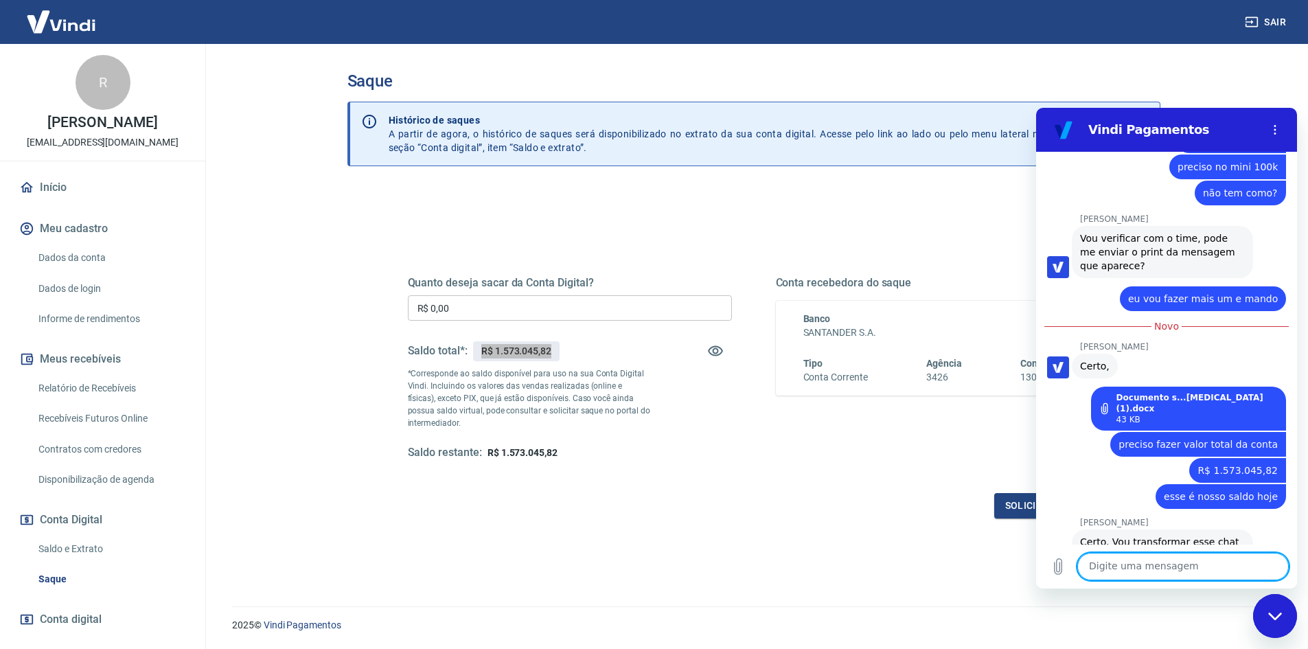
scroll to position [3613, 0]
click at [1173, 560] on textarea at bounding box center [1184, 566] width 212 height 27
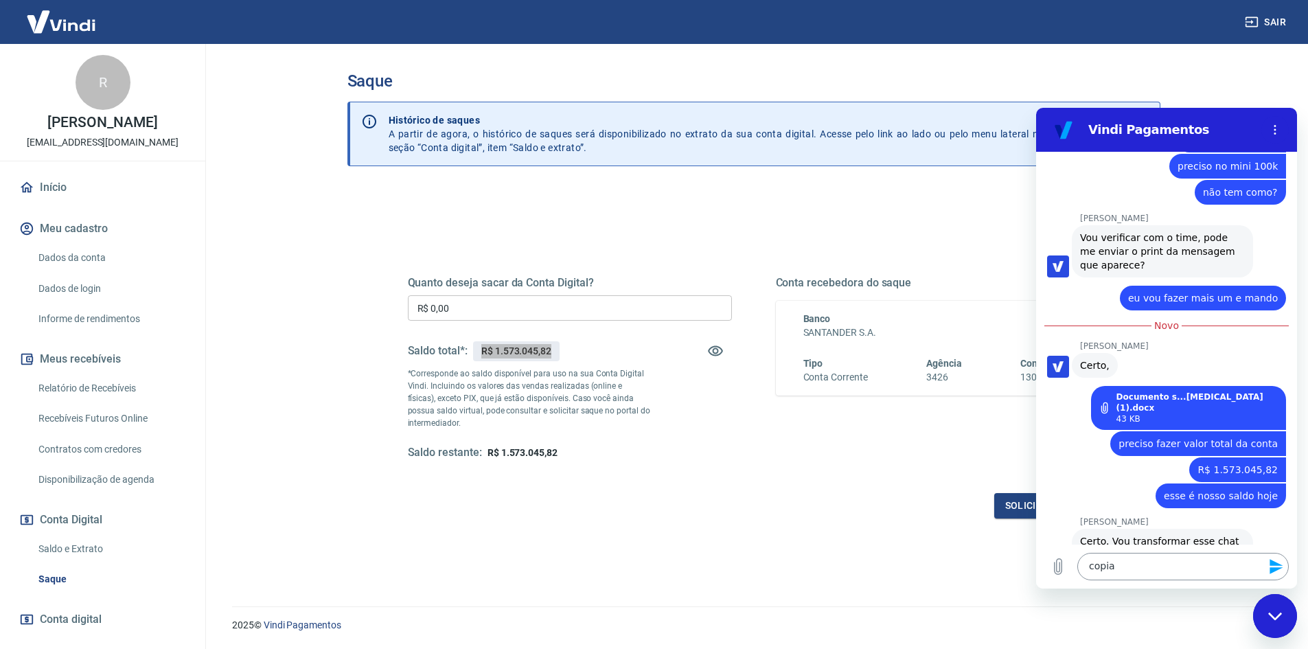
click at [1190, 565] on textarea "copia" at bounding box center [1184, 566] width 212 height 27
paste textarea "financeiro@smartgr.com.br"
paste textarea "dayane@smartgr.com.br"
type textarea "copia financeiro@smartgr.com.br e dayane@smartgr.com.br"
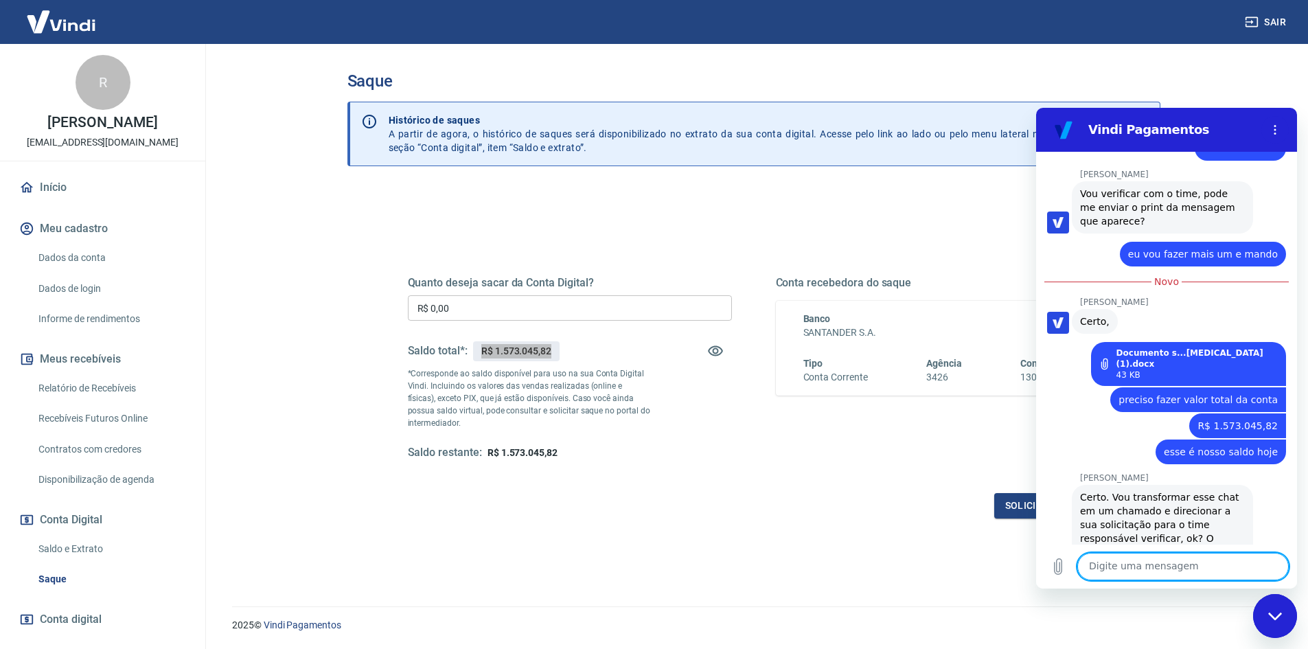
scroll to position [3660, 0]
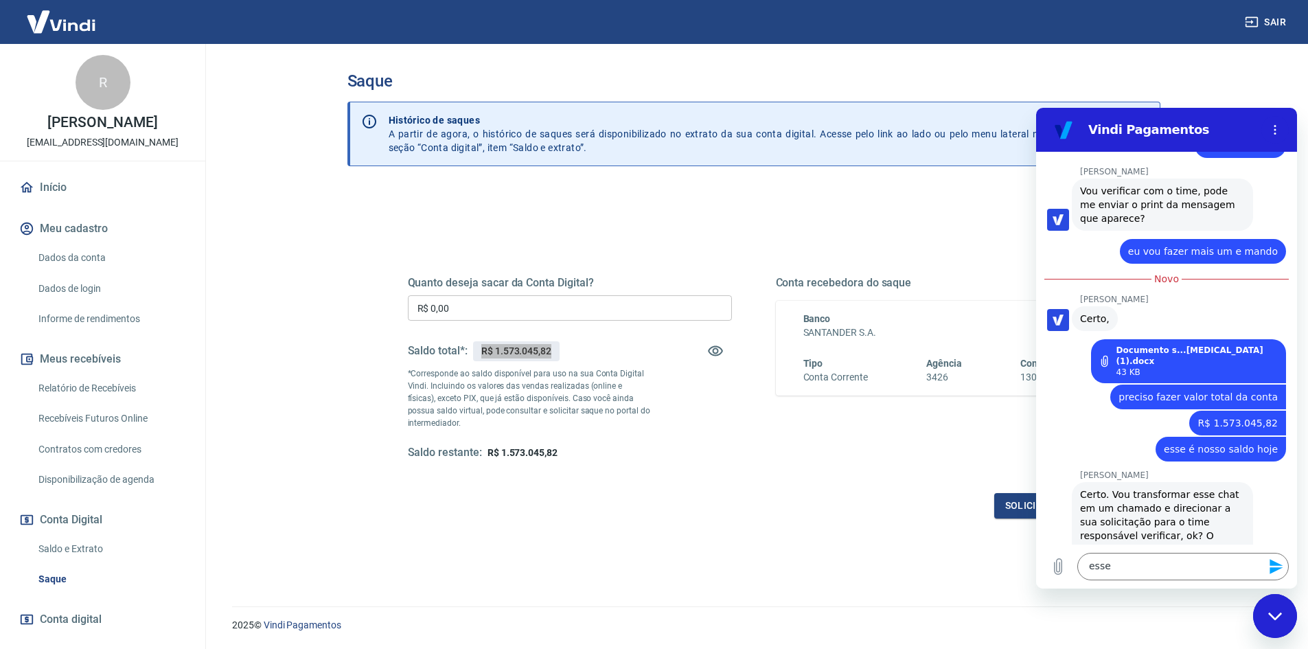
drag, startPoint x: 1072, startPoint y: 435, endPoint x: 1097, endPoint y: 441, distance: 25.3
click at [1126, 481] on div "Nani Venancia Dos Santos diz: Certo. Vou transformar esse chat em um chamado e …" at bounding box center [1172, 562] width 250 height 163
click at [1089, 488] on div "Certo. Vou transformar esse chat em um chamado e direcionar a sua solicitação p…" at bounding box center [1162, 563] width 165 height 151
drag, startPoint x: 1075, startPoint y: 431, endPoint x: 1177, endPoint y: 431, distance: 102.3
click at [1177, 482] on div "Nani Venancia Dos Santos diz: Certo. Vou transformar esse chat em um chamado e …" at bounding box center [1162, 563] width 181 height 162
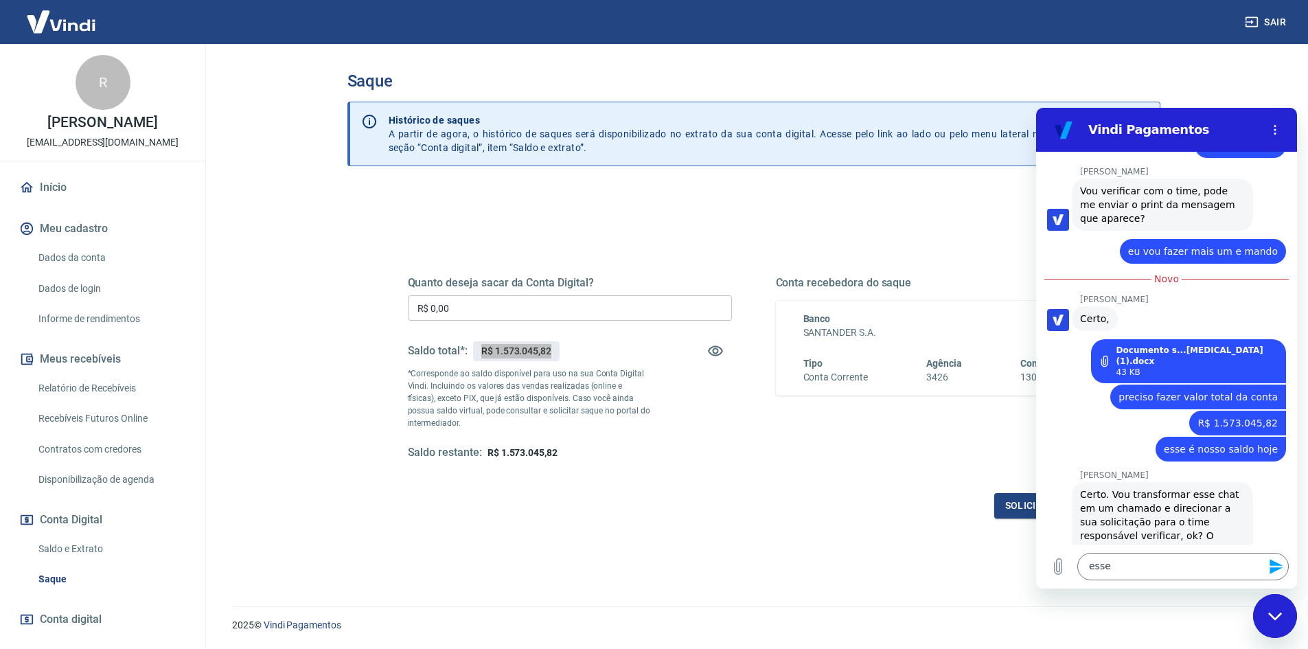
copy link "[EMAIL_ADDRESS][DOMAIN_NAME]"
click at [1133, 565] on textarea "esse" at bounding box center [1184, 566] width 212 height 27
paste textarea "[EMAIL_ADDRESS][DOMAIN_NAME]"
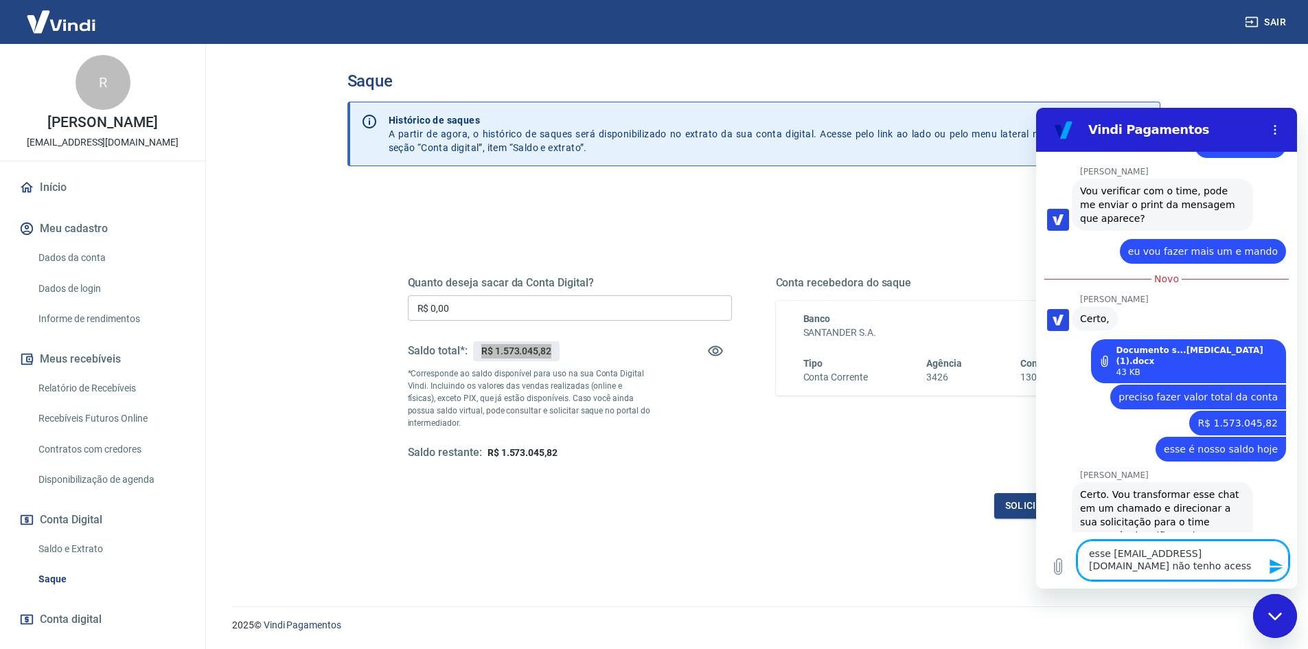
type textarea "esse ecom@smartgr.com.br não tenho acesso"
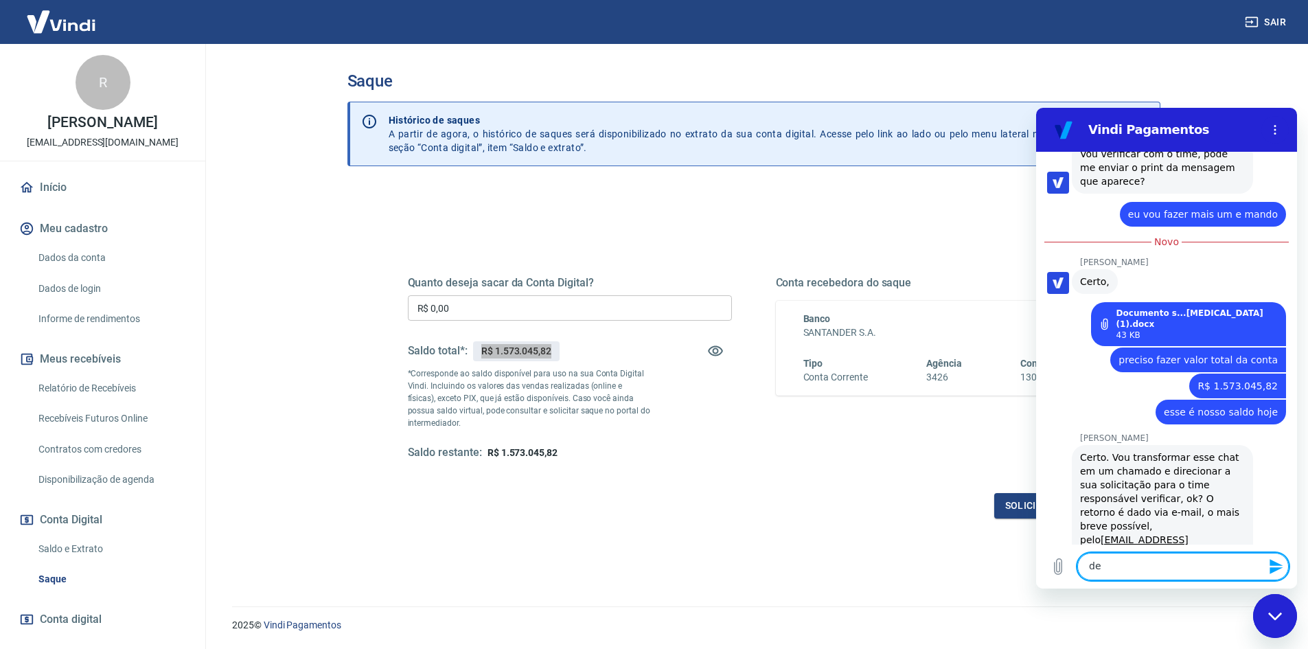
scroll to position [3700, 0]
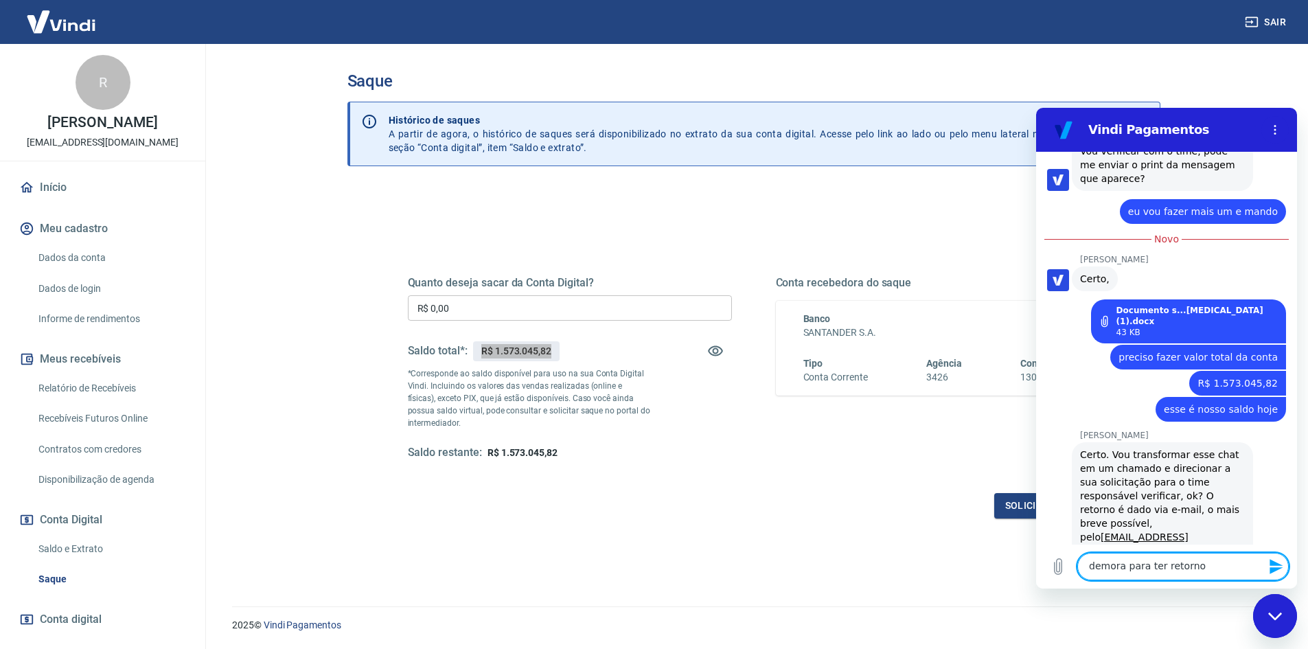
type textarea "demora para ter retorno?"
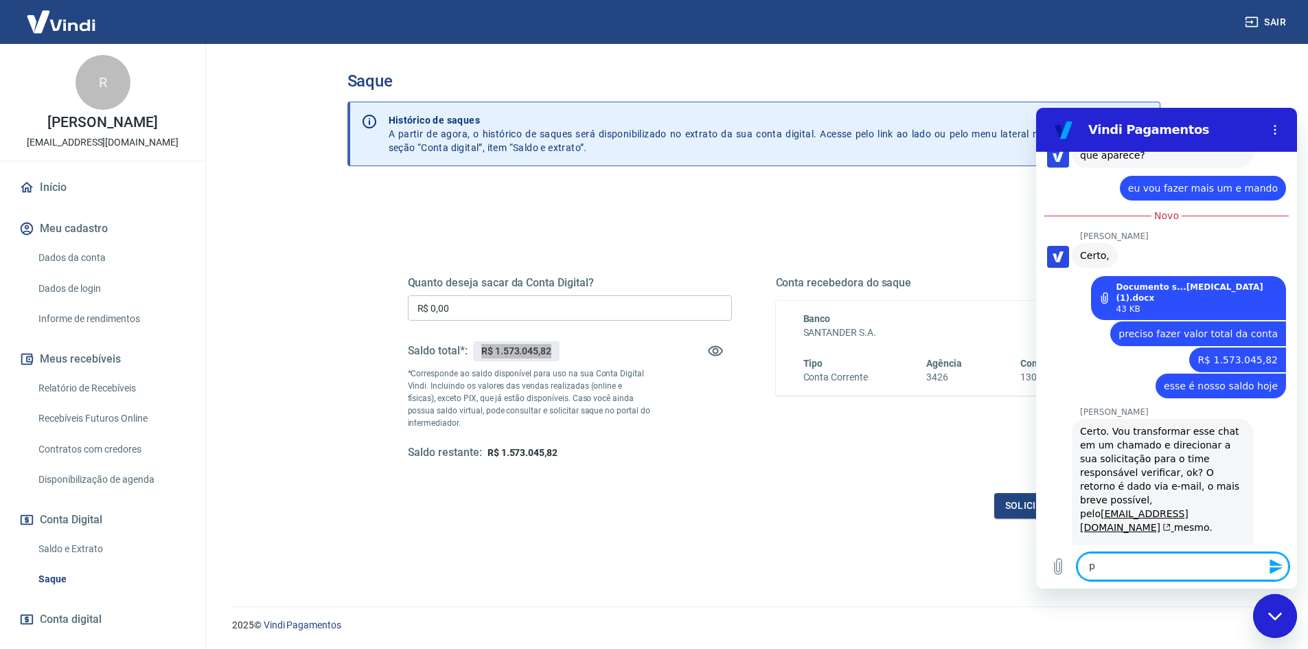
scroll to position [3726, 0]
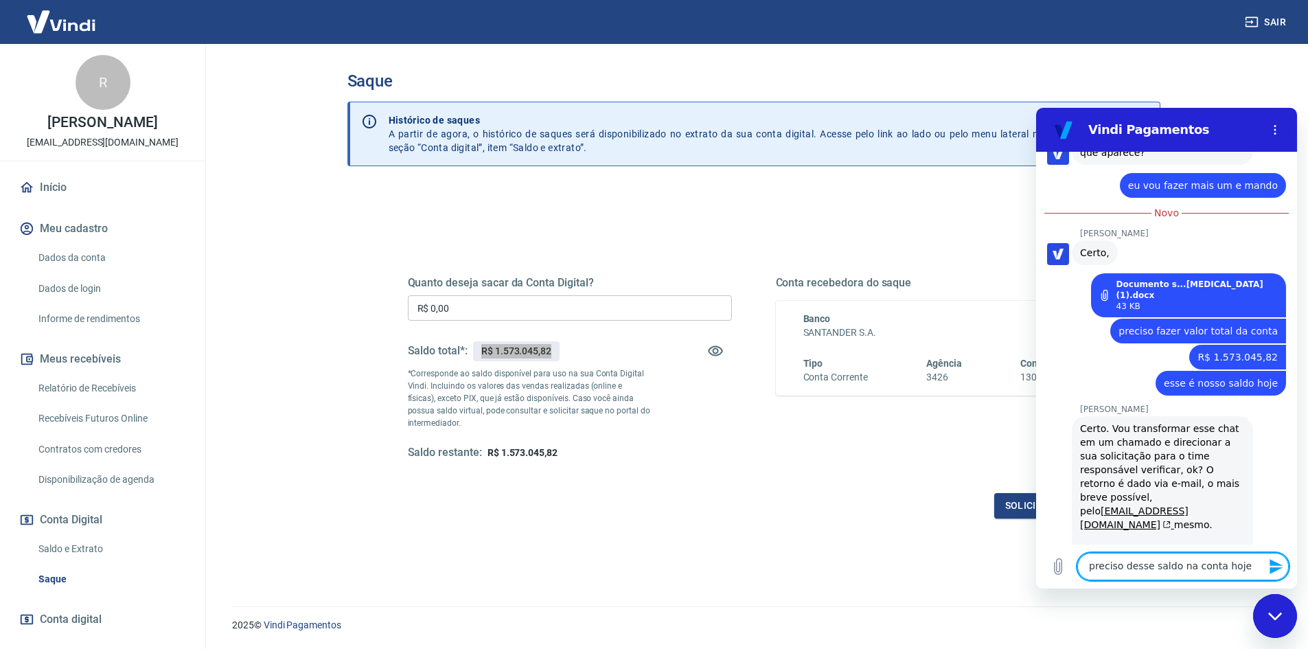
type textarea "preciso desse saldo na conta hoje3"
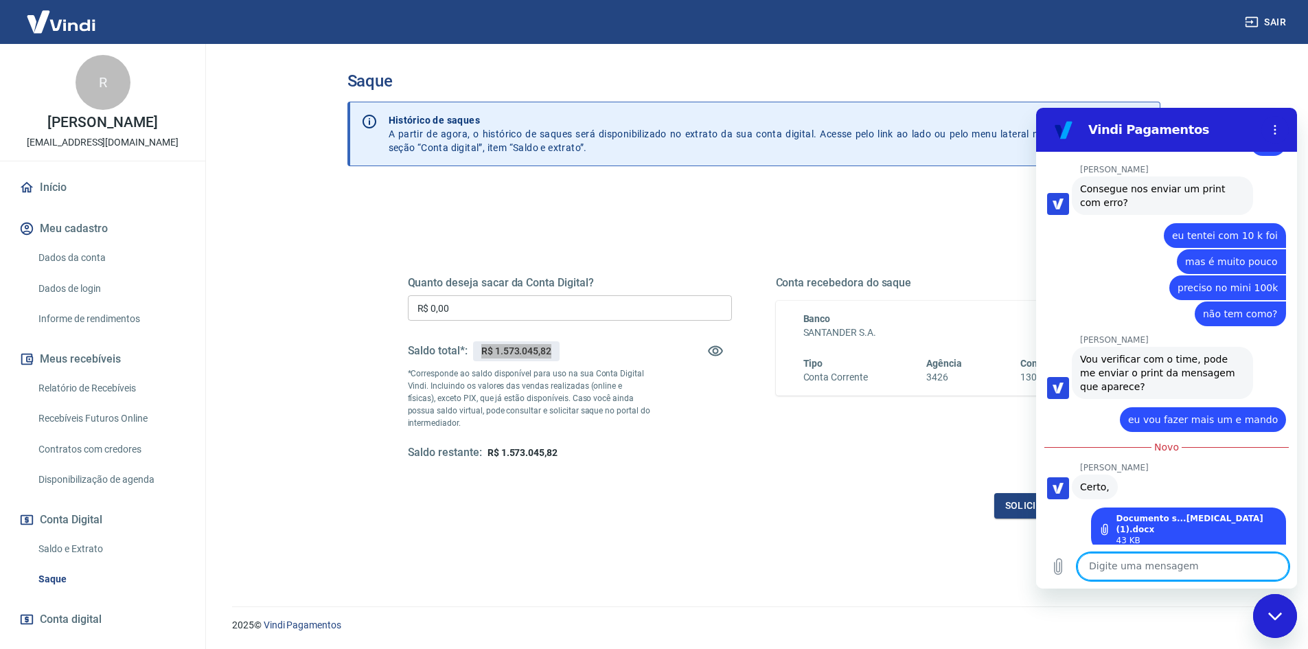
scroll to position [3468, 0]
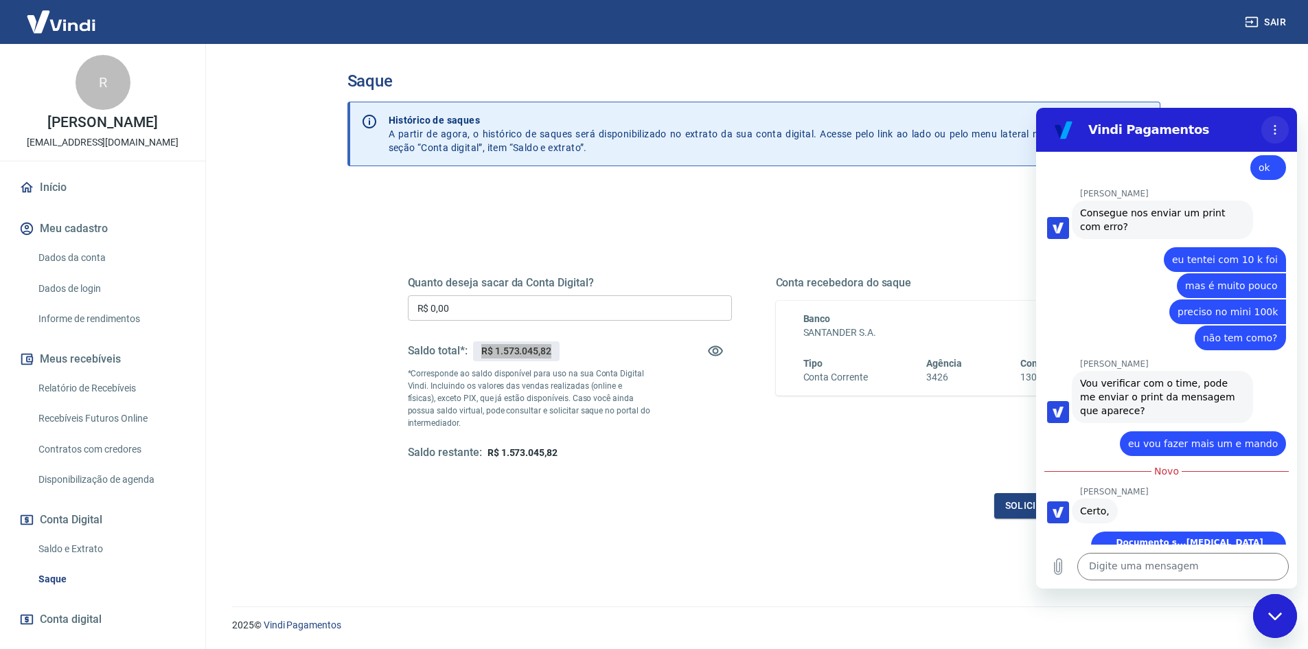
click at [1277, 130] on icon "Menu de opções" at bounding box center [1275, 129] width 11 height 11
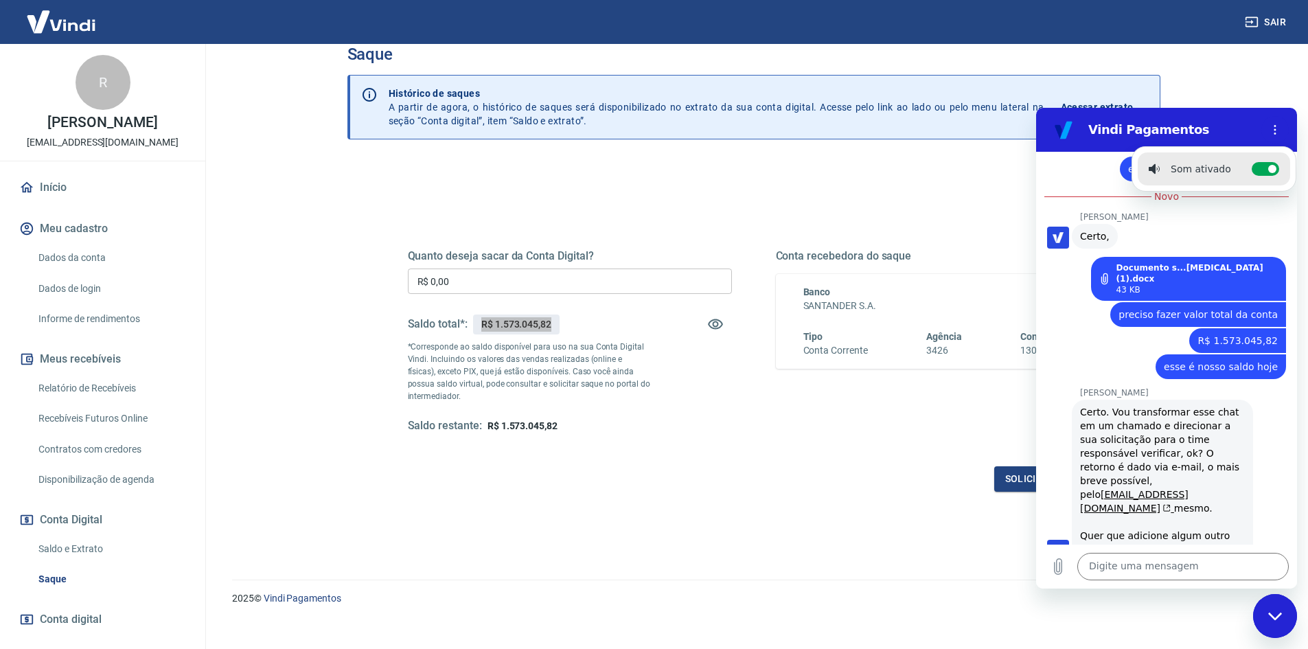
scroll to position [41, 0]
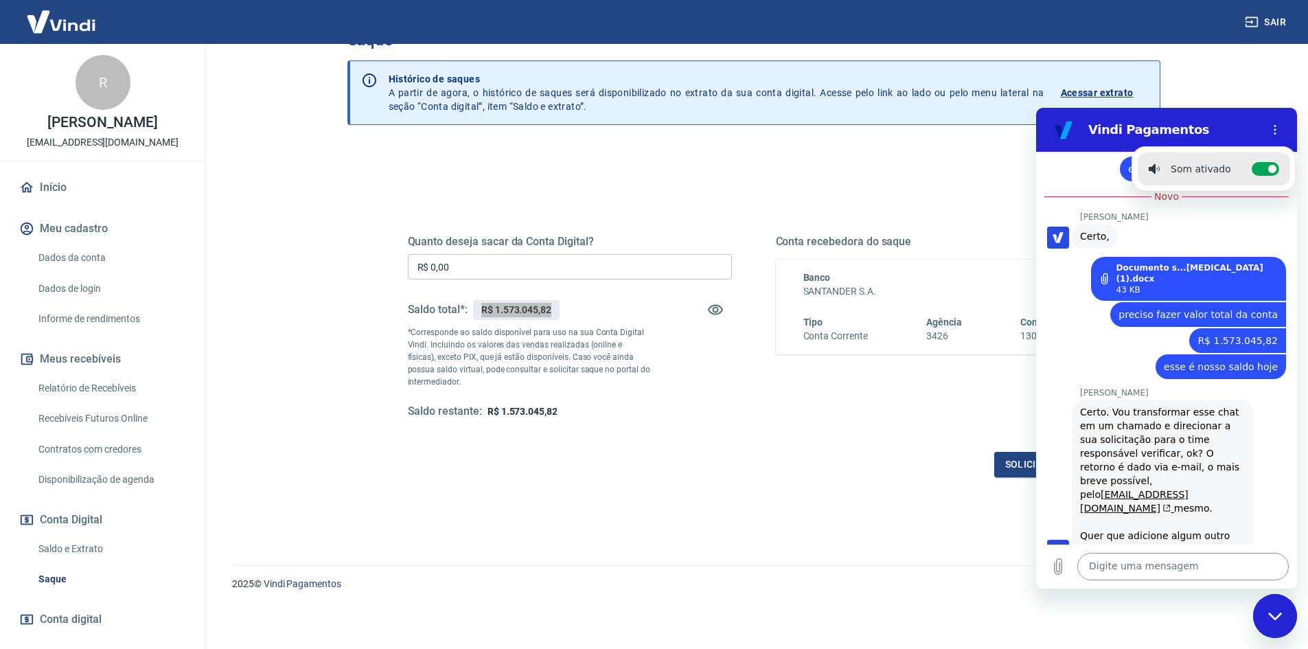
click at [1142, 580] on textarea at bounding box center [1184, 566] width 212 height 27
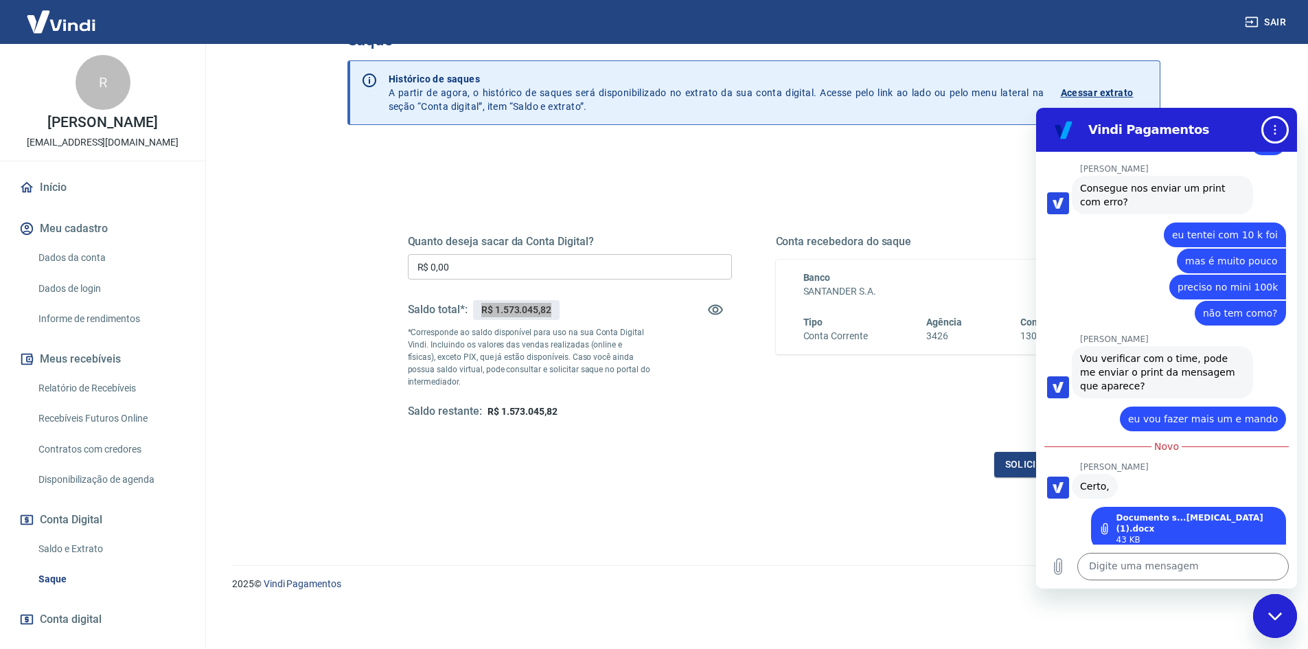
scroll to position [3468, 0]
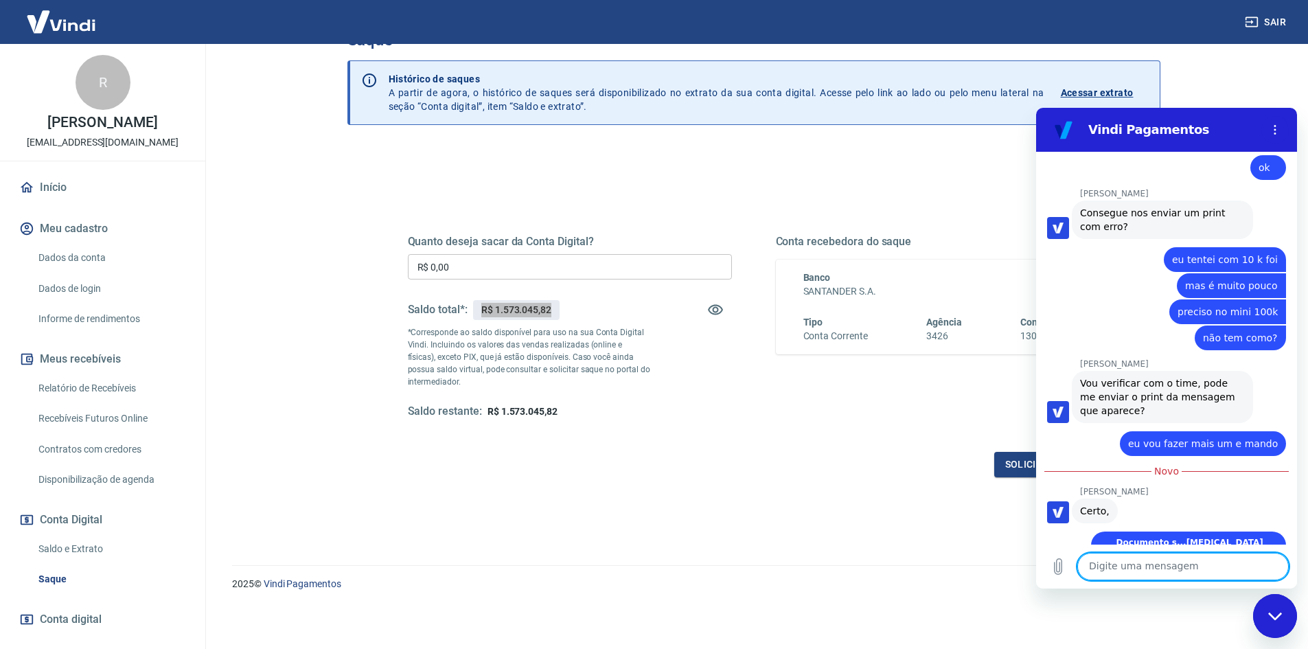
click at [1147, 567] on textarea at bounding box center [1184, 566] width 212 height 27
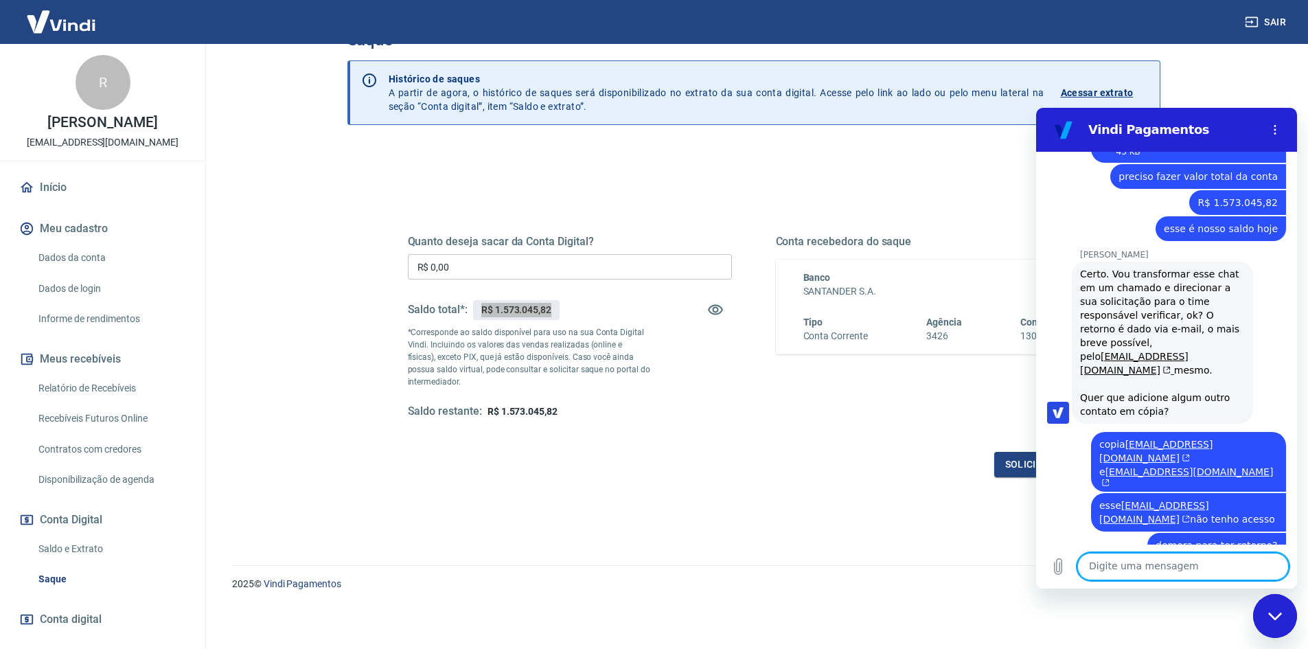
scroll to position [3985, 0]
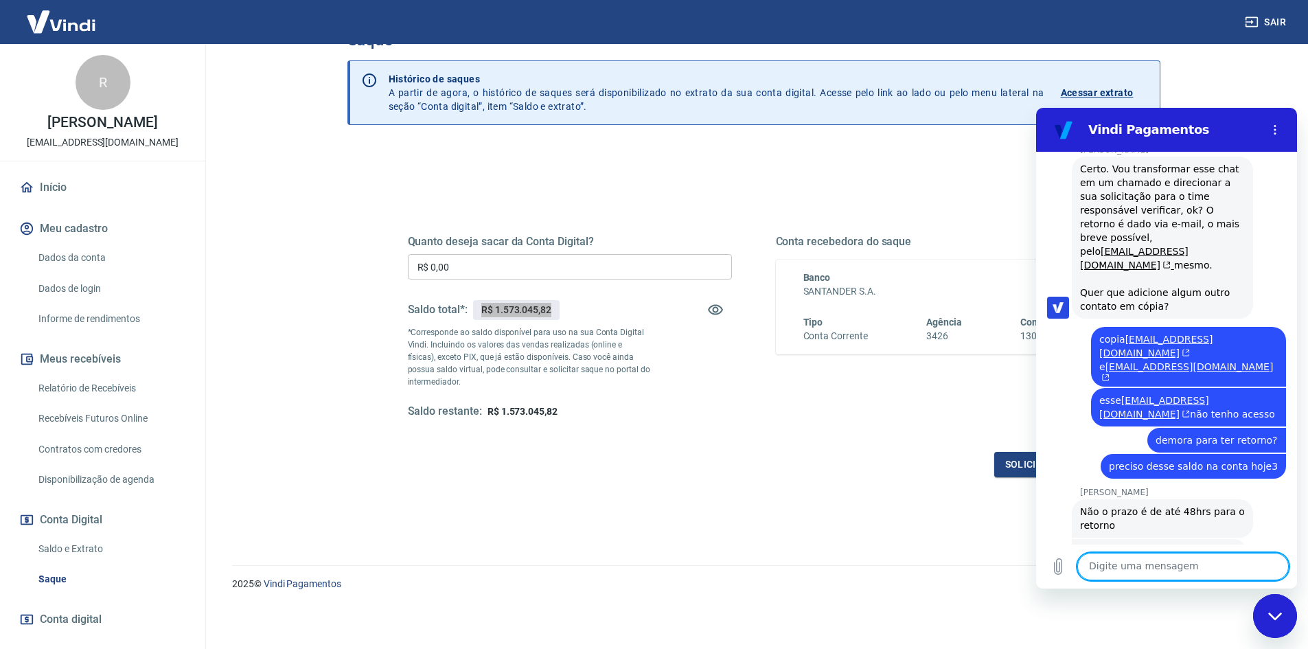
click at [1149, 573] on textarea at bounding box center [1184, 566] width 212 height 27
type textarea "oi"
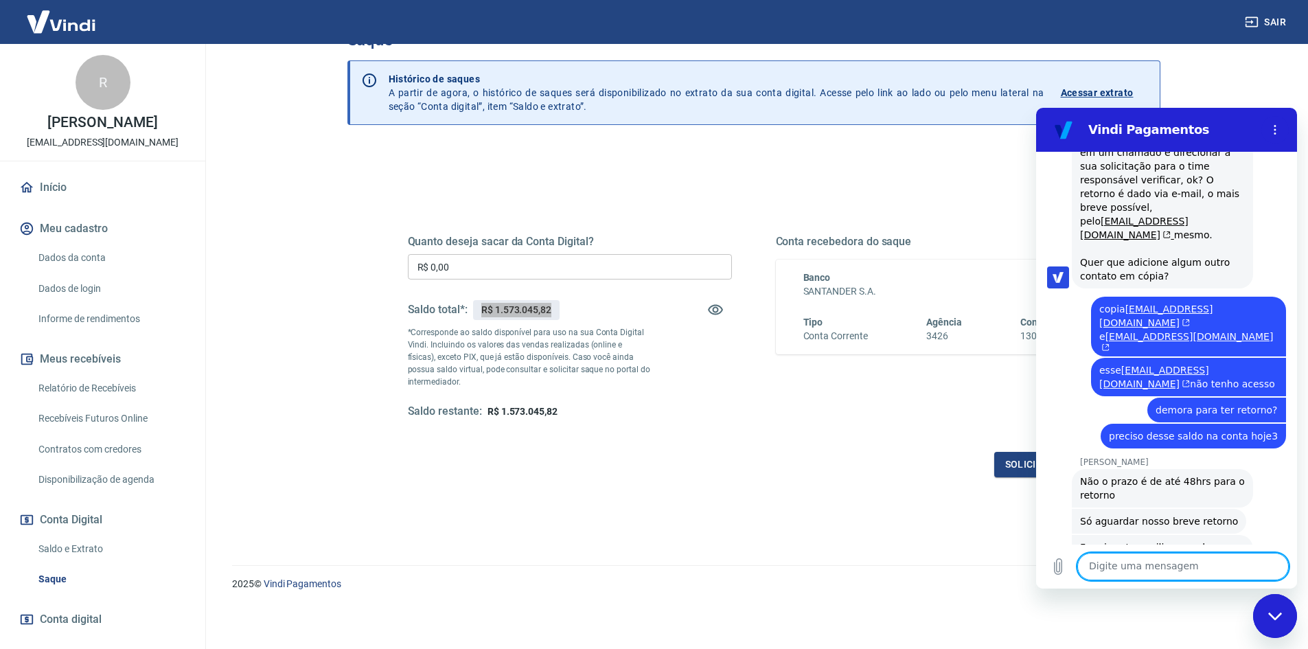
scroll to position [4018, 0]
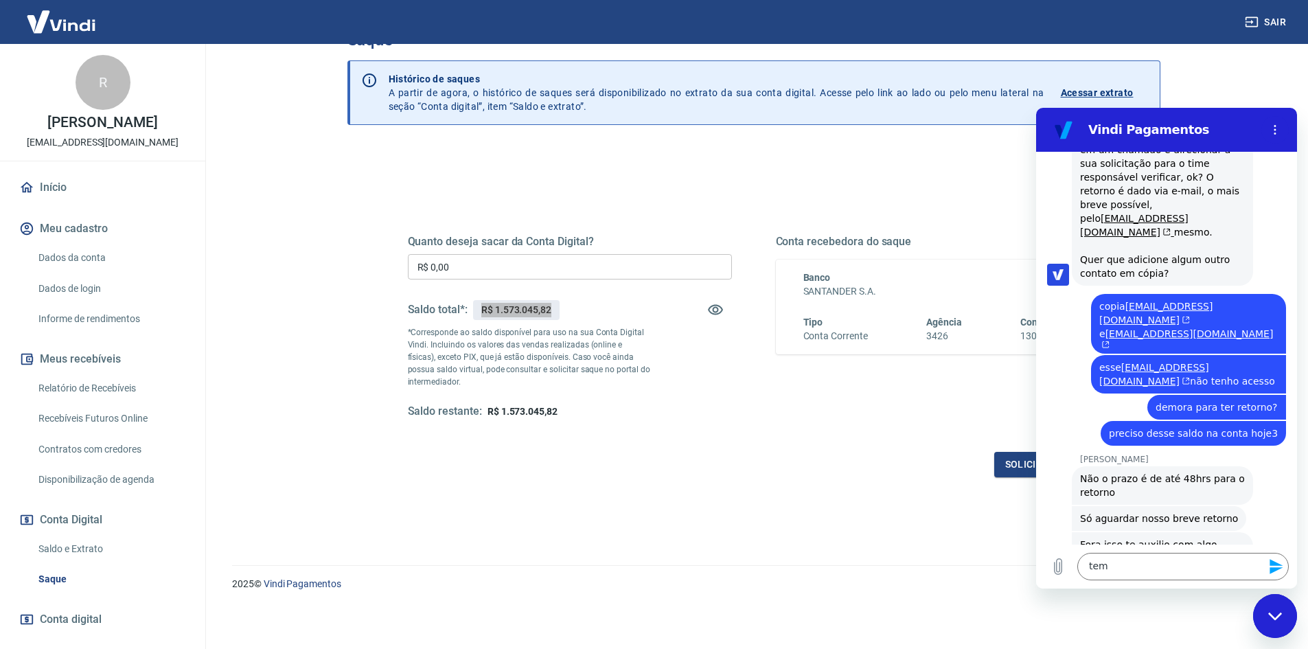
drag, startPoint x: 1080, startPoint y: 279, endPoint x: 1179, endPoint y: 275, distance: 99.7
click at [1179, 454] on div "Nani Venancia Dos Santos Nani Venancia Dos Santos diz: Não o prazo é de até 48h…" at bounding box center [1172, 479] width 250 height 51
copy p "[PERSON_NAME]"
click at [1127, 564] on textarea "tem" at bounding box center [1184, 566] width 212 height 27
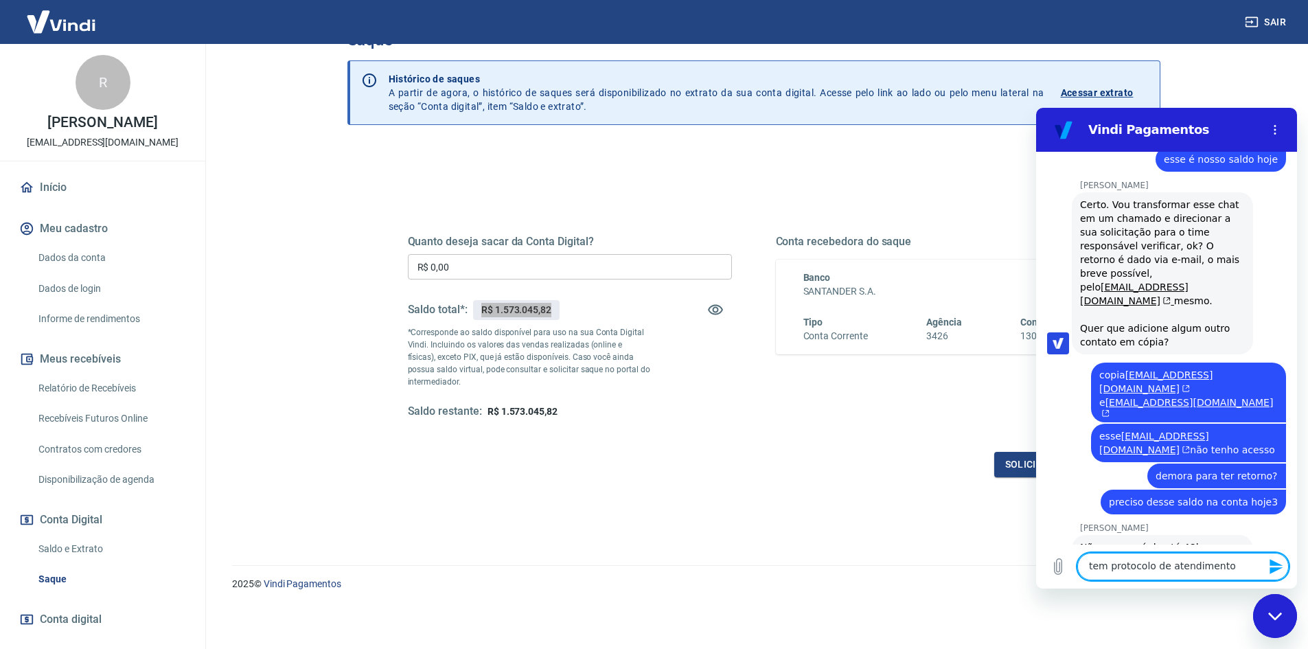
type textarea "tem protocolo de atendimento?"
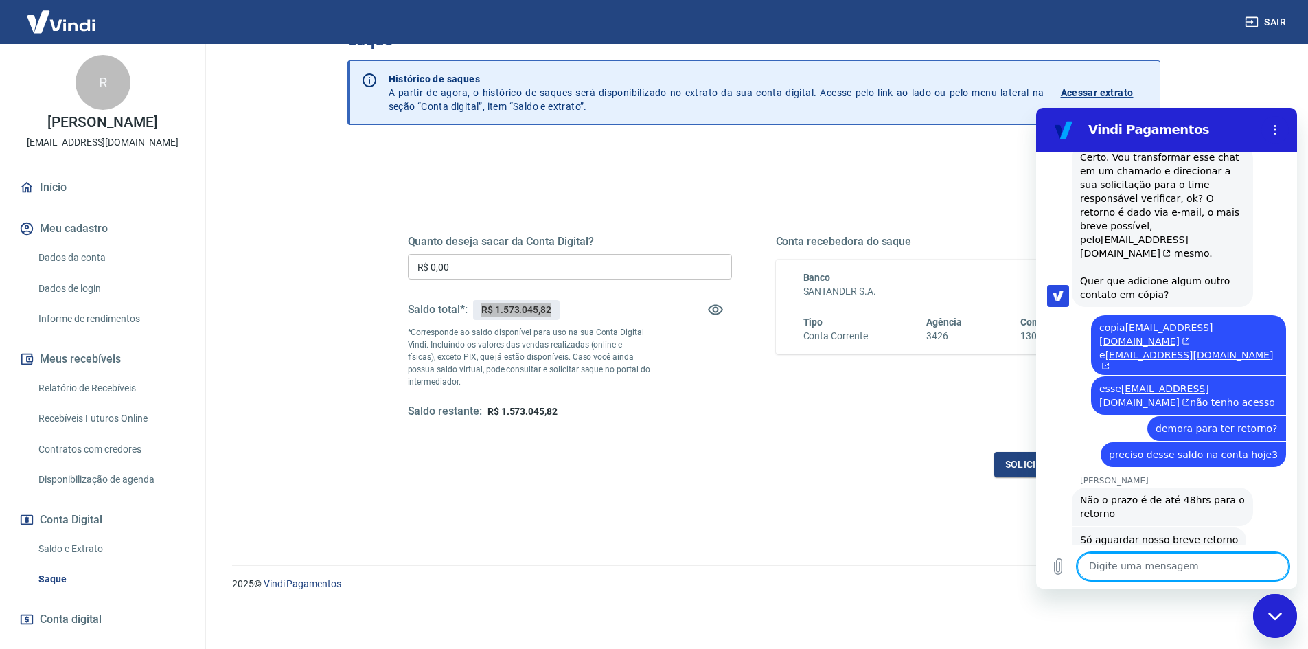
scroll to position [4044, 0]
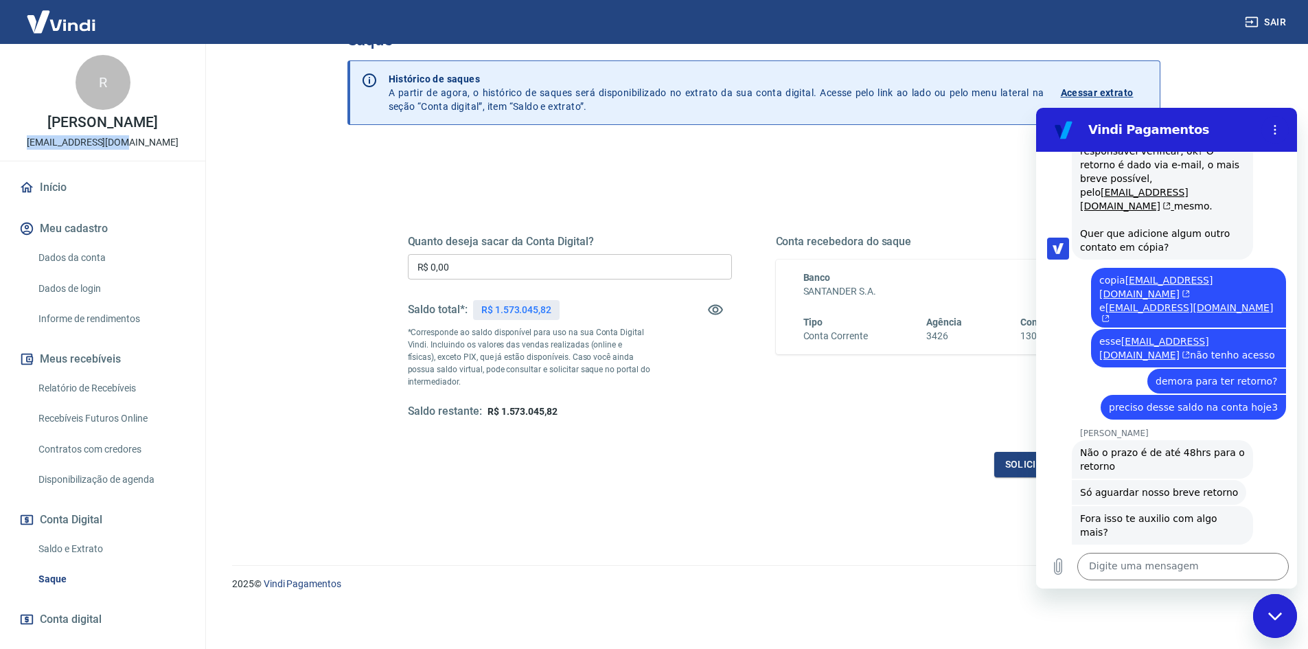
drag, startPoint x: 47, startPoint y: 142, endPoint x: 157, endPoint y: 144, distance: 109.2
click at [157, 144] on div "R Rodney Amorety ecom@smartgr.com.br" at bounding box center [102, 102] width 205 height 117
copy p "[EMAIL_ADDRESS][DOMAIN_NAME]"
click at [913, 565] on hr at bounding box center [753, 565] width 1043 height 1
click at [1215, 114] on section "Vindi Pagamentos" at bounding box center [1166, 130] width 261 height 44
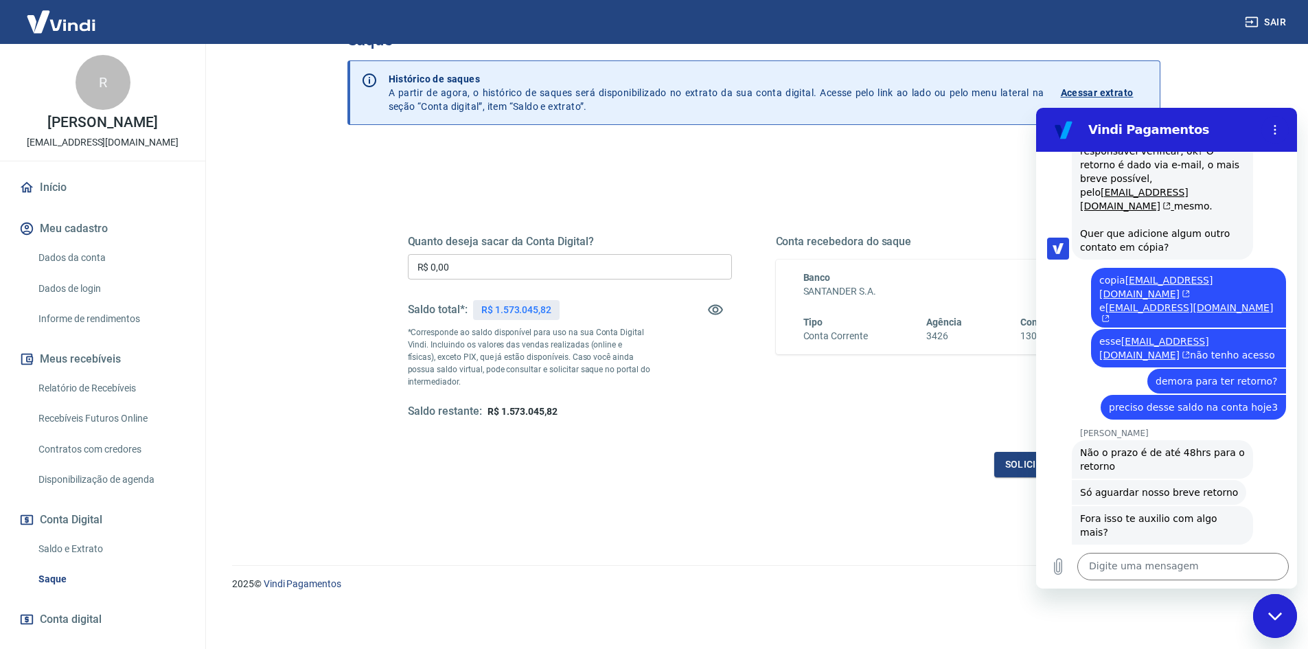
click at [1272, 611] on div "Fechar janela de mensagens" at bounding box center [1275, 615] width 41 height 41
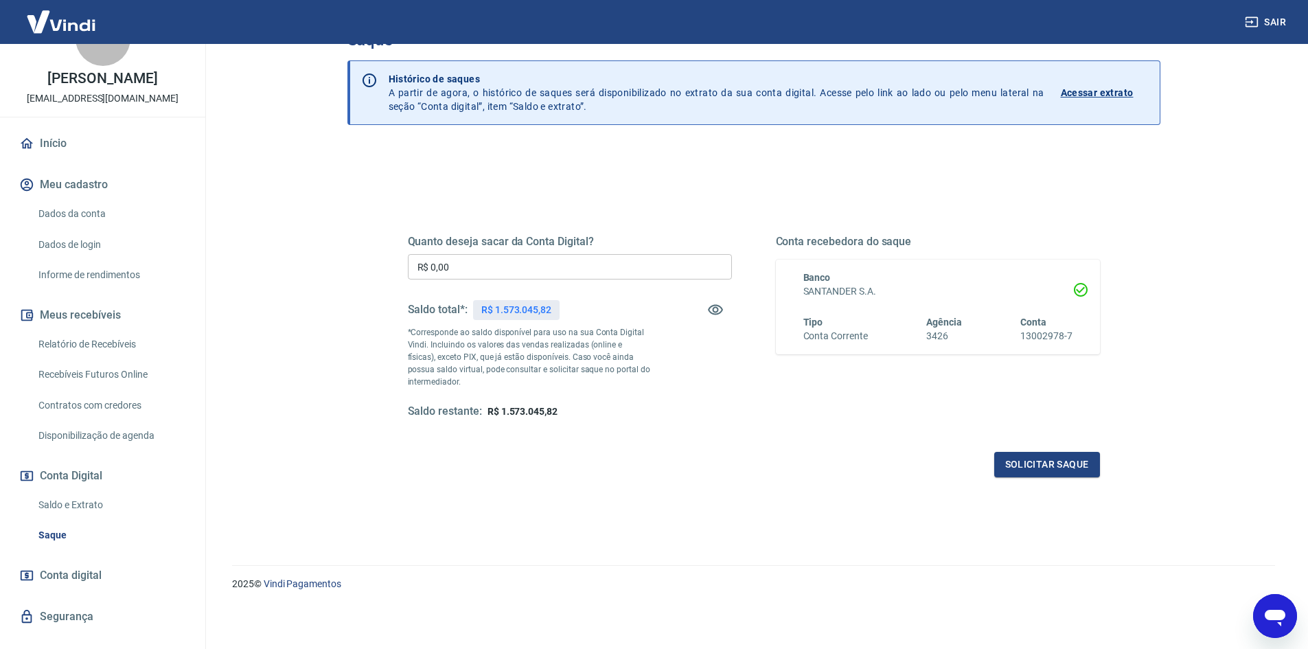
scroll to position [68, 0]
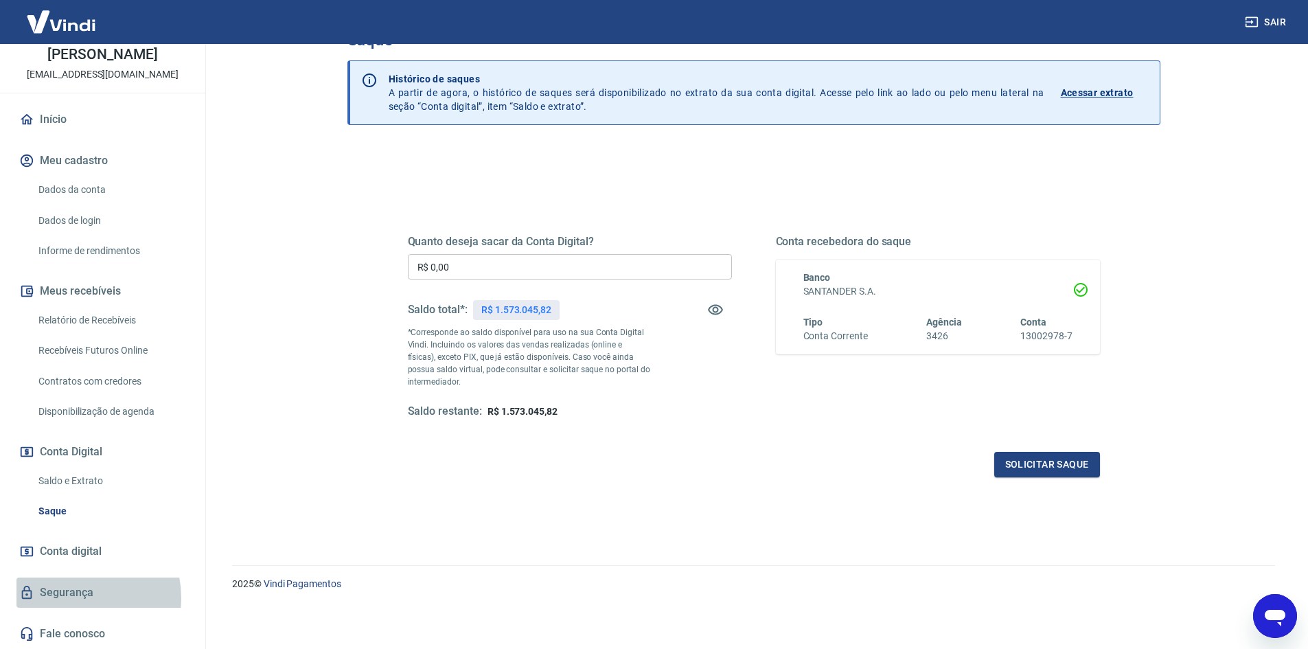
click at [78, 597] on link "Segurança" at bounding box center [102, 593] width 172 height 30
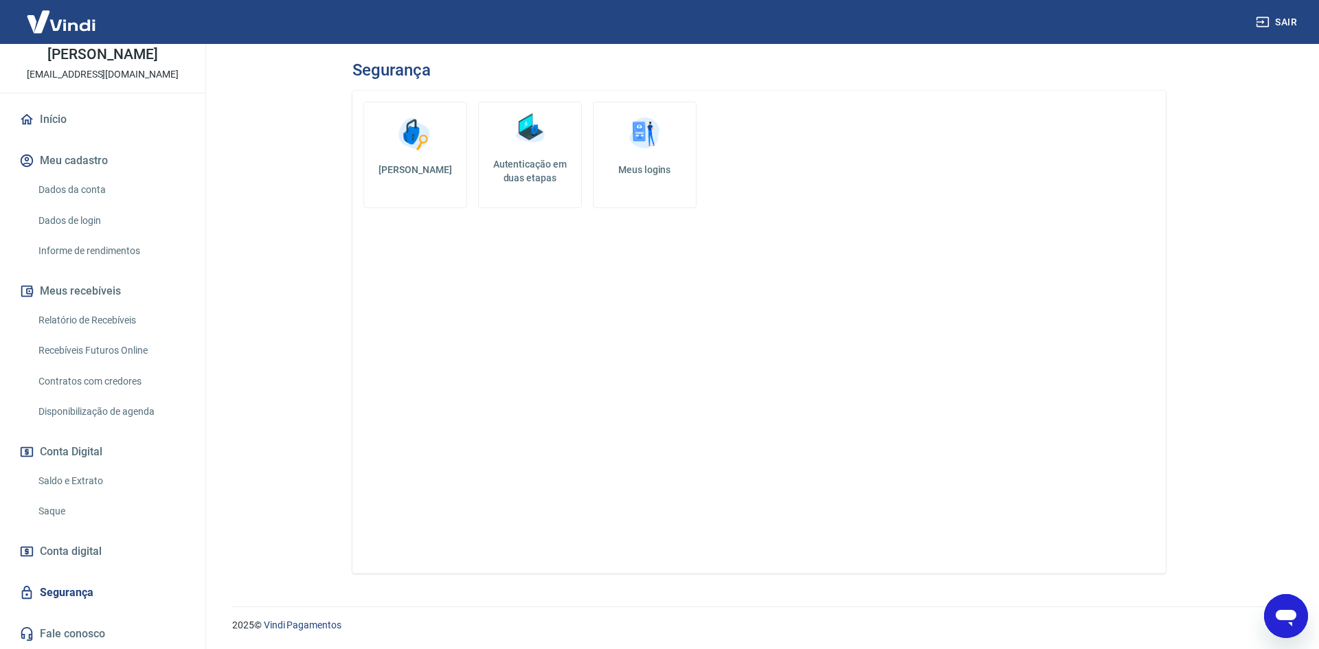
click at [640, 139] on img at bounding box center [644, 133] width 41 height 41
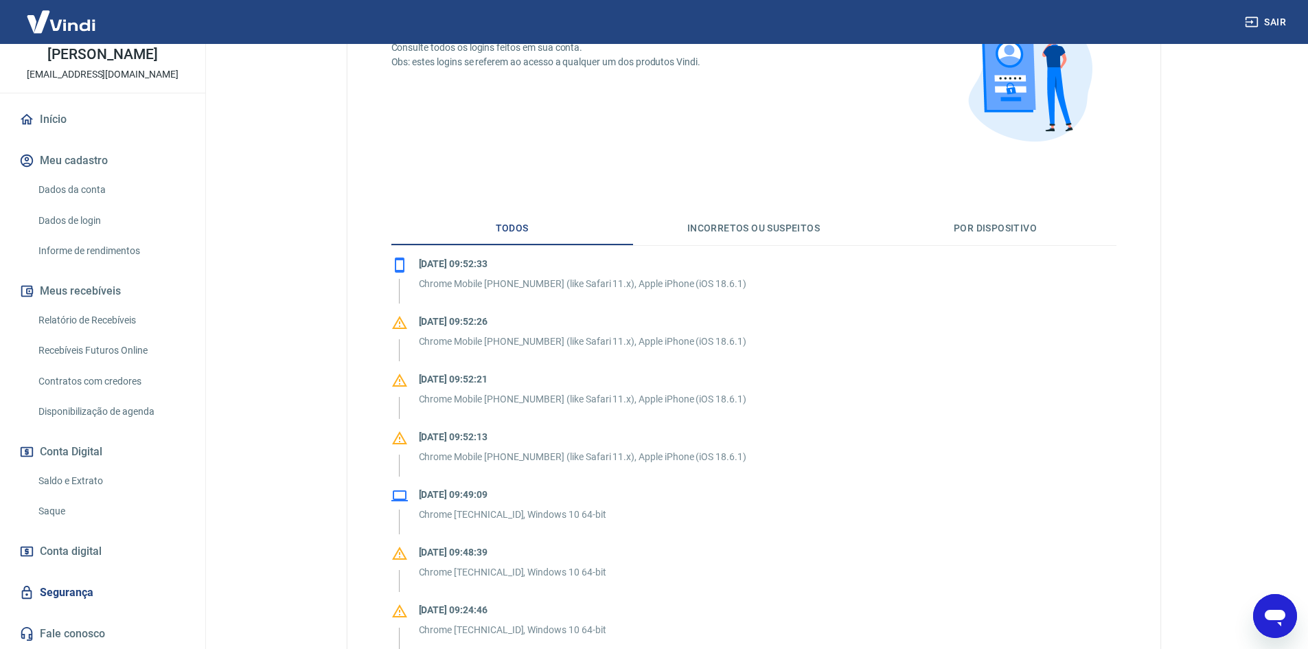
scroll to position [137, 0]
click at [964, 234] on button "Por dispositivo" at bounding box center [996, 229] width 242 height 33
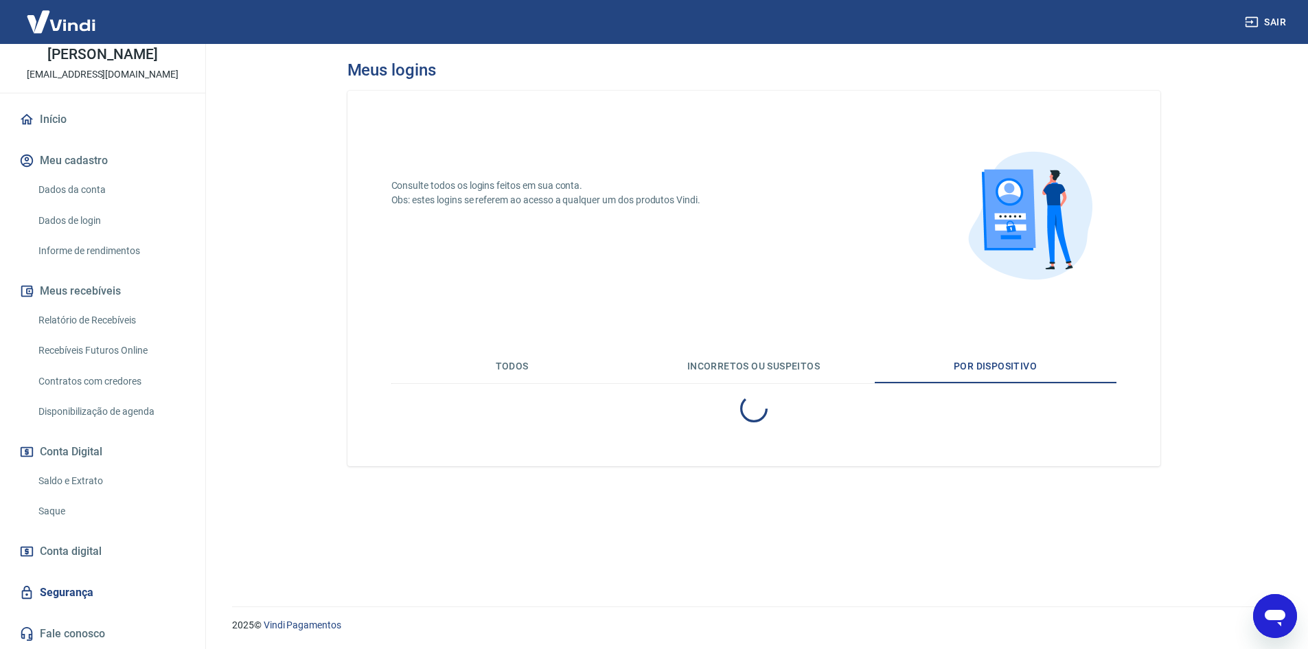
scroll to position [0, 0]
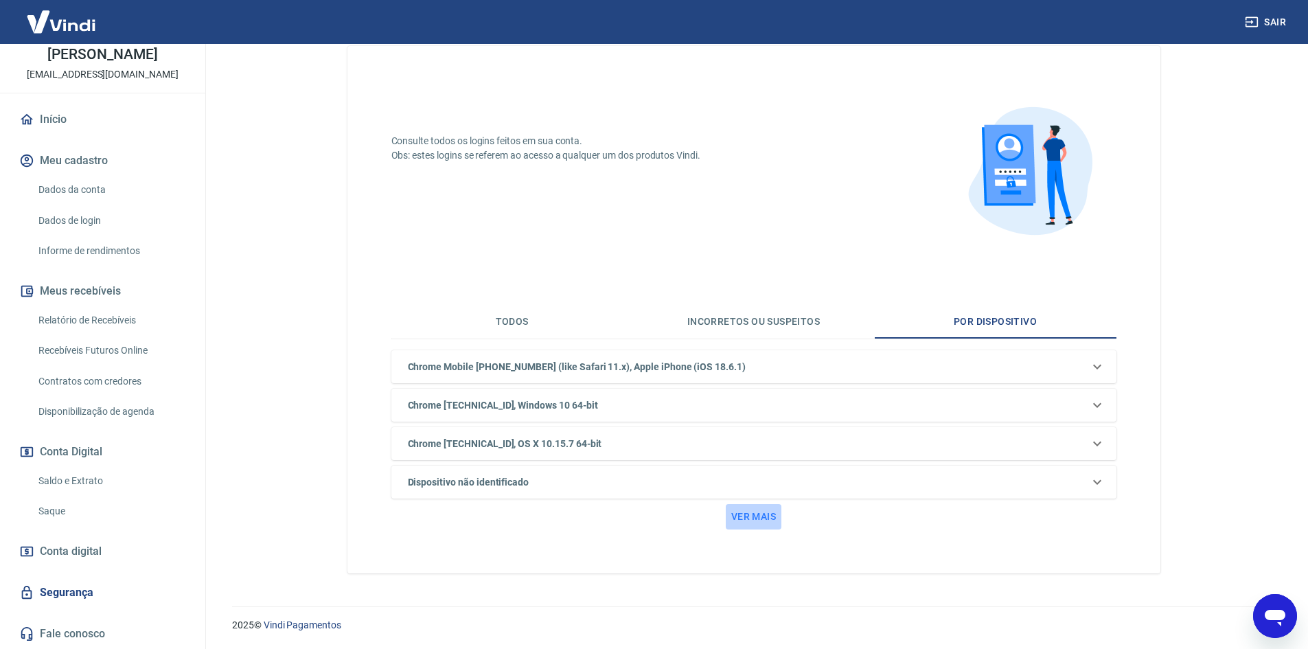
click at [773, 512] on button "Ver mais" at bounding box center [754, 516] width 56 height 25
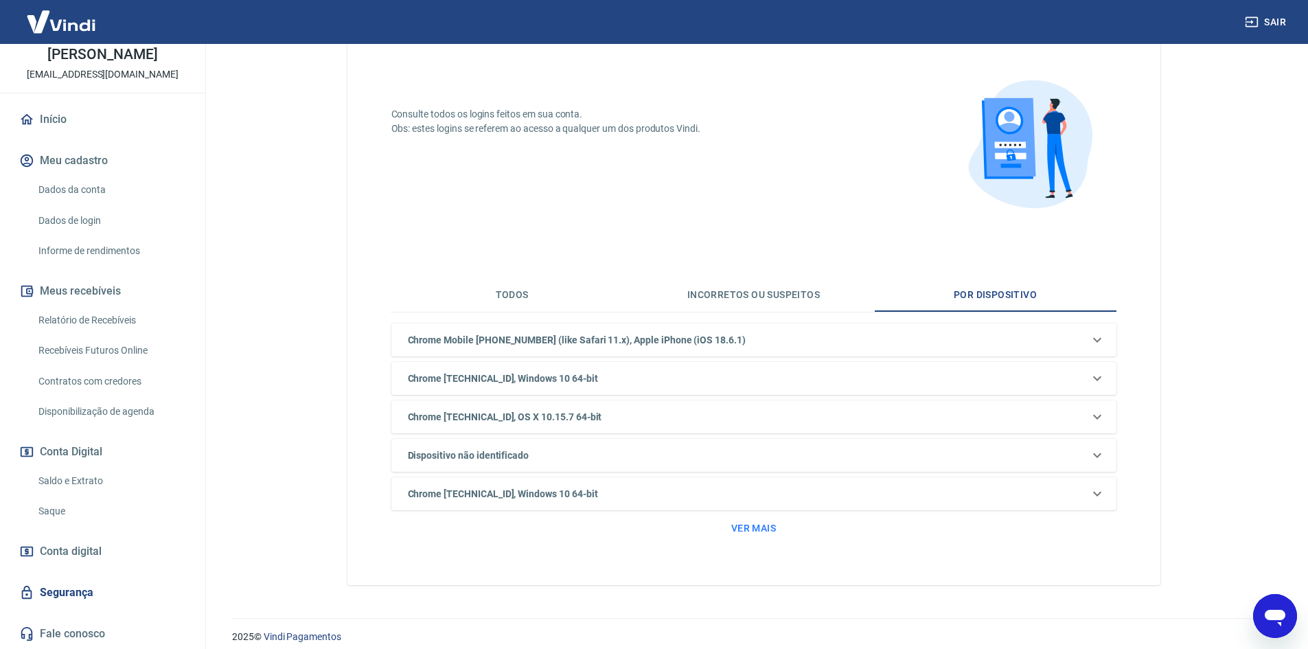
scroll to position [83, 0]
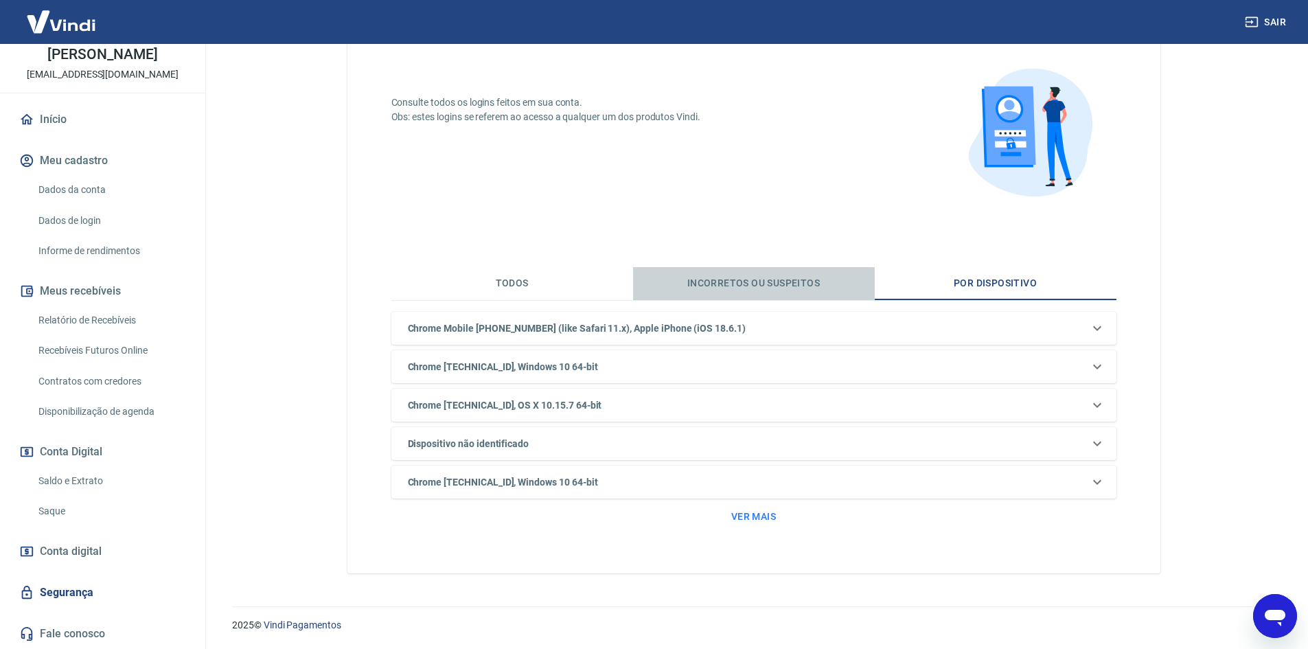
click at [784, 289] on button "Incorretos ou suspeitos" at bounding box center [754, 283] width 242 height 33
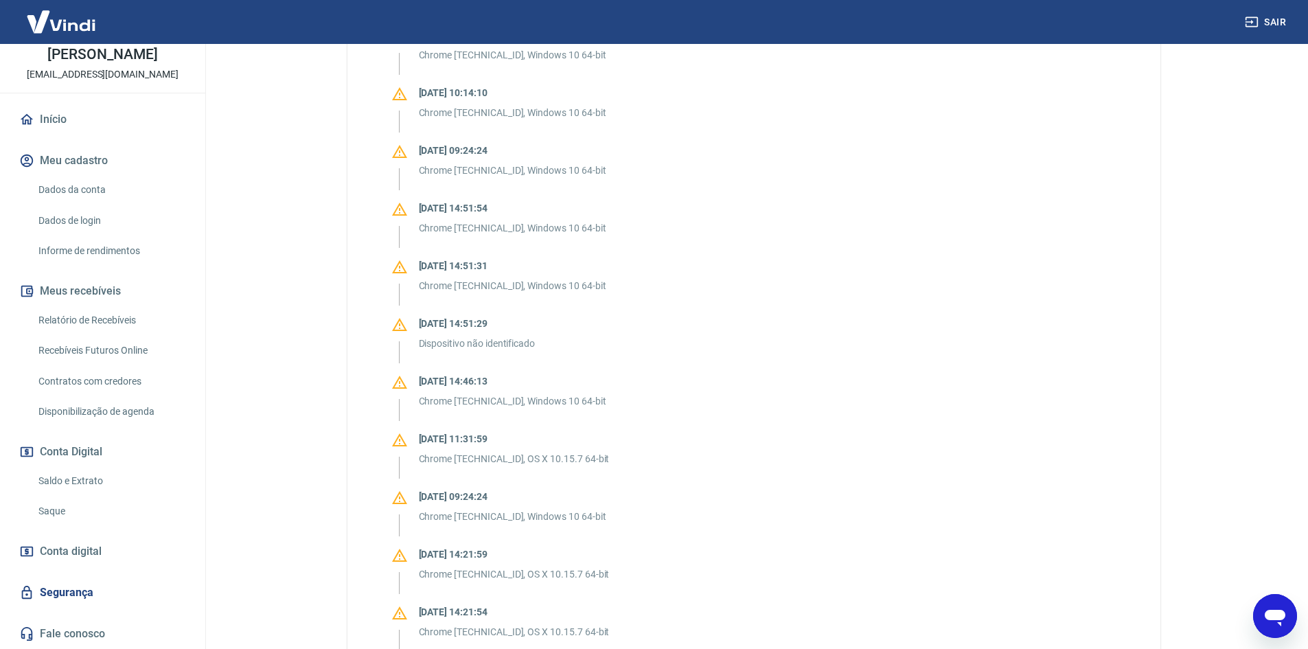
scroll to position [1045, 0]
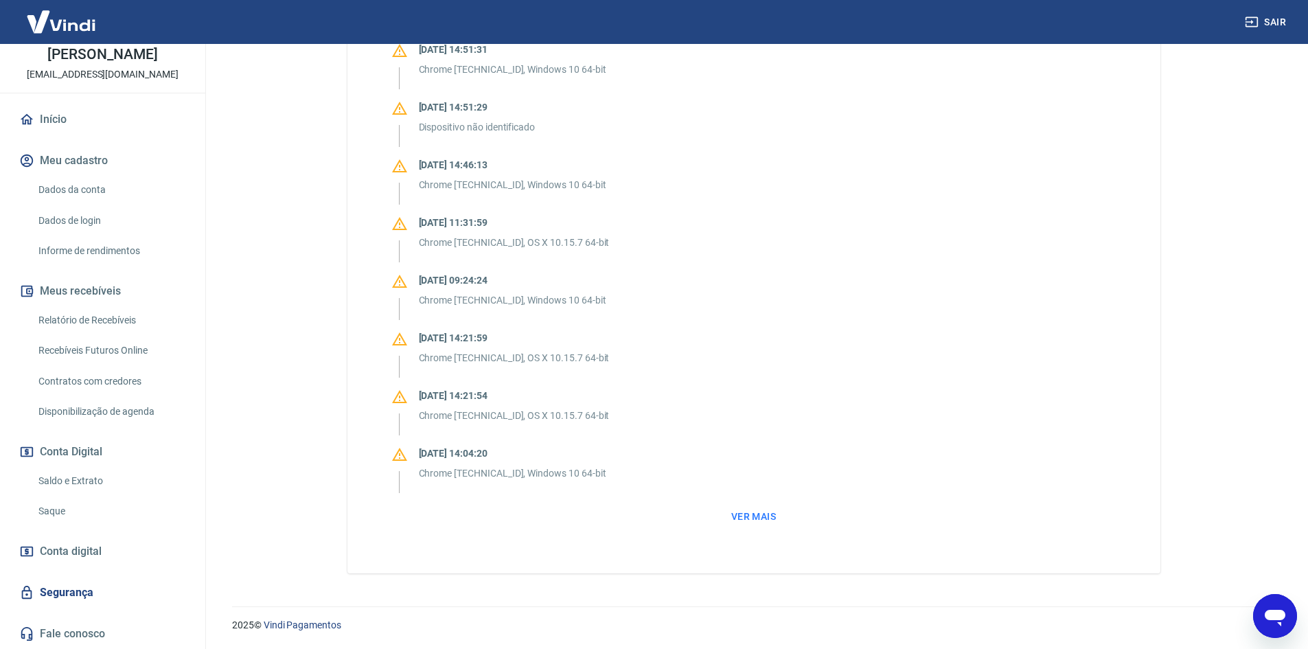
click at [95, 588] on link "Segurança" at bounding box center [102, 593] width 172 height 30
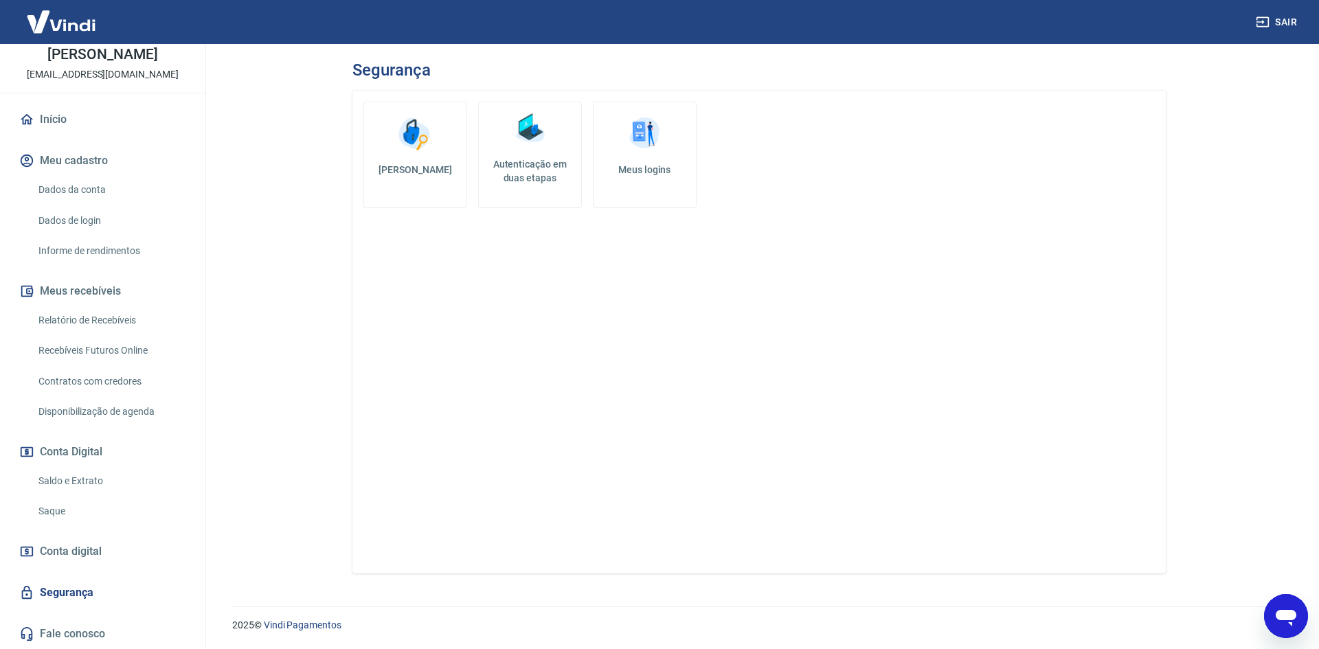
click at [543, 124] on img at bounding box center [529, 128] width 41 height 41
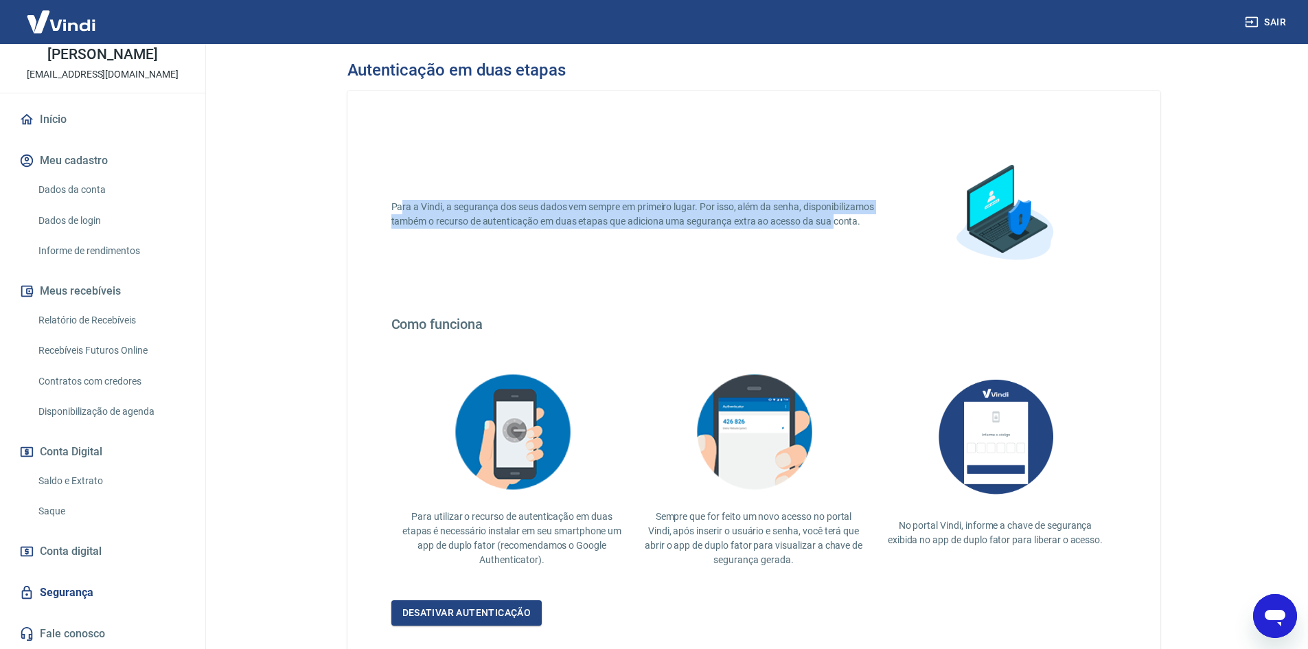
drag, startPoint x: 462, startPoint y: 203, endPoint x: 848, endPoint y: 292, distance: 396.7
click at [838, 225] on p "Para a Vindi, a segurança dos seus dados vem sempre em primeiro lugar. Por isso…" at bounding box center [641, 214] width 500 height 29
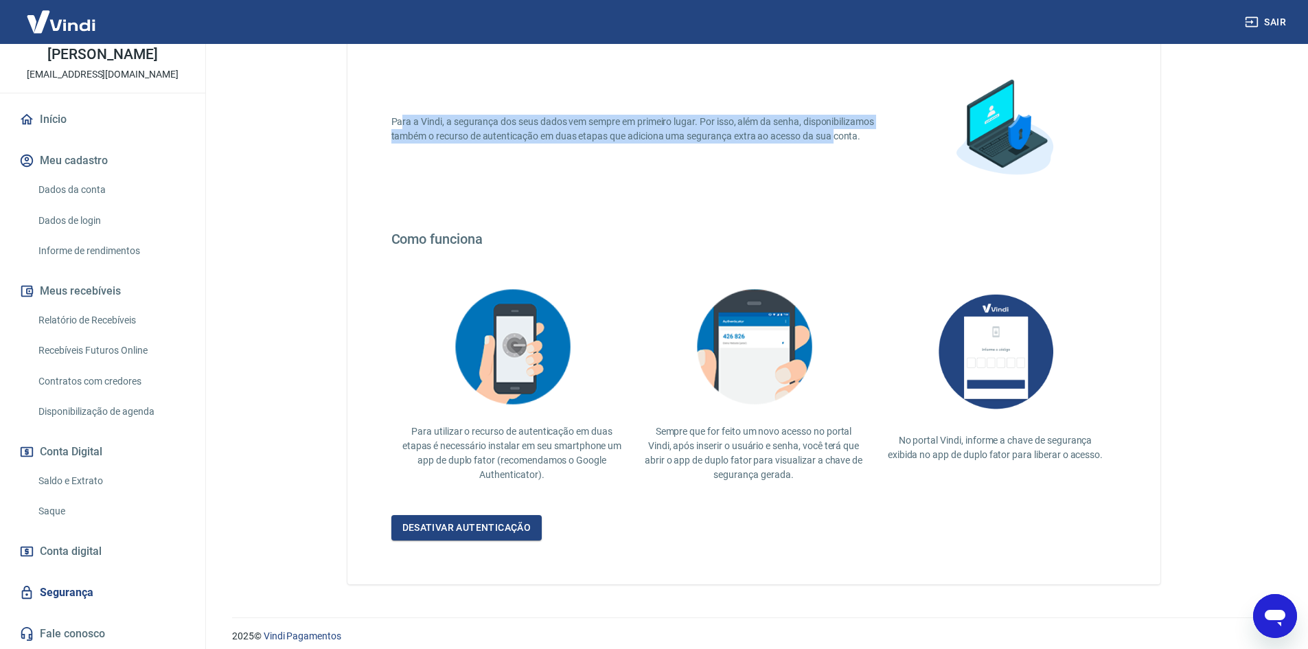
scroll to position [96, 0]
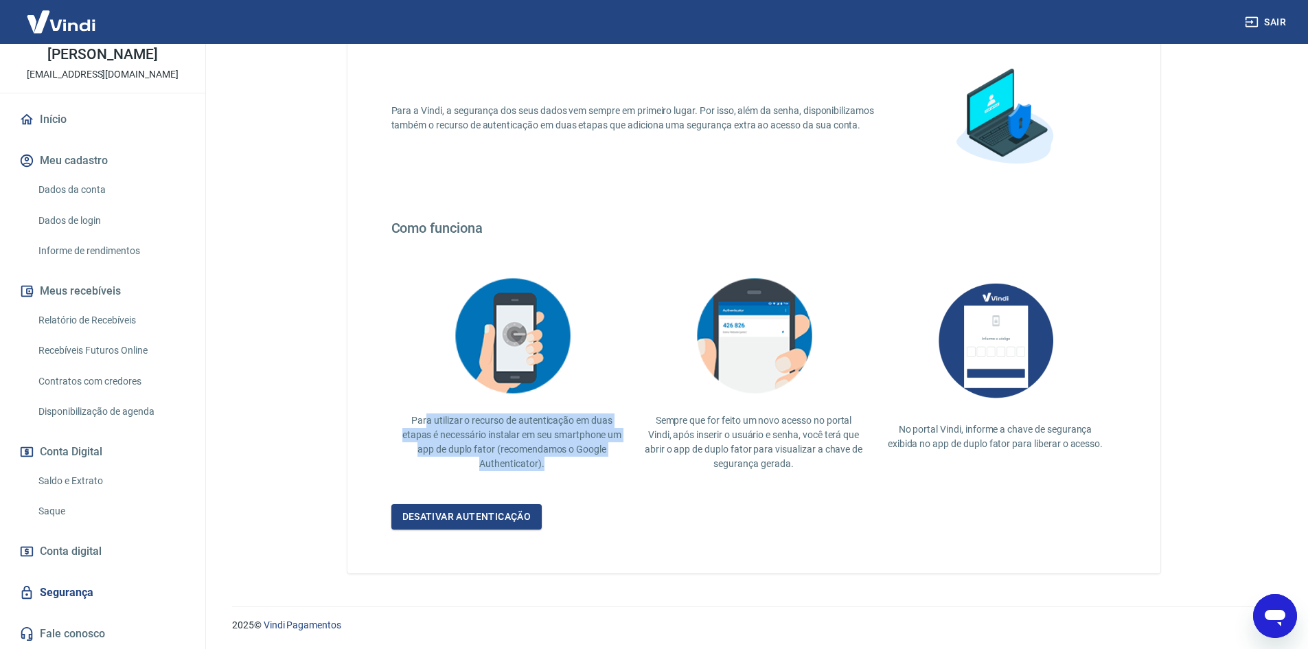
drag, startPoint x: 428, startPoint y: 418, endPoint x: 602, endPoint y: 462, distance: 179.7
click at [602, 462] on p "Para utilizar o recurso de autenticação em duas etapas é necessário instalar em…" at bounding box center [512, 442] width 220 height 58
click at [95, 587] on link "Segurança" at bounding box center [102, 593] width 172 height 30
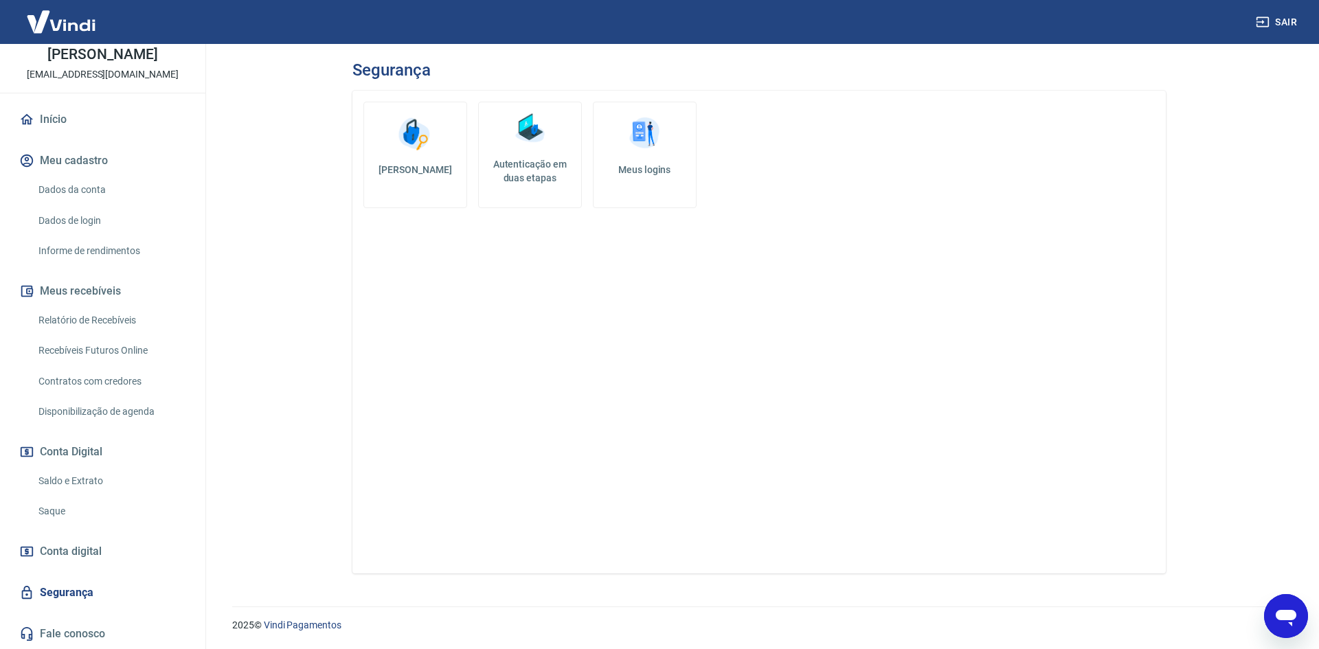
click at [420, 139] on img at bounding box center [414, 133] width 41 height 41
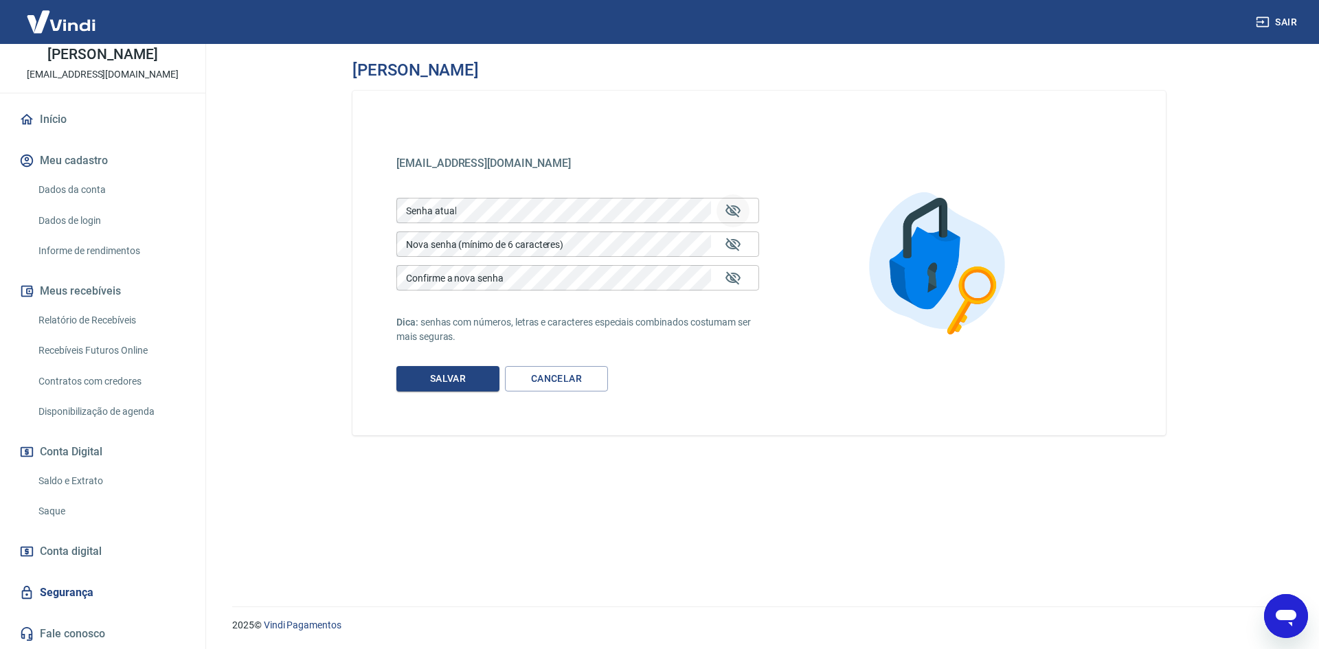
click at [731, 212] on icon "Mostrar/esconder senha" at bounding box center [732, 210] width 15 height 13
click at [93, 594] on link "Segurança" at bounding box center [102, 593] width 172 height 30
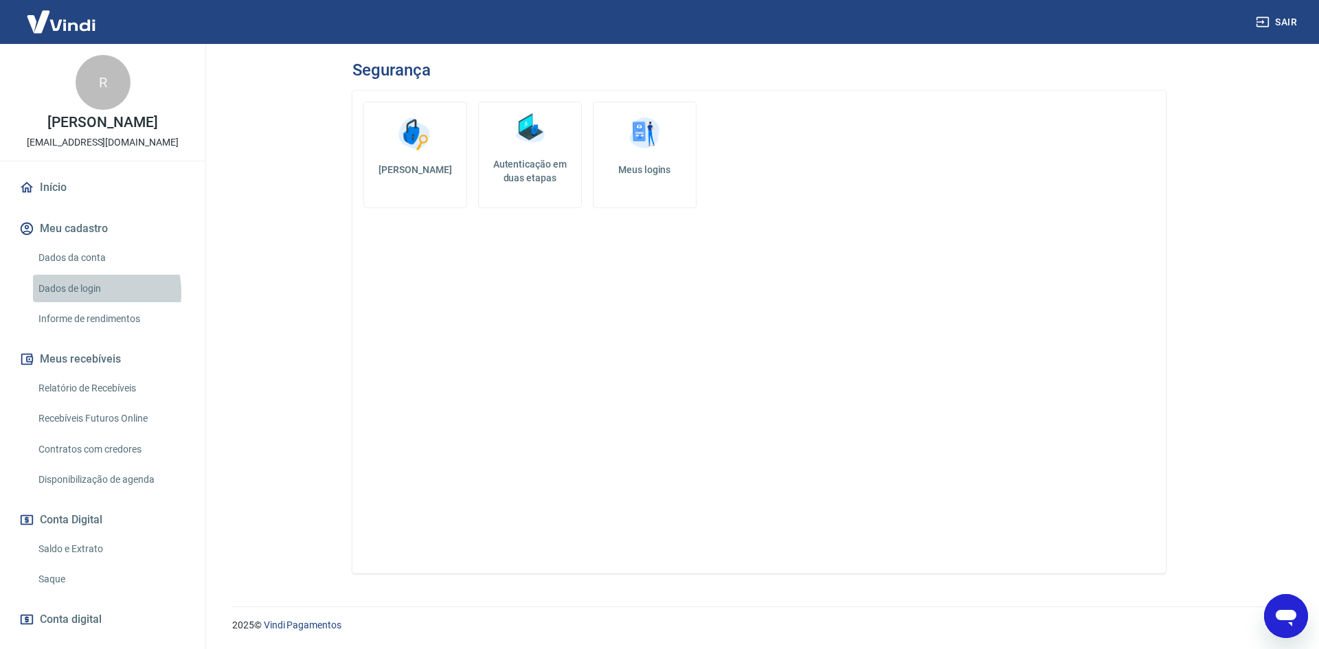
click at [80, 292] on link "Dados de login" at bounding box center [111, 289] width 156 height 28
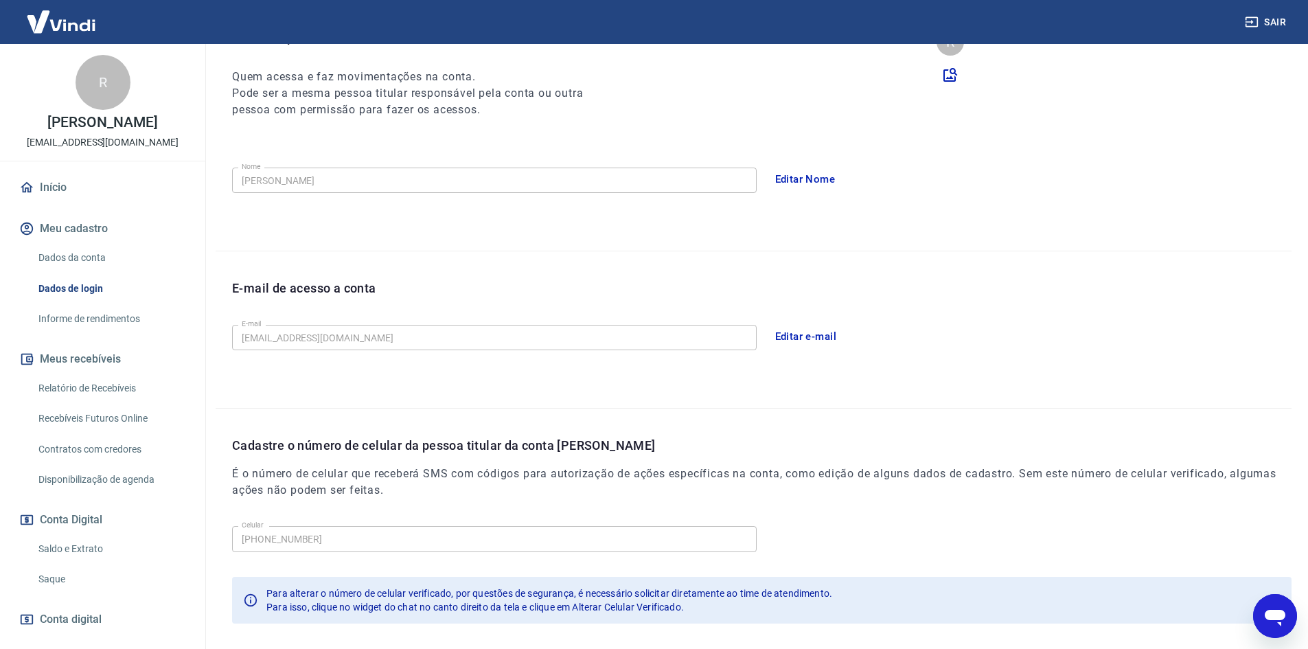
scroll to position [231, 0]
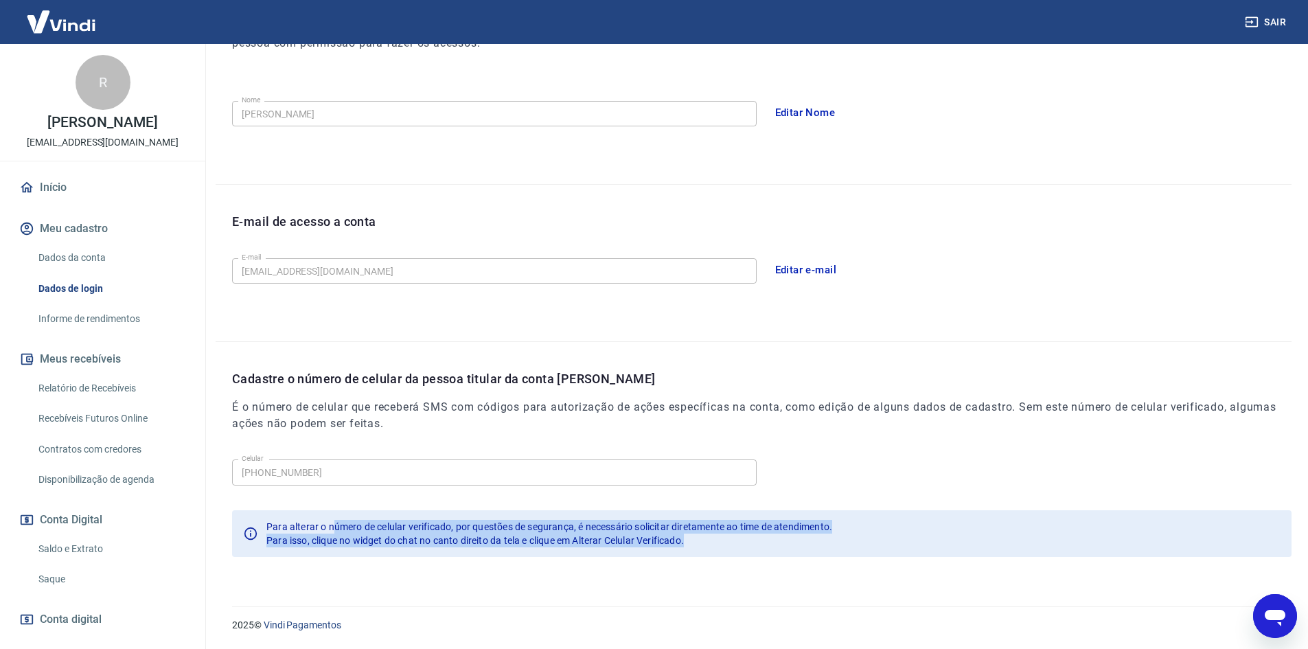
drag, startPoint x: 332, startPoint y: 528, endPoint x: 728, endPoint y: 556, distance: 396.6
click at [728, 556] on div "Para alterar o número de celular verificado, por questões de segurança, é neces…" at bounding box center [762, 533] width 1060 height 47
